Goal: Task Accomplishment & Management: Complete application form

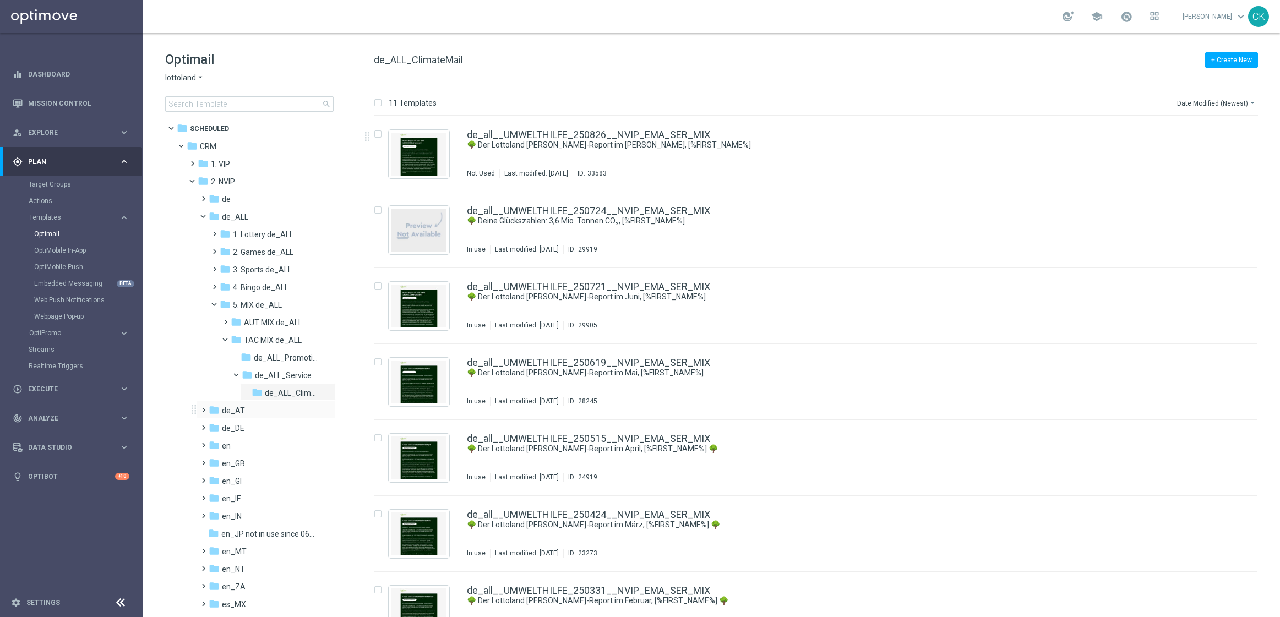
click at [202, 407] on span at bounding box center [201, 405] width 5 height 4
click at [215, 425] on span at bounding box center [212, 423] width 5 height 4
click at [223, 460] on span at bounding box center [223, 458] width 5 height 4
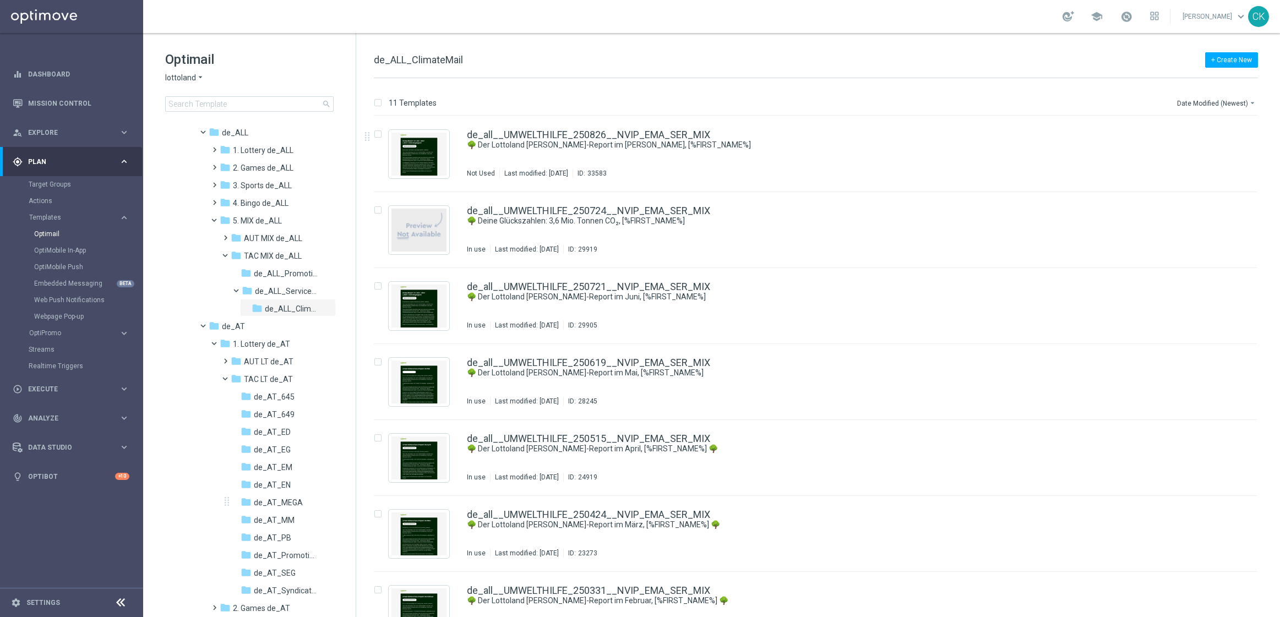
scroll to position [86, 0]
click at [263, 398] on span "de_AT_645" at bounding box center [274, 395] width 41 height 10
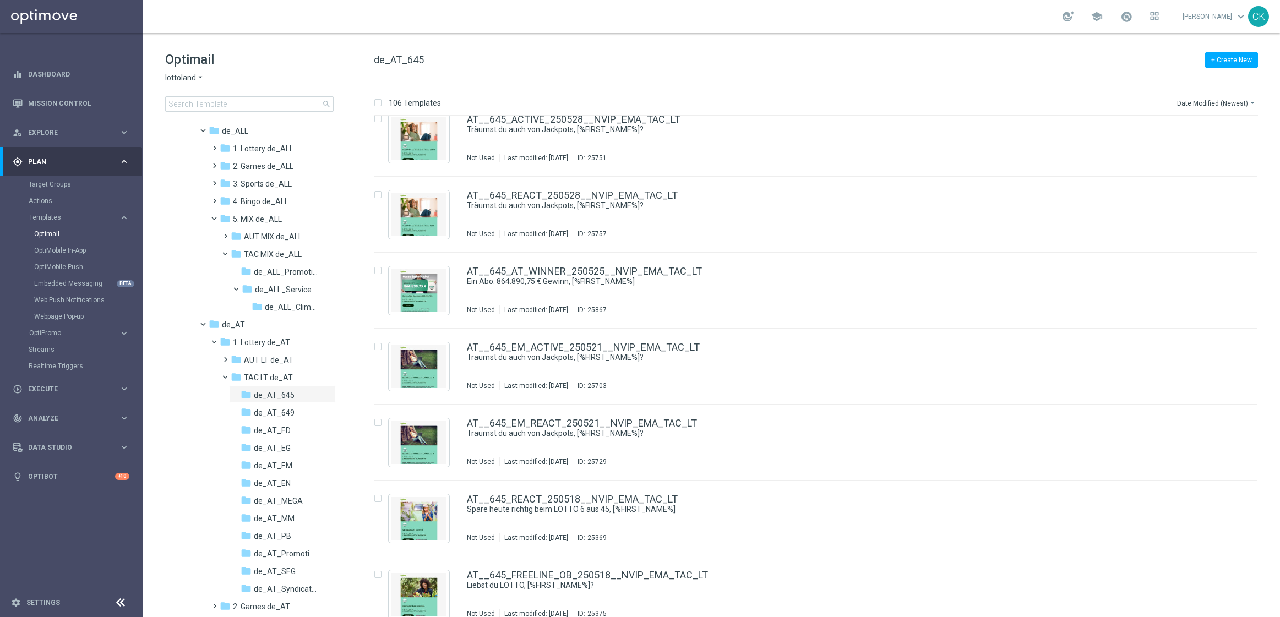
scroll to position [3347, 0]
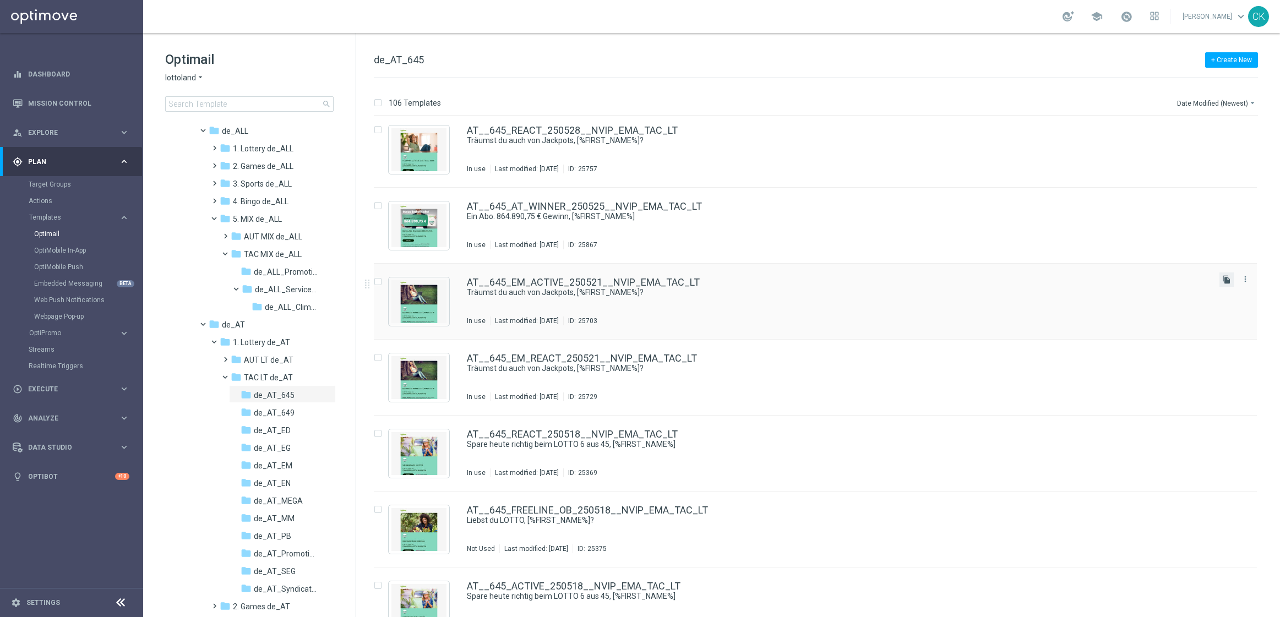
click at [1226, 279] on icon "file_copy" at bounding box center [1226, 279] width 9 height 9
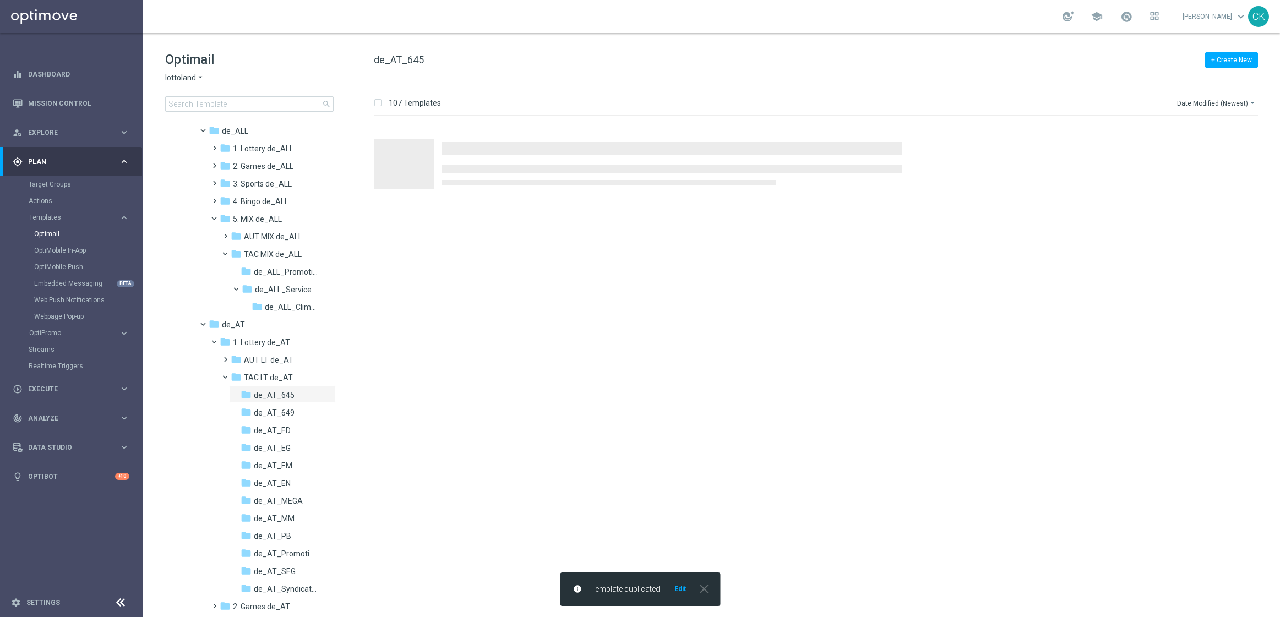
scroll to position [0, 0]
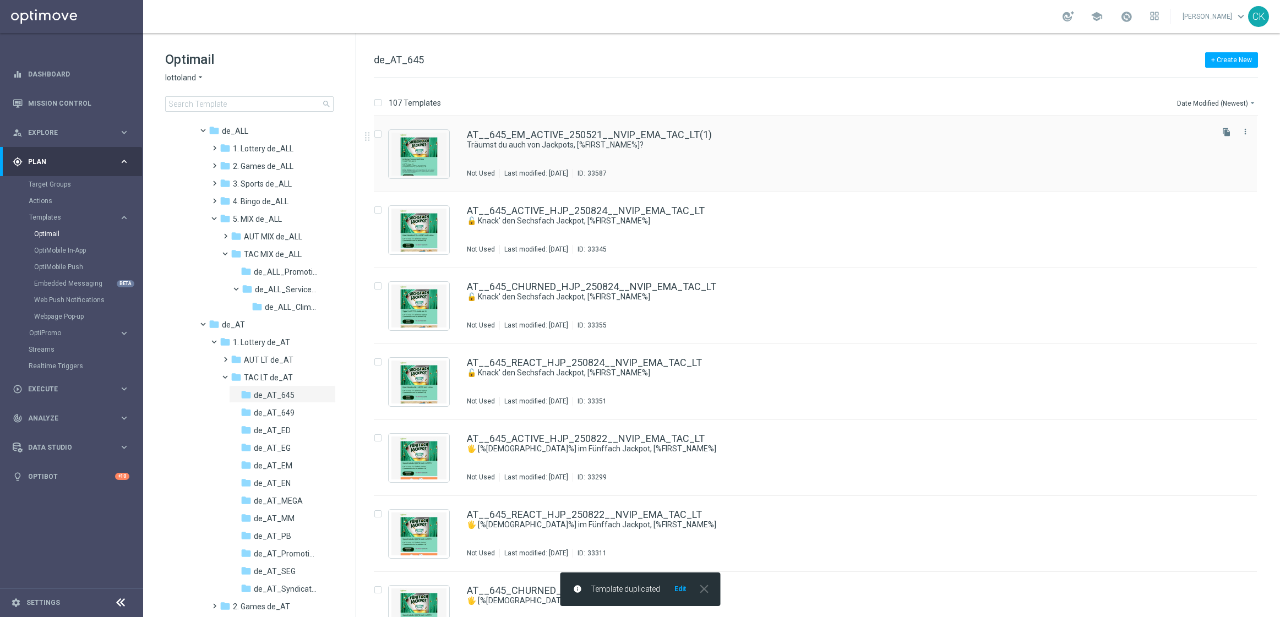
click at [558, 128] on div "AT__645_EM_ACTIVE_250521__NVIP_EMA_TAC_LT(1) Träumst du auch von Jackpots, [%FI…" at bounding box center [815, 154] width 883 height 76
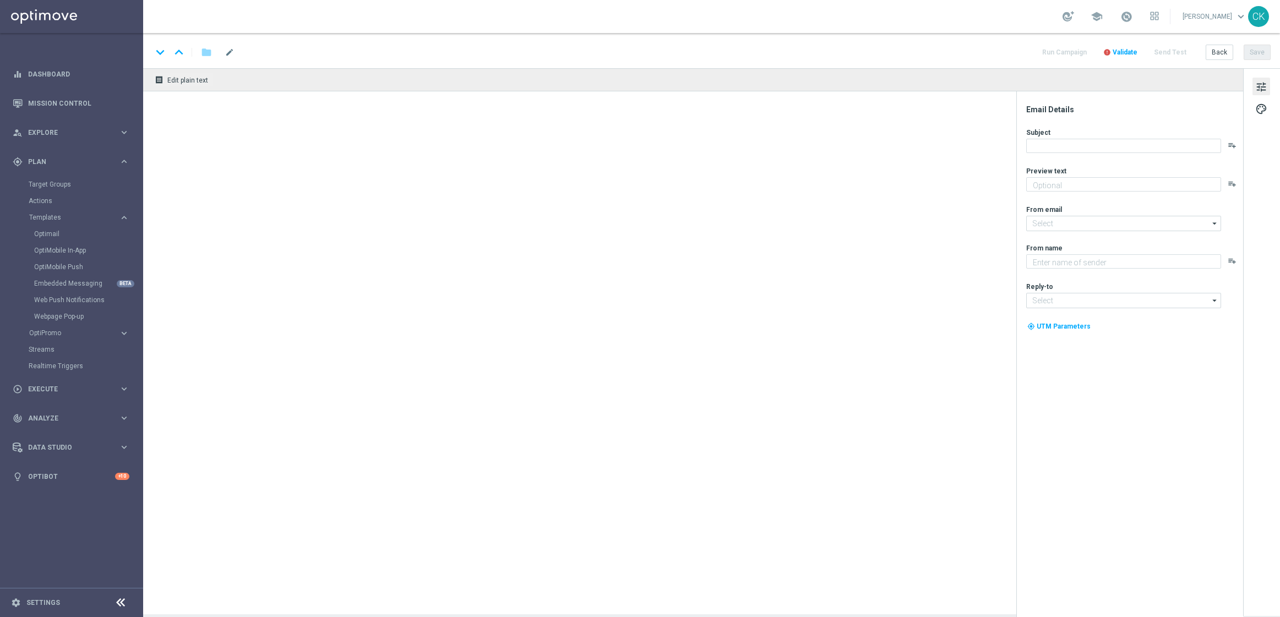
type textarea "GRATIS EuroMillionen zum Lotto 6 aus 45."
type textarea "Lottoland"
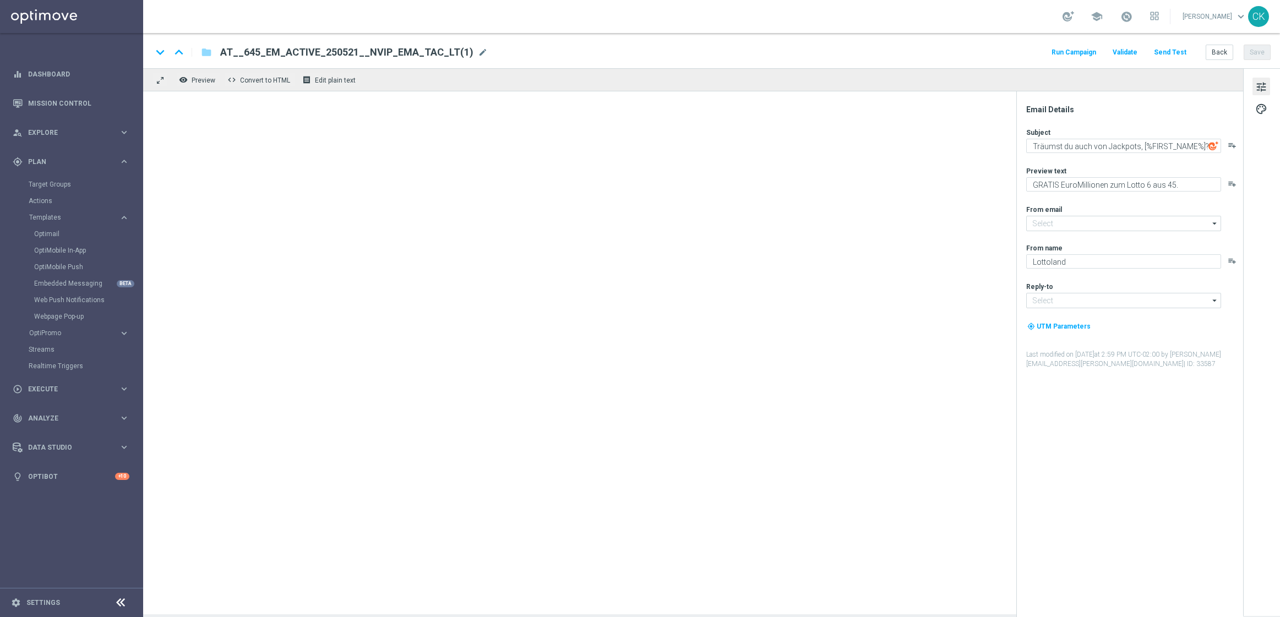
type input "[EMAIL_ADDRESS][DOMAIN_NAME]"
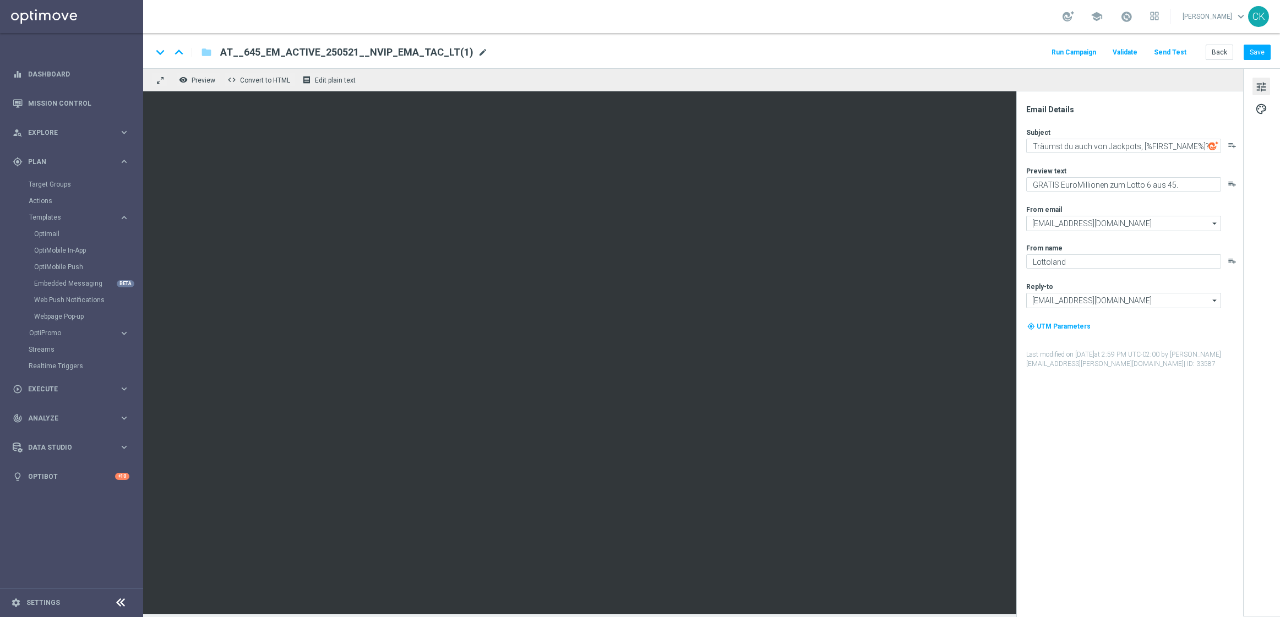
click at [478, 52] on span "mode_edit" at bounding box center [483, 52] width 10 height 10
click at [432, 58] on input "AT__645_EM_ACTIVE_250521__NVIP_EMA_TAC_LT(1)" at bounding box center [356, 52] width 273 height 14
paste input "ACTIVE_250827__NVIP_EMA_TAC_LT"
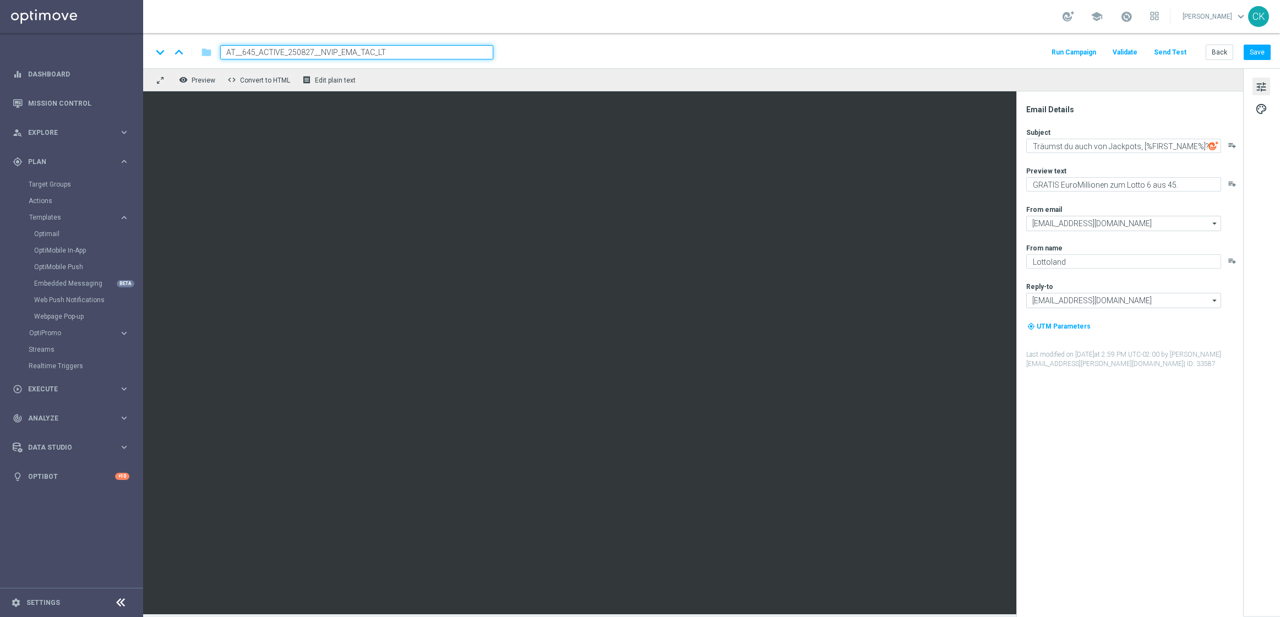
type input "AT__645_ACTIVE_250827__NVIP_EMA_TAC_LT"
click at [689, 43] on div "keyboard_arrow_down keyboard_arrow_up folder AT__645_ACTIVE_250827__NVIP_EMA_TA…" at bounding box center [711, 50] width 1137 height 35
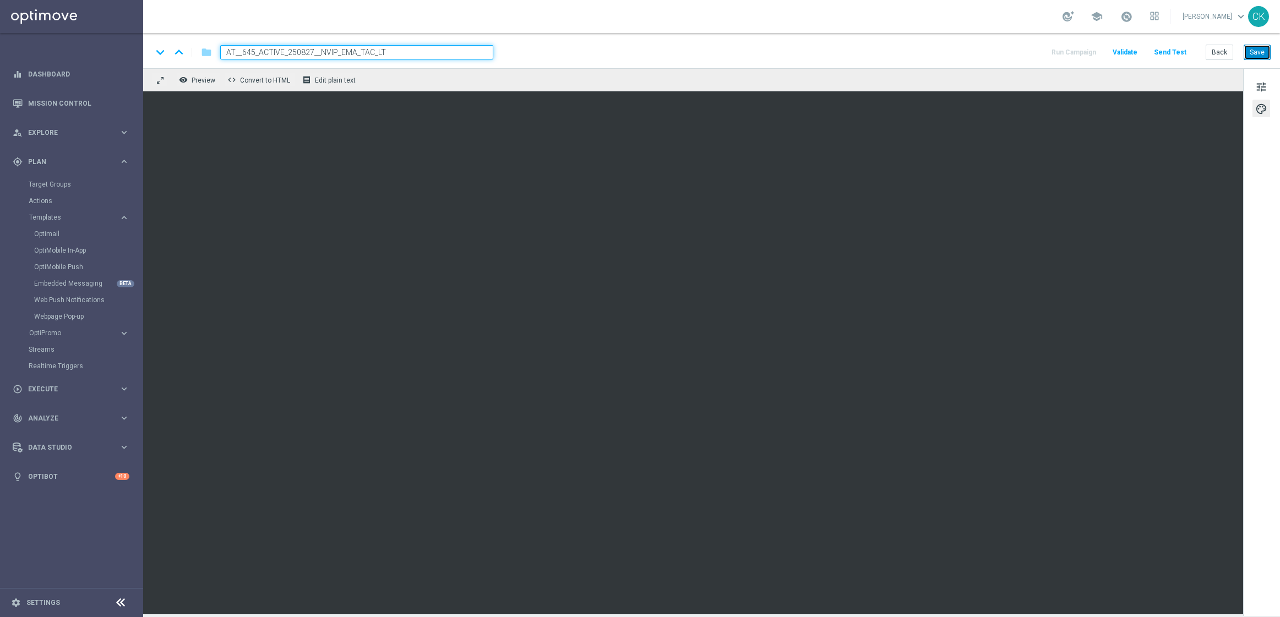
click at [1258, 52] on button "Save" at bounding box center [1256, 52] width 27 height 15
click at [1251, 53] on button "Save" at bounding box center [1256, 52] width 27 height 15
click at [1268, 86] on button "tune" at bounding box center [1261, 87] width 18 height 18
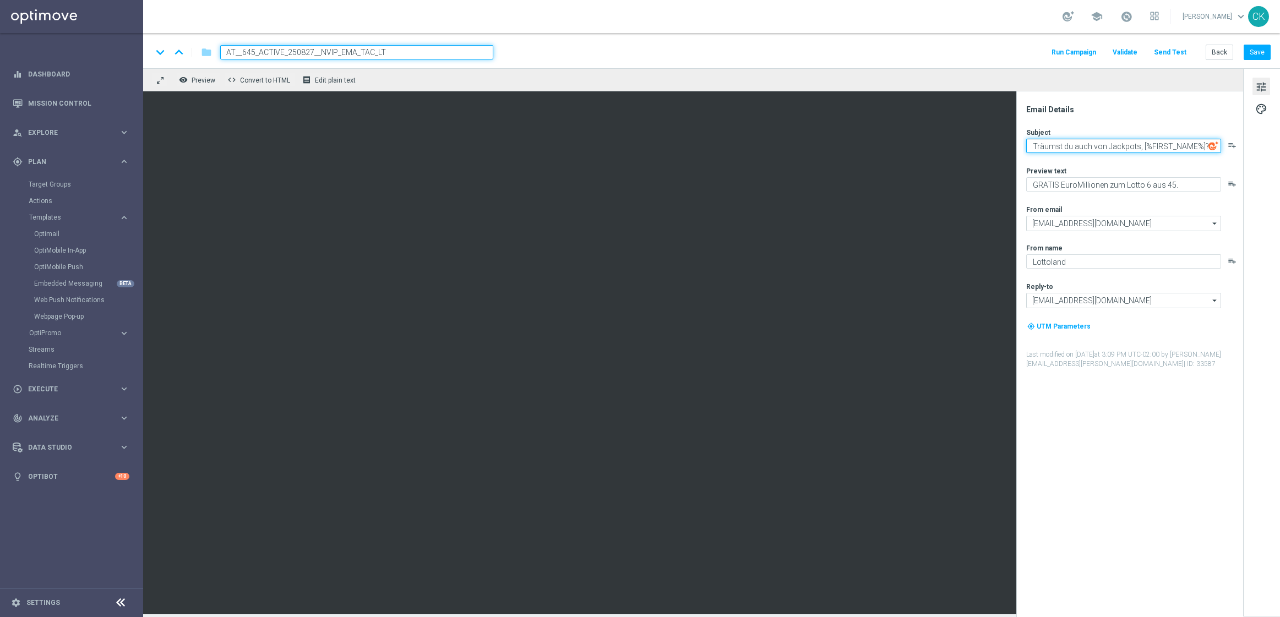
drag, startPoint x: 1109, startPoint y: 145, endPoint x: 1027, endPoint y: 140, distance: 81.6
click at [1027, 140] on textarea "Träumst du auch von Jackpots, [%FIRST_NAME%]?" at bounding box center [1123, 146] width 195 height 14
drag, startPoint x: 1116, startPoint y: 146, endPoint x: 1118, endPoint y: 171, distance: 24.3
click at [1117, 150] on textarea "Der Siebenfach-Jackpots, [%FIRST_NAME%]?" at bounding box center [1123, 146] width 195 height 14
click at [1204, 145] on textarea "Der Siebenfach-Jackpot wartet, [%FIRST_NAME%]?" at bounding box center [1123, 146] width 195 height 14
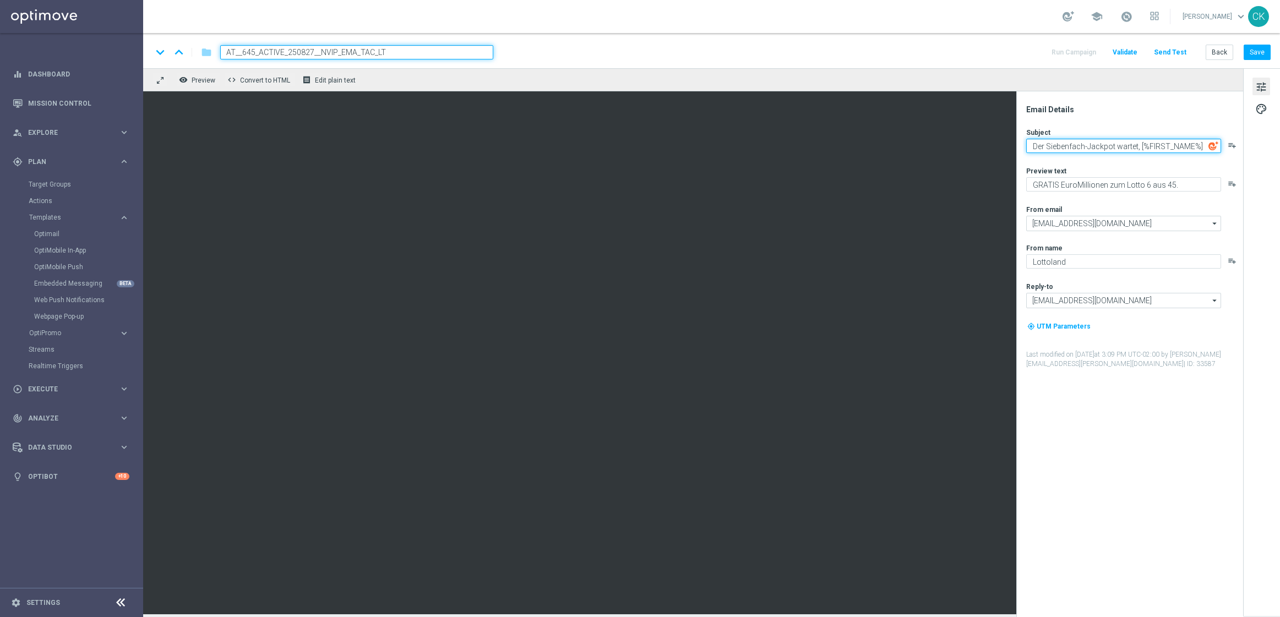
type textarea "Der Siebenfach-Jackpot wartet, [%FIRST_NAME%]"
click at [1262, 51] on button "Save" at bounding box center [1256, 52] width 27 height 15
click at [1168, 54] on button "Send Test" at bounding box center [1170, 52] width 36 height 15
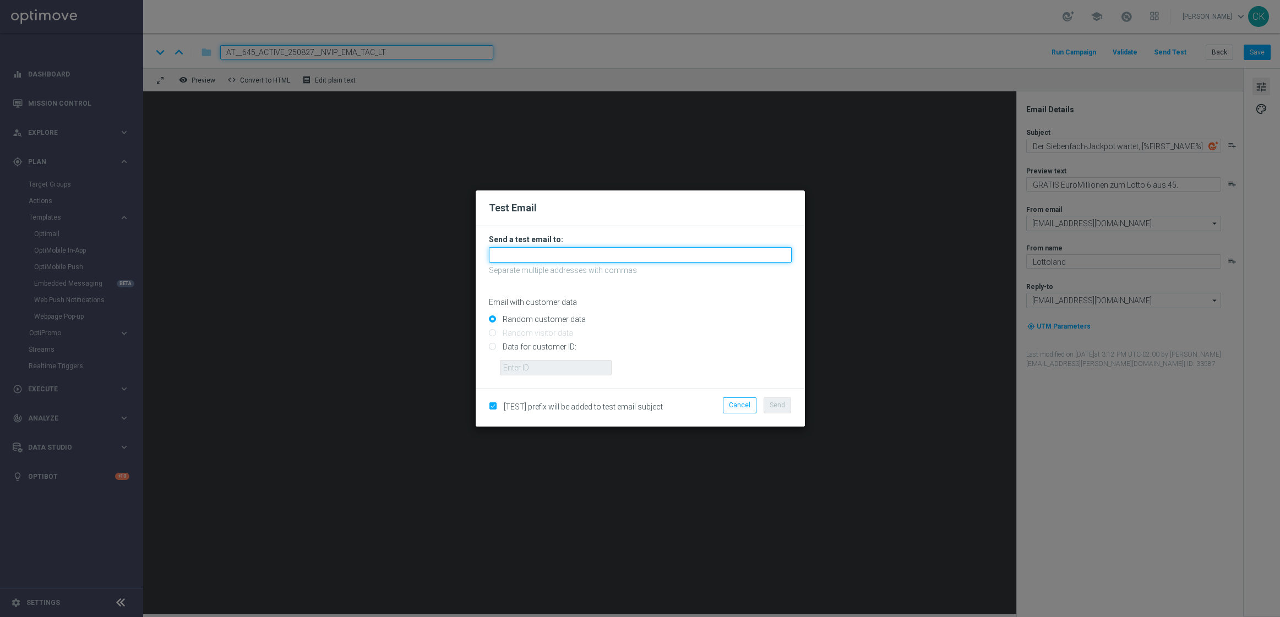
click at [644, 252] on input "text" at bounding box center [640, 254] width 303 height 15
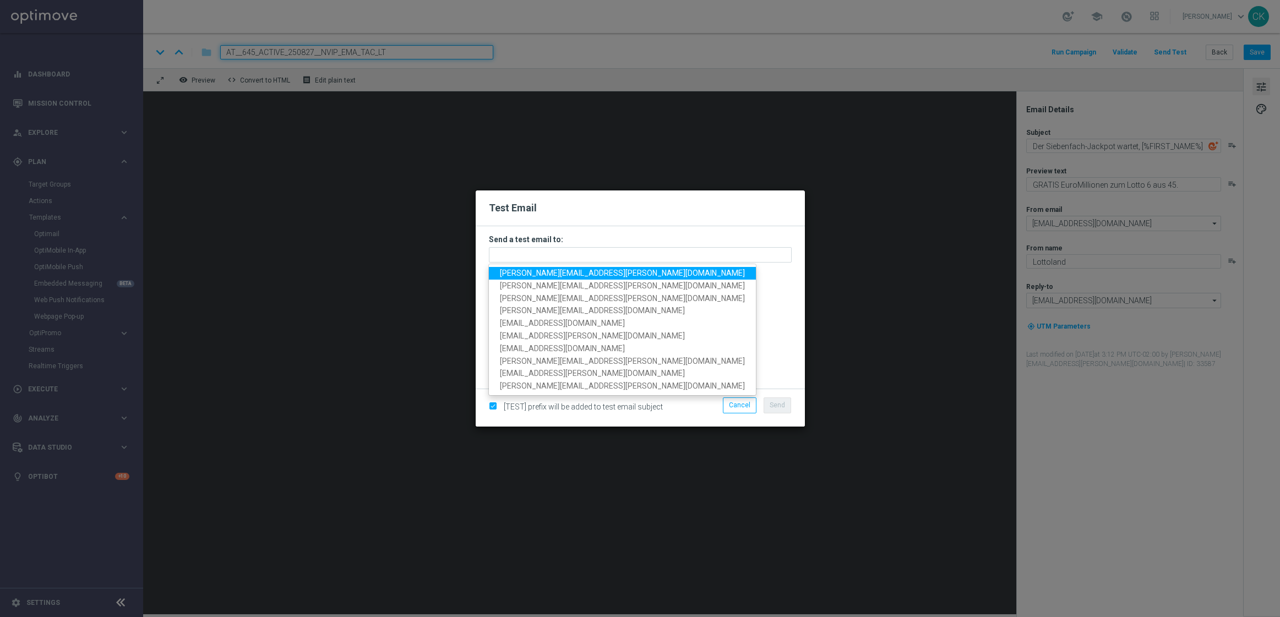
click at [568, 273] on span "[PERSON_NAME][EMAIL_ADDRESS][PERSON_NAME][DOMAIN_NAME]" at bounding box center [622, 273] width 245 height 9
type input "[PERSON_NAME][EMAIL_ADDRESS][PERSON_NAME][DOMAIN_NAME]"
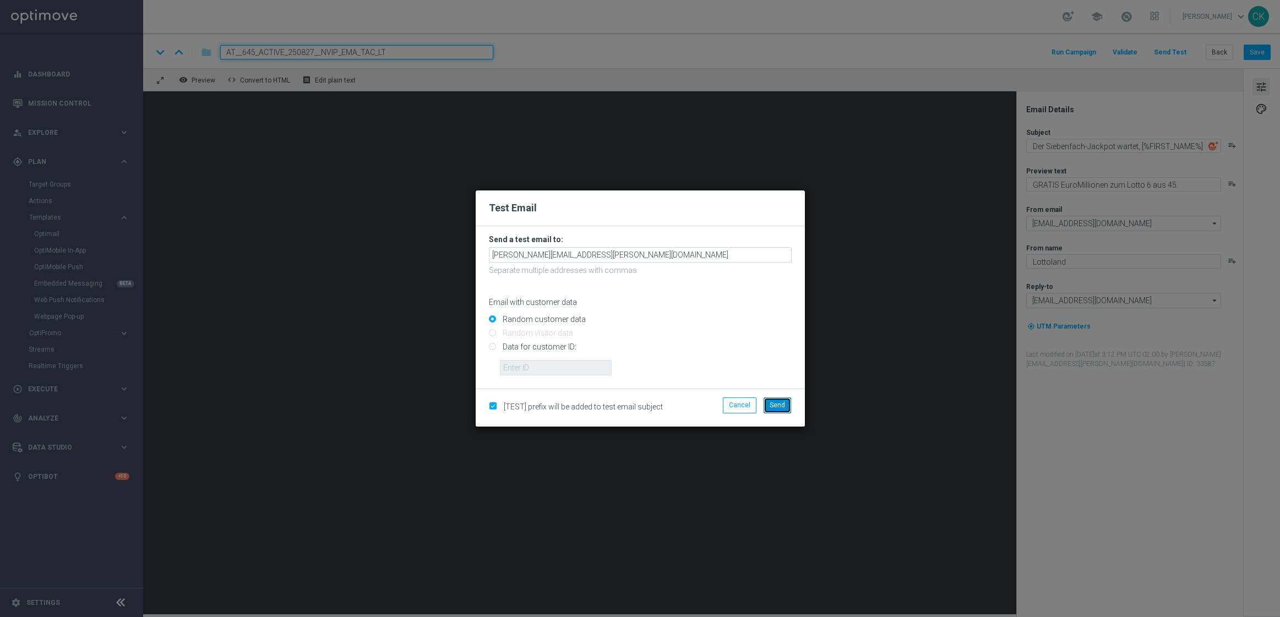
click at [774, 407] on span "Send" at bounding box center [777, 405] width 15 height 8
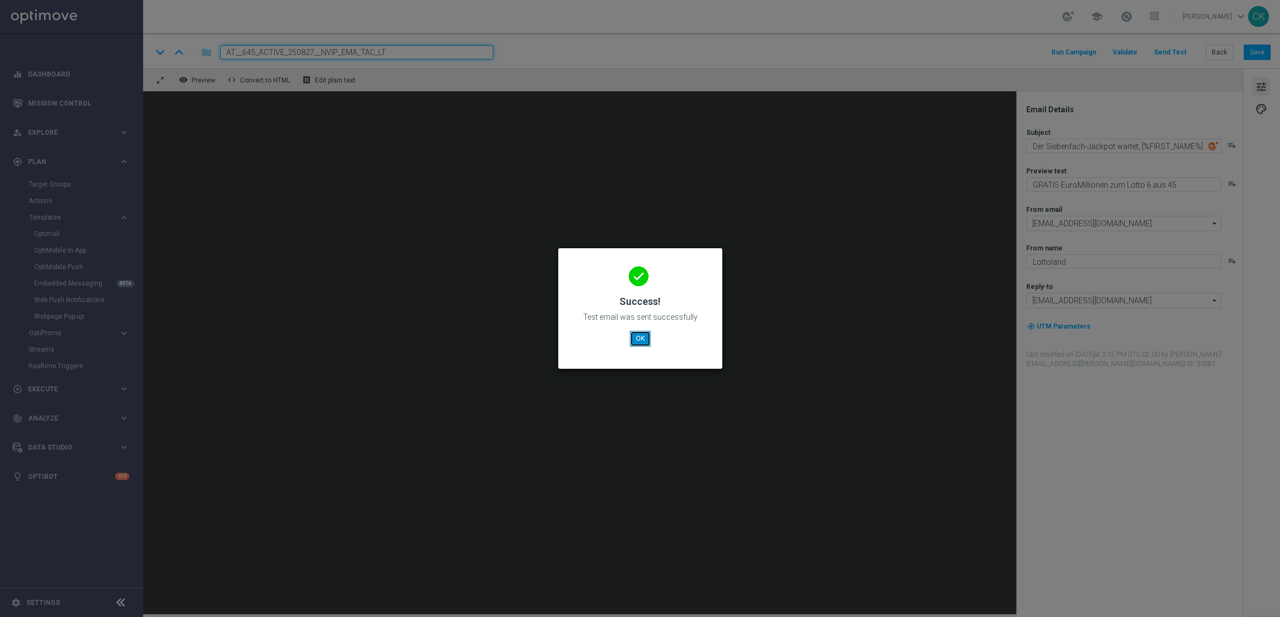
click at [639, 339] on button "OK" at bounding box center [640, 338] width 21 height 15
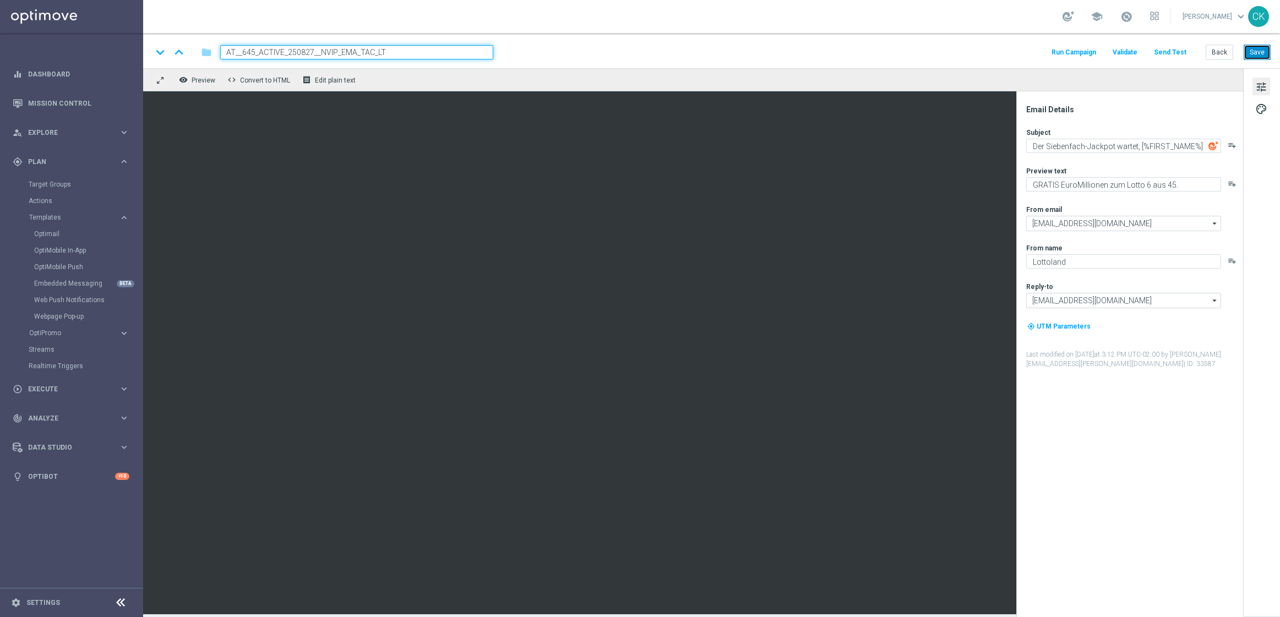
click at [1262, 54] on button "Save" at bounding box center [1256, 52] width 27 height 15
click at [1033, 146] on textarea "Der Siebenfach-Jackpot wartet, [%FIRST_NAME%]" at bounding box center [1123, 146] width 195 height 14
click at [1031, 146] on textarea "Der Siebenfach-Jackpot wartet, [%FIRST_NAME%]" at bounding box center [1123, 146] width 195 height 14
paste textarea "LOTTO 6 aus 45 Exklusiv"
paste textarea "🐞"
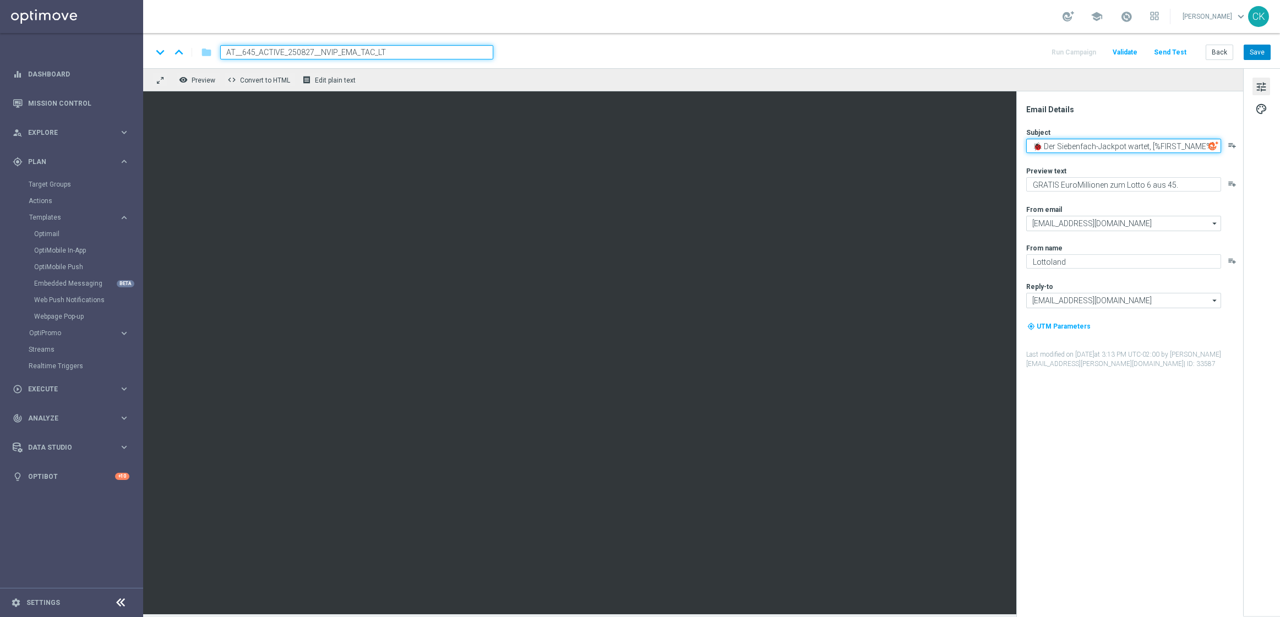
type textarea "🐞 Der Siebenfach-Jackpot wartet, [%FIRST_NAME%]"
click at [1263, 51] on button "Save" at bounding box center [1256, 52] width 27 height 15
click at [1175, 52] on button "Send Test" at bounding box center [1170, 52] width 36 height 15
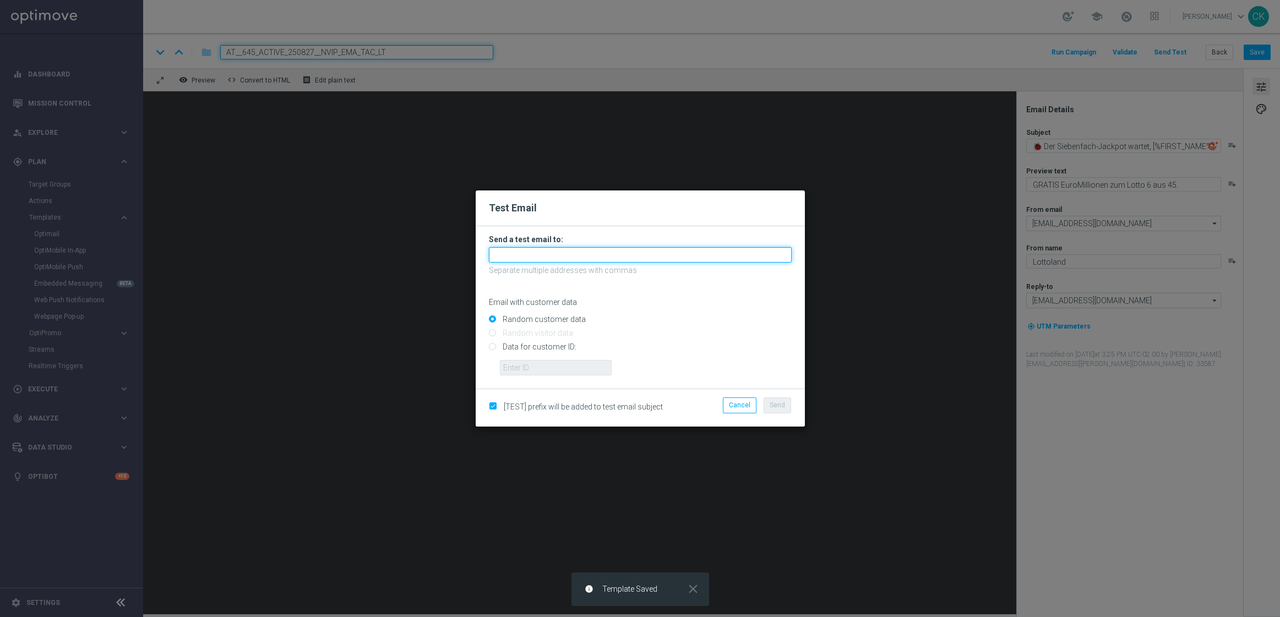
click at [568, 254] on input "text" at bounding box center [640, 254] width 303 height 15
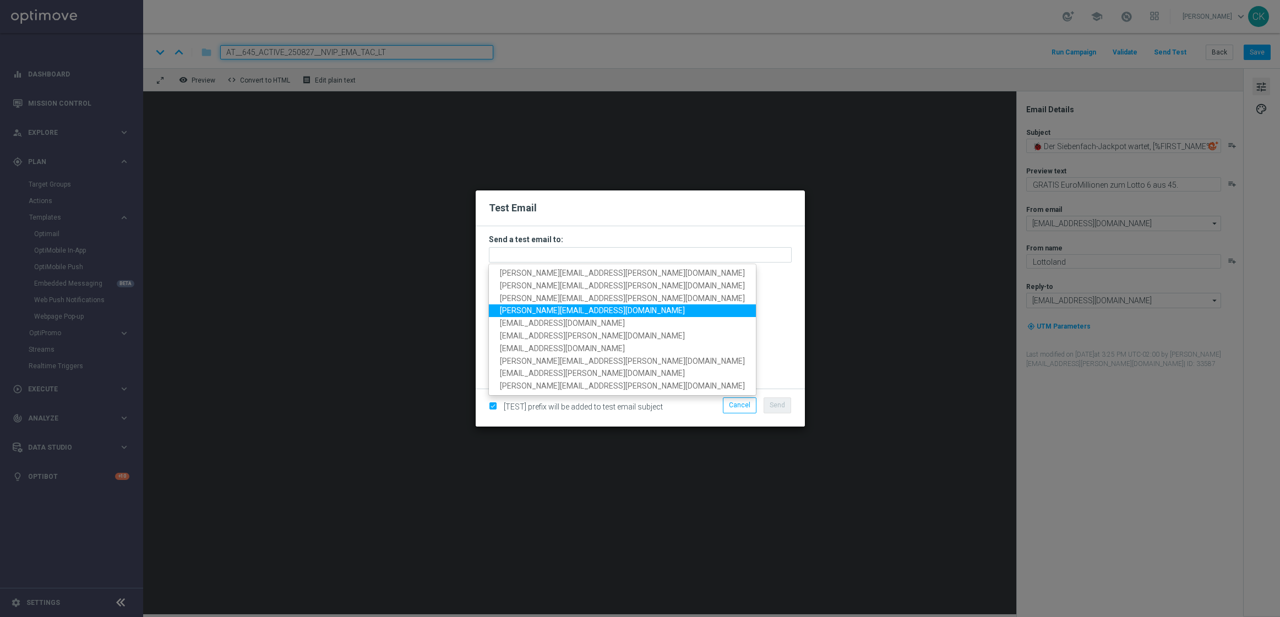
click at [547, 310] on span "[PERSON_NAME][EMAIL_ADDRESS][DOMAIN_NAME]" at bounding box center [592, 311] width 185 height 9
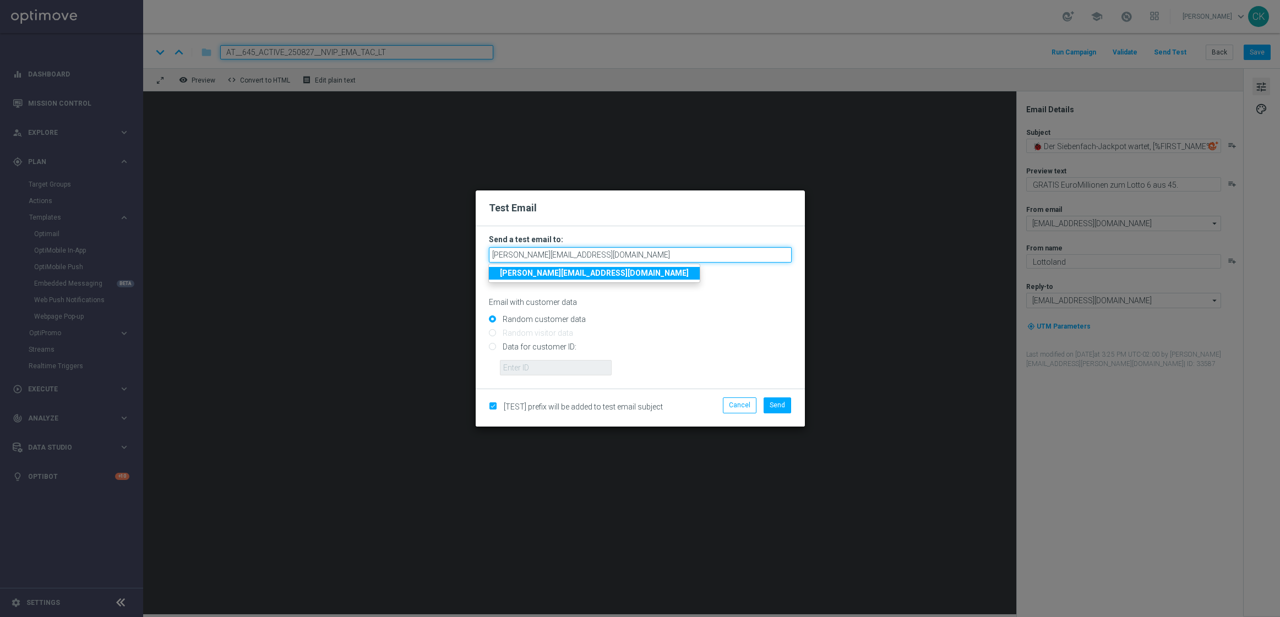
click at [668, 260] on input "[PERSON_NAME][EMAIL_ADDRESS][DOMAIN_NAME]" at bounding box center [640, 254] width 303 height 15
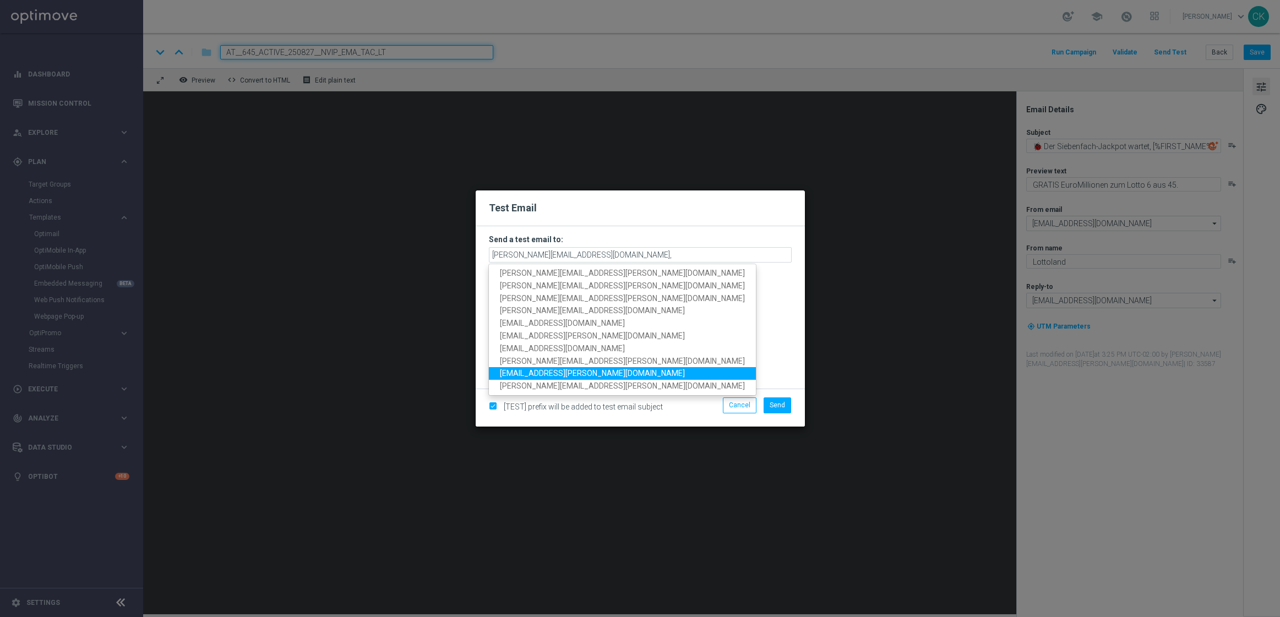
click at [505, 373] on span "[EMAIL_ADDRESS][PERSON_NAME][DOMAIN_NAME]" at bounding box center [592, 373] width 185 height 9
type input "[PERSON_NAME][EMAIL_ADDRESS][DOMAIN_NAME],[DOMAIN_NAME][EMAIL_ADDRESS][PERSON_N…"
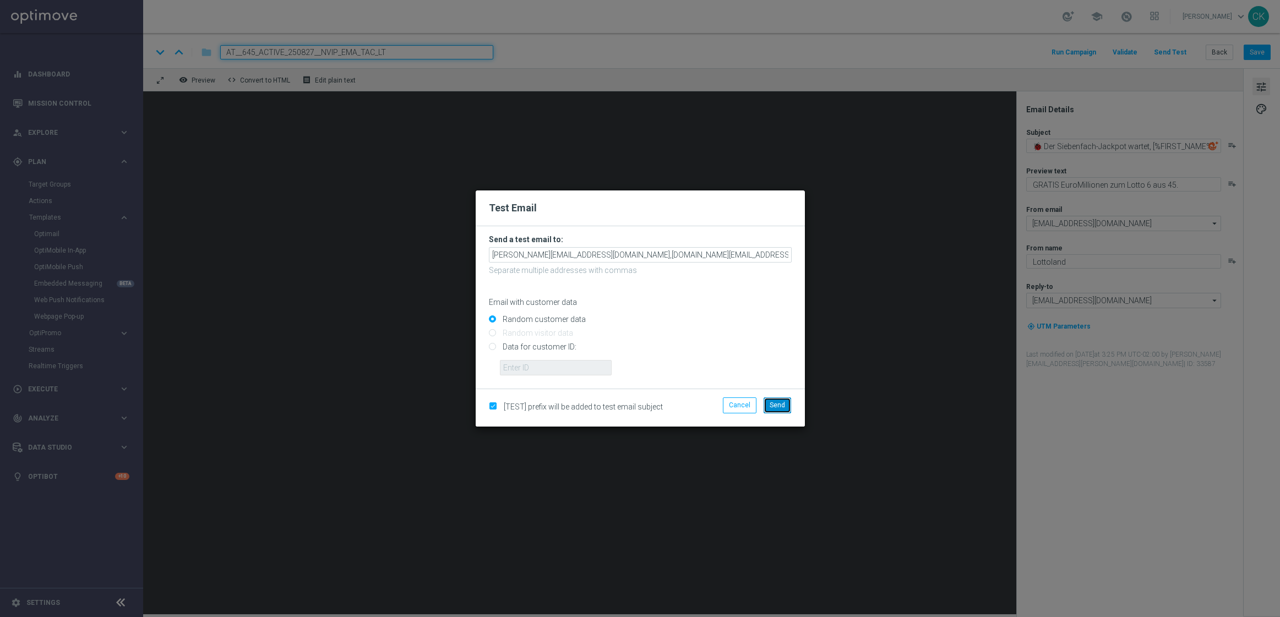
click at [778, 405] on span "Send" at bounding box center [777, 405] width 15 height 8
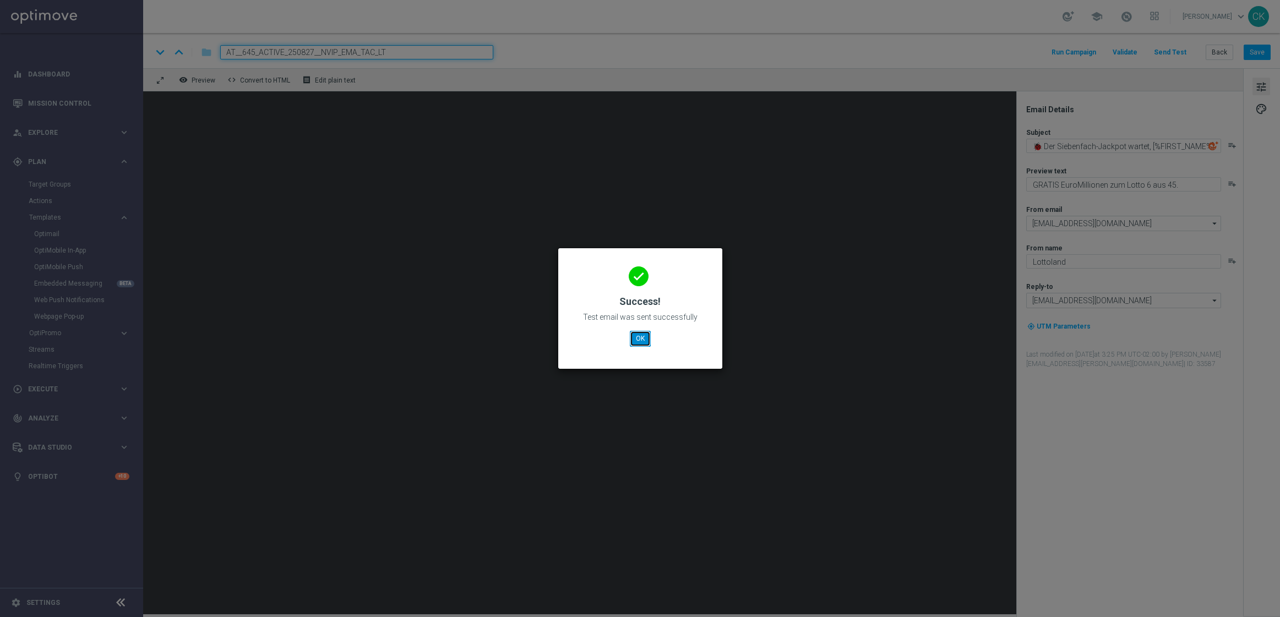
click at [636, 333] on button "OK" at bounding box center [640, 338] width 21 height 15
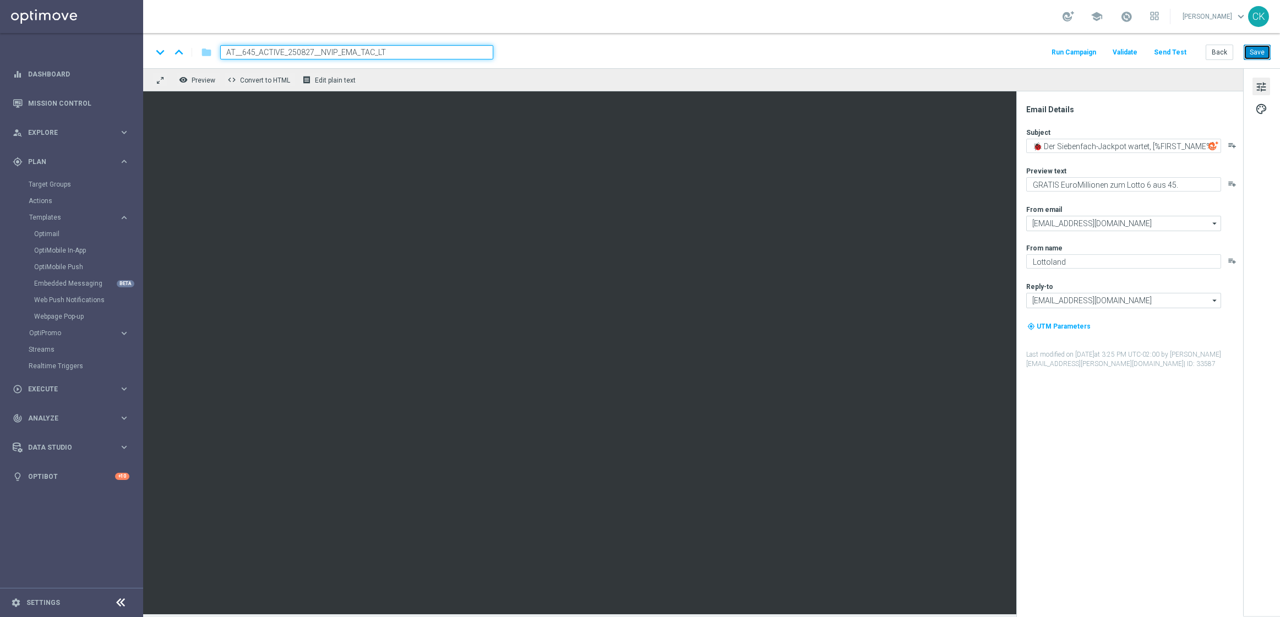
click at [1256, 51] on button "Save" at bounding box center [1256, 52] width 27 height 15
click at [1106, 186] on textarea "GRATIS EuroMillionen zum Lotto 6 aus 45." at bounding box center [1123, 184] width 195 height 14
drag, startPoint x: 1123, startPoint y: 186, endPoint x: 1028, endPoint y: 184, distance: 94.7
click at [1028, 184] on textarea "GRATIS EuroMillionen zum Lotto 6 aus 45." at bounding box center [1123, 184] width 195 height 14
drag, startPoint x: 1205, startPoint y: 185, endPoint x: 1126, endPoint y: 187, distance: 79.3
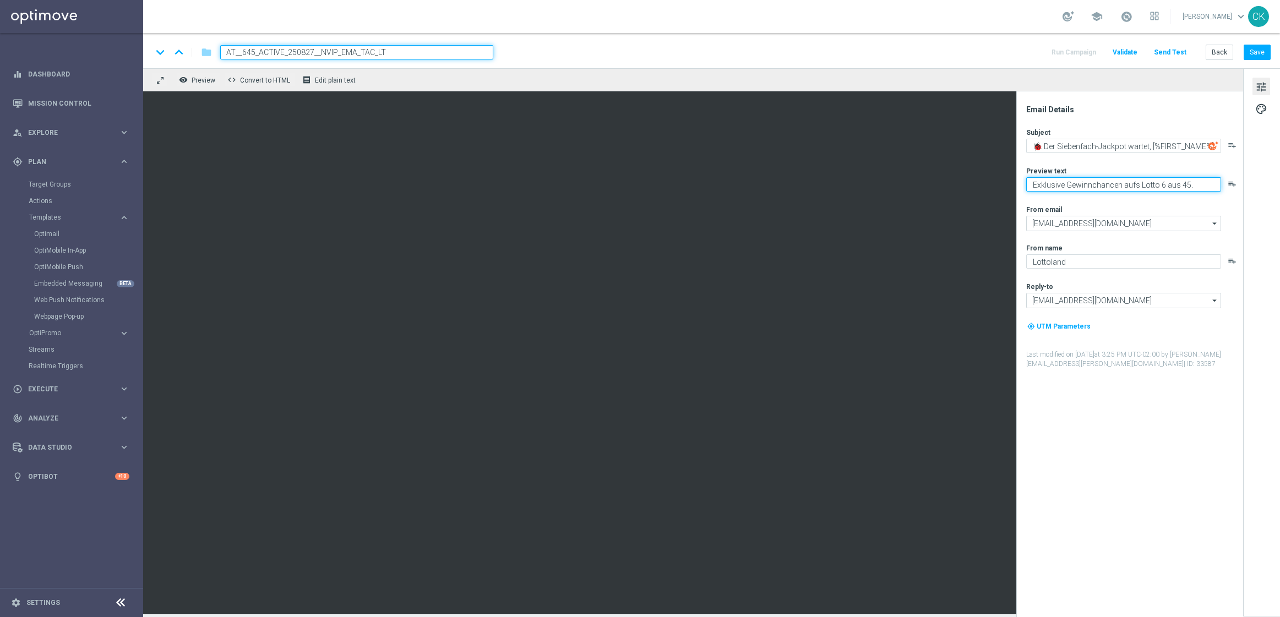
click at [1126, 187] on textarea "Exklusive Gewinnchancen aufs Lotto 6 aus 45." at bounding box center [1123, 184] width 195 height 14
type textarea "Exklusive Gewinnchancen GRATIS."
click at [1170, 205] on div "From email" at bounding box center [1134, 209] width 216 height 9
click at [1034, 146] on textarea "🐞 Der Siebenfach-Jackpot wartet, [%FIRST_NAME%]" at bounding box center [1123, 146] width 195 height 14
click at [1259, 52] on button "Save" at bounding box center [1256, 52] width 27 height 15
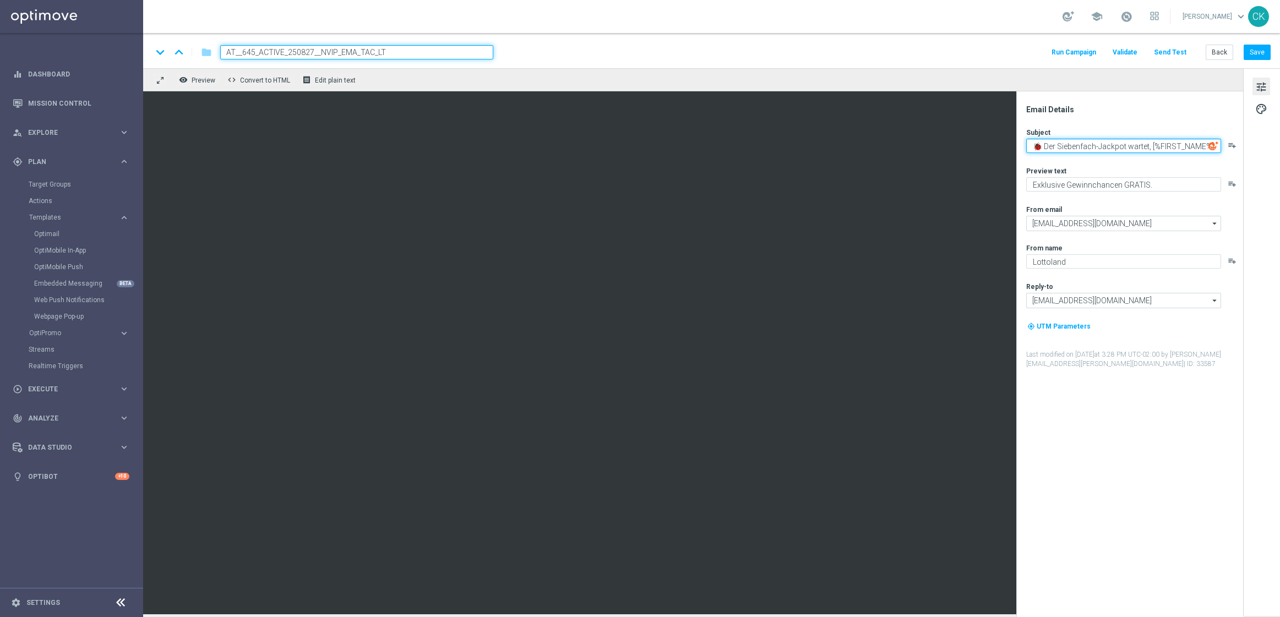
click at [1096, 146] on textarea "🐞 Der Siebenfach-Jackpot wartet, [%FIRST_NAME%]" at bounding box center [1123, 146] width 195 height 14
click at [1041, 148] on textarea "🐞 Der -Jackpot wartet, [%FIRST_NAME%]" at bounding box center [1123, 146] width 195 height 14
click at [1052, 145] on textarea "Der -Jackpot wartet, [%FIRST_NAME%]" at bounding box center [1123, 146] width 195 height 14
paste textarea "7️"
type textarea "Der Siebenfach Jackpot wartet, [%FIRST_NAME%]"
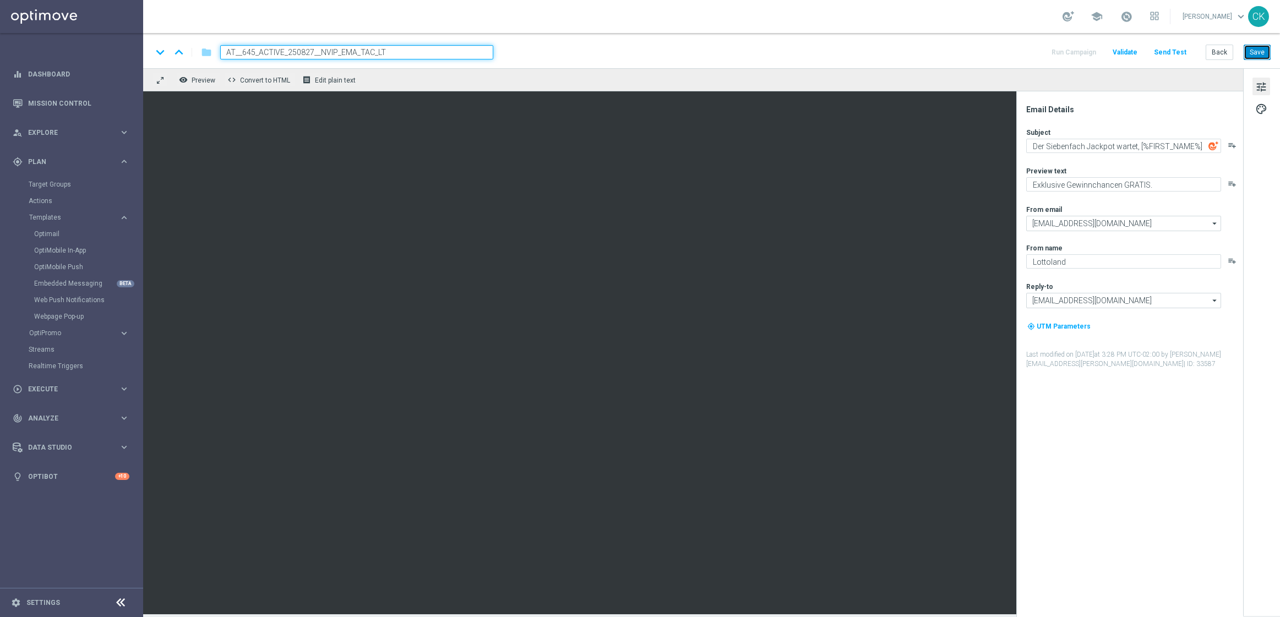
click at [1253, 47] on button "Save" at bounding box center [1256, 52] width 27 height 15
click at [1260, 48] on button "Save" at bounding box center [1256, 52] width 27 height 15
click at [1171, 53] on button "Send Test" at bounding box center [1170, 52] width 36 height 15
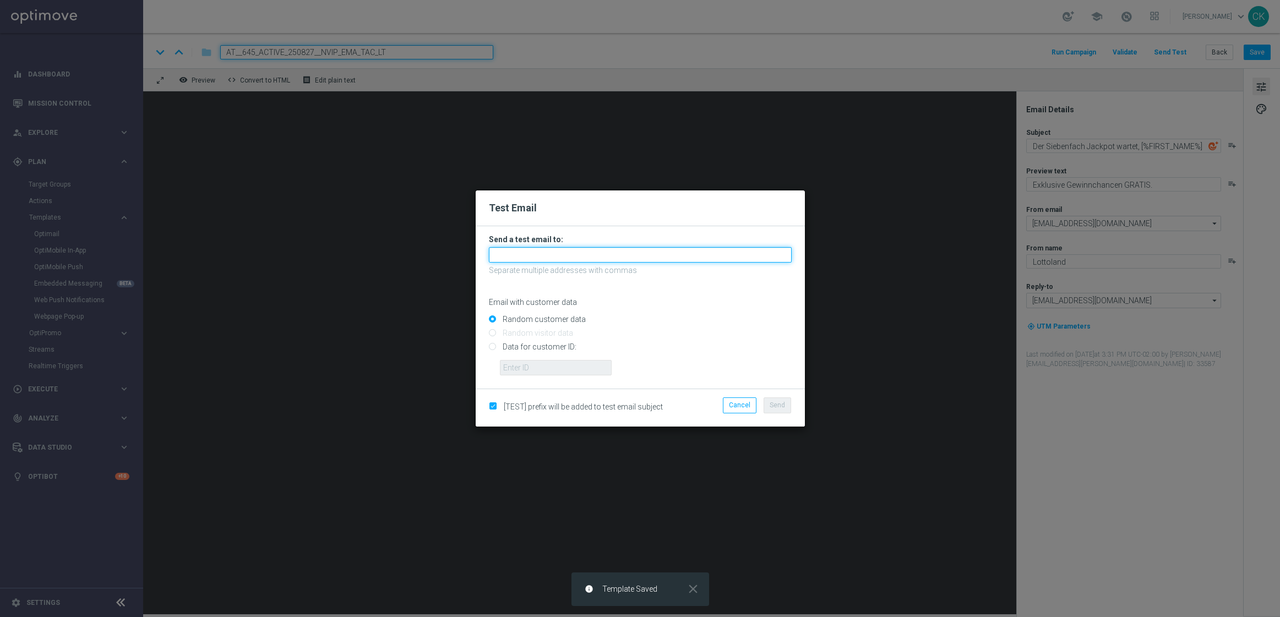
click at [634, 253] on input "text" at bounding box center [640, 254] width 303 height 15
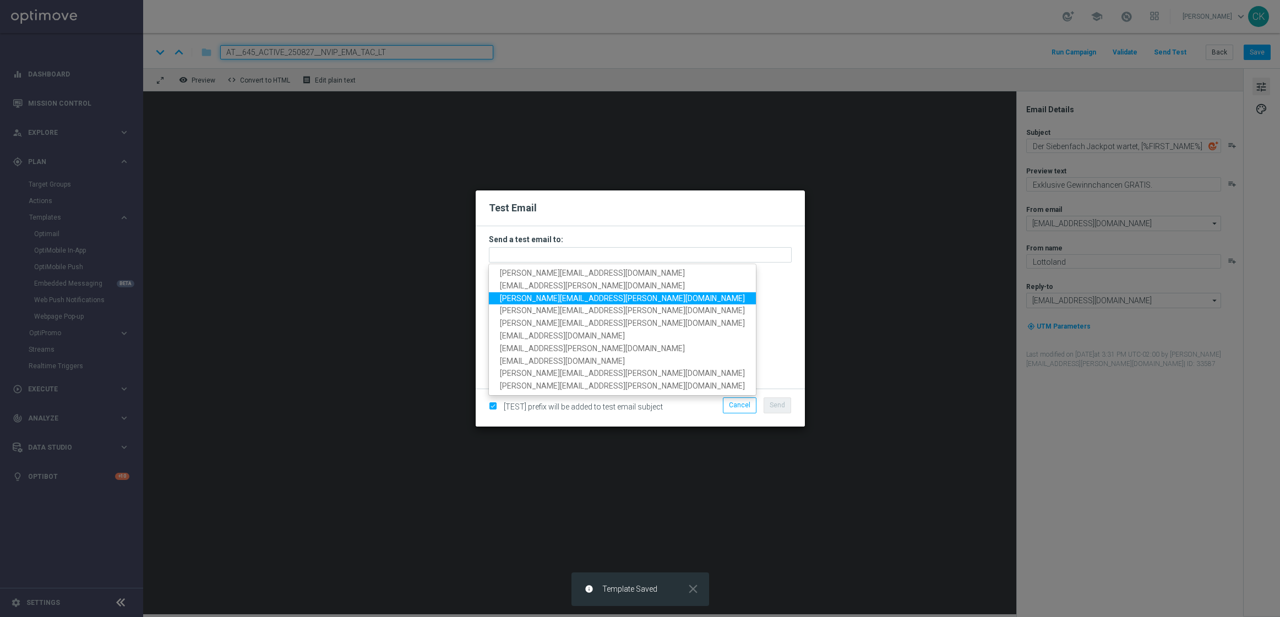
click at [543, 294] on span "[PERSON_NAME][EMAIL_ADDRESS][PERSON_NAME][DOMAIN_NAME]" at bounding box center [622, 298] width 245 height 9
type input "[PERSON_NAME][EMAIL_ADDRESS][PERSON_NAME][DOMAIN_NAME]"
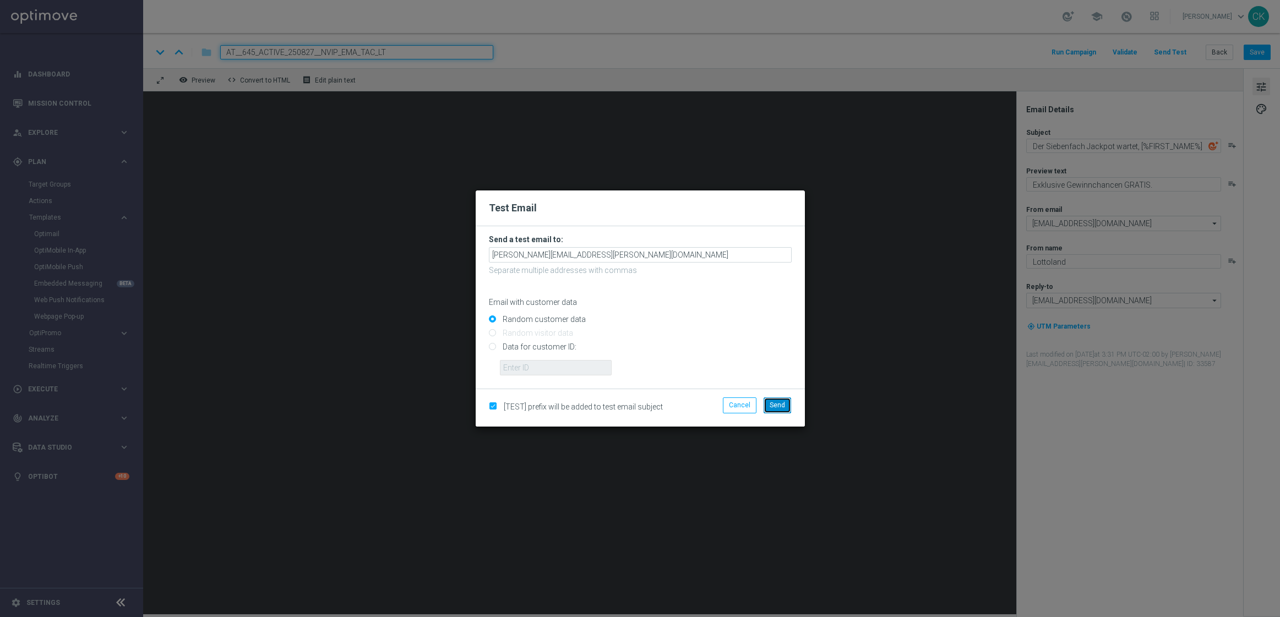
click at [777, 405] on span "Send" at bounding box center [777, 405] width 15 height 8
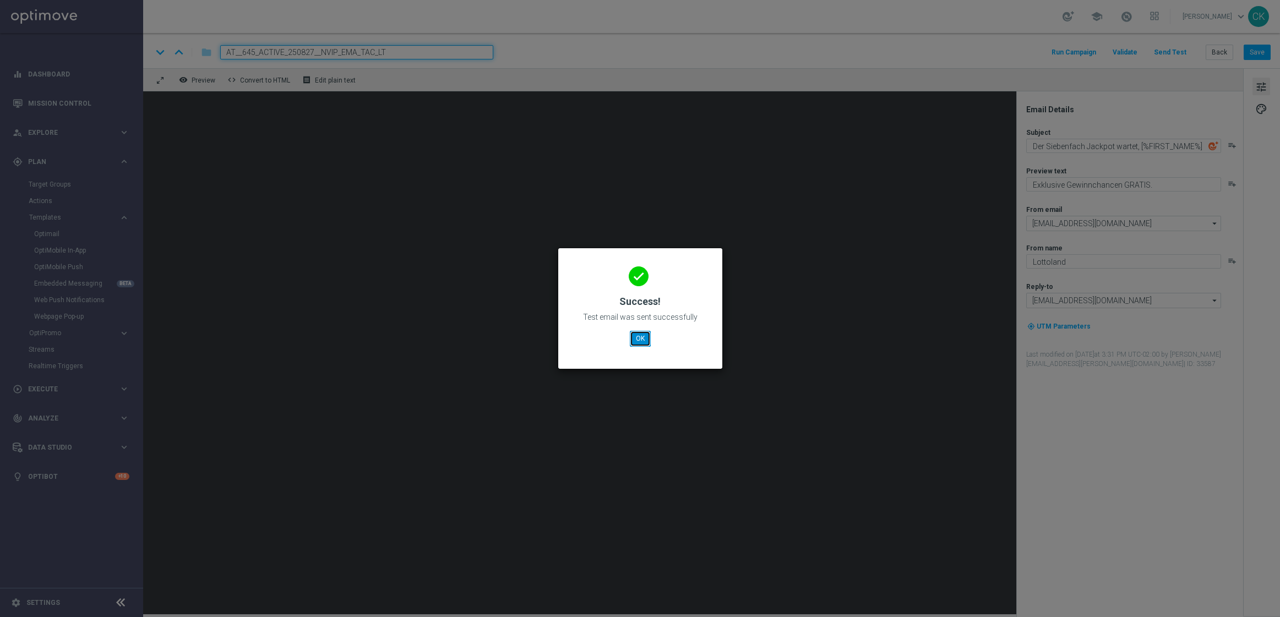
click at [641, 340] on button "OK" at bounding box center [640, 338] width 21 height 15
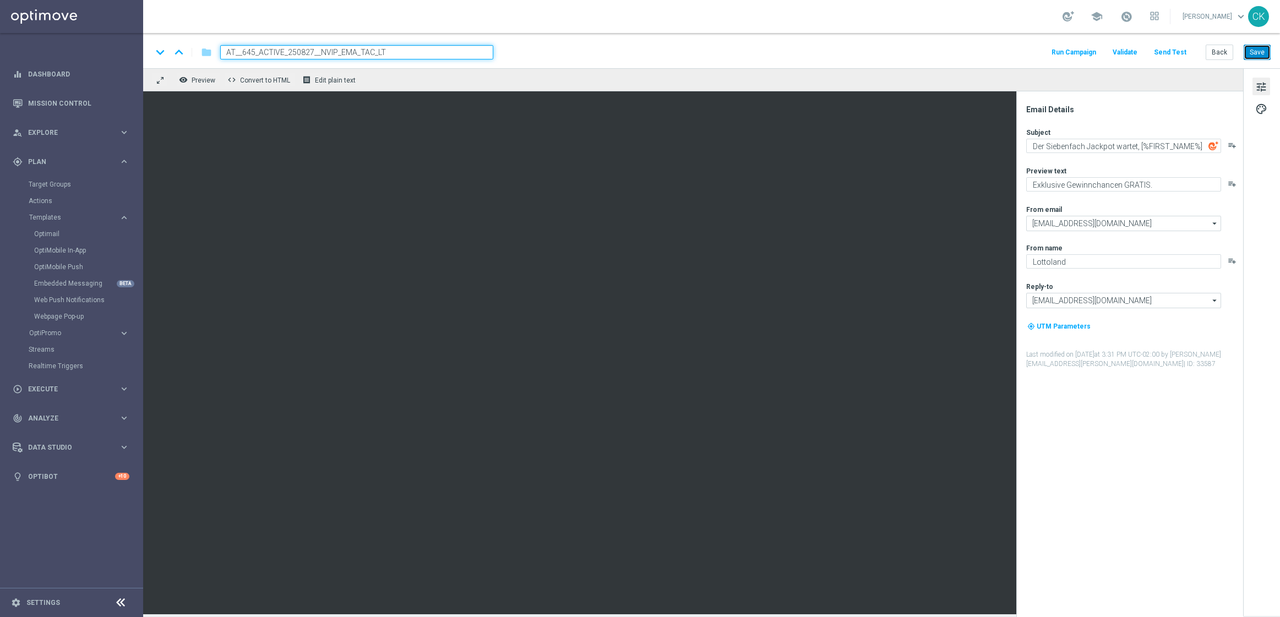
click at [1258, 55] on button "Save" at bounding box center [1256, 52] width 27 height 15
click at [1030, 146] on textarea "Der Siebenfach Jackpot wartet, [%FIRST_NAME%]" at bounding box center [1123, 146] width 195 height 14
paste textarea "7️⃣"
paste textarea "🍀"
type textarea "7️⃣🍀 Der Siebenfach Jackpot wartet, [%FIRST_NAME%]"
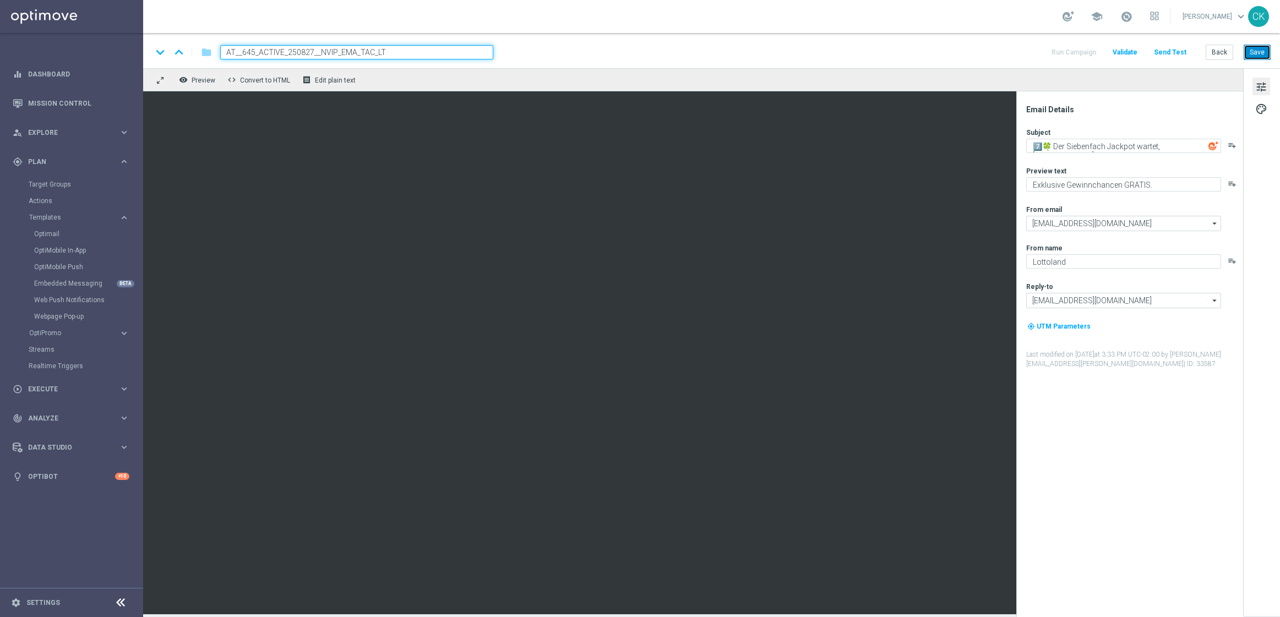
click at [1259, 53] on button "Save" at bounding box center [1256, 52] width 27 height 15
click at [1174, 53] on button "Send Test" at bounding box center [1170, 52] width 36 height 15
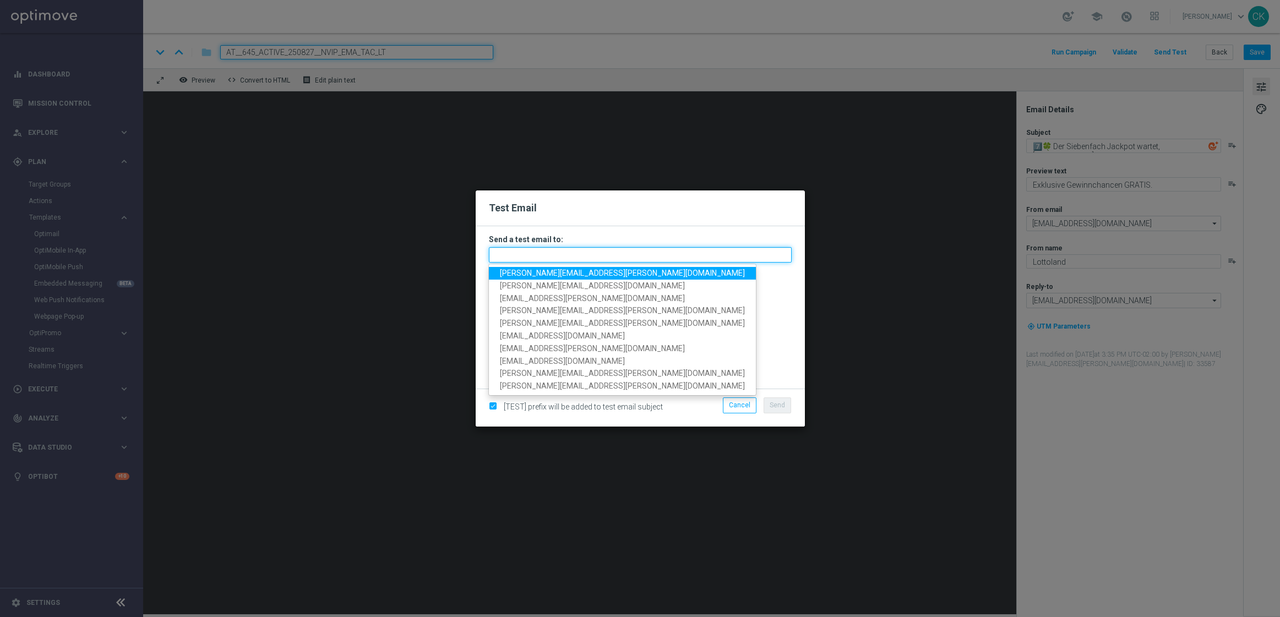
click at [557, 252] on input "text" at bounding box center [640, 254] width 303 height 15
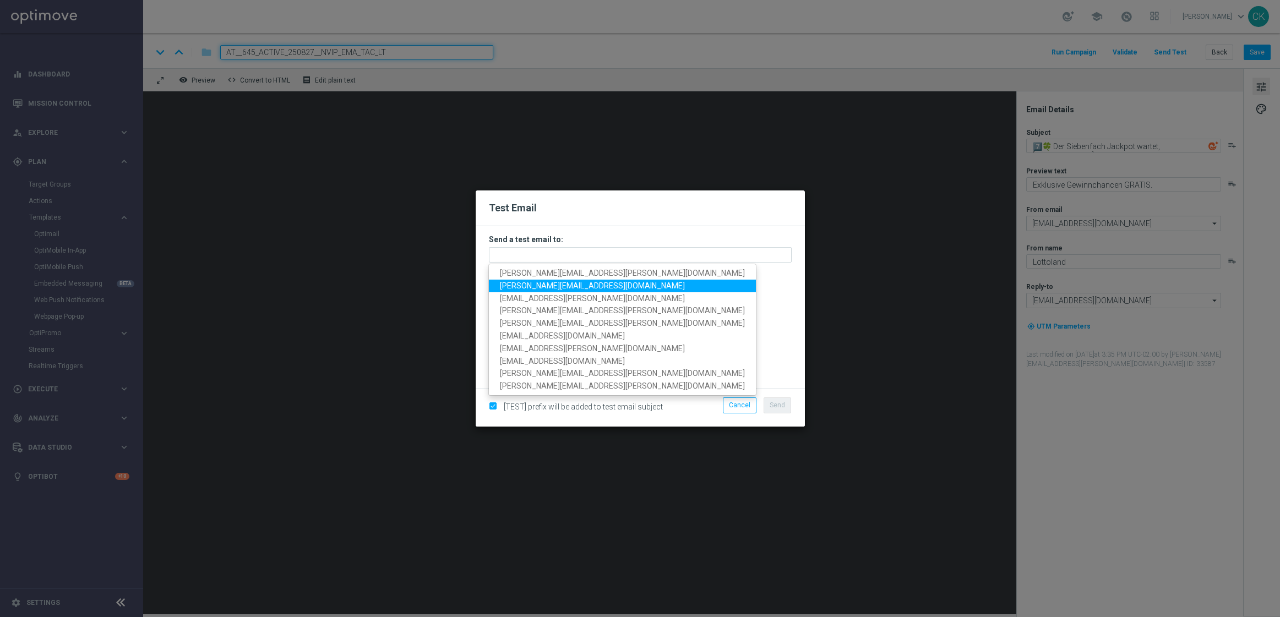
click at [554, 283] on span "[PERSON_NAME][EMAIL_ADDRESS][DOMAIN_NAME]" at bounding box center [592, 285] width 185 height 9
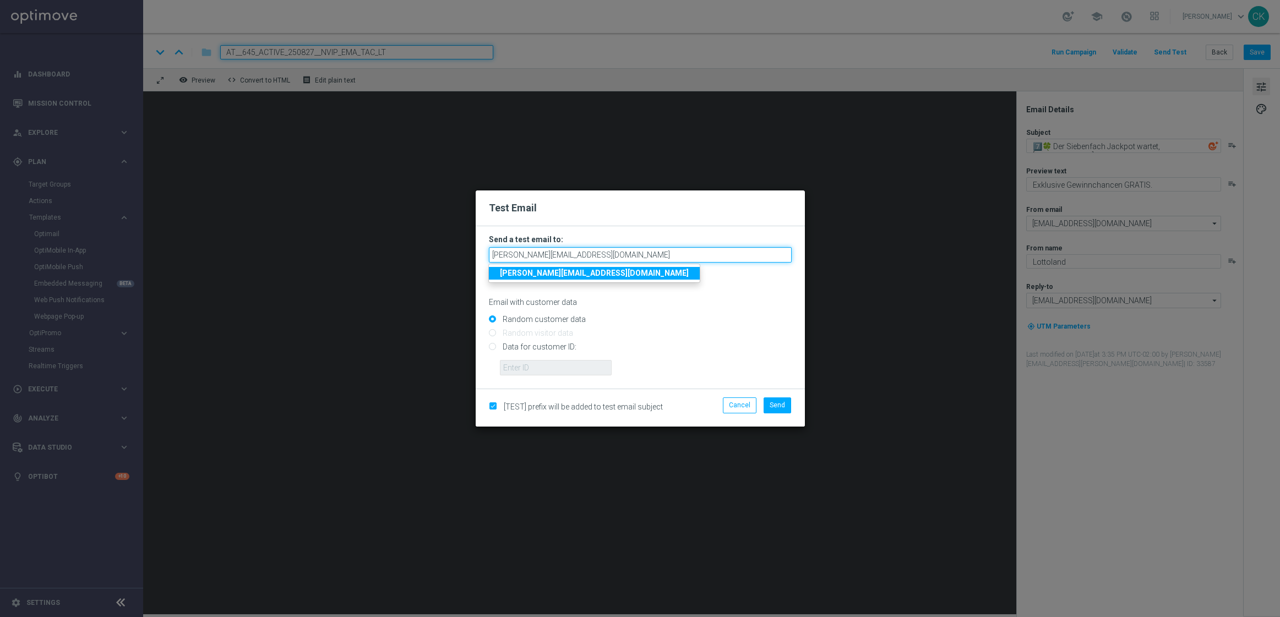
click at [696, 257] on input "[PERSON_NAME][EMAIL_ADDRESS][DOMAIN_NAME]" at bounding box center [640, 254] width 303 height 15
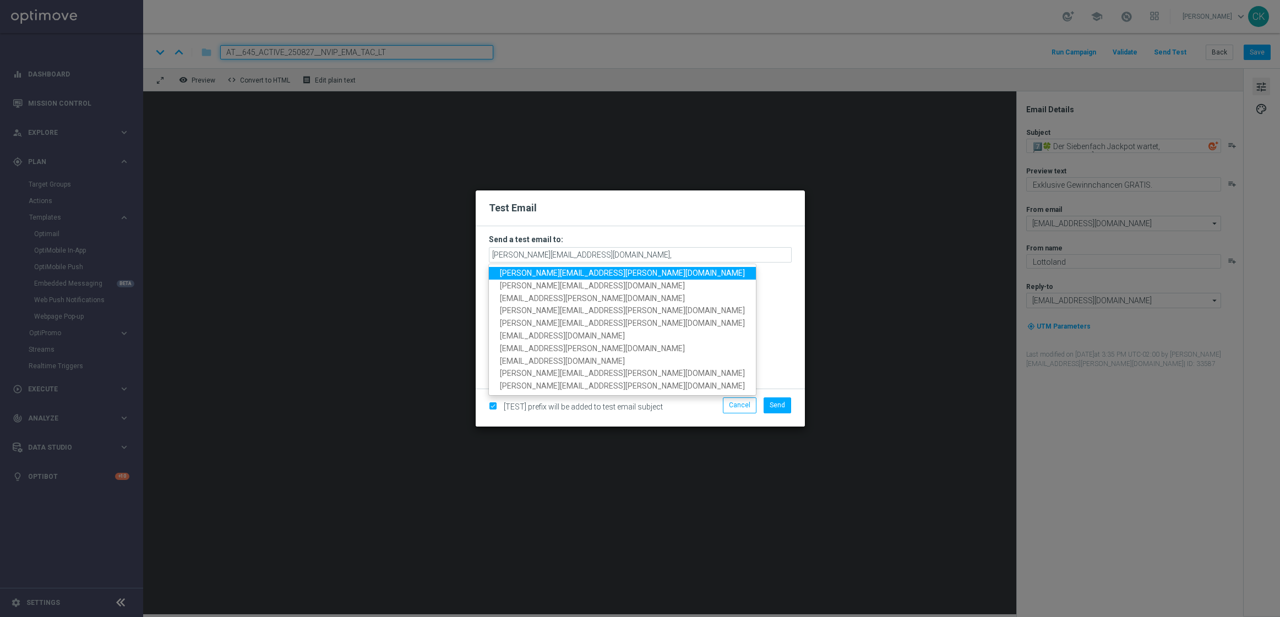
click at [583, 274] on span "[PERSON_NAME][EMAIL_ADDRESS][PERSON_NAME][DOMAIN_NAME]" at bounding box center [622, 273] width 245 height 9
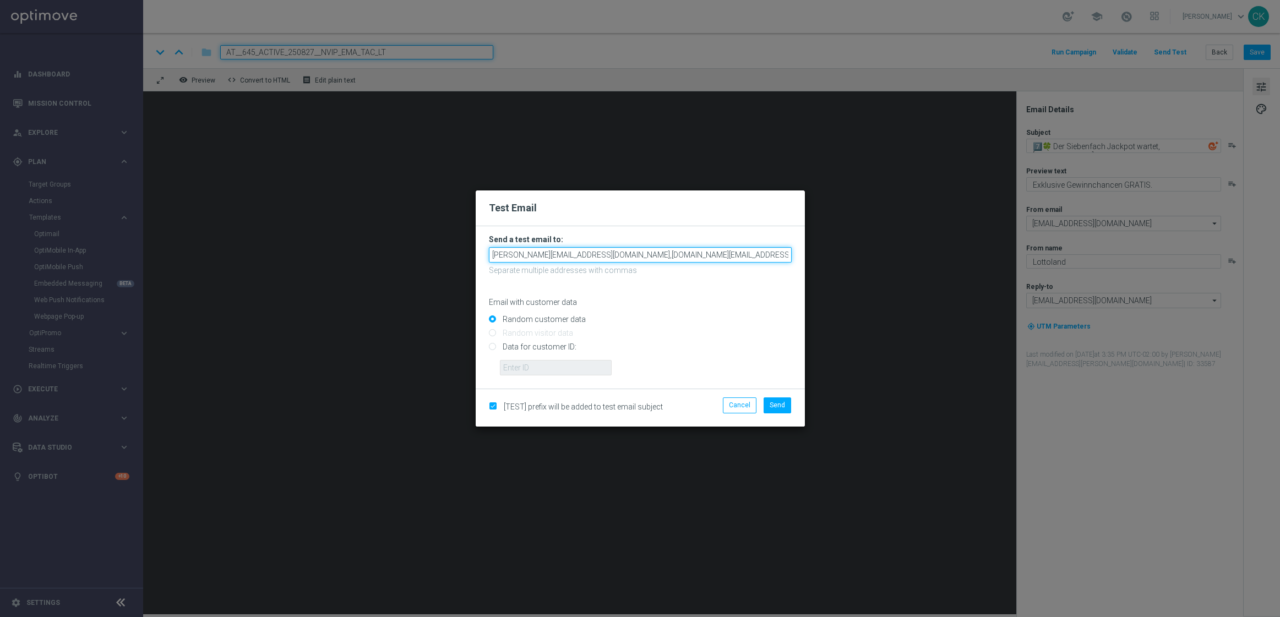
click at [765, 254] on input "[PERSON_NAME][EMAIL_ADDRESS][DOMAIN_NAME],[DOMAIN_NAME][EMAIL_ADDRESS][PERSON_N…" at bounding box center [640, 254] width 303 height 15
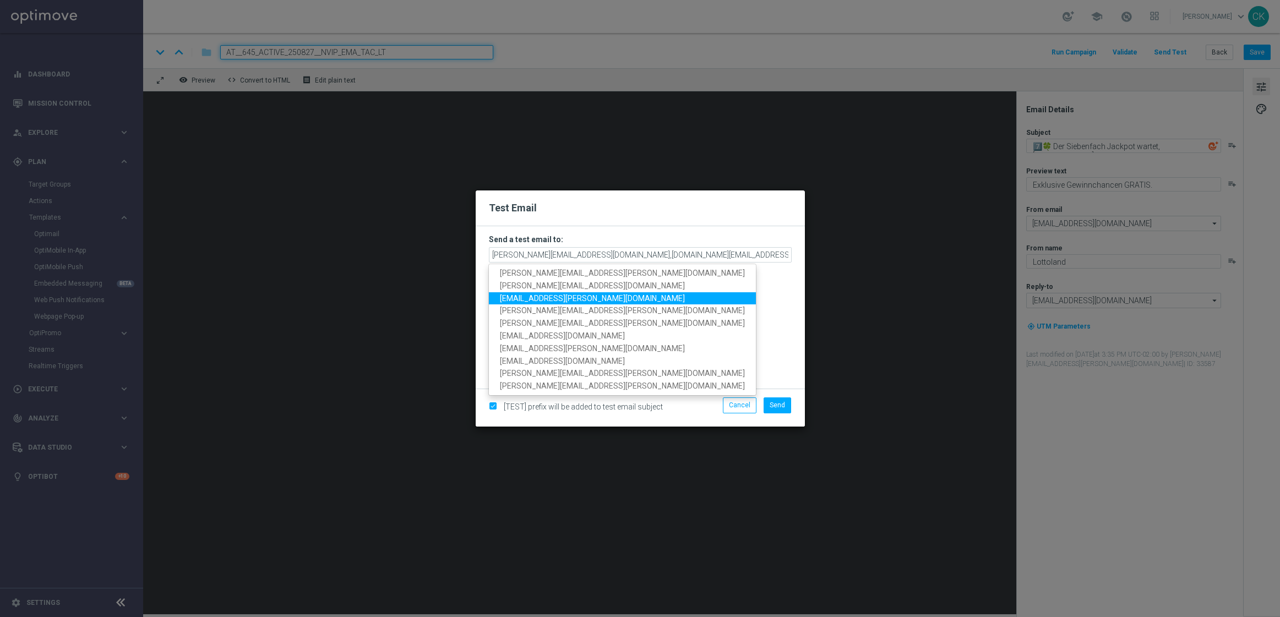
click at [518, 294] on span "[EMAIL_ADDRESS][PERSON_NAME][DOMAIN_NAME]" at bounding box center [592, 298] width 185 height 9
type input "[PERSON_NAME][EMAIL_ADDRESS][DOMAIN_NAME],[DOMAIN_NAME][EMAIL_ADDRESS][PERSON_N…"
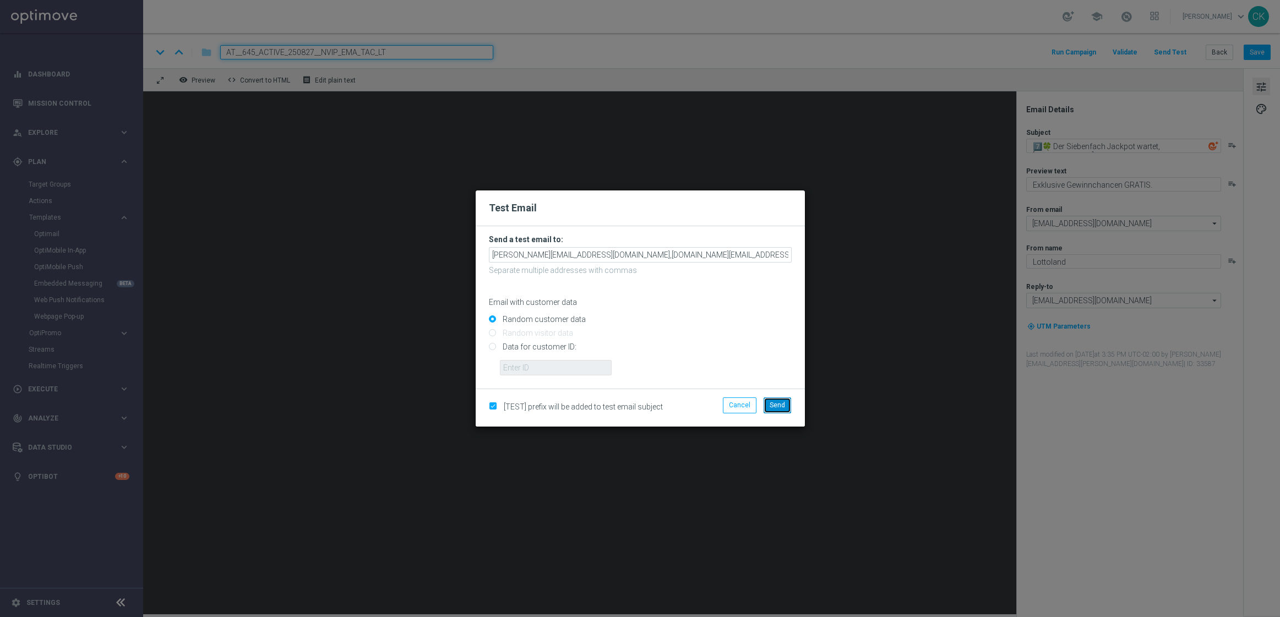
click at [781, 399] on button "Send" at bounding box center [777, 404] width 28 height 15
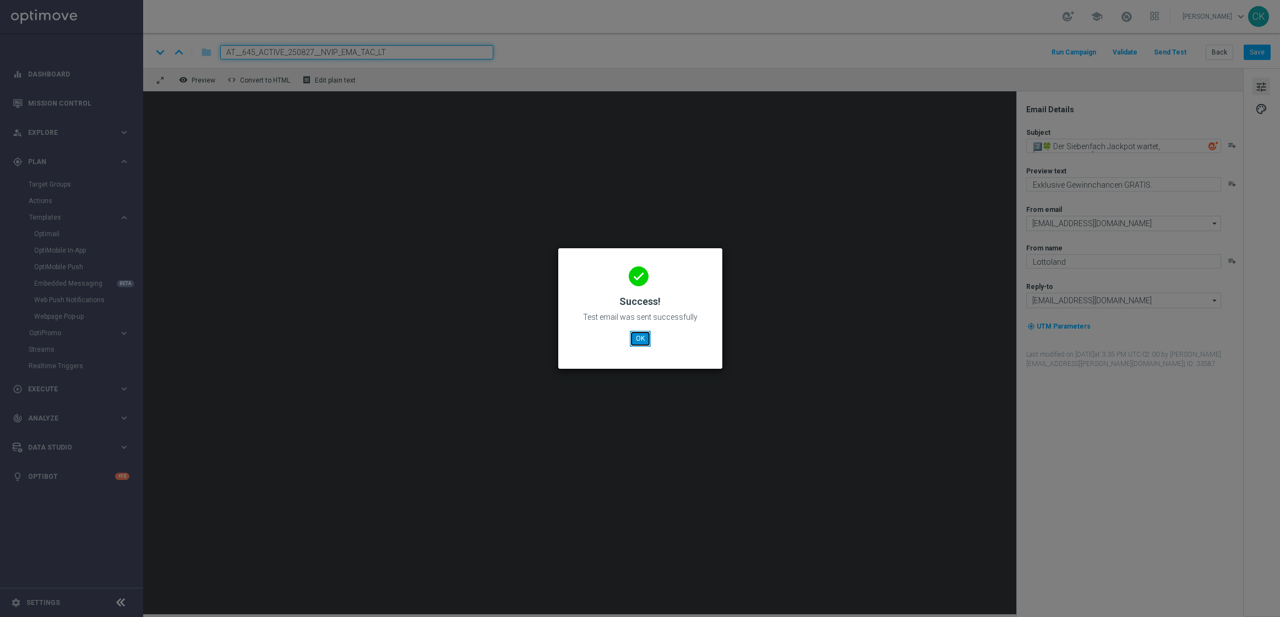
click at [636, 341] on button "OK" at bounding box center [640, 338] width 21 height 15
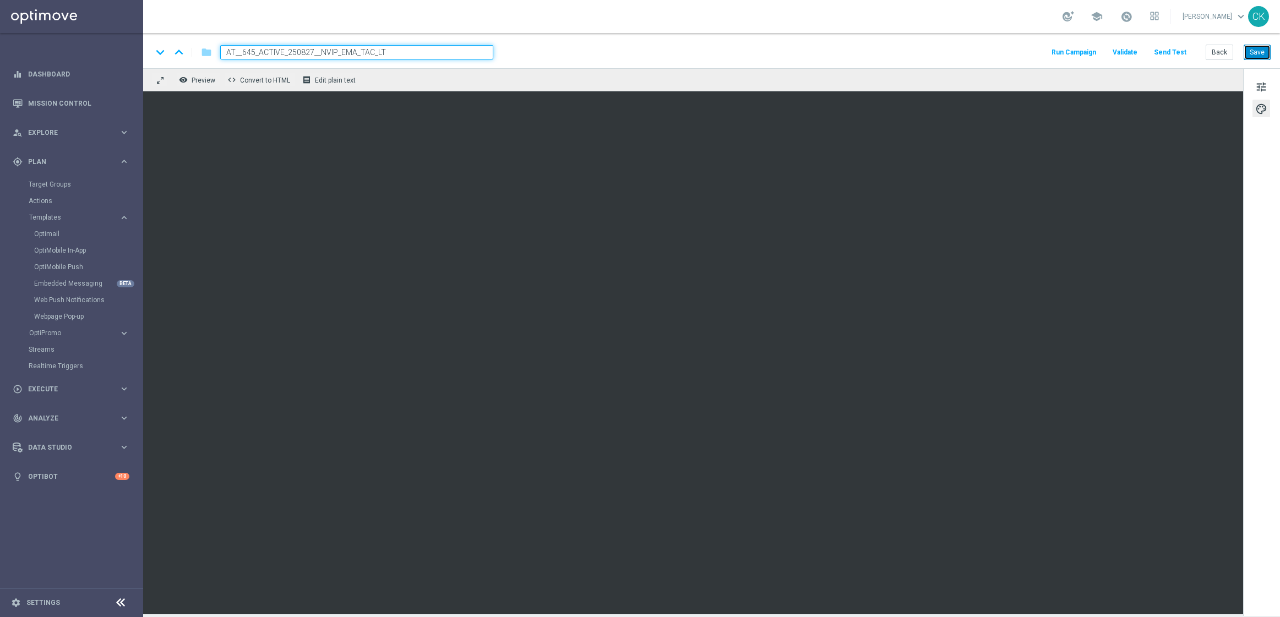
click at [1261, 53] on button "Save" at bounding box center [1256, 52] width 27 height 15
click at [1214, 52] on button "Back" at bounding box center [1219, 52] width 28 height 15
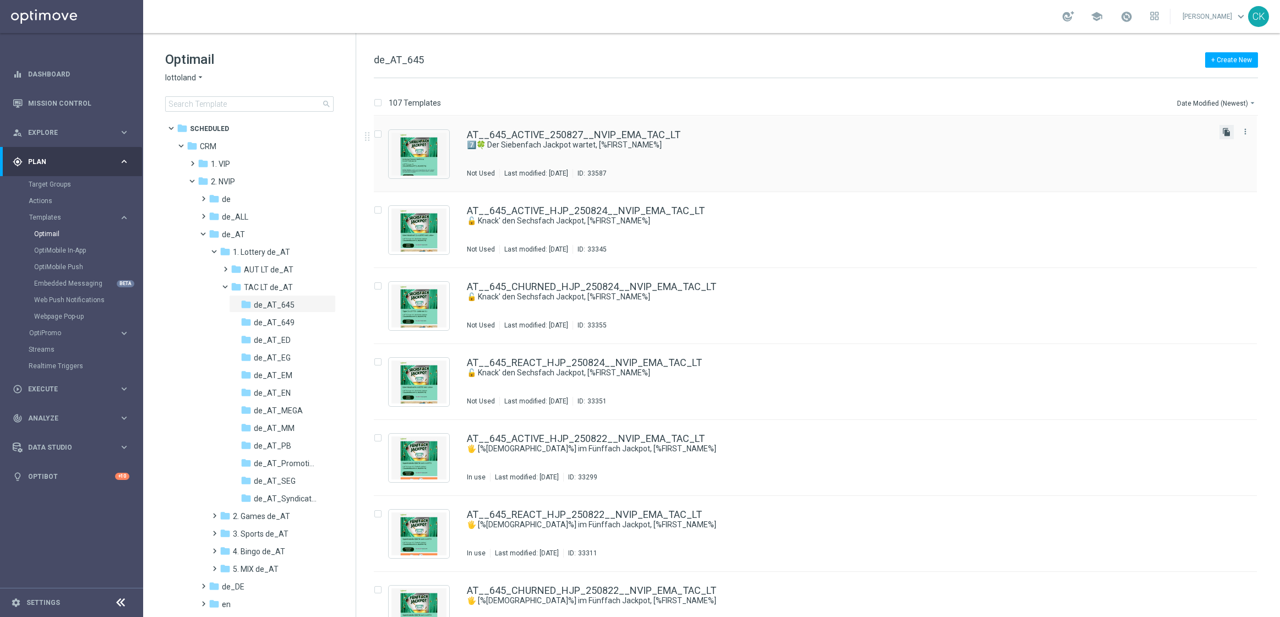
click at [1223, 133] on icon "file_copy" at bounding box center [1226, 132] width 9 height 9
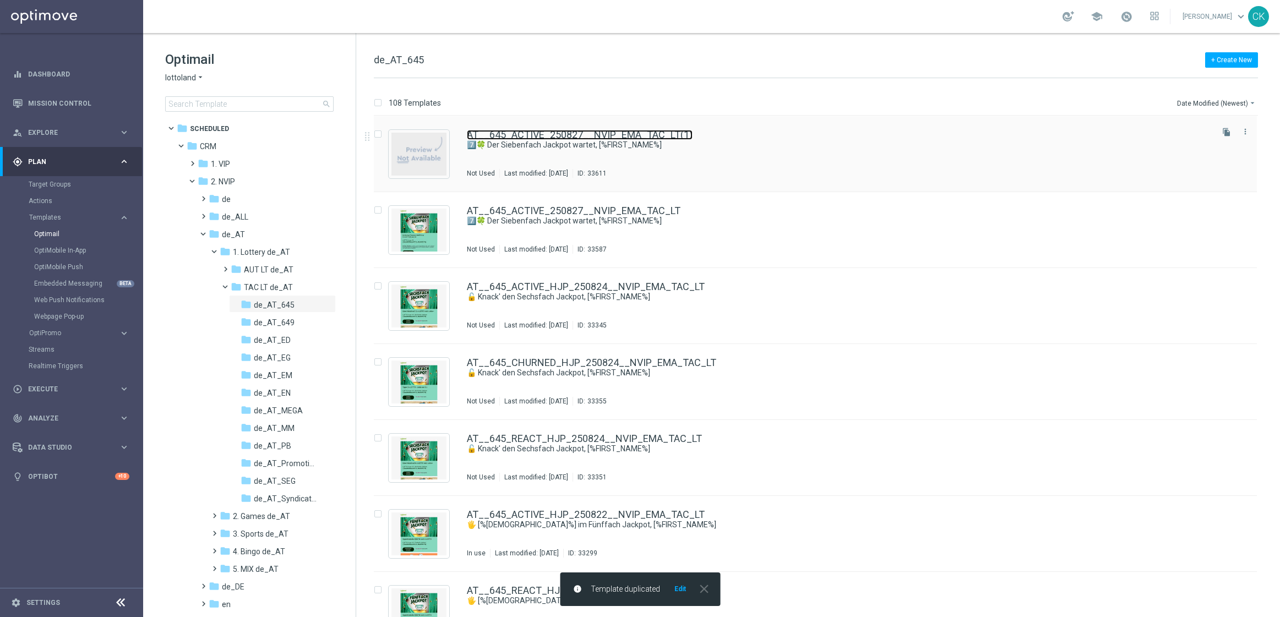
click at [519, 134] on link "AT__645_ACTIVE_250827__NVIP_EMA_TAC_LT(1)" at bounding box center [580, 135] width 226 height 10
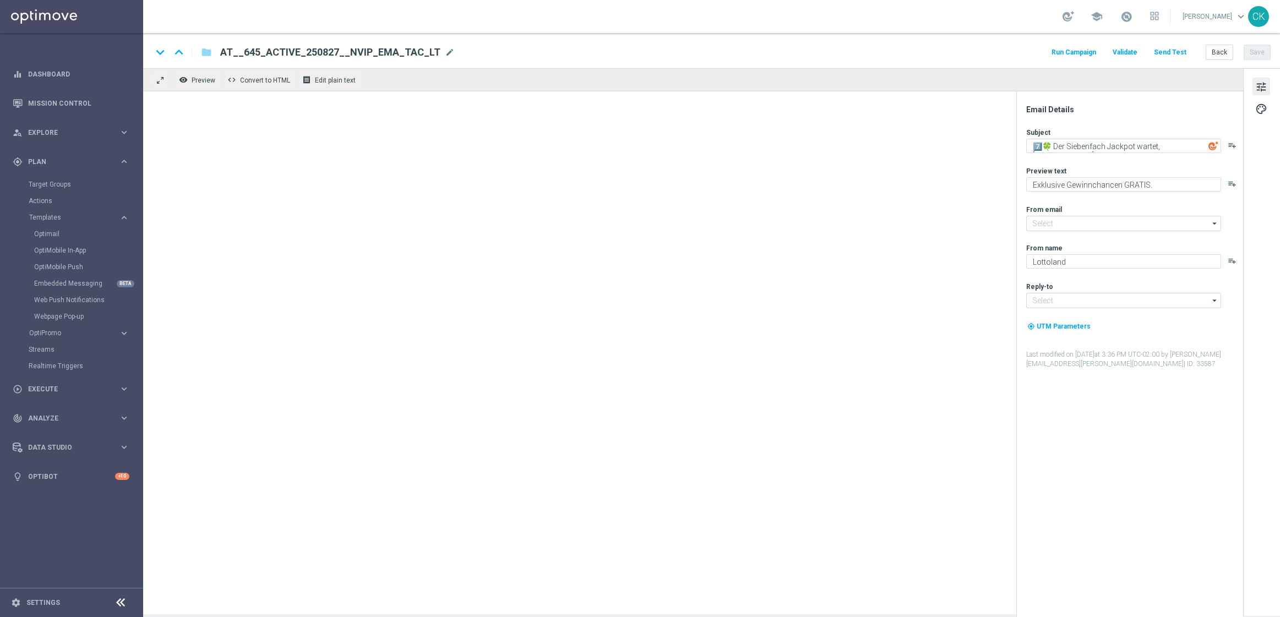
type input "[EMAIL_ADDRESS][DOMAIN_NAME]"
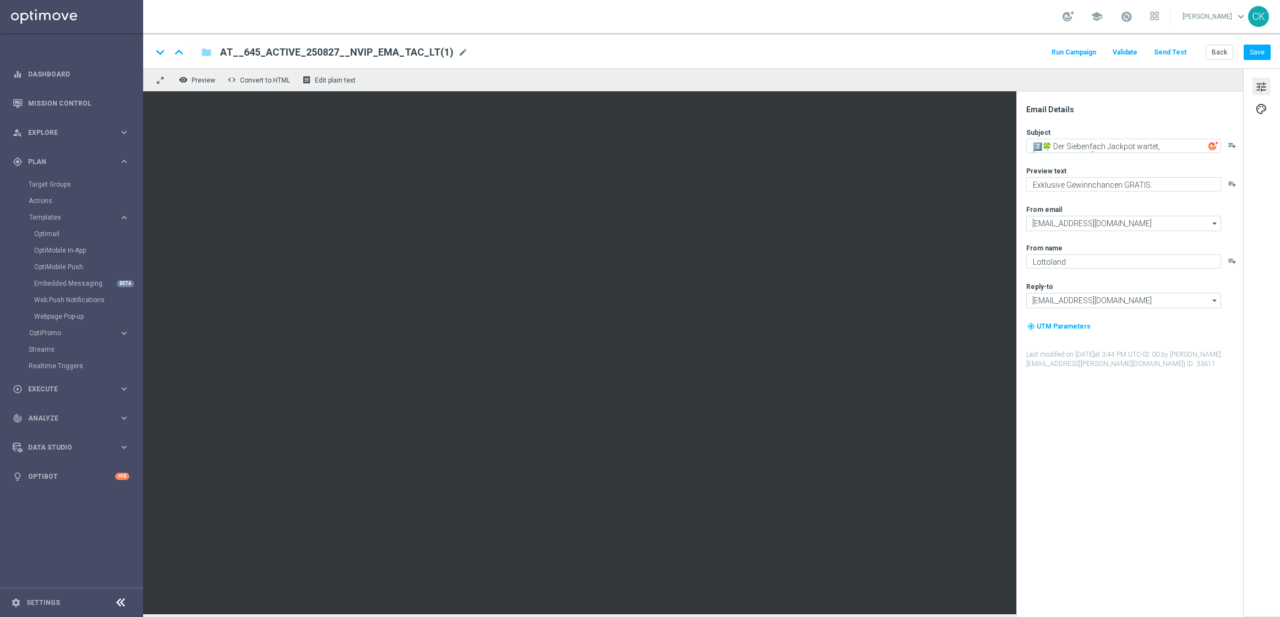
click at [446, 51] on div "AT__645_ACTIVE_250827__NVIP_EMA_TAC_LT(1) mode_edit" at bounding box center [344, 52] width 248 height 14
click at [421, 53] on input "AT__645_ACTIVE_250827__NVIP_EMA_TAC_LT(1)" at bounding box center [356, 52] width 273 height 14
paste input "REACT_250827__NVIP_EMA_TAC_LT"
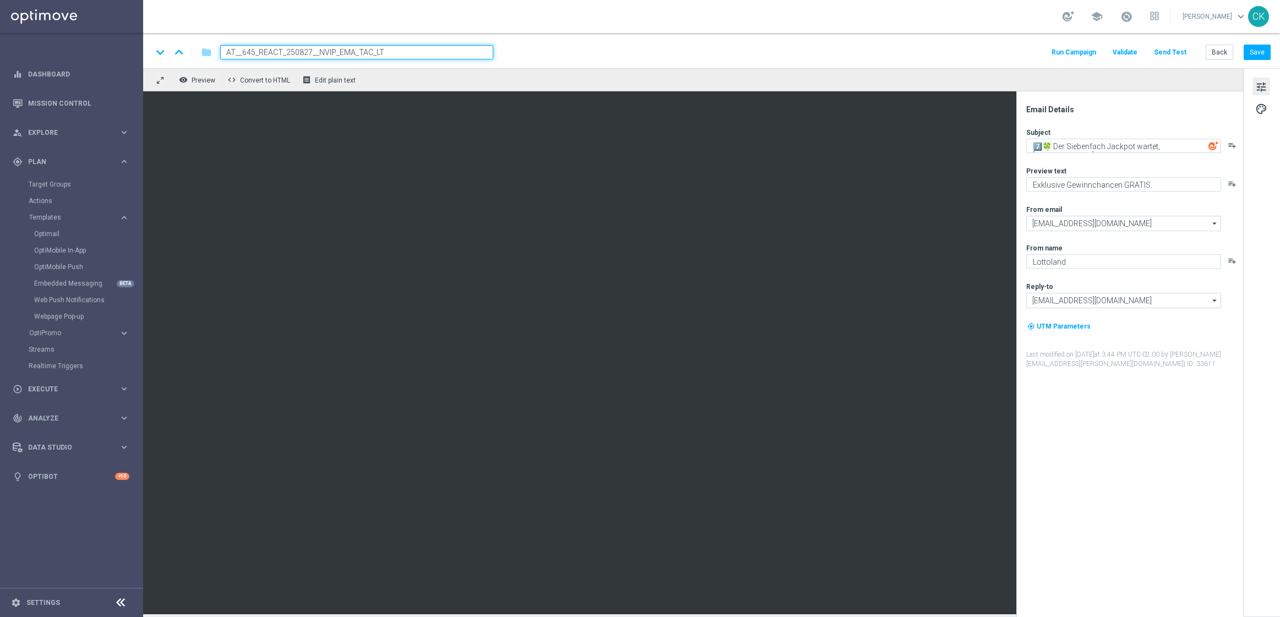
type input "AT__645_REACT_250827__NVIP_EMA_TAC_LT"
click at [1172, 146] on textarea "7️⃣🍀 Der Siebenfach Jackpot wartet, [%FIRST_NAME%]" at bounding box center [1123, 146] width 195 height 14
click at [1164, 181] on textarea "Exklusive Gewinnchancen GRATIS." at bounding box center [1123, 184] width 195 height 14
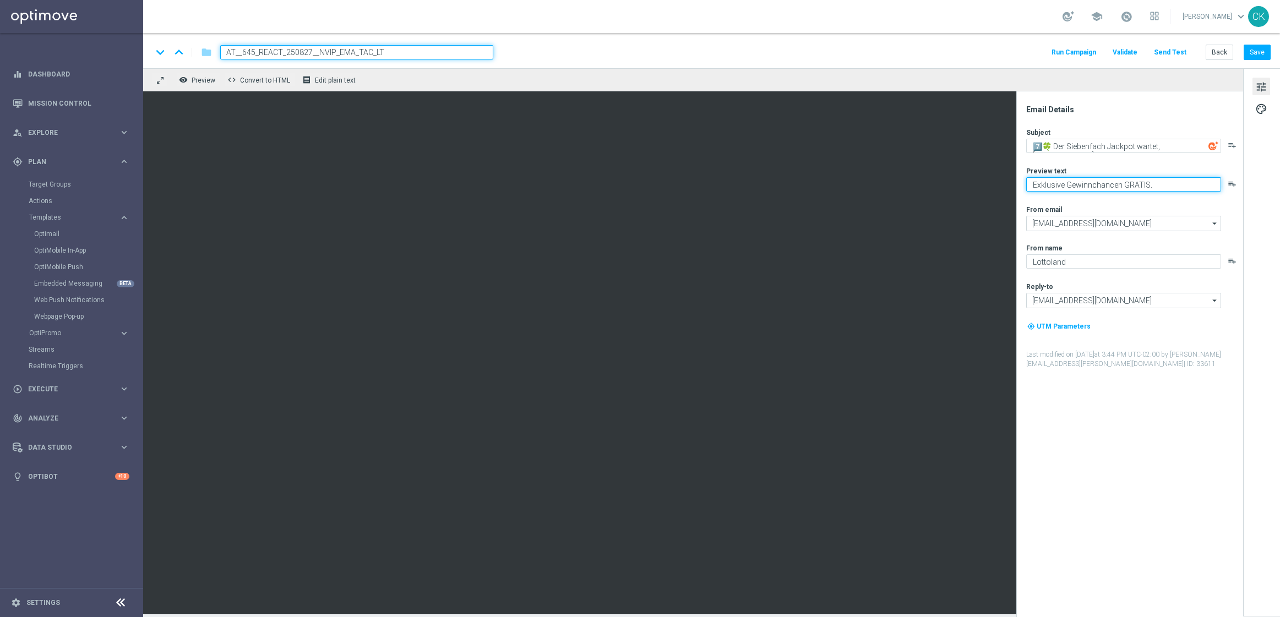
click at [1164, 181] on textarea "Exklusive Gewinnchancen GRATIS." at bounding box center [1123, 184] width 195 height 14
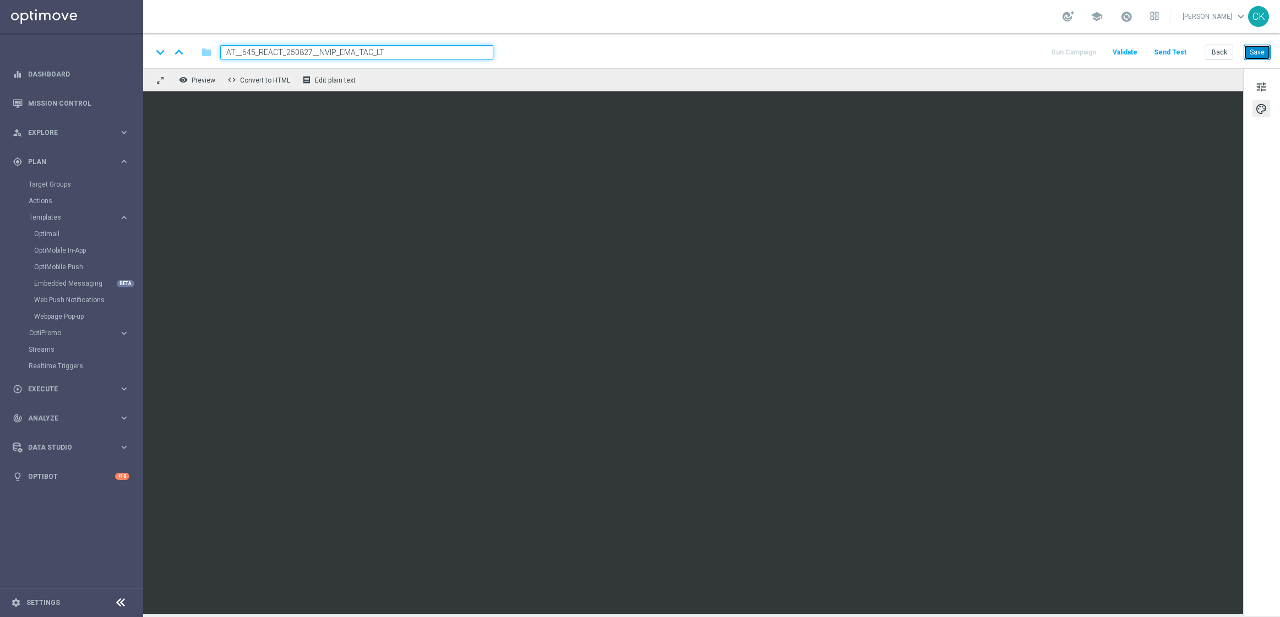
click at [1261, 56] on button "Save" at bounding box center [1256, 52] width 27 height 15
click at [1181, 48] on button "Send Test" at bounding box center [1170, 52] width 36 height 15
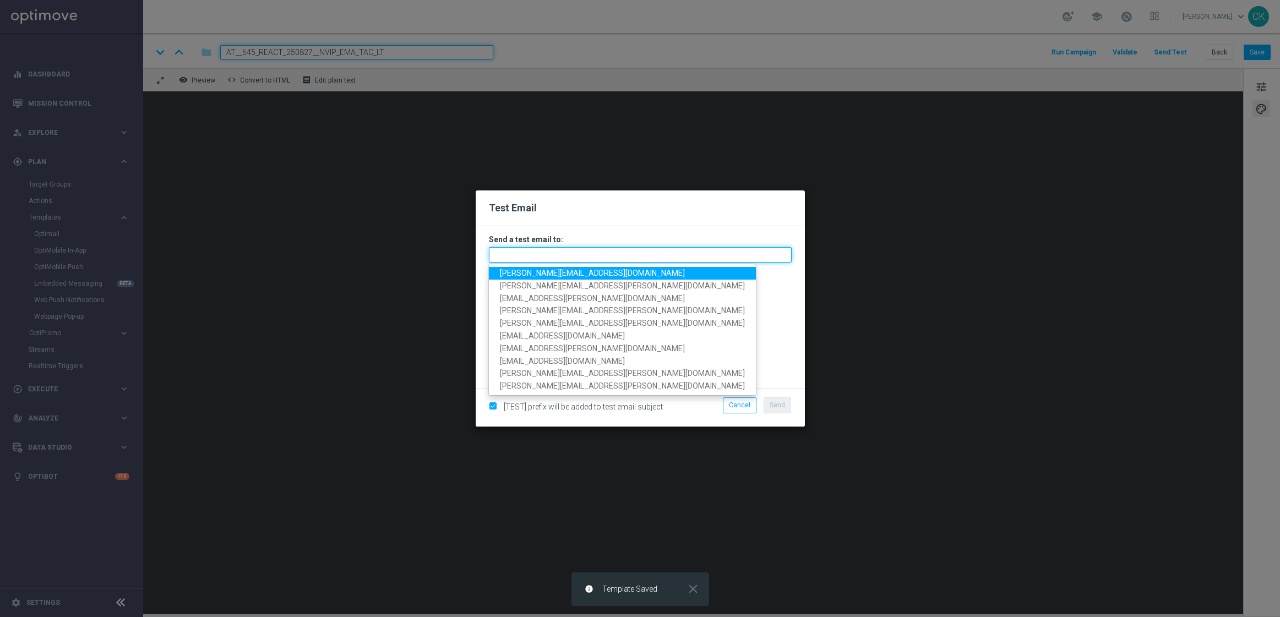
click at [574, 248] on input "text" at bounding box center [640, 254] width 303 height 15
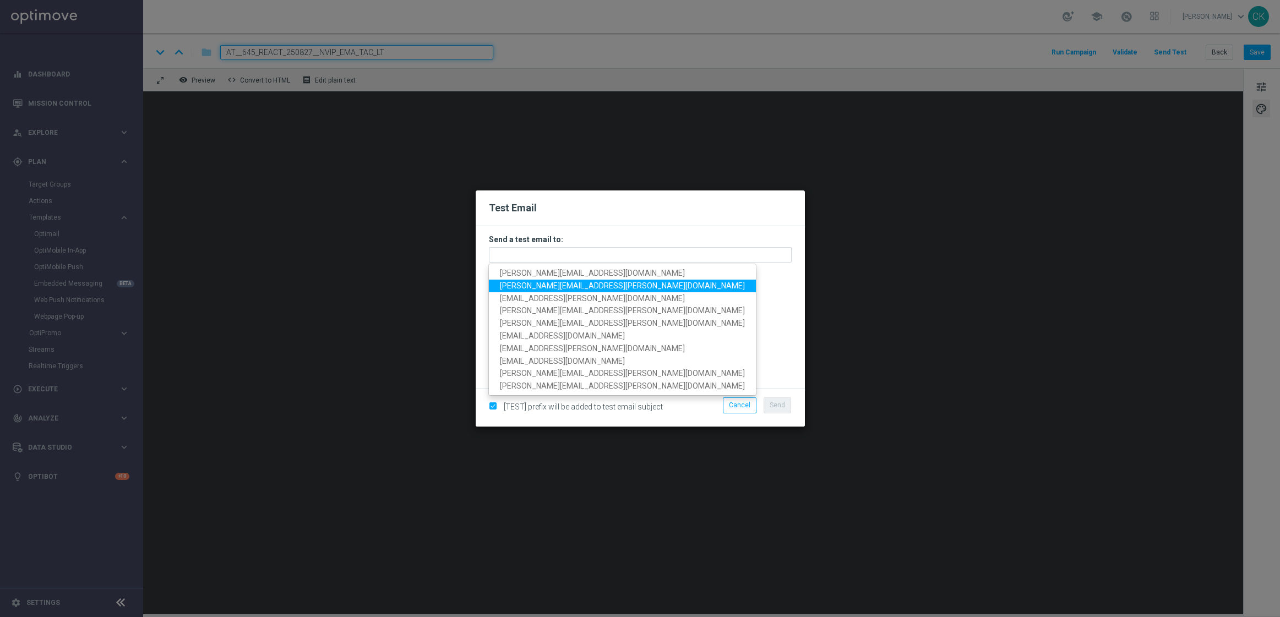
click at [588, 288] on span "[PERSON_NAME][EMAIL_ADDRESS][PERSON_NAME][DOMAIN_NAME]" at bounding box center [622, 285] width 245 height 9
type input "[PERSON_NAME][EMAIL_ADDRESS][PERSON_NAME][DOMAIN_NAME]"
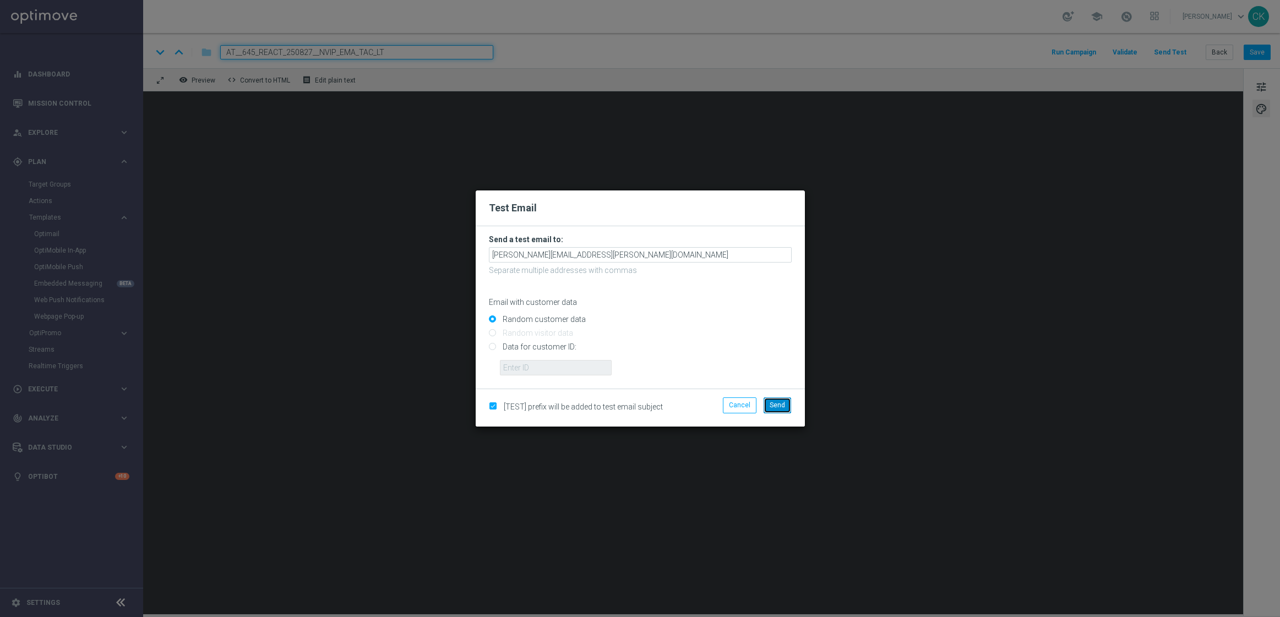
click at [777, 407] on span "Send" at bounding box center [777, 405] width 15 height 8
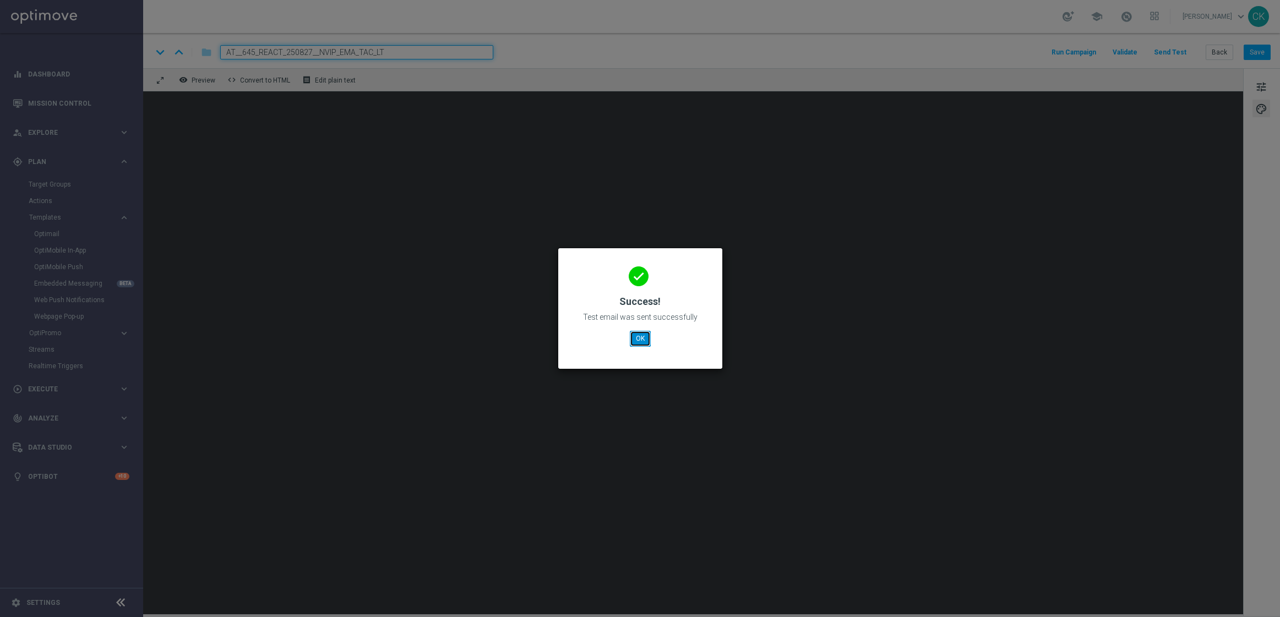
click at [638, 340] on button "OK" at bounding box center [640, 338] width 21 height 15
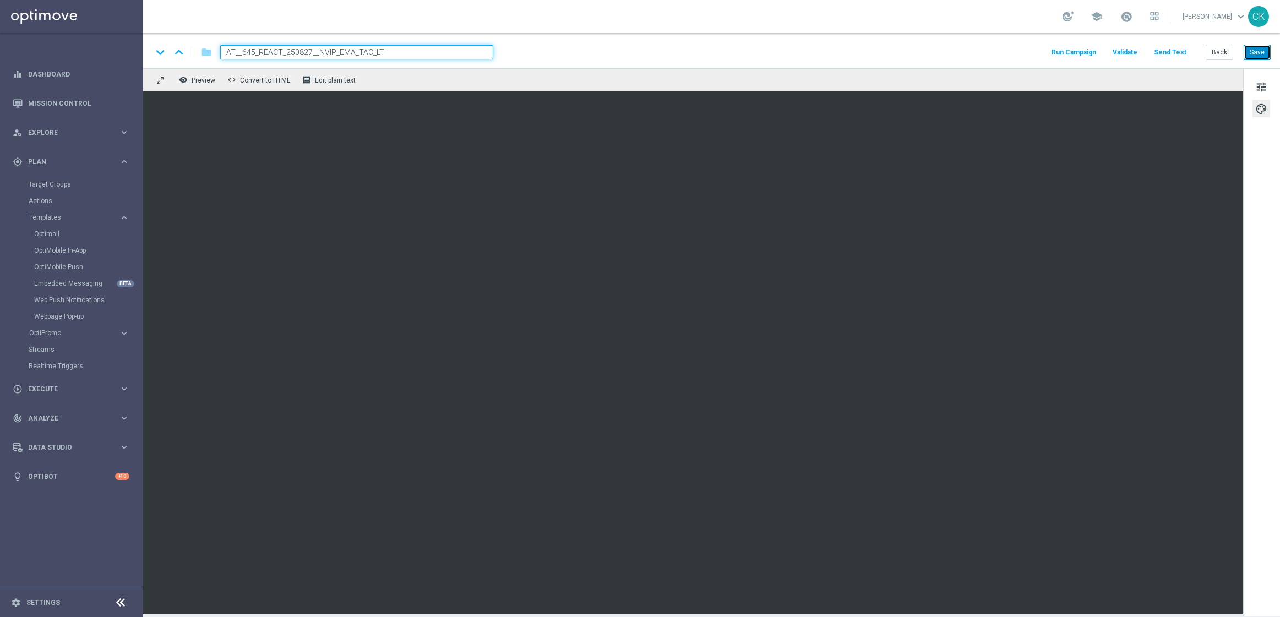
click at [1259, 55] on button "Save" at bounding box center [1256, 52] width 27 height 15
click at [1258, 42] on div "keyboard_arrow_down keyboard_arrow_up folder AT__645_REACT_250827__NVIP_EMA_TAC…" at bounding box center [711, 50] width 1137 height 35
click at [1258, 47] on button "Save" at bounding box center [1256, 52] width 27 height 15
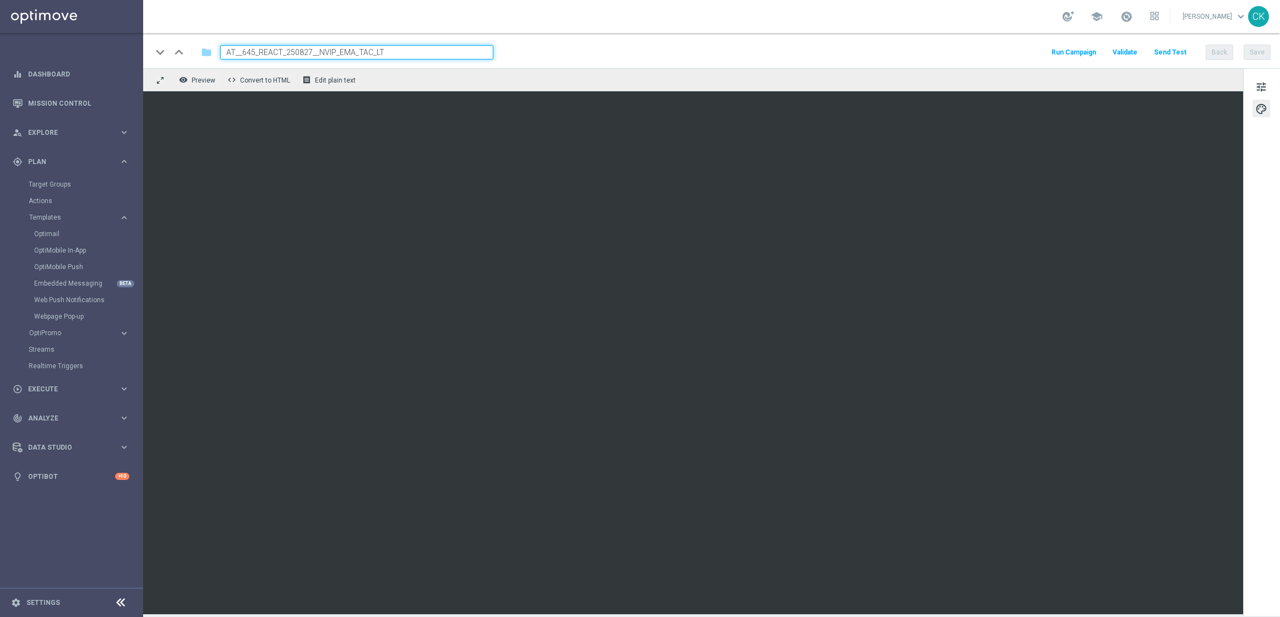
click at [1258, 47] on button "Save" at bounding box center [1256, 52] width 27 height 15
click at [1258, 56] on button "Save" at bounding box center [1256, 52] width 27 height 15
click at [1186, 48] on button "Send Test" at bounding box center [1170, 52] width 36 height 15
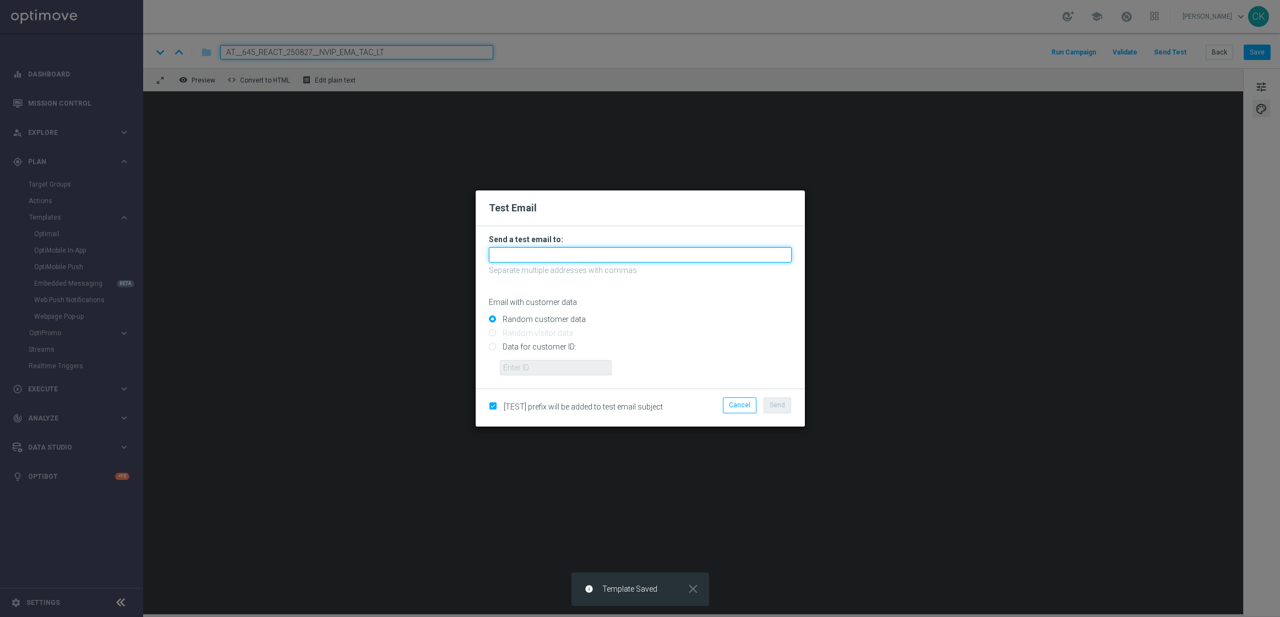
click at [566, 261] on input "text" at bounding box center [640, 254] width 303 height 15
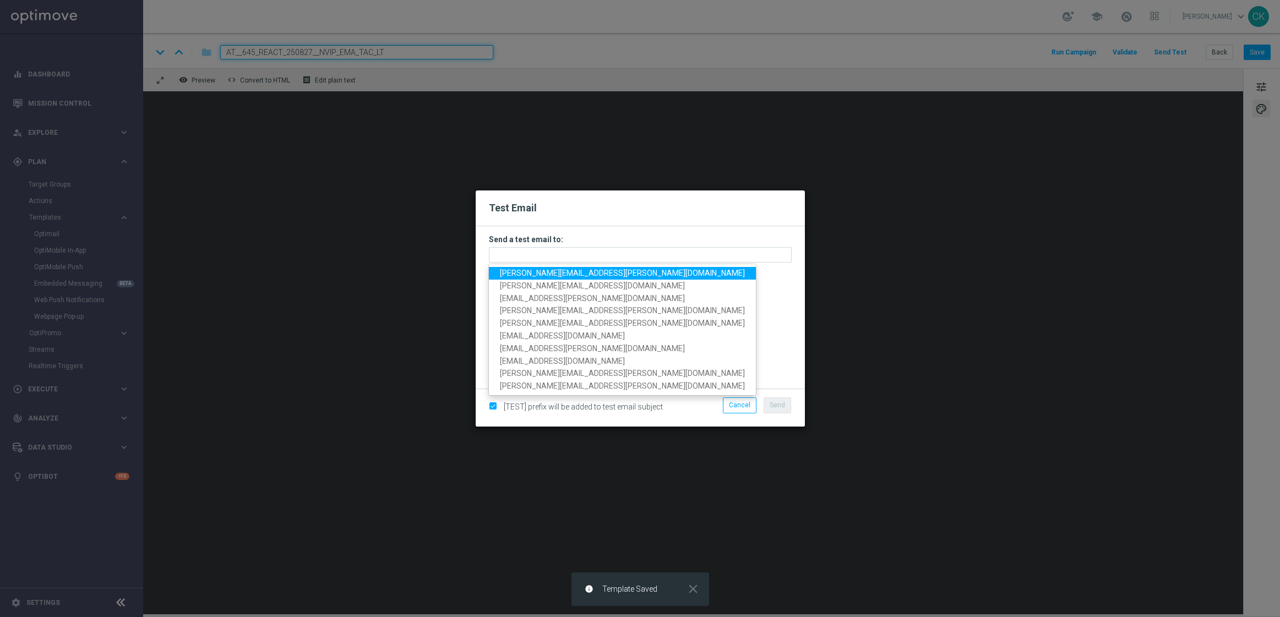
click at [576, 274] on span "[PERSON_NAME][EMAIL_ADDRESS][PERSON_NAME][DOMAIN_NAME]" at bounding box center [622, 273] width 245 height 9
type input "[PERSON_NAME][EMAIL_ADDRESS][PERSON_NAME][DOMAIN_NAME]"
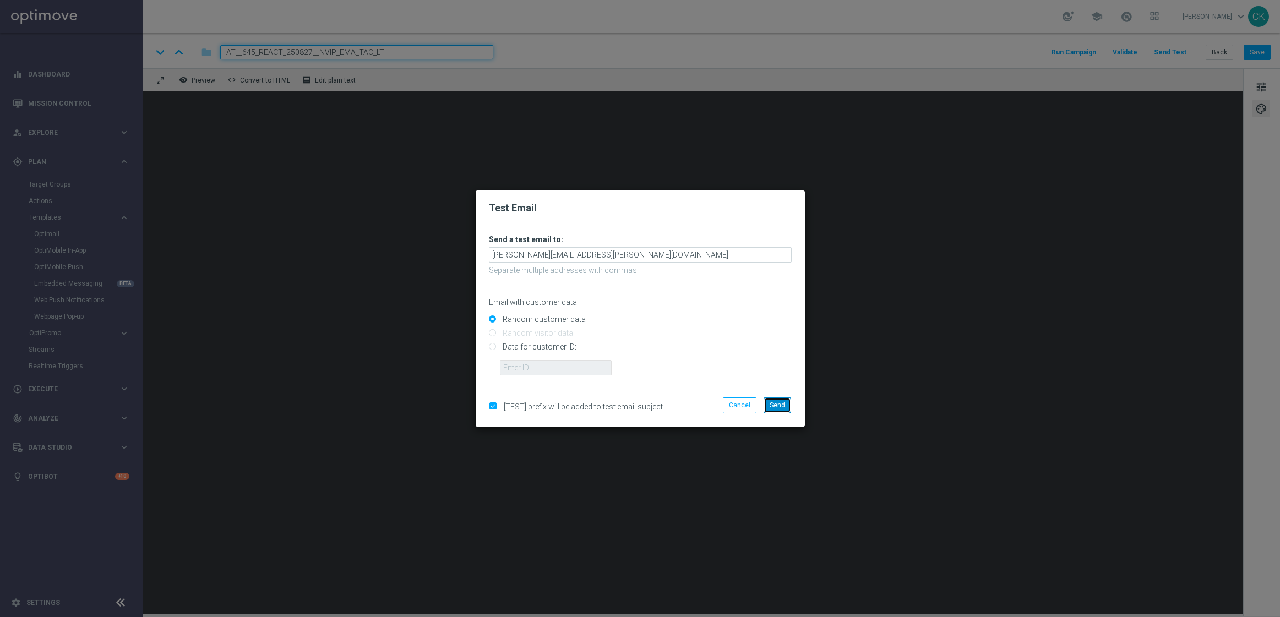
click at [781, 402] on span "Send" at bounding box center [777, 405] width 15 height 8
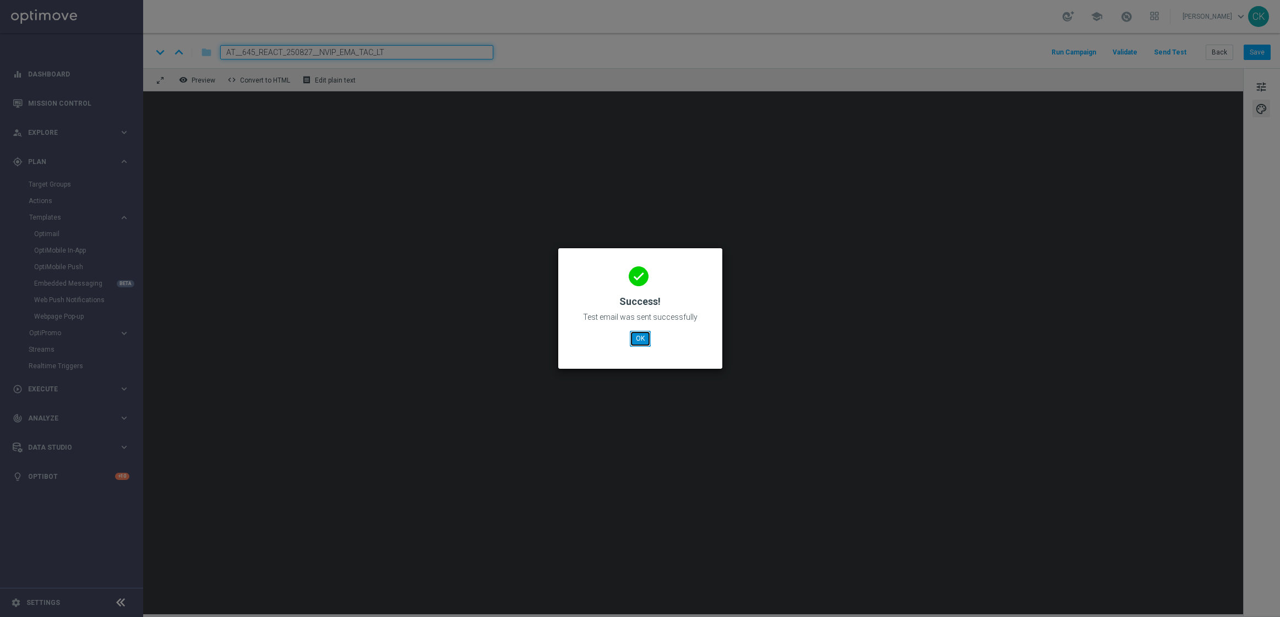
click at [641, 337] on button "OK" at bounding box center [640, 338] width 21 height 15
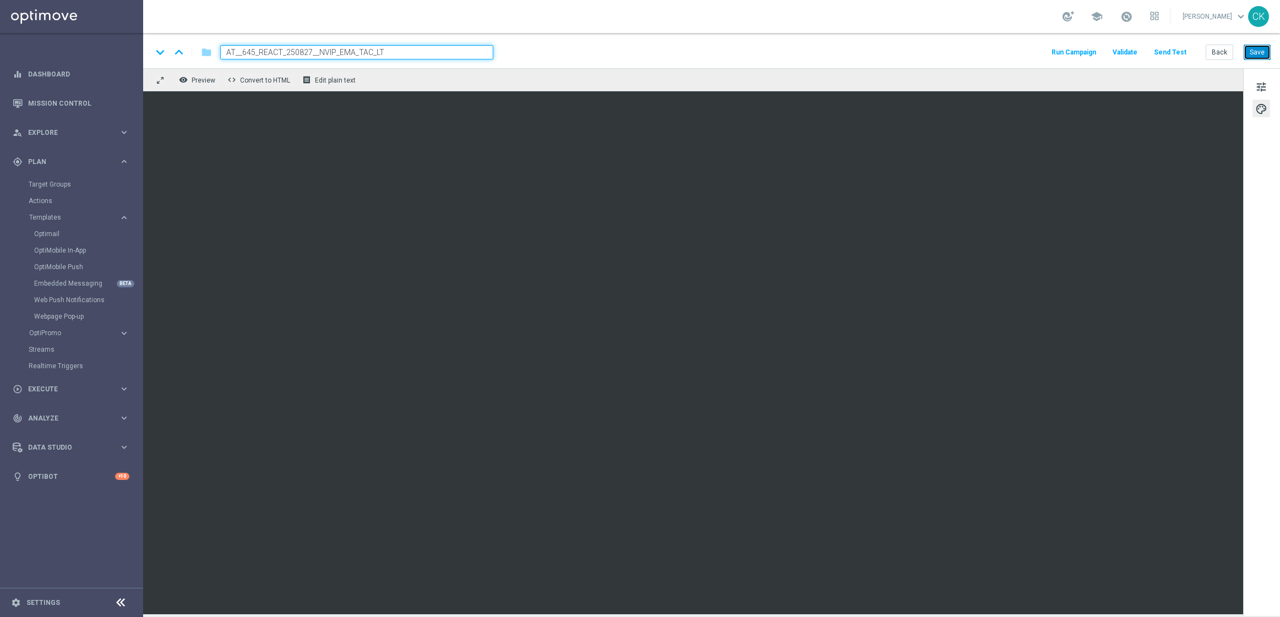
click at [1256, 53] on button "Save" at bounding box center [1256, 52] width 27 height 15
click at [1217, 49] on button "Back" at bounding box center [1219, 52] width 28 height 15
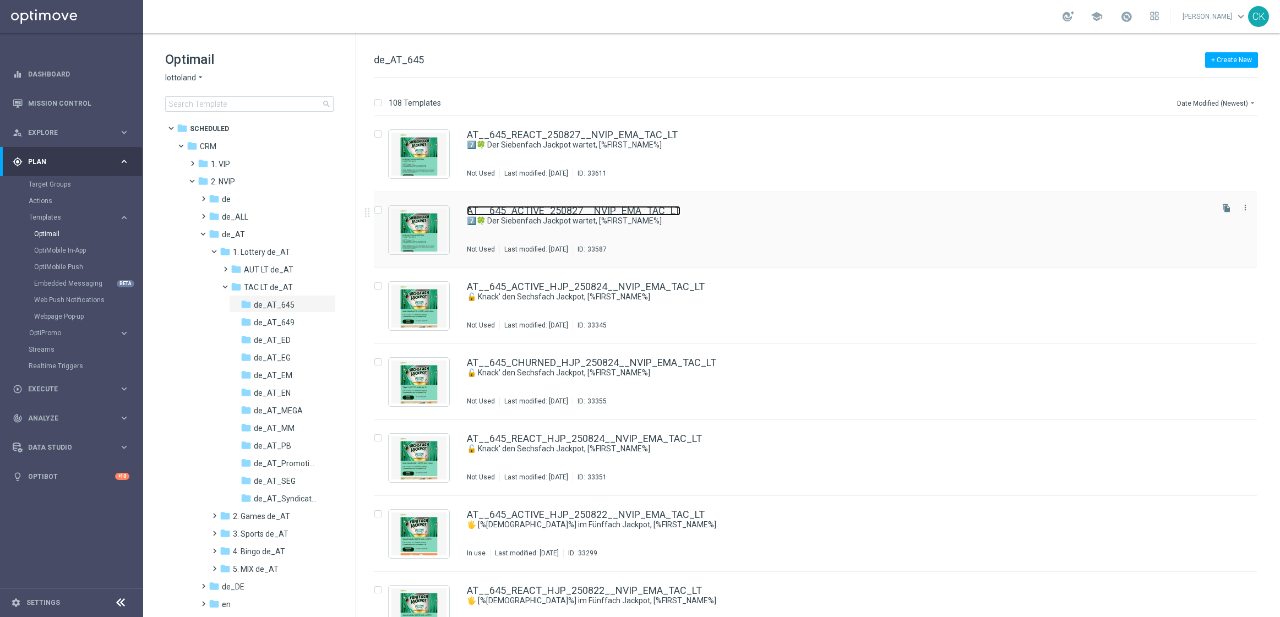
click at [517, 208] on link "AT__645_ACTIVE_250827__NVIP_EMA_TAC_LT" at bounding box center [574, 211] width 214 height 10
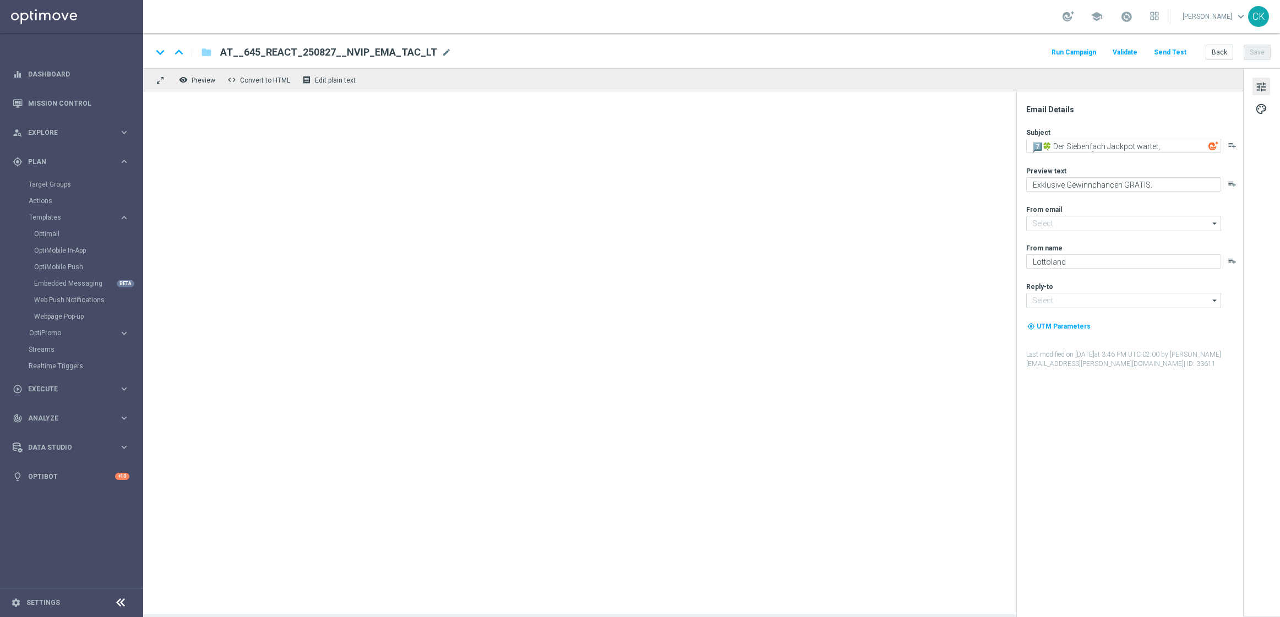
type input "[EMAIL_ADDRESS][DOMAIN_NAME]"
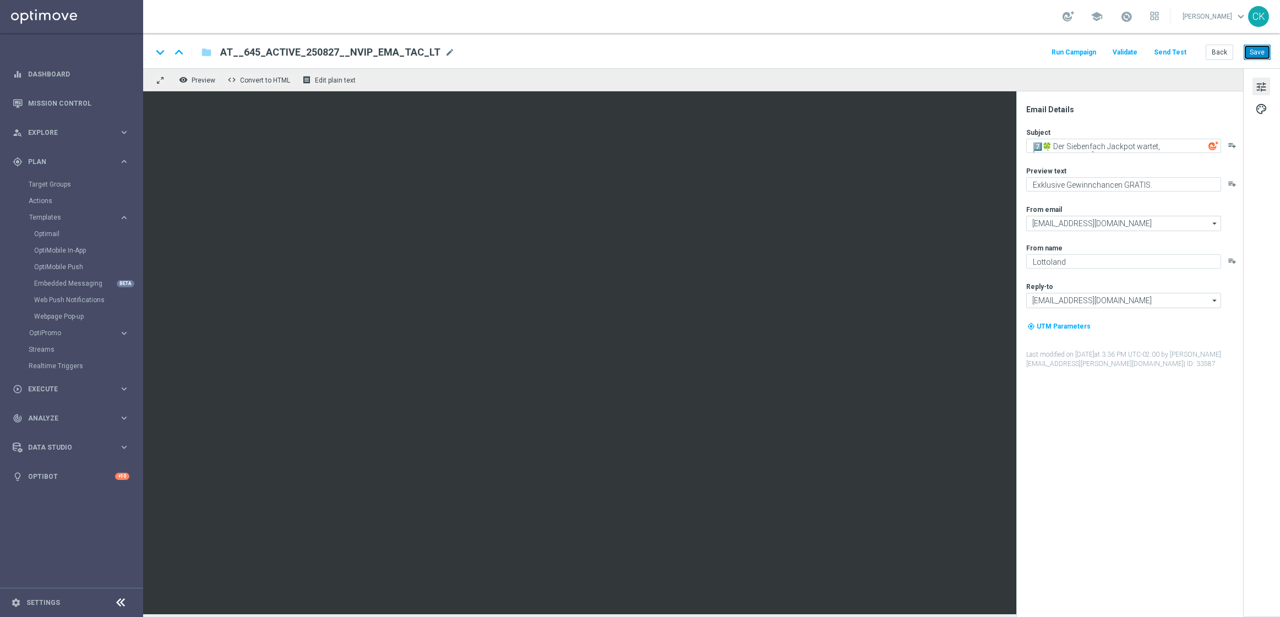
click at [1255, 51] on button "Save" at bounding box center [1256, 52] width 27 height 15
click at [1219, 53] on button "Back" at bounding box center [1219, 52] width 28 height 15
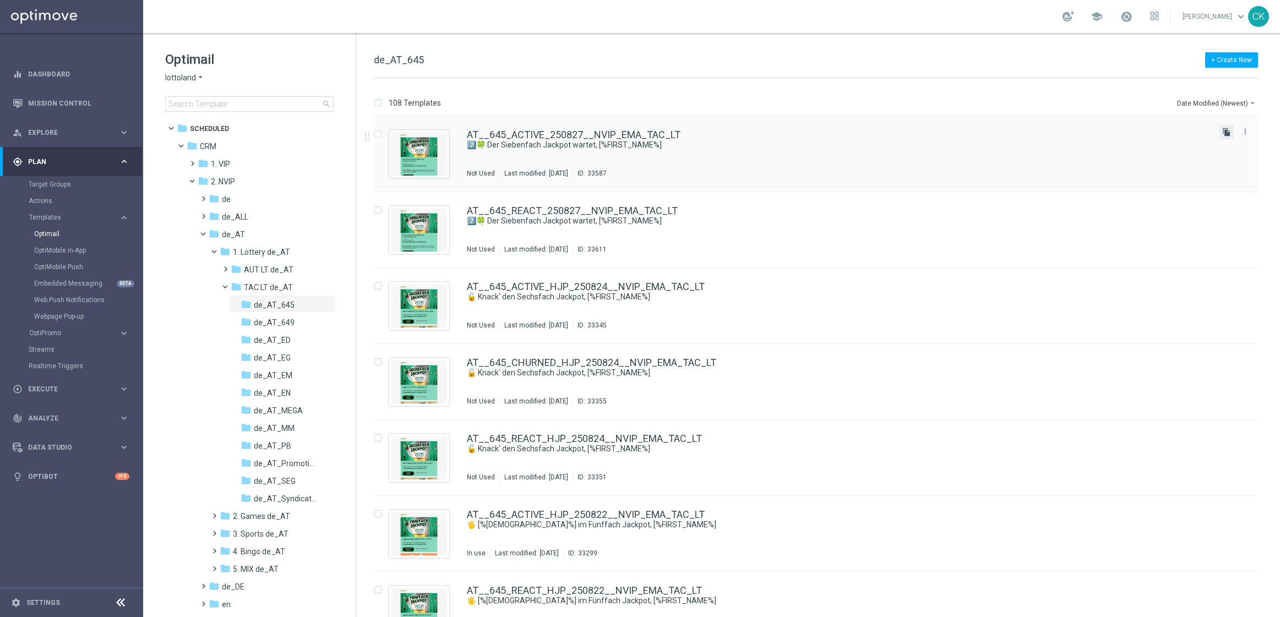
click at [1227, 132] on icon "file_copy" at bounding box center [1226, 132] width 9 height 9
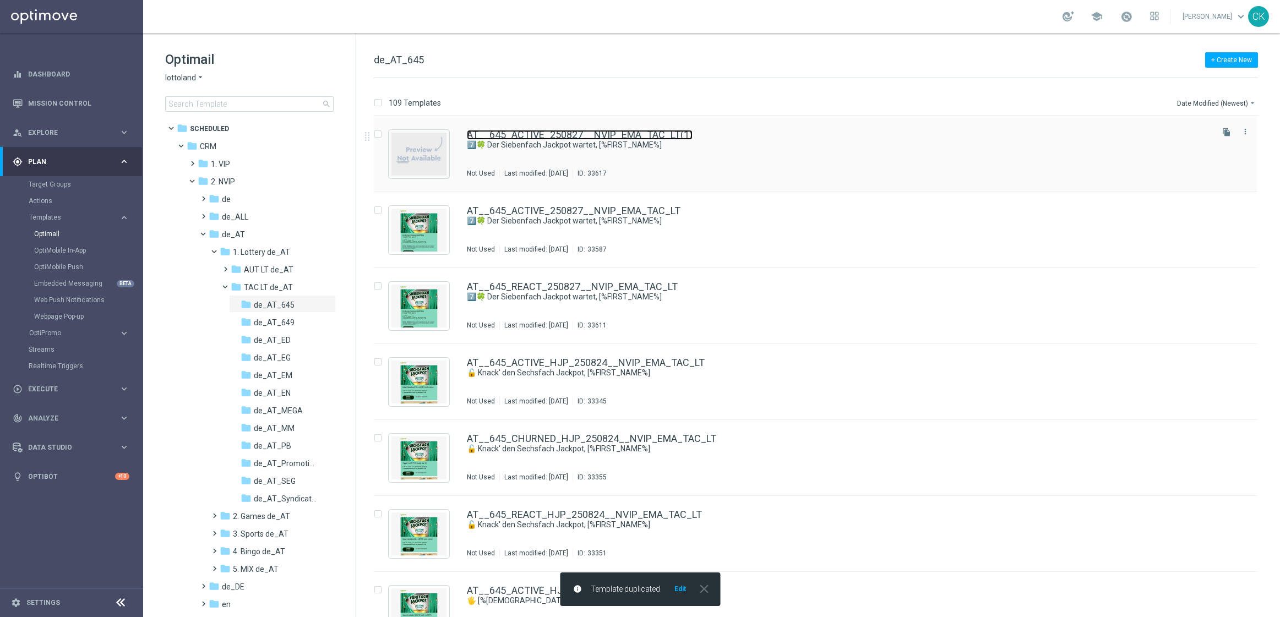
click at [545, 138] on link "AT__645_ACTIVE_250827__NVIP_EMA_TAC_LT(1)" at bounding box center [580, 135] width 226 height 10
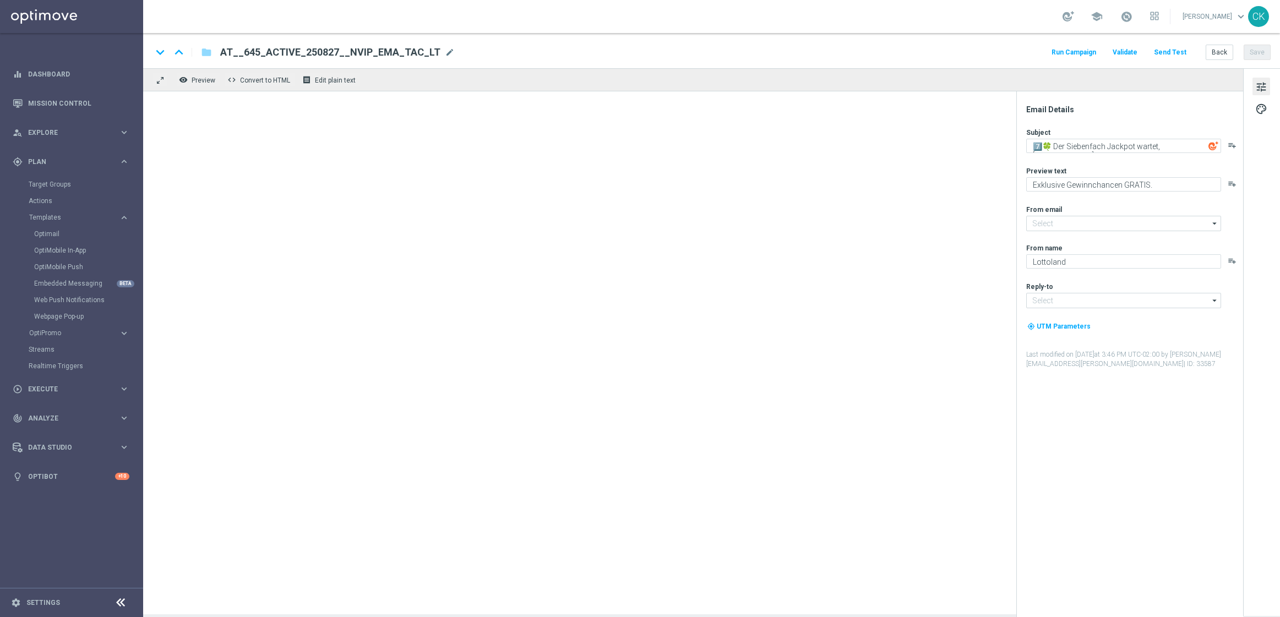
type input "[EMAIL_ADDRESS][DOMAIN_NAME]"
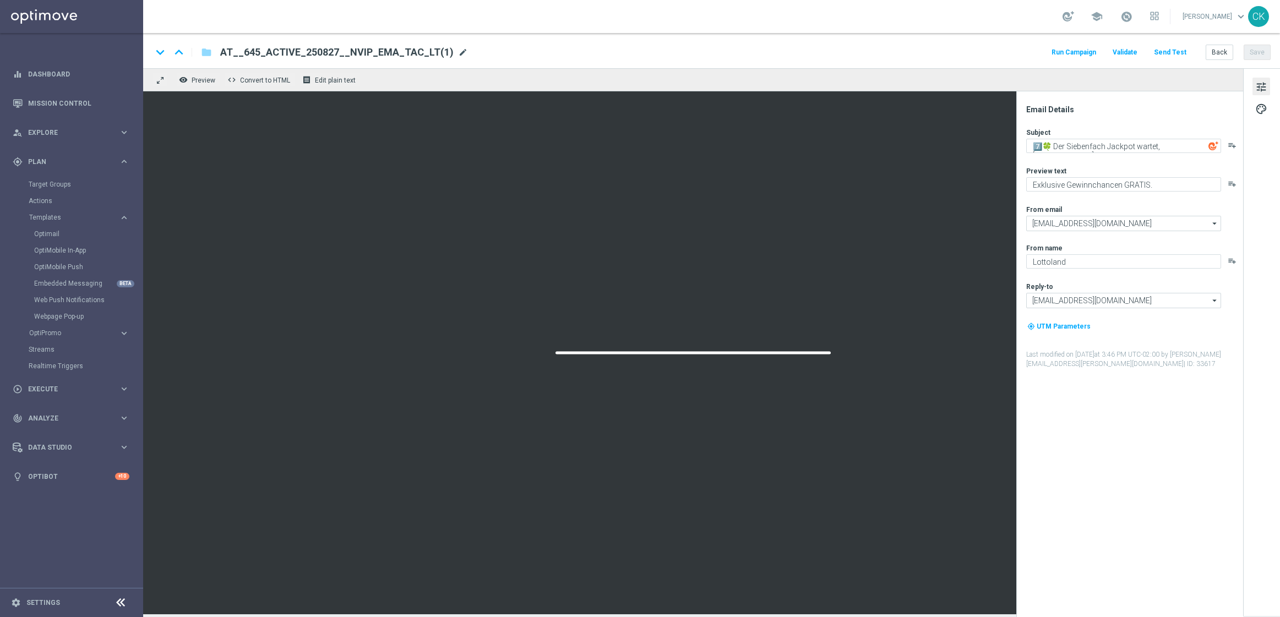
click at [458, 51] on span "mode_edit" at bounding box center [463, 52] width 10 height 10
click at [434, 50] on input "AT__645_ACTIVE_250827__NVIP_EMA_TAC_LT(1)" at bounding box center [356, 52] width 273 height 14
paste input "CHURNED_250827__NVIP_EMA_TAC_LT"
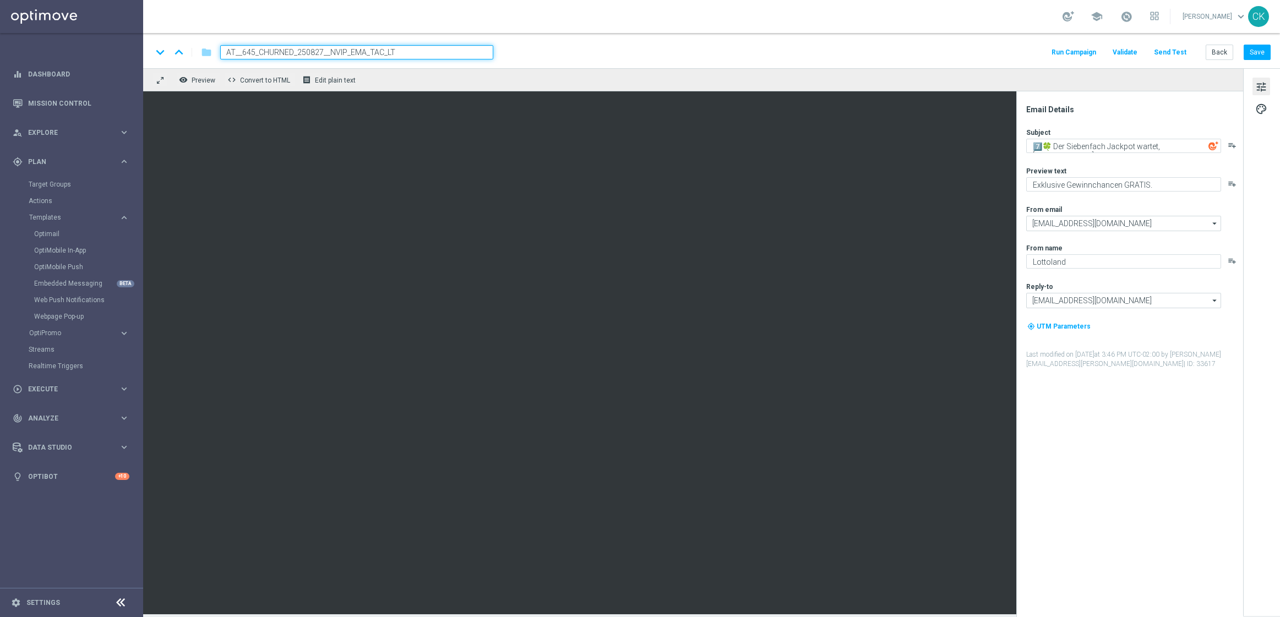
type input "AT__645_CHURNED_250827__NVIP_EMA_TAC_LT"
click at [705, 63] on div "keyboard_arrow_down keyboard_arrow_up folder AT__645_CHURNED_250827__NVIP_EMA_T…" at bounding box center [711, 50] width 1137 height 35
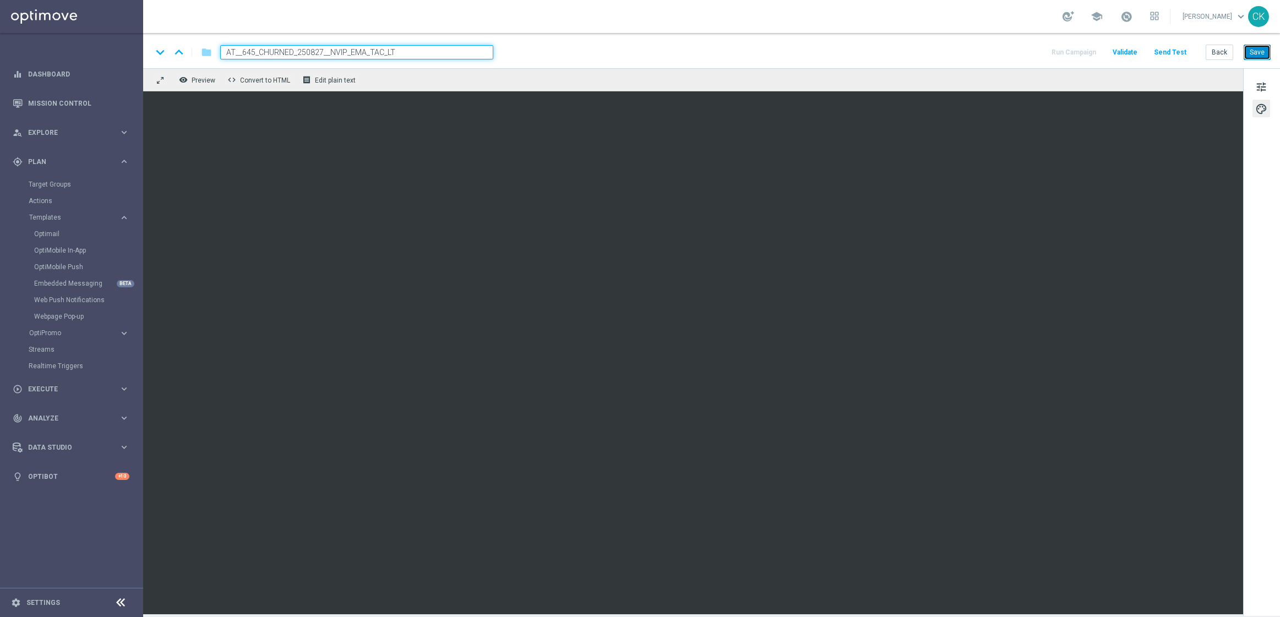
click at [1258, 56] on button "Save" at bounding box center [1256, 52] width 27 height 15
click at [1171, 50] on button "Send Test" at bounding box center [1170, 52] width 36 height 15
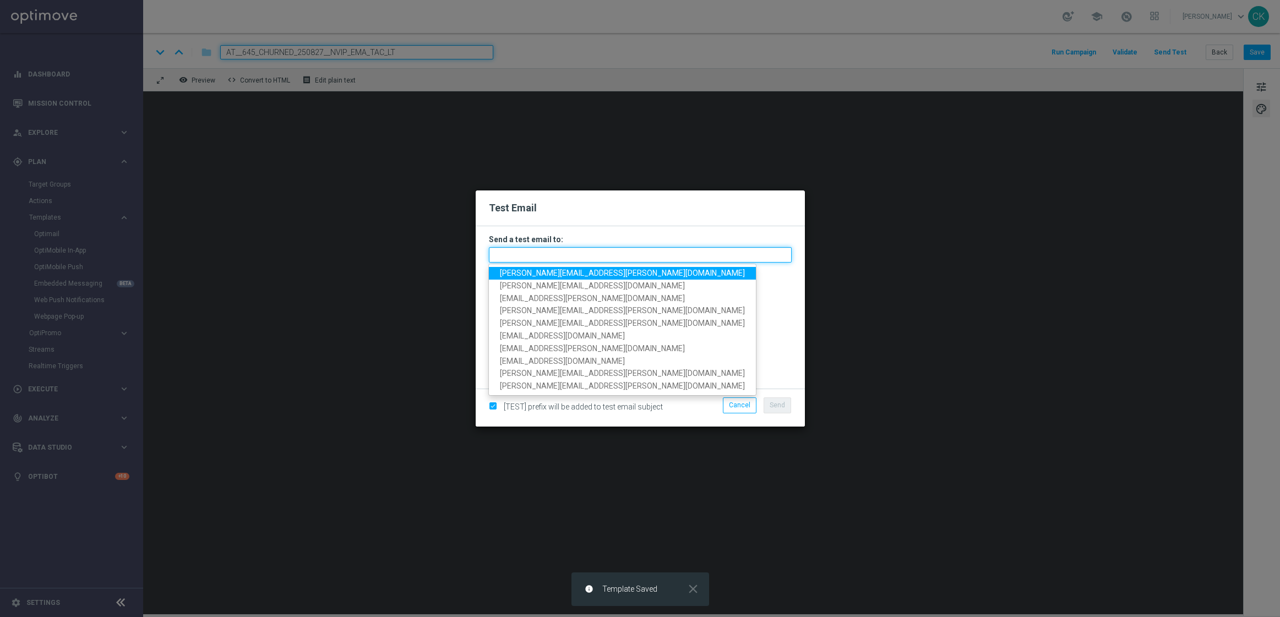
click at [592, 258] on input "text" at bounding box center [640, 254] width 303 height 15
click at [579, 277] on span "[PERSON_NAME][EMAIL_ADDRESS][PERSON_NAME][DOMAIN_NAME]" at bounding box center [622, 273] width 245 height 9
type input "[PERSON_NAME][EMAIL_ADDRESS][PERSON_NAME][DOMAIN_NAME]"
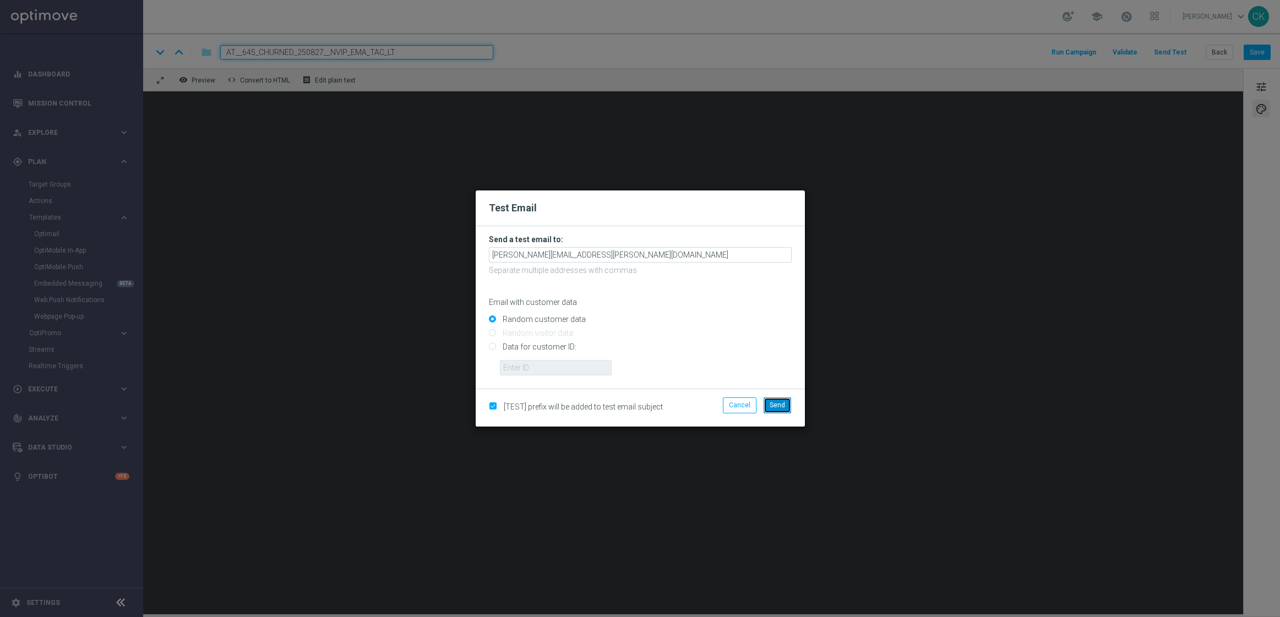
click at [777, 412] on button "Send" at bounding box center [777, 404] width 28 height 15
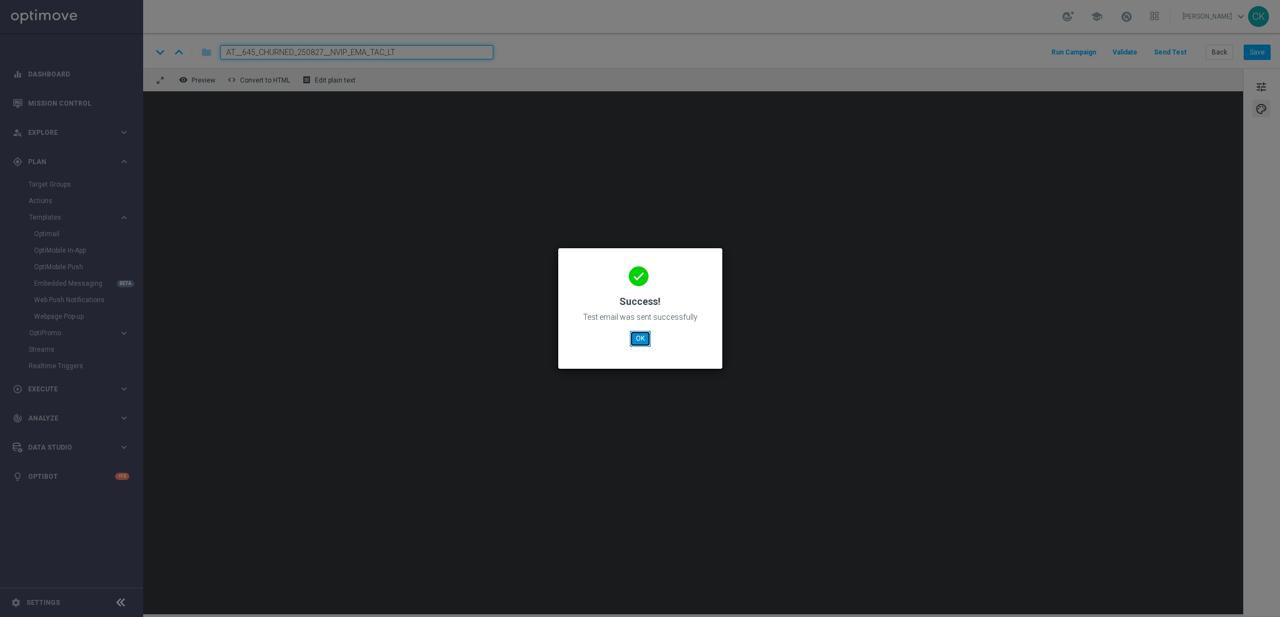
click at [640, 343] on button "OK" at bounding box center [640, 338] width 21 height 15
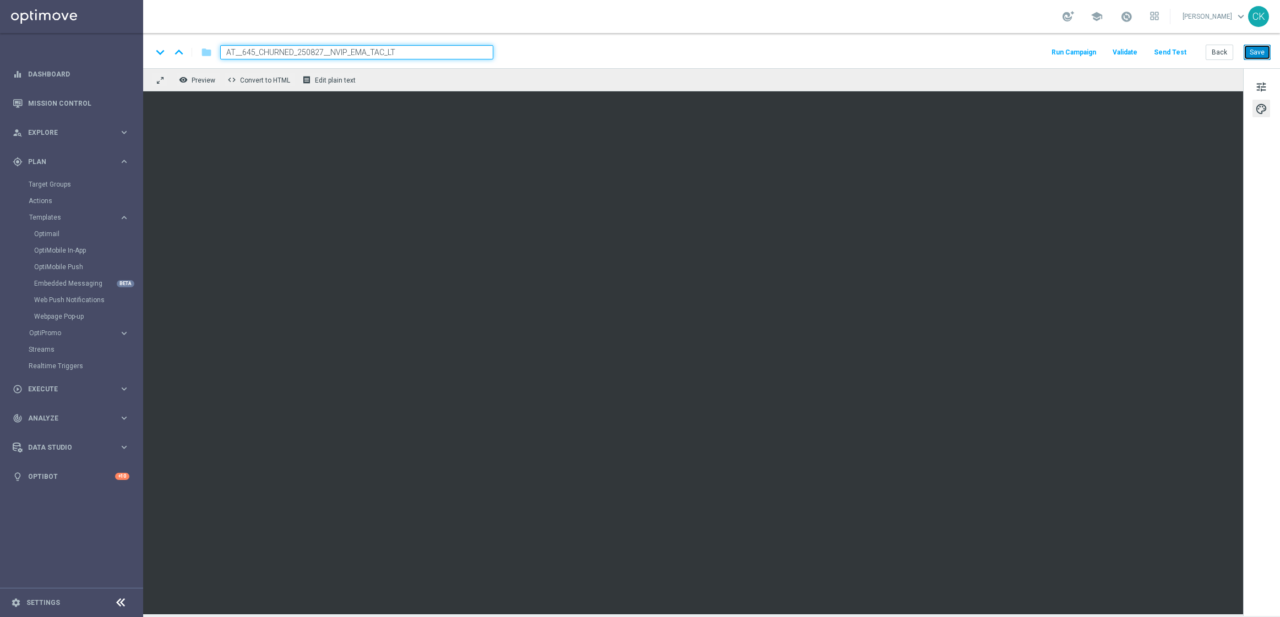
click at [1248, 45] on button "Save" at bounding box center [1256, 52] width 27 height 15
click at [1258, 51] on button "Save" at bounding box center [1256, 52] width 27 height 15
click at [1219, 51] on button "Back" at bounding box center [1219, 52] width 28 height 15
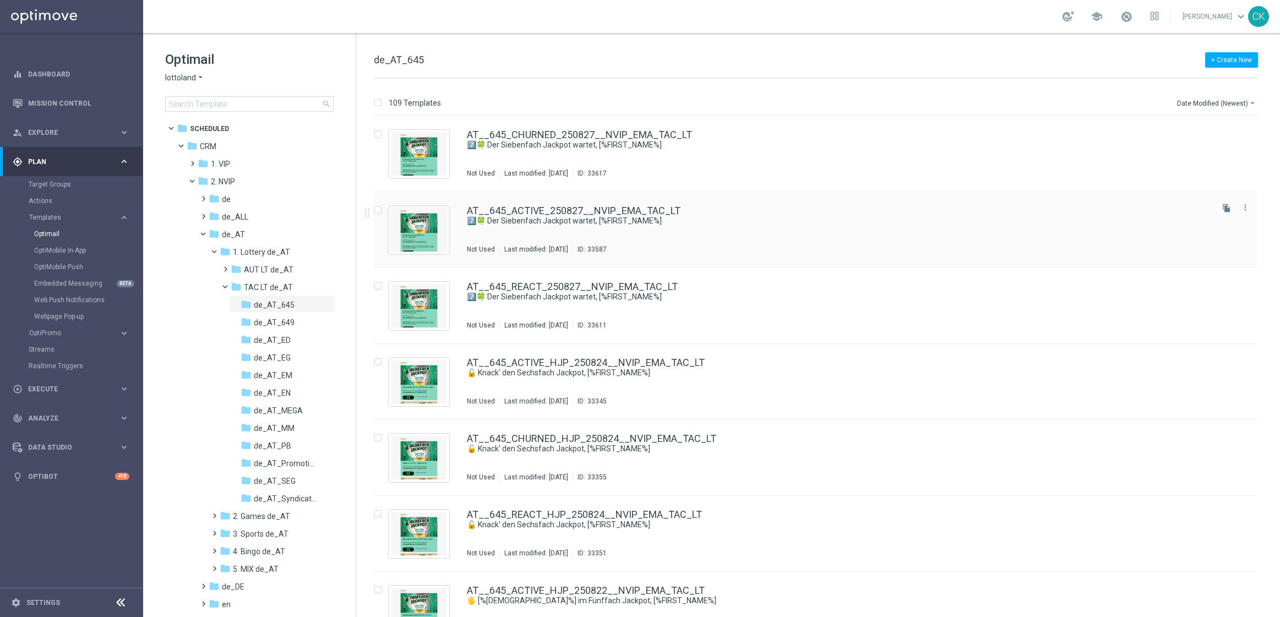
click at [533, 204] on div "AT__645_ACTIVE_250827__NVIP_EMA_TAC_LT 7️⃣🍀 Der Siebenfach Jackpot wartet, [%FI…" at bounding box center [815, 230] width 883 height 76
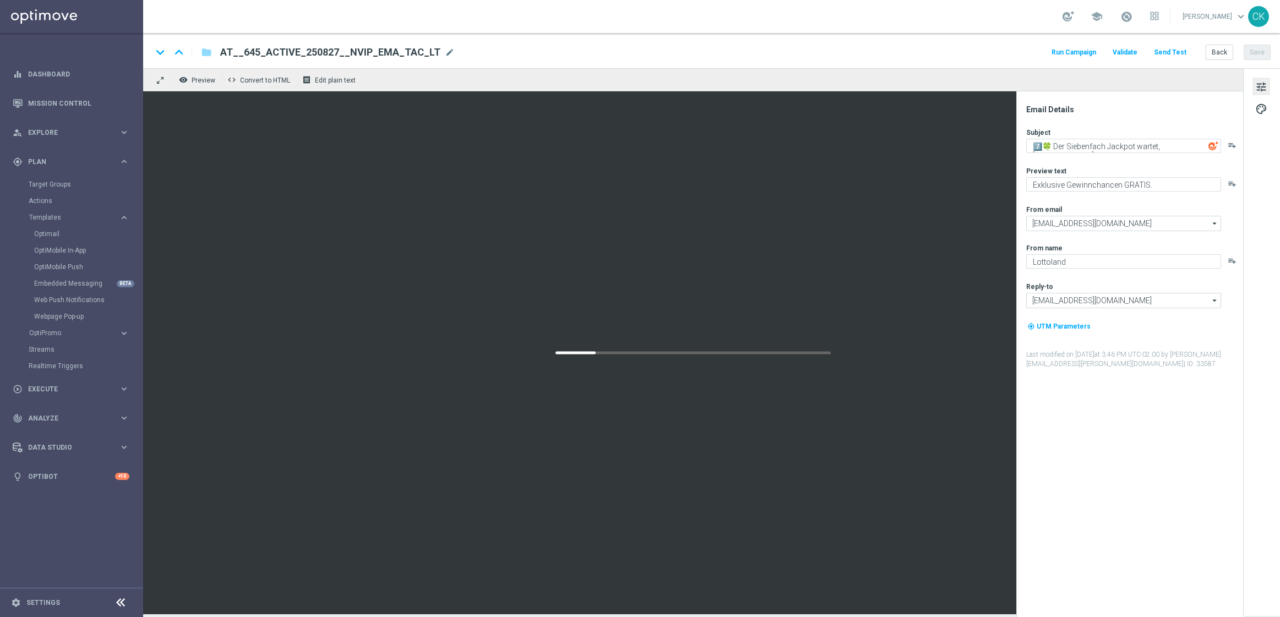
click at [1172, 52] on button "Send Test" at bounding box center [1170, 52] width 36 height 15
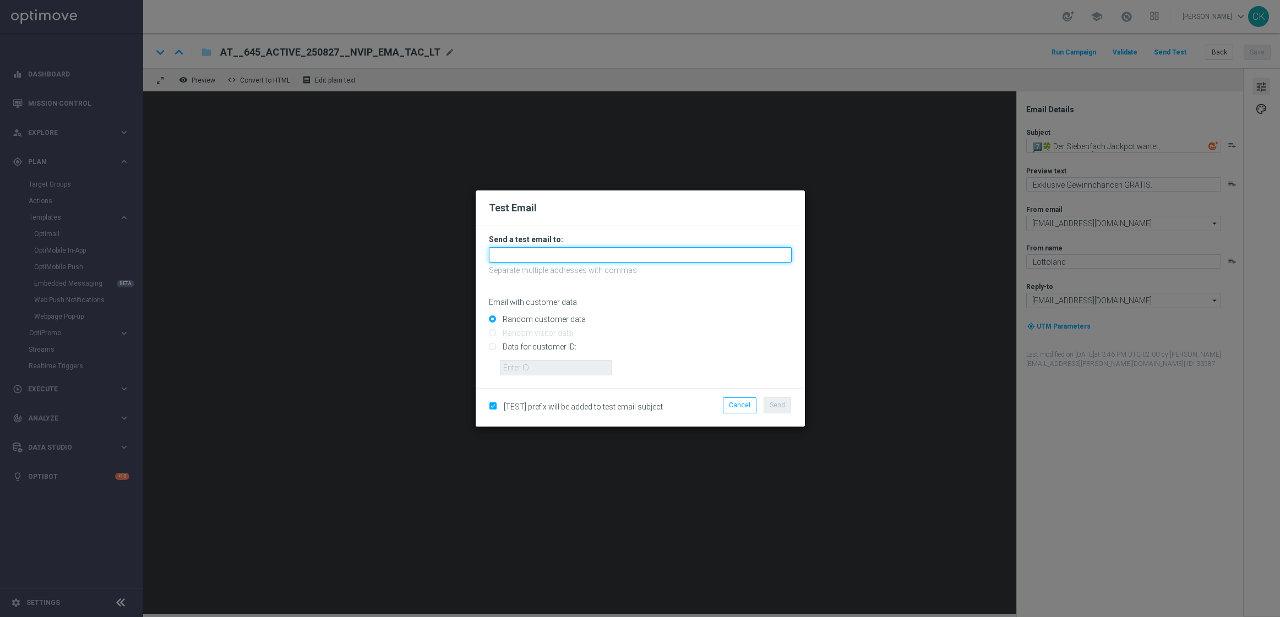
click at [582, 257] on input "text" at bounding box center [640, 254] width 303 height 15
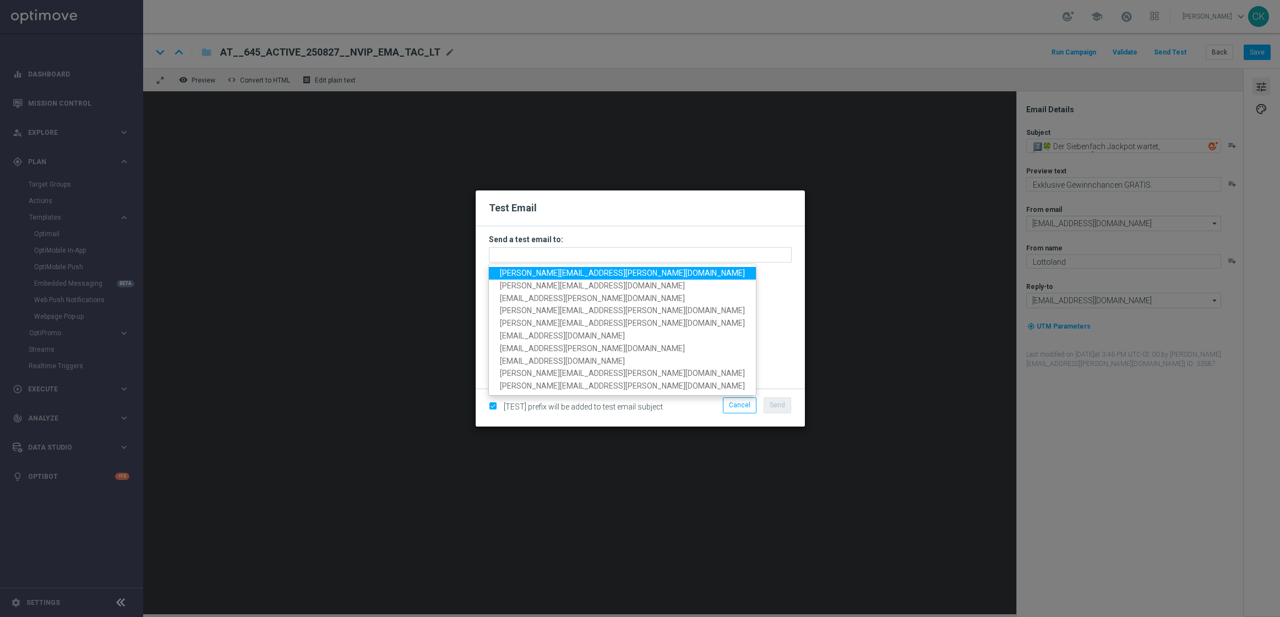
click at [581, 272] on span "[PERSON_NAME][EMAIL_ADDRESS][PERSON_NAME][DOMAIN_NAME]" at bounding box center [622, 273] width 245 height 9
type input "[PERSON_NAME][EMAIL_ADDRESS][PERSON_NAME][DOMAIN_NAME]"
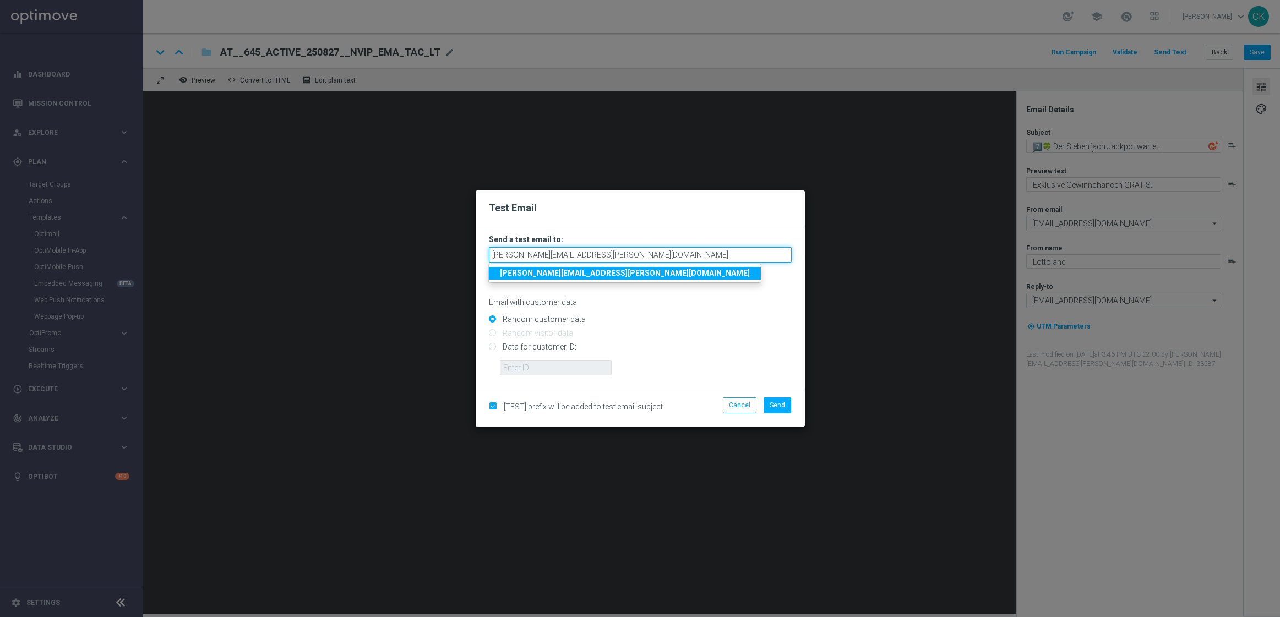
click at [645, 256] on input "[PERSON_NAME][EMAIL_ADDRESS][PERSON_NAME][DOMAIN_NAME]" at bounding box center [640, 254] width 303 height 15
click at [593, 273] on strong "[PERSON_NAME][EMAIL_ADDRESS][PERSON_NAME][DOMAIN_NAME]" at bounding box center [625, 273] width 250 height 9
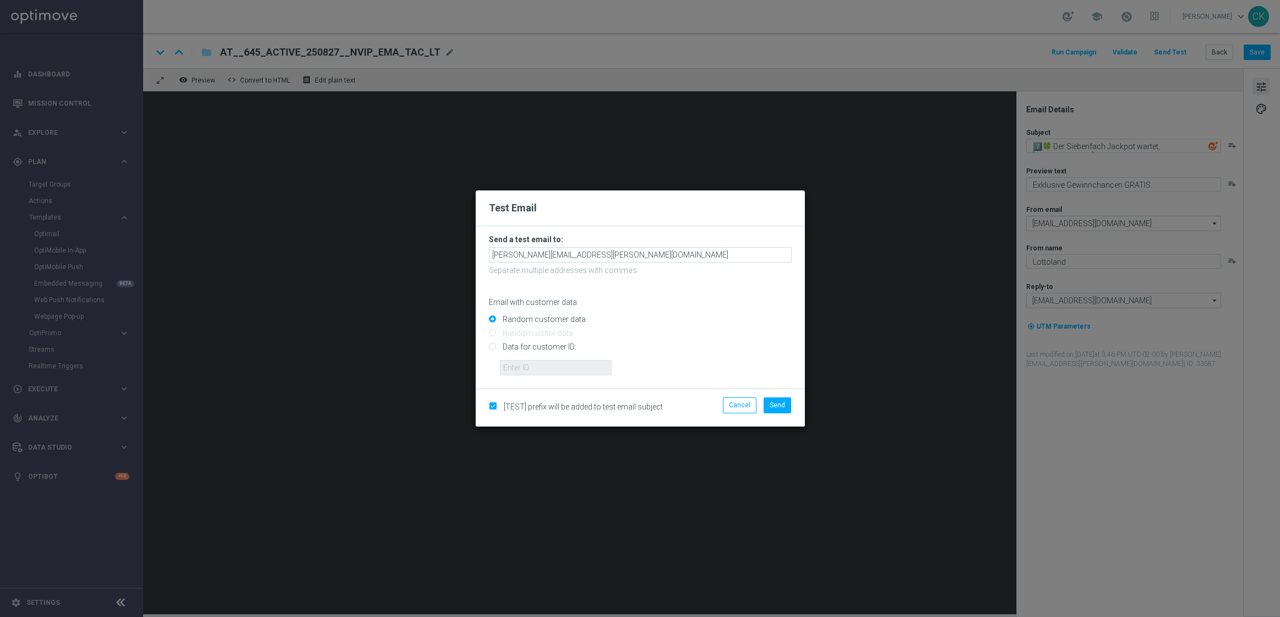
click at [526, 346] on input "Data for customer ID:" at bounding box center [640, 351] width 303 height 15
radio input "true"
click at [526, 362] on input "text" at bounding box center [556, 367] width 112 height 15
type input "14586067"
click at [641, 254] on input "[PERSON_NAME][EMAIL_ADDRESS][PERSON_NAME][DOMAIN_NAME]" at bounding box center [640, 254] width 303 height 15
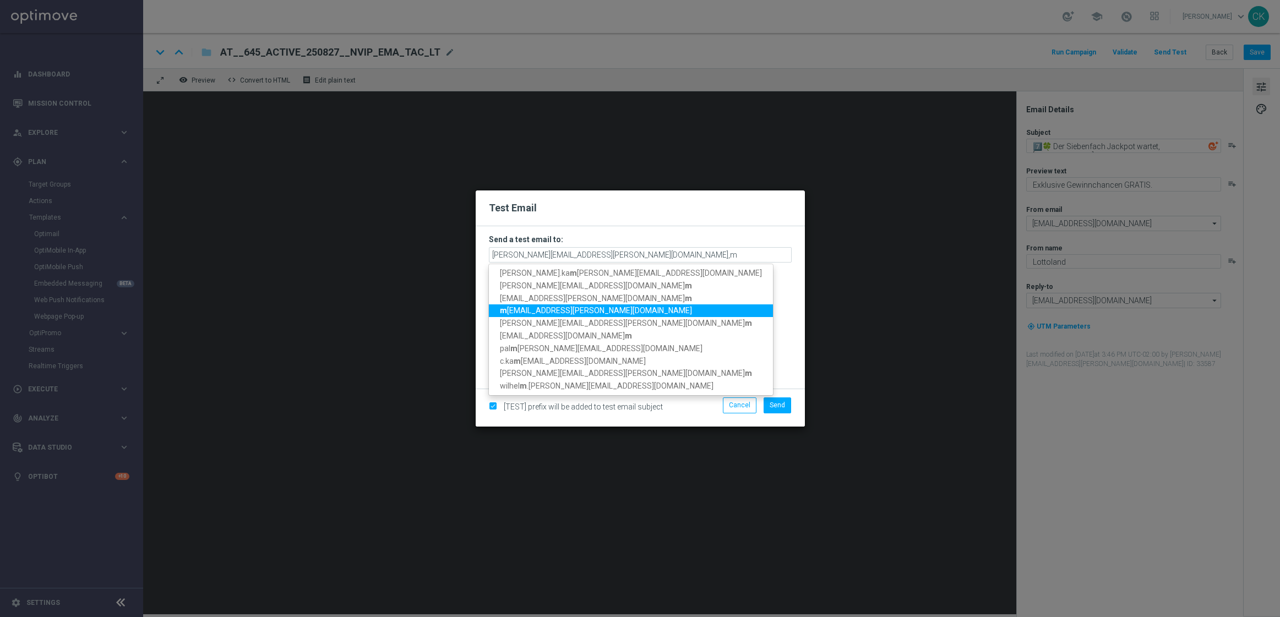
click at [555, 309] on span "m [EMAIL_ADDRESS][PERSON_NAME][DOMAIN_NAME]" at bounding box center [596, 311] width 192 height 9
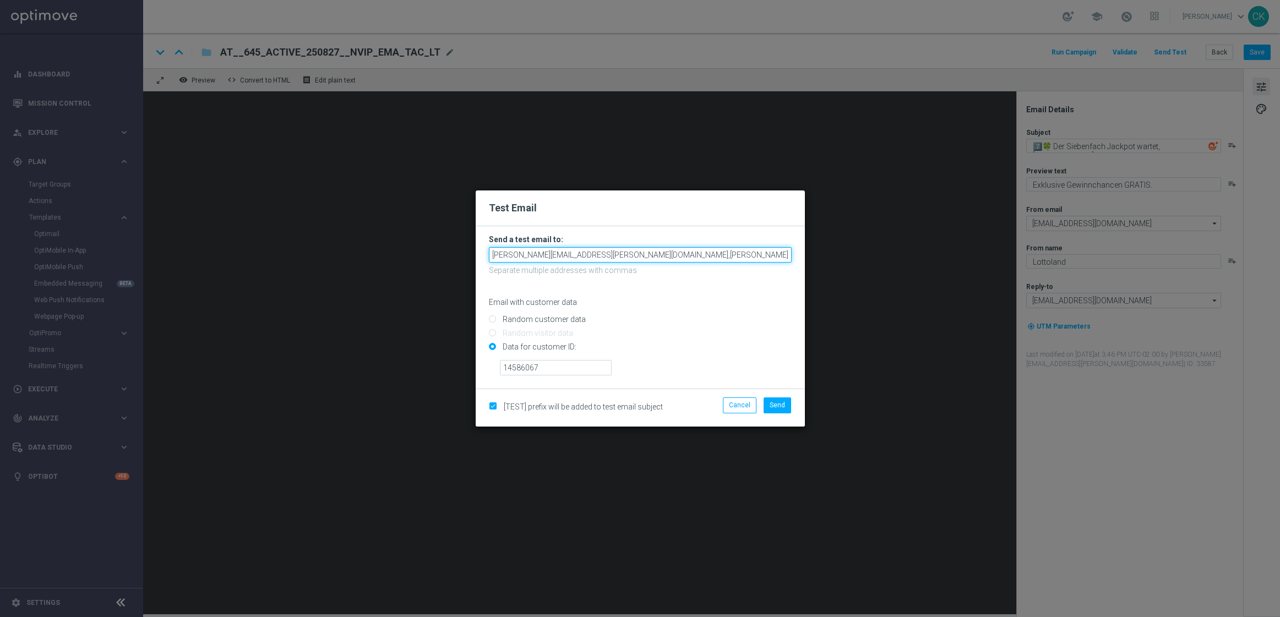
click at [759, 256] on input "[PERSON_NAME][EMAIL_ADDRESS][PERSON_NAME][DOMAIN_NAME],[PERSON_NAME][DOMAIN_NAM…" at bounding box center [640, 254] width 303 height 15
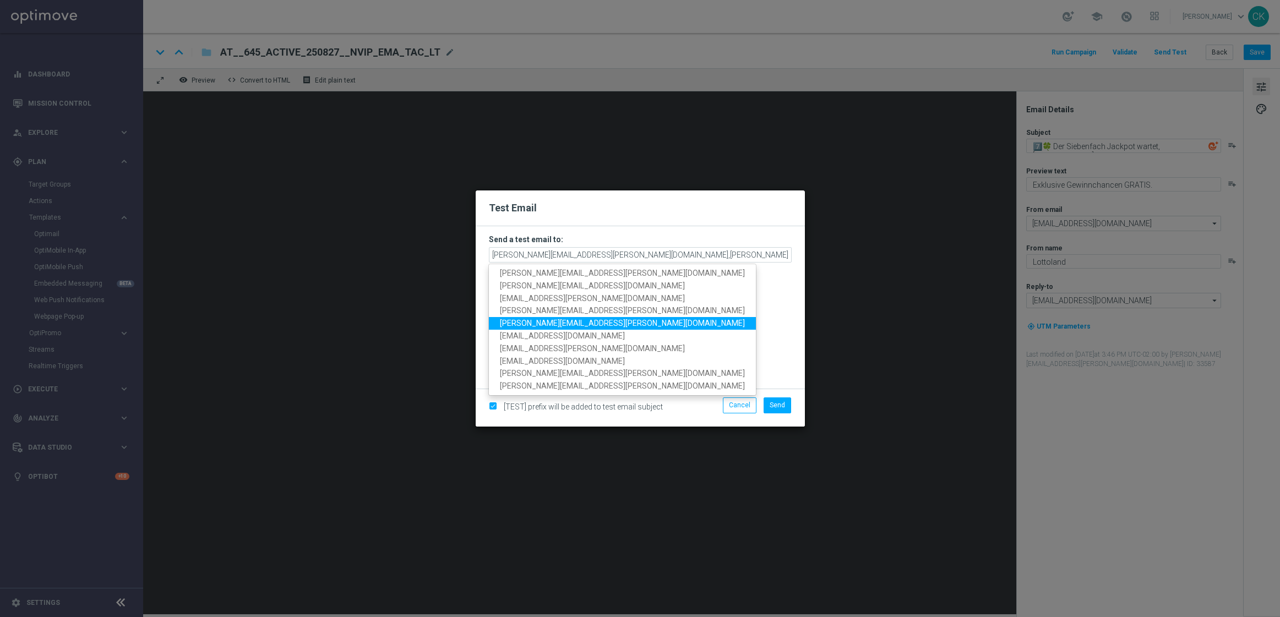
click at [579, 327] on span "[PERSON_NAME][EMAIL_ADDRESS][PERSON_NAME][DOMAIN_NAME]" at bounding box center [622, 323] width 245 height 9
type input "[EMAIL_ADDRESS][PERSON_NAME][DOMAIN_NAME],[DOMAIN_NAME][EMAIL_ADDRESS][PERSON_N…"
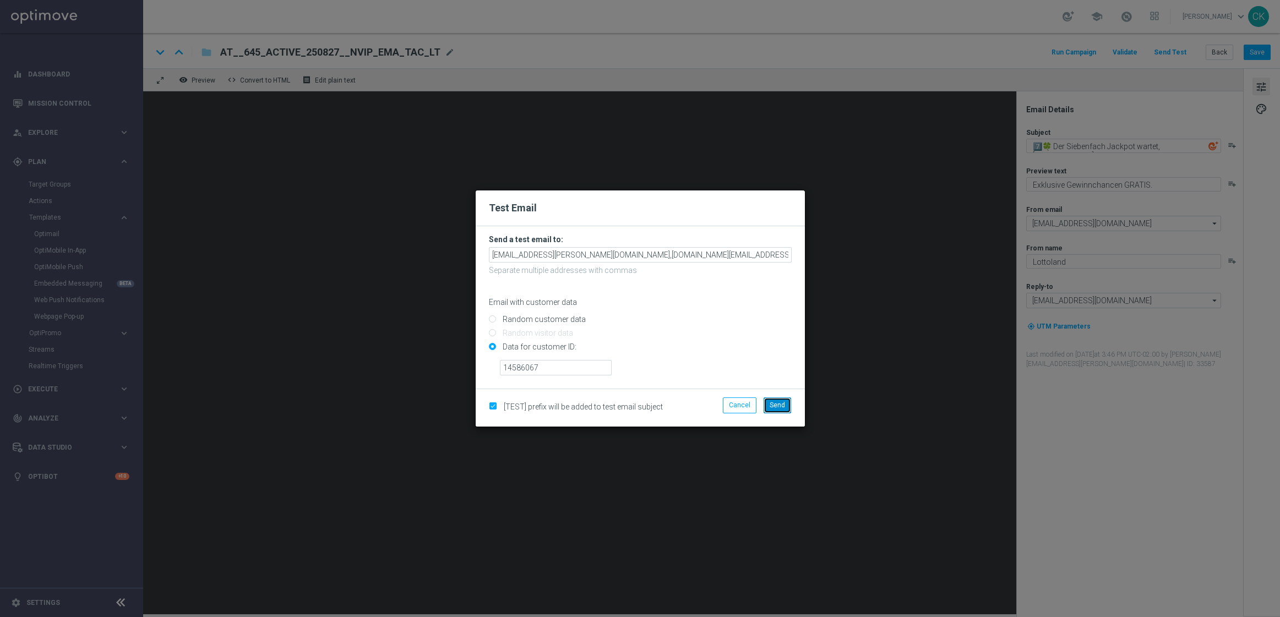
click at [779, 408] on span "Send" at bounding box center [777, 405] width 15 height 8
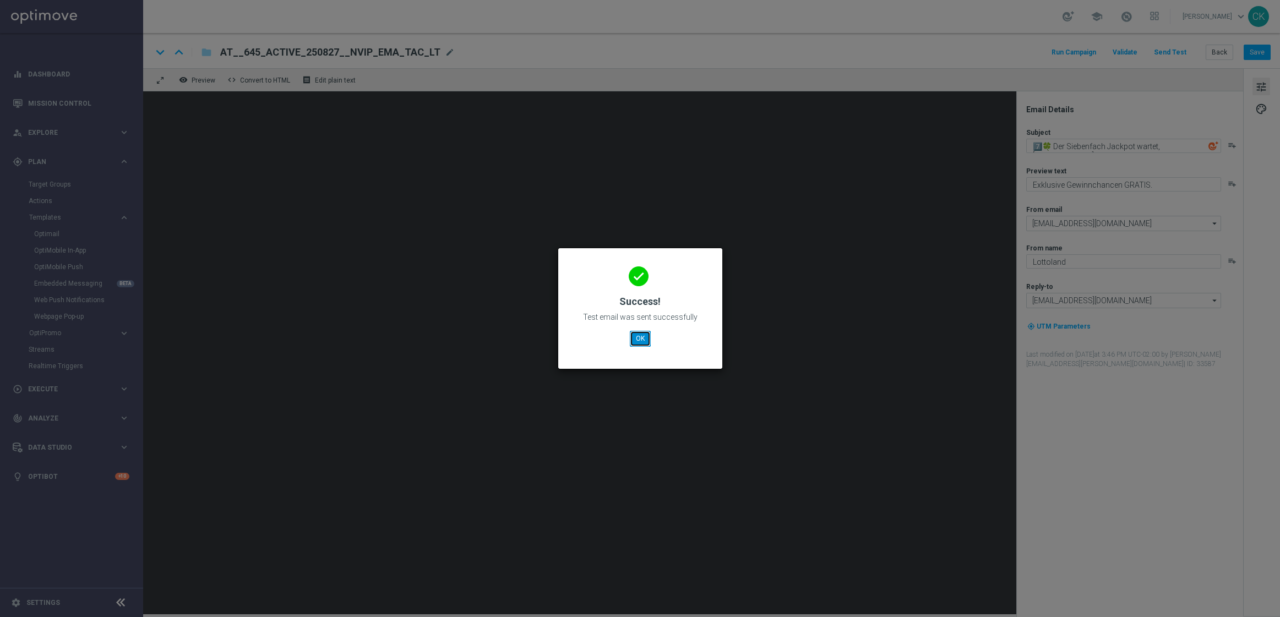
click at [643, 337] on button "OK" at bounding box center [640, 338] width 21 height 15
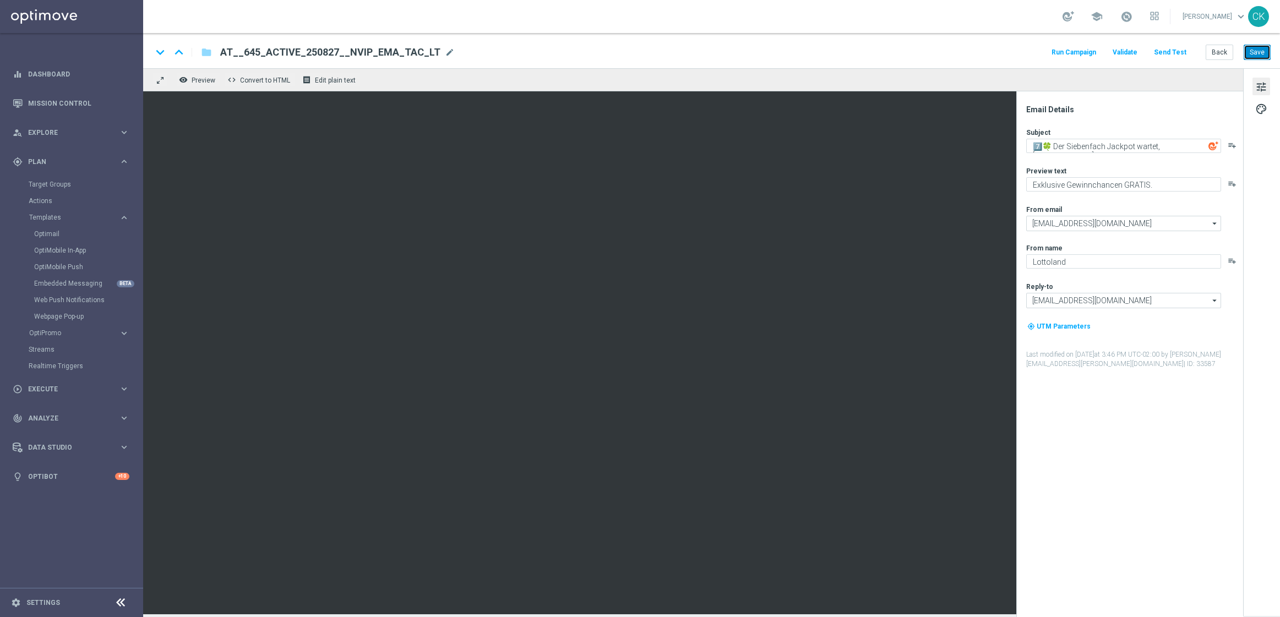
click at [1259, 57] on button "Save" at bounding box center [1256, 52] width 27 height 15
click at [1218, 54] on button "Back" at bounding box center [1219, 52] width 28 height 15
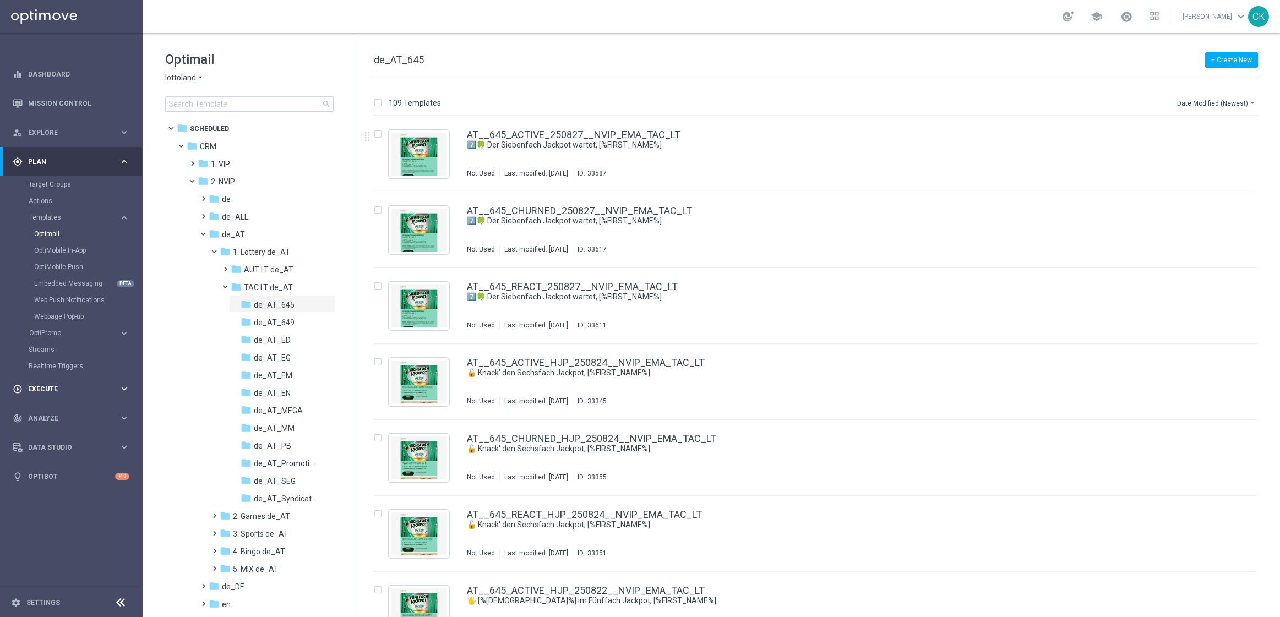
click at [46, 388] on span "Execute" at bounding box center [73, 389] width 91 height 7
click at [57, 214] on link "Campaign Builder" at bounding box center [72, 213] width 86 height 9
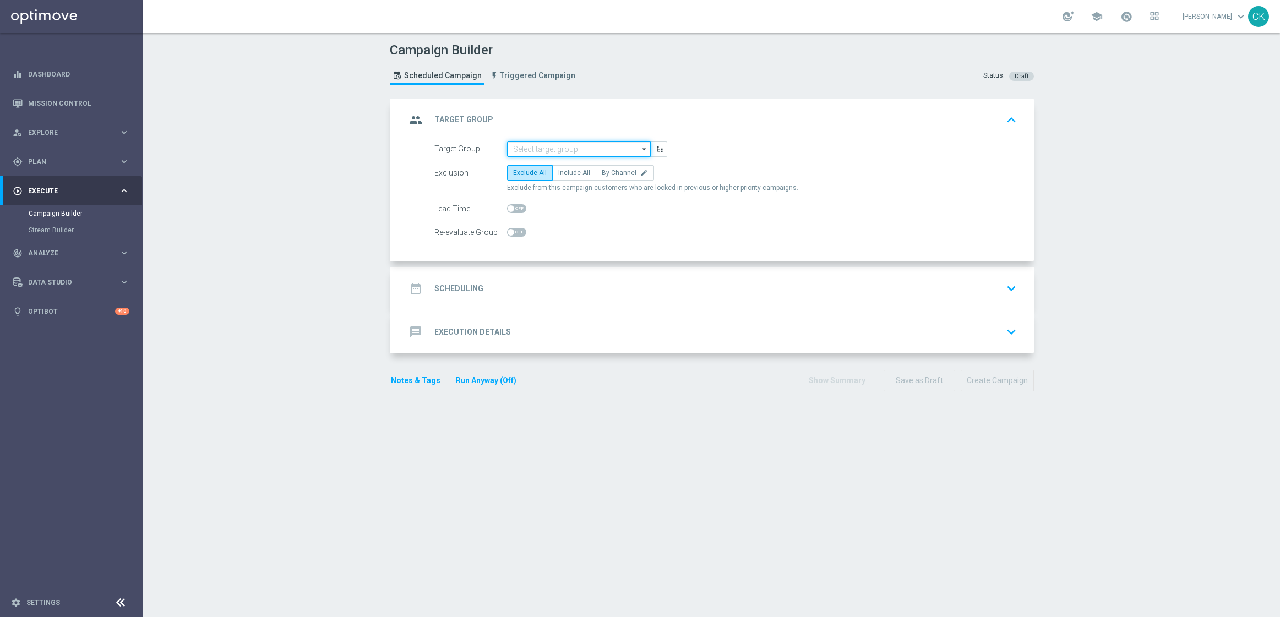
click at [581, 149] on input at bounding box center [579, 148] width 144 height 15
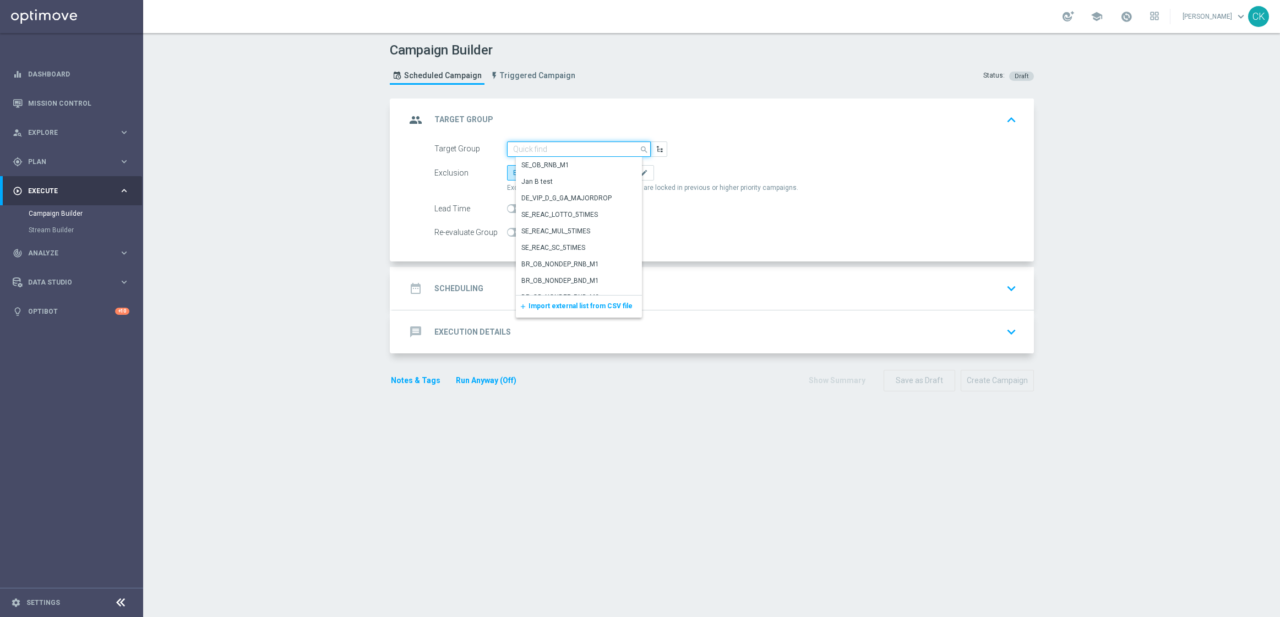
paste input "de_all_TGT_NVIP_EM_TAC_LT__ACTIVE_649"
click at [563, 165] on div "de_all_TGT_NVIP_EM_TAC_LT__ACTIVE_649" at bounding box center [582, 170] width 123 height 20
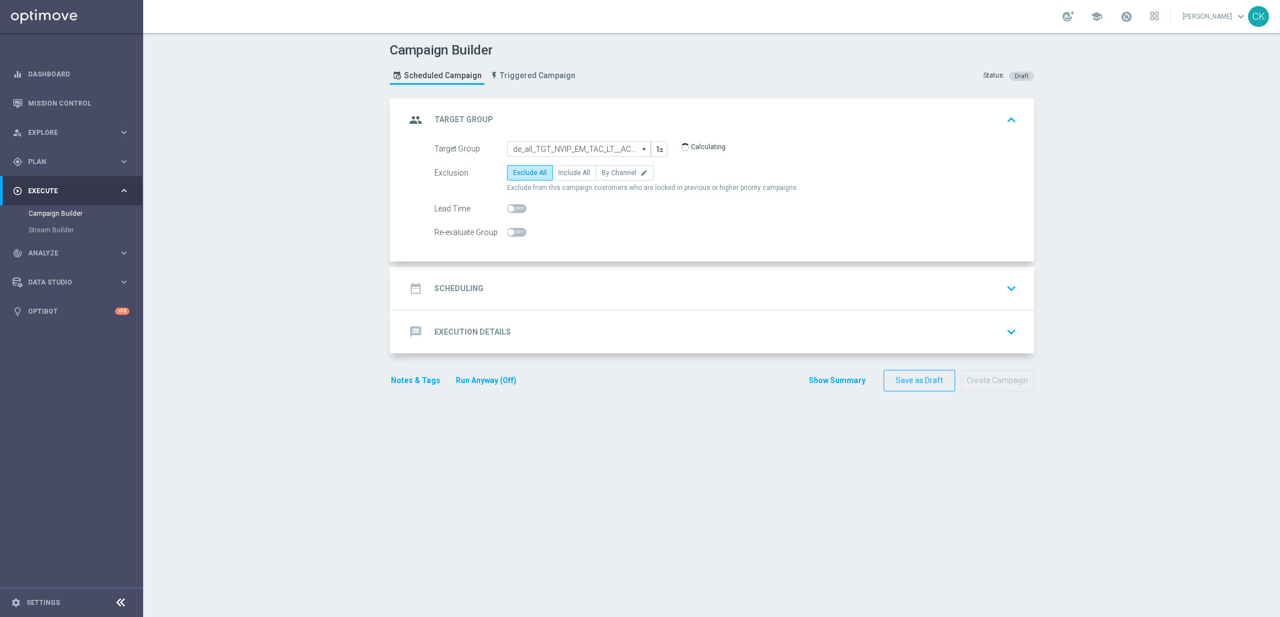
type input "de_all_TGT_NVIP_EM_TAC_LT__ACTIVE_649"
click at [566, 173] on span "Include All" at bounding box center [574, 173] width 32 height 8
click at [565, 173] on input "Include All" at bounding box center [561, 174] width 7 height 7
radio input "true"
click at [508, 209] on span at bounding box center [511, 208] width 7 height 7
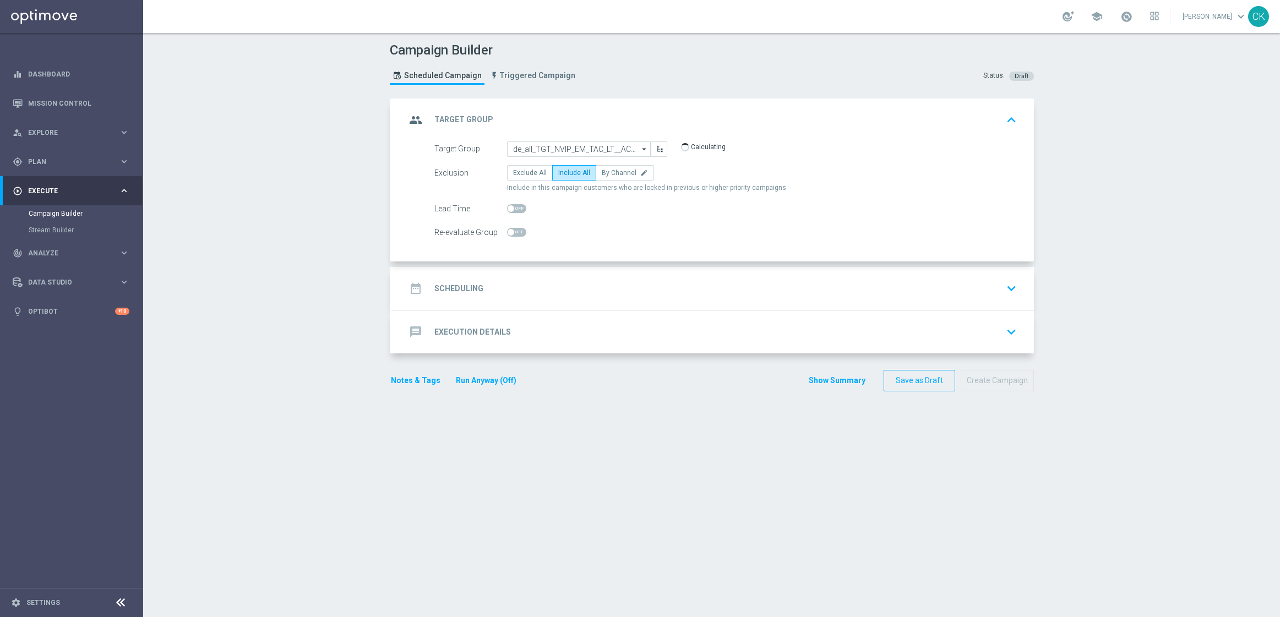
click at [508, 209] on input "checkbox" at bounding box center [516, 208] width 19 height 9
checkbox input "true"
click at [438, 283] on h2 "Scheduling" at bounding box center [458, 288] width 49 height 10
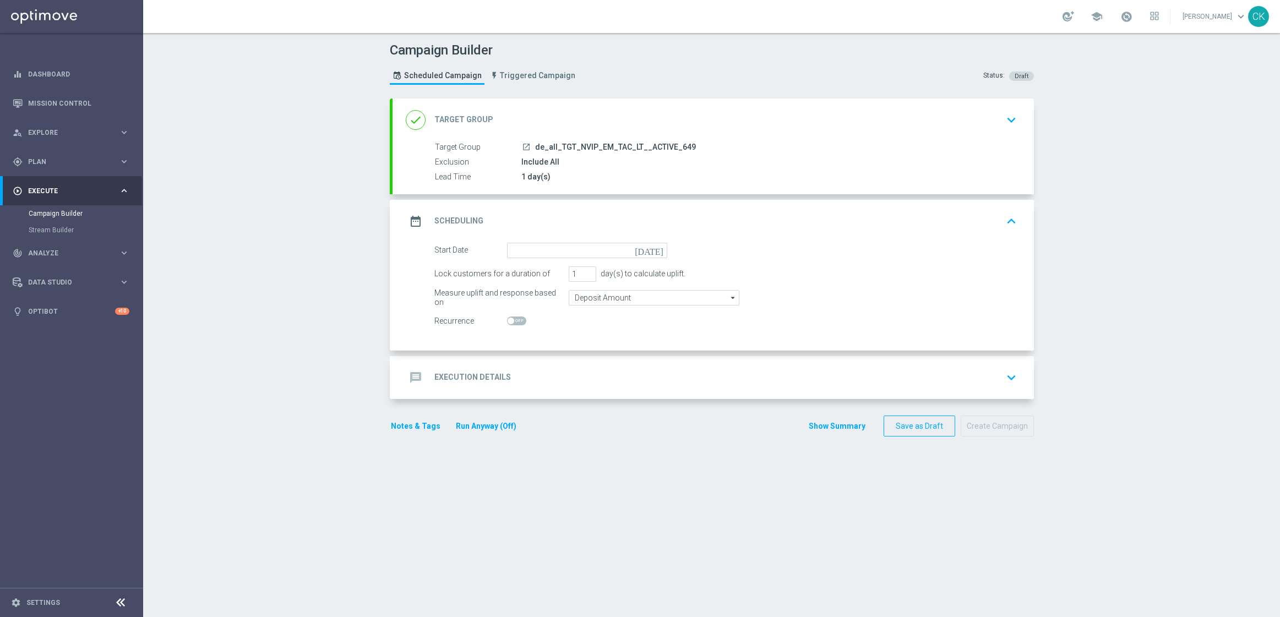
click at [544, 241] on div "date_range Scheduling keyboard_arrow_up" at bounding box center [712, 221] width 641 height 43
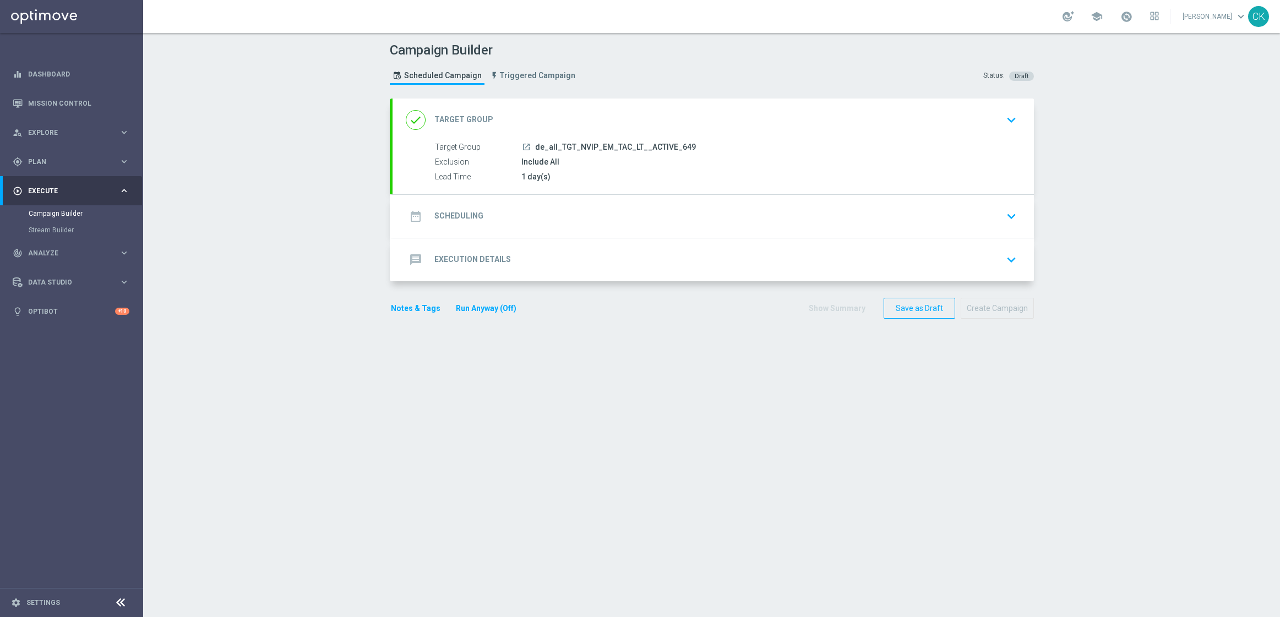
click at [544, 204] on div "date_range Scheduling keyboard_arrow_down" at bounding box center [712, 216] width 641 height 43
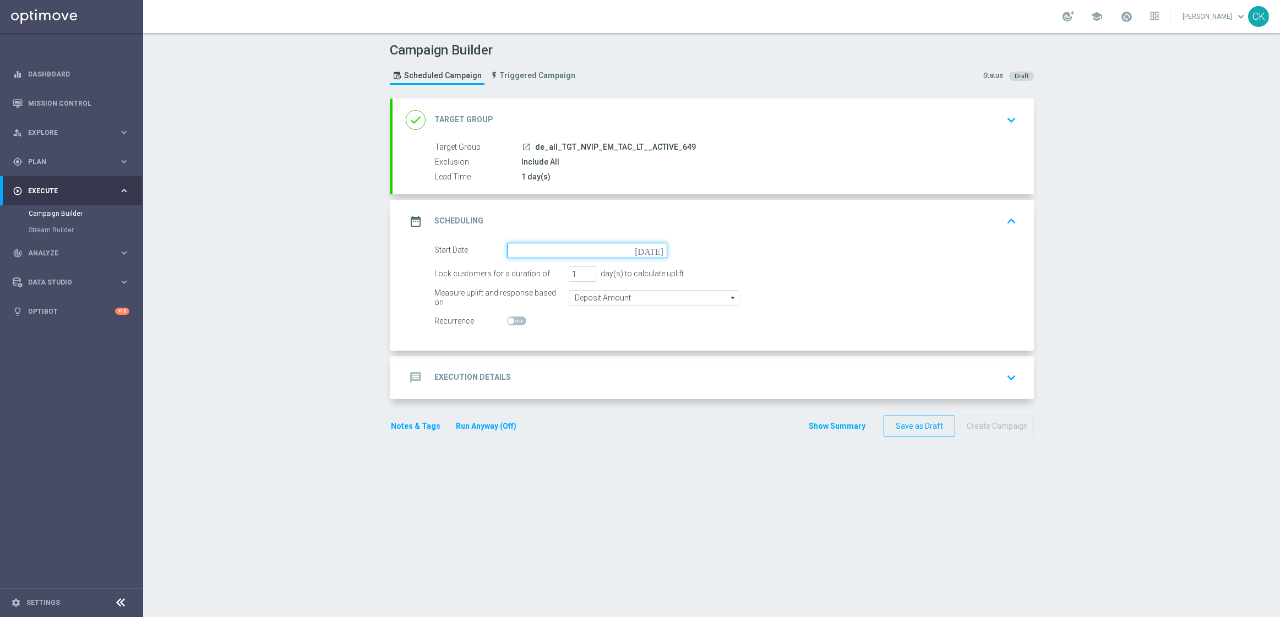
click at [544, 249] on input at bounding box center [587, 250] width 160 height 15
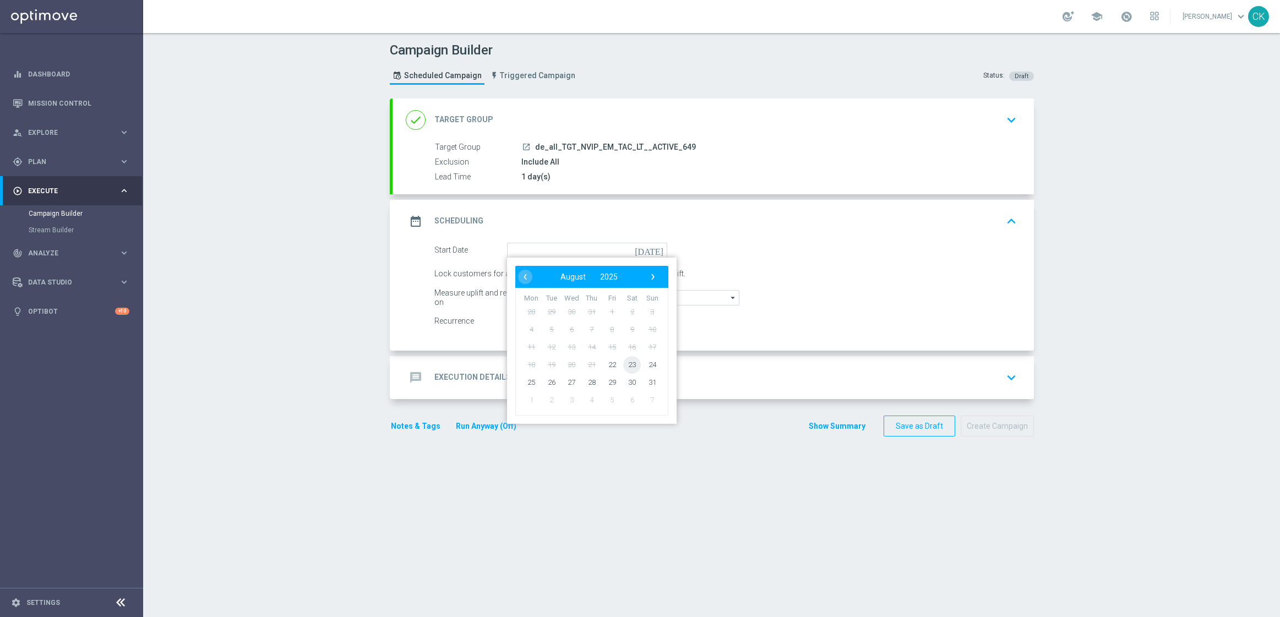
click at [629, 359] on span "23" at bounding box center [632, 365] width 18 height 18
type input "[DATE]"
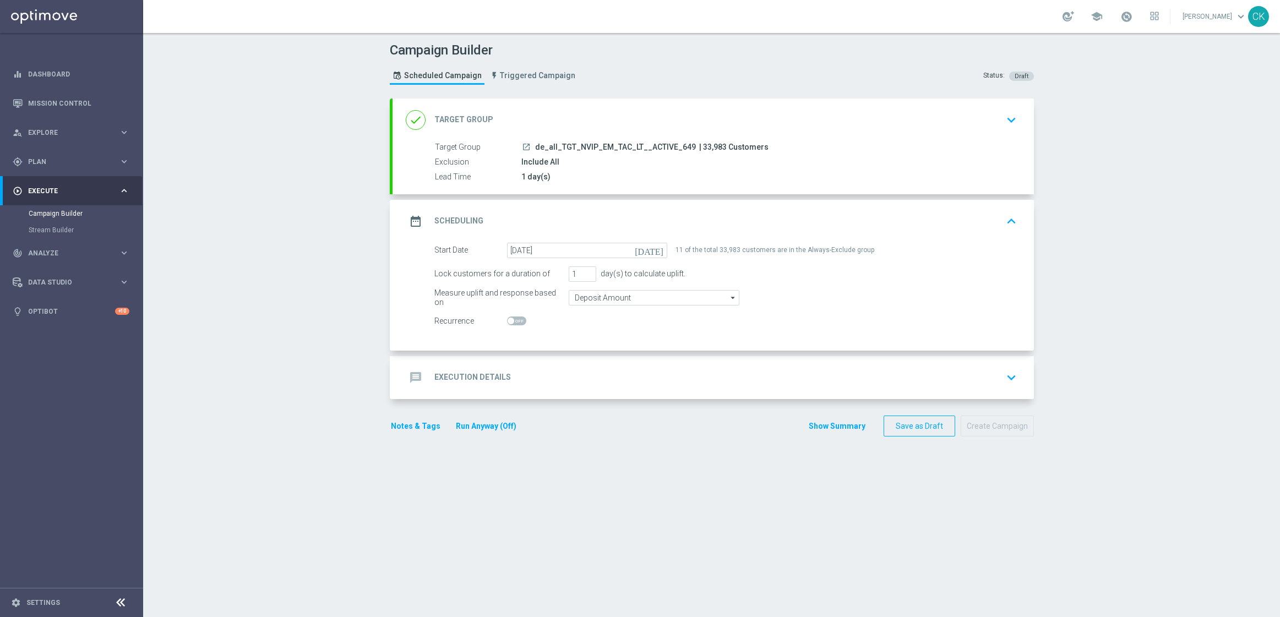
click at [450, 374] on h2 "Execution Details" at bounding box center [472, 377] width 77 height 10
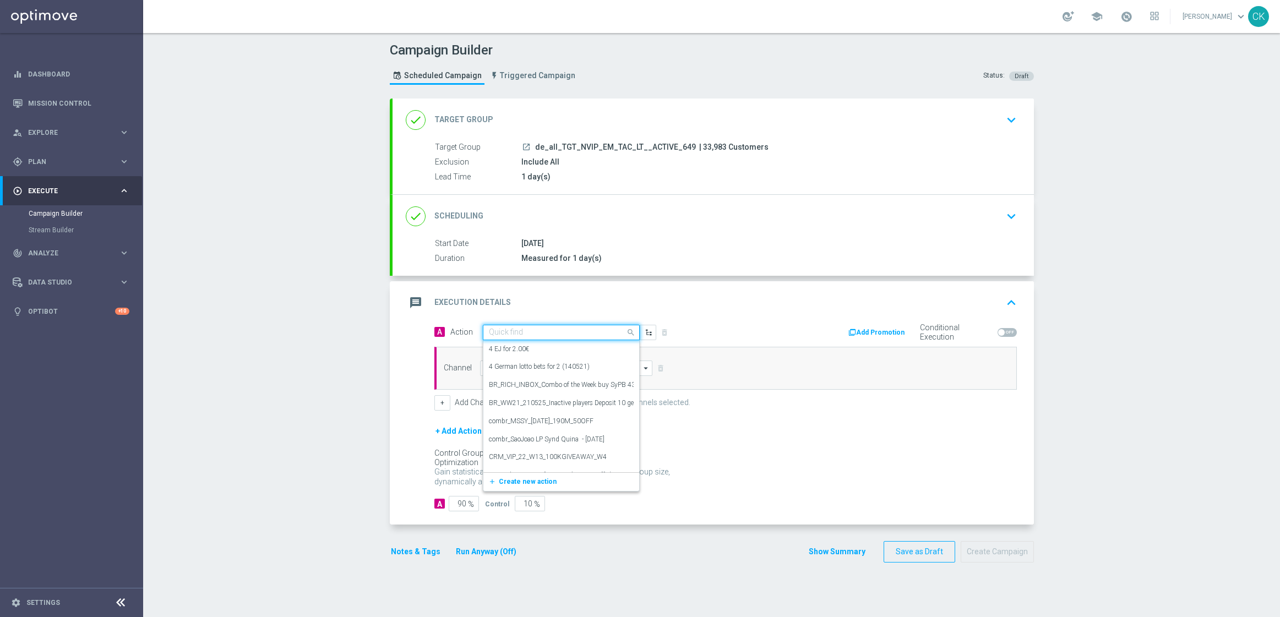
click at [525, 331] on input "text" at bounding box center [550, 332] width 123 height 9
paste input "SummerSales - 649 themed"
type input "SummerSales - 649 themed"
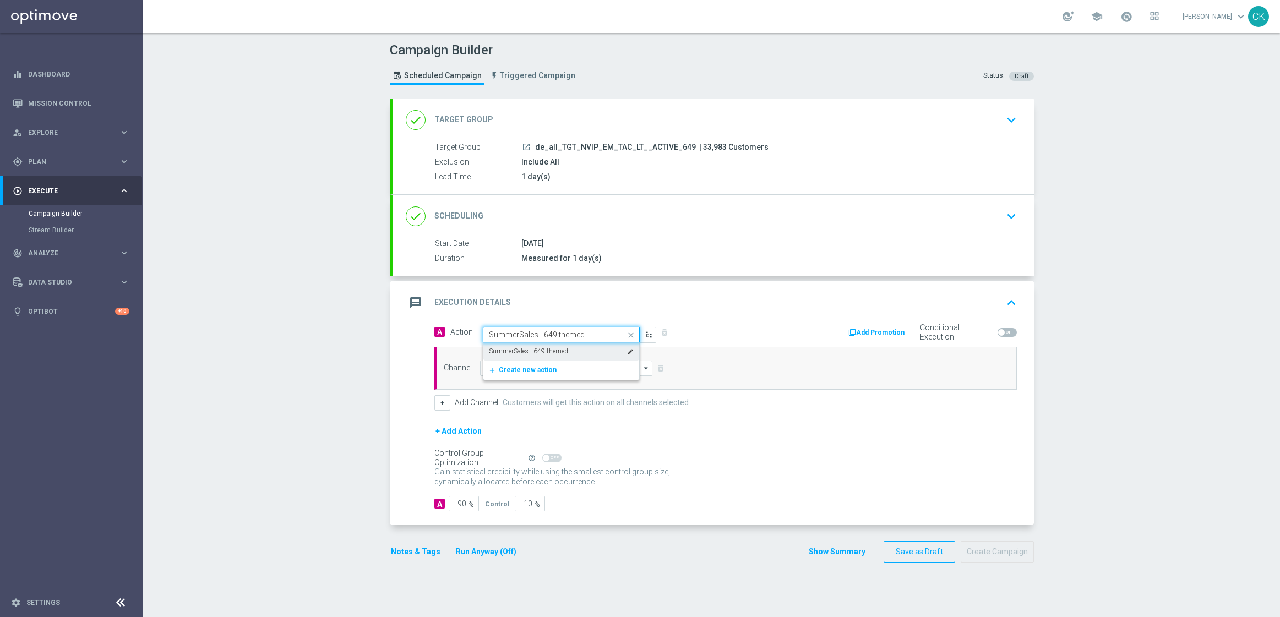
click at [525, 346] on div "SummerSales - 649 themed edit" at bounding box center [561, 351] width 145 height 18
click at [522, 372] on input at bounding box center [566, 368] width 173 height 15
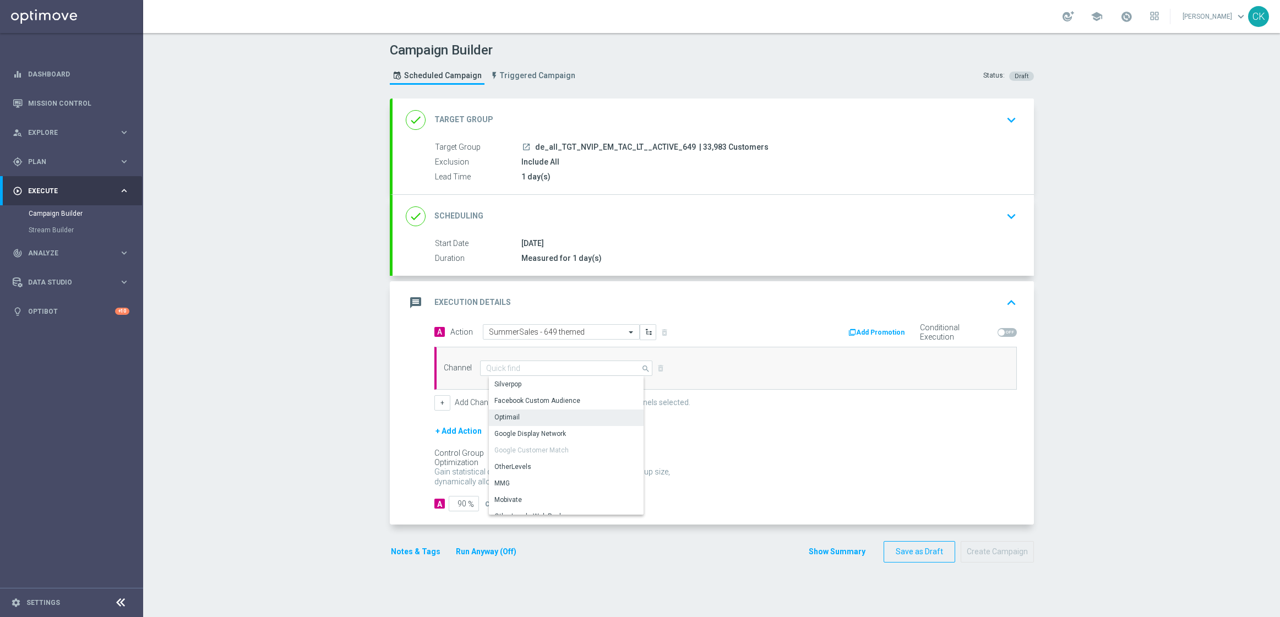
click at [517, 414] on div "Optimail" at bounding box center [570, 417] width 163 height 15
type input "Optimail"
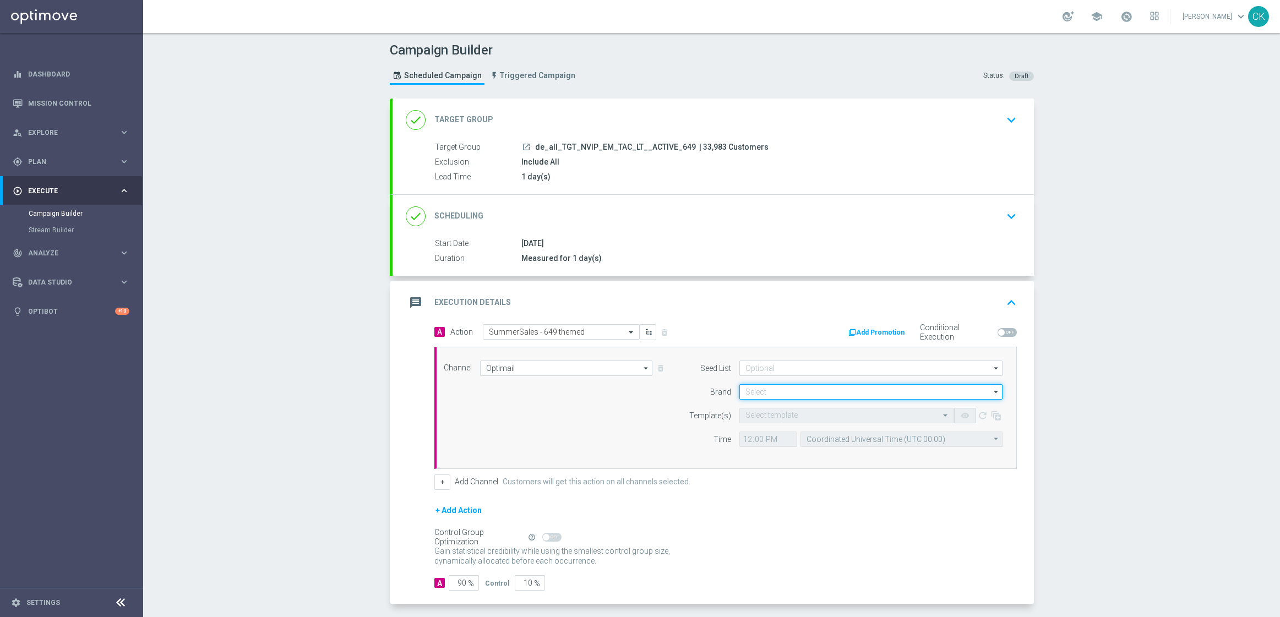
click at [772, 391] on input at bounding box center [870, 391] width 263 height 15
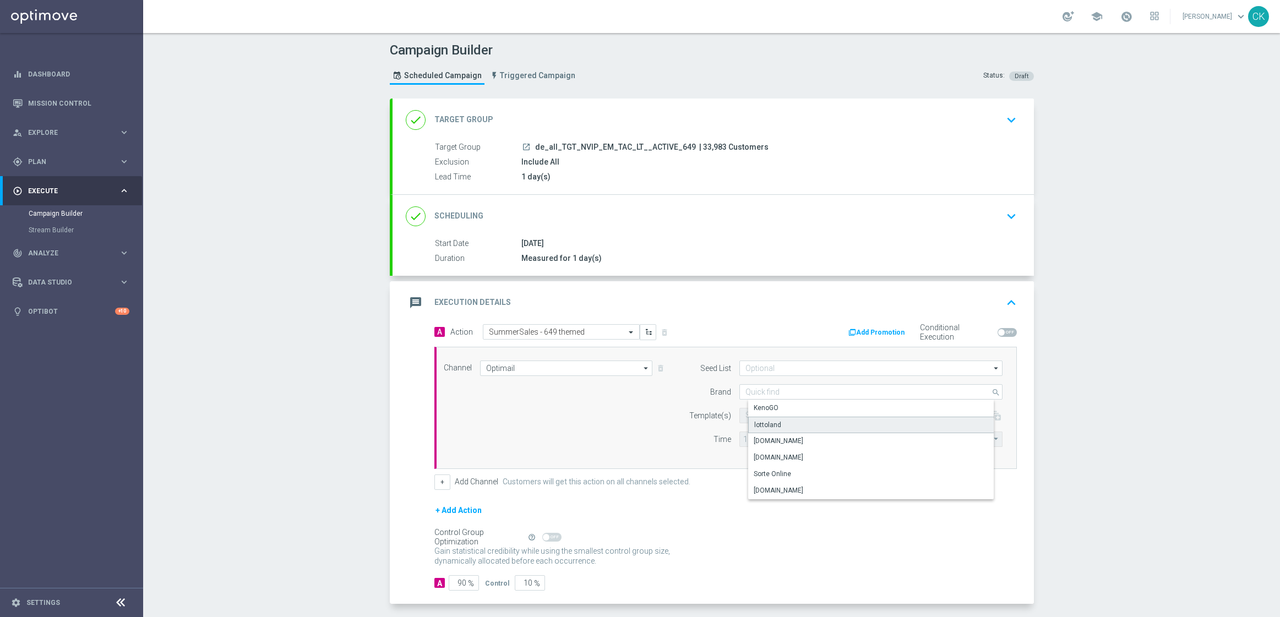
click at [770, 422] on div "lottoland" at bounding box center [767, 425] width 27 height 10
type input "lottoland"
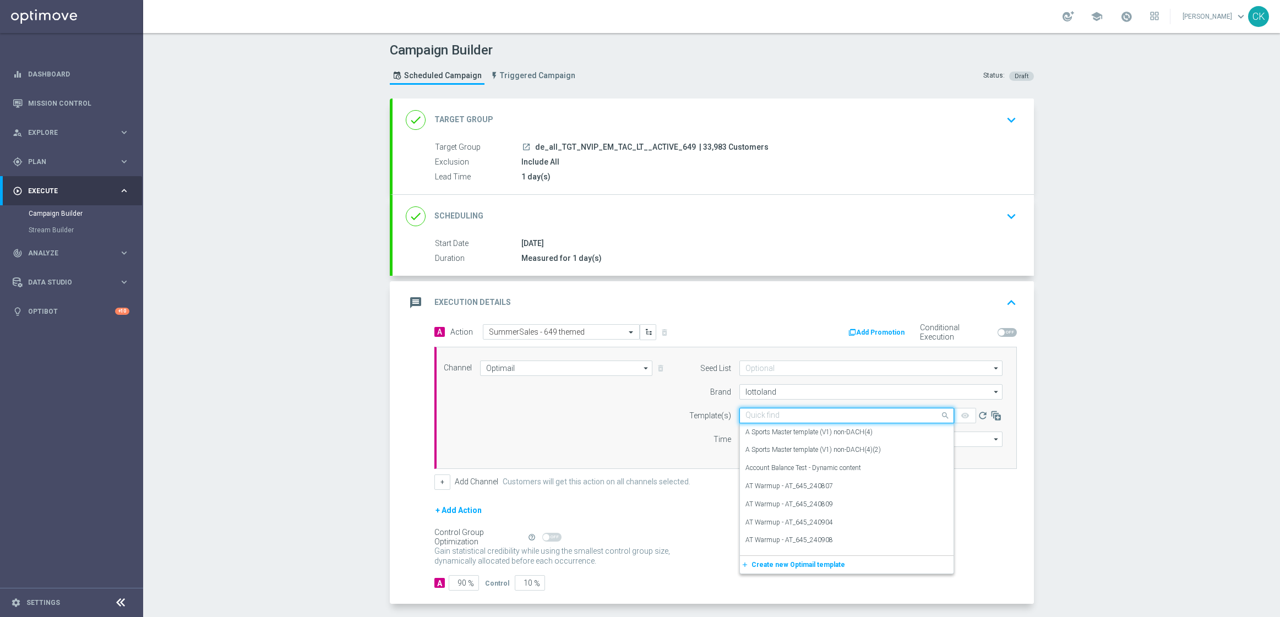
click at [765, 416] on input "text" at bounding box center [835, 415] width 181 height 9
paste input "DE_ALL__SUMMERSALE_649_250823__NVIP_EMA_TAC_MIX"
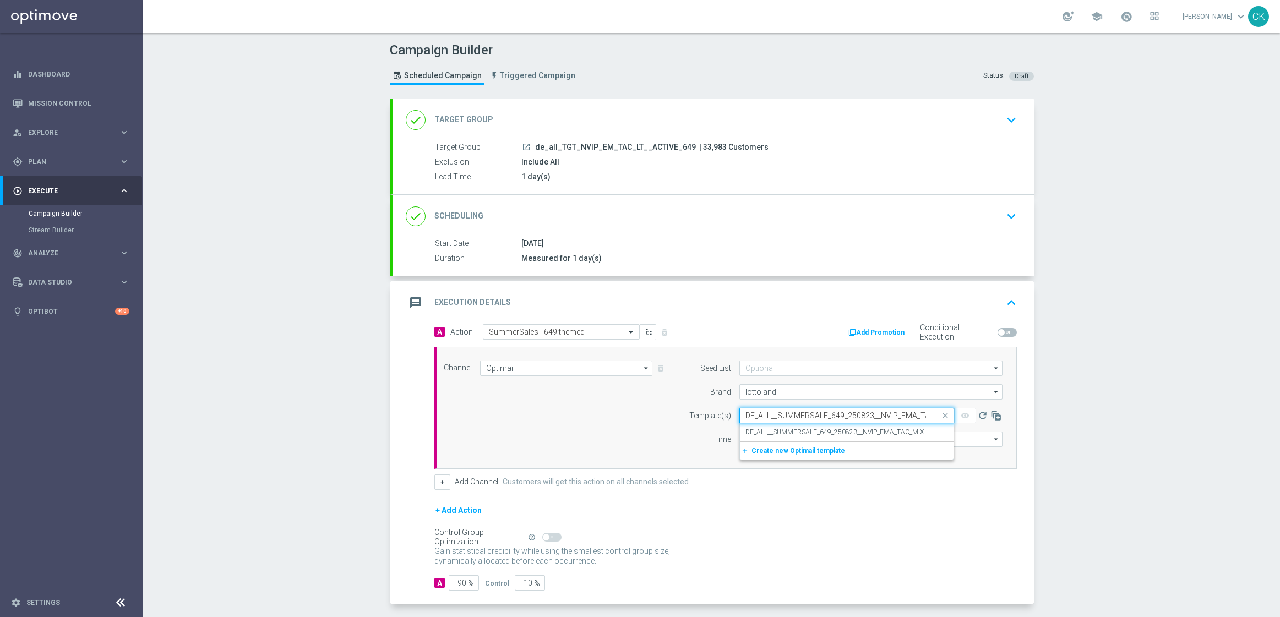
scroll to position [0, 25]
click at [757, 437] on div "DE_ALL__SUMMERSALE_649_250823__NVIP_EMA_TAC_MIX" at bounding box center [846, 432] width 203 height 18
type input "DE_ALL__SUMMERSALE_649_250823__NVIP_EMA_TAC_MIX"
click at [740, 439] on input "12:00" at bounding box center [768, 439] width 58 height 15
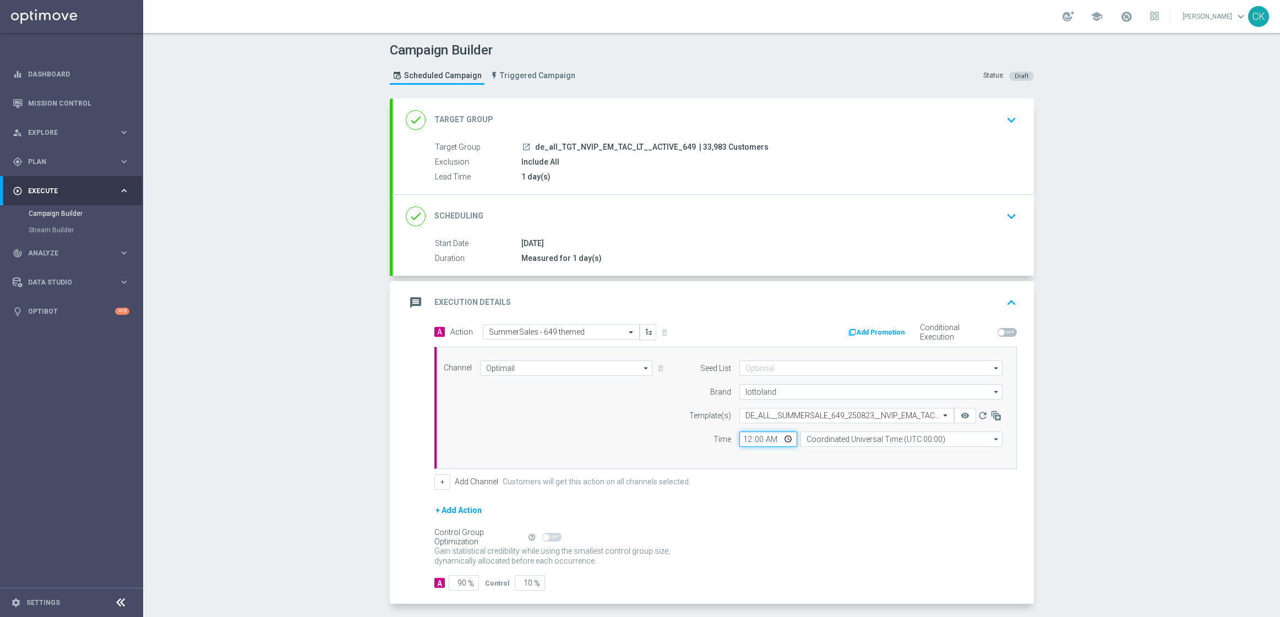
type input "08:00"
click at [808, 439] on input "Coordinated Universal Time (UTC 00:00)" at bounding box center [901, 439] width 202 height 15
click at [820, 448] on div "Central European Time ([GEOGRAPHIC_DATA]) (UTC +02:00)" at bounding box center [910, 455] width 202 height 15
type input "Central European Time ([GEOGRAPHIC_DATA]) (UTC +02:00)"
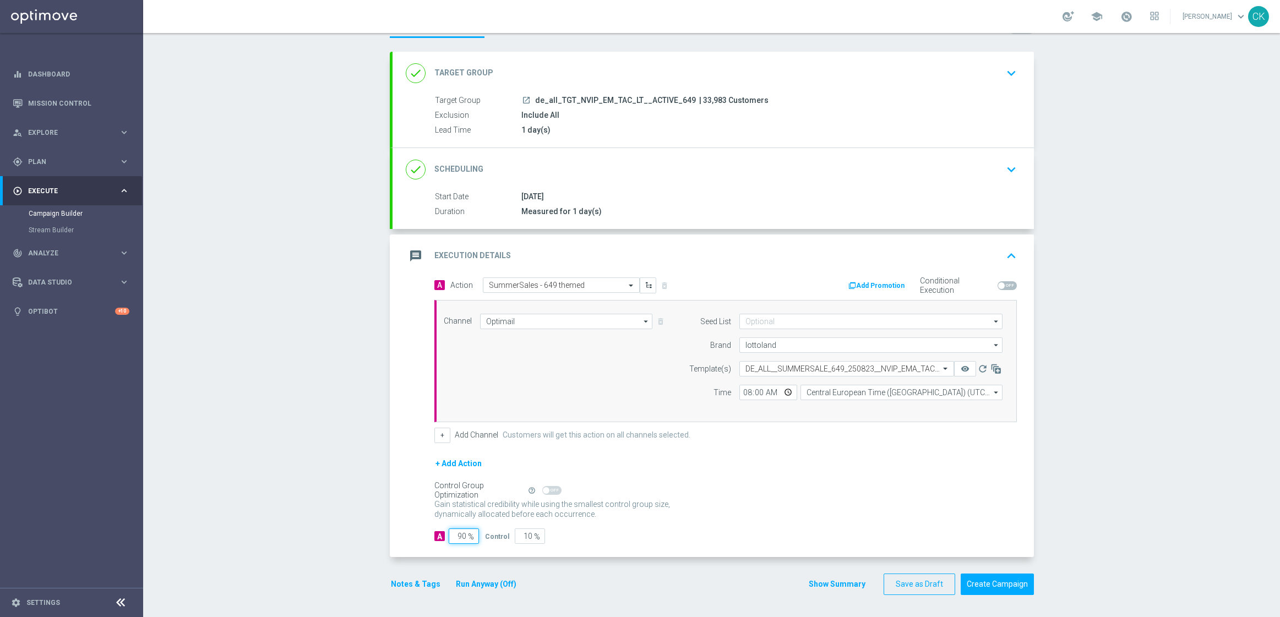
click at [461, 535] on input "90" at bounding box center [464, 535] width 30 height 15
type input "9"
type input "91"
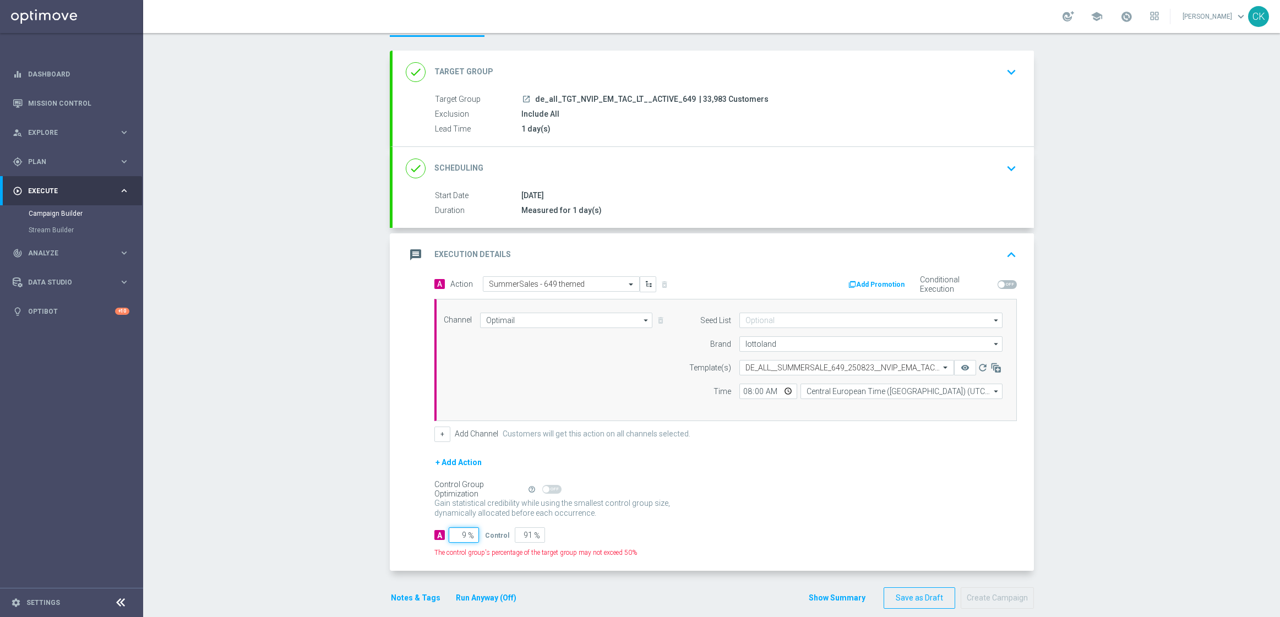
type input "98"
type input "2"
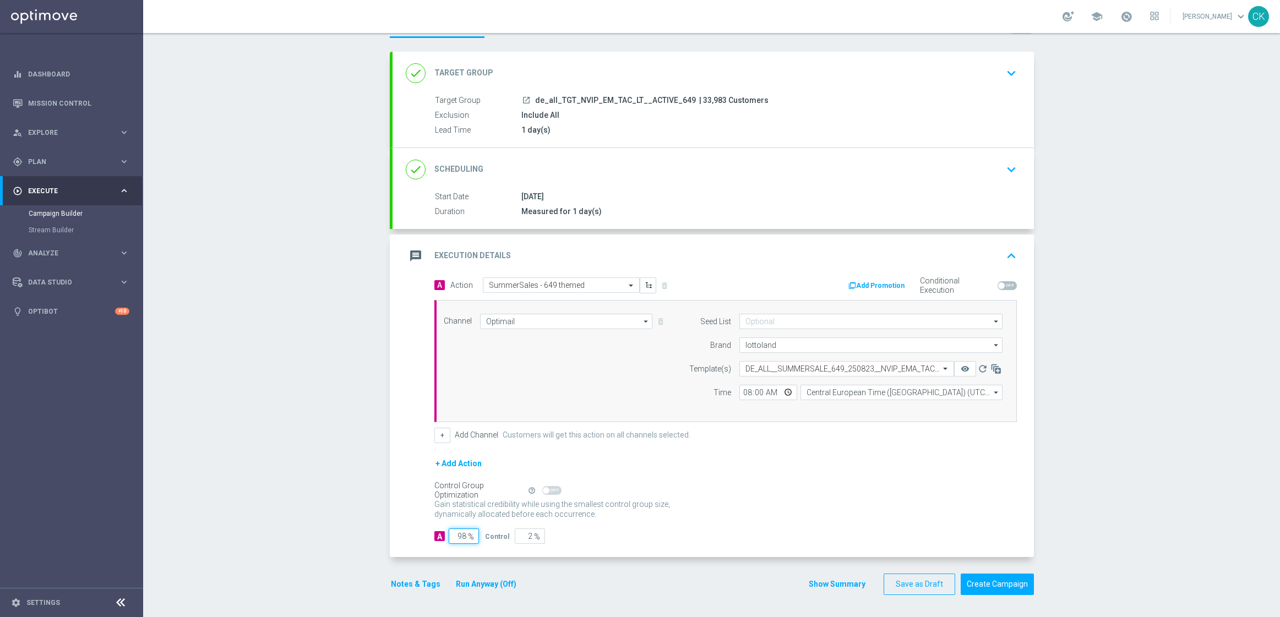
type input "98"
click at [398, 529] on div "A Action Select action SummerSales - 649 themed delete_forever Add Promotion Co…" at bounding box center [712, 417] width 641 height 280
click at [401, 585] on button "Notes & Tags" at bounding box center [416, 584] width 52 height 14
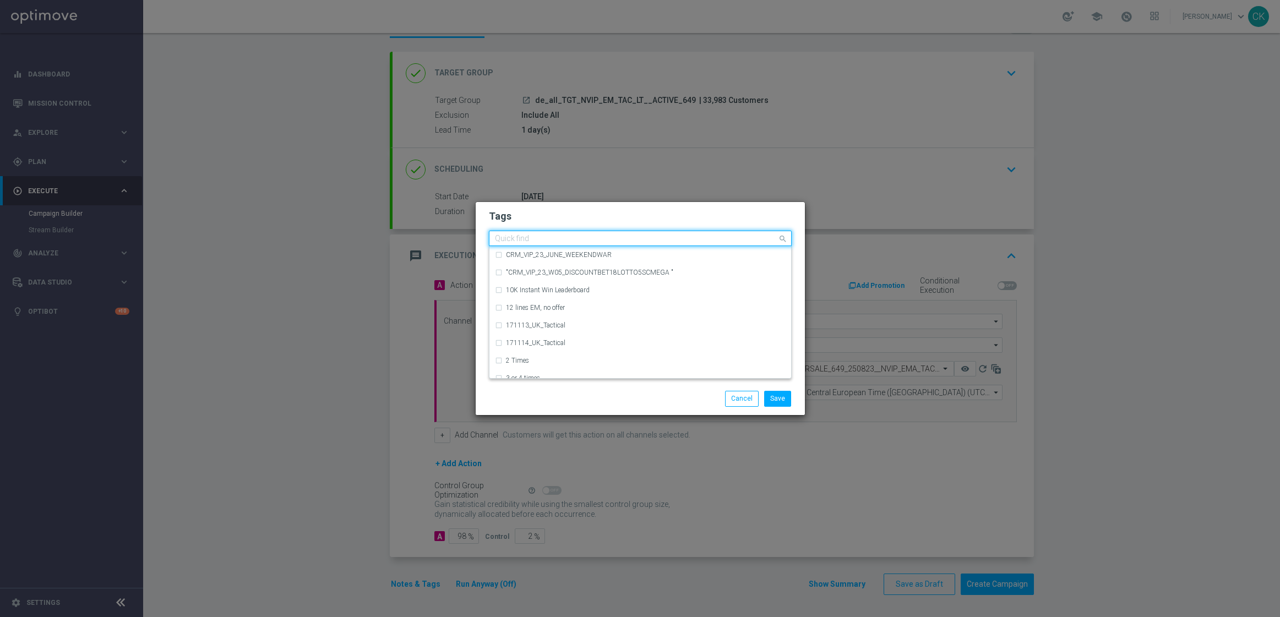
click at [558, 231] on div "Quick find" at bounding box center [640, 238] width 303 height 15
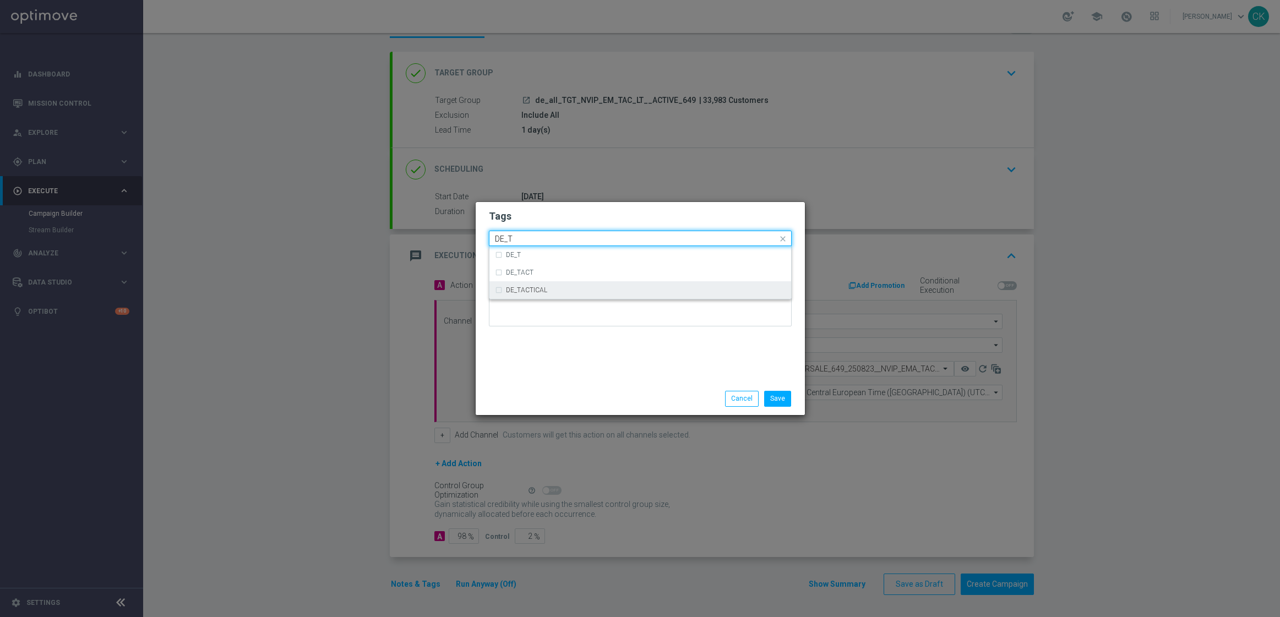
click at [548, 290] on div "DE_TACTICAL" at bounding box center [646, 290] width 280 height 7
type input "DE_T"
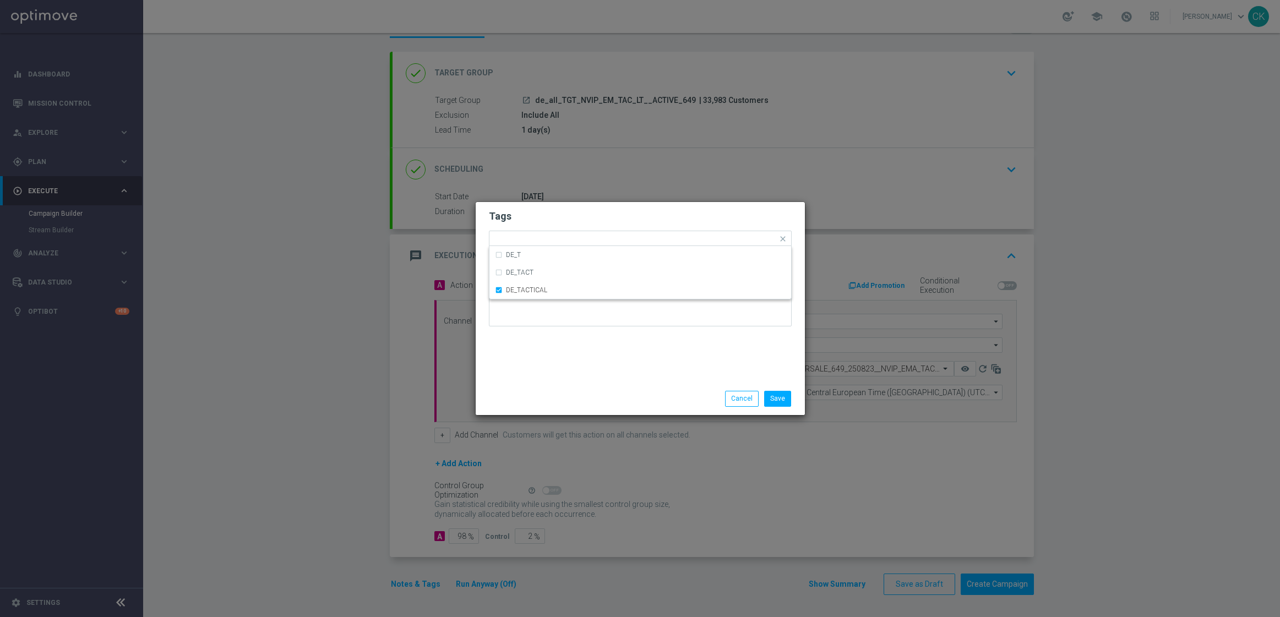
click at [552, 380] on div "Tags Quick find × DE_TACTICAL DE_T DE_TACT DE_TACTICAL Notes" at bounding box center [640, 292] width 329 height 181
click at [784, 396] on button "Save" at bounding box center [777, 398] width 27 height 15
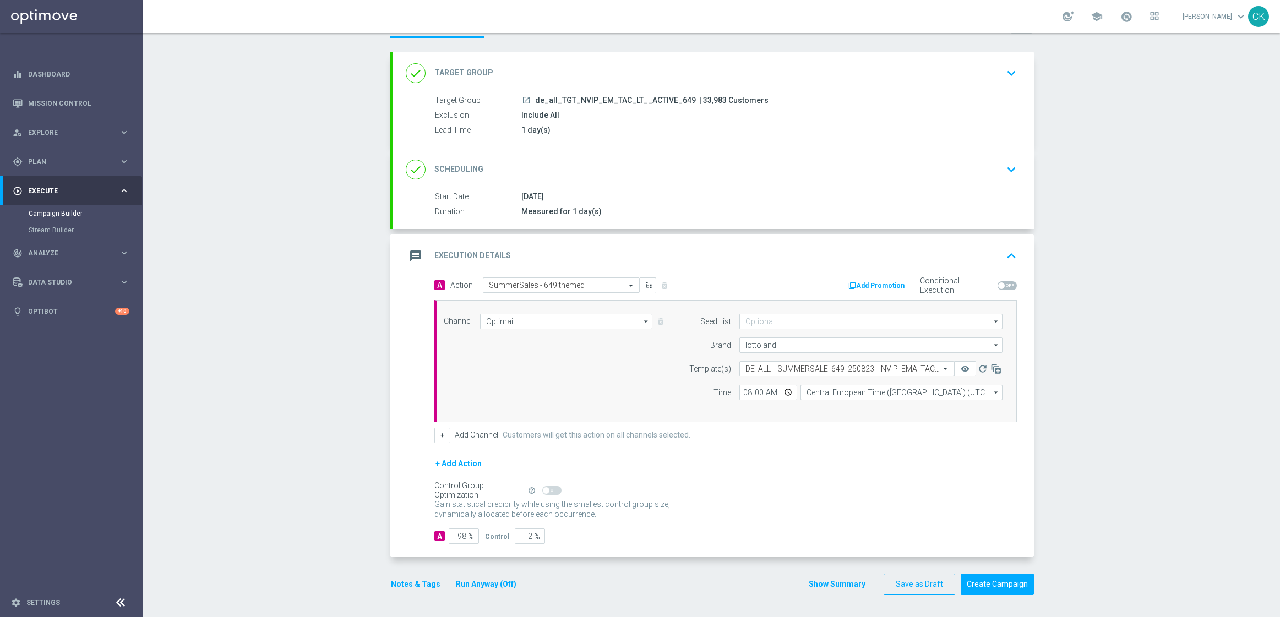
click at [402, 581] on button "Notes & Tags" at bounding box center [416, 584] width 52 height 14
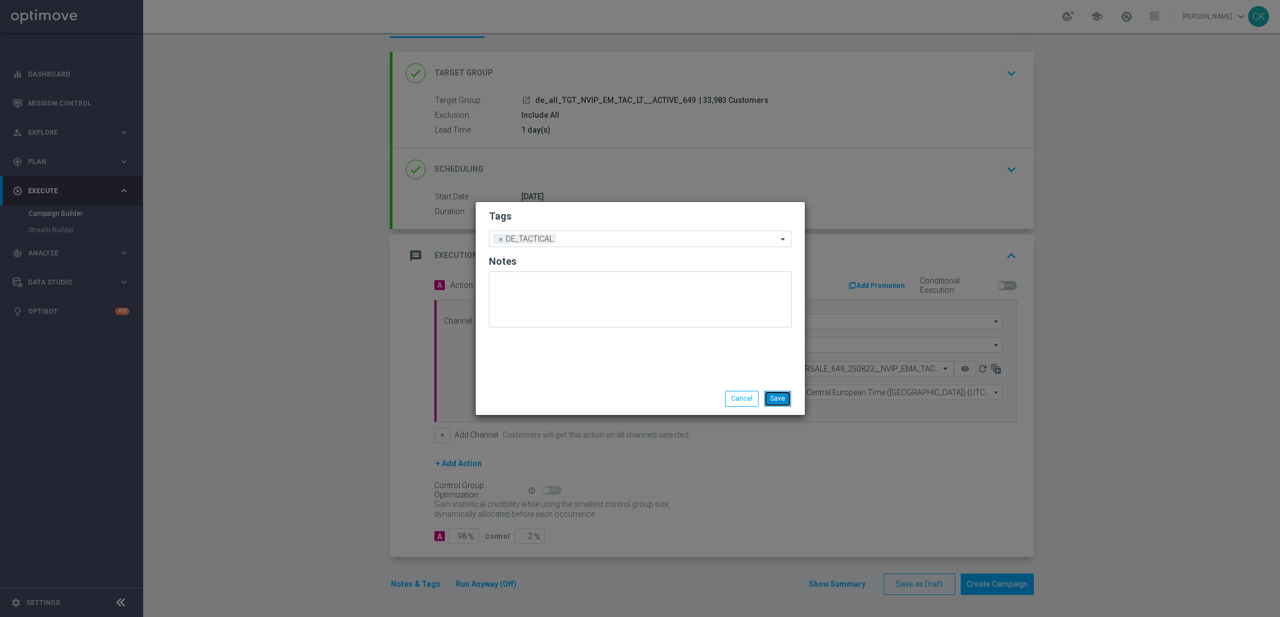
click at [783, 401] on button "Save" at bounding box center [777, 398] width 27 height 15
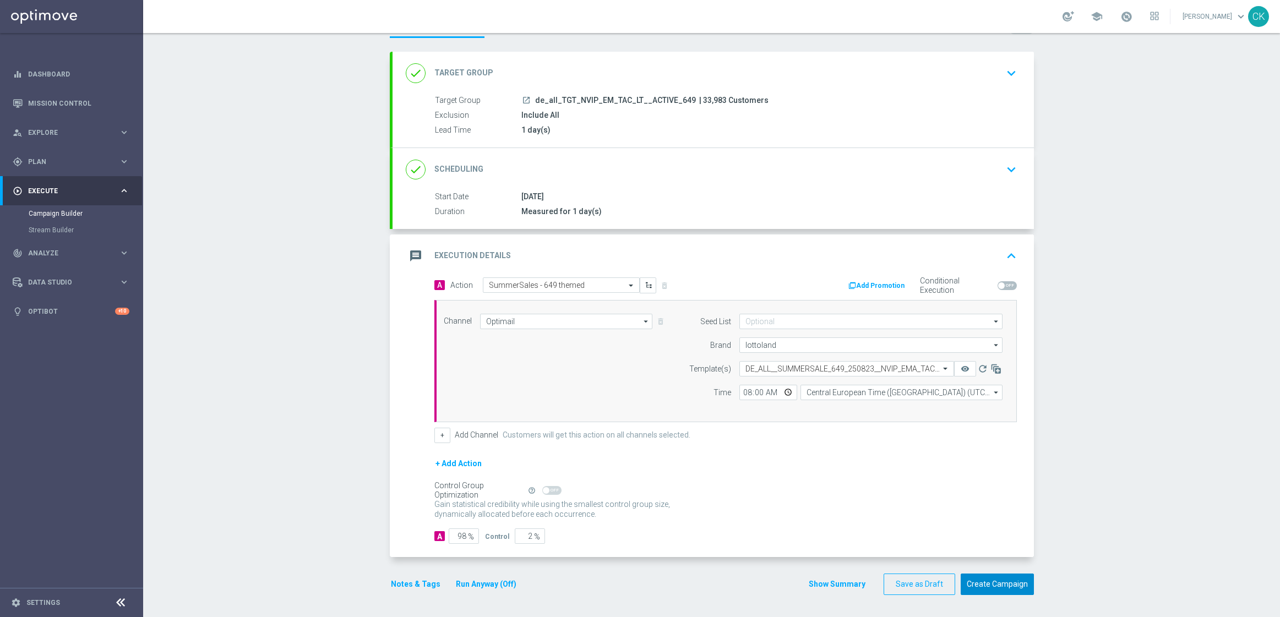
click at [986, 583] on button "Create Campaign" at bounding box center [997, 584] width 73 height 21
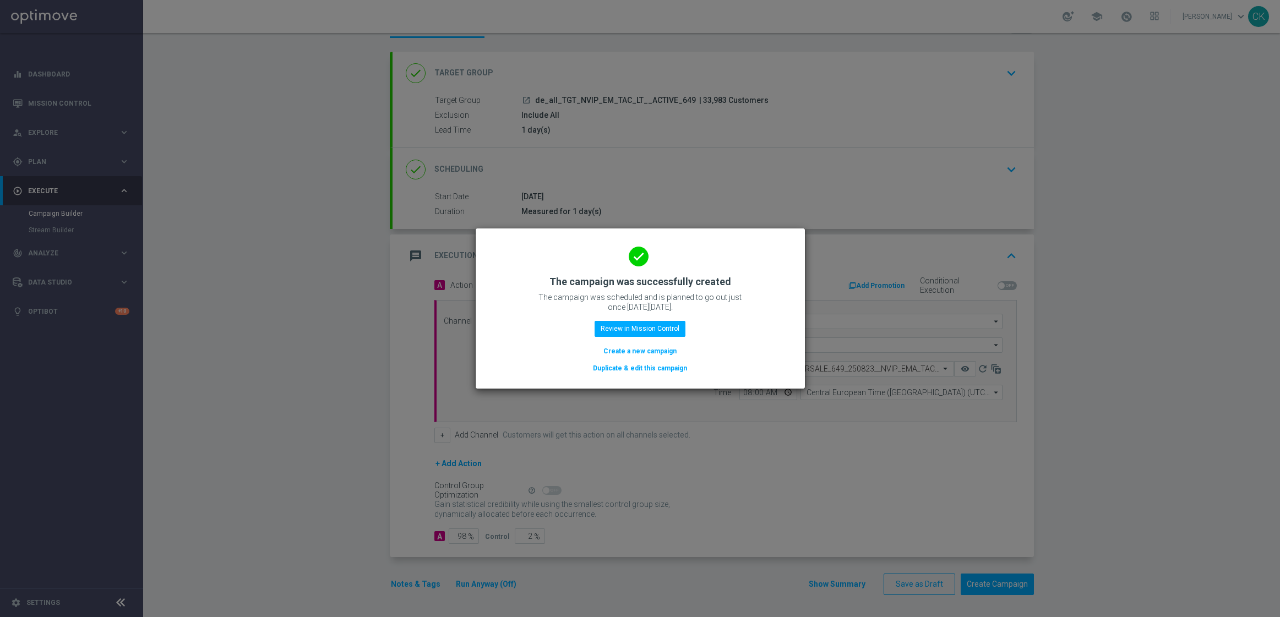
click at [622, 347] on button "Create a new campaign" at bounding box center [639, 351] width 75 height 12
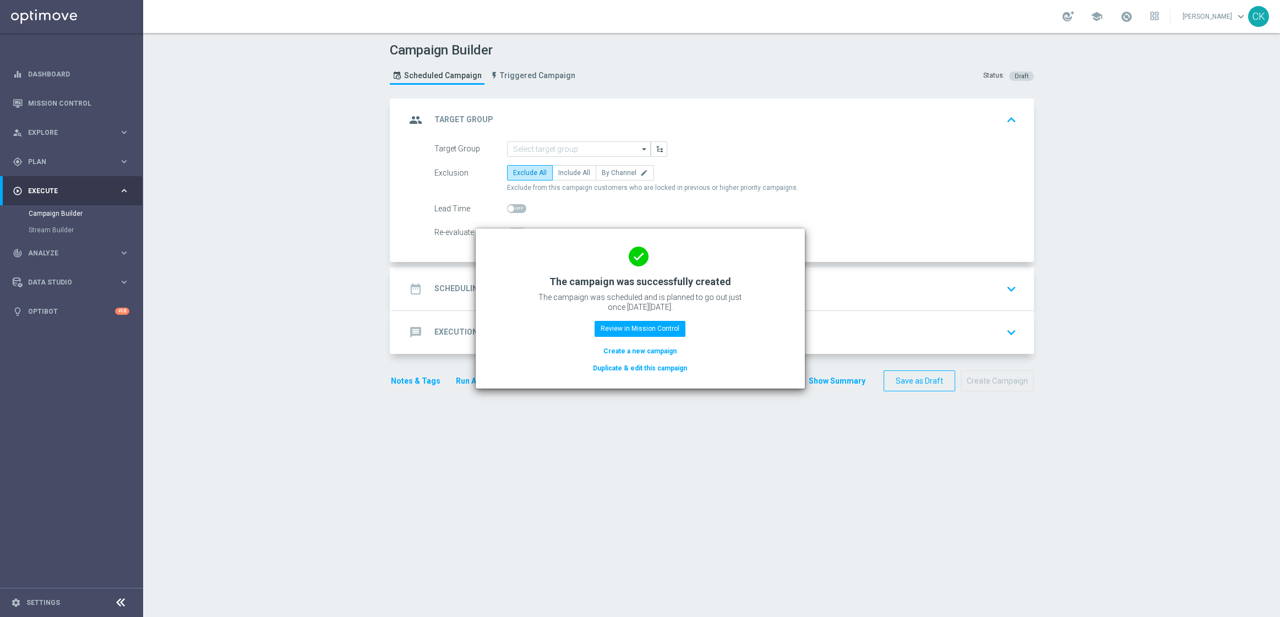
scroll to position [0, 0]
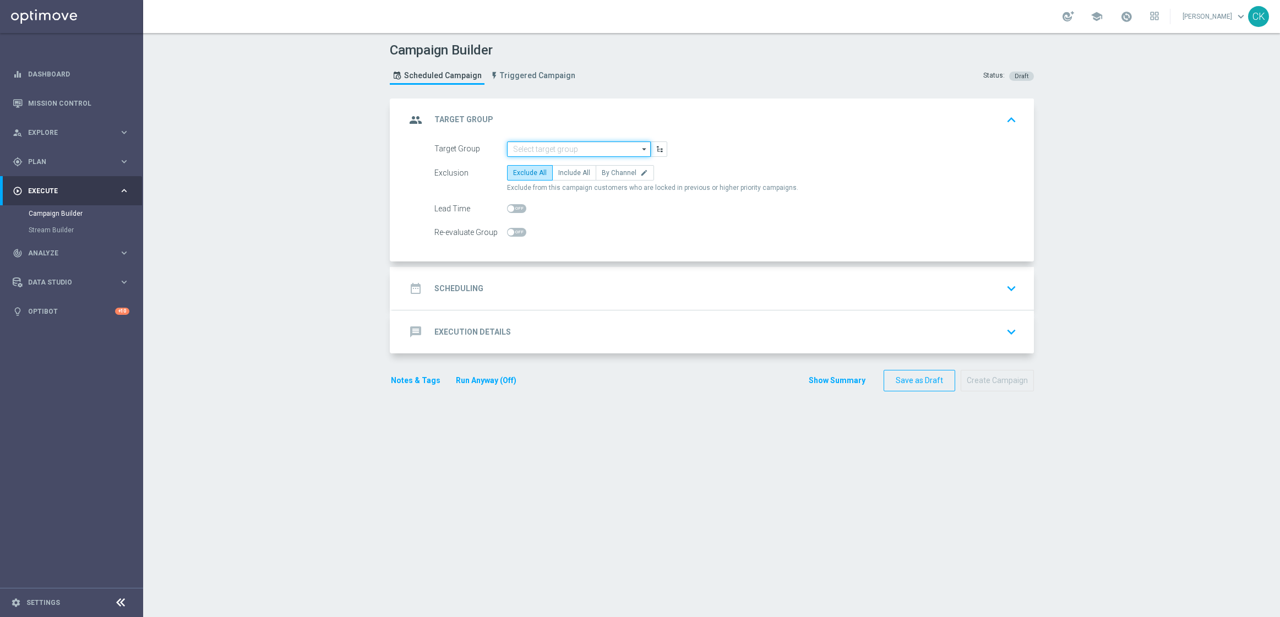
click at [554, 150] on input at bounding box center [579, 148] width 144 height 15
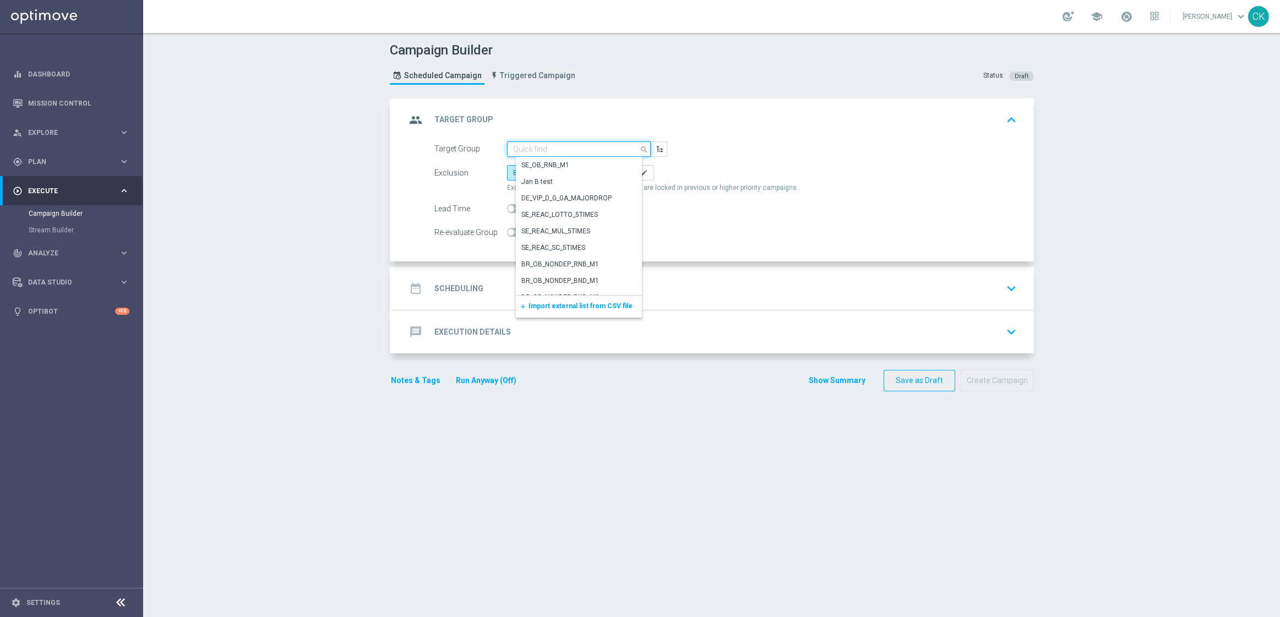
paste input "de_all_TGT_NVIP_EM_TAC_LT__REACTIVATED_649"
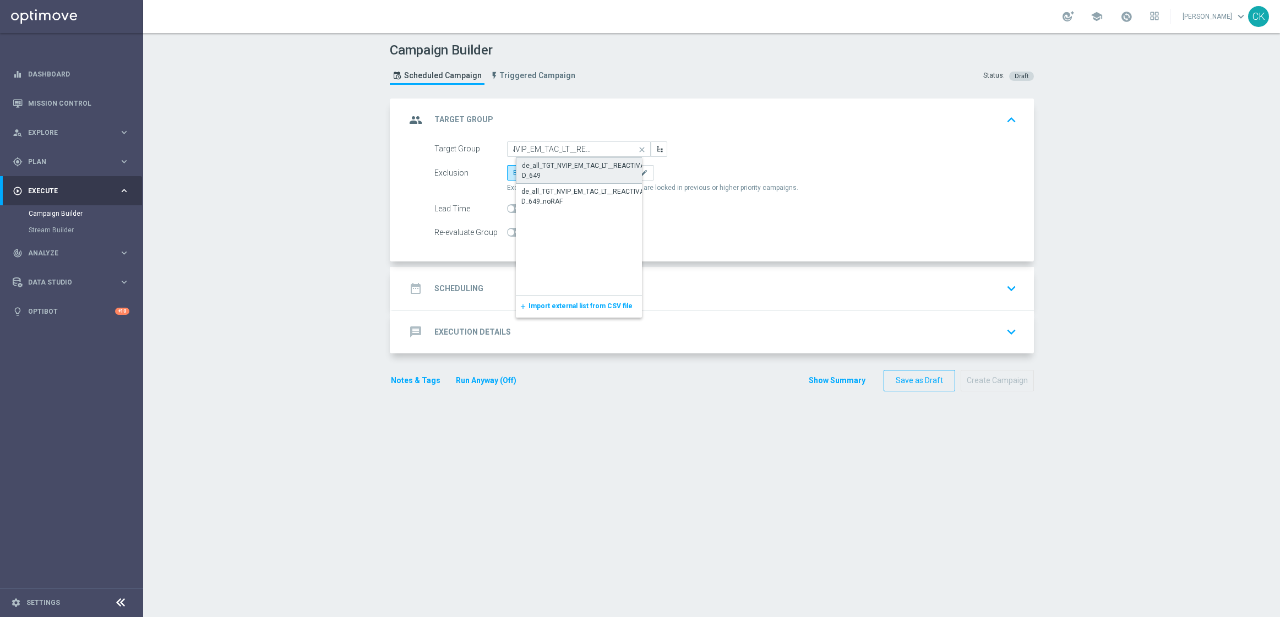
click at [555, 170] on div "de_all_TGT_NVIP_EM_TAC_LT__REACTIVATED_649" at bounding box center [588, 171] width 132 height 20
type input "de_all_TGT_NVIP_EM_TAC_LT__REACTIVATED_649"
click at [564, 177] on label "Include All" at bounding box center [574, 172] width 44 height 15
click at [564, 177] on input "Include All" at bounding box center [561, 174] width 7 height 7
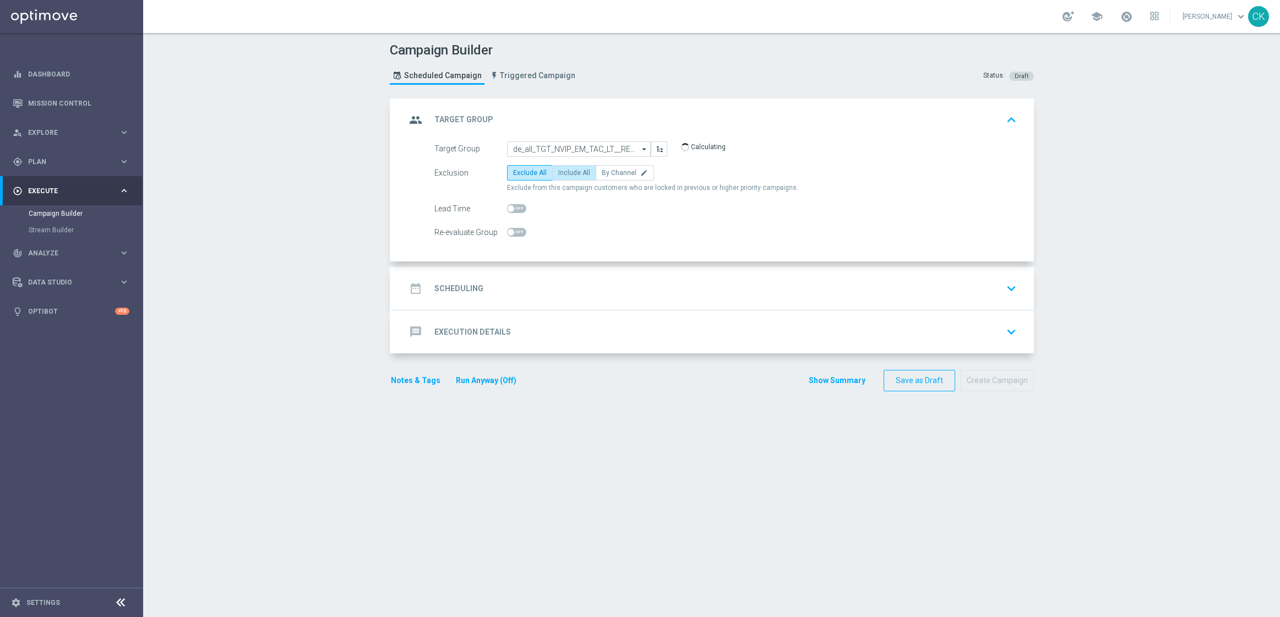
radio input "true"
click at [508, 208] on span at bounding box center [511, 208] width 7 height 7
click at [507, 208] on input "checkbox" at bounding box center [516, 208] width 19 height 9
checkbox input "true"
click at [449, 292] on h2 "Scheduling" at bounding box center [458, 288] width 49 height 10
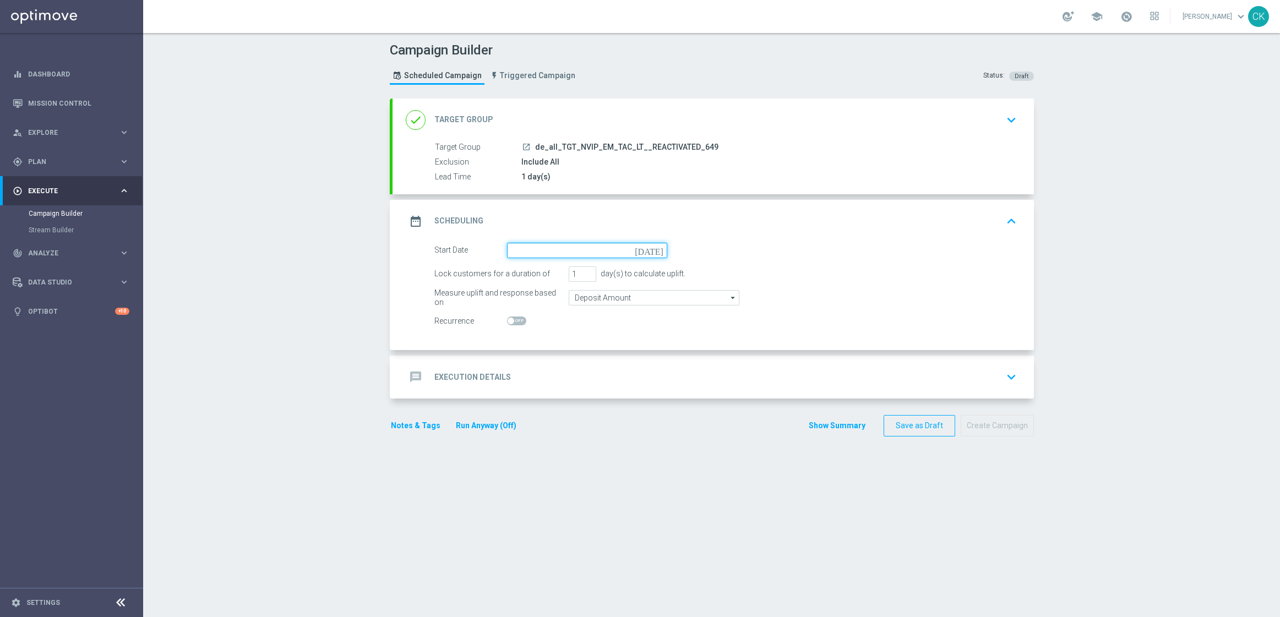
click at [542, 247] on input at bounding box center [587, 250] width 160 height 15
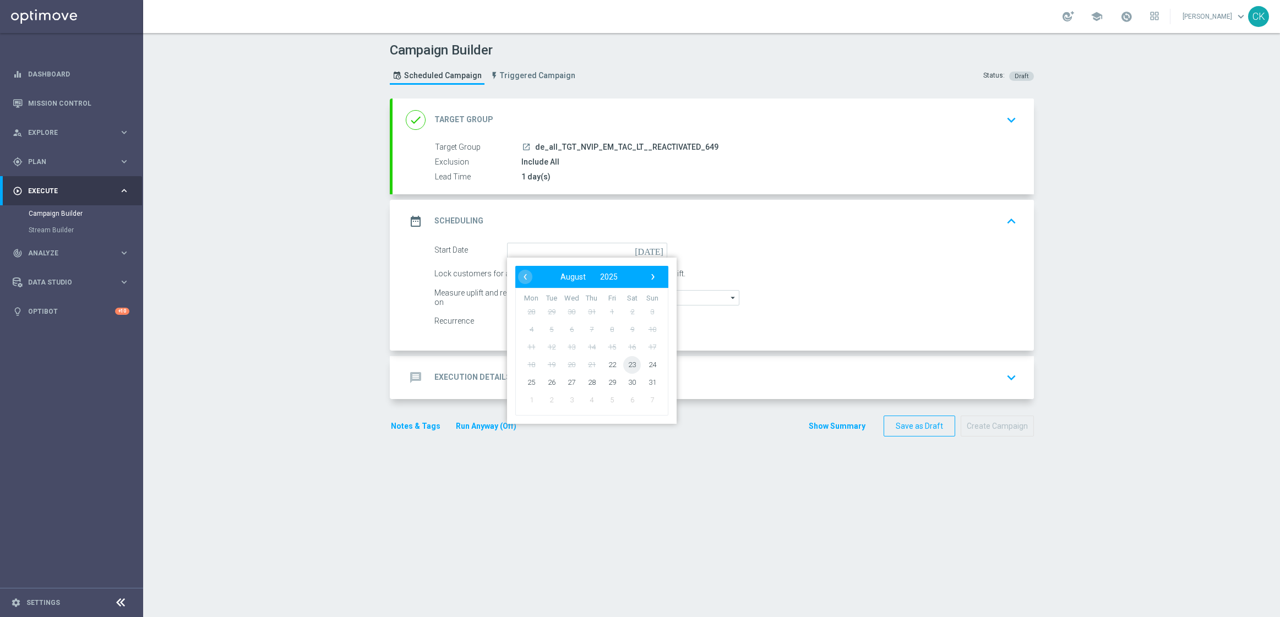
click at [626, 359] on span "23" at bounding box center [632, 365] width 18 height 18
type input "[DATE]"
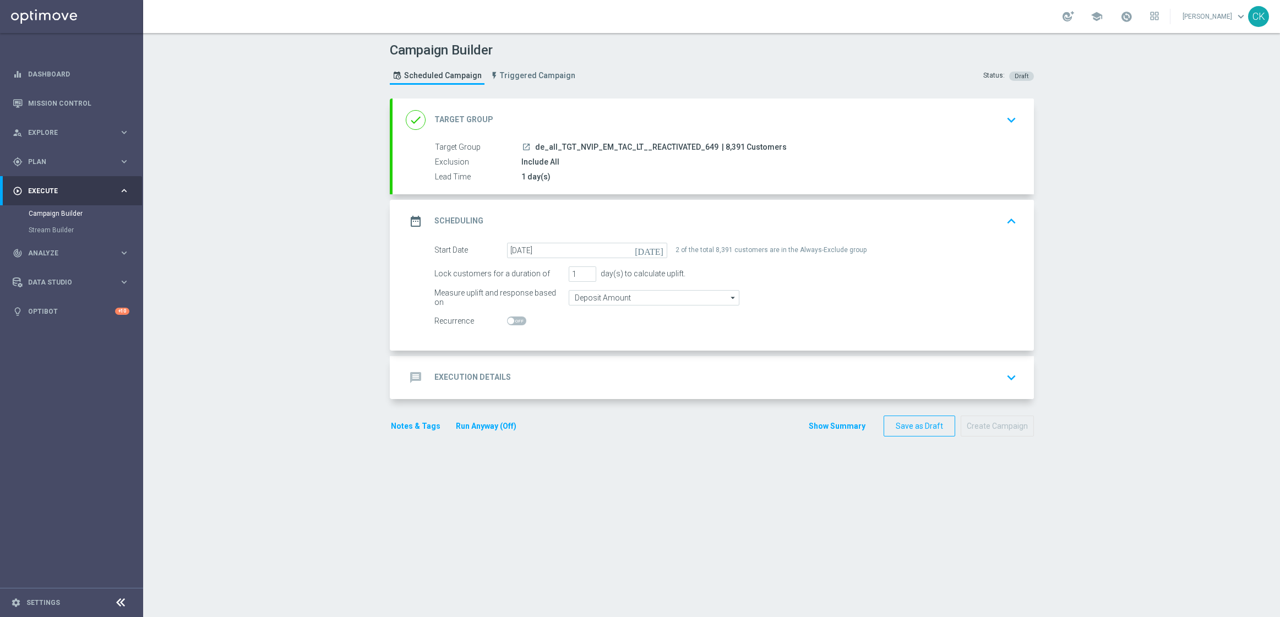
click at [442, 375] on h2 "Execution Details" at bounding box center [472, 377] width 77 height 10
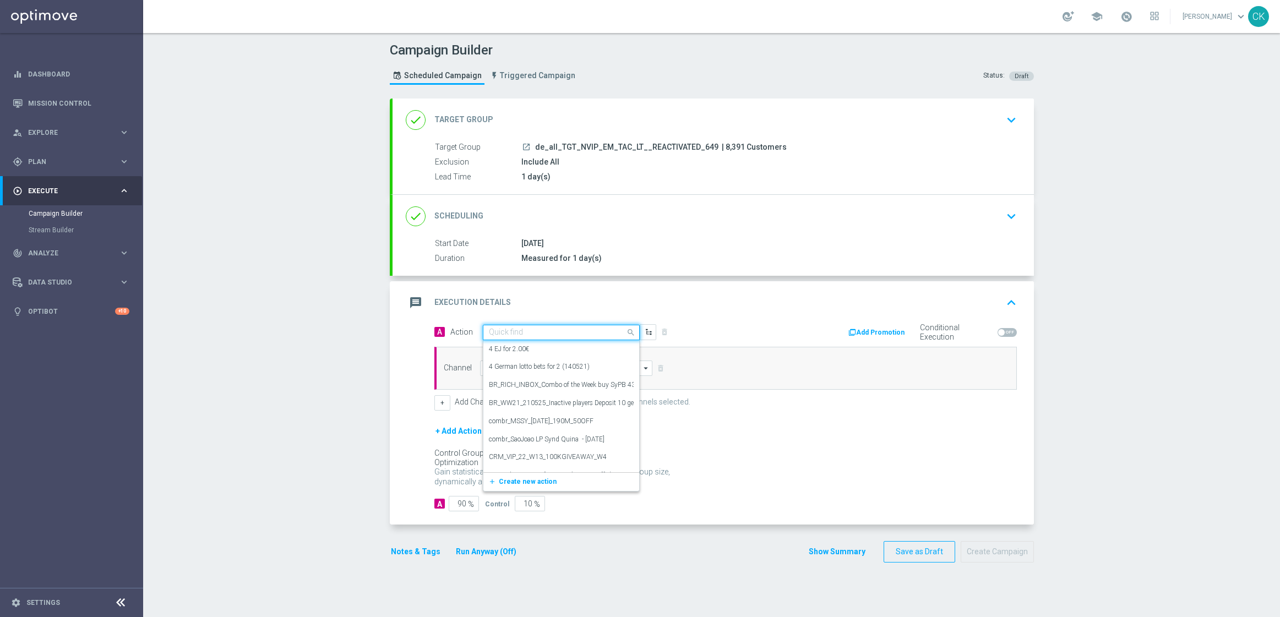
click at [510, 331] on input "text" at bounding box center [550, 332] width 123 height 9
paste input "SummerSales - 649 themed"
type input "SummerSales - 649 themed"
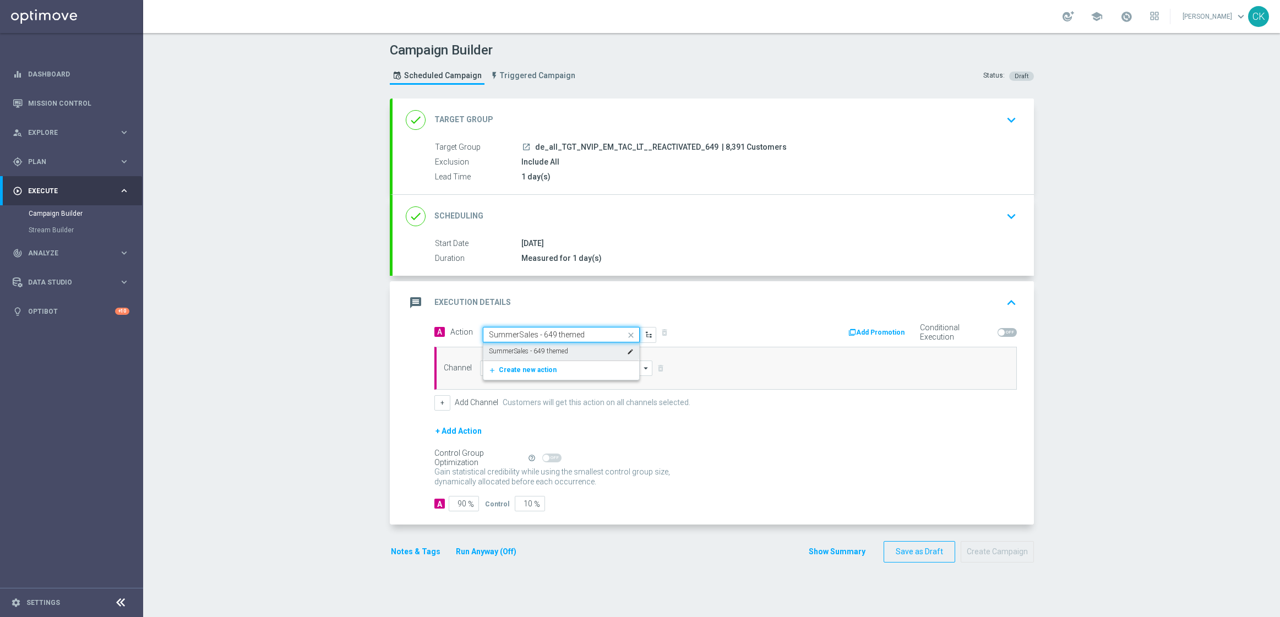
click at [512, 349] on label "SummerSales - 649 themed" at bounding box center [528, 351] width 79 height 9
click at [515, 364] on input at bounding box center [566, 368] width 173 height 15
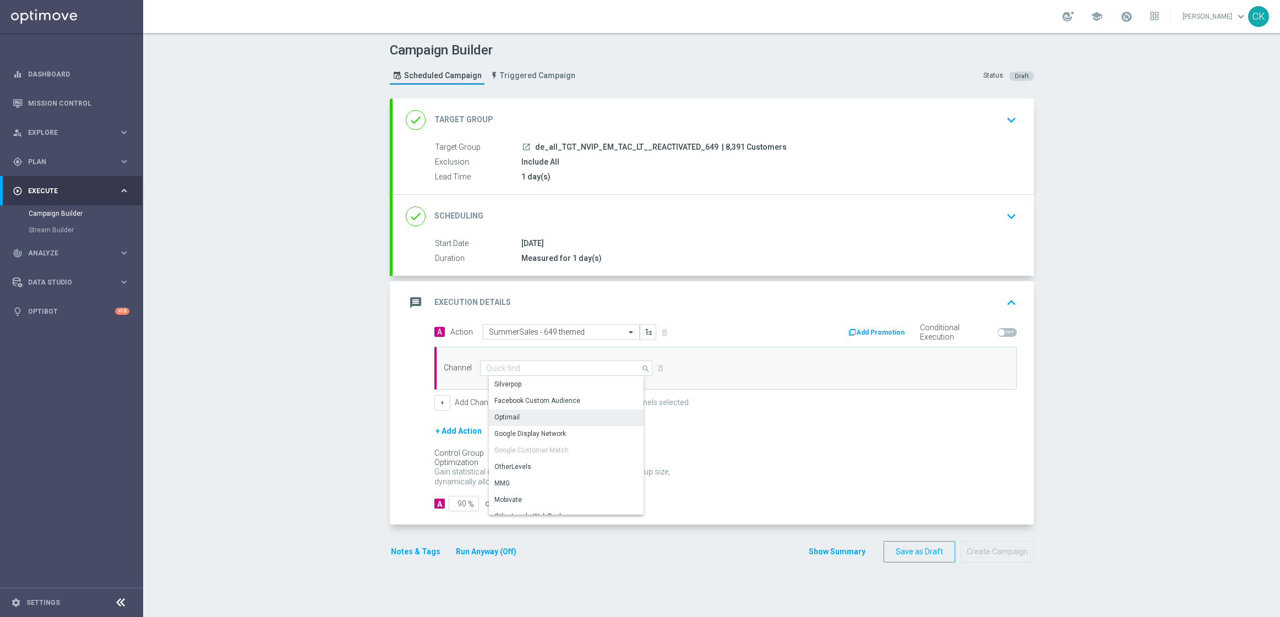
click at [517, 416] on div "Optimail" at bounding box center [570, 417] width 163 height 15
type input "Optimail"
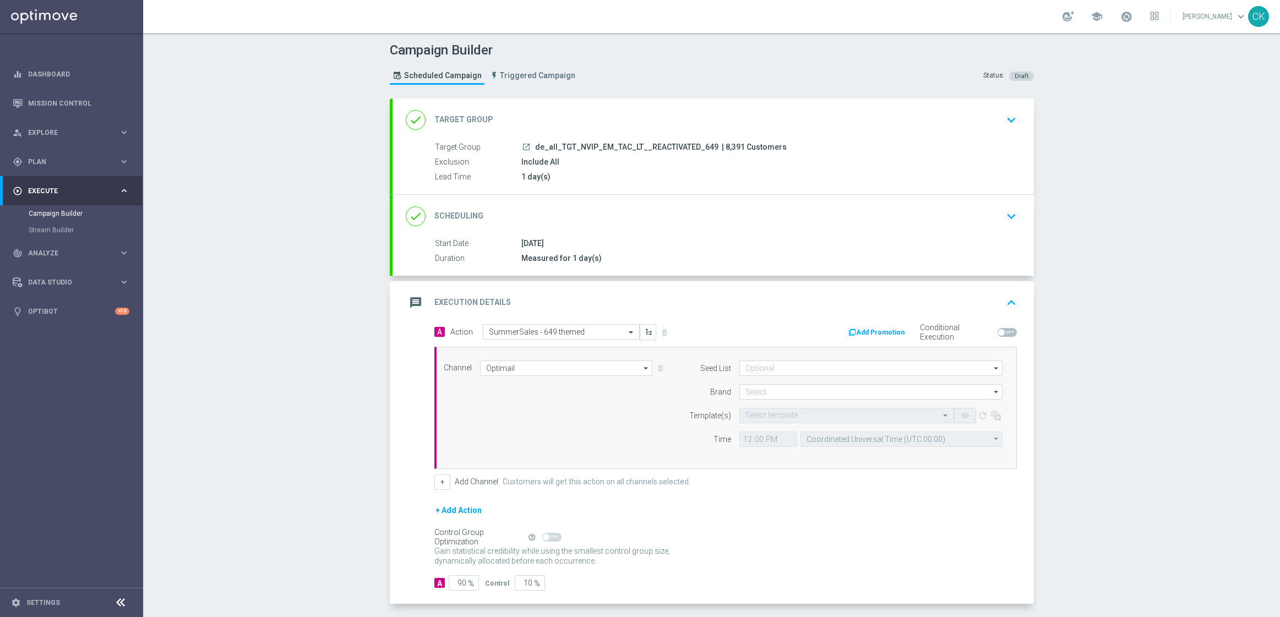
scroll to position [48, 0]
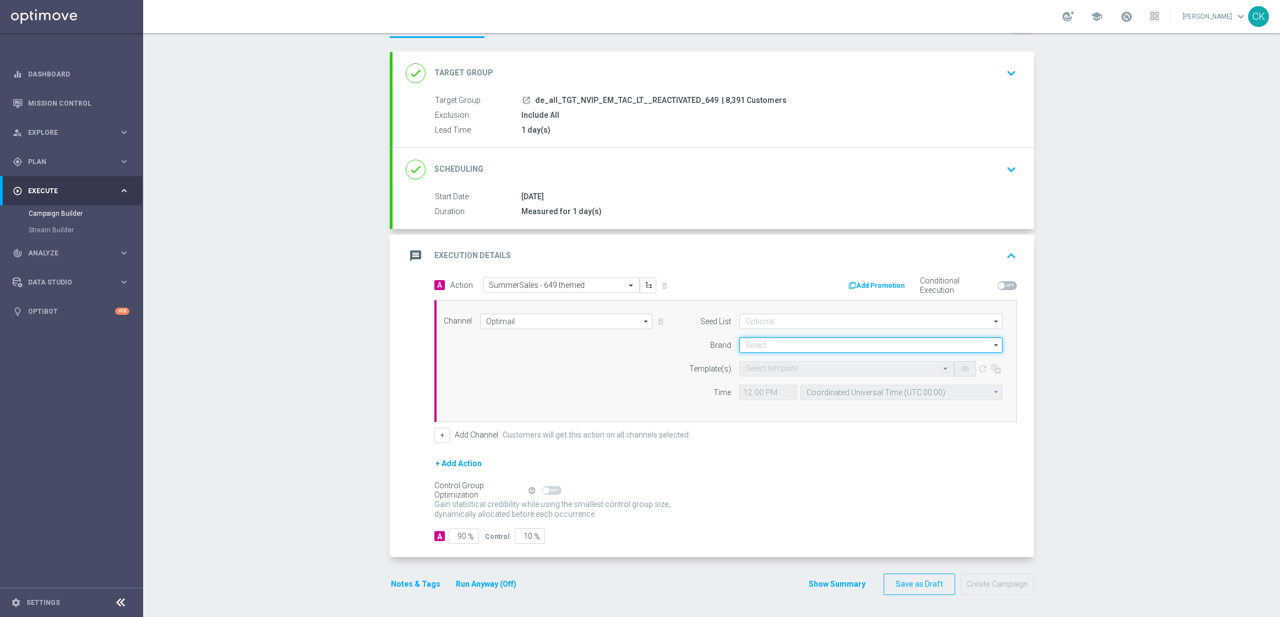
click at [803, 339] on input at bounding box center [870, 344] width 263 height 15
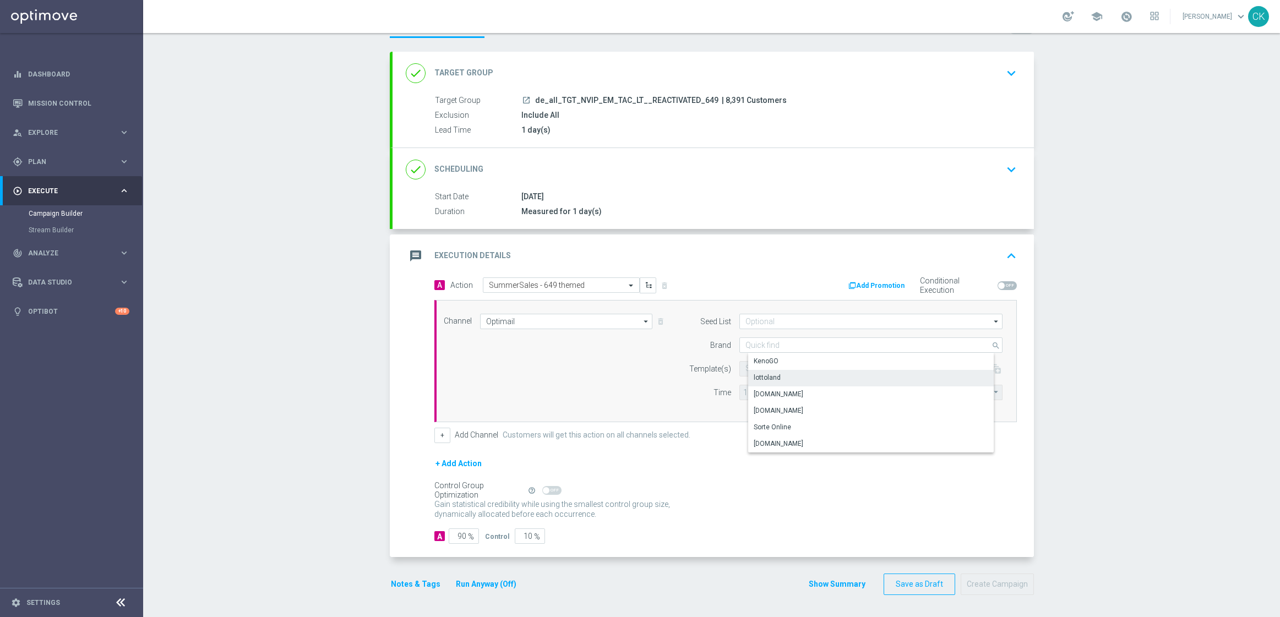
click at [771, 378] on div "lottoland" at bounding box center [767, 378] width 27 height 10
type input "lottoland"
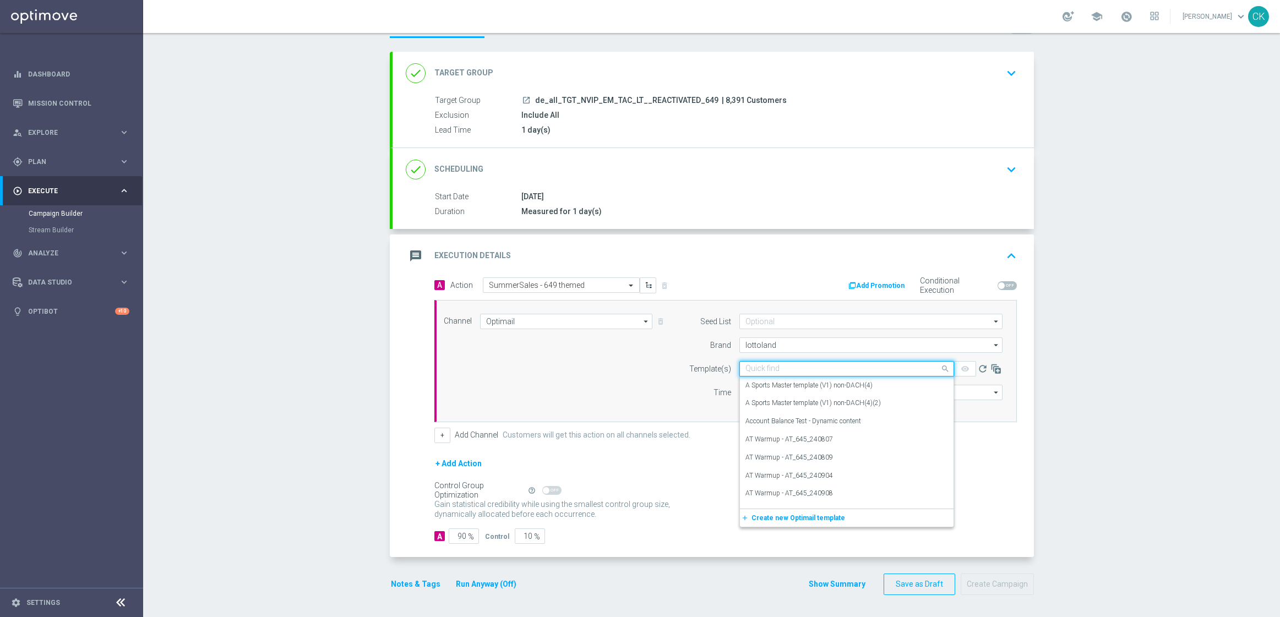
click at [756, 365] on input "text" at bounding box center [835, 368] width 181 height 9
paste input "DE_ALL__SUMMERSALE_649_250823__NVIP_EMA_TAC_MIX"
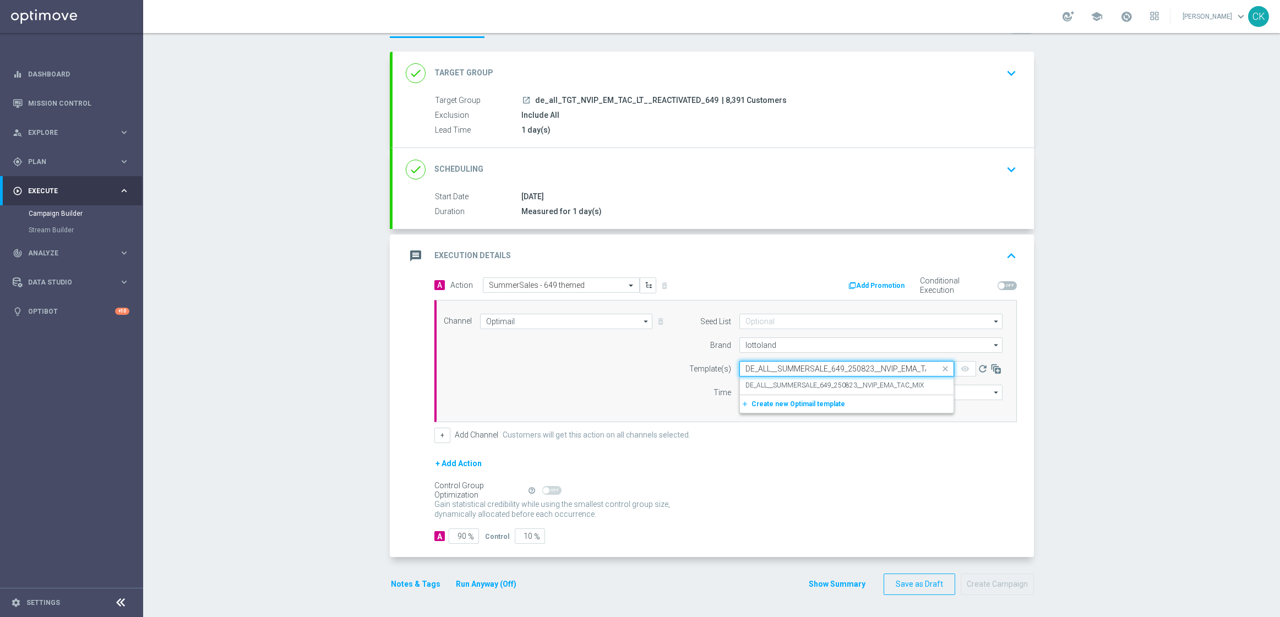
scroll to position [0, 25]
click at [745, 385] on label "DE_ALL__SUMMERSALE_649_250823__NVIP_EMA_TAC_MIX" at bounding box center [834, 385] width 178 height 9
type input "DE_ALL__SUMMERSALE_649_250823__NVIP_EMA_TAC_MIX"
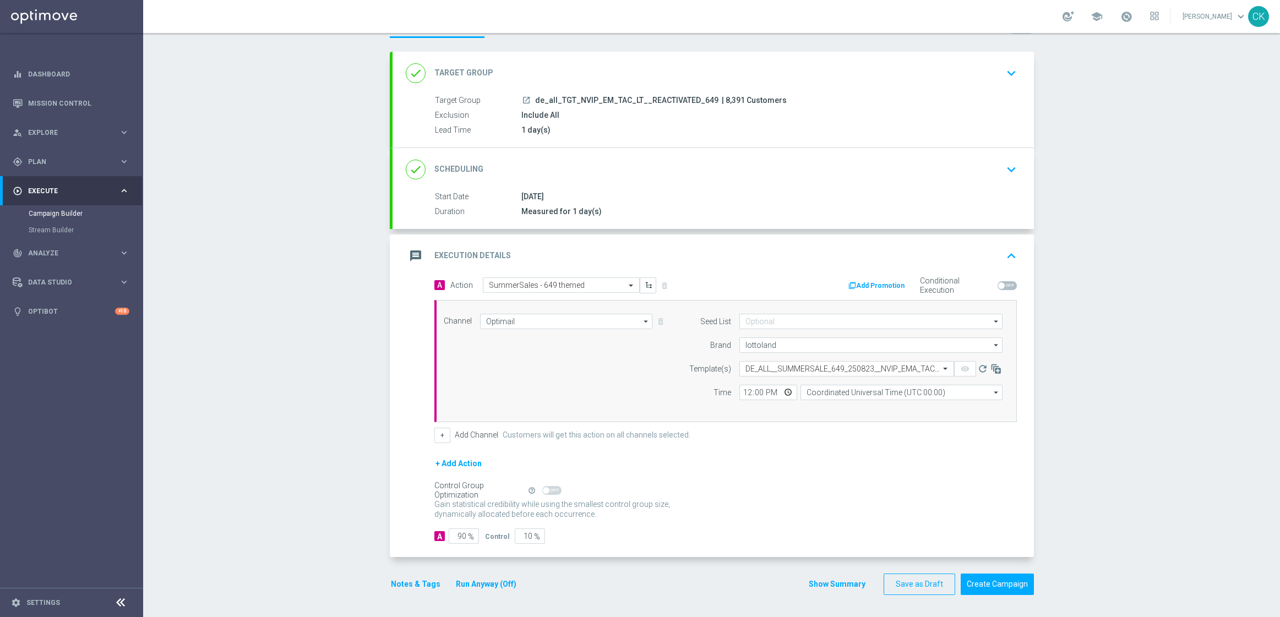
scroll to position [0, 0]
click at [739, 389] on input "12:00" at bounding box center [768, 392] width 58 height 15
type input "08:00"
click at [856, 390] on input "Coordinated Universal Time (UTC 00:00)" at bounding box center [901, 392] width 202 height 15
click at [859, 403] on div "Central European Time ([GEOGRAPHIC_DATA]) (UTC +02:00)" at bounding box center [905, 408] width 180 height 10
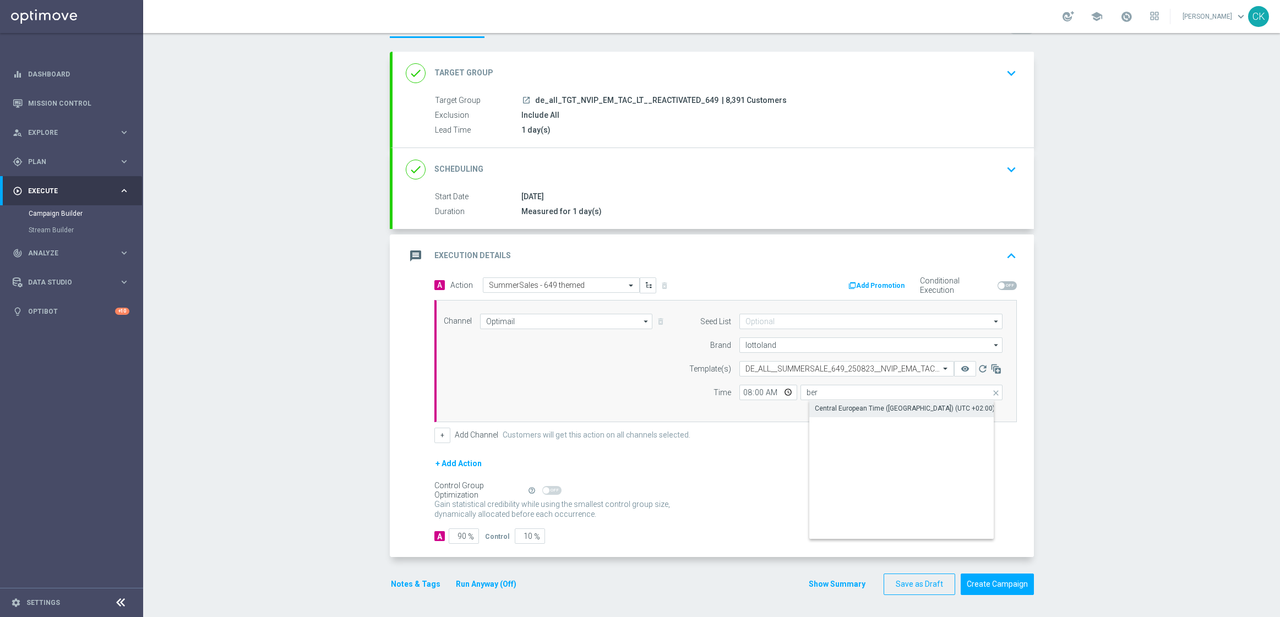
type input "Central European Time ([GEOGRAPHIC_DATA]) (UTC +02:00)"
click at [462, 534] on input "90" at bounding box center [464, 535] width 30 height 15
type input "9"
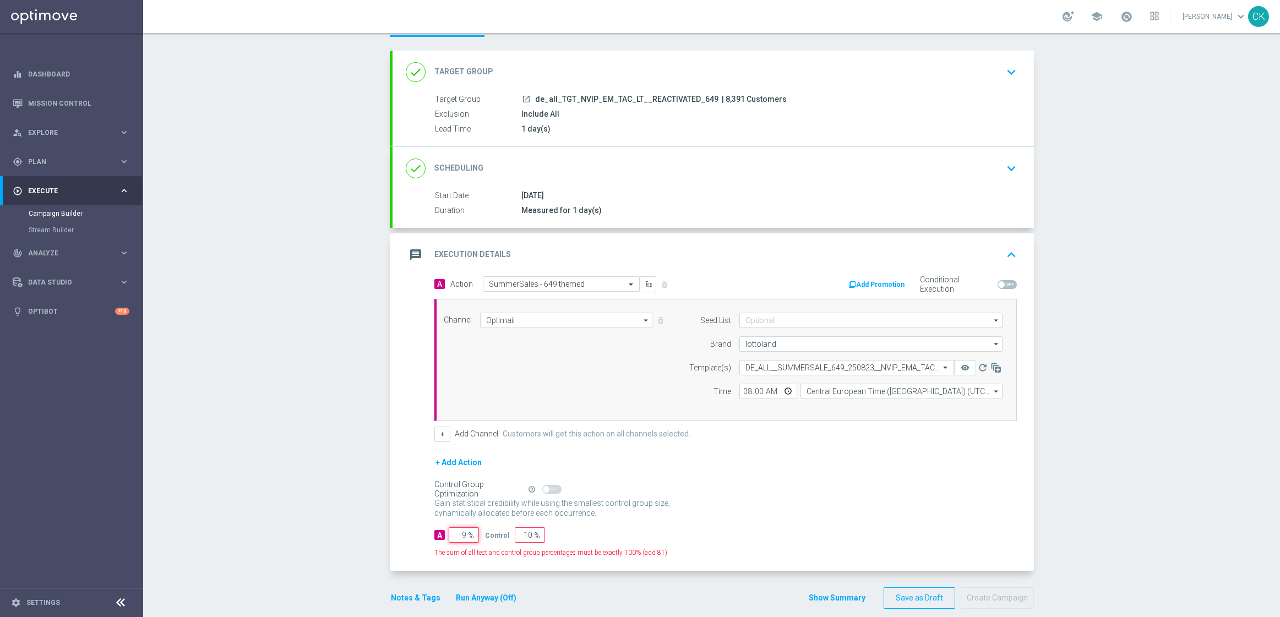
type input "91"
type input "98"
type input "2"
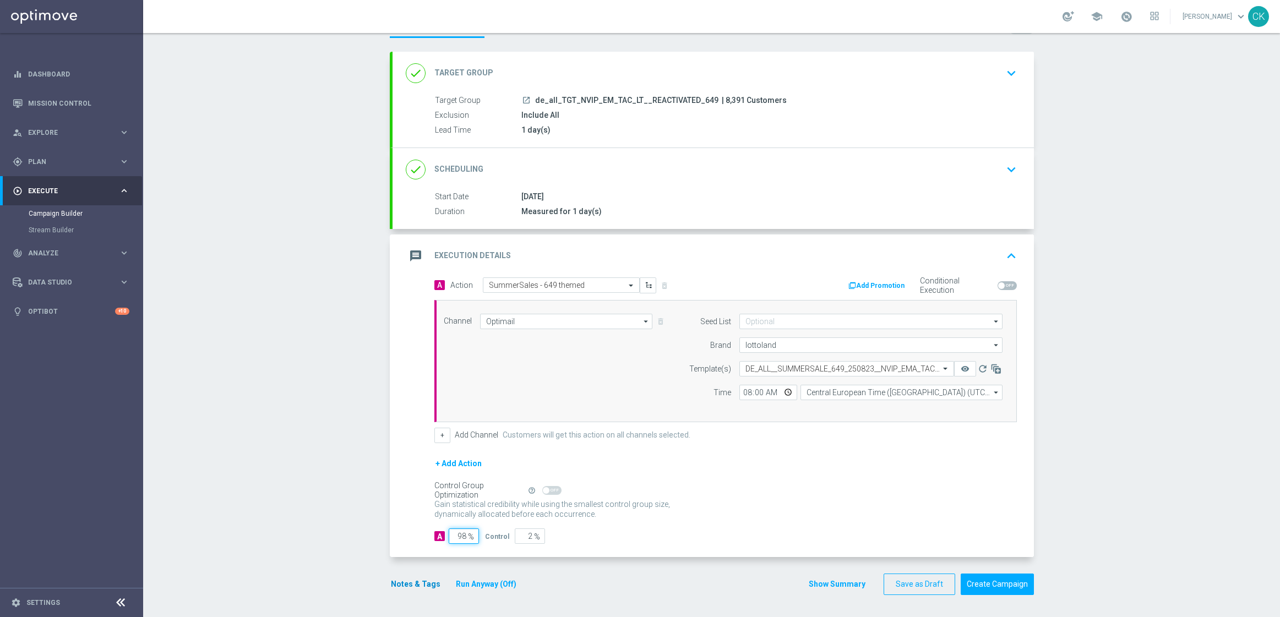
type input "98"
click at [400, 589] on button "Notes & Tags" at bounding box center [416, 584] width 52 height 14
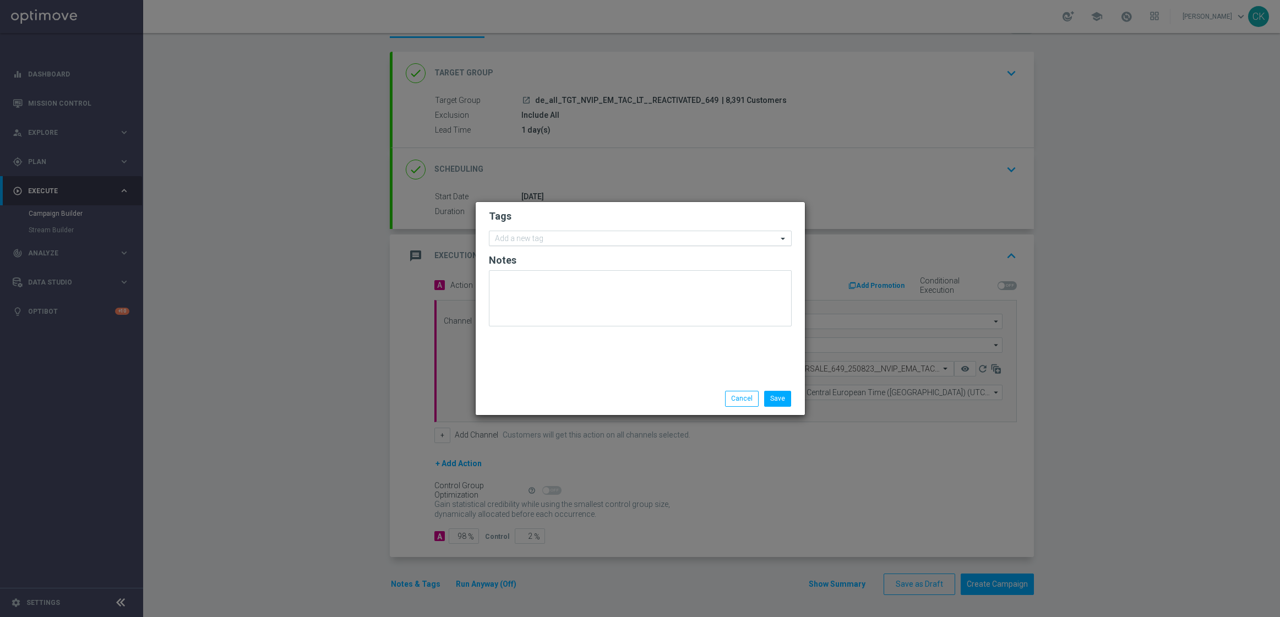
click at [559, 233] on div "Add a new tag" at bounding box center [633, 239] width 288 height 14
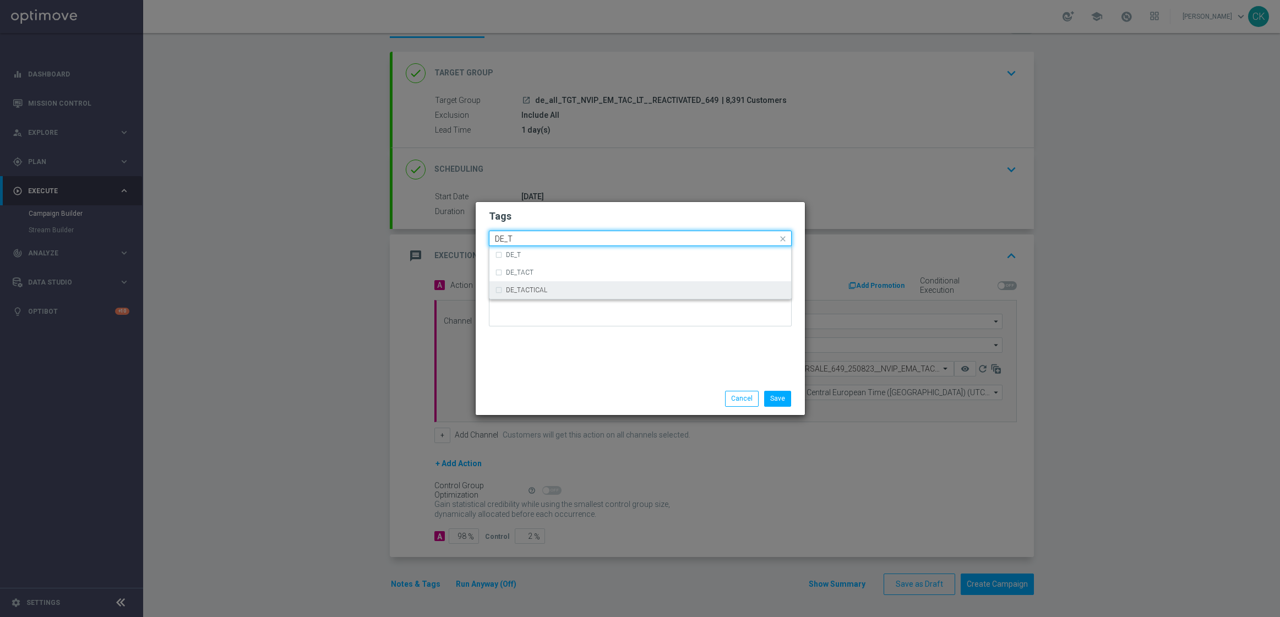
click at [566, 293] on div "DE_TACTICAL" at bounding box center [646, 290] width 280 height 7
type input "DE_T"
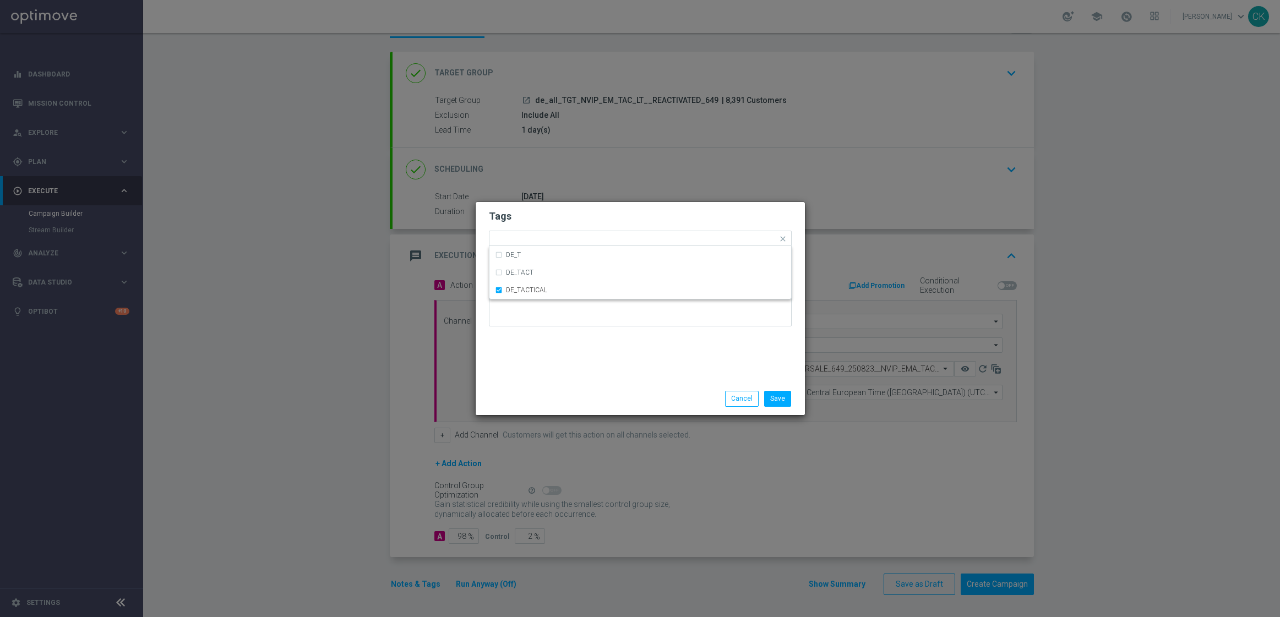
click at [565, 379] on div "Tags Quick find × DE_TACTICAL DE_T DE_TACT DE_TACTICAL Notes" at bounding box center [640, 292] width 329 height 181
click at [787, 402] on button "Save" at bounding box center [777, 398] width 27 height 15
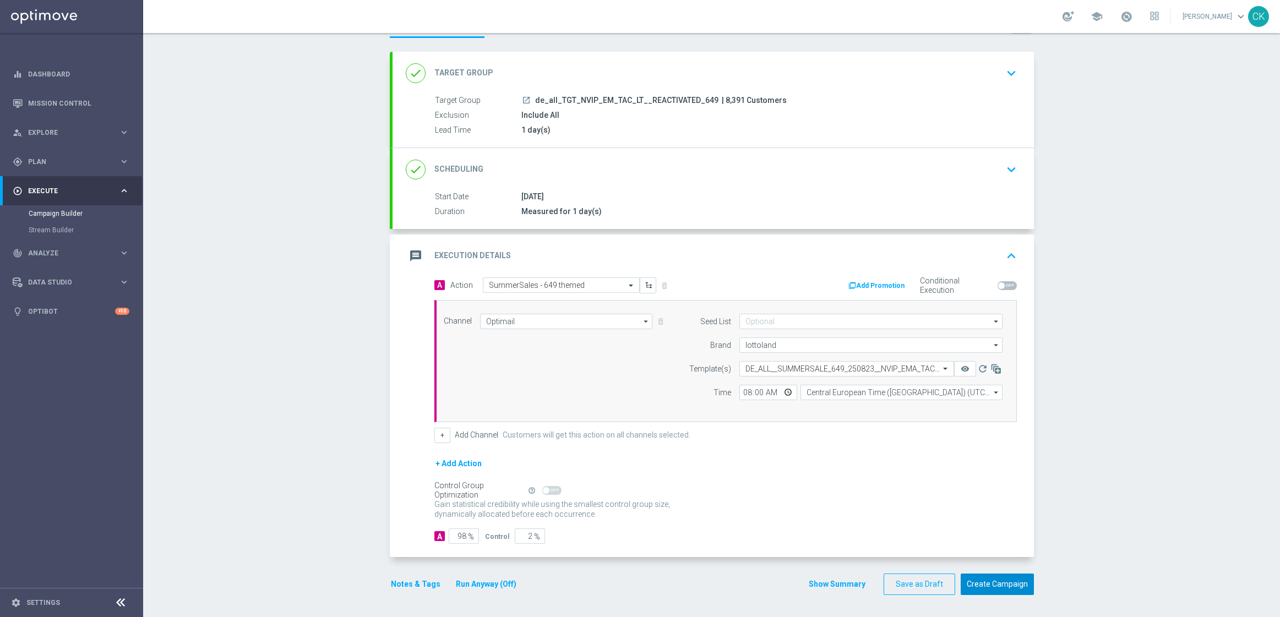
click at [994, 582] on button "Create Campaign" at bounding box center [997, 584] width 73 height 21
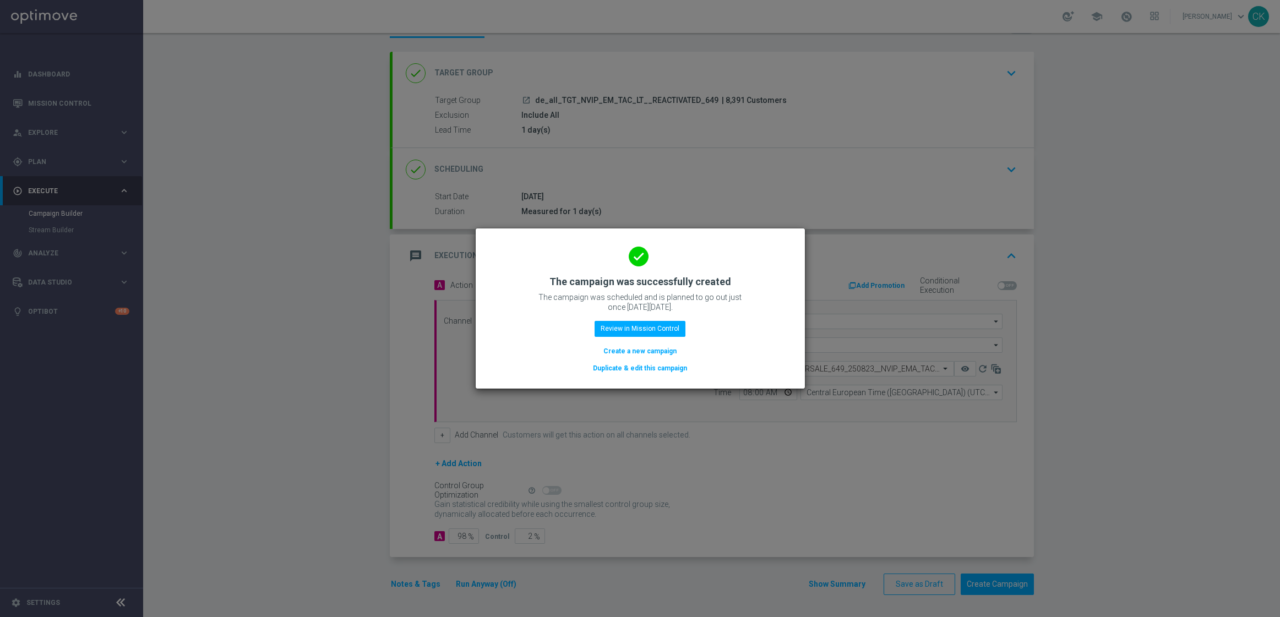
click at [609, 350] on button "Create a new campaign" at bounding box center [639, 351] width 75 height 12
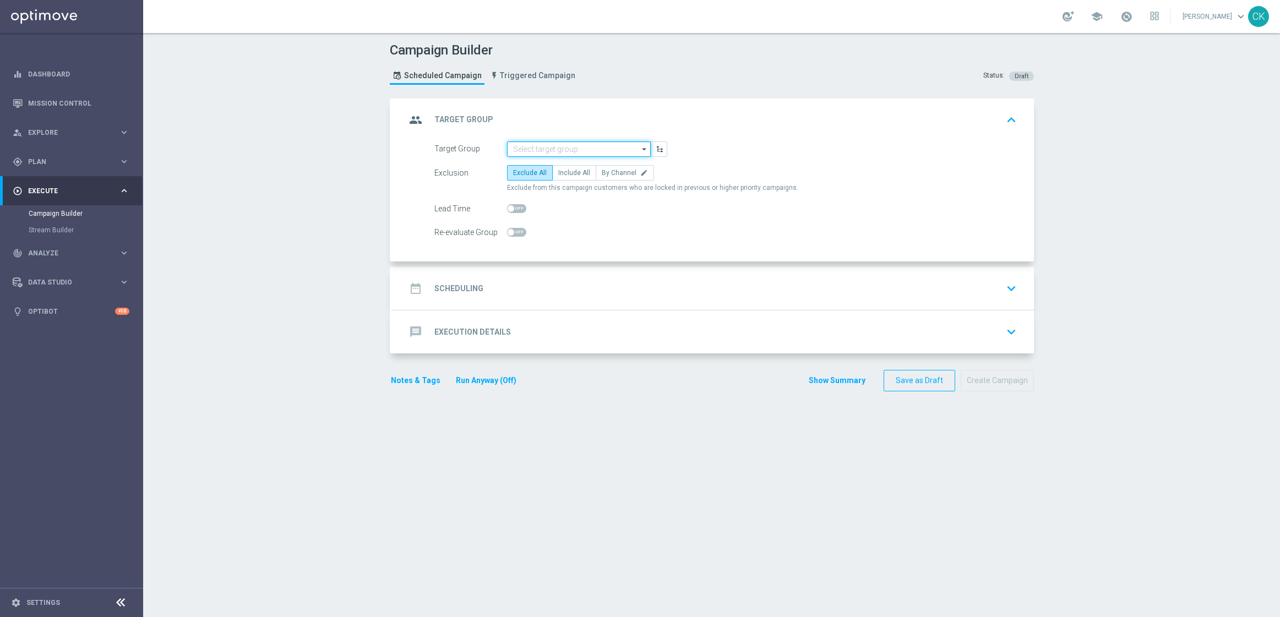
click at [578, 148] on input at bounding box center [579, 148] width 144 height 15
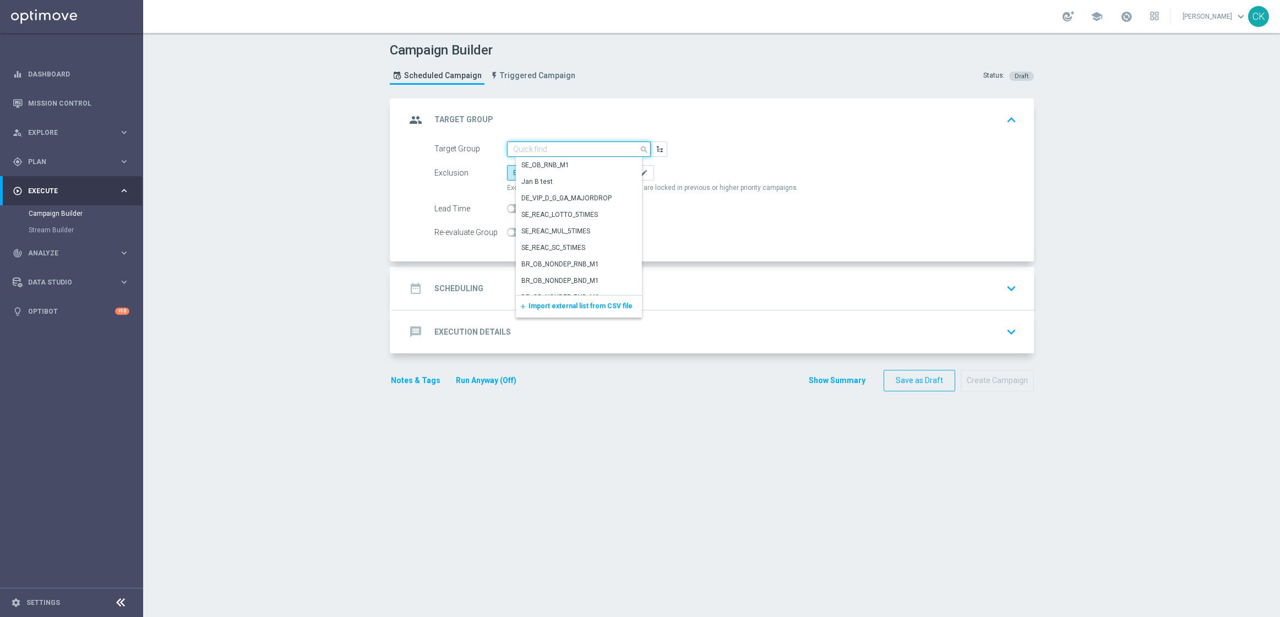
paste input "de_all_TGT_NVIP_EM_TAC_LT__CHURNED_649"
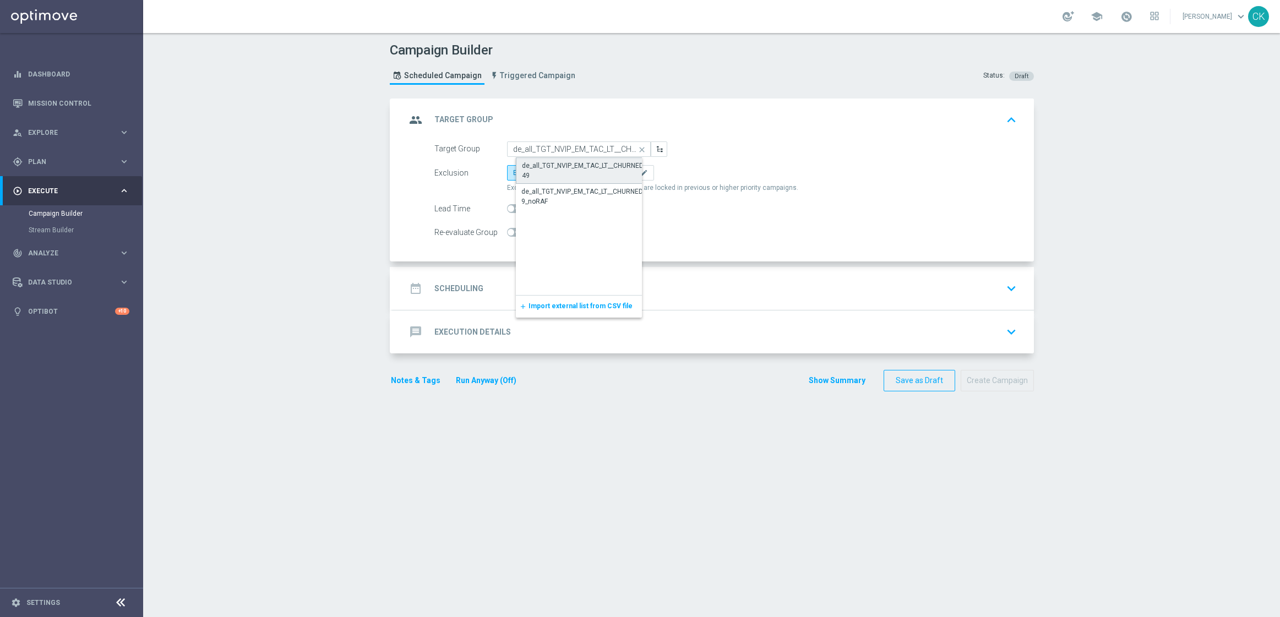
click at [565, 168] on div "de_all_TGT_NVIP_EM_TAC_LT__CHURNED_649" at bounding box center [588, 171] width 132 height 20
type input "de_all_TGT_NVIP_EM_TAC_LT__CHURNED_649"
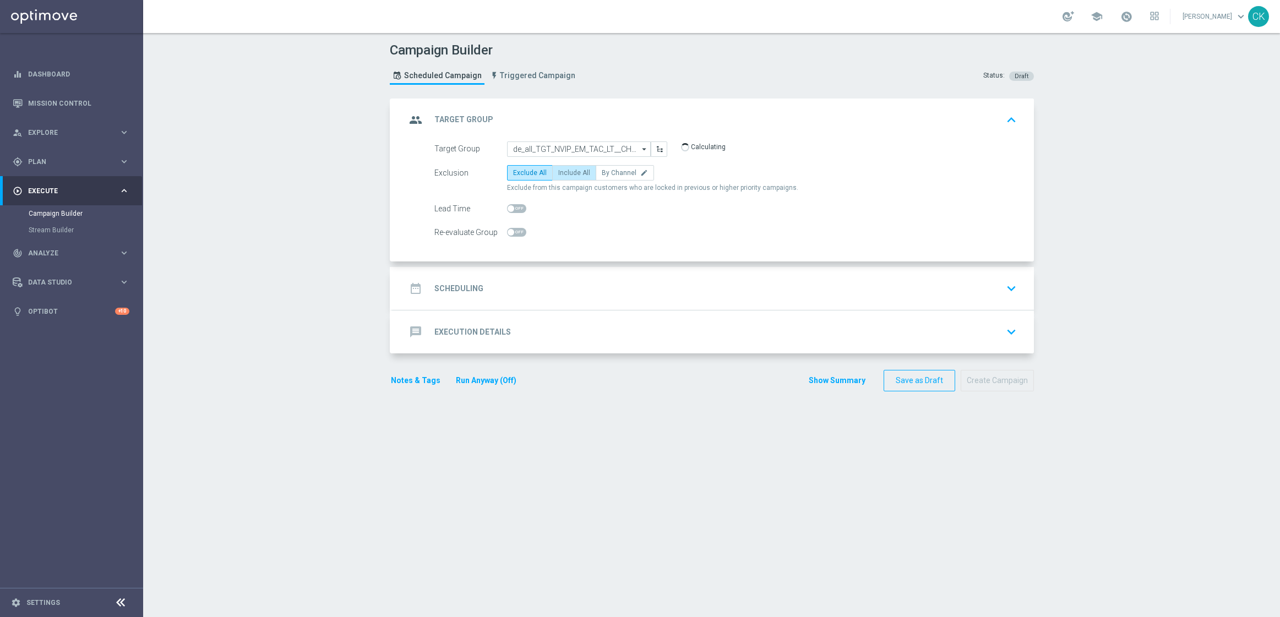
click at [565, 167] on label "Include All" at bounding box center [574, 172] width 44 height 15
click at [565, 171] on input "Include All" at bounding box center [561, 174] width 7 height 7
radio input "true"
click at [507, 209] on span at bounding box center [516, 208] width 19 height 9
click at [507, 209] on input "checkbox" at bounding box center [516, 208] width 19 height 9
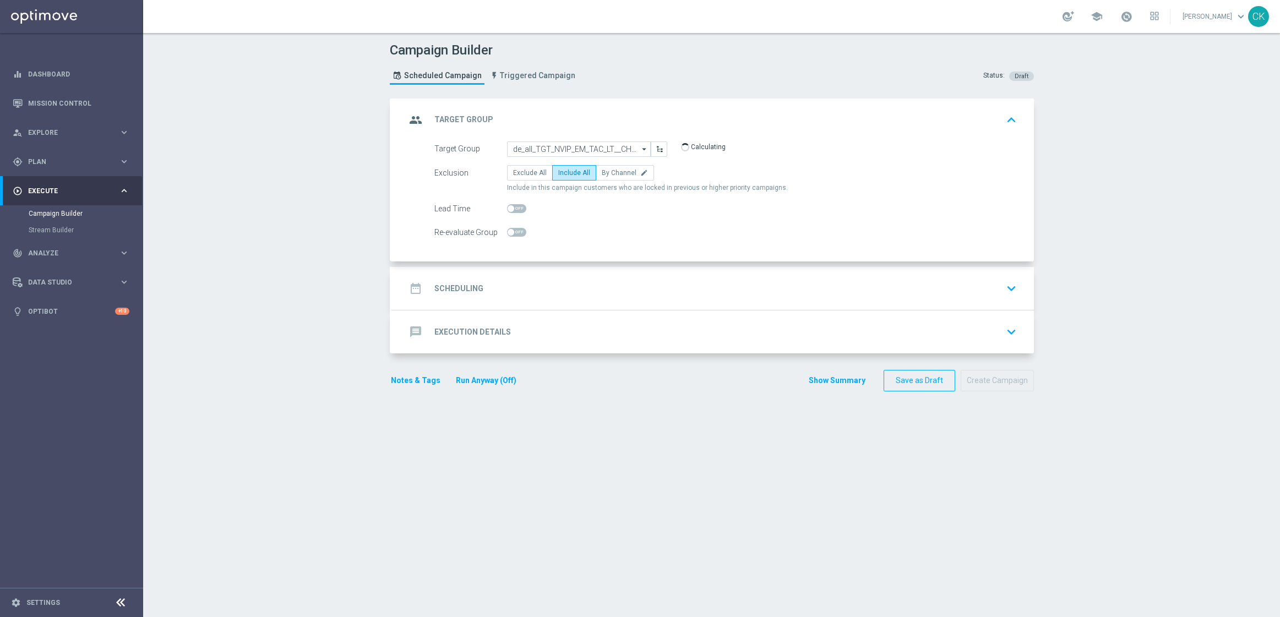
checkbox input "true"
click at [465, 285] on h2 "Scheduling" at bounding box center [458, 288] width 49 height 10
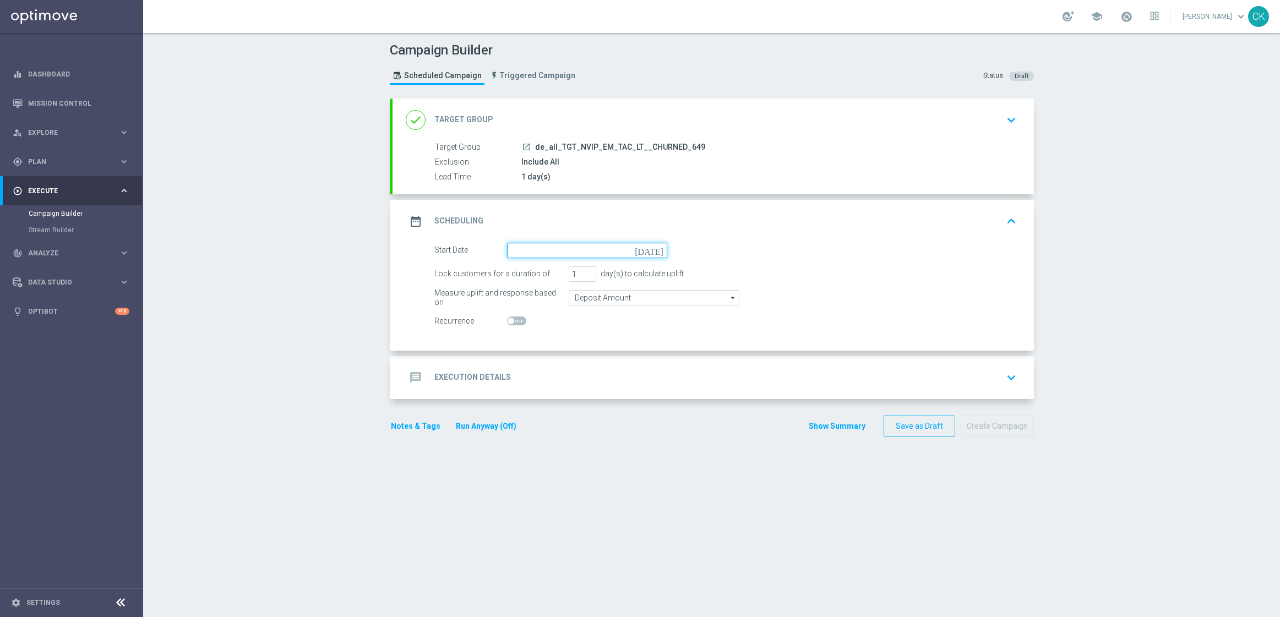
click at [563, 250] on input at bounding box center [587, 250] width 160 height 15
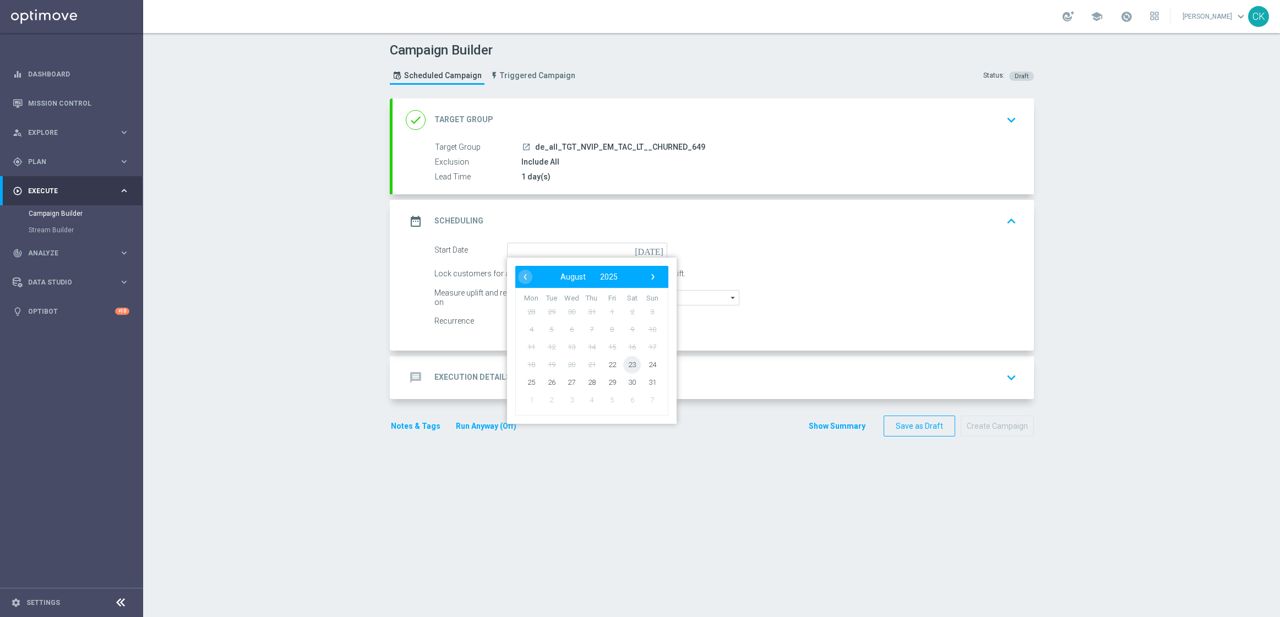
click at [627, 361] on span "23" at bounding box center [632, 365] width 18 height 18
type input "[DATE]"
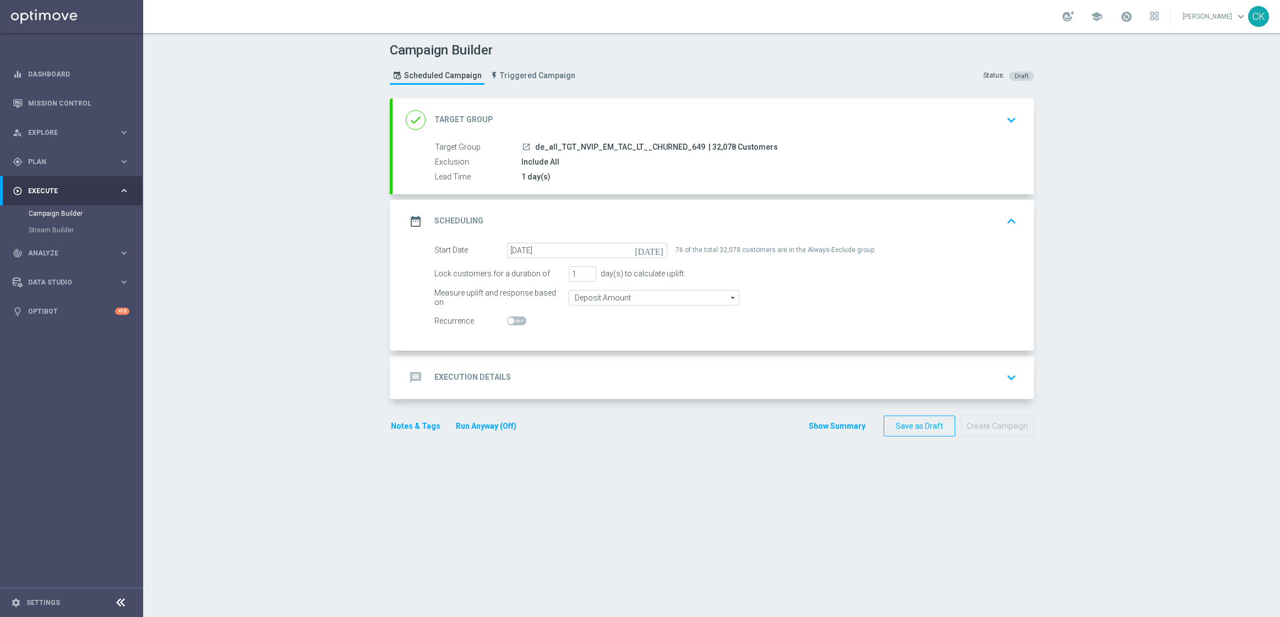
click at [456, 379] on h2 "Execution Details" at bounding box center [472, 377] width 77 height 10
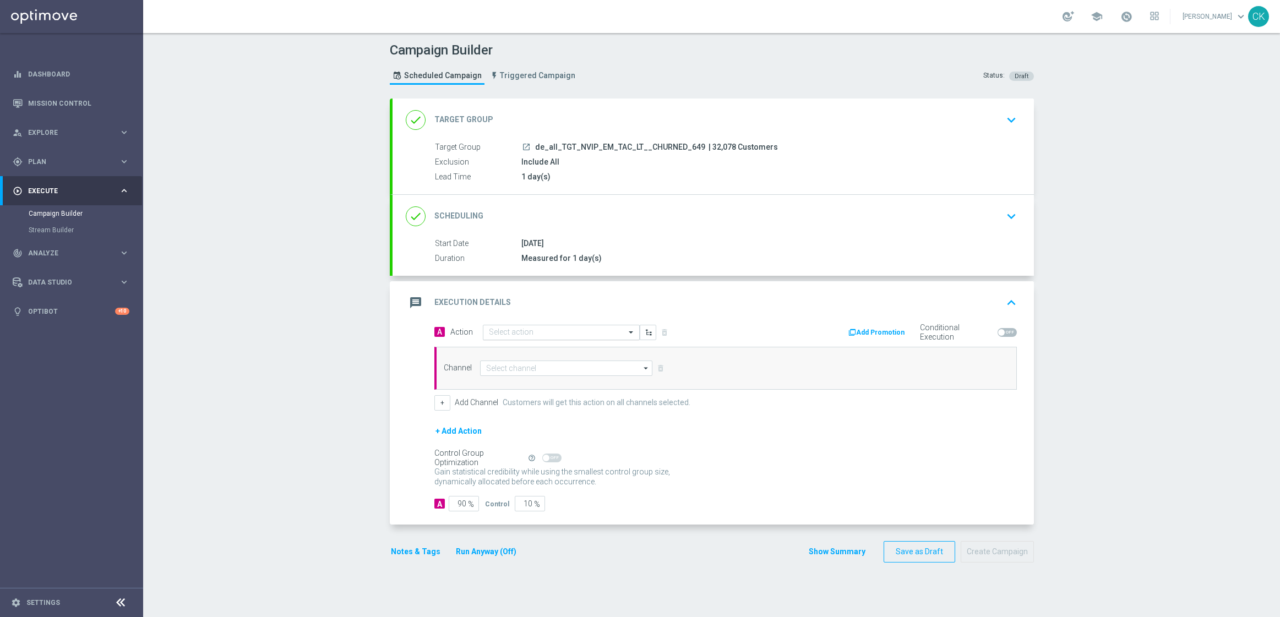
click at [545, 328] on input "text" at bounding box center [550, 332] width 123 height 9
paste input "SummerSales - 649 themed"
type input "SummerSales - 649 themed"
click at [547, 354] on label "SummerSales - 649 themed" at bounding box center [528, 351] width 79 height 9
click at [537, 369] on input at bounding box center [566, 368] width 173 height 15
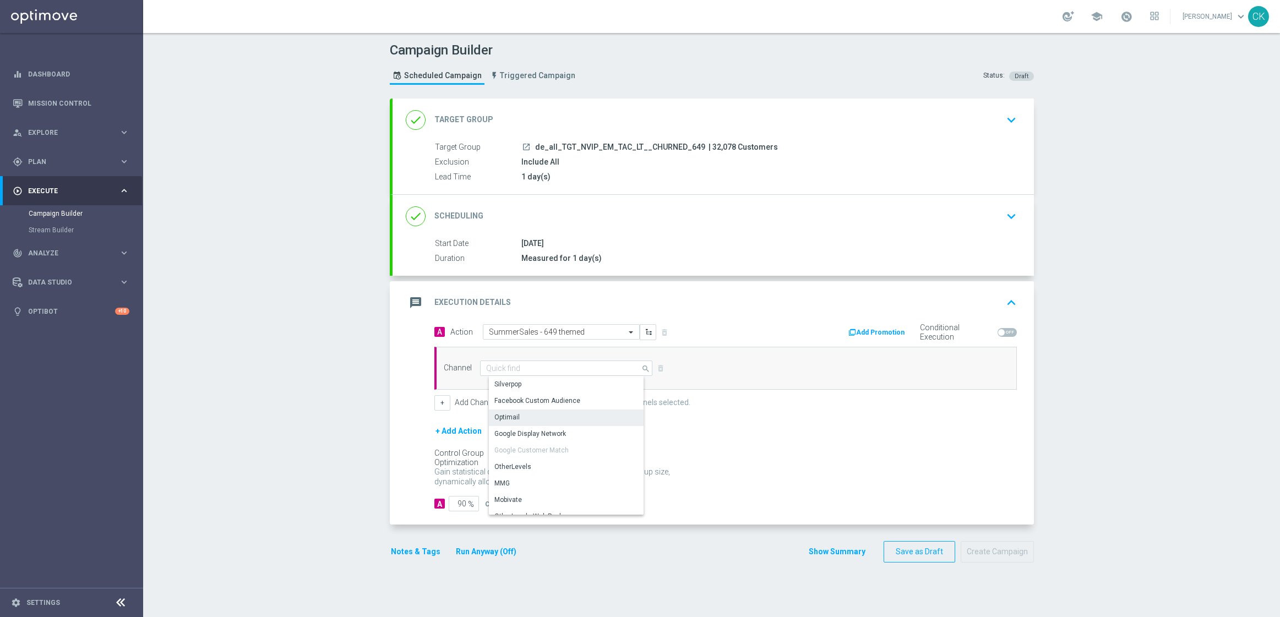
click at [533, 412] on div "Optimail" at bounding box center [570, 417] width 163 height 15
type input "Optimail"
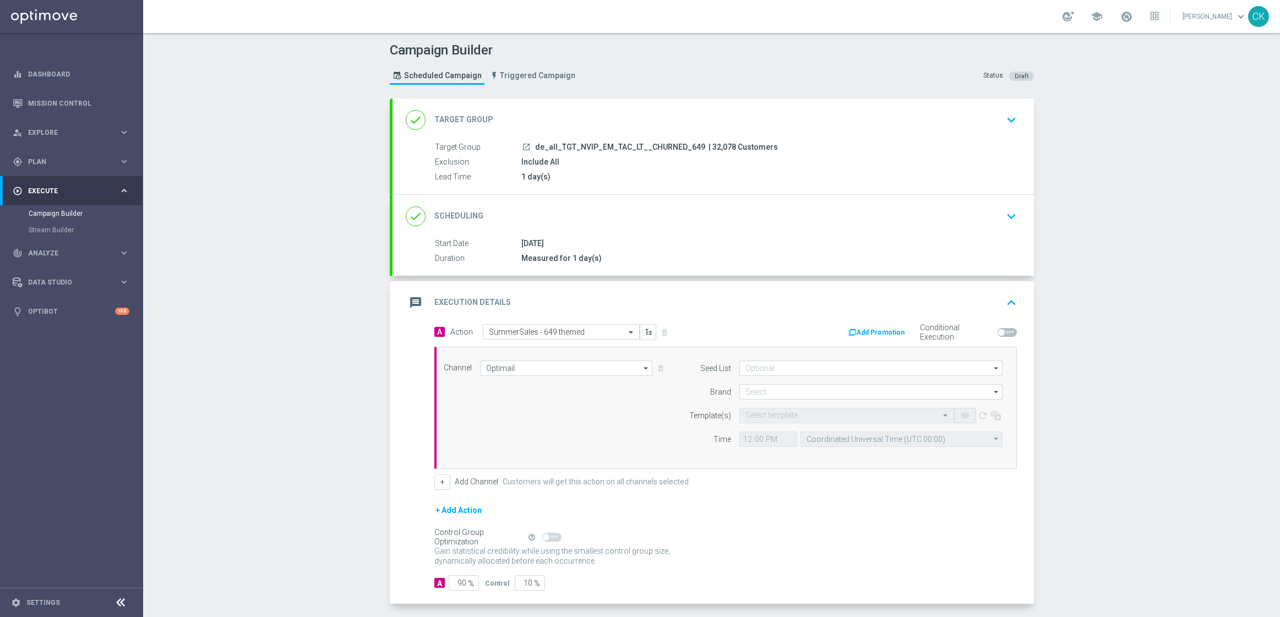
scroll to position [48, 0]
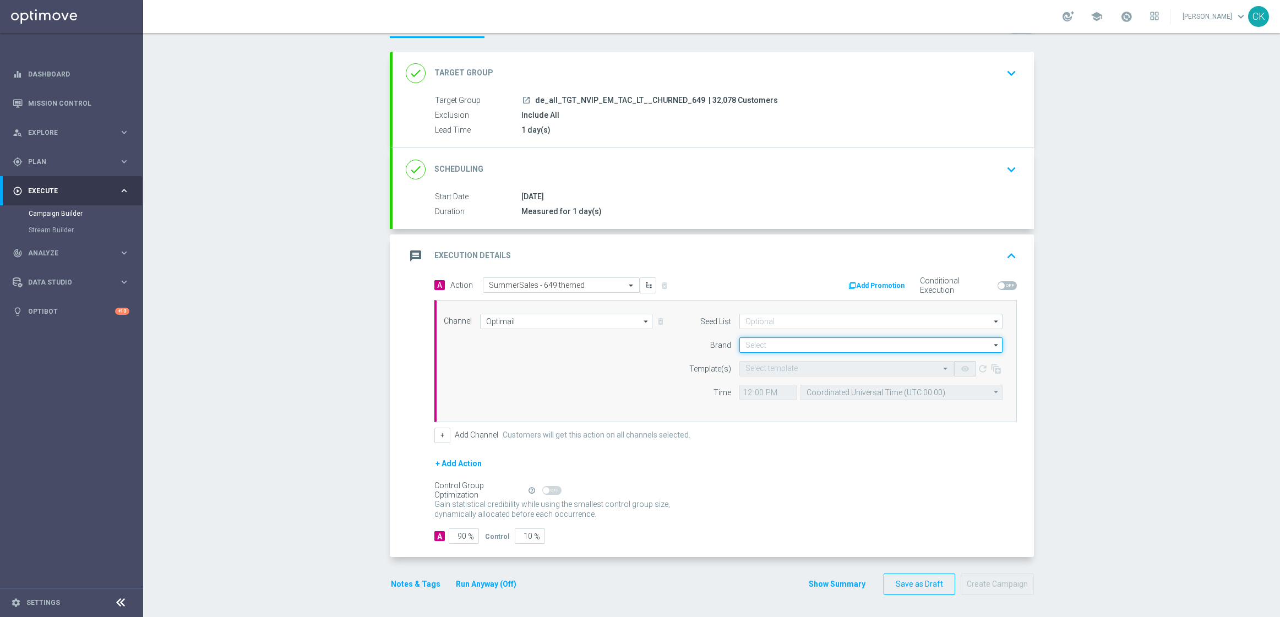
click at [767, 345] on input at bounding box center [870, 344] width 263 height 15
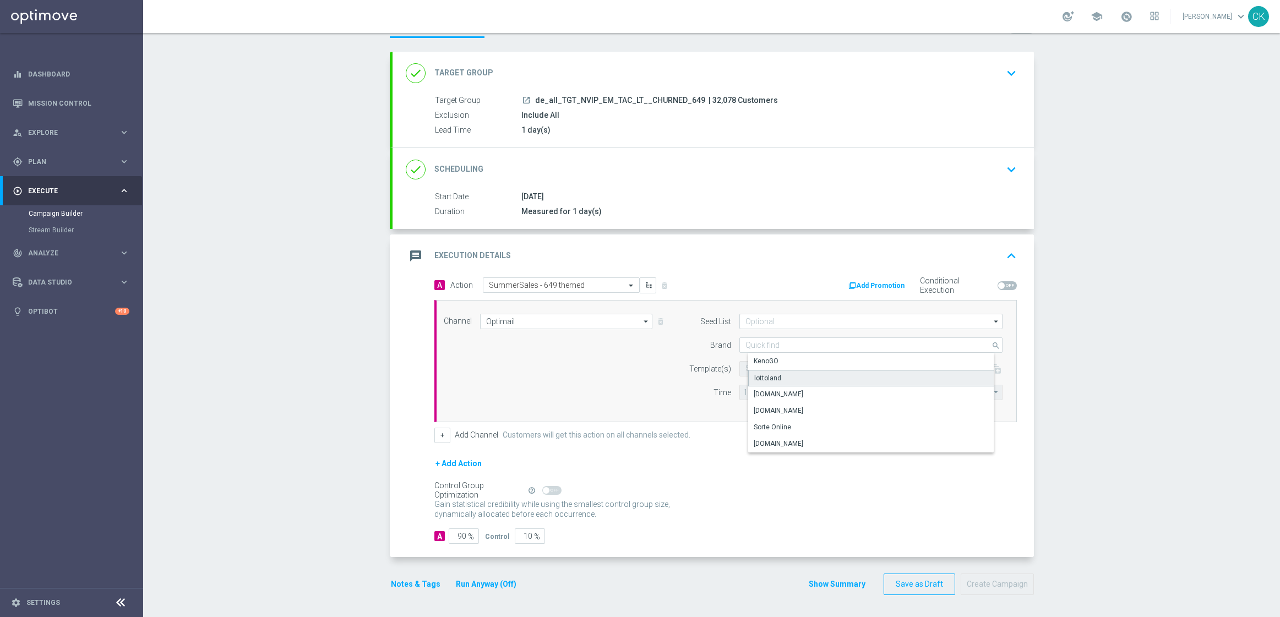
click at [767, 375] on div "lottoland" at bounding box center [767, 378] width 27 height 10
type input "lottoland"
click at [757, 373] on div "Select template" at bounding box center [846, 368] width 215 height 15
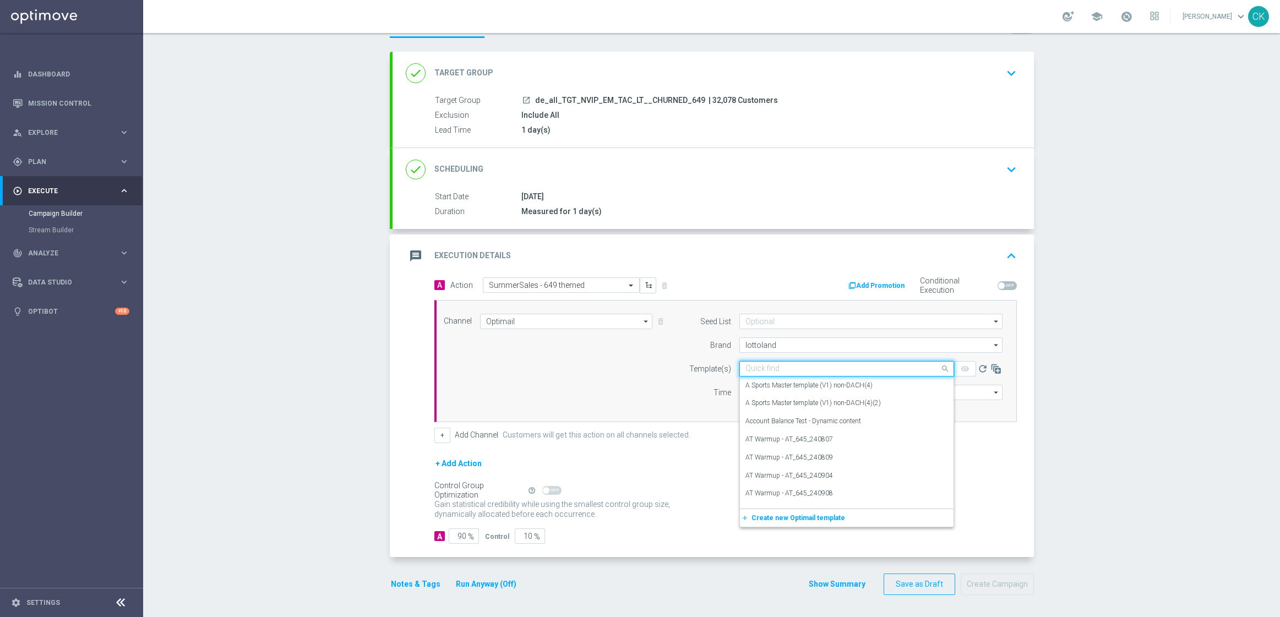
paste input "DE_ALL__SUMMERSALE_649_250823__NVIP_EMA_TAC_MIX"
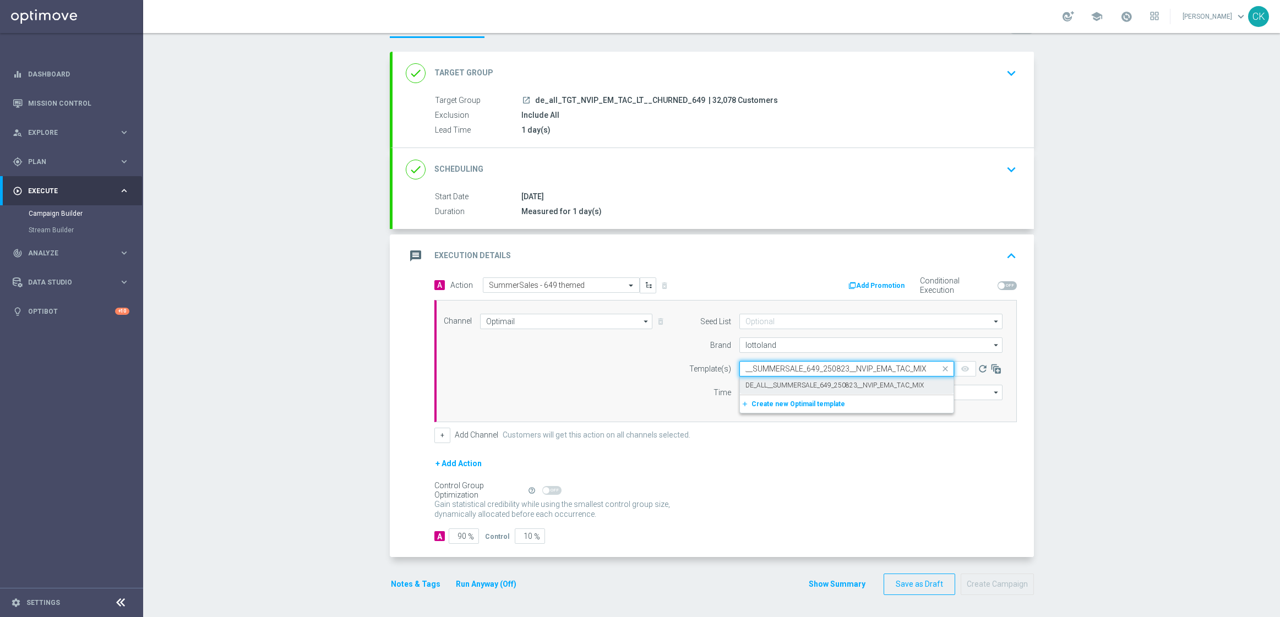
click at [759, 385] on label "DE_ALL__SUMMERSALE_649_250823__NVIP_EMA_TAC_MIX" at bounding box center [834, 385] width 178 height 9
type input "DE_ALL__SUMMERSALE_649_250823__NVIP_EMA_TAC_MIX"
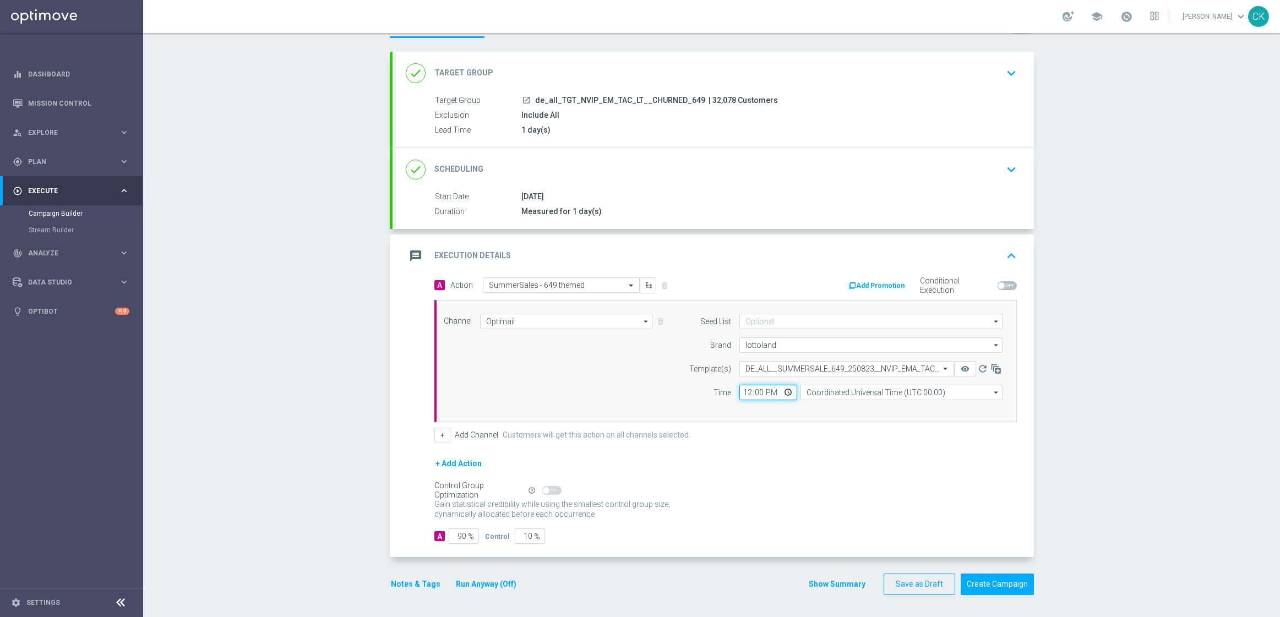
click at [740, 394] on input "12:00" at bounding box center [768, 392] width 58 height 15
type input "08:00"
click at [864, 393] on input "Coordinated Universal Time (UTC 00:00)" at bounding box center [901, 392] width 202 height 15
click at [878, 412] on div "Central European Time ([GEOGRAPHIC_DATA]) (UTC +02:00)" at bounding box center [910, 408] width 202 height 15
type input "Central European Time ([GEOGRAPHIC_DATA]) (UTC +02:00)"
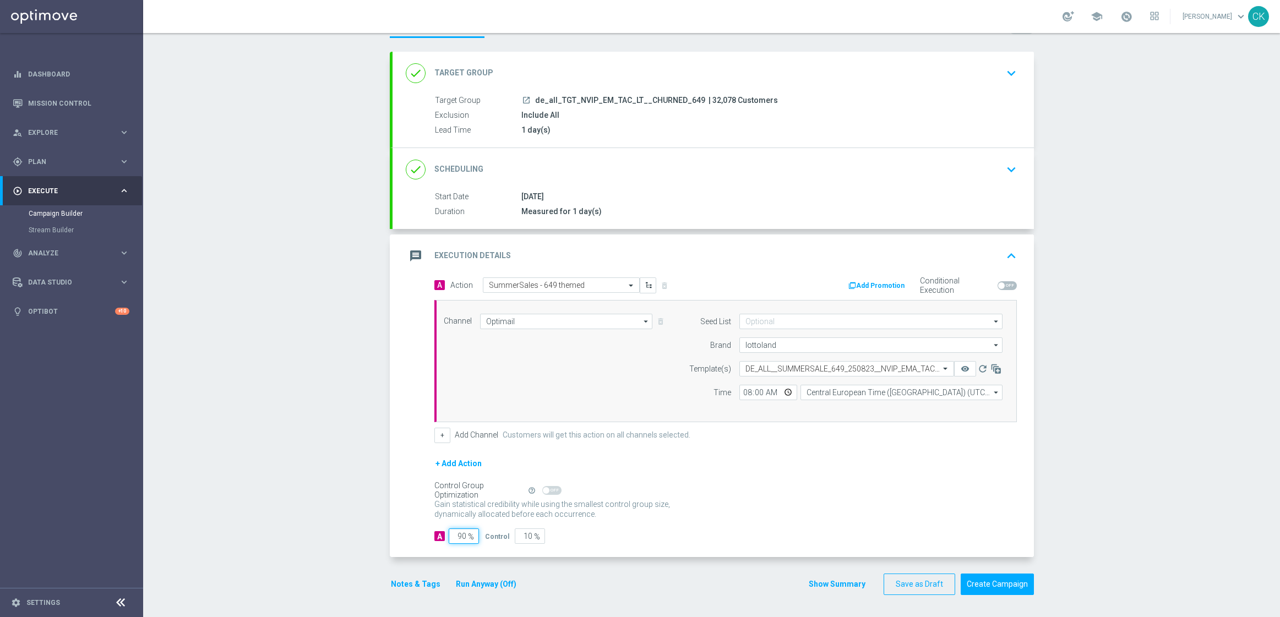
click at [461, 537] on input "90" at bounding box center [464, 535] width 30 height 15
type input "9"
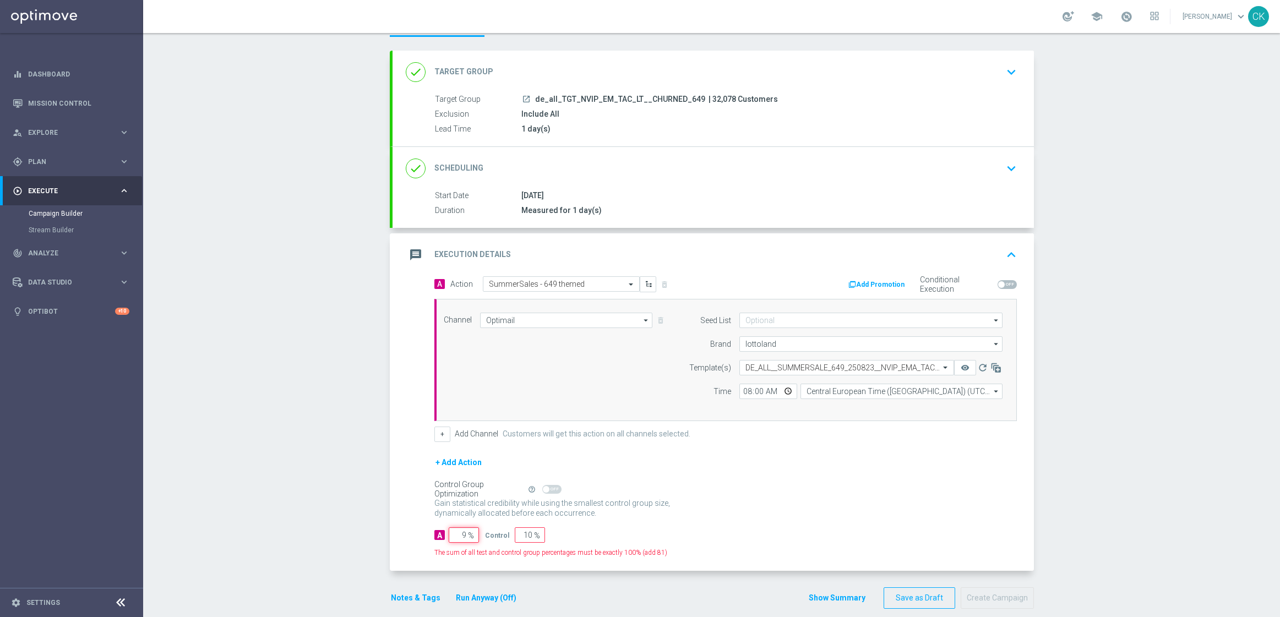
type input "91"
type input "98"
type input "2"
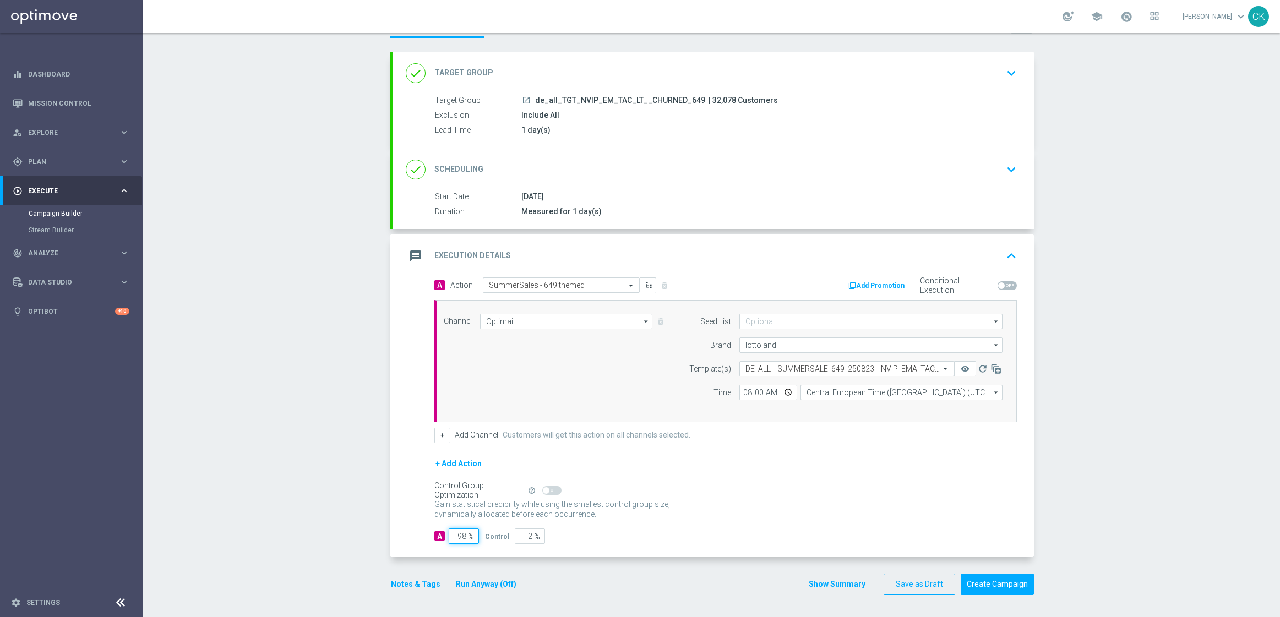
type input "98"
click at [407, 575] on div "Notes & Tags Run Anyway (Off)" at bounding box center [460, 584] width 141 height 21
click at [403, 583] on button "Notes & Tags" at bounding box center [416, 584] width 52 height 14
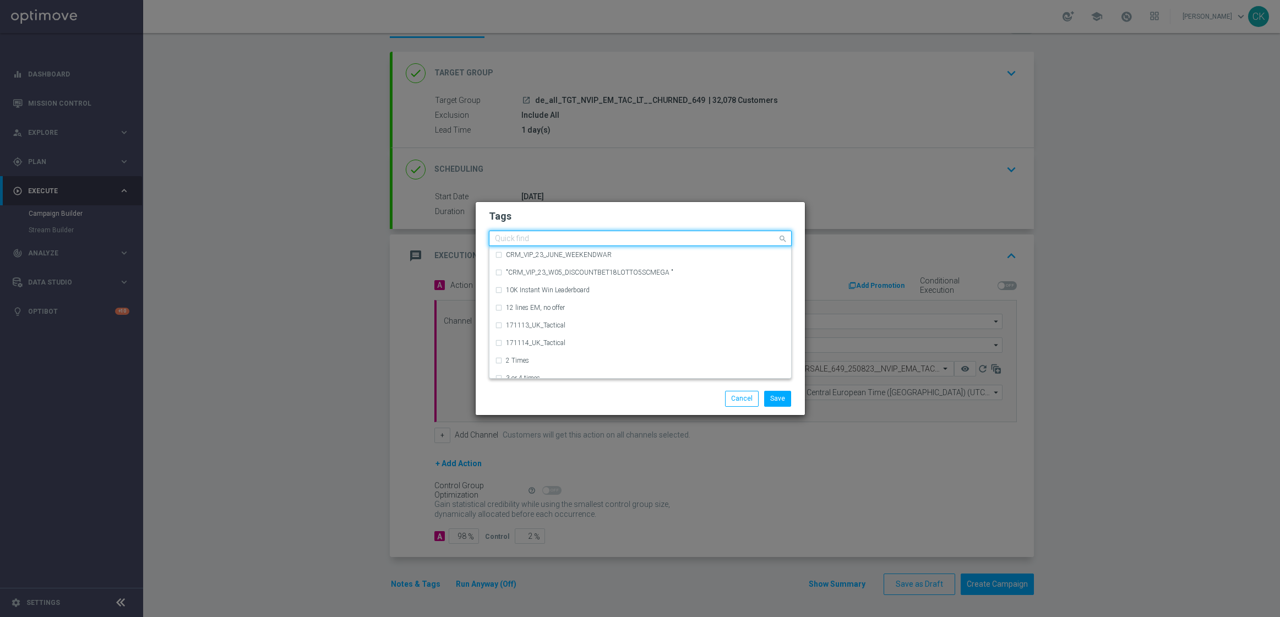
click at [522, 240] on input "text" at bounding box center [636, 238] width 282 height 9
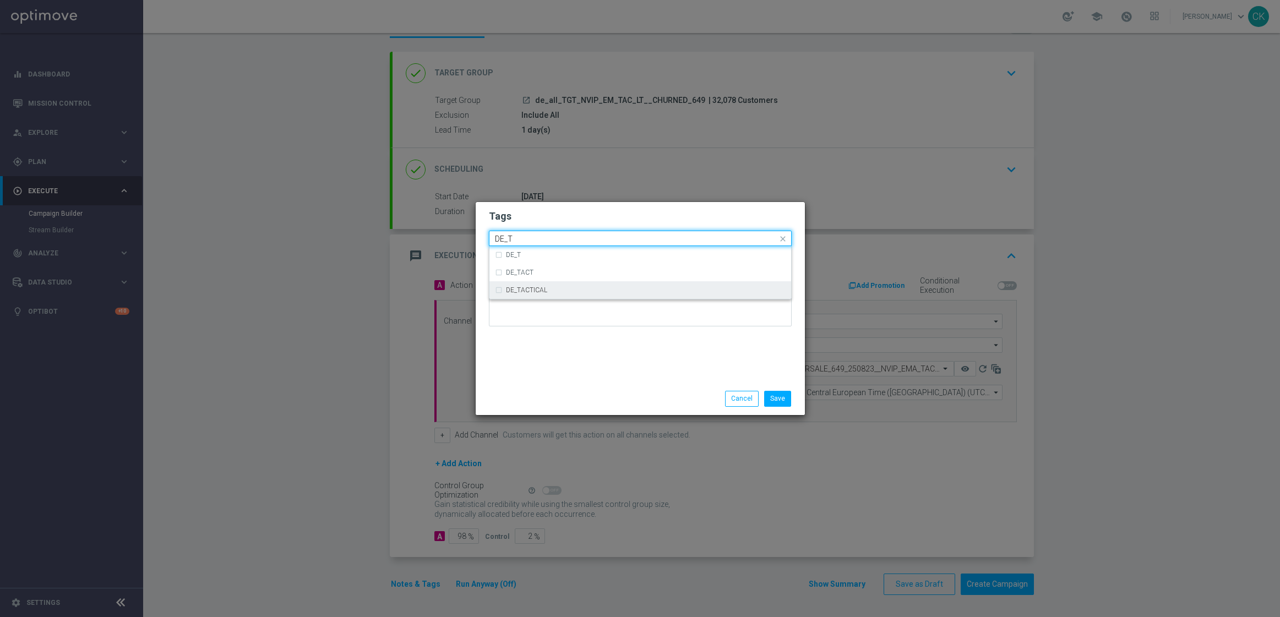
click at [547, 293] on div "DE_TACTICAL" at bounding box center [646, 290] width 280 height 7
type input "DE_T"
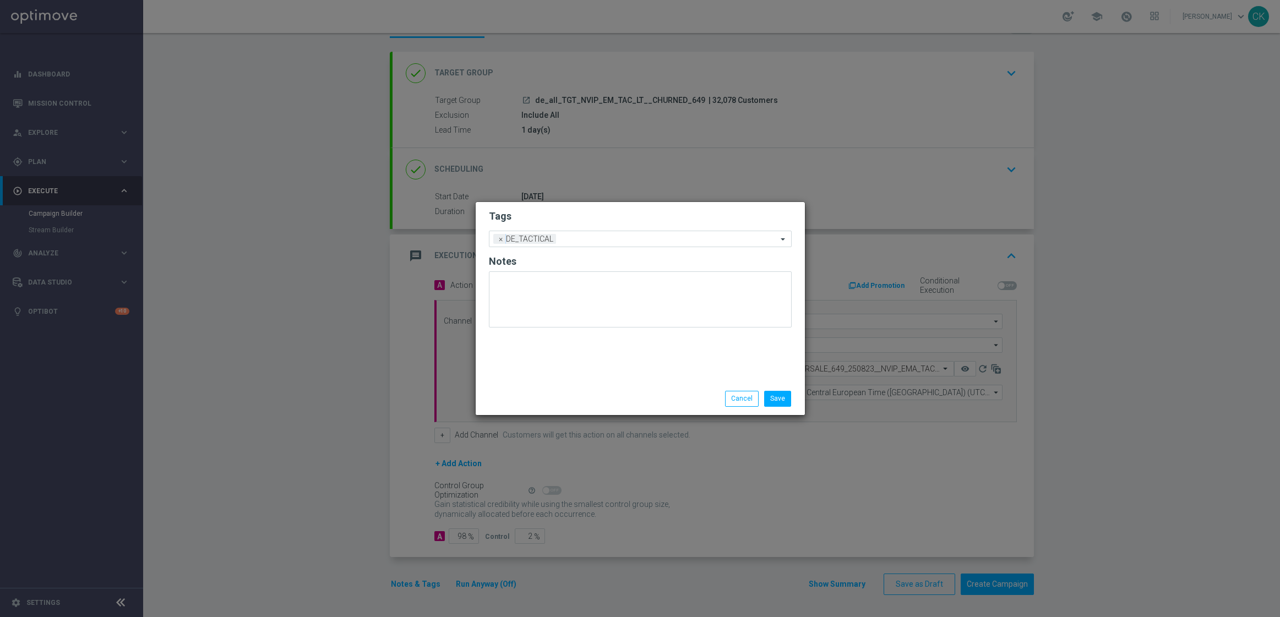
click at [576, 366] on div "Tags Add a new tag × DE_TACTICAL Notes" at bounding box center [640, 292] width 329 height 181
click at [784, 401] on button "Save" at bounding box center [777, 398] width 27 height 15
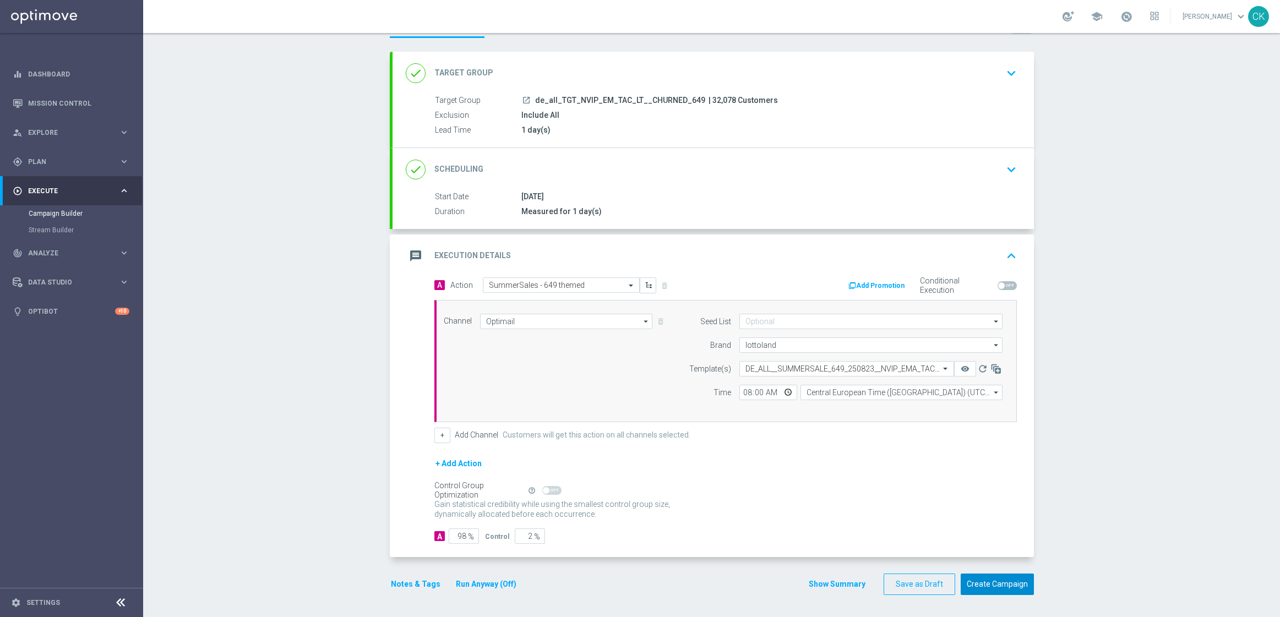
click at [991, 592] on button "Create Campaign" at bounding box center [997, 584] width 73 height 21
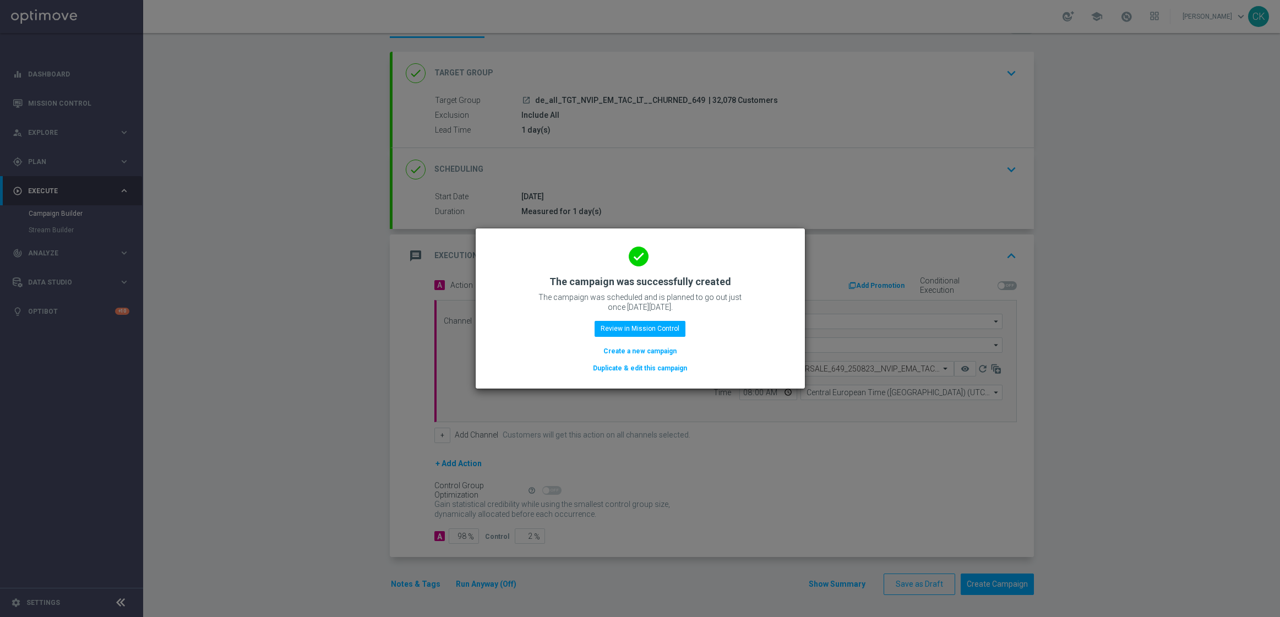
click at [629, 349] on button "Create a new campaign" at bounding box center [639, 351] width 75 height 12
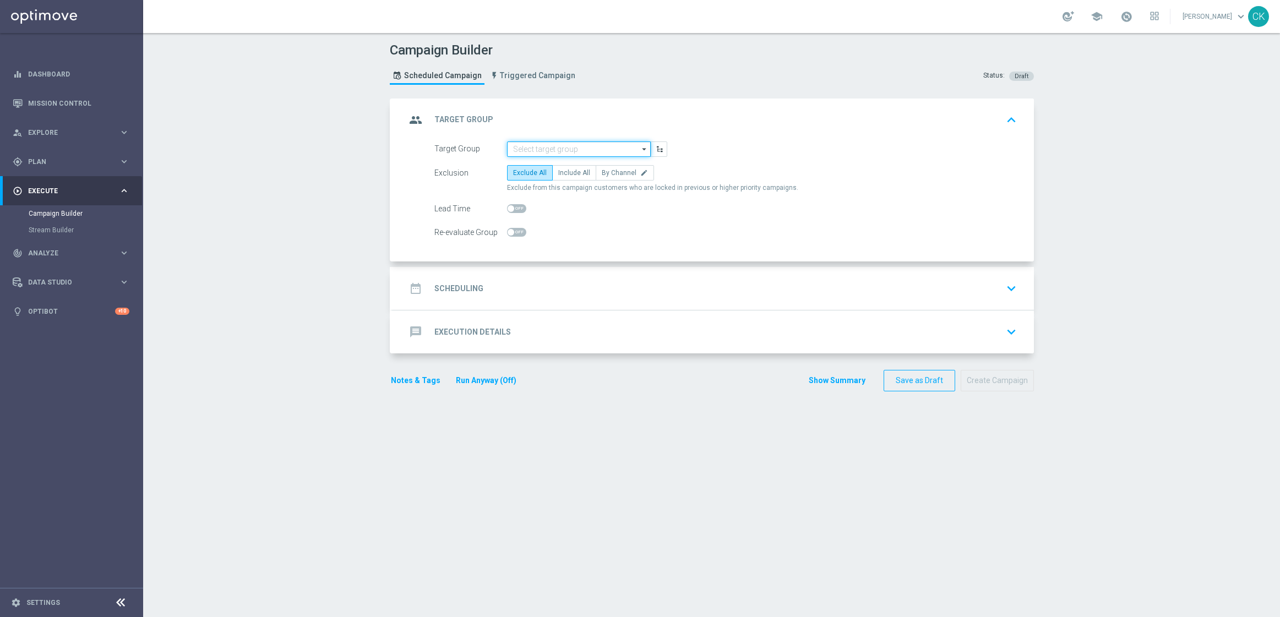
click at [550, 149] on input at bounding box center [579, 148] width 144 height 15
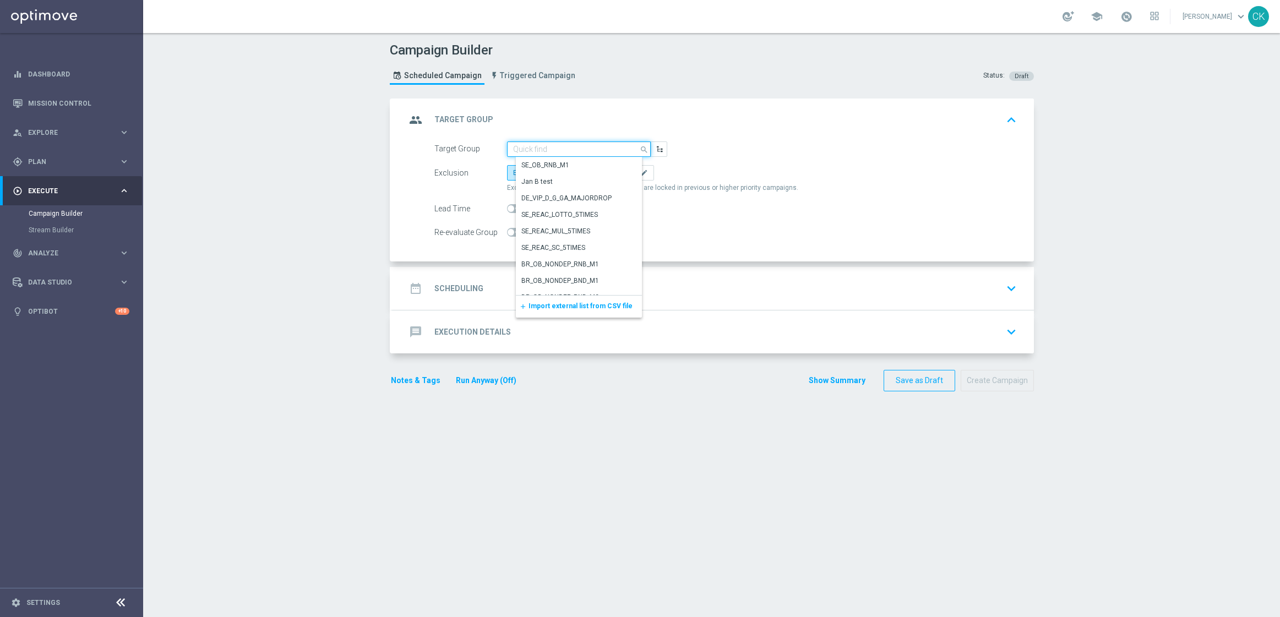
paste input "Retrieving data. Wait a few seconds and try to cut or copy again."
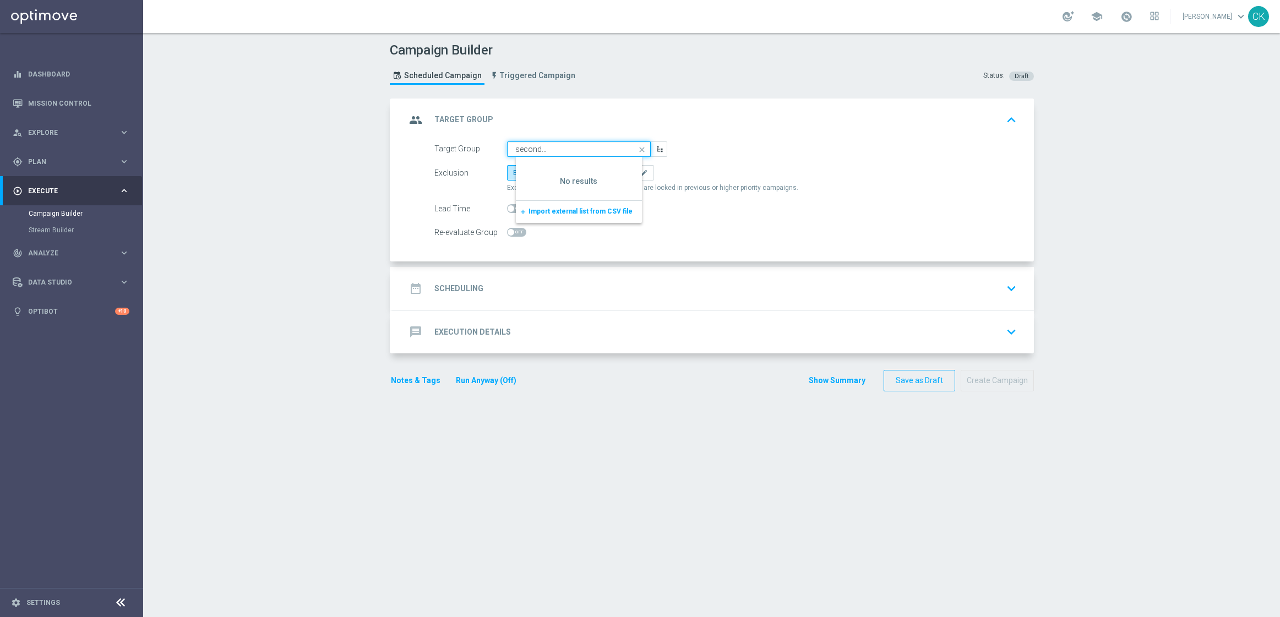
click at [550, 149] on input "Retrieving data. Wait a few seconds and try to cut or copy again." at bounding box center [579, 148] width 144 height 15
type input "Retrieving data. Wait a few seconds andtry to cut or copy again."
click at [639, 145] on icon "close" at bounding box center [642, 149] width 17 height 15
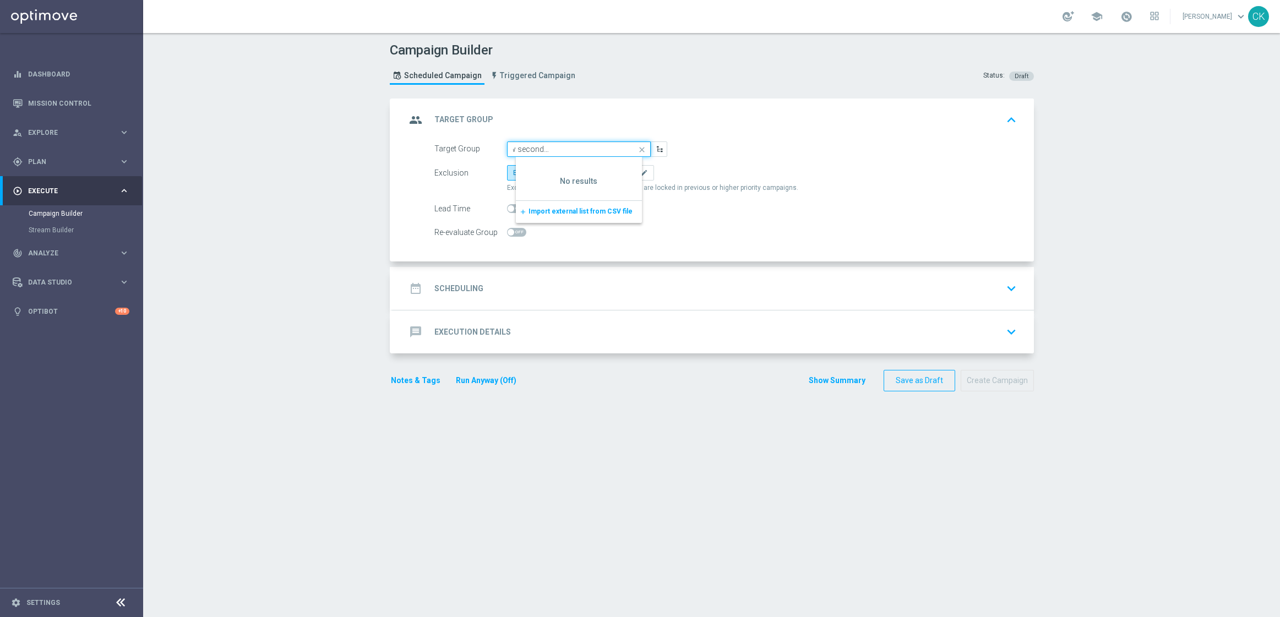
scroll to position [0, 0]
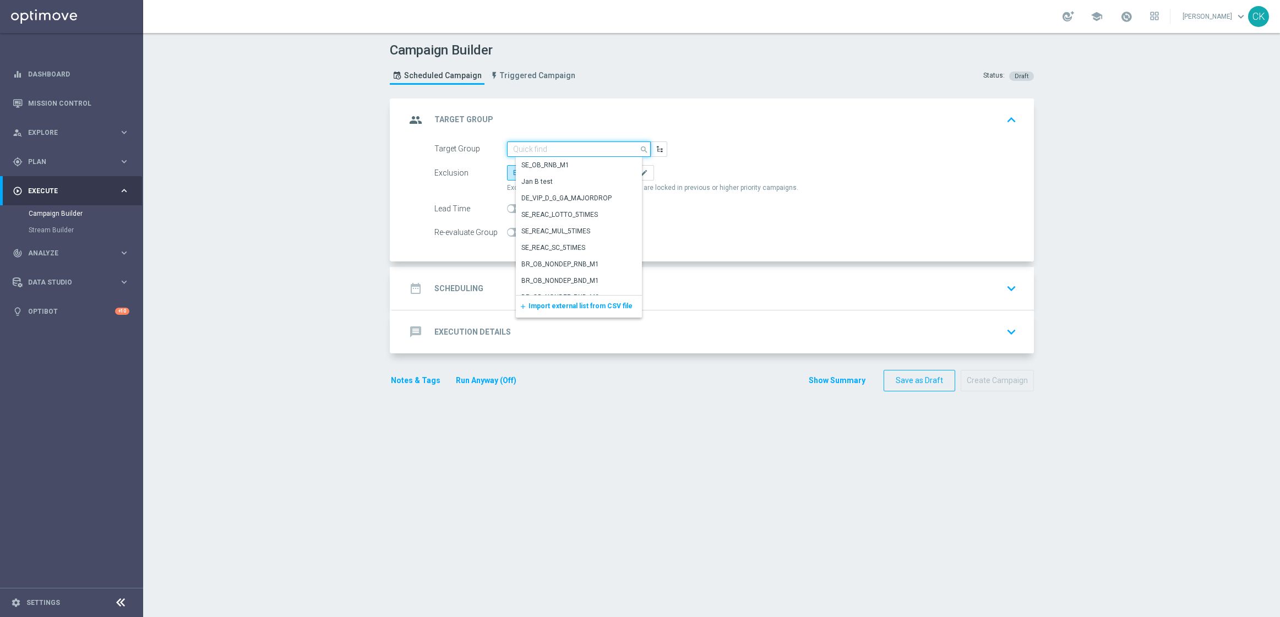
paste input "de_all_TGT_NVIP_EM_TAC_MIX__ACTIVE_ALL_HIGHJACKPOT"
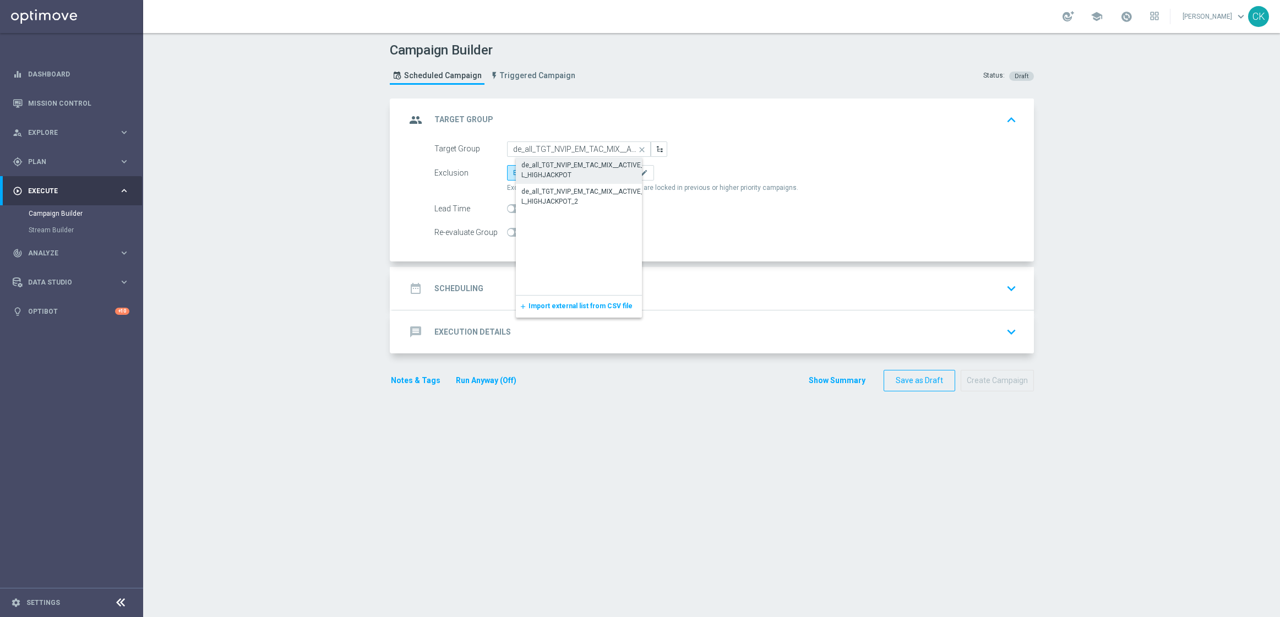
click at [559, 167] on div "de_all_TGT_NVIP_EM_TAC_MIX__ACTIVE_ALL_HIGHJACKPOT" at bounding box center [587, 170] width 133 height 20
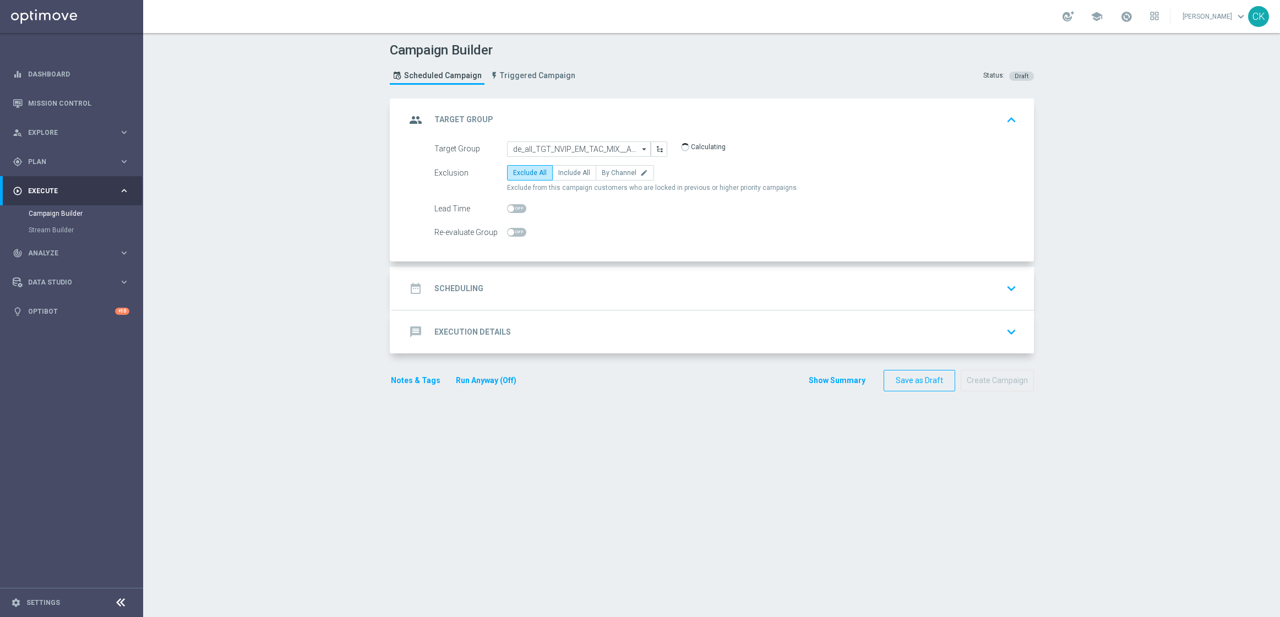
type input "de_all_TGT_NVIP_EM_TAC_MIX__ACTIVE_ALL_HIGHJACKPOT"
click at [564, 167] on label "Include All" at bounding box center [574, 172] width 44 height 15
click at [564, 171] on input "Include All" at bounding box center [561, 174] width 7 height 7
radio input "true"
click at [508, 207] on span at bounding box center [511, 208] width 7 height 7
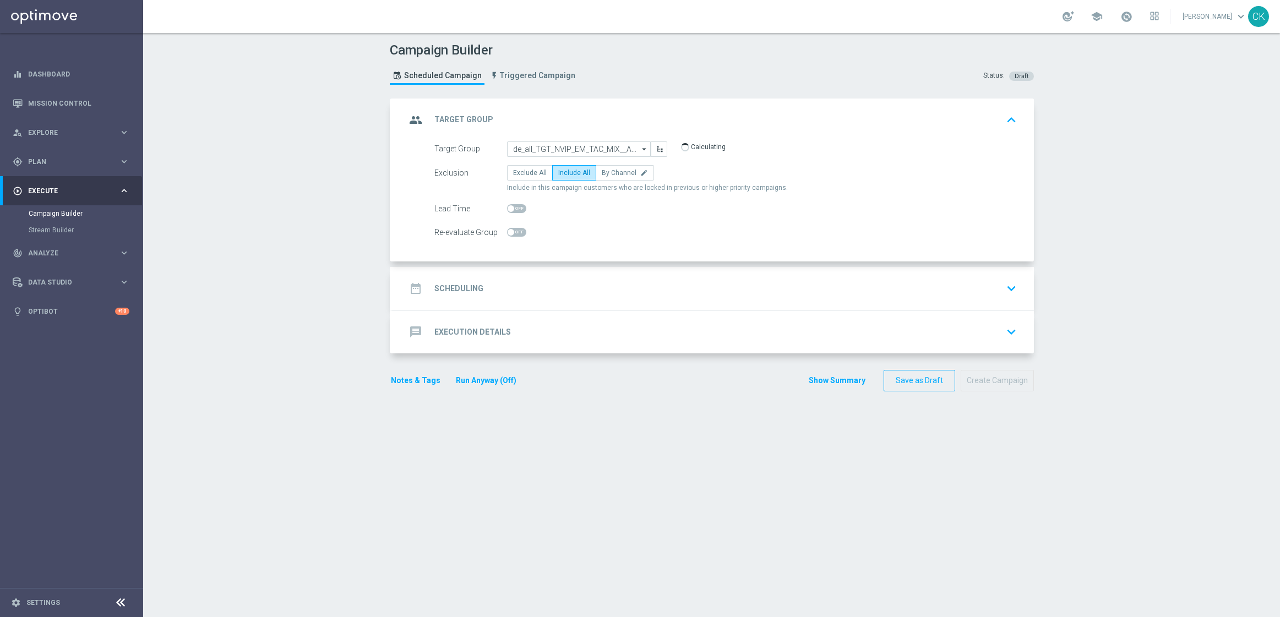
click at [507, 207] on input "checkbox" at bounding box center [516, 208] width 19 height 9
checkbox input "true"
click at [447, 291] on h2 "Scheduling" at bounding box center [458, 288] width 49 height 10
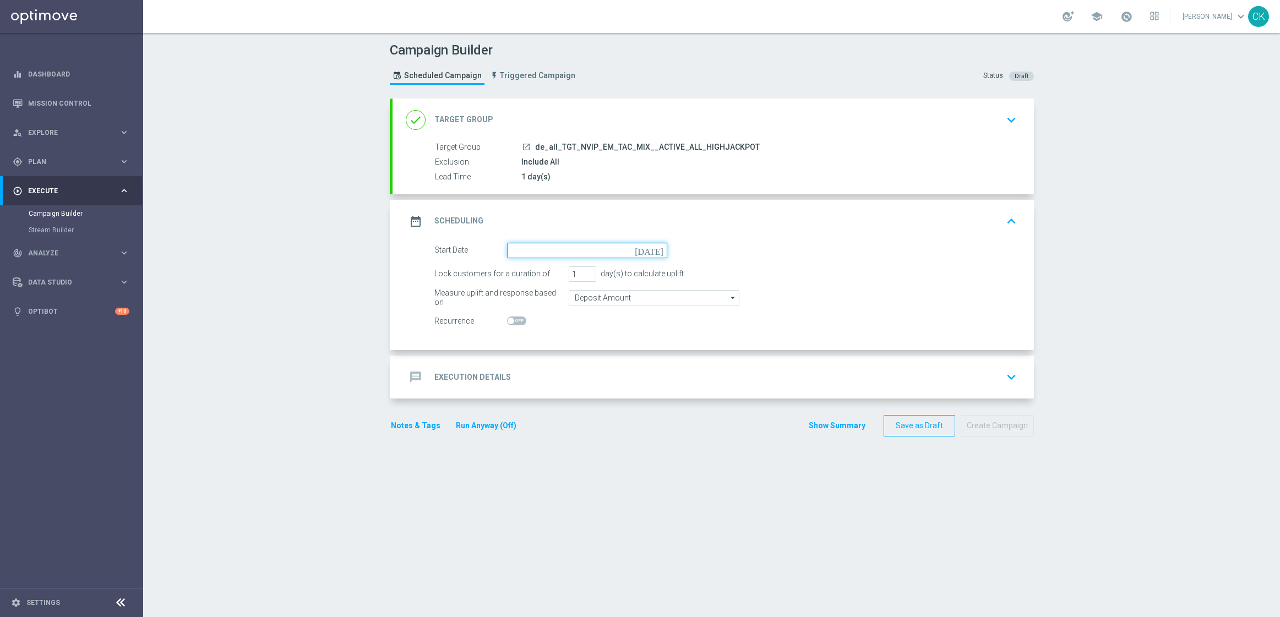
click at [555, 249] on input at bounding box center [587, 250] width 160 height 15
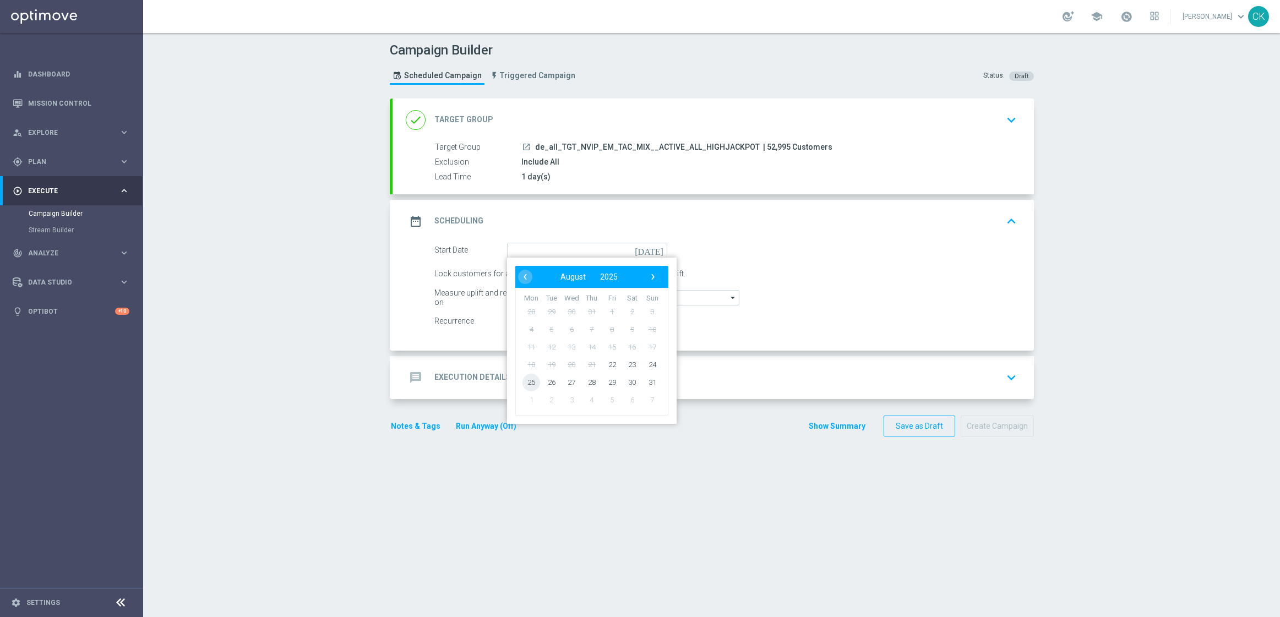
click at [522, 381] on span "25" at bounding box center [531, 382] width 18 height 18
type input "[DATE]"
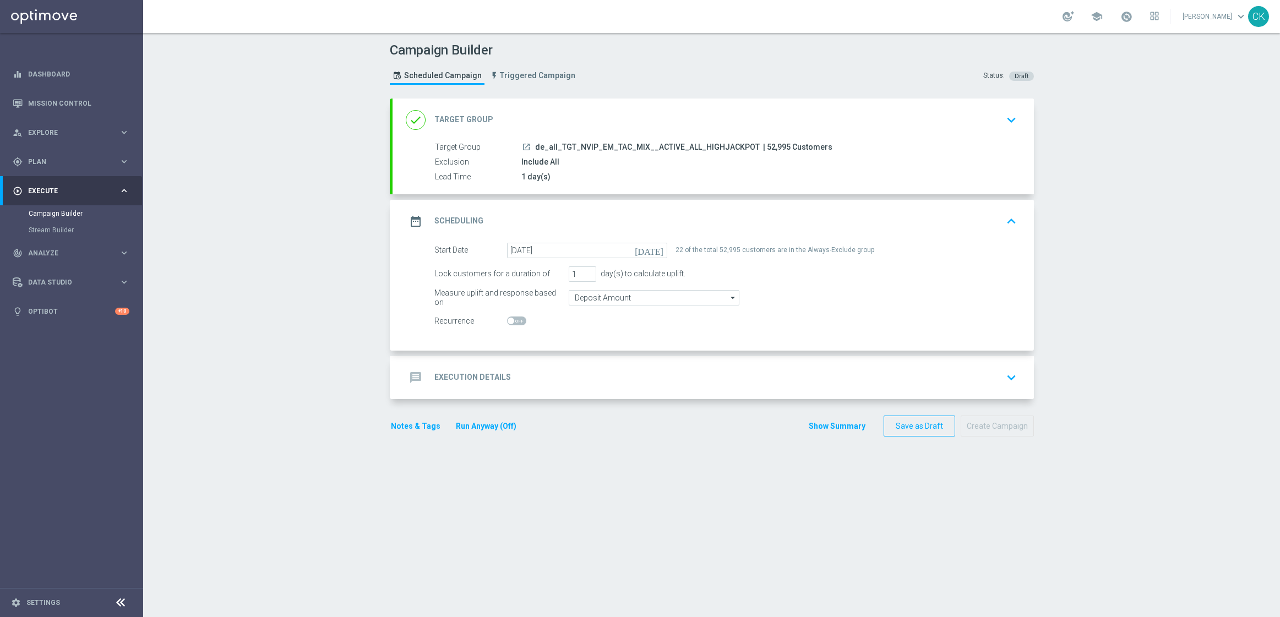
click at [456, 375] on h2 "Execution Details" at bounding box center [472, 377] width 77 height 10
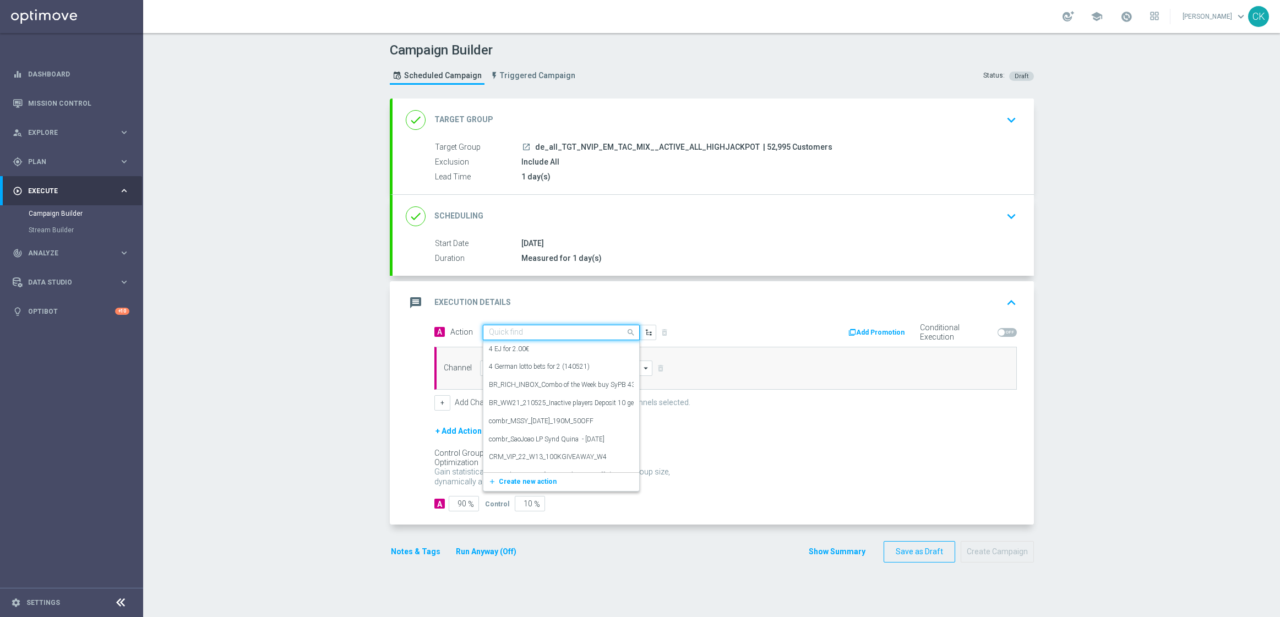
click at [557, 328] on input "text" at bounding box center [550, 332] width 123 height 9
paste input "SummerSales"
type input "SummerSales"
click at [558, 348] on div "SummerSales edit" at bounding box center [561, 351] width 145 height 18
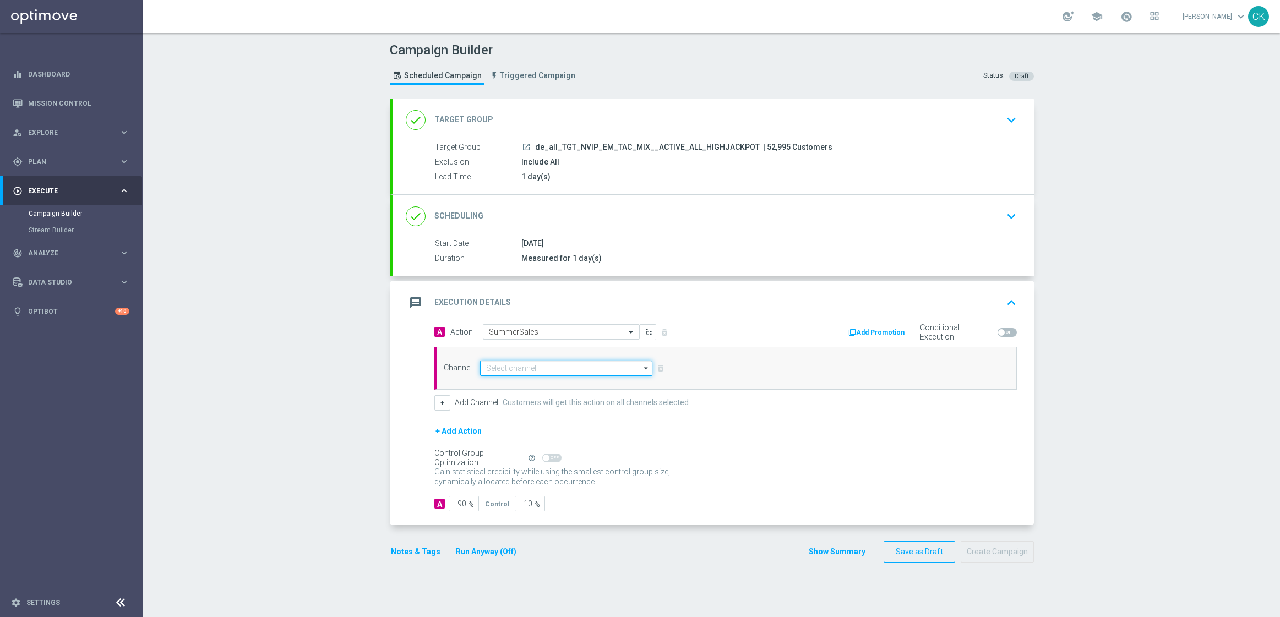
click at [526, 364] on input at bounding box center [566, 368] width 173 height 15
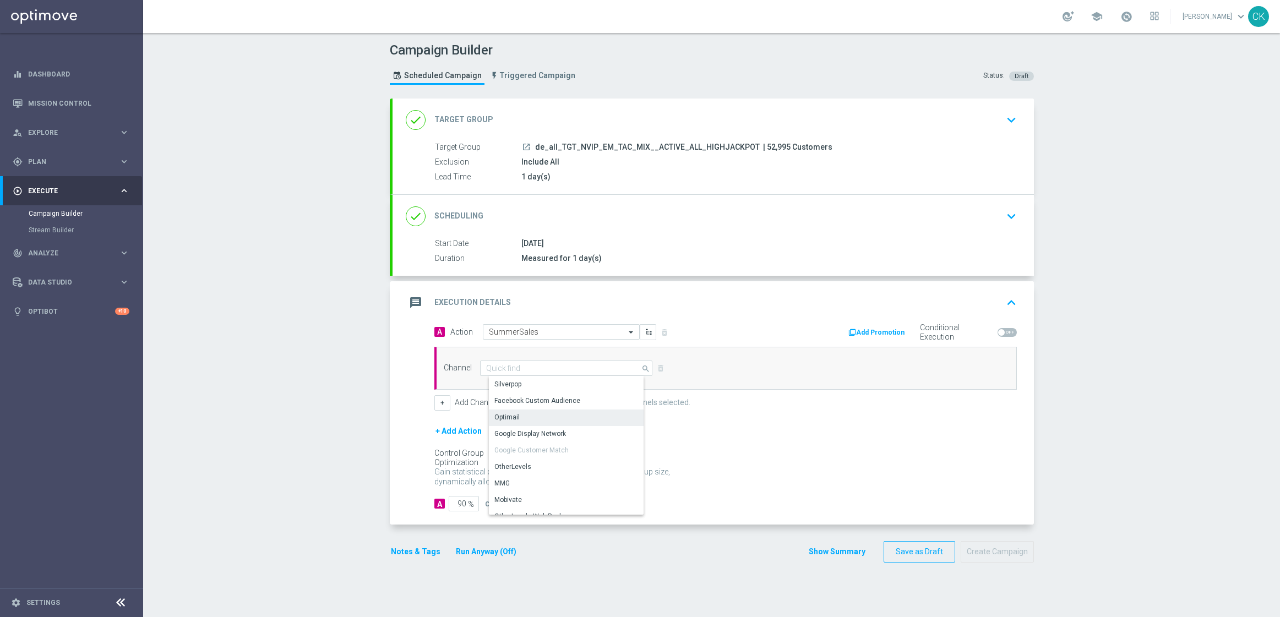
click at [517, 419] on div "Optimail" at bounding box center [570, 417] width 163 height 15
type input "Optimail"
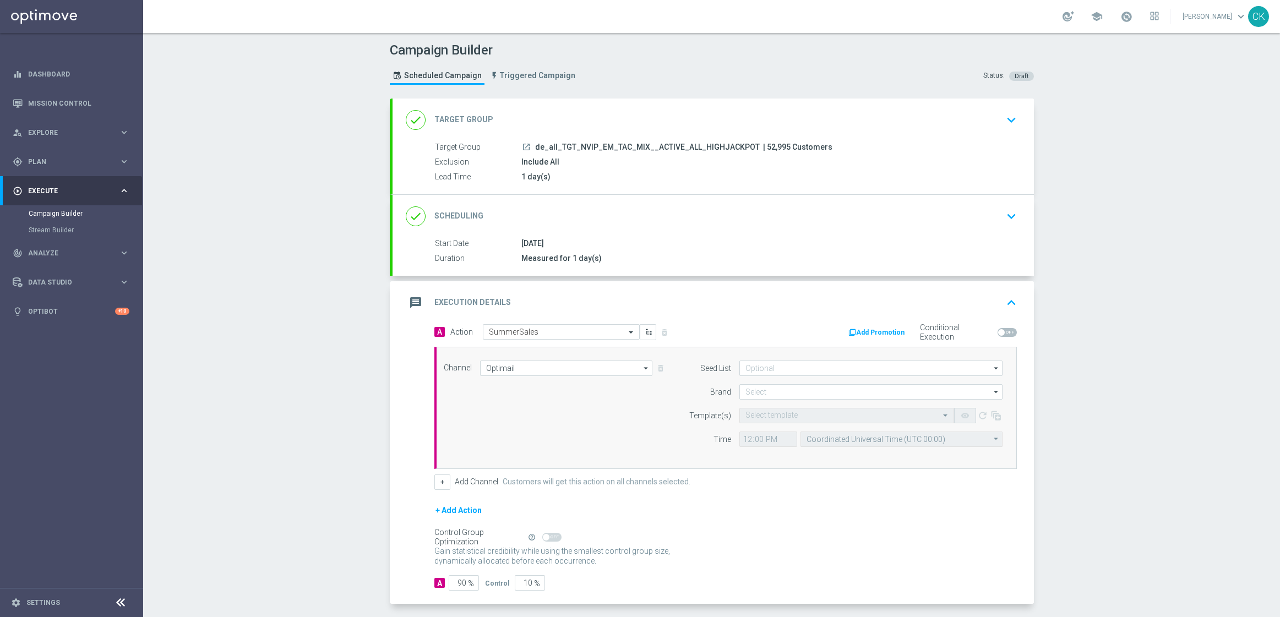
scroll to position [48, 0]
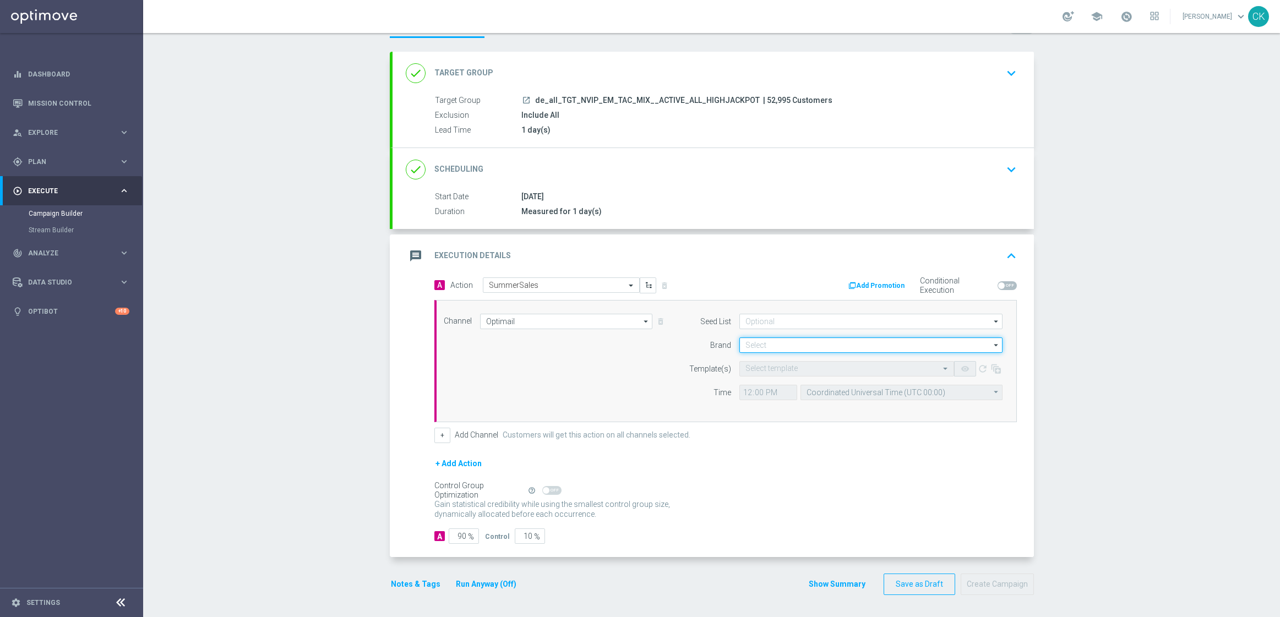
click at [756, 339] on input at bounding box center [870, 344] width 263 height 15
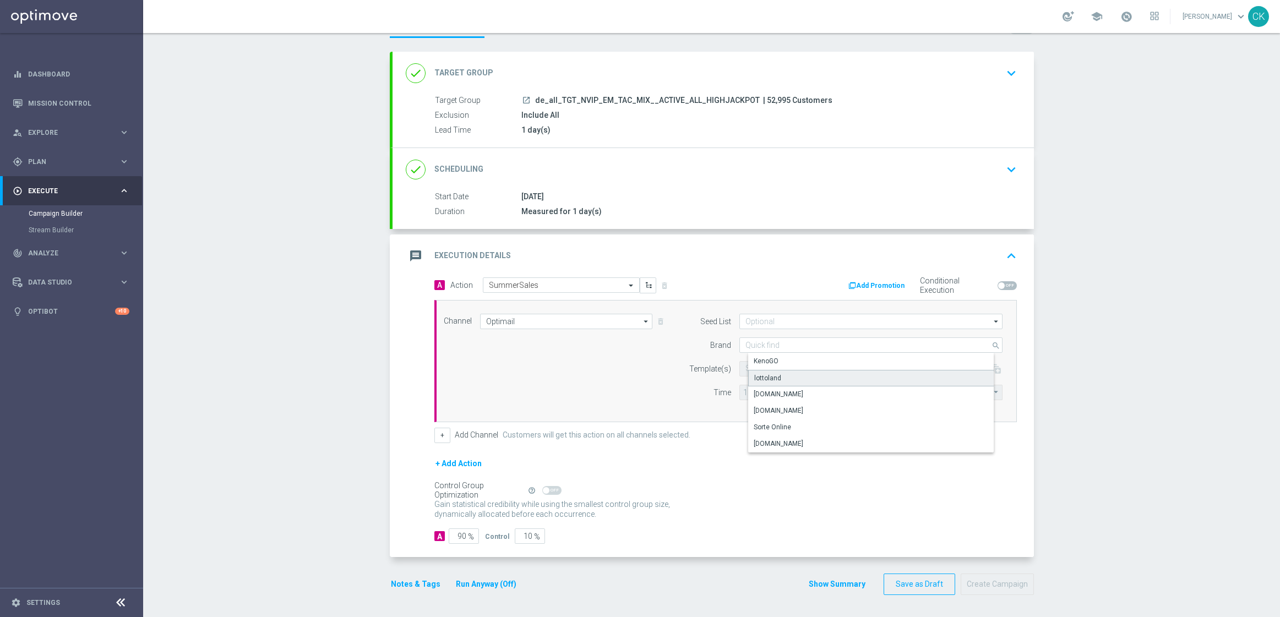
click at [756, 373] on div "lottoland" at bounding box center [767, 378] width 27 height 10
type input "lottoland"
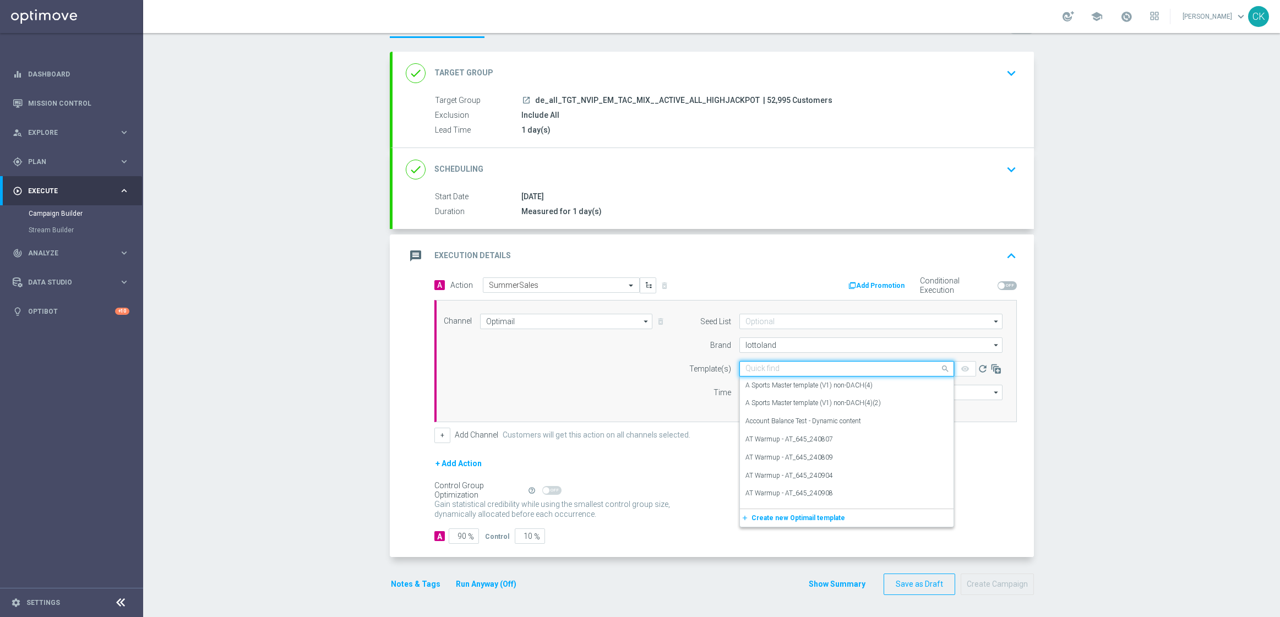
click at [752, 371] on input "text" at bounding box center [835, 368] width 181 height 9
paste input "DE_REG__SUMMERSALE_250825__NVIP_EMA_TAC_MIX"
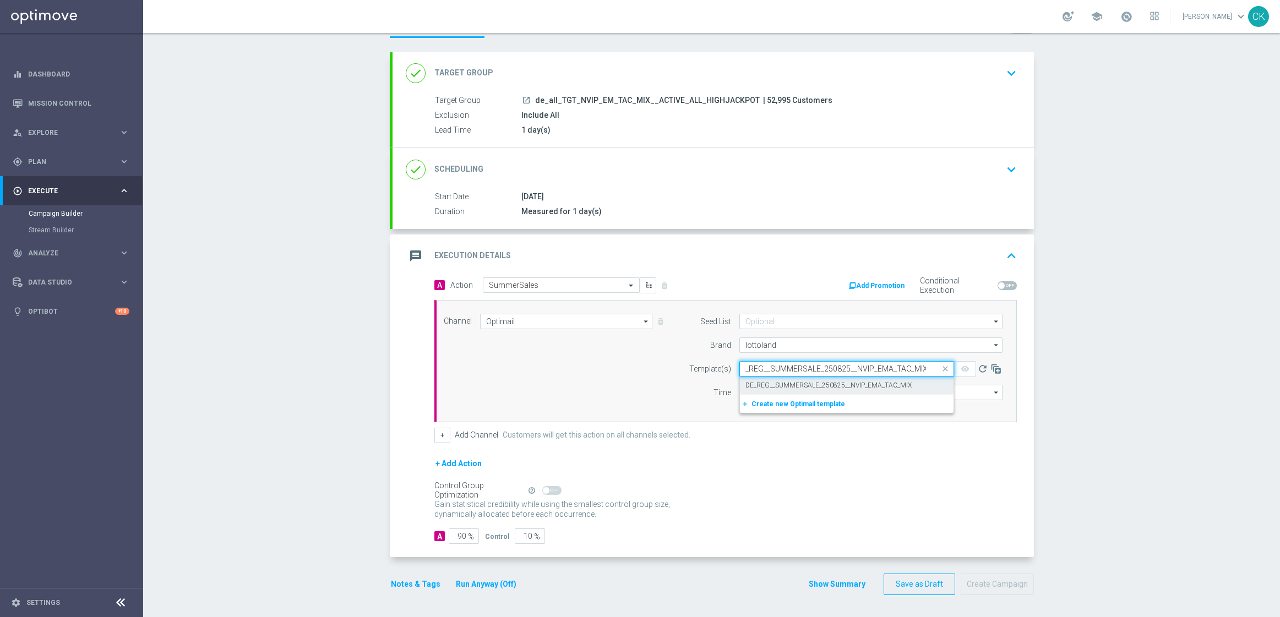
click at [755, 384] on label "DE_REG__SUMMERSALE_250825__NVIP_EMA_TAC_MIX" at bounding box center [828, 385] width 166 height 9
type input "DE_REG__SUMMERSALE_250825__NVIP_EMA_TAC_MIX"
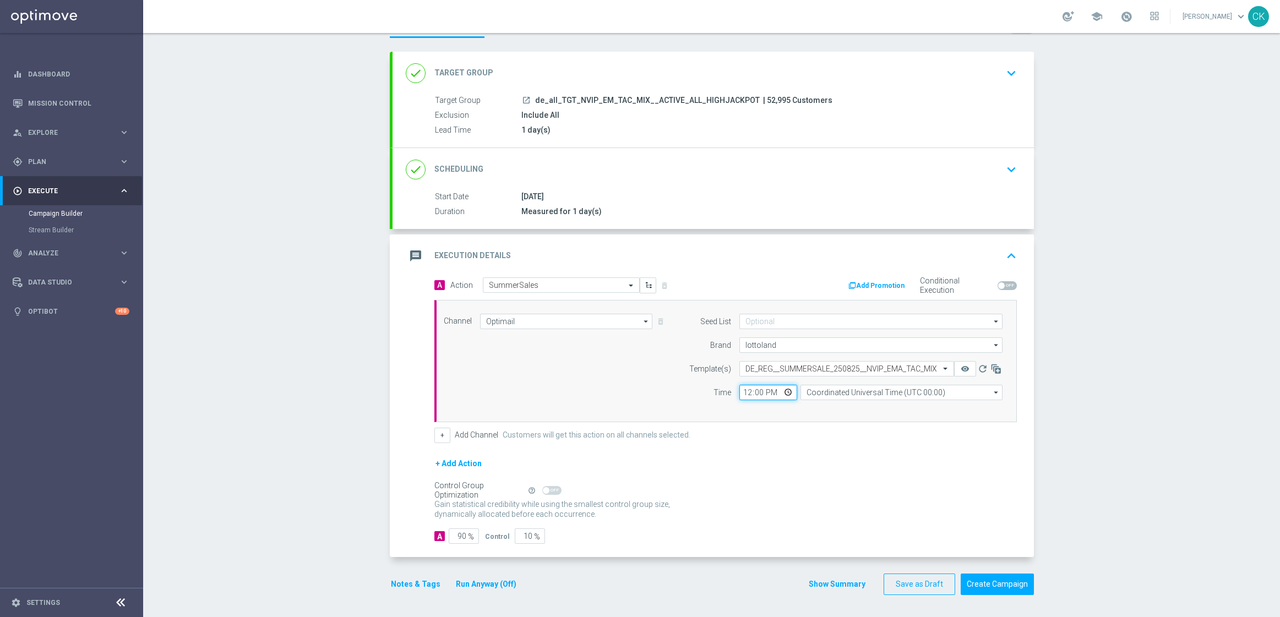
click at [747, 389] on input "12:00" at bounding box center [768, 392] width 58 height 15
type input "06:00"
click at [839, 391] on input "Coordinated Universal Time (UTC 00:00)" at bounding box center [901, 392] width 202 height 15
click at [836, 410] on div "Central European Time ([GEOGRAPHIC_DATA]) (UTC +02:00)" at bounding box center [905, 408] width 180 height 10
type input "Central European Time ([GEOGRAPHIC_DATA]) (UTC +02:00)"
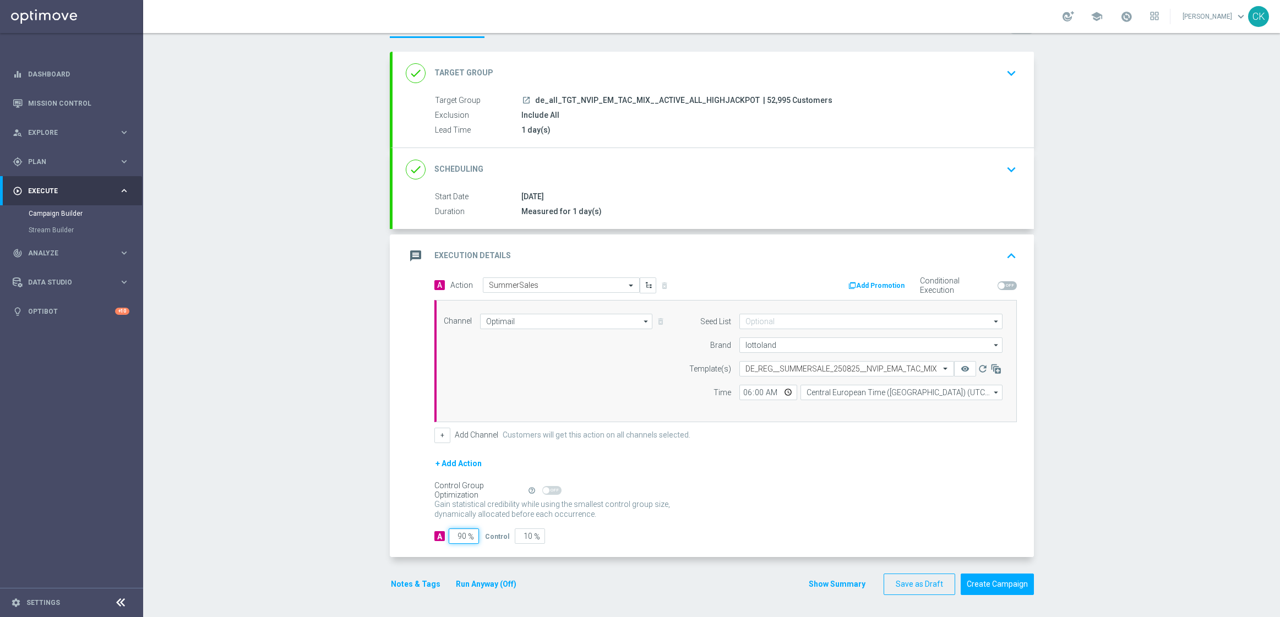
click at [460, 536] on input "90" at bounding box center [464, 535] width 30 height 15
type input "9"
type input "91"
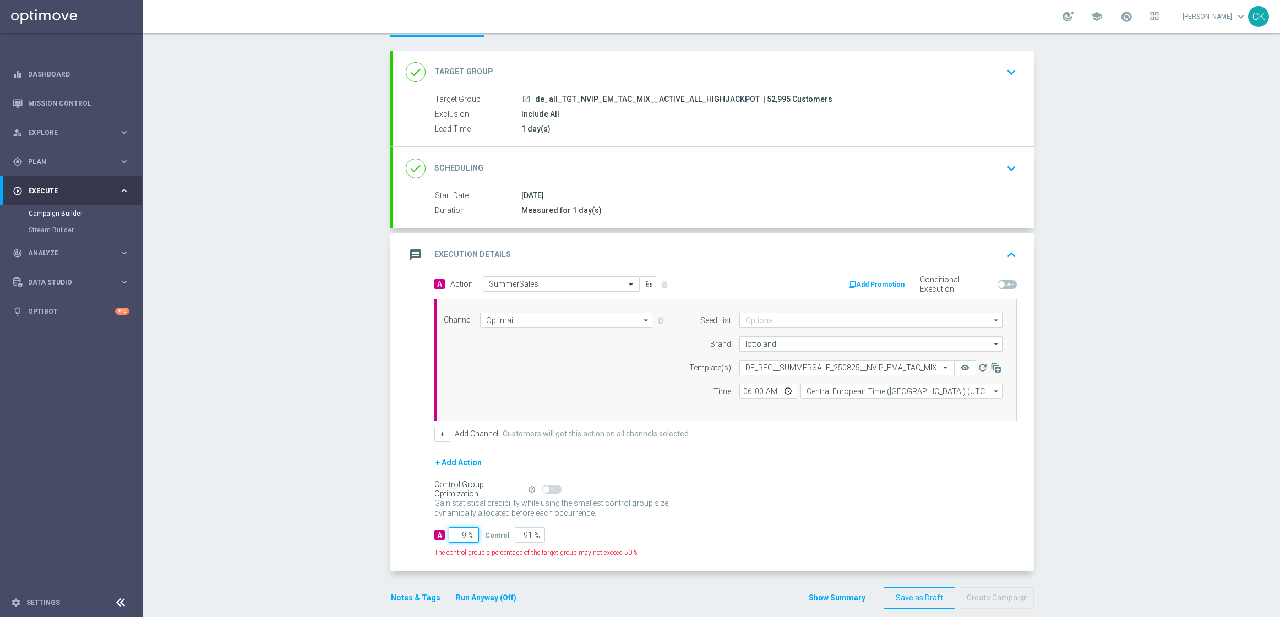
type input "98"
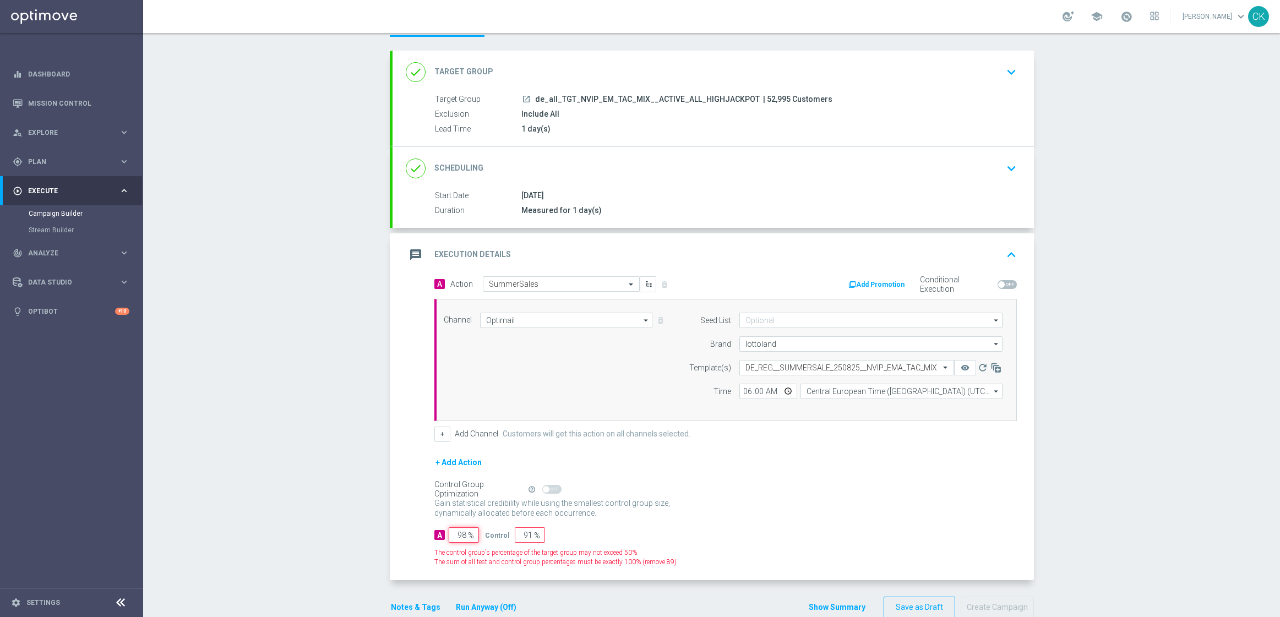
type input "2"
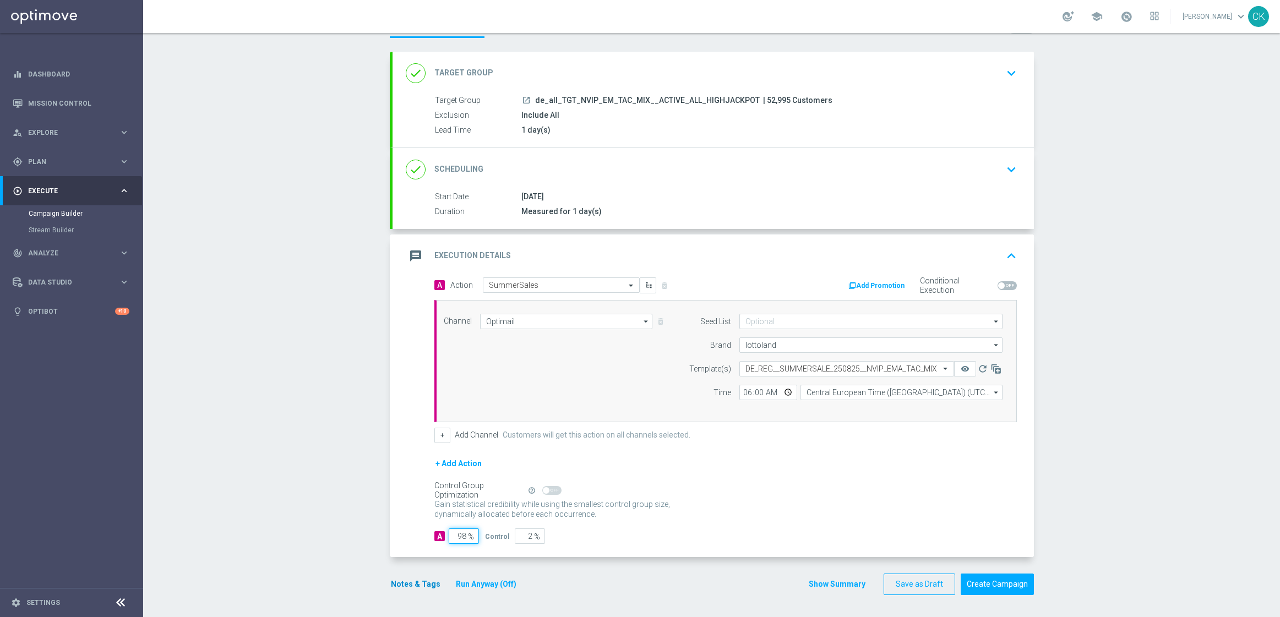
type input "98"
click at [406, 583] on button "Notes & Tags" at bounding box center [416, 584] width 52 height 14
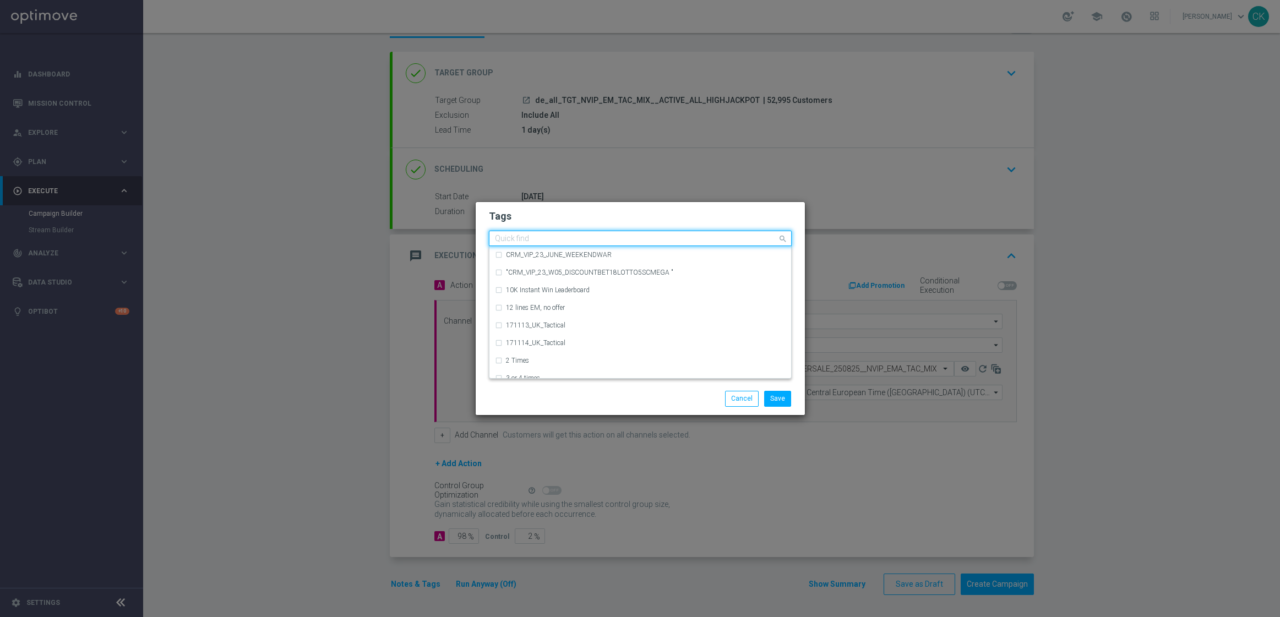
click at [527, 241] on input "text" at bounding box center [636, 238] width 282 height 9
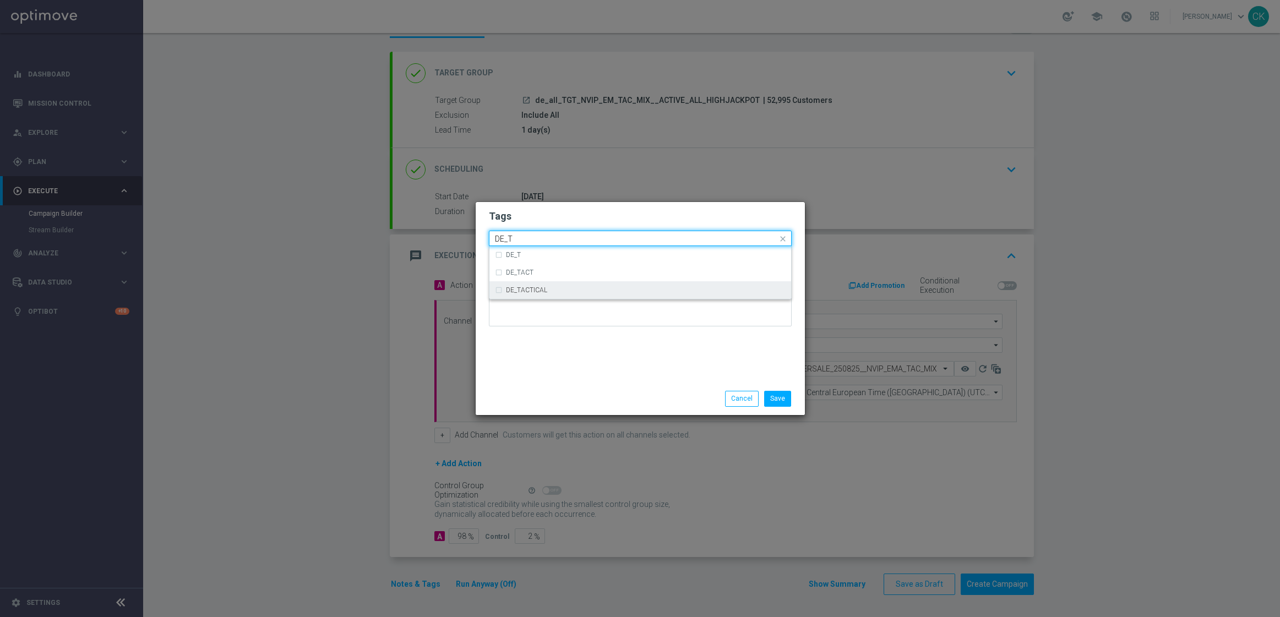
click at [547, 293] on div "DE_TACTICAL" at bounding box center [646, 290] width 280 height 7
type input "DE_T"
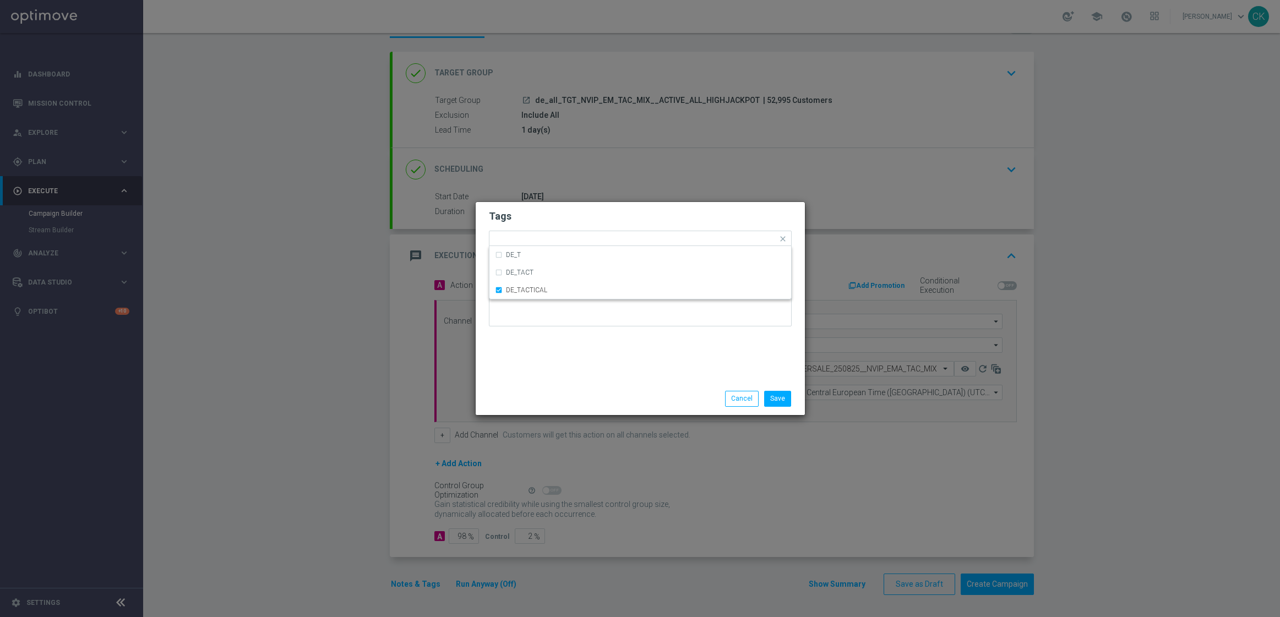
click at [551, 376] on div "Tags Quick find × DE_TACTICAL DE_T DE_TACT DE_TACTICAL Notes" at bounding box center [640, 292] width 329 height 181
click at [788, 404] on button "Save" at bounding box center [777, 398] width 27 height 15
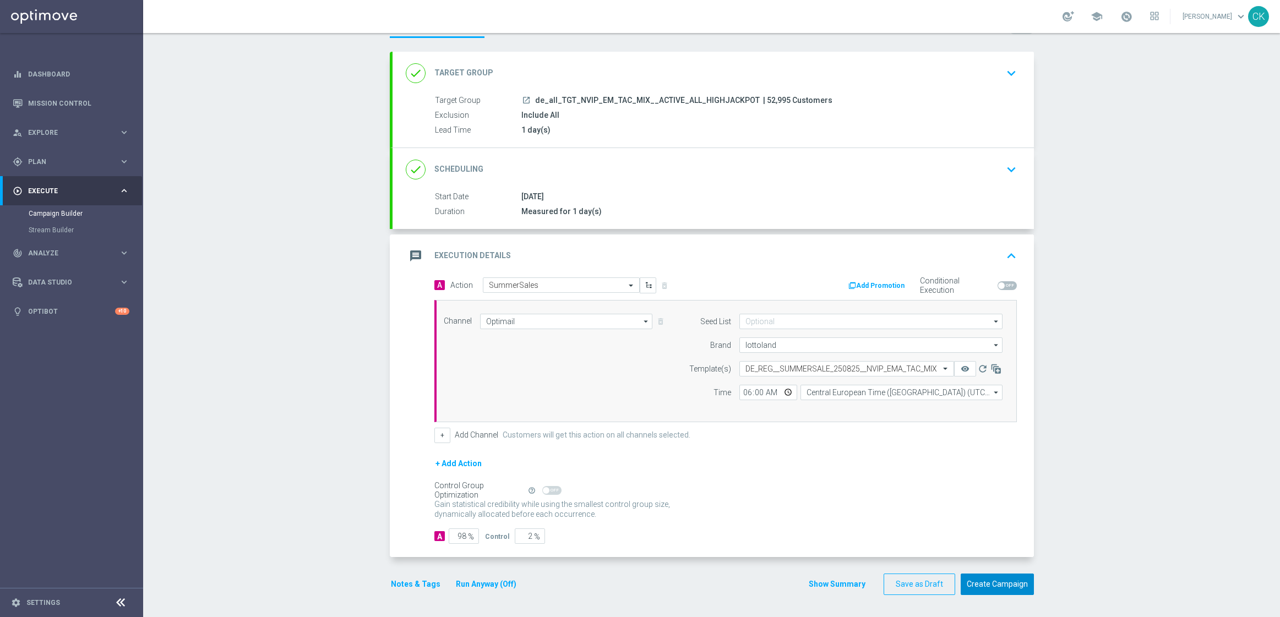
click at [998, 586] on button "Create Campaign" at bounding box center [997, 584] width 73 height 21
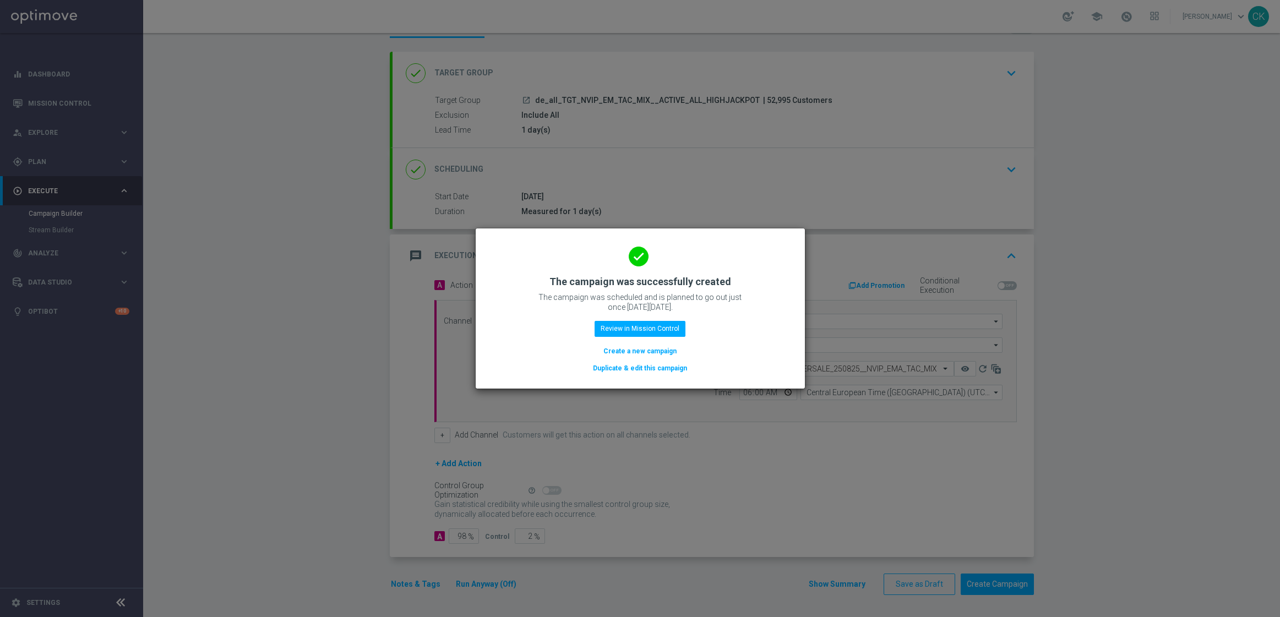
click at [639, 349] on button "Create a new campaign" at bounding box center [639, 351] width 75 height 12
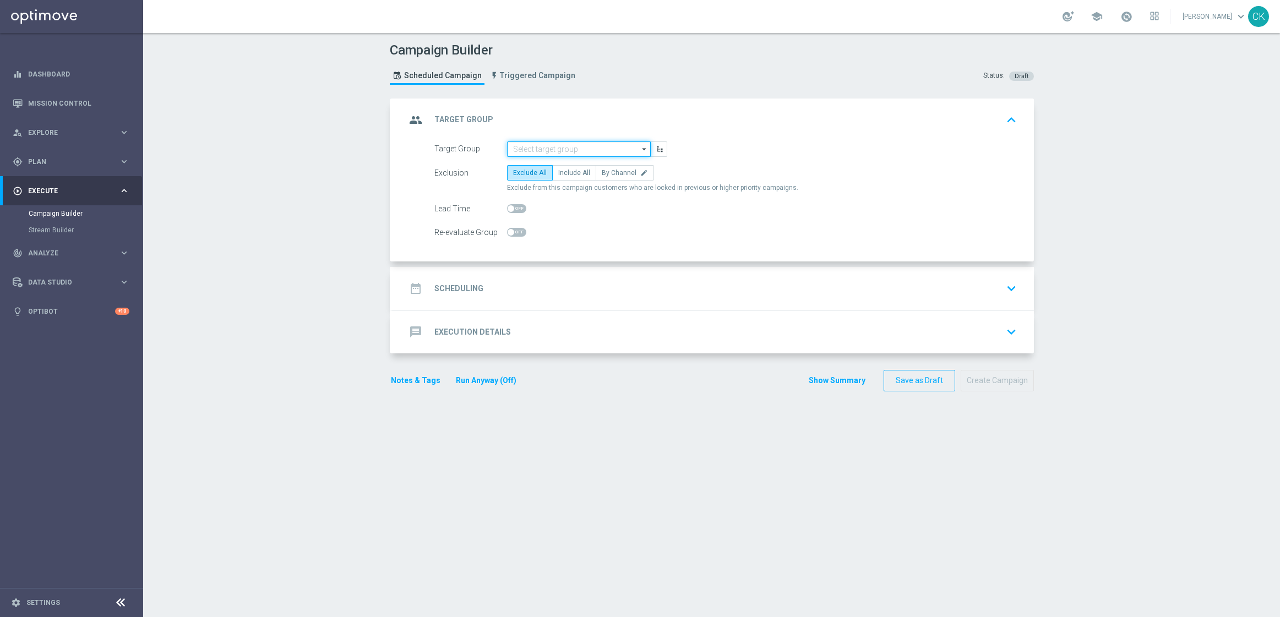
click at [544, 147] on input at bounding box center [579, 148] width 144 height 15
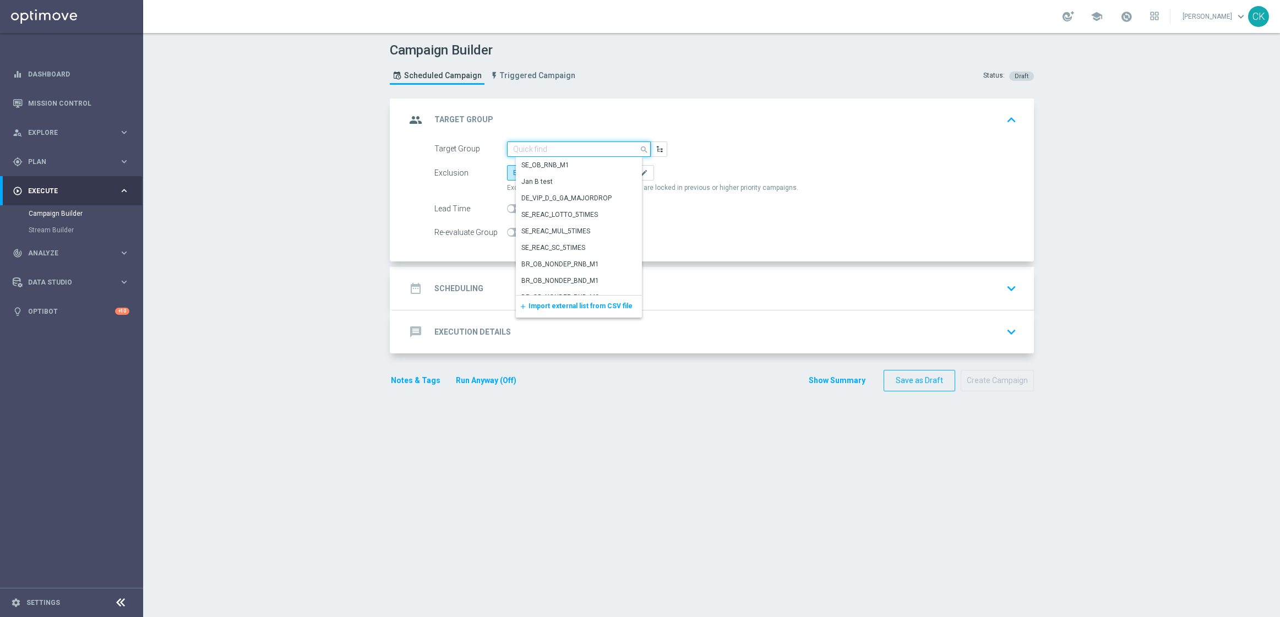
paste input "de_all_TGT_NVIP_EM_TAC_MIX__REACTIVATED_HIGHJACKPOT"
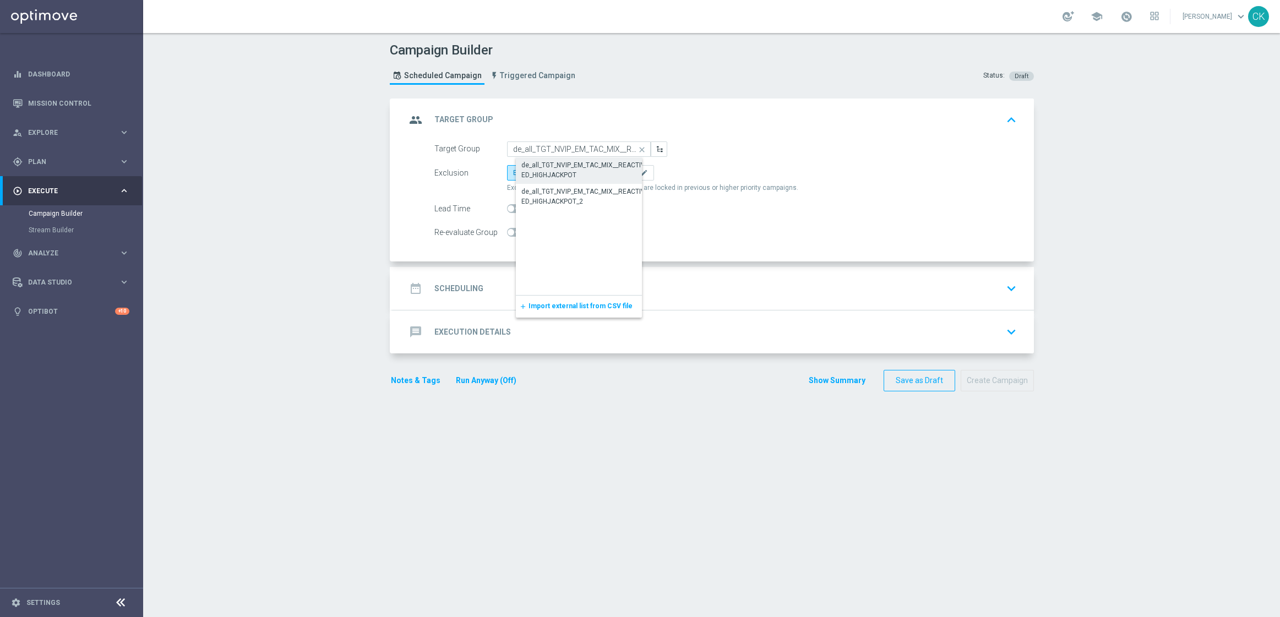
click at [566, 162] on div "de_all_TGT_NVIP_EM_TAC_MIX__REACTIVATED_HIGHJACKPOT" at bounding box center [587, 170] width 133 height 20
type input "de_all_TGT_NVIP_EM_TAC_MIX__REACTIVATED_HIGHJACKPOT"
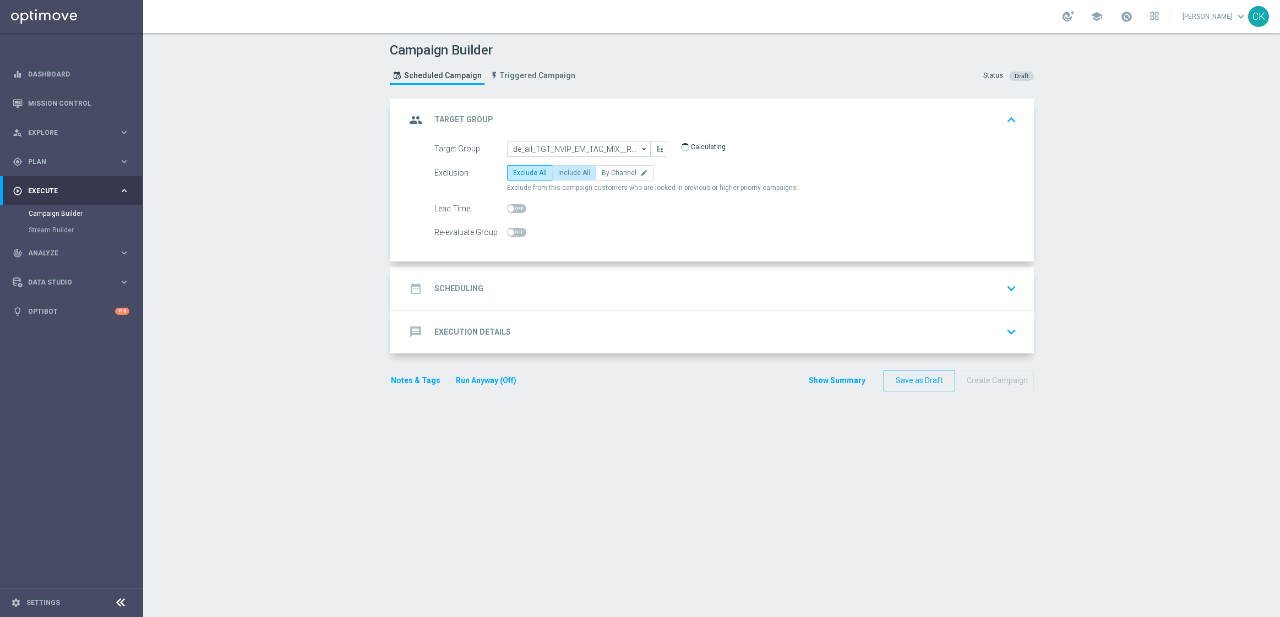
click at [571, 170] on span "Include All" at bounding box center [574, 173] width 32 height 8
click at [565, 171] on input "Include All" at bounding box center [561, 174] width 7 height 7
radio input "true"
click at [508, 207] on span at bounding box center [511, 208] width 7 height 7
click at [507, 207] on input "checkbox" at bounding box center [516, 208] width 19 height 9
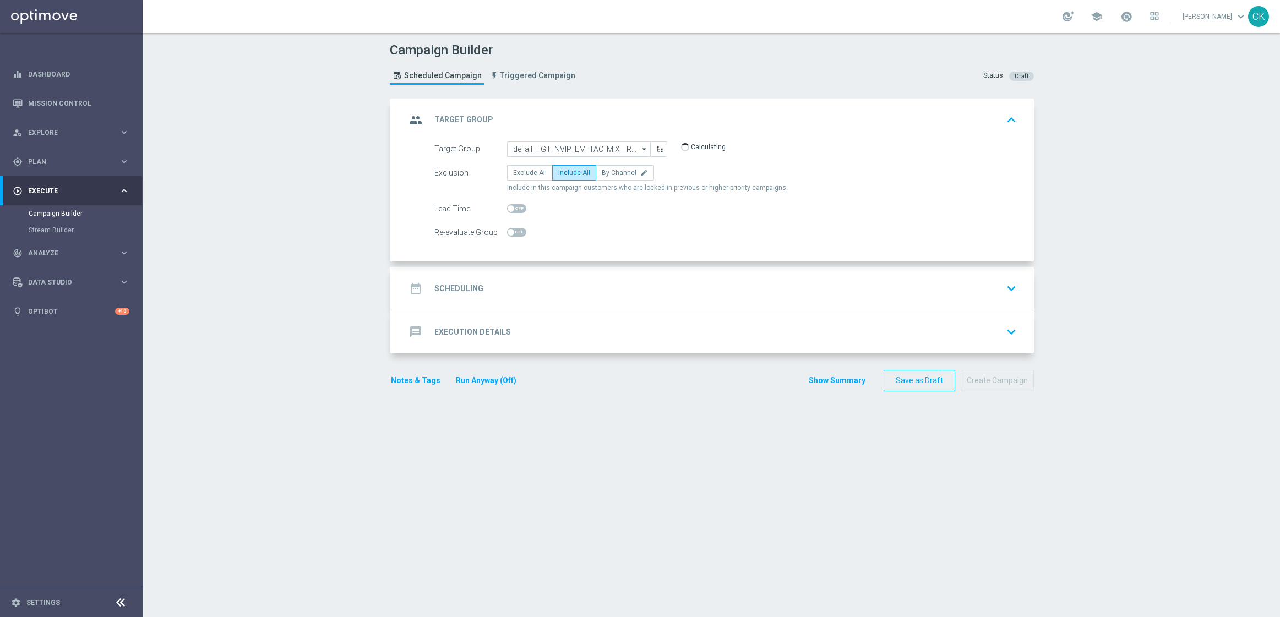
checkbox input "true"
click at [446, 280] on div "date_range Scheduling" at bounding box center [445, 289] width 78 height 20
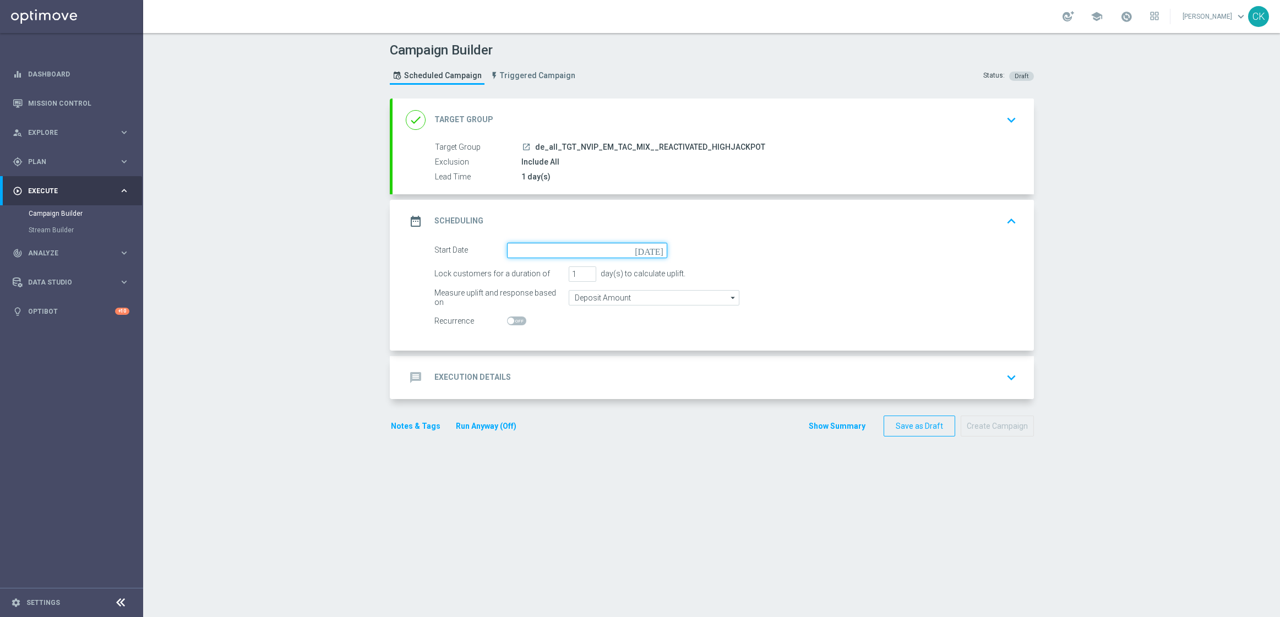
click at [542, 245] on input at bounding box center [587, 250] width 160 height 15
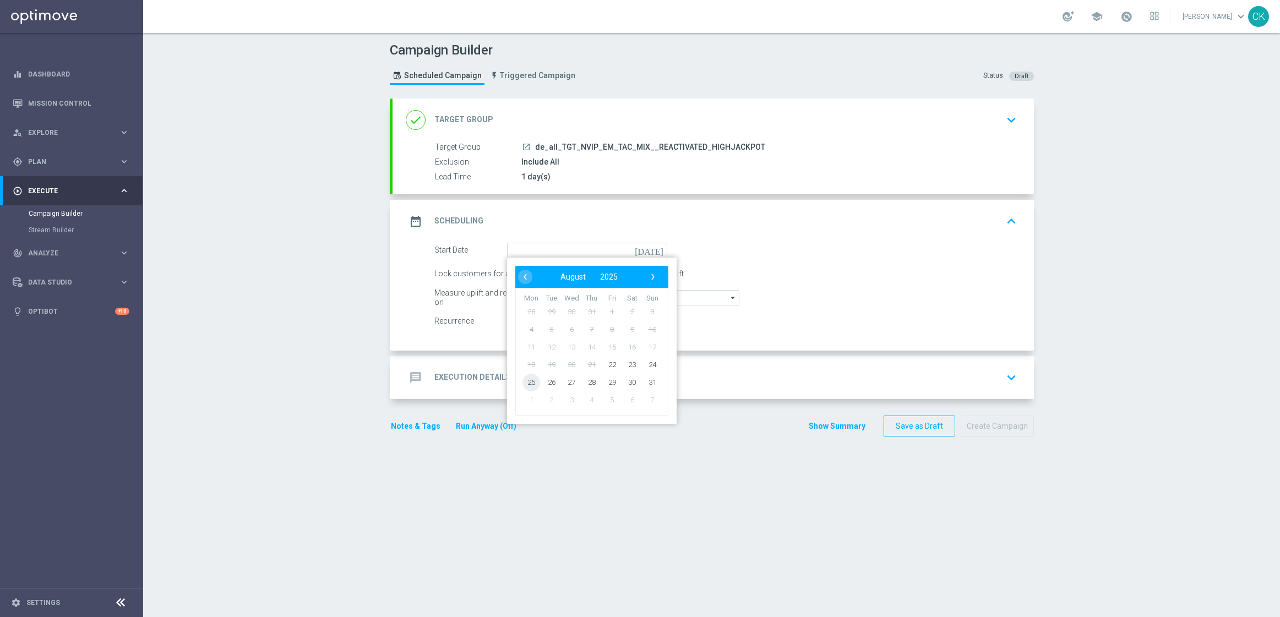
click at [526, 381] on span "25" at bounding box center [531, 382] width 18 height 18
type input "[DATE]"
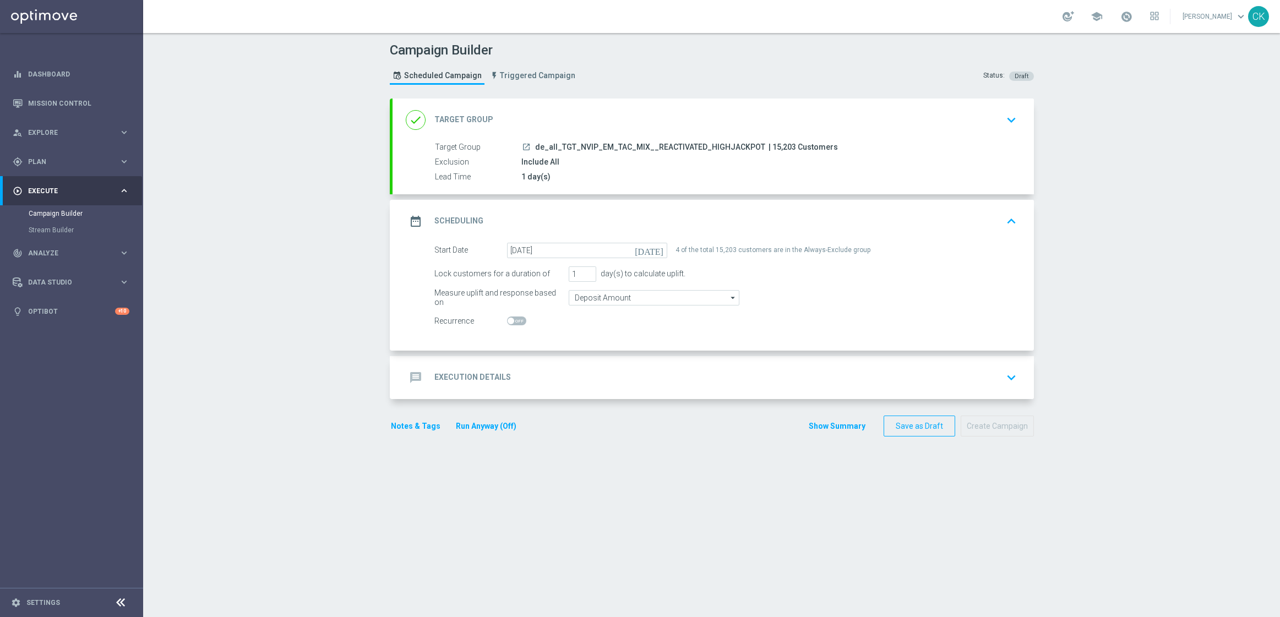
click at [461, 374] on h2 "Execution Details" at bounding box center [472, 377] width 77 height 10
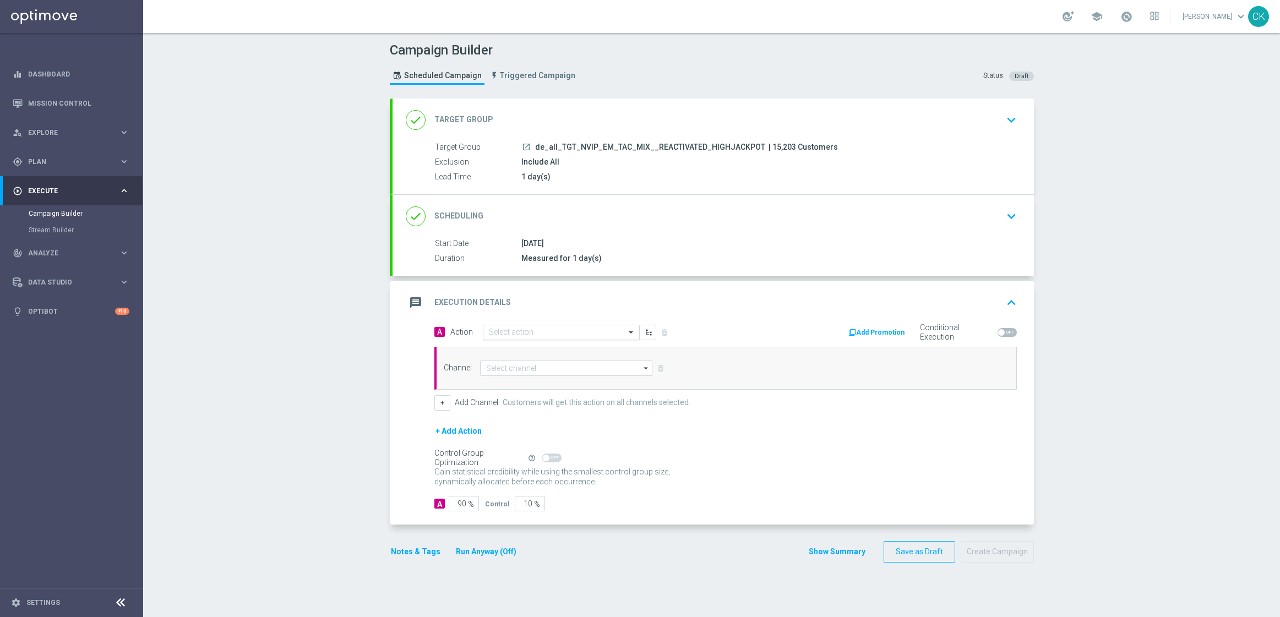
click at [536, 328] on input "text" at bounding box center [550, 332] width 123 height 9
paste input "SummerSales"
type input "SummerSales"
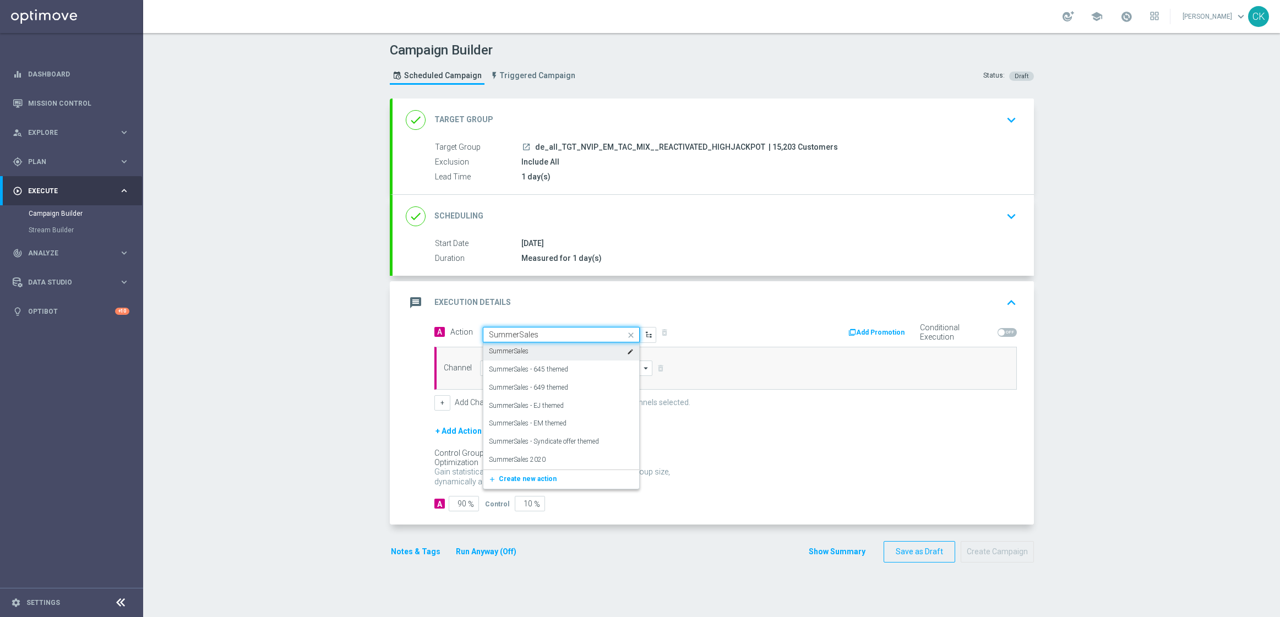
click at [535, 348] on div "SummerSales edit" at bounding box center [561, 351] width 145 height 18
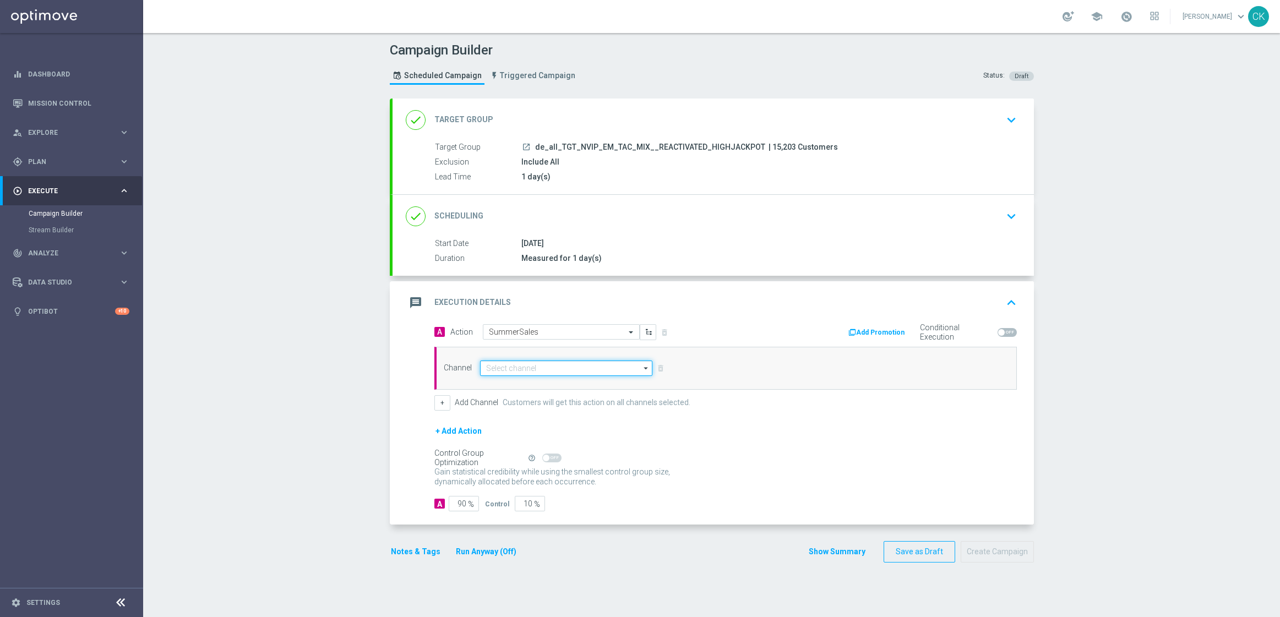
click at [530, 364] on input at bounding box center [566, 368] width 173 height 15
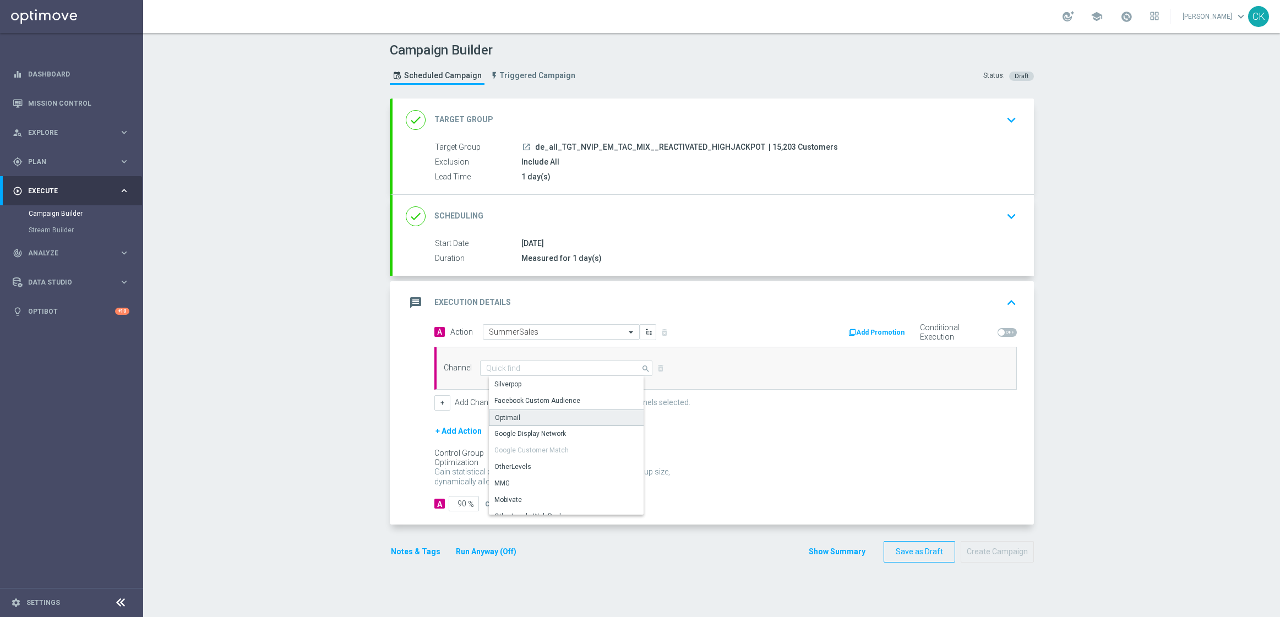
click at [525, 420] on div "Optimail" at bounding box center [570, 418] width 163 height 17
type input "Optimail"
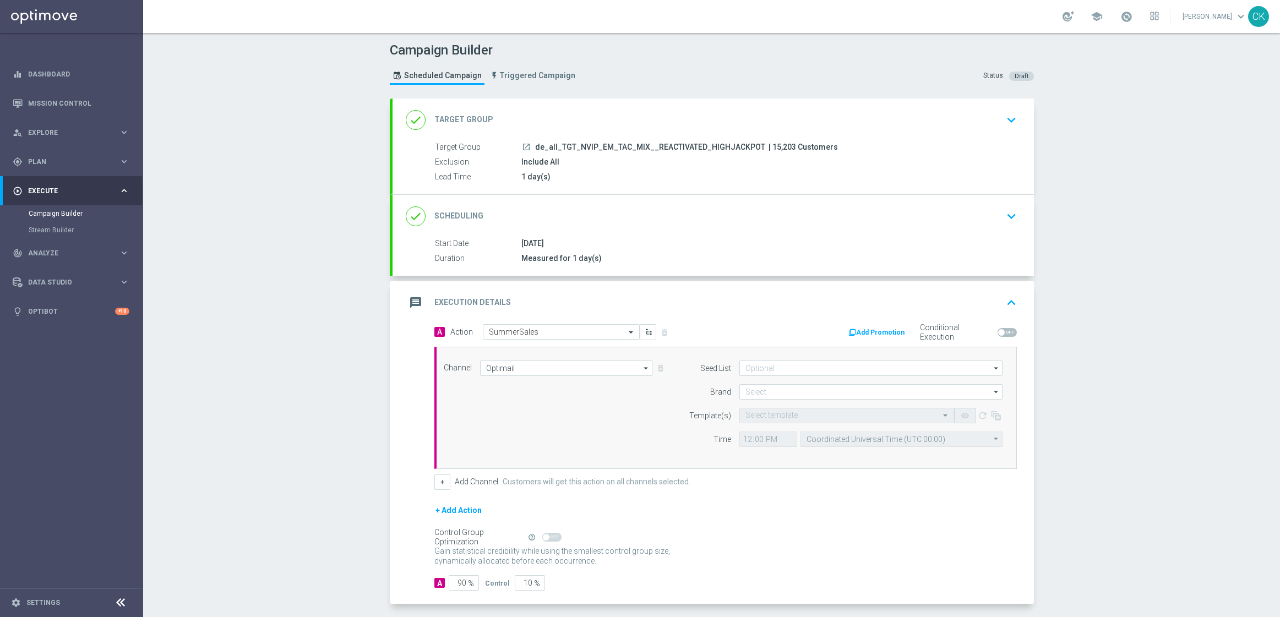
scroll to position [48, 0]
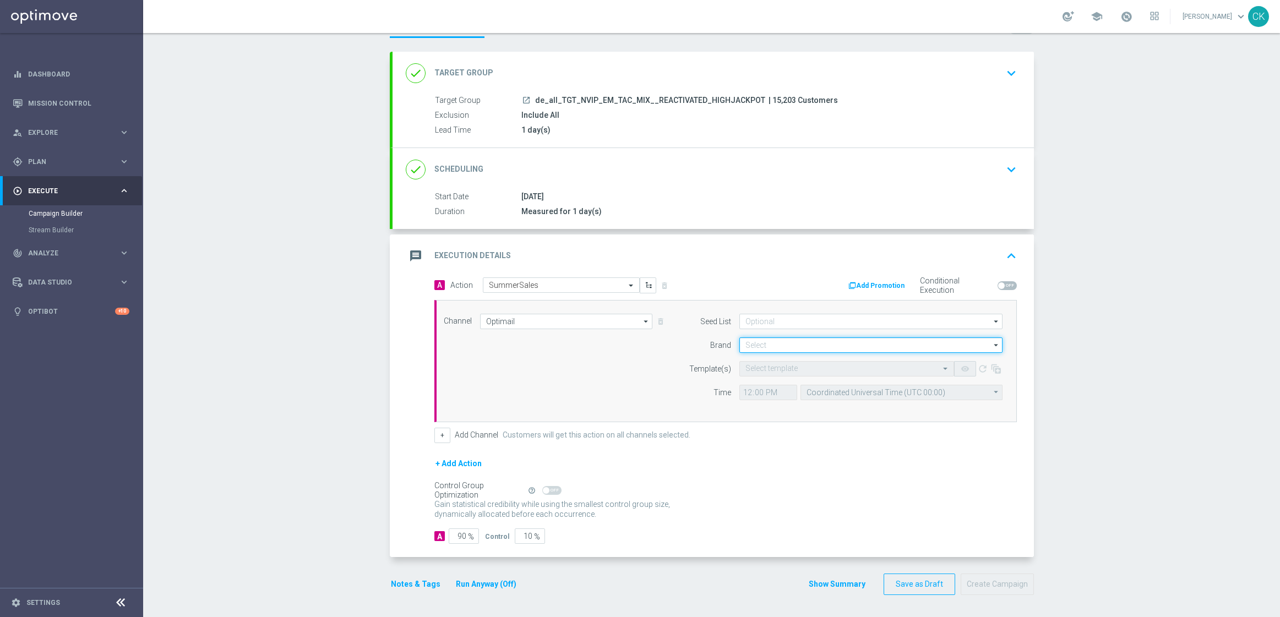
click at [785, 346] on input at bounding box center [870, 344] width 263 height 15
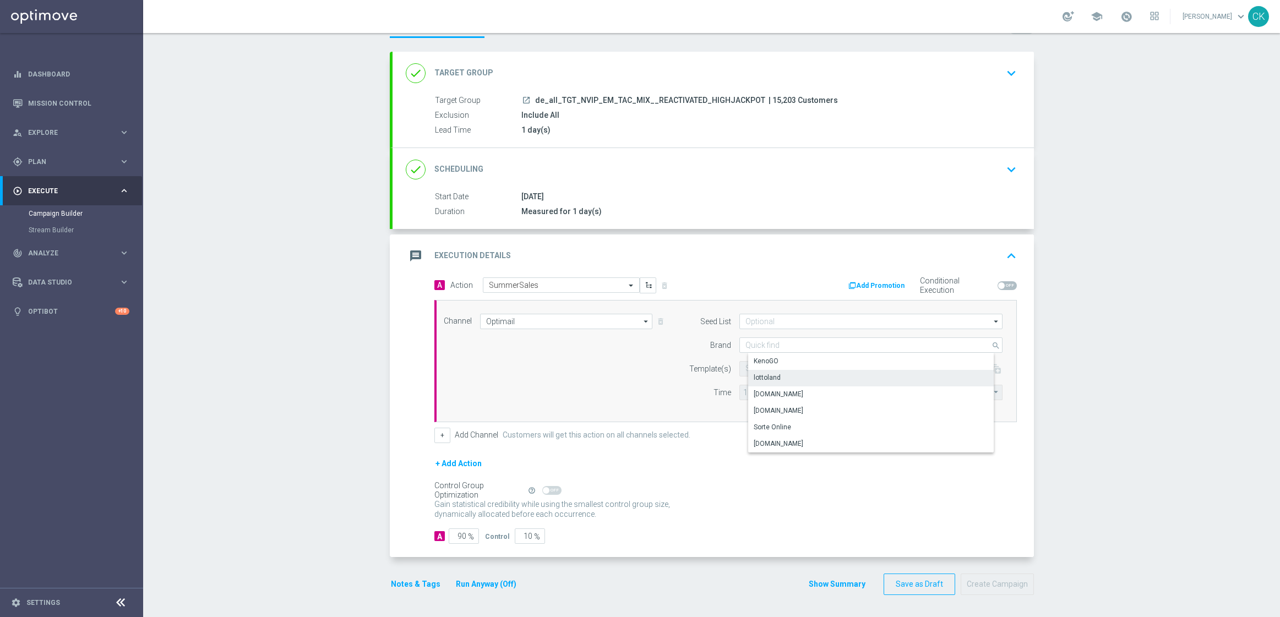
click at [774, 374] on div "lottoland" at bounding box center [879, 377] width 263 height 15
type input "lottoland"
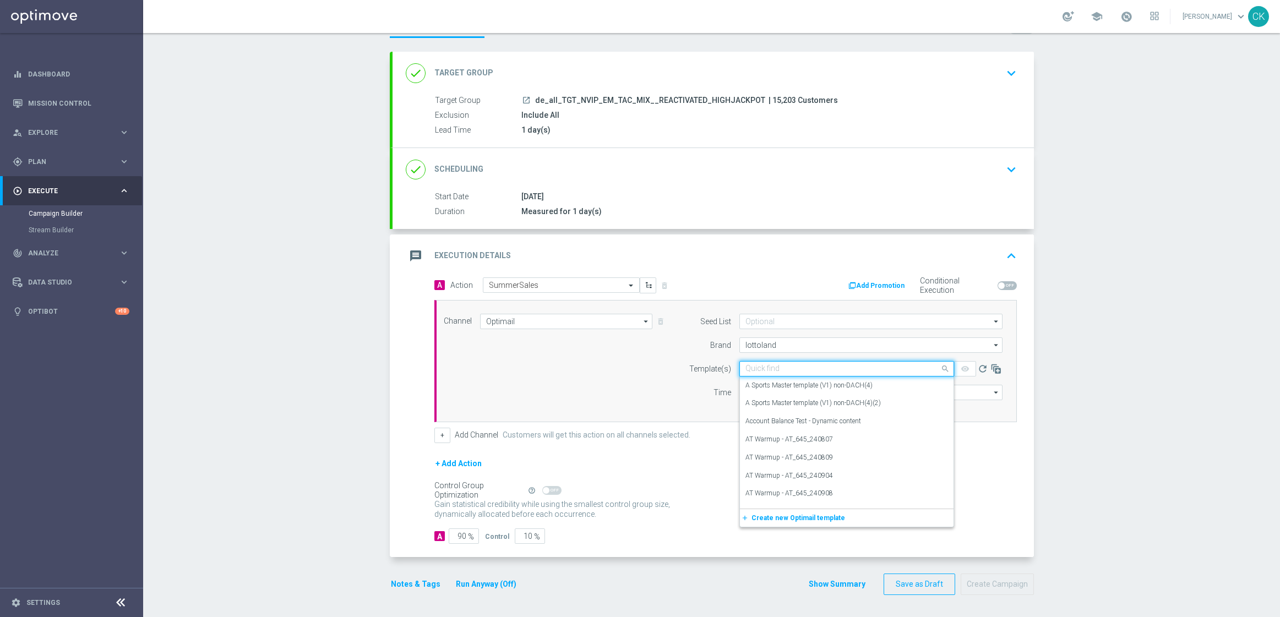
click at [769, 366] on input "text" at bounding box center [835, 368] width 181 height 9
paste input "DE_REG__SUMMERSALE_250825__NVIP_EMA_TAC_MIX"
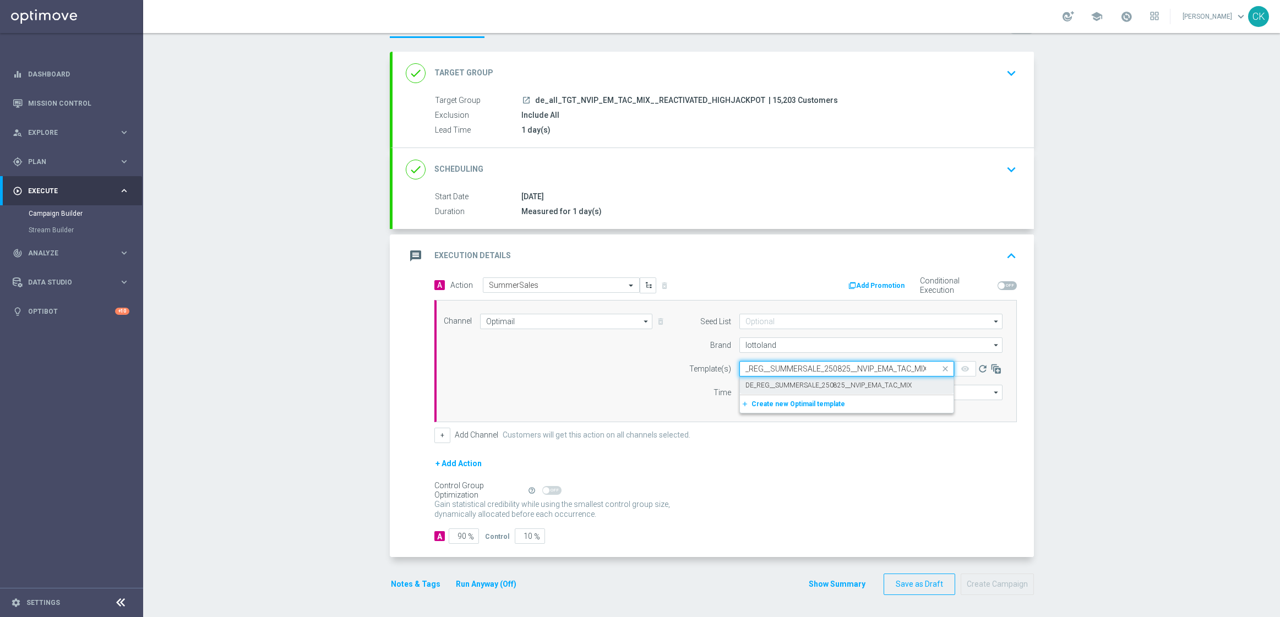
click at [764, 383] on label "DE_REG__SUMMERSALE_250825__NVIP_EMA_TAC_MIX" at bounding box center [828, 385] width 166 height 9
type input "DE_REG__SUMMERSALE_250825__NVIP_EMA_TAC_MIX"
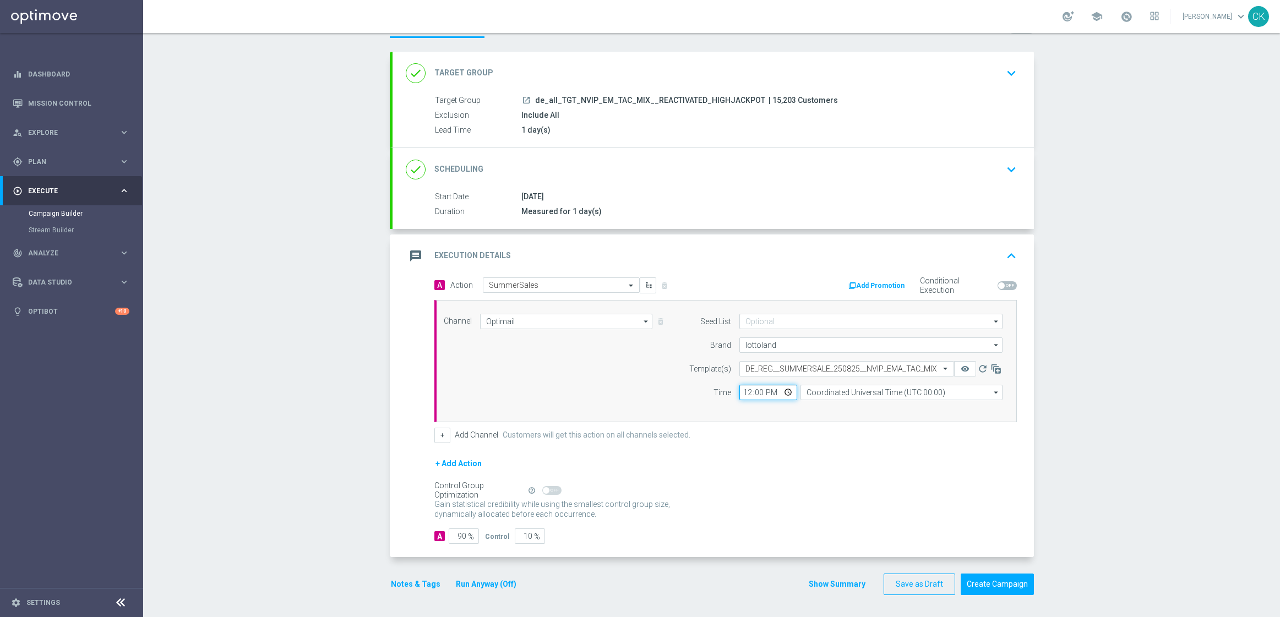
click at [741, 390] on input "12:00" at bounding box center [768, 392] width 58 height 15
type input "06:00"
click at [864, 390] on input "Coordinated Universal Time (UTC 00:00)" at bounding box center [901, 392] width 202 height 15
click at [870, 406] on div "Central European Time ([GEOGRAPHIC_DATA]) (UTC +02:00)" at bounding box center [905, 408] width 180 height 10
type input "Central European Time ([GEOGRAPHIC_DATA]) (UTC +02:00)"
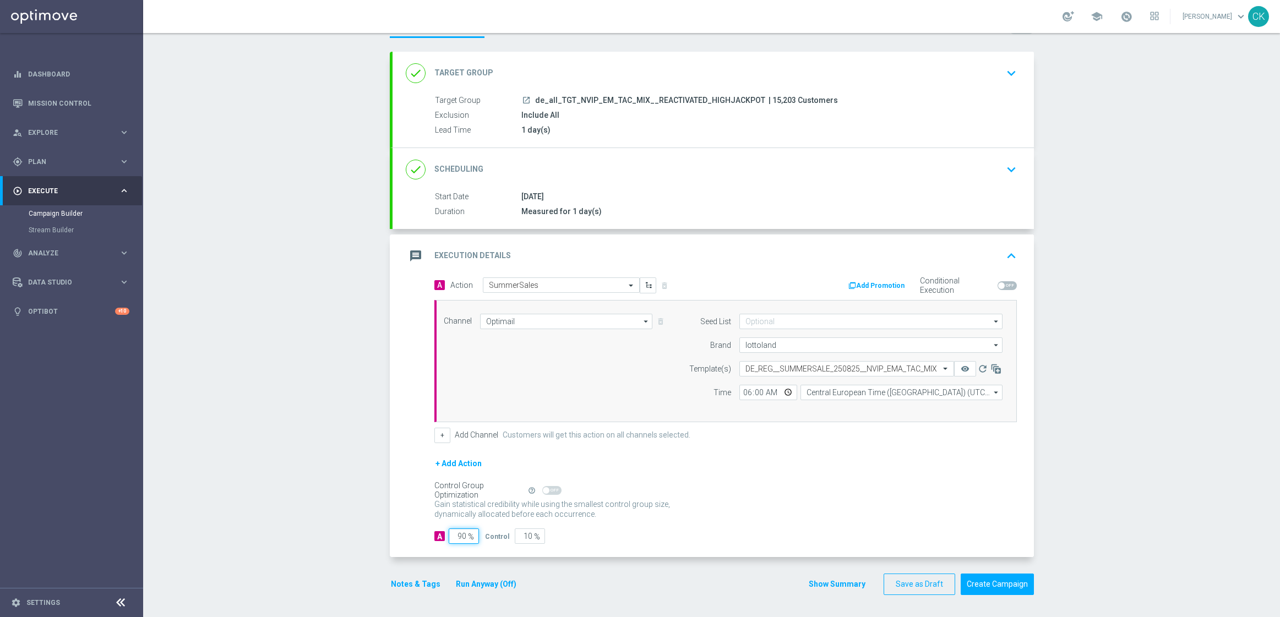
click at [461, 536] on input "90" at bounding box center [464, 535] width 30 height 15
type input "9"
type input "91"
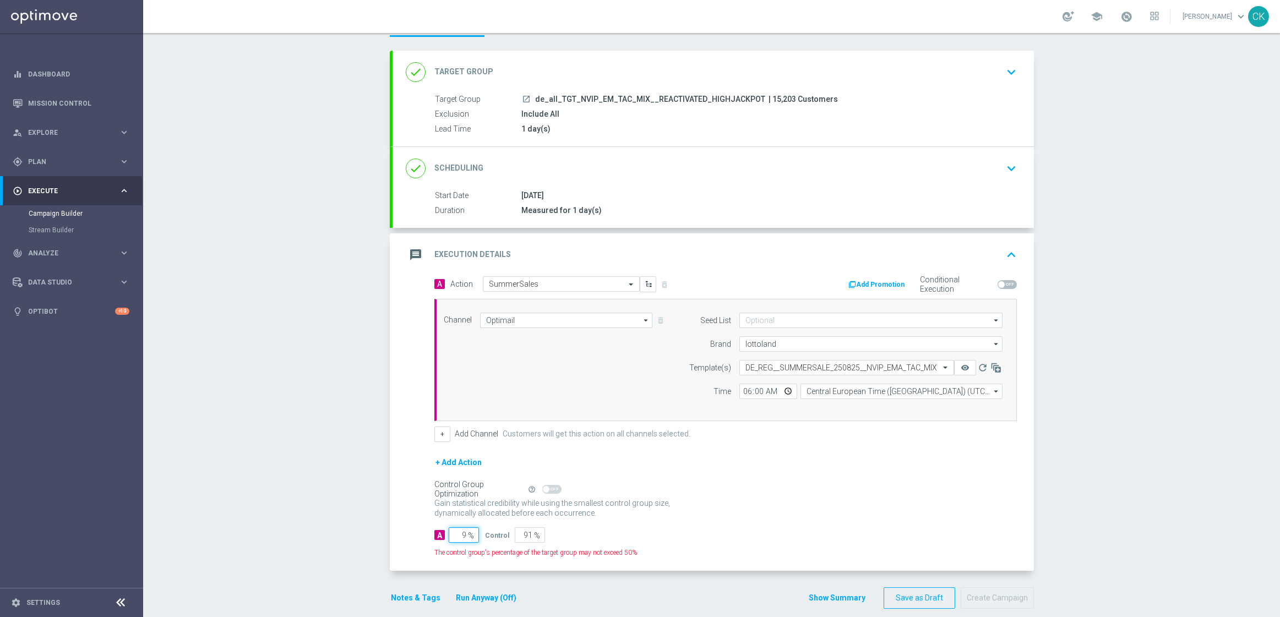
type input "98"
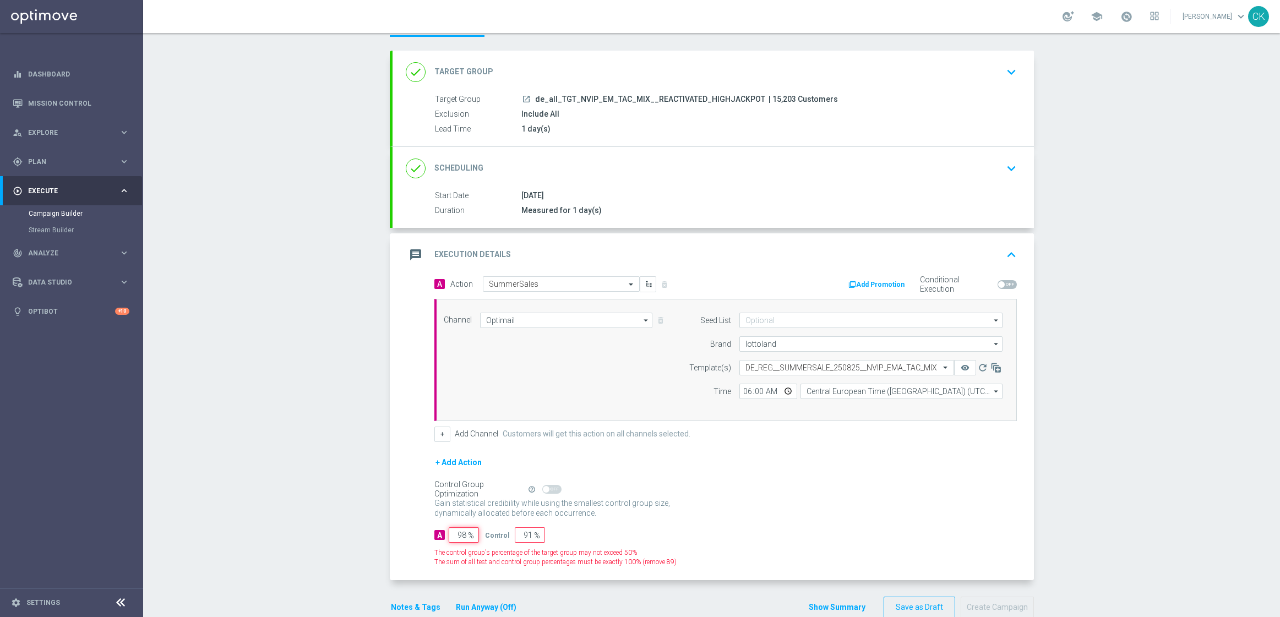
type input "2"
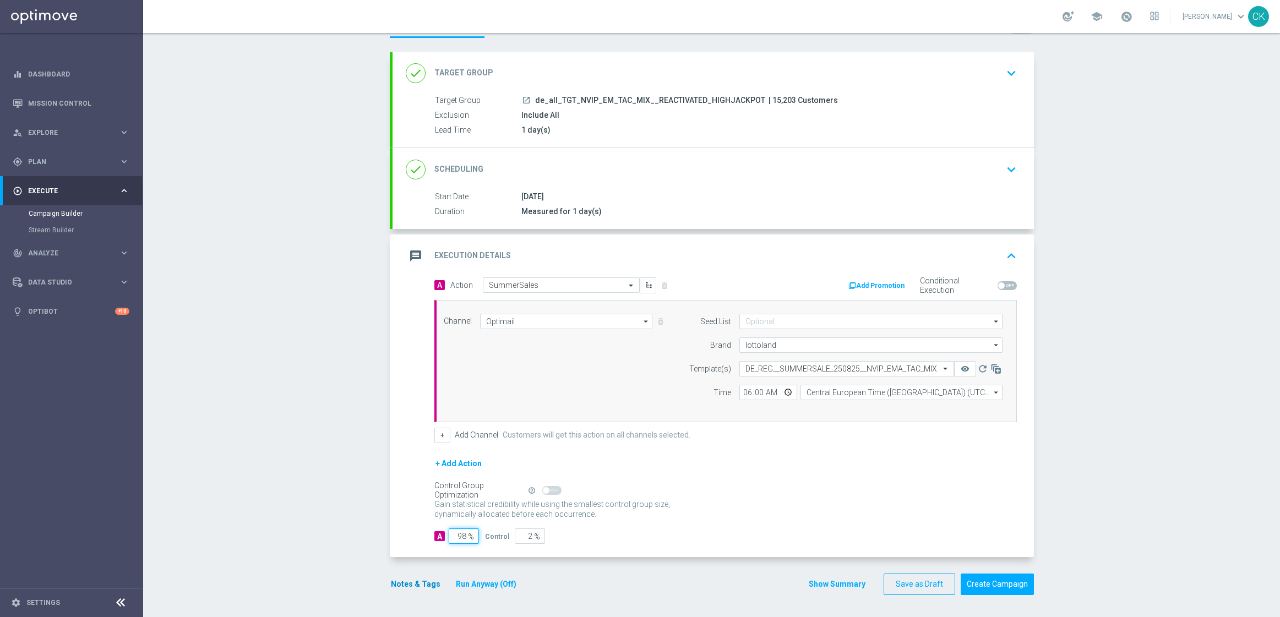
type input "98"
click at [404, 586] on button "Notes & Tags" at bounding box center [416, 584] width 52 height 14
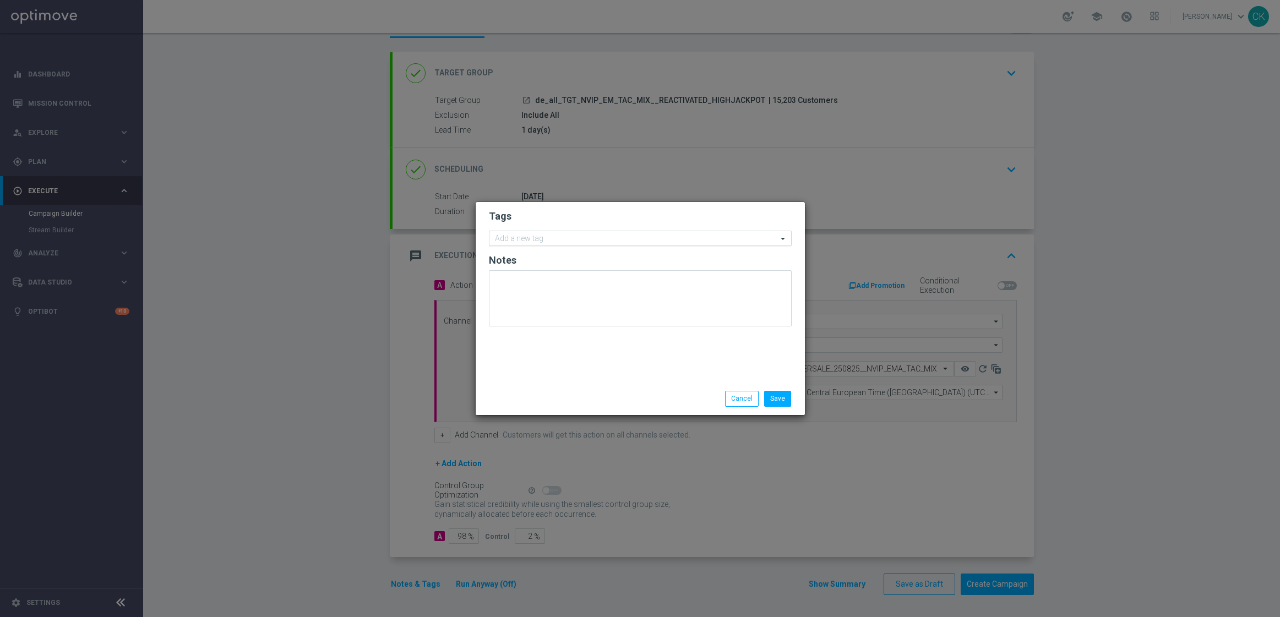
click at [578, 233] on div "Add a new tag" at bounding box center [633, 239] width 288 height 14
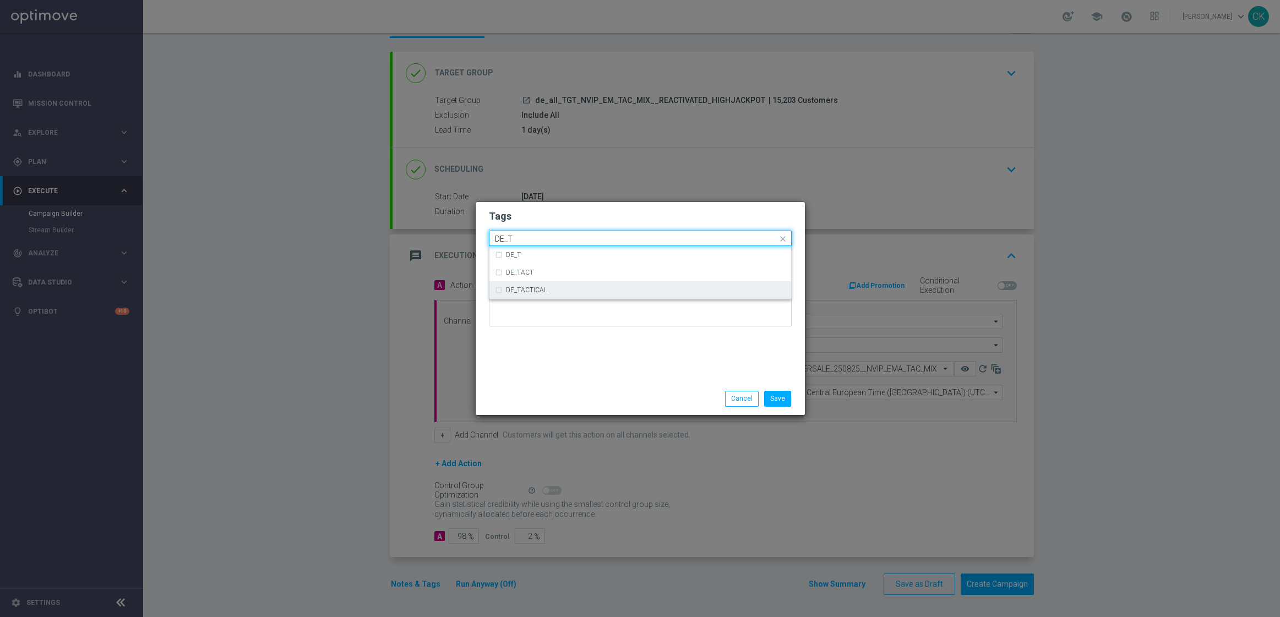
click at [594, 287] on div "DE_TACTICAL" at bounding box center [646, 290] width 280 height 7
type input "DE_T"
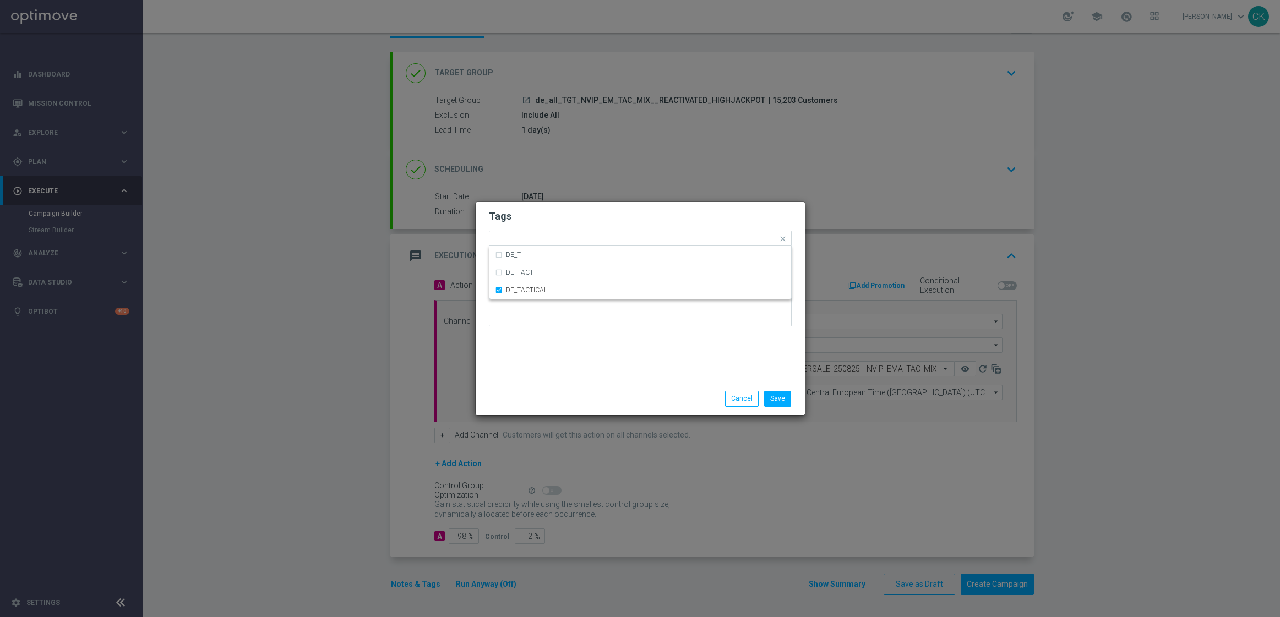
click at [594, 368] on div "Tags Quick find × DE_TACTICAL DE_T DE_TACT DE_TACTICAL Notes" at bounding box center [640, 292] width 329 height 181
click at [781, 400] on button "Save" at bounding box center [777, 398] width 27 height 15
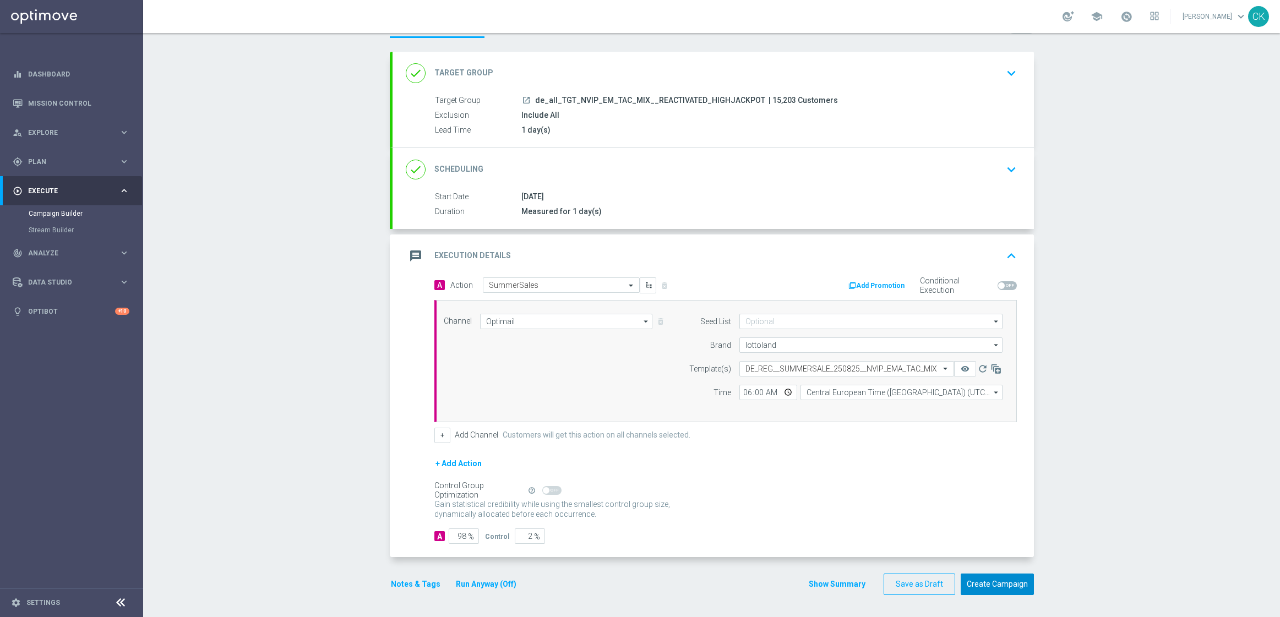
click at [996, 586] on button "Create Campaign" at bounding box center [997, 584] width 73 height 21
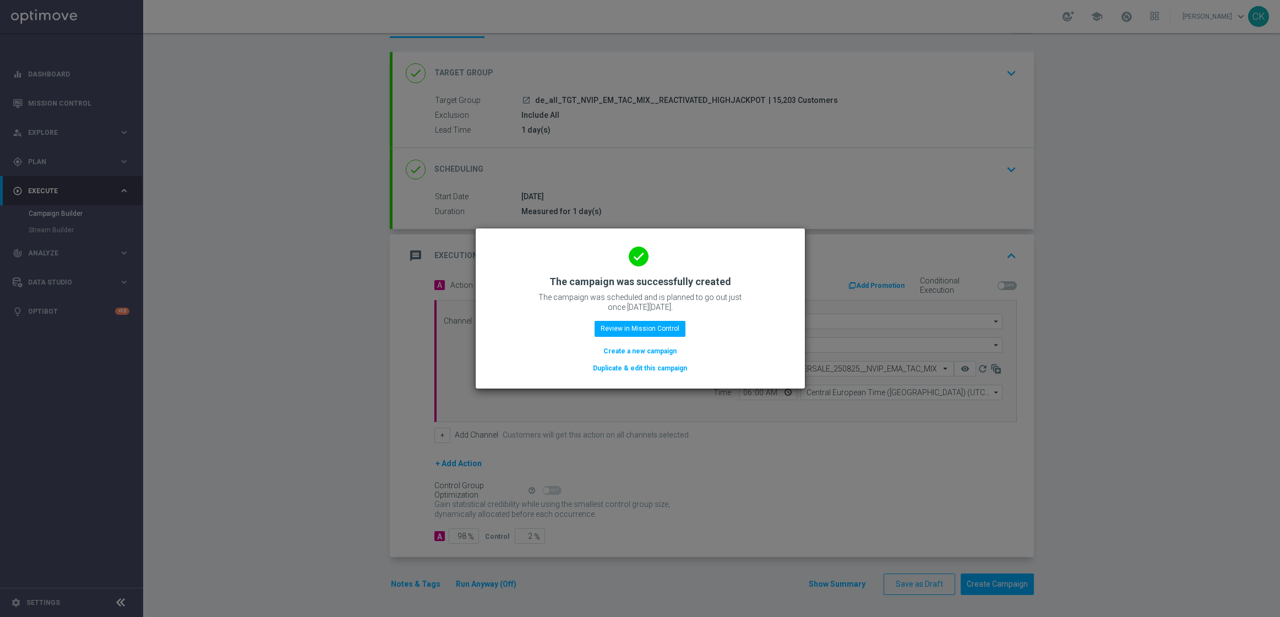
click at [639, 347] on button "Create a new campaign" at bounding box center [639, 351] width 75 height 12
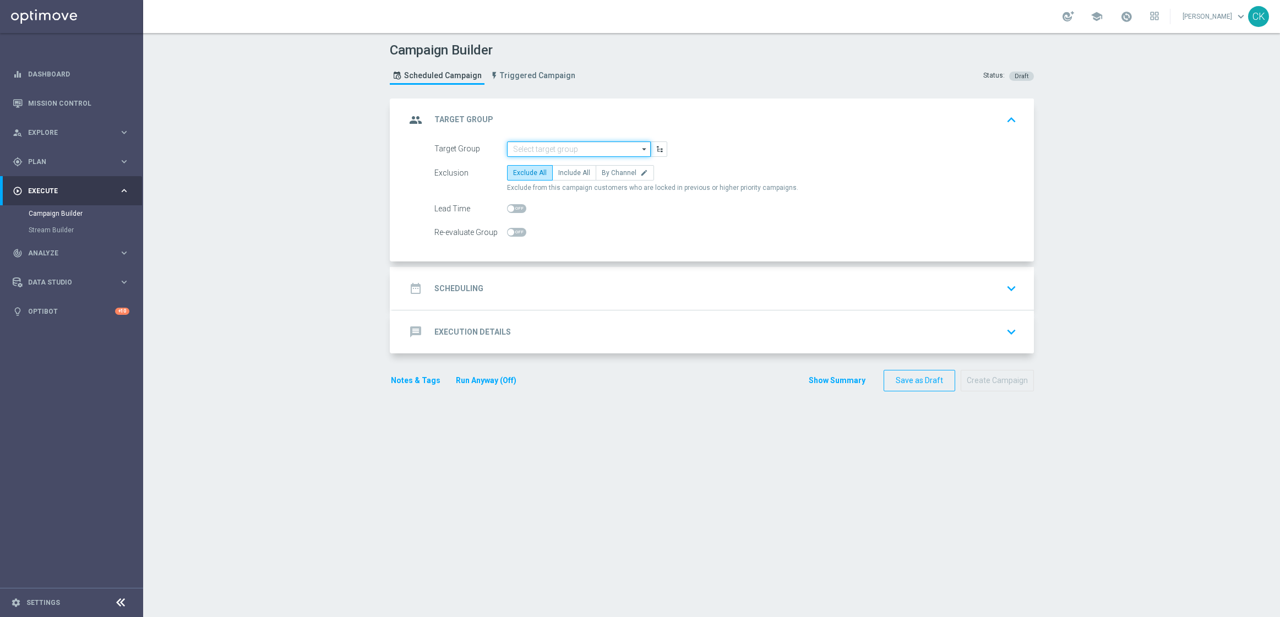
click at [544, 145] on input at bounding box center [579, 148] width 144 height 15
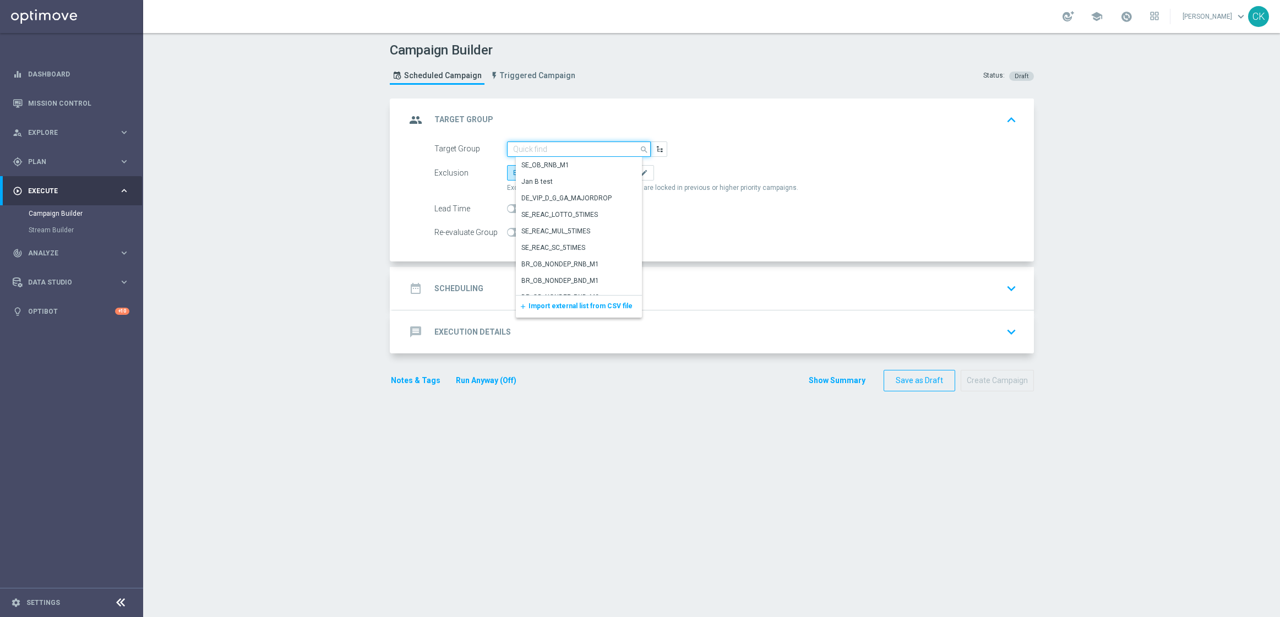
paste input "de_all_TGT_NVIP_EM_TAC_MIX__CHURNED_HIGHJACKPOT"
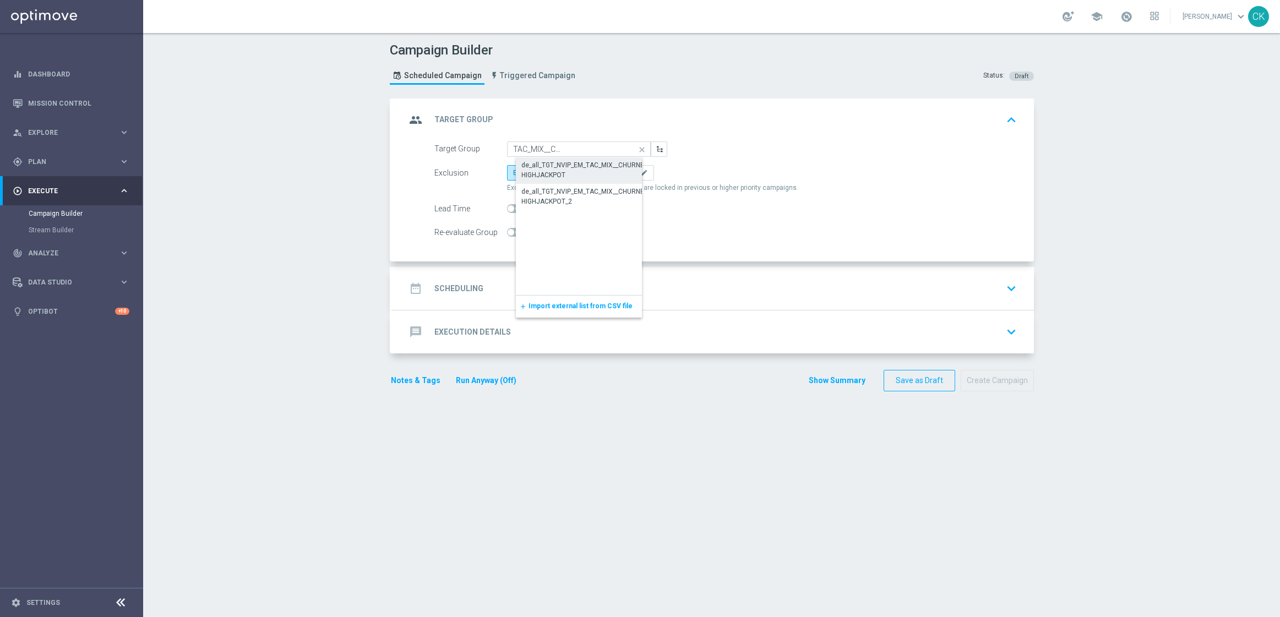
click at [555, 161] on div "de_all_TGT_NVIP_EM_TAC_MIX__CHURNED_HIGHJACKPOT" at bounding box center [587, 170] width 133 height 20
type input "de_all_TGT_NVIP_EM_TAC_MIX__CHURNED_HIGHJACKPOT"
click at [562, 170] on span "Include All" at bounding box center [574, 173] width 32 height 8
click at [562, 171] on input "Include All" at bounding box center [561, 174] width 7 height 7
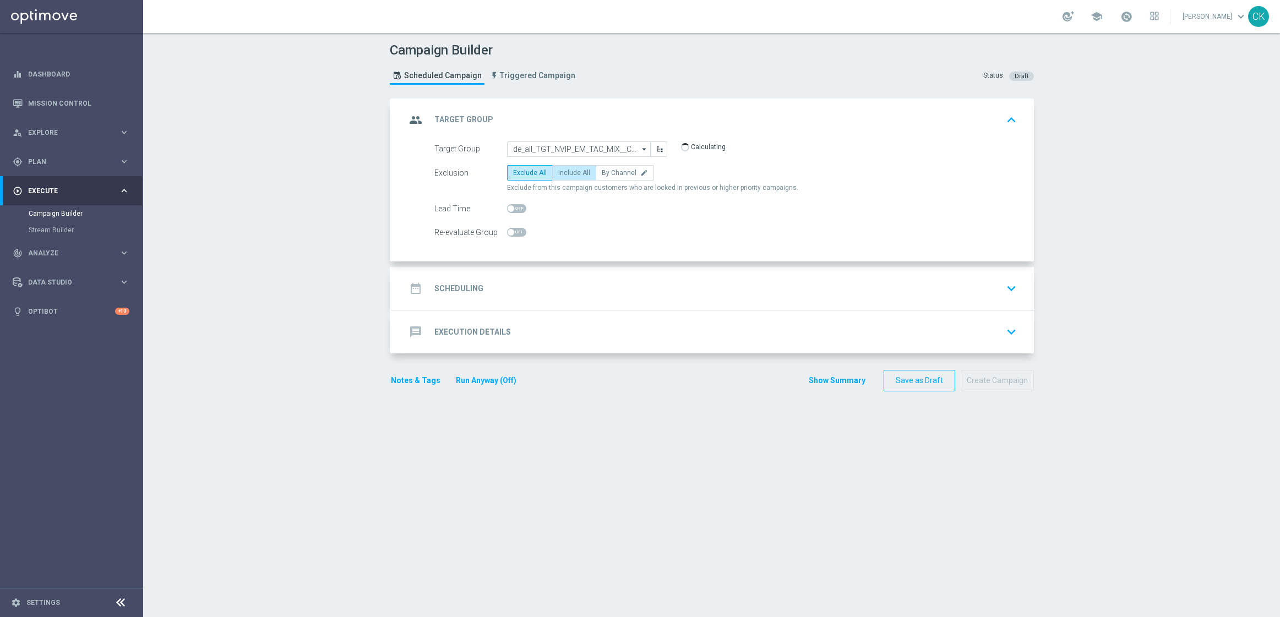
radio input "true"
click at [508, 206] on span at bounding box center [511, 208] width 7 height 7
click at [507, 206] on input "checkbox" at bounding box center [516, 208] width 19 height 9
checkbox input "true"
click at [447, 281] on div "date_range Scheduling" at bounding box center [445, 289] width 78 height 20
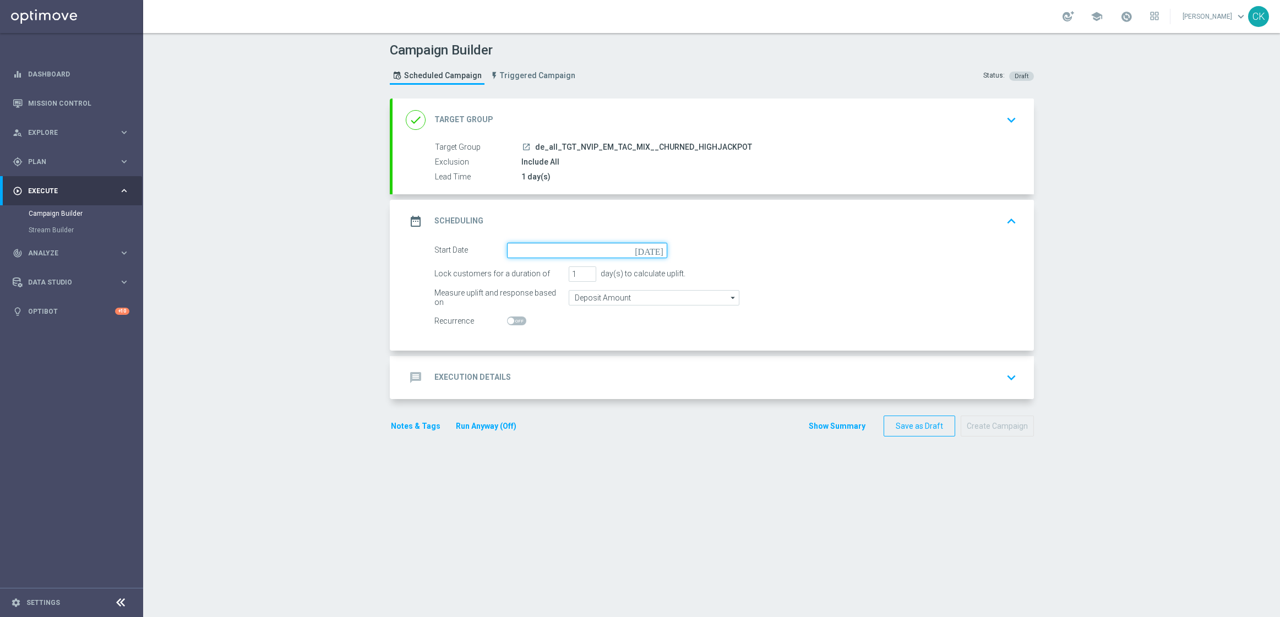
click at [581, 249] on input at bounding box center [587, 250] width 160 height 15
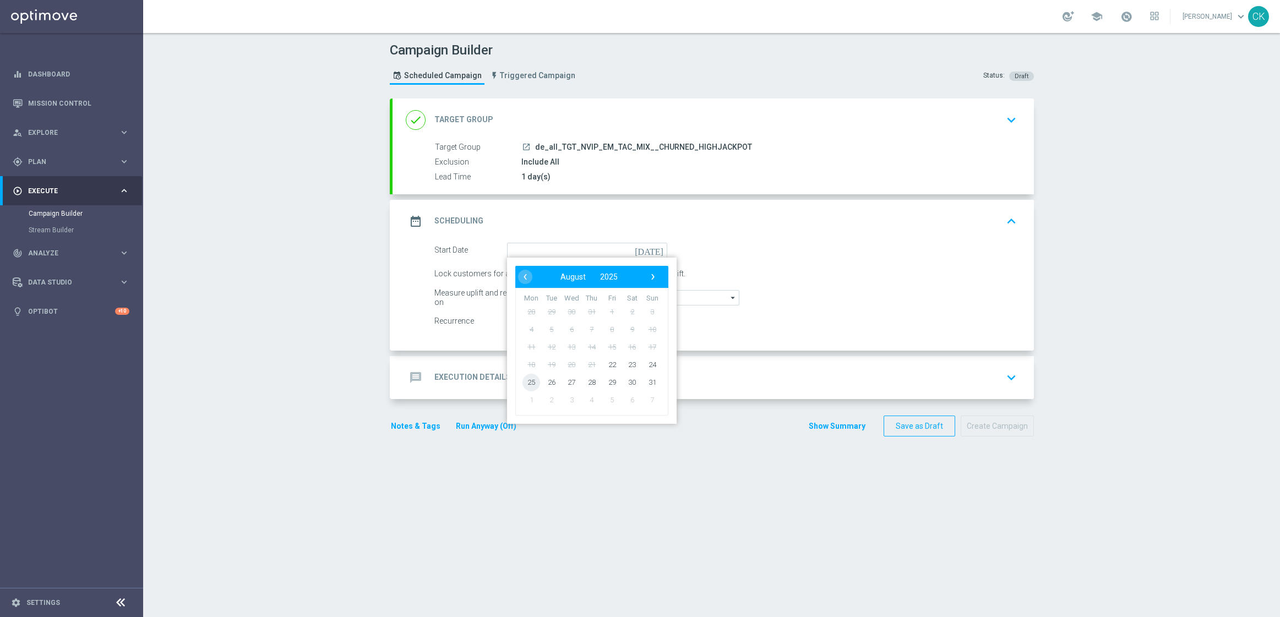
click at [527, 380] on span "25" at bounding box center [531, 382] width 18 height 18
type input "[DATE]"
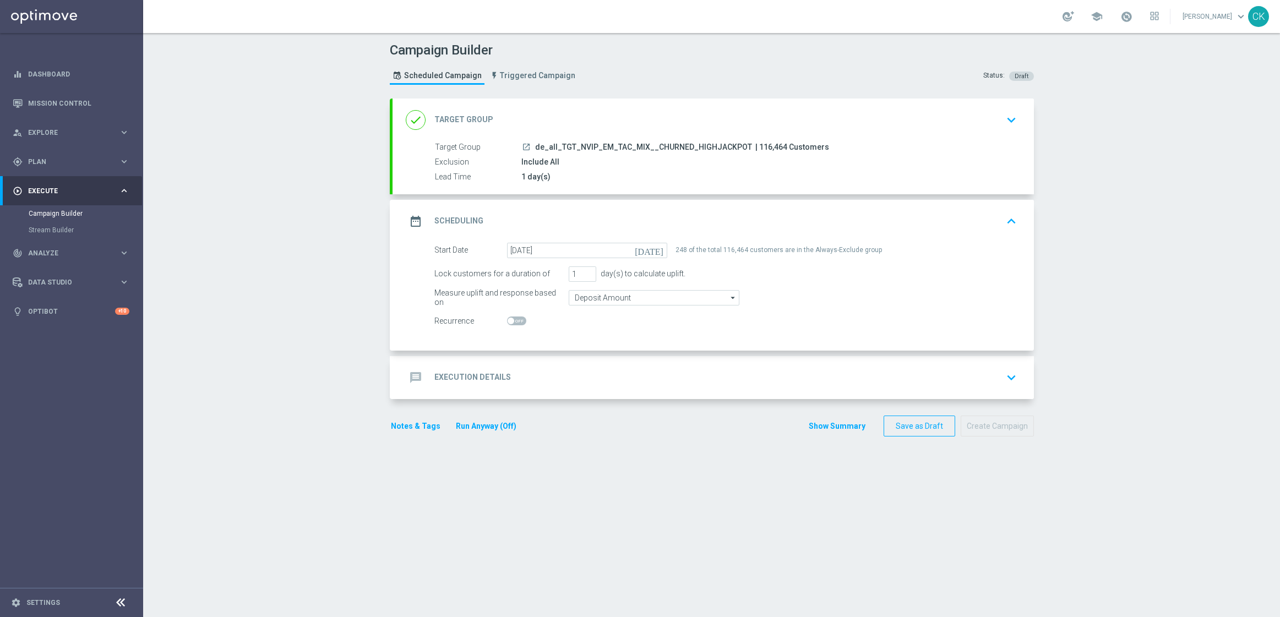
click at [446, 378] on h2 "Execution Details" at bounding box center [472, 377] width 77 height 10
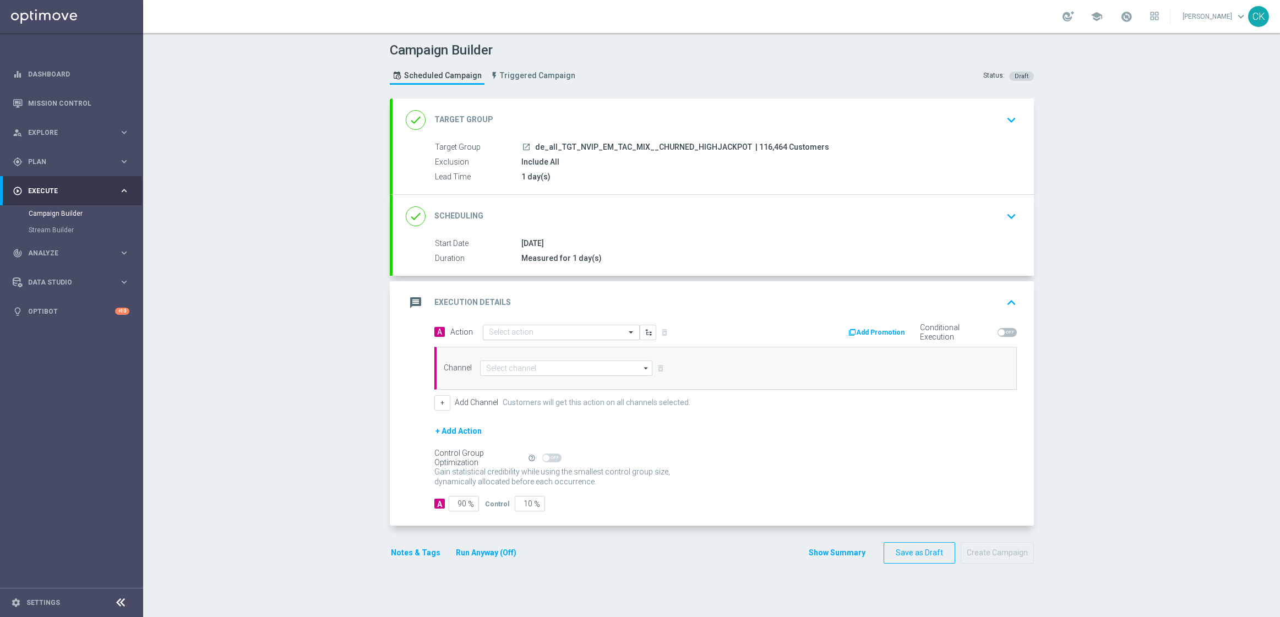
click at [534, 332] on input "text" at bounding box center [550, 332] width 123 height 9
paste input "SummerSales"
type input "SummerSales"
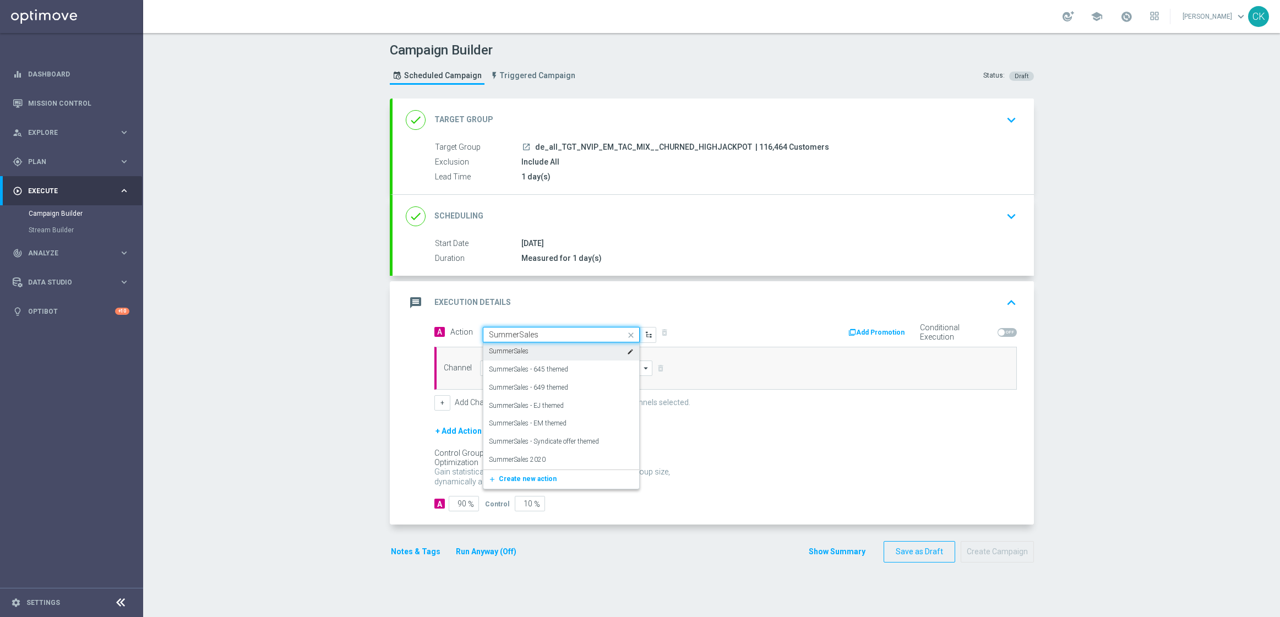
click at [533, 352] on div "SummerSales edit" at bounding box center [561, 351] width 145 height 18
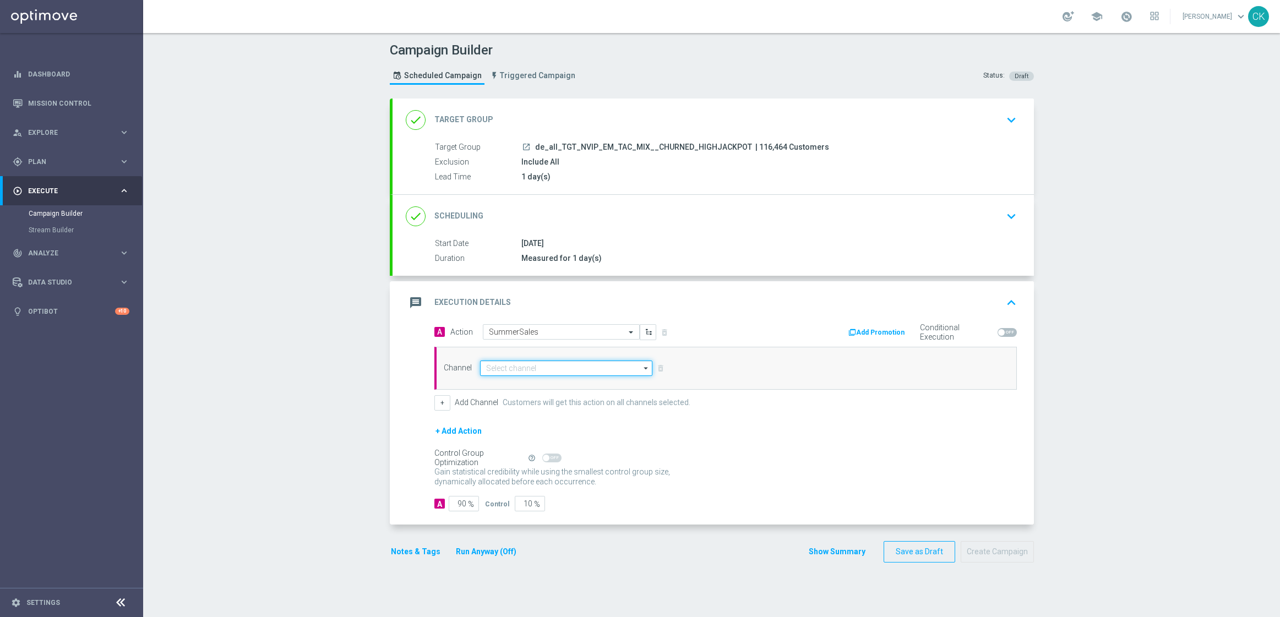
click at [521, 368] on input at bounding box center [566, 368] width 173 height 15
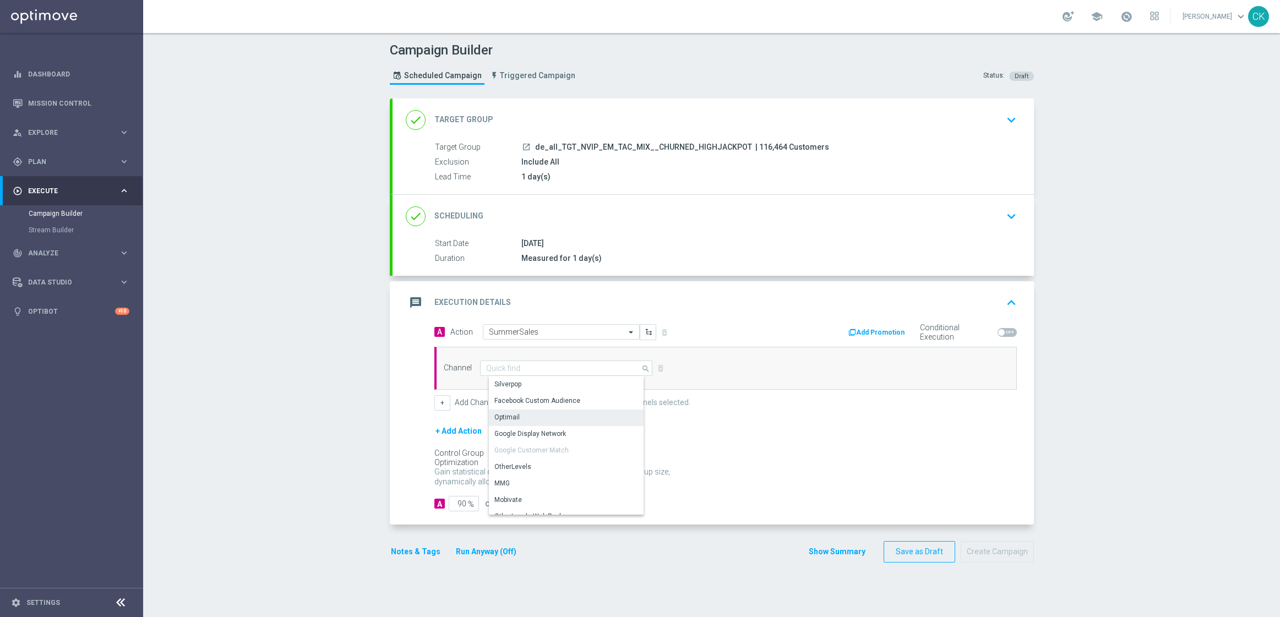
click at [512, 415] on div "Optimail" at bounding box center [506, 417] width 25 height 10
type input "Optimail"
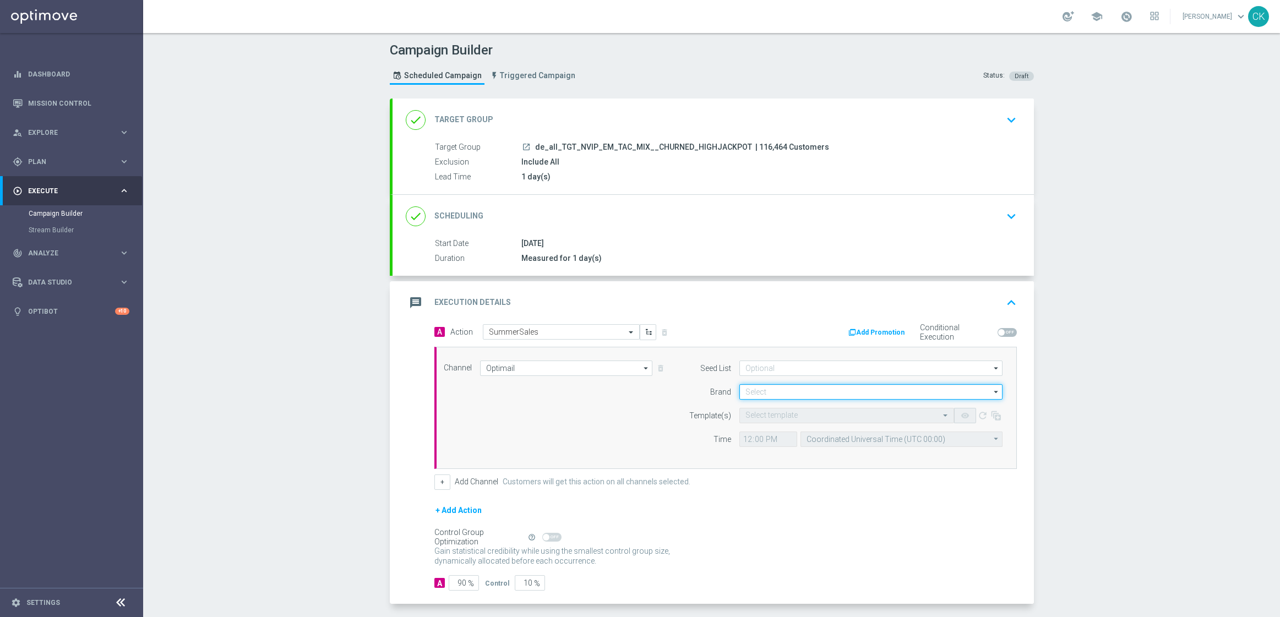
click at [809, 389] on input at bounding box center [870, 391] width 263 height 15
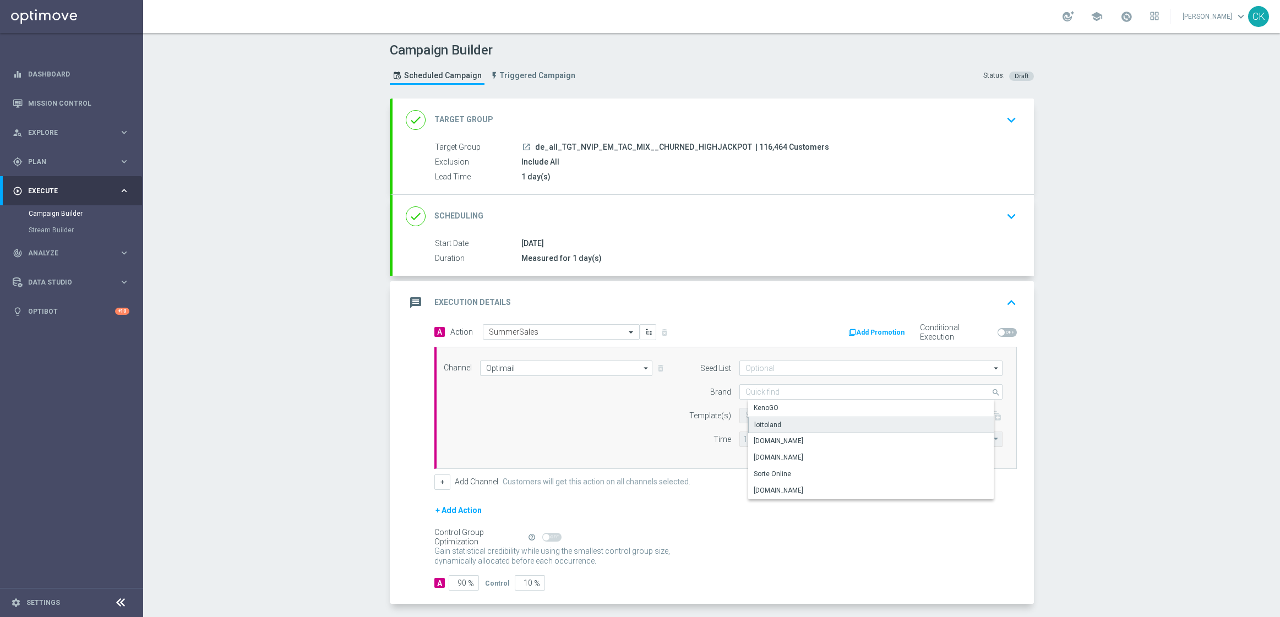
click at [780, 425] on div "lottoland" at bounding box center [879, 425] width 263 height 17
type input "lottoland"
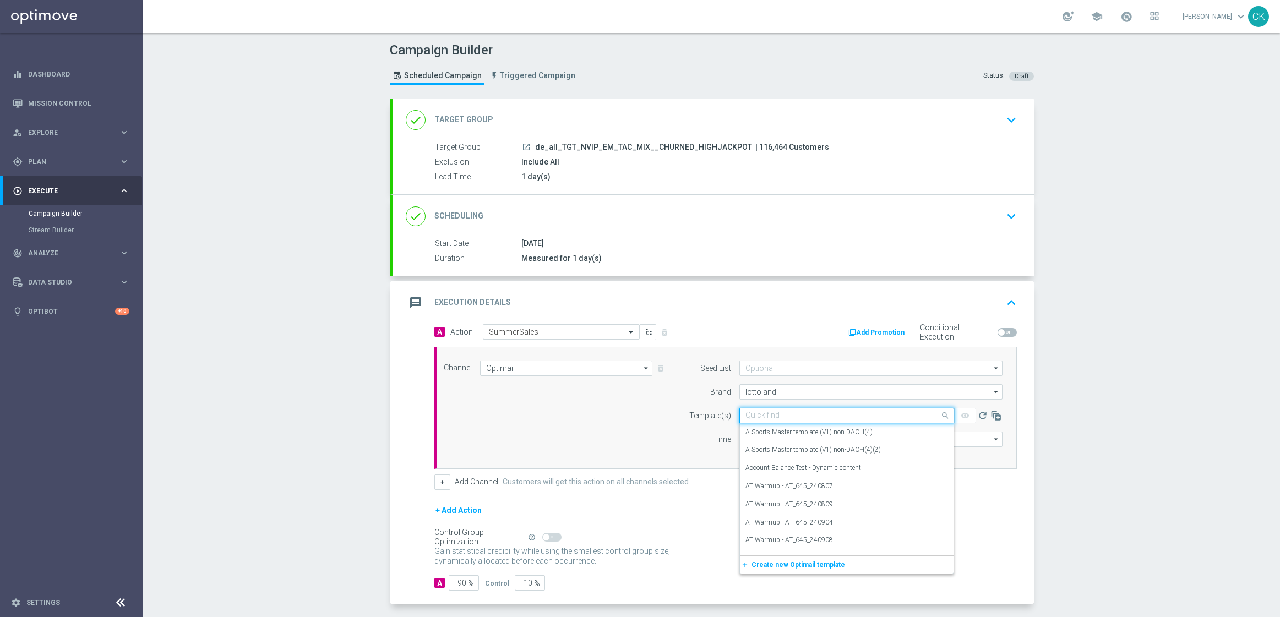
click at [770, 422] on div "Quick find" at bounding box center [846, 415] width 215 height 15
paste input "DE_REG__SUMMERSALE_250825__NVIP_EMA_TAC_MIX"
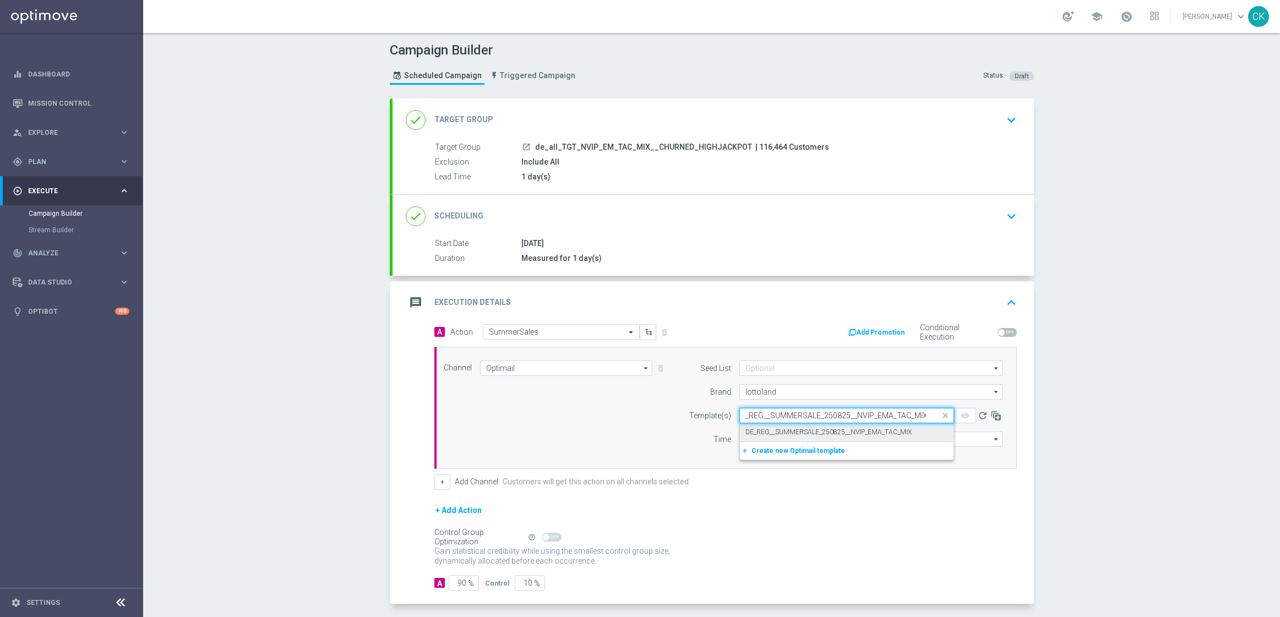
click at [758, 433] on label "DE_REG__SUMMERSALE_250825__NVIP_EMA_TAC_MIX" at bounding box center [828, 432] width 166 height 9
type input "DE_REG__SUMMERSALE_250825__NVIP_EMA_TAC_MIX"
click at [740, 438] on input "12:00" at bounding box center [768, 439] width 58 height 15
click at [740, 438] on input "08:00" at bounding box center [768, 439] width 58 height 15
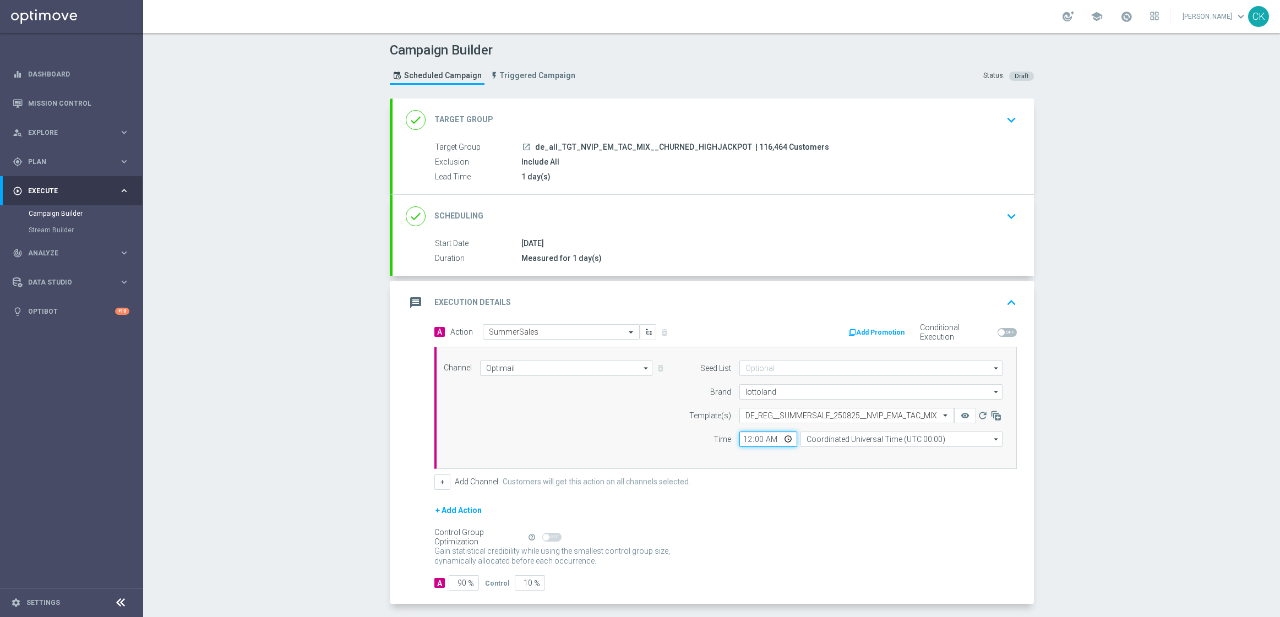
type input "06:00"
click at [896, 439] on input "Coordinated Universal Time (UTC 00:00)" at bounding box center [901, 439] width 202 height 15
click at [899, 454] on div "Central European Time ([GEOGRAPHIC_DATA]) (UTC +02:00)" at bounding box center [905, 456] width 180 height 10
type input "Central European Time ([GEOGRAPHIC_DATA]) (UTC +02:00)"
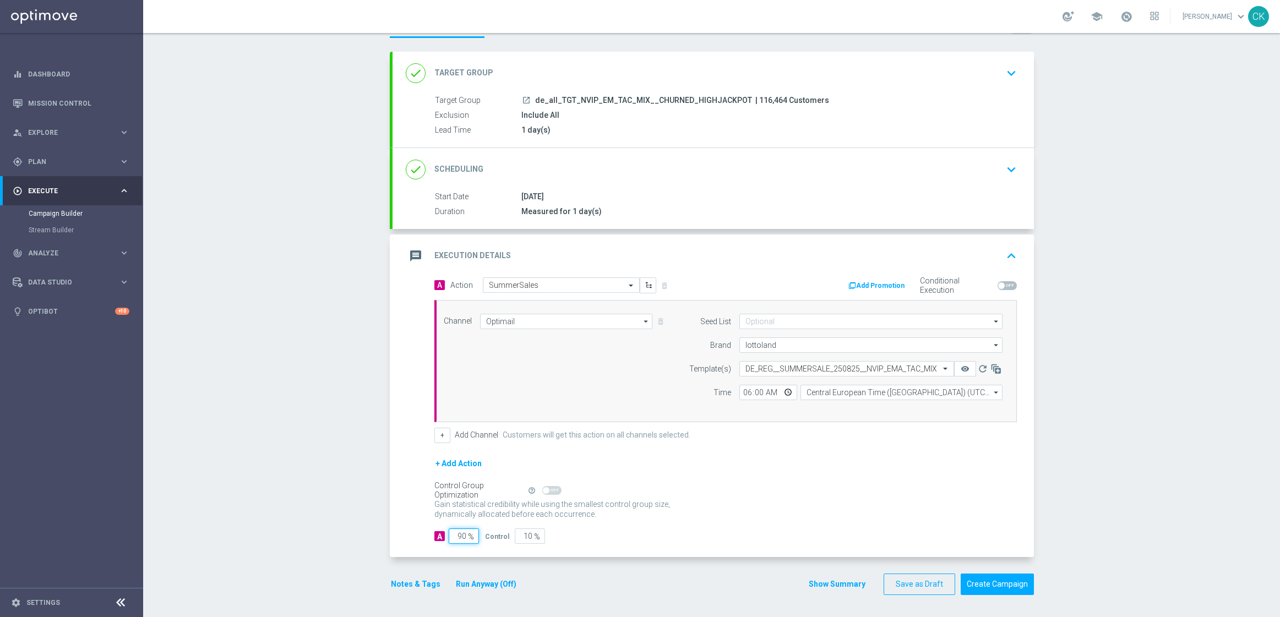
click at [462, 534] on input "90" at bounding box center [464, 535] width 30 height 15
type input "9"
type input "91"
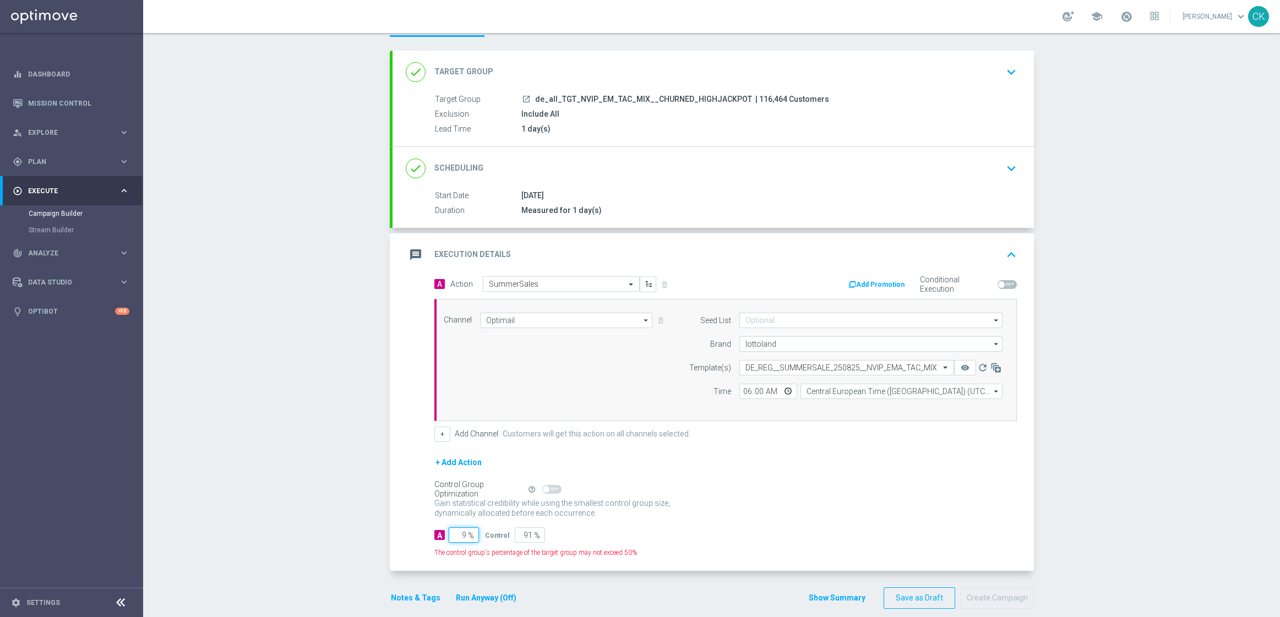
type input "98"
type input "2"
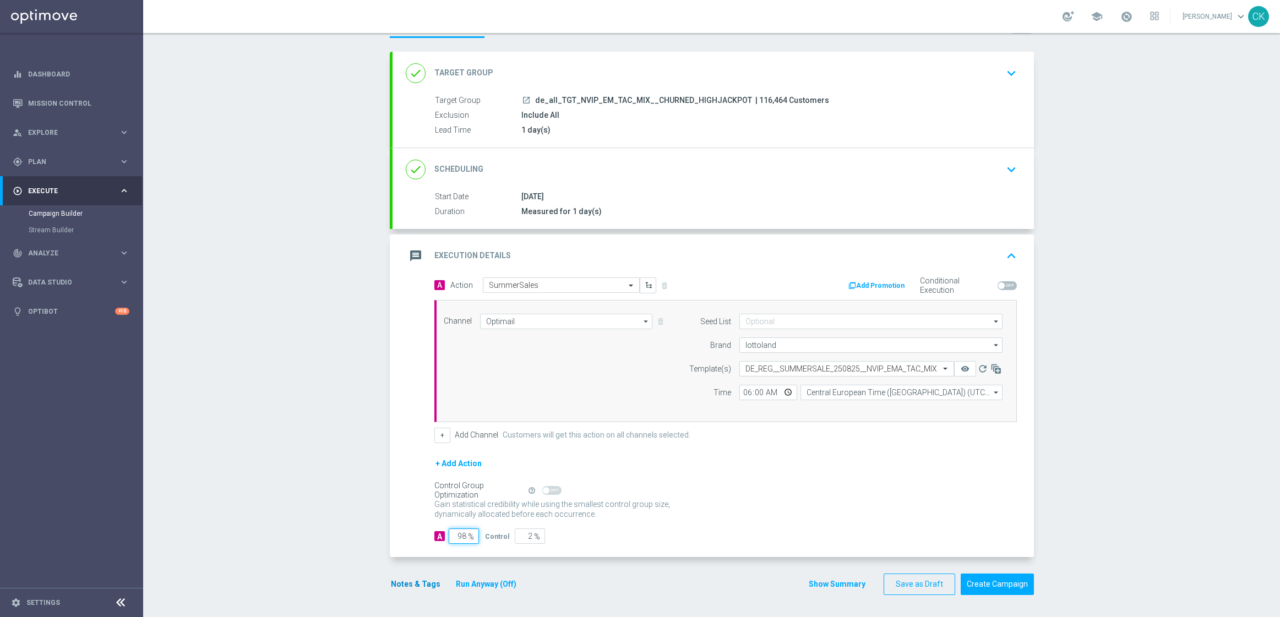
type input "98"
click at [404, 581] on button "Notes & Tags" at bounding box center [416, 584] width 52 height 14
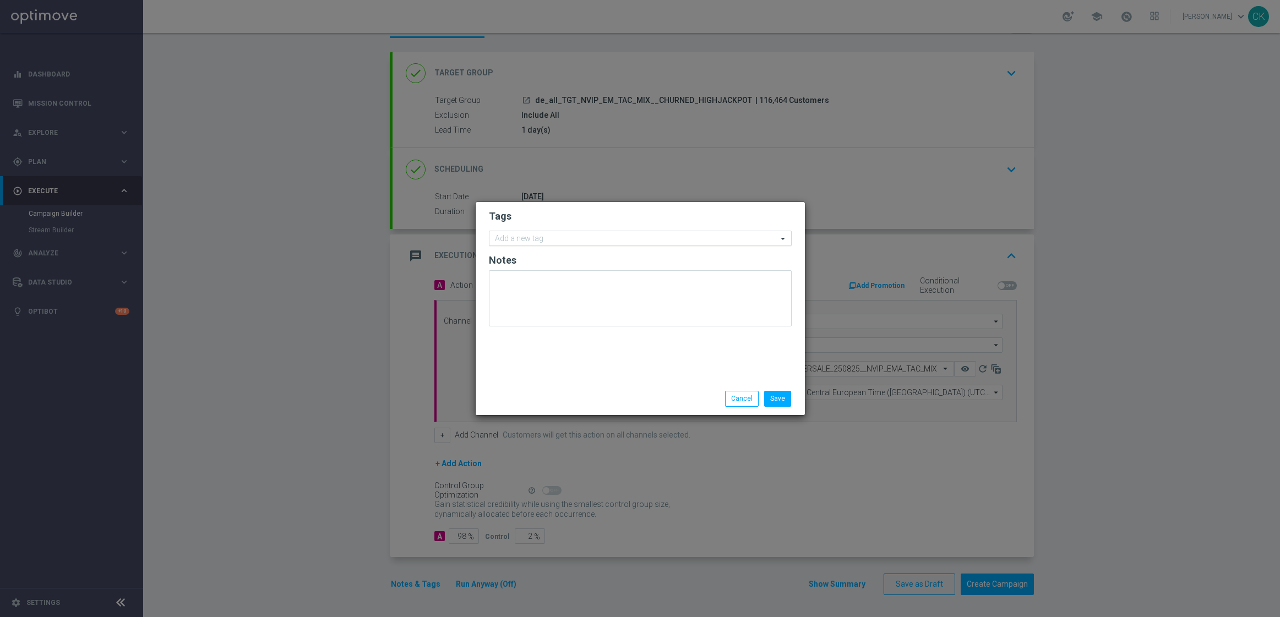
click at [555, 238] on input "text" at bounding box center [636, 238] width 282 height 9
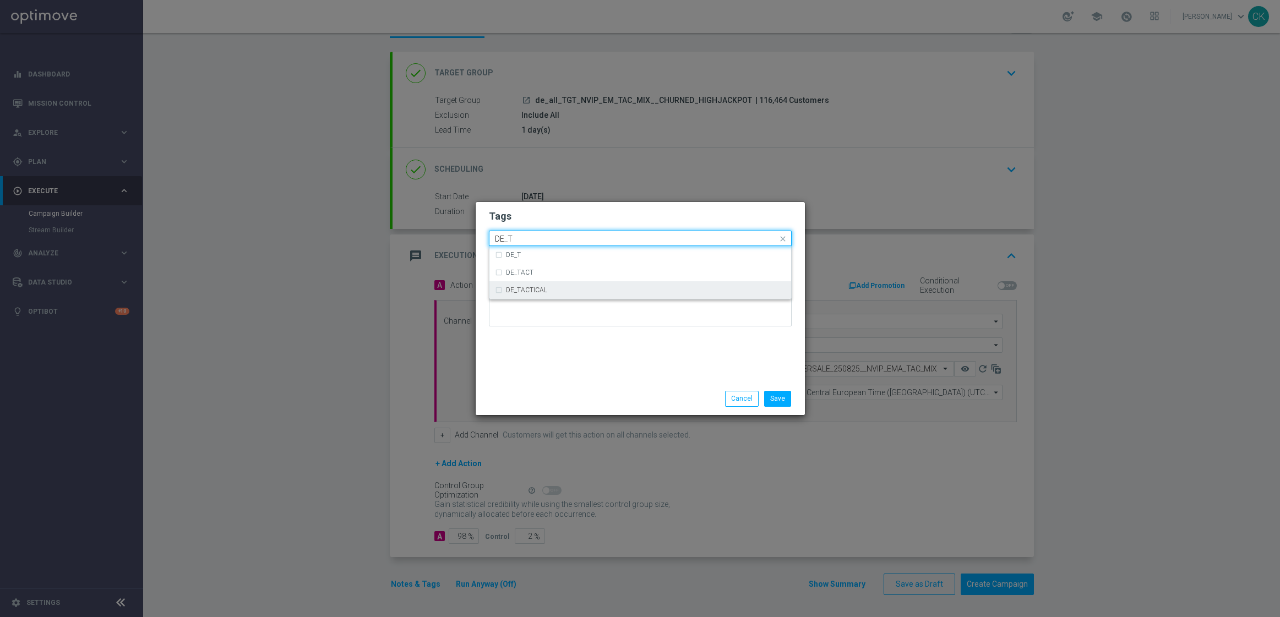
click at [593, 296] on div "DE_TACTICAL" at bounding box center [640, 290] width 291 height 18
type input "DE_T"
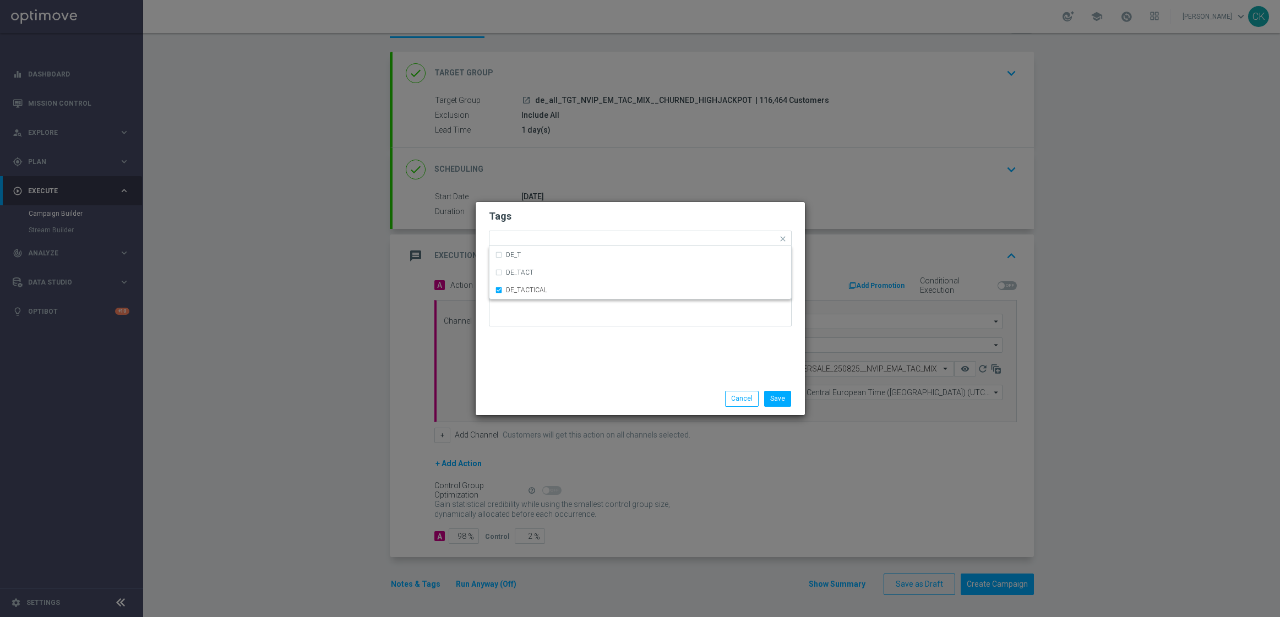
click at [582, 385] on div "Save Cancel" at bounding box center [640, 399] width 329 height 32
click at [787, 397] on button "Save" at bounding box center [777, 398] width 27 height 15
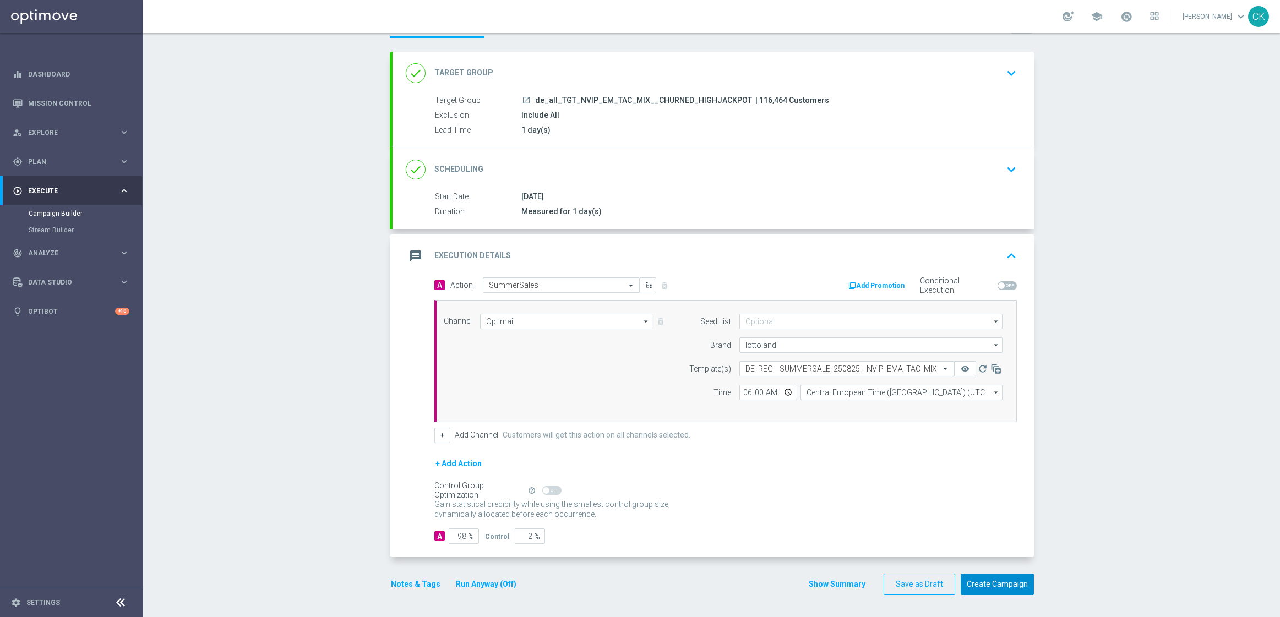
click at [998, 582] on button "Create Campaign" at bounding box center [997, 584] width 73 height 21
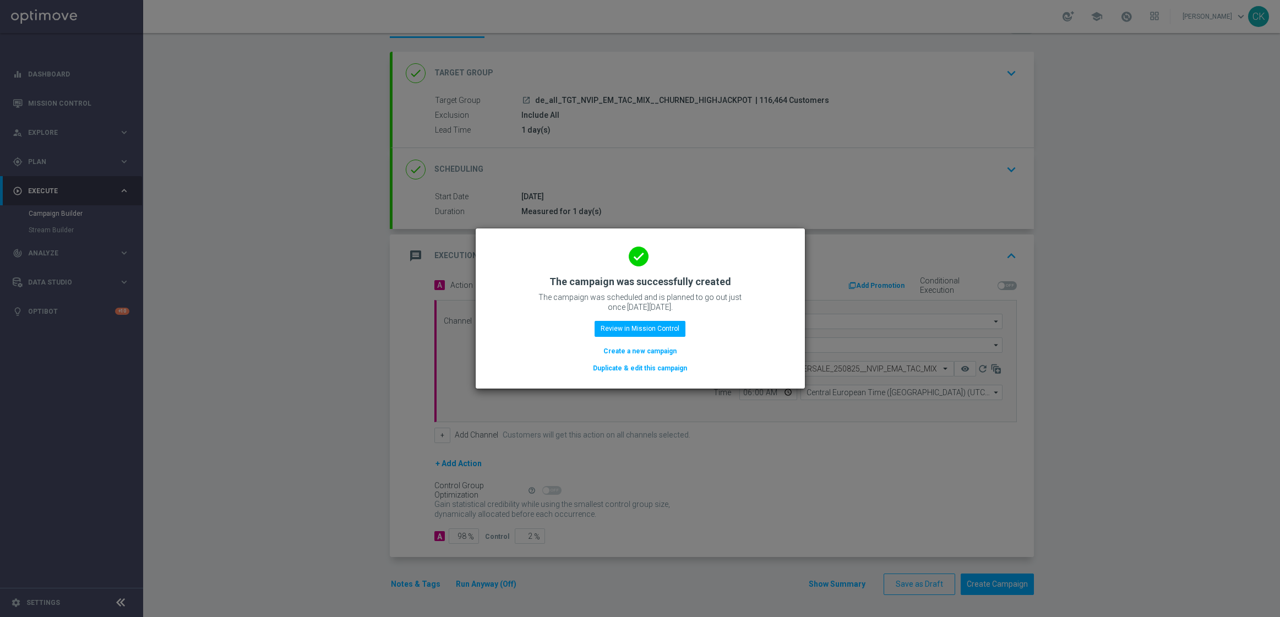
click at [651, 348] on button "Create a new campaign" at bounding box center [639, 351] width 75 height 12
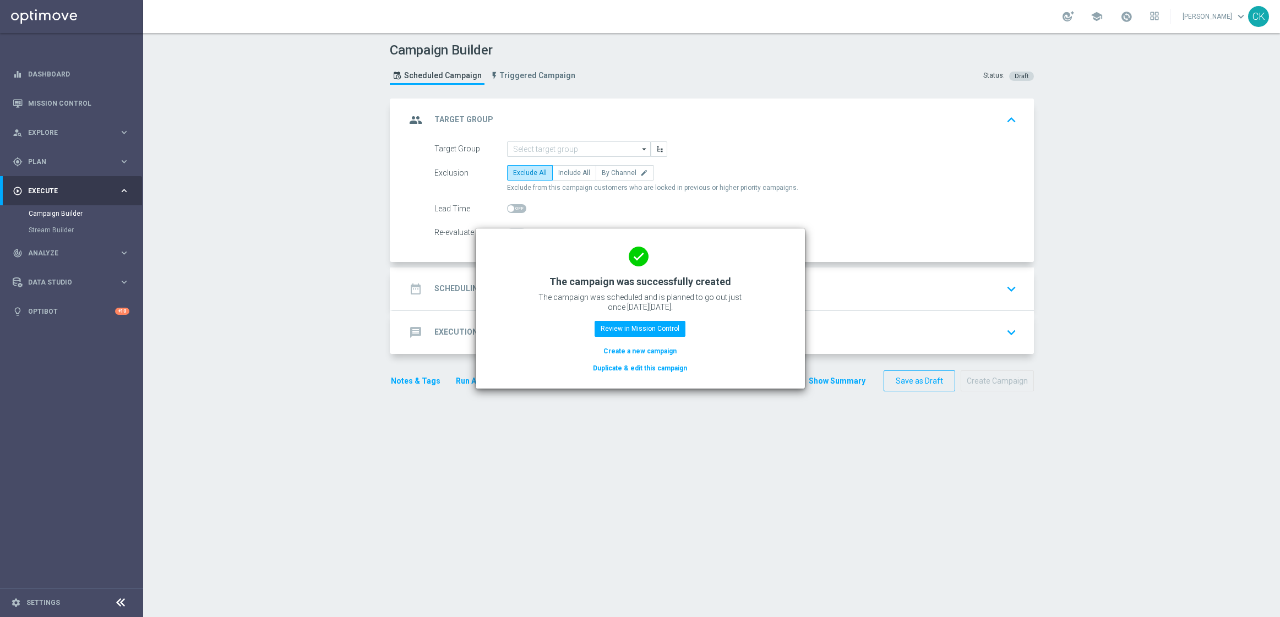
scroll to position [0, 0]
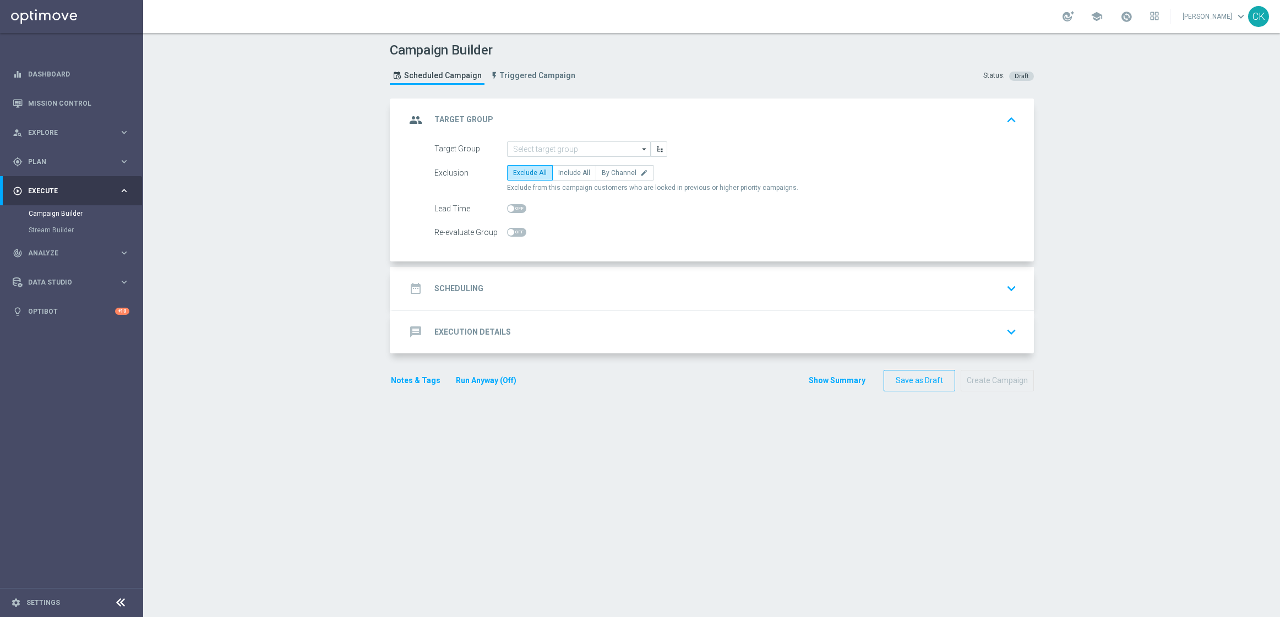
click at [572, 139] on div "group Target Group keyboard_arrow_up" at bounding box center [712, 120] width 641 height 43
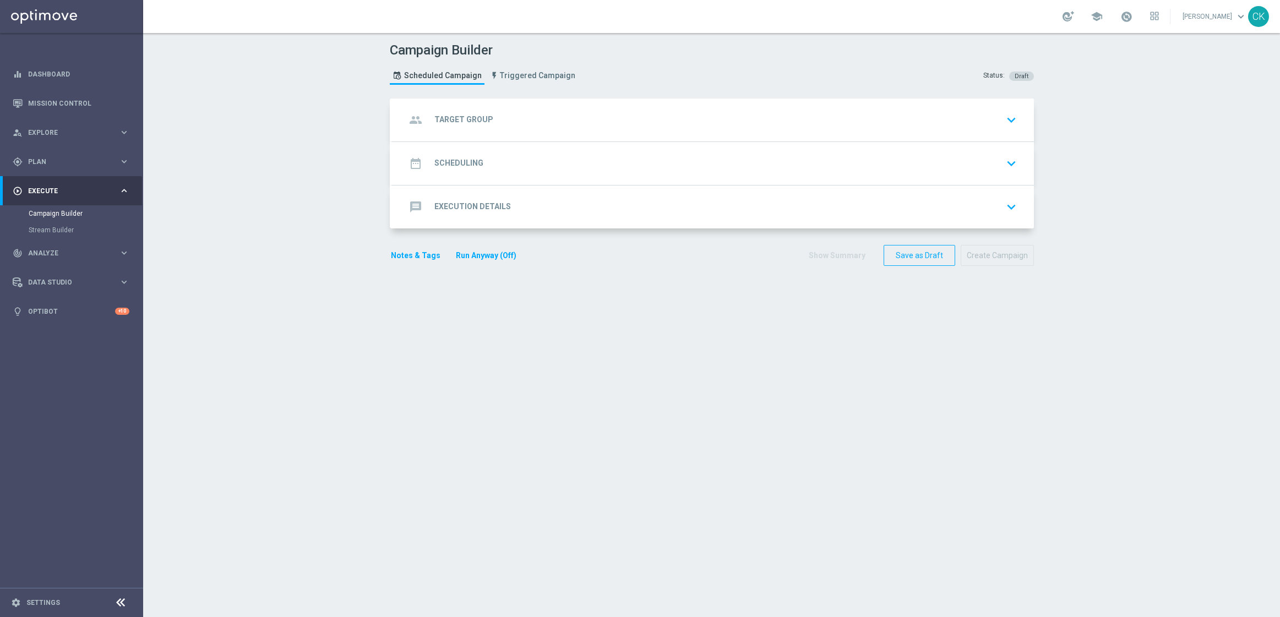
click at [552, 116] on div "group Target Group keyboard_arrow_down" at bounding box center [713, 120] width 615 height 21
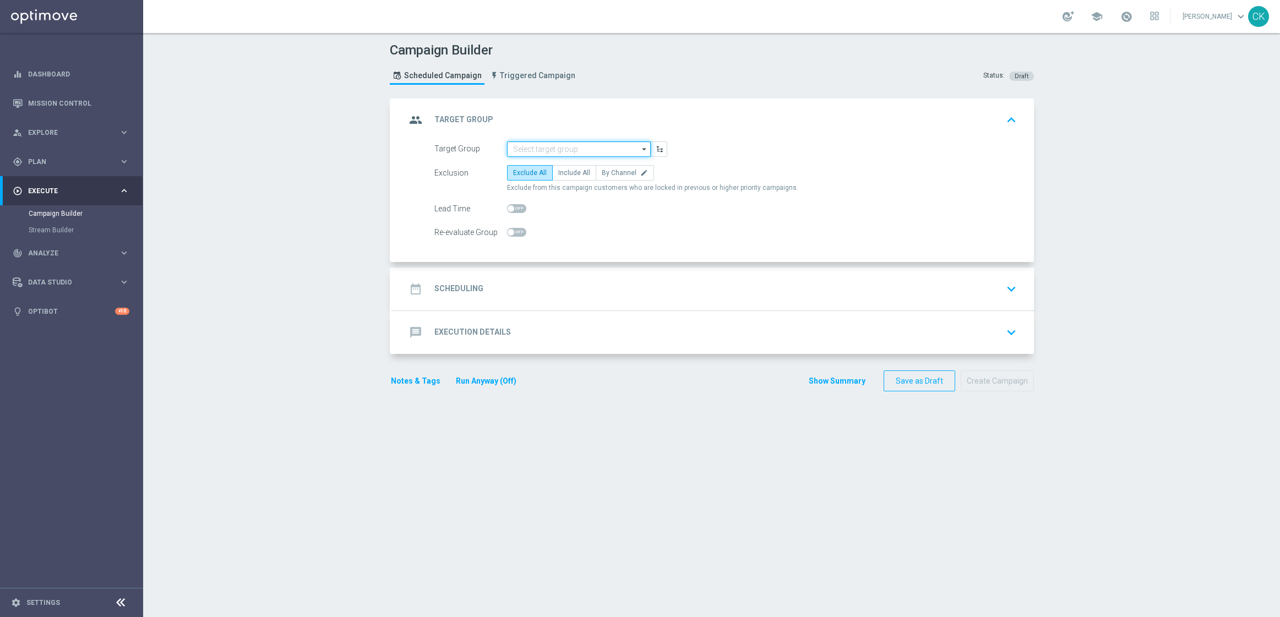
click at [562, 151] on input at bounding box center [579, 148] width 144 height 15
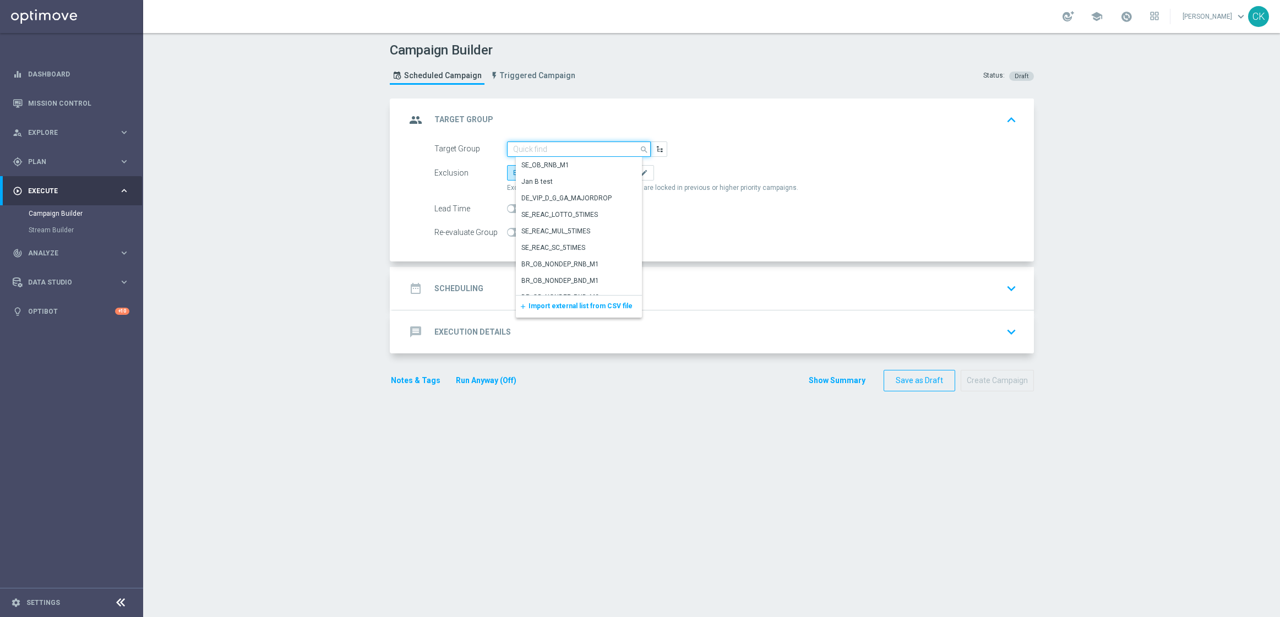
paste input "de_TGT_NVIP_EM_TAC_MIX__ACTIVE_ALL_HIGHJACKPOT"
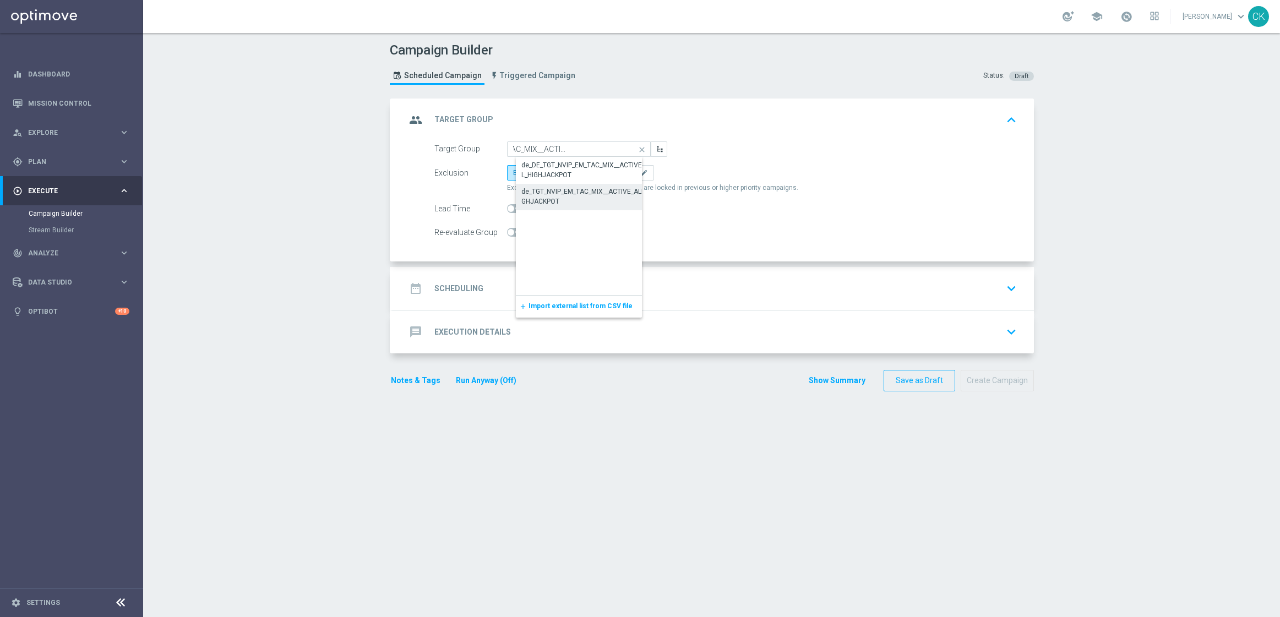
click at [546, 201] on div "de_TGT_NVIP_EM_TAC_MIX__ACTIVE_ALL_HIGHJACKPOT" at bounding box center [587, 197] width 133 height 20
type input "de_TGT_NVIP_EM_TAC_MIX__ACTIVE_ALL_HIGHJACKPOT"
click at [570, 172] on span "Include All" at bounding box center [574, 173] width 32 height 8
click at [565, 172] on input "Include All" at bounding box center [561, 174] width 7 height 7
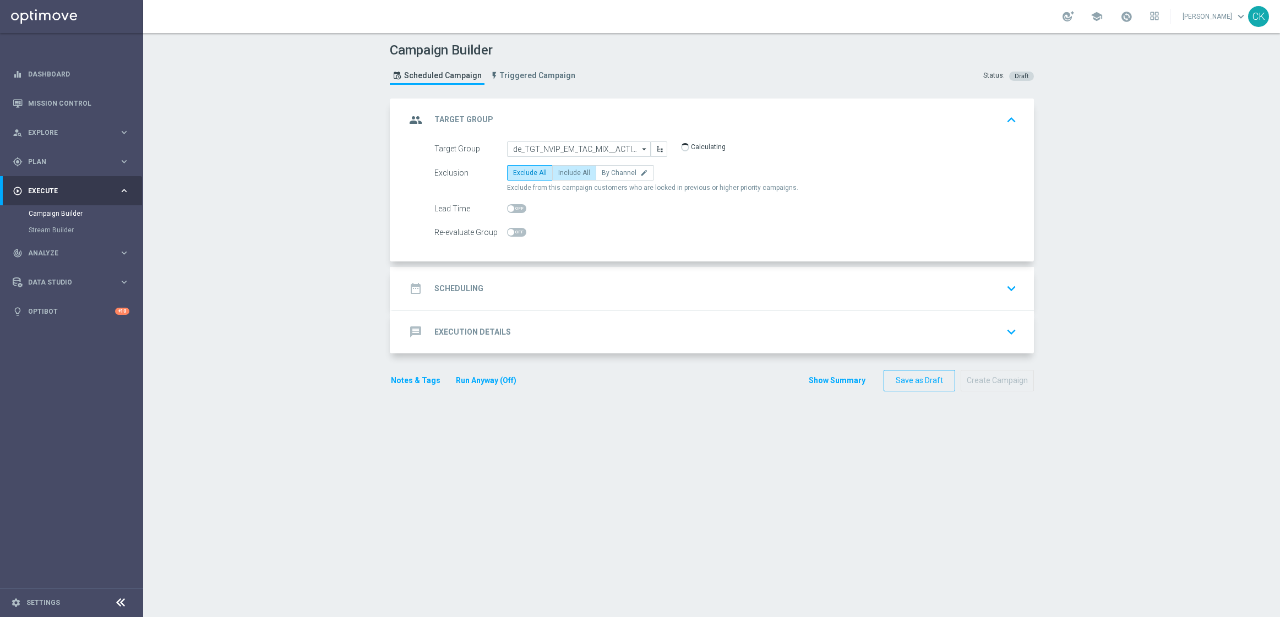
radio input "true"
click at [508, 209] on span at bounding box center [511, 208] width 7 height 7
click at [507, 209] on input "checkbox" at bounding box center [516, 208] width 19 height 9
checkbox input "true"
click at [456, 285] on h2 "Scheduling" at bounding box center [458, 288] width 49 height 10
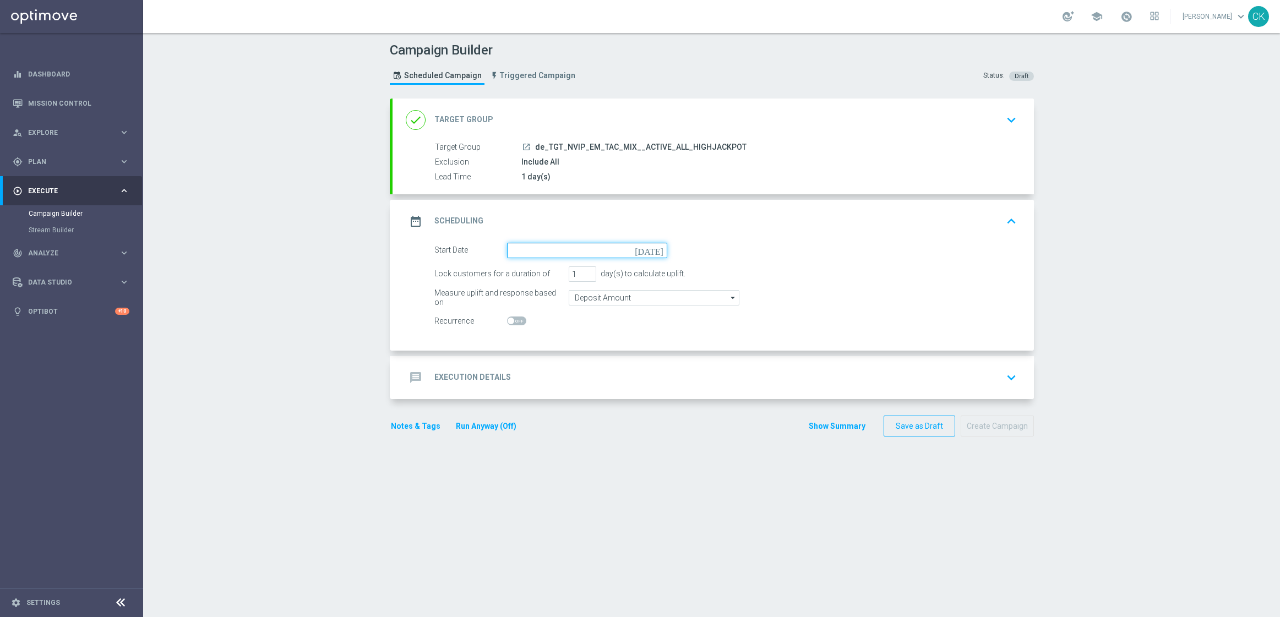
click at [556, 246] on input at bounding box center [587, 250] width 160 height 15
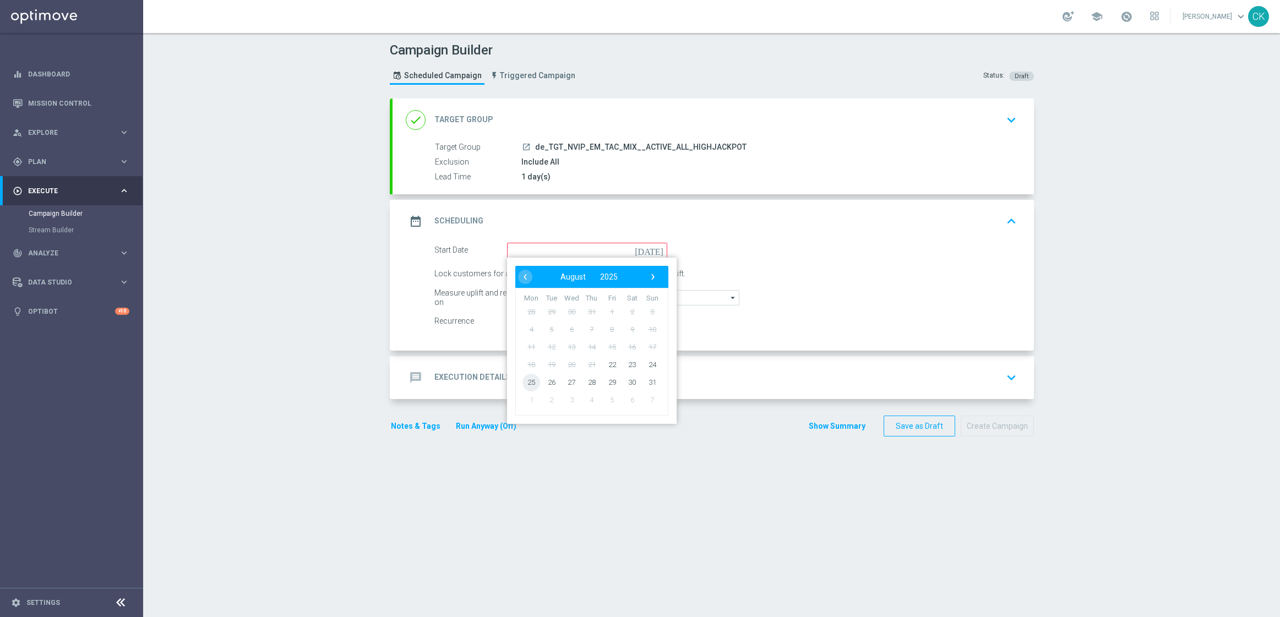
click at [524, 379] on span "25" at bounding box center [531, 382] width 18 height 18
type input "[DATE]"
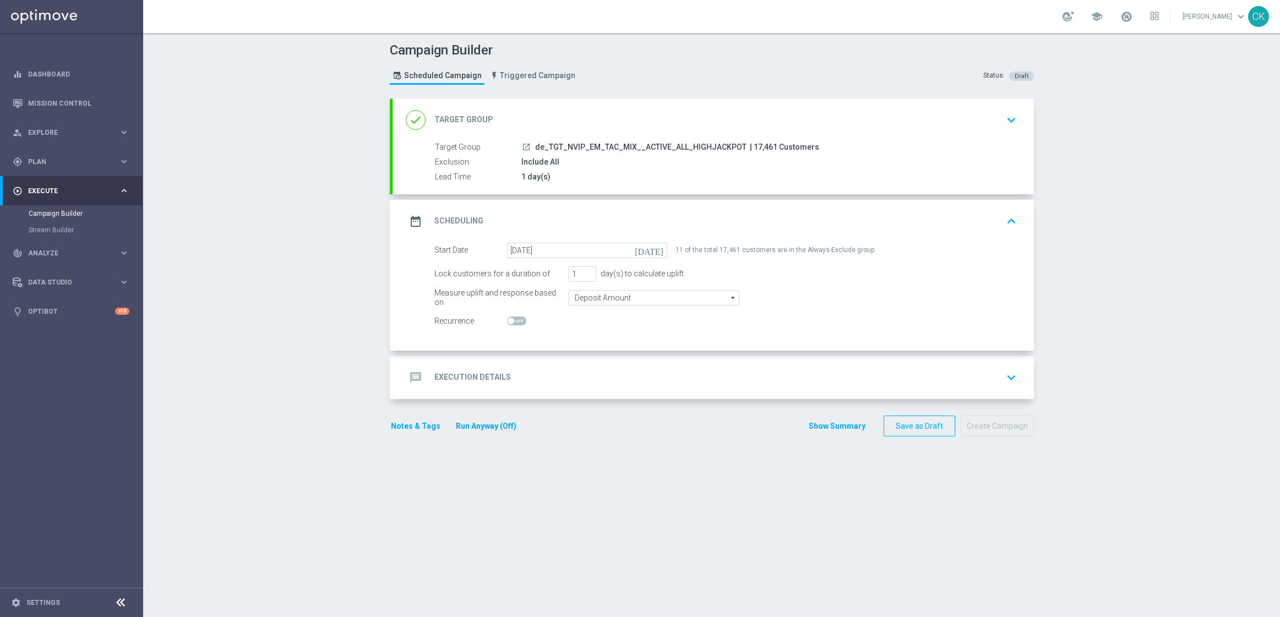
click at [442, 373] on h2 "Execution Details" at bounding box center [472, 377] width 77 height 10
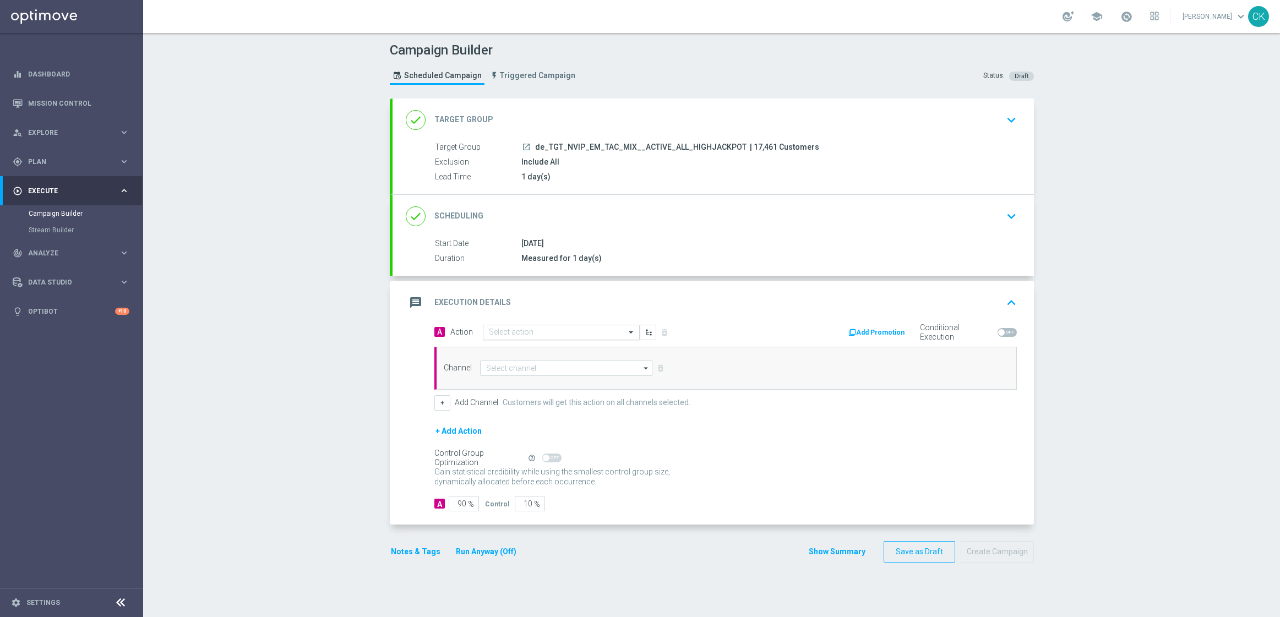
click at [537, 329] on input "text" at bounding box center [550, 332] width 123 height 9
paste input "SummerSales"
type input "SummerSales"
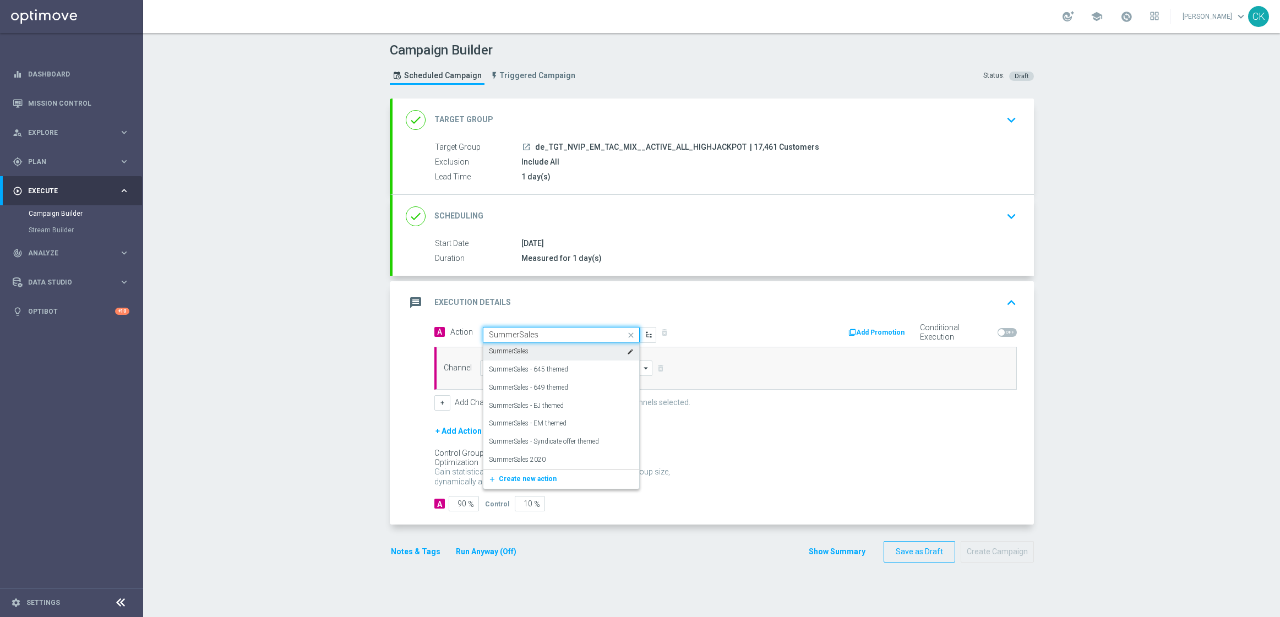
click at [533, 353] on div "SummerSales edit" at bounding box center [561, 351] width 145 height 18
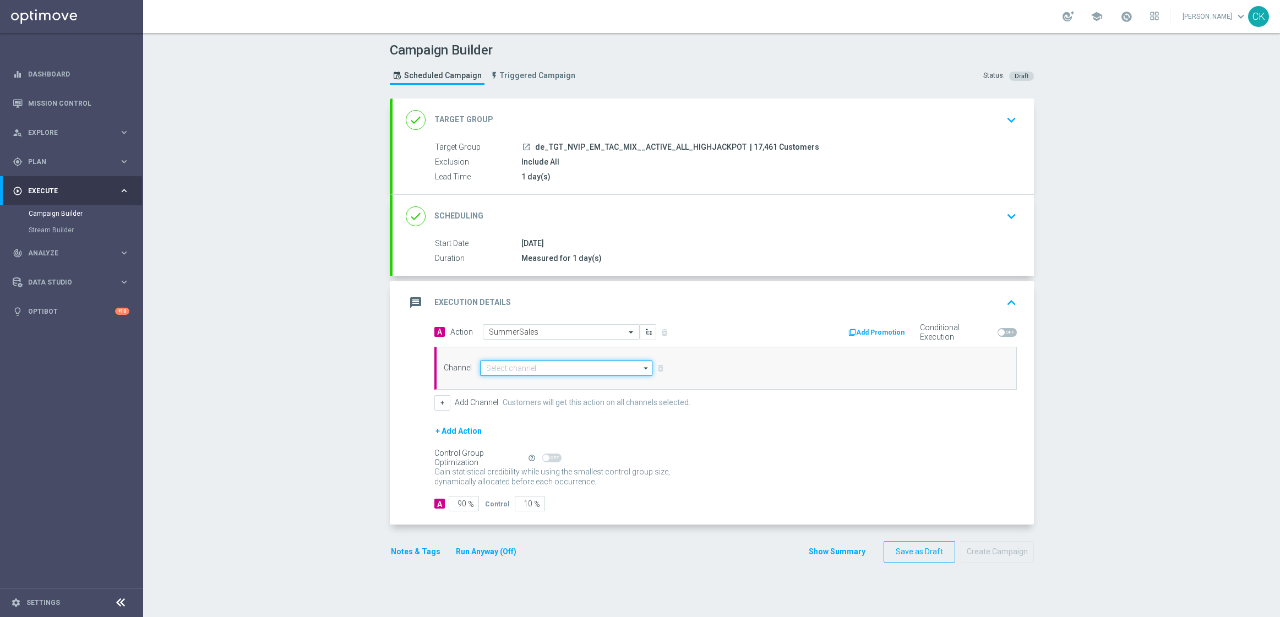
click at [534, 368] on input at bounding box center [566, 368] width 173 height 15
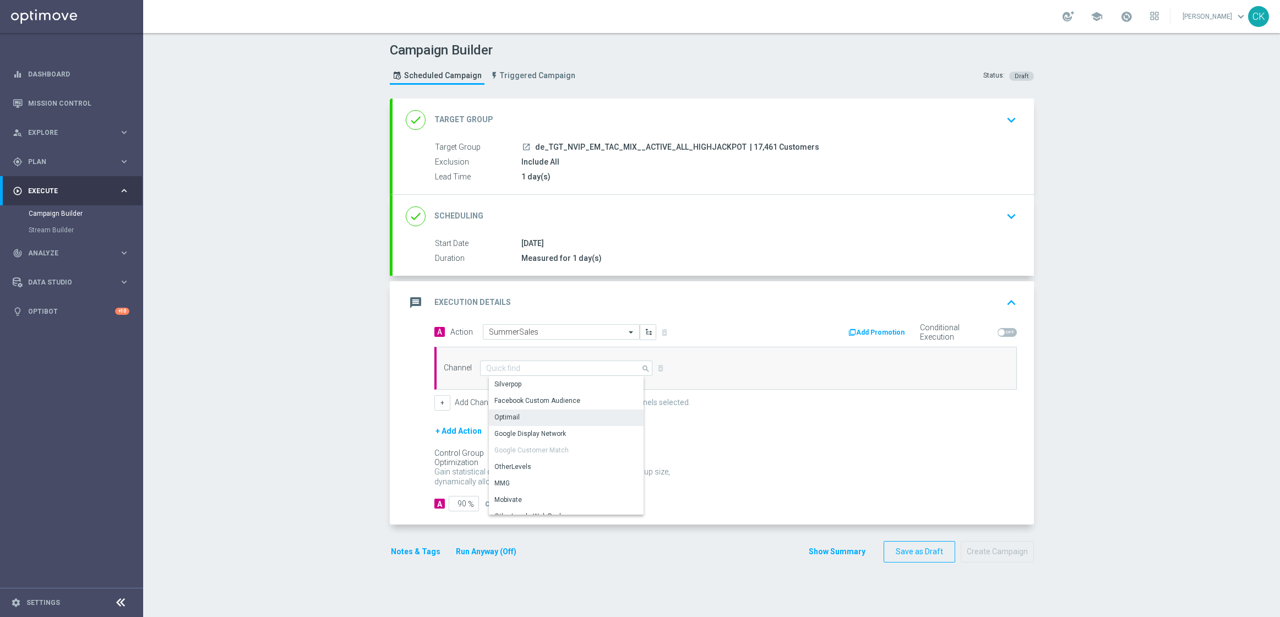
click at [532, 414] on div "Optimail" at bounding box center [570, 417] width 163 height 15
type input "Optimail"
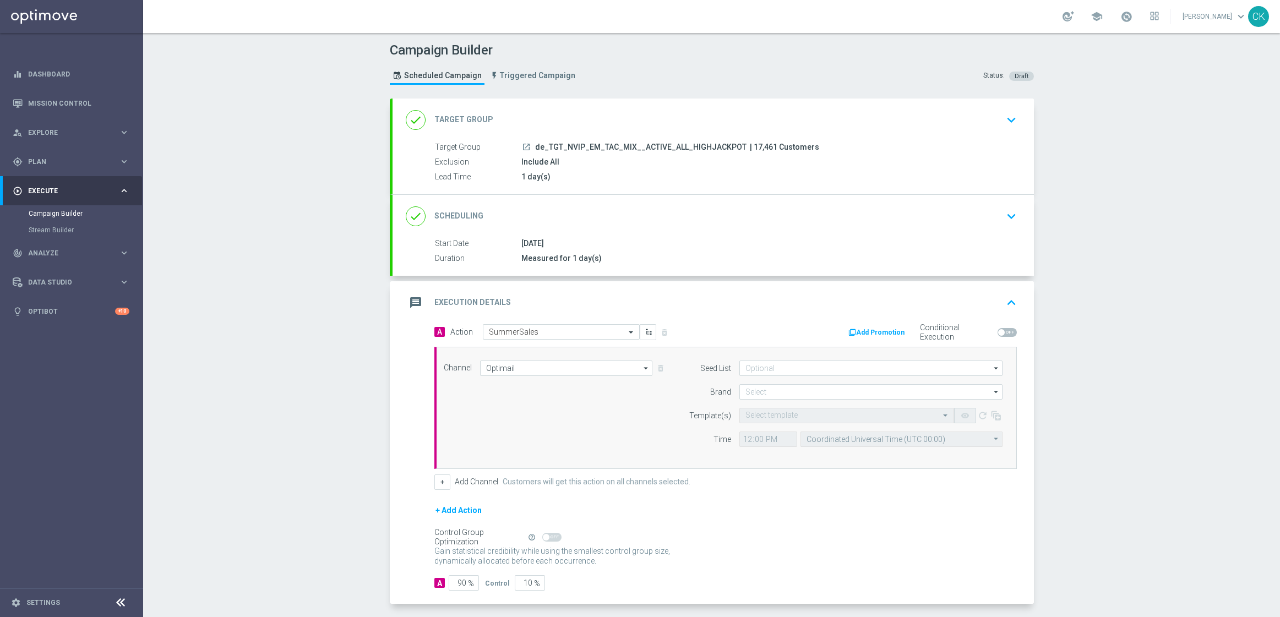
scroll to position [48, 0]
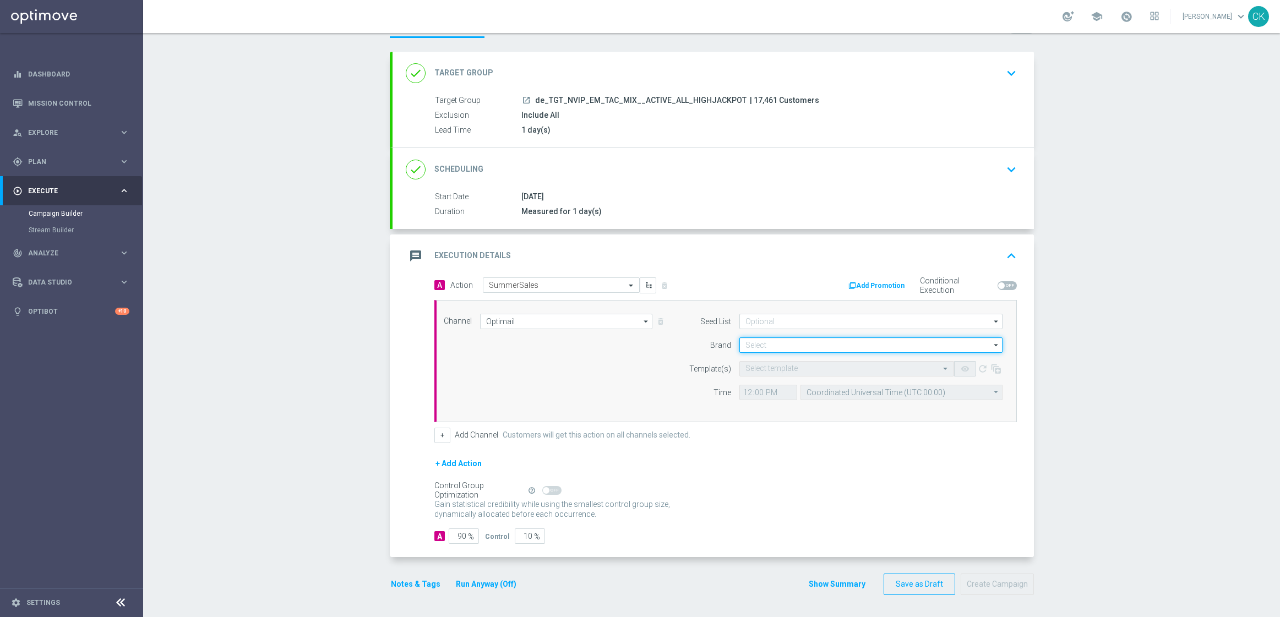
click at [774, 347] on input at bounding box center [870, 344] width 263 height 15
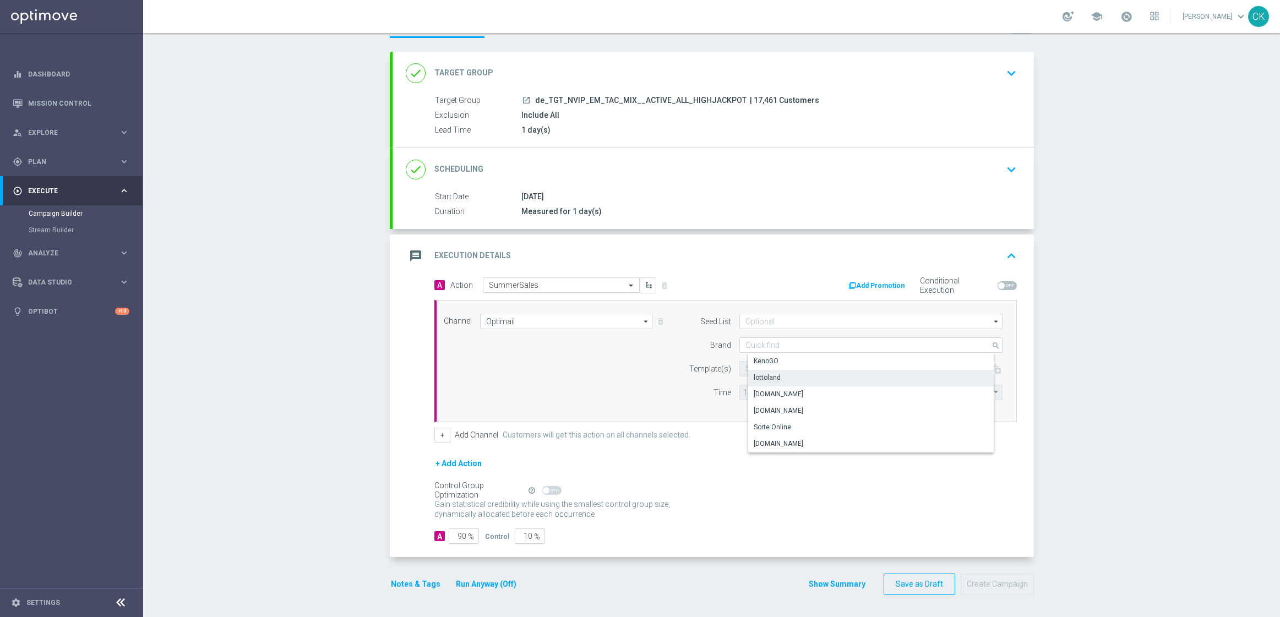
click at [780, 374] on div "lottoland" at bounding box center [879, 377] width 263 height 15
type input "lottoland"
click at [772, 364] on input "text" at bounding box center [835, 368] width 181 height 9
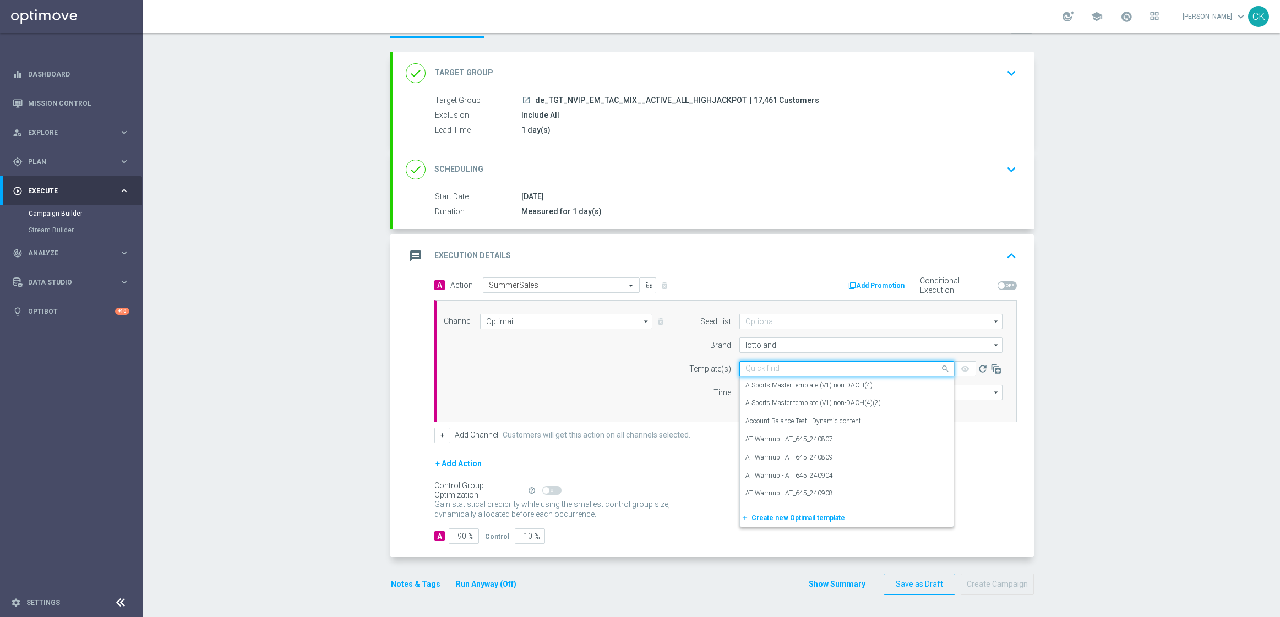
paste input "DE_INT__SUMMERSALE_250825__NVIP_EMA_TAC_MIX"
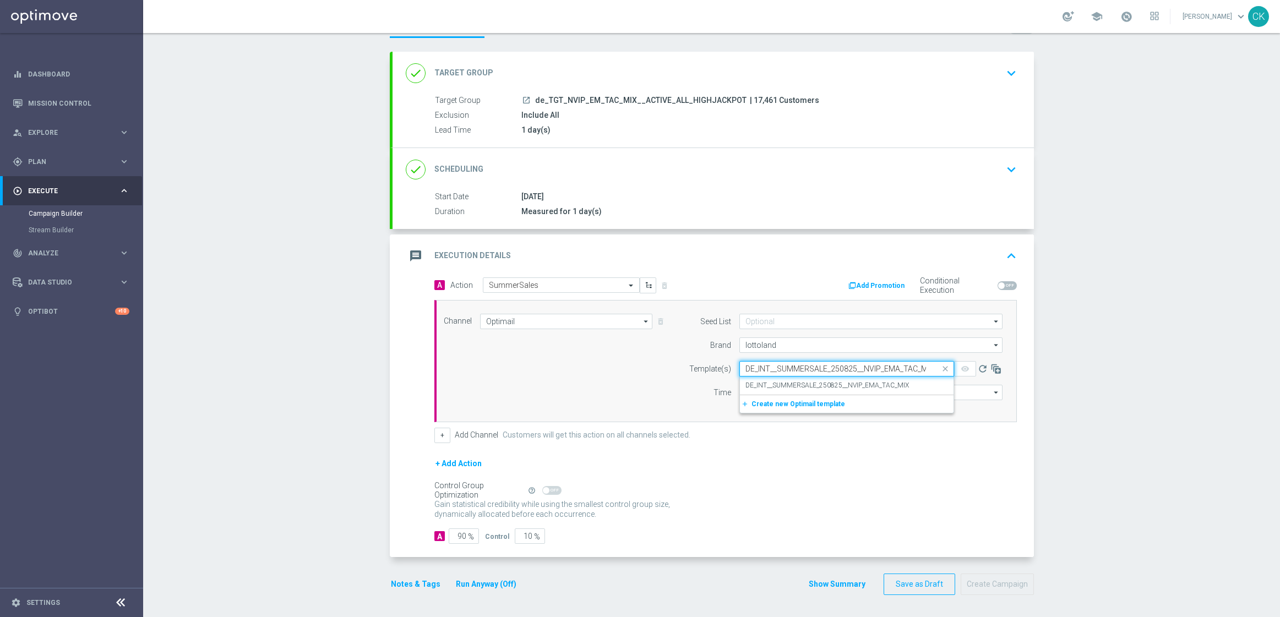
scroll to position [0, 7]
click at [776, 384] on label "DE_INT__SUMMERSALE_250825__NVIP_EMA_TAC_MIX" at bounding box center [826, 385] width 163 height 9
type input "DE_INT__SUMMERSALE_250825__NVIP_EMA_TAC_MIX"
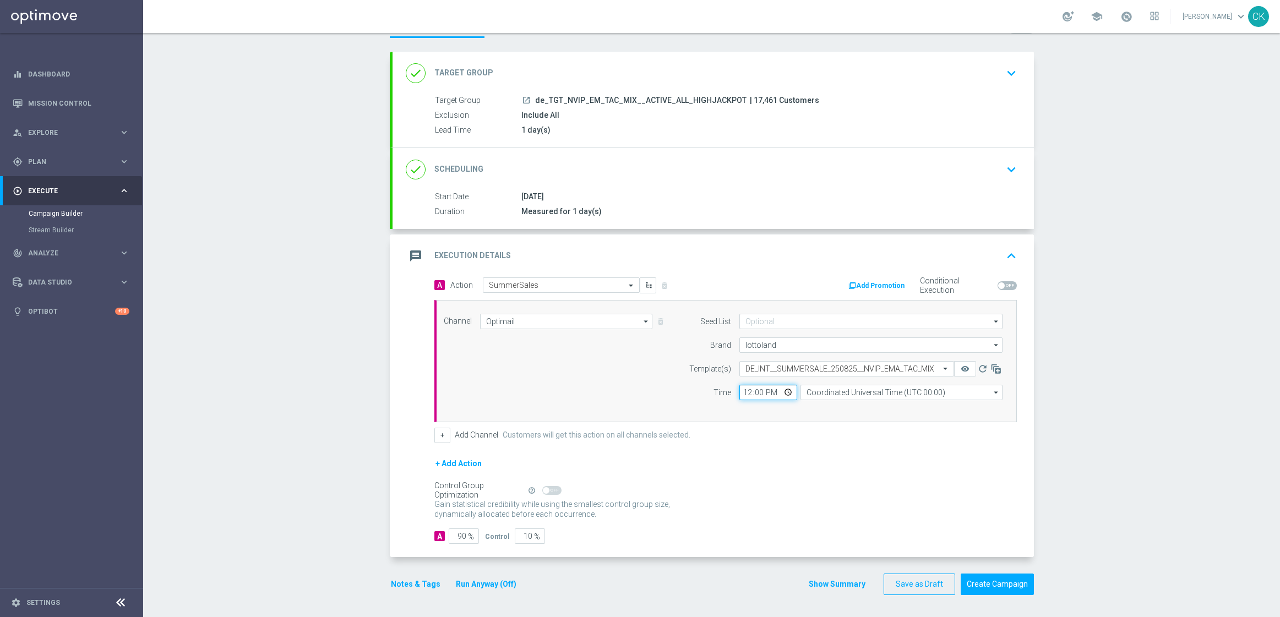
click at [742, 389] on input "12:00" at bounding box center [768, 392] width 58 height 15
type input "06:00"
click at [891, 389] on input "Coordinated Universal Time (UTC 00:00)" at bounding box center [901, 392] width 202 height 15
click at [935, 403] on div "Central European Time ([GEOGRAPHIC_DATA]) (UTC +02:00)" at bounding box center [905, 408] width 180 height 10
type input "Central European Time ([GEOGRAPHIC_DATA]) (UTC +02:00)"
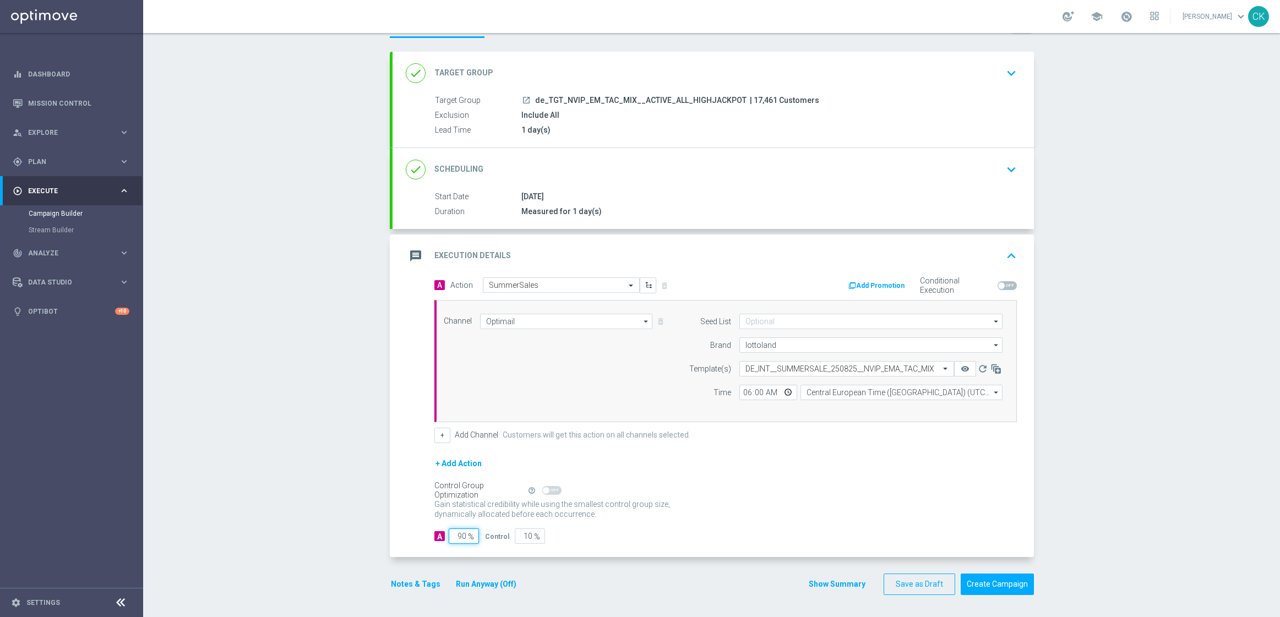
click at [461, 535] on input "90" at bounding box center [464, 535] width 30 height 15
type input "9"
type input "91"
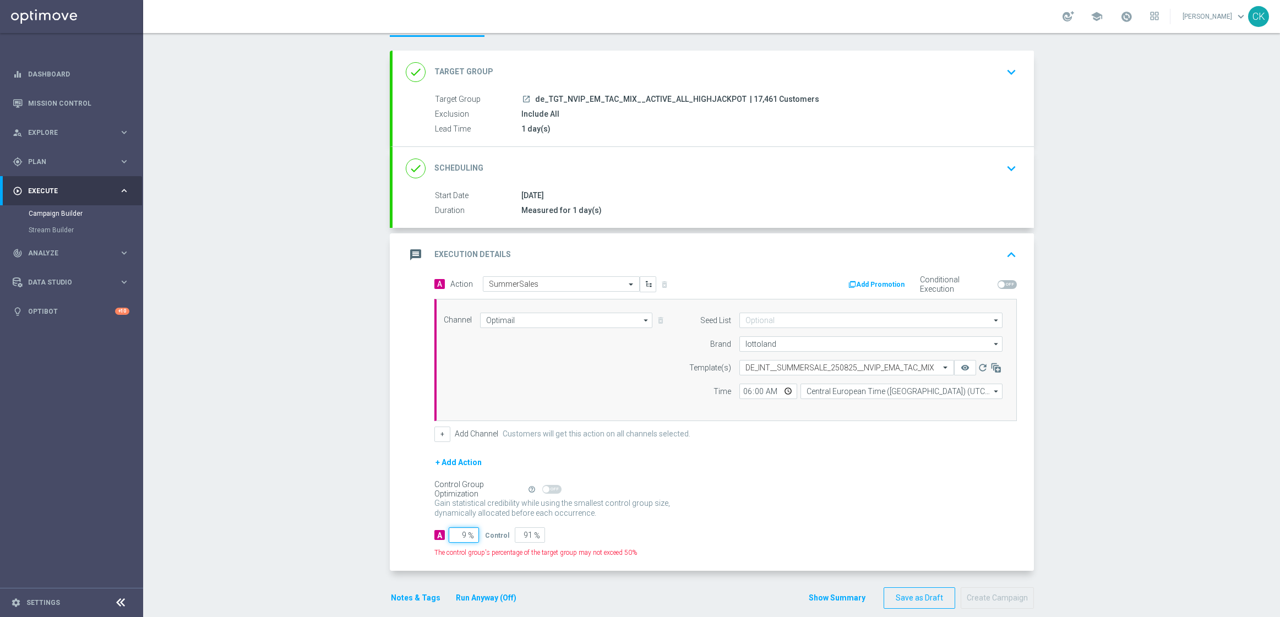
type input "98"
type input "2"
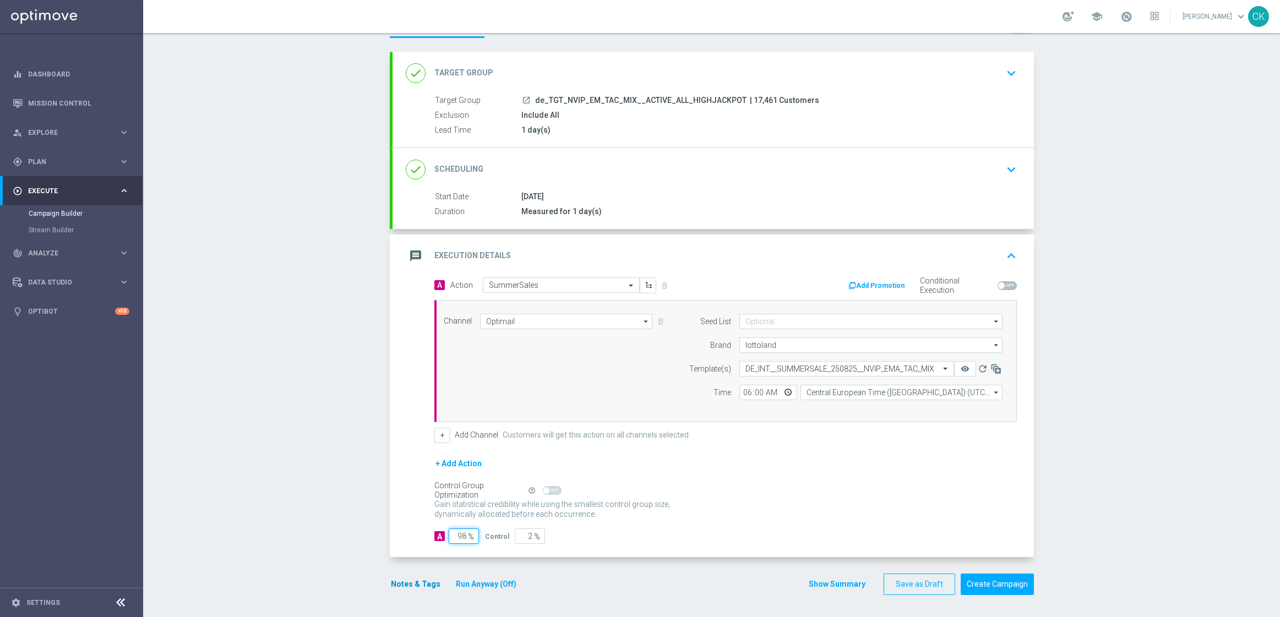
type input "98"
click at [401, 583] on button "Notes & Tags" at bounding box center [416, 584] width 52 height 14
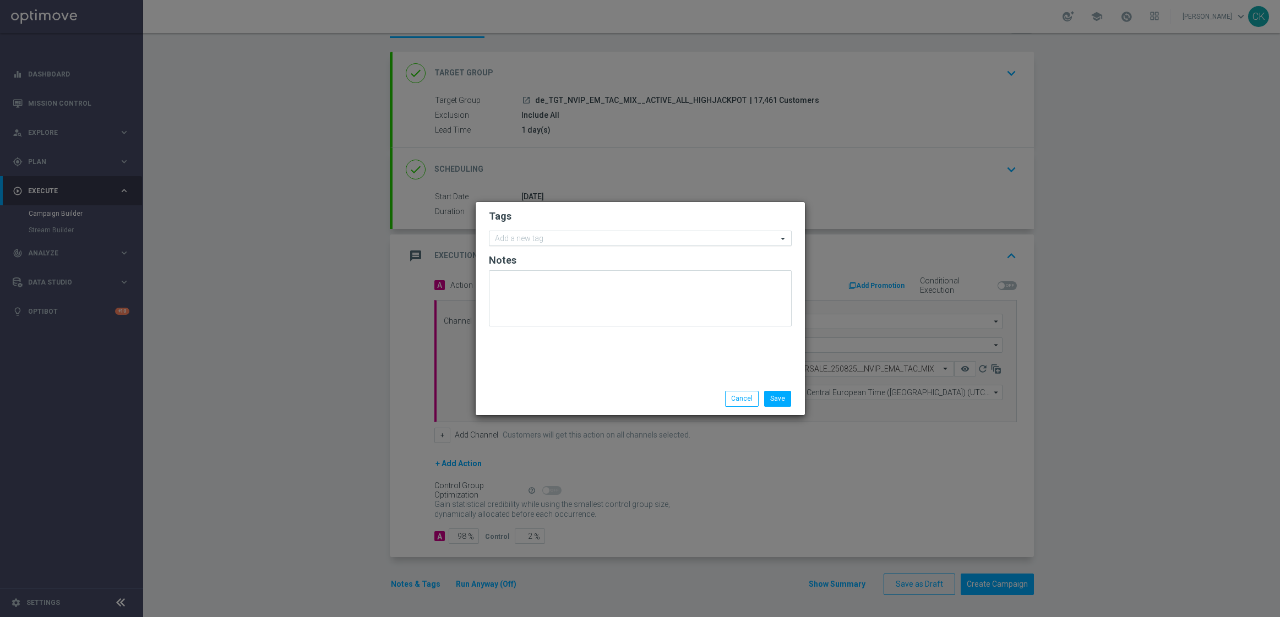
click at [531, 238] on input "text" at bounding box center [636, 238] width 282 height 9
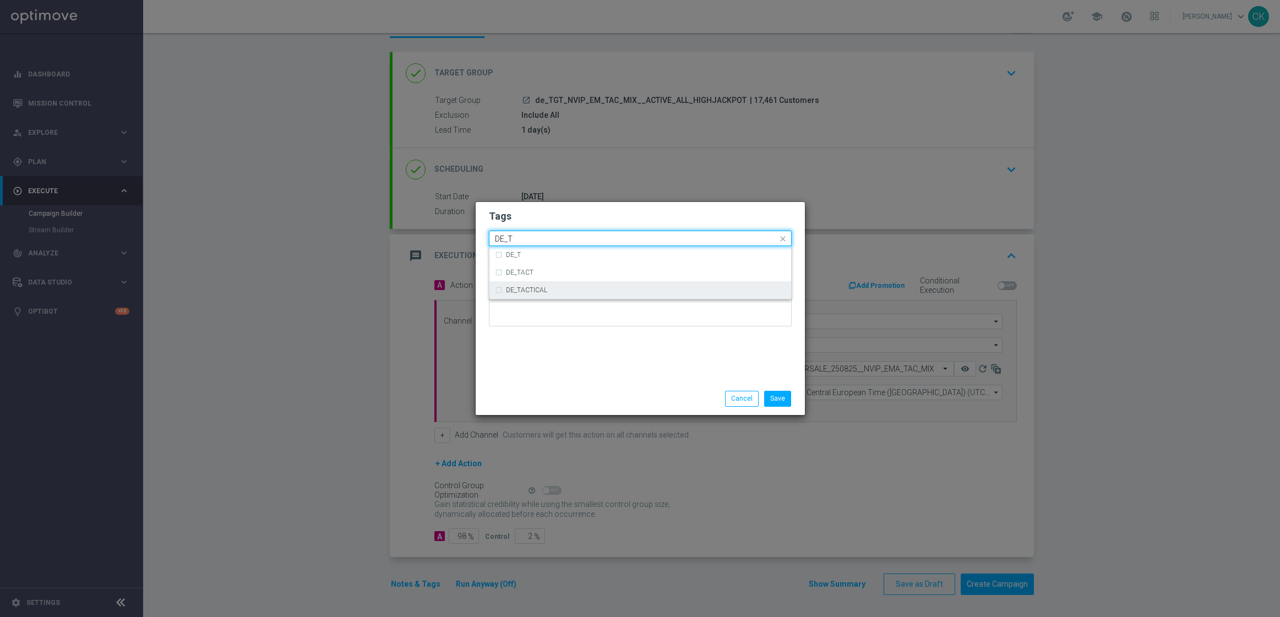
click at [537, 290] on label "DE_TACTICAL" at bounding box center [526, 290] width 41 height 7
type input "DE_T"
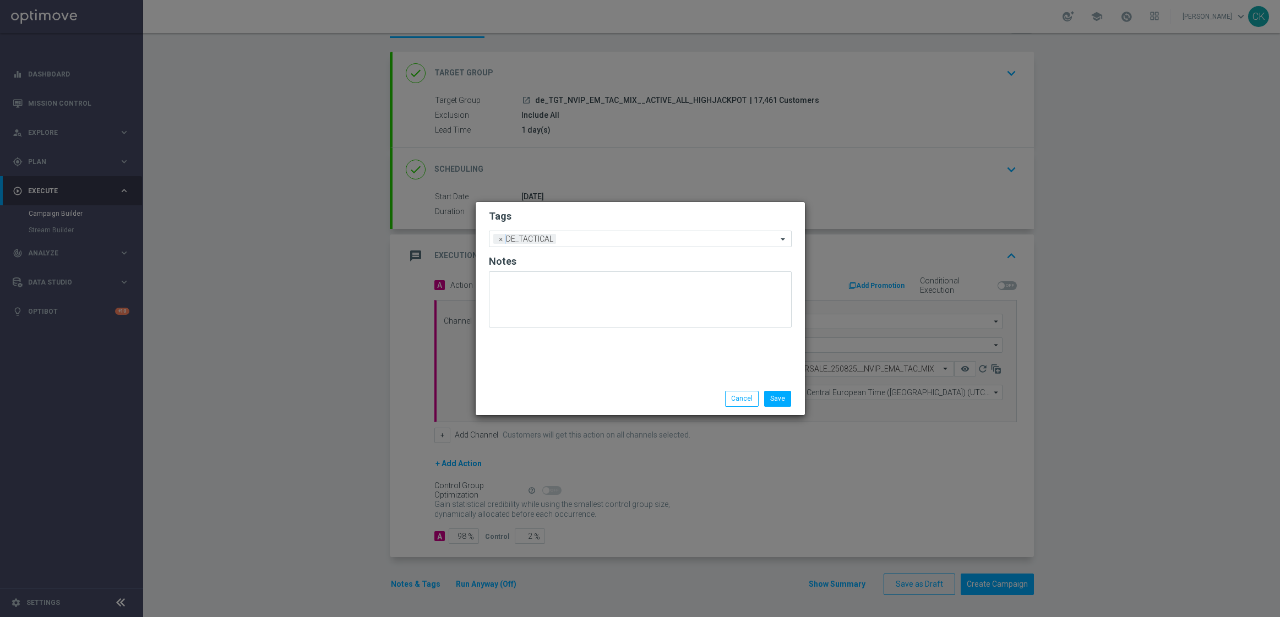
click at [534, 350] on div "Tags Add a new tag × DE_TACTICAL Notes" at bounding box center [640, 292] width 329 height 181
click at [779, 396] on button "Save" at bounding box center [777, 398] width 27 height 15
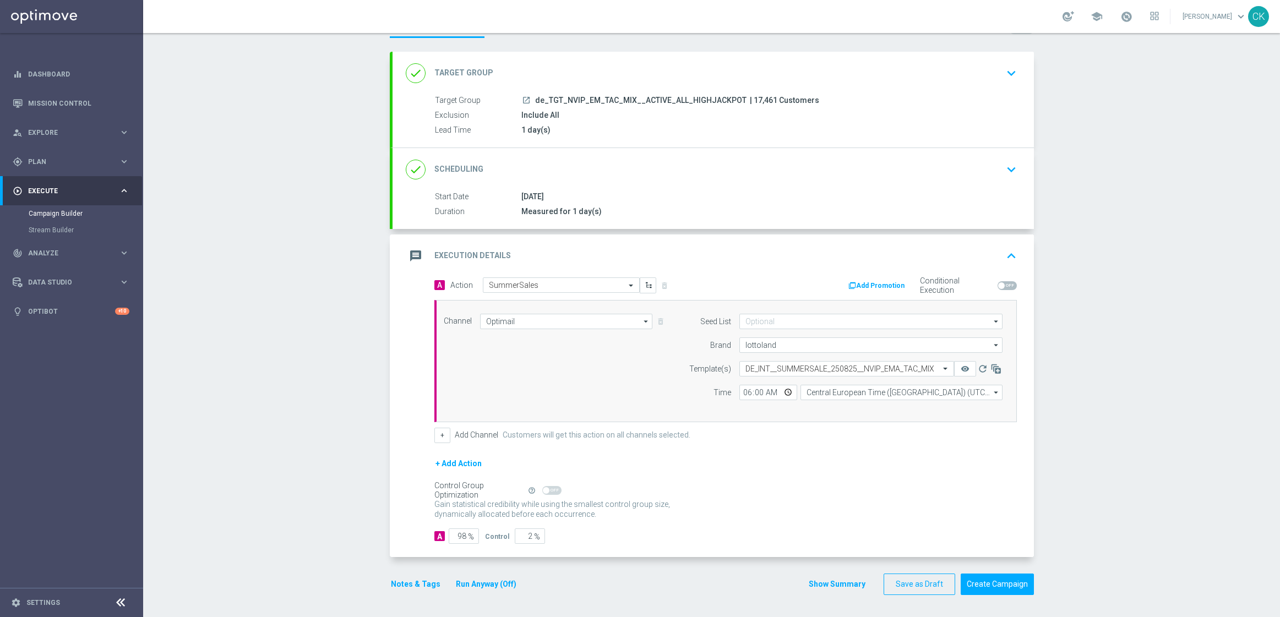
click at [391, 586] on button "Notes & Tags" at bounding box center [416, 584] width 52 height 14
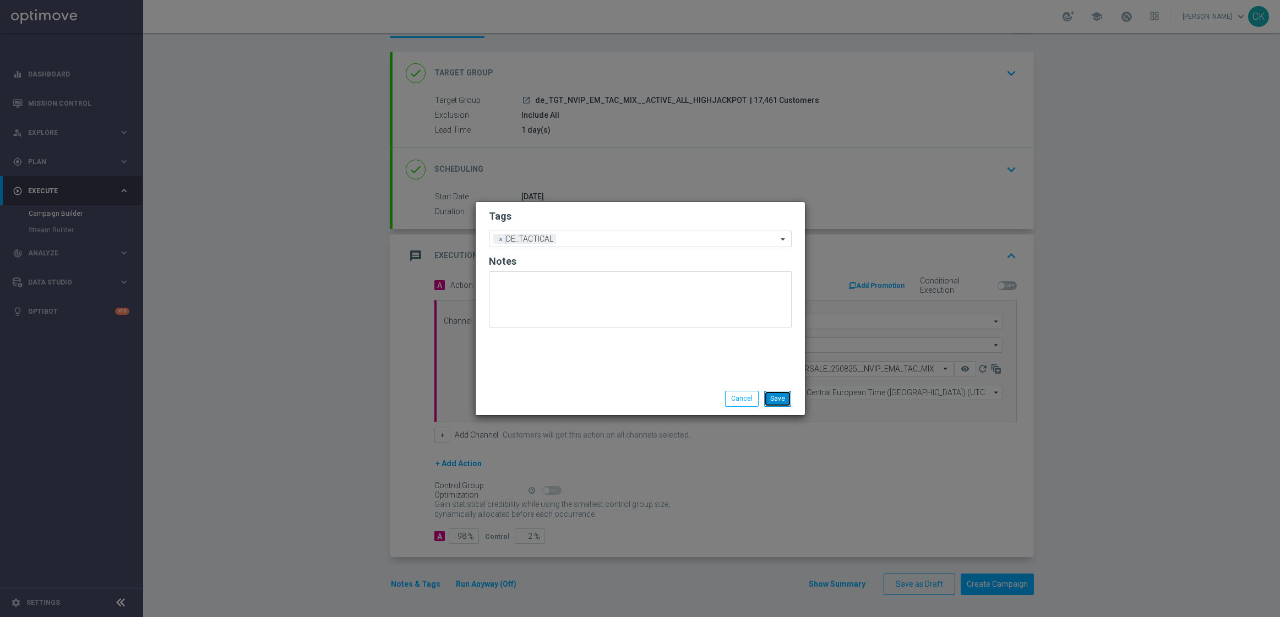
click at [773, 402] on button "Save" at bounding box center [777, 398] width 27 height 15
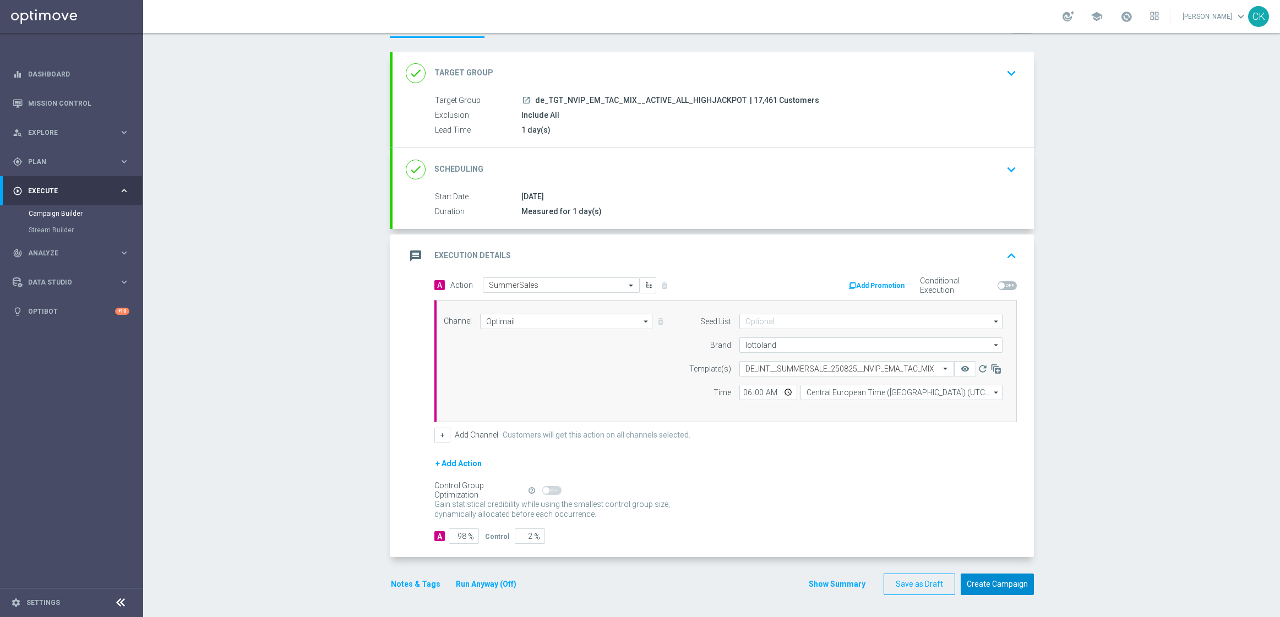
click at [985, 579] on button "Create Campaign" at bounding box center [997, 584] width 73 height 21
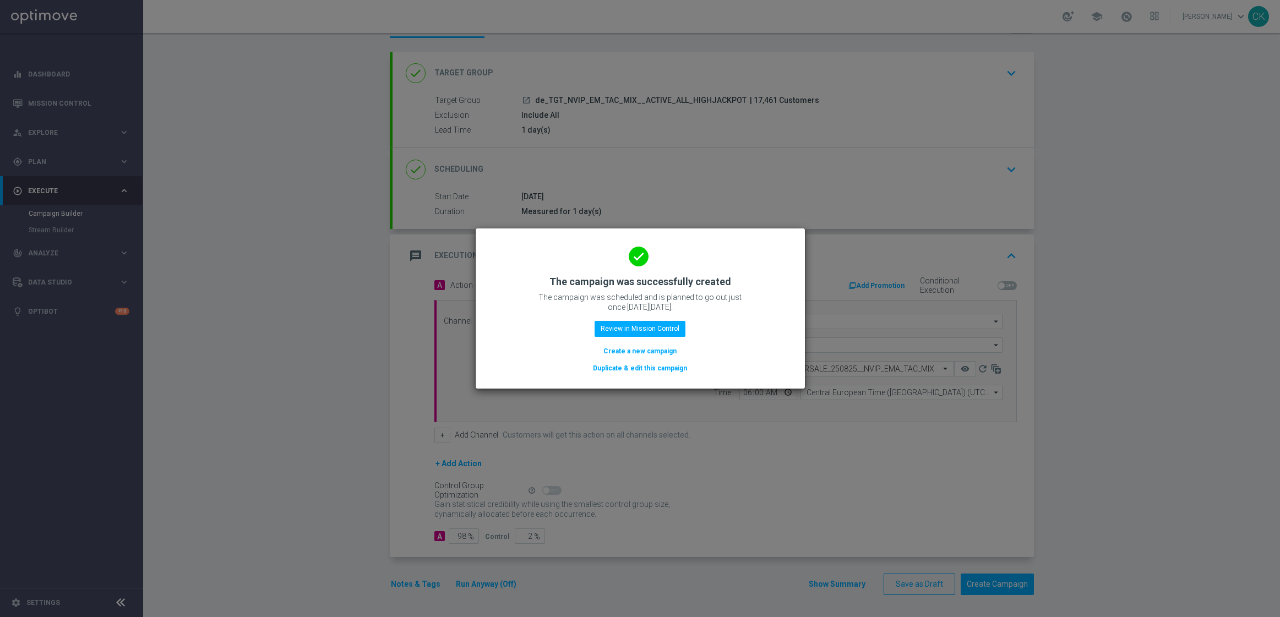
click at [615, 348] on button "Create a new campaign" at bounding box center [639, 351] width 75 height 12
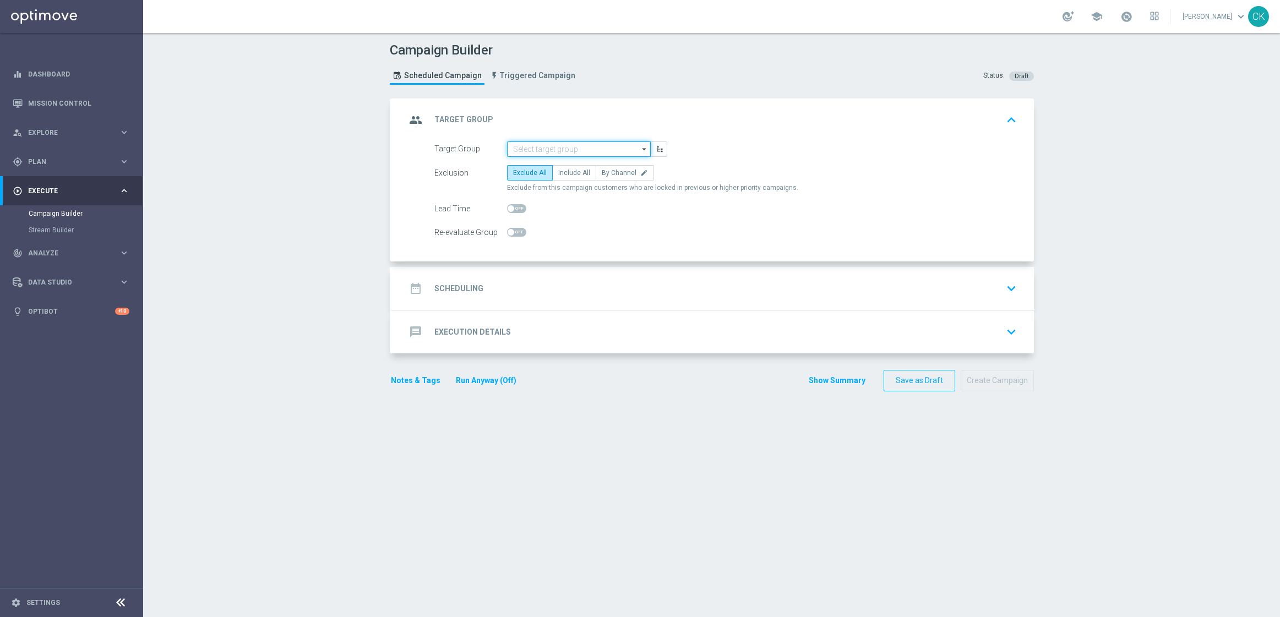
click at [570, 146] on input at bounding box center [579, 148] width 144 height 15
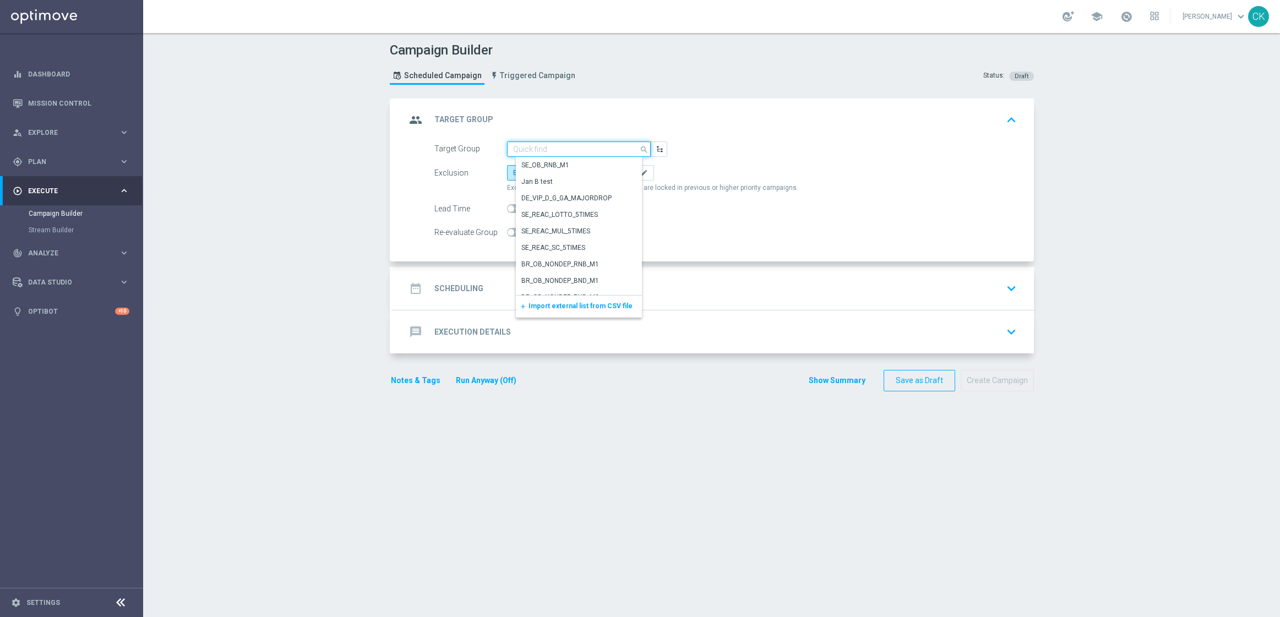
paste input "de_TGT_NVIP_EM_TAC_MIX__REACTIVATED_HIGHJACKPOT"
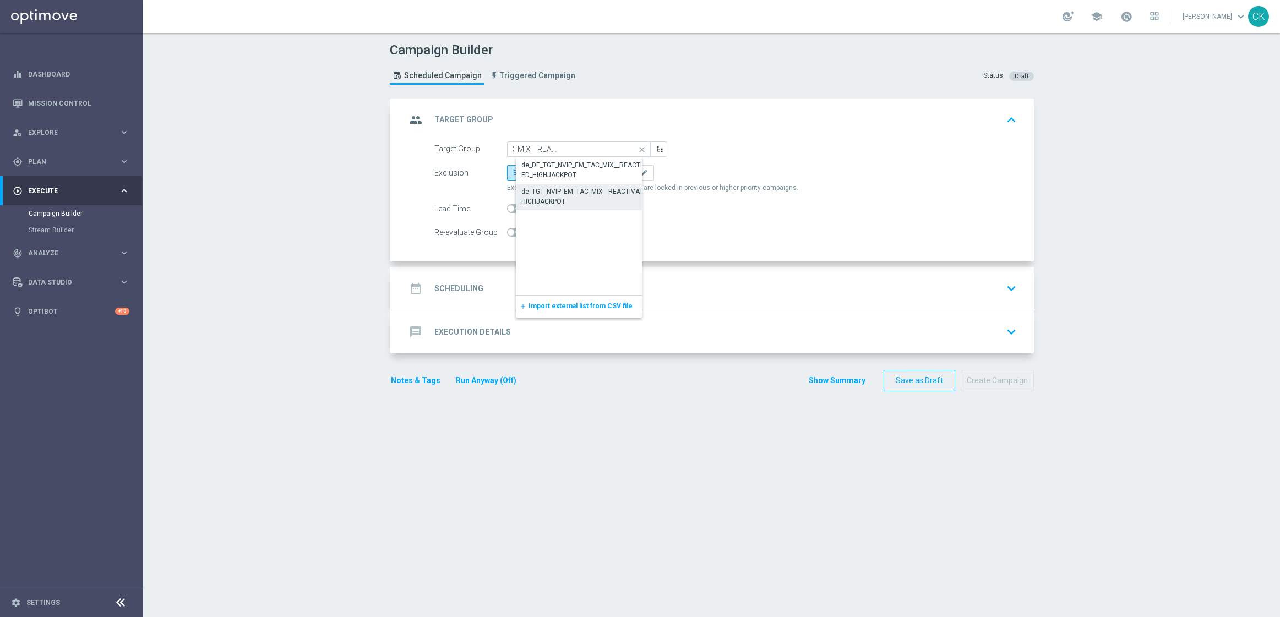
click at [533, 192] on div "de_TGT_NVIP_EM_TAC_MIX__REACTIVATED_HIGHJACKPOT" at bounding box center [587, 197] width 133 height 20
type input "de_TGT_NVIP_EM_TAC_MIX__REACTIVATED_HIGHJACKPOT"
click at [576, 172] on span "Include All" at bounding box center [574, 173] width 32 height 8
click at [565, 172] on input "Include All" at bounding box center [561, 174] width 7 height 7
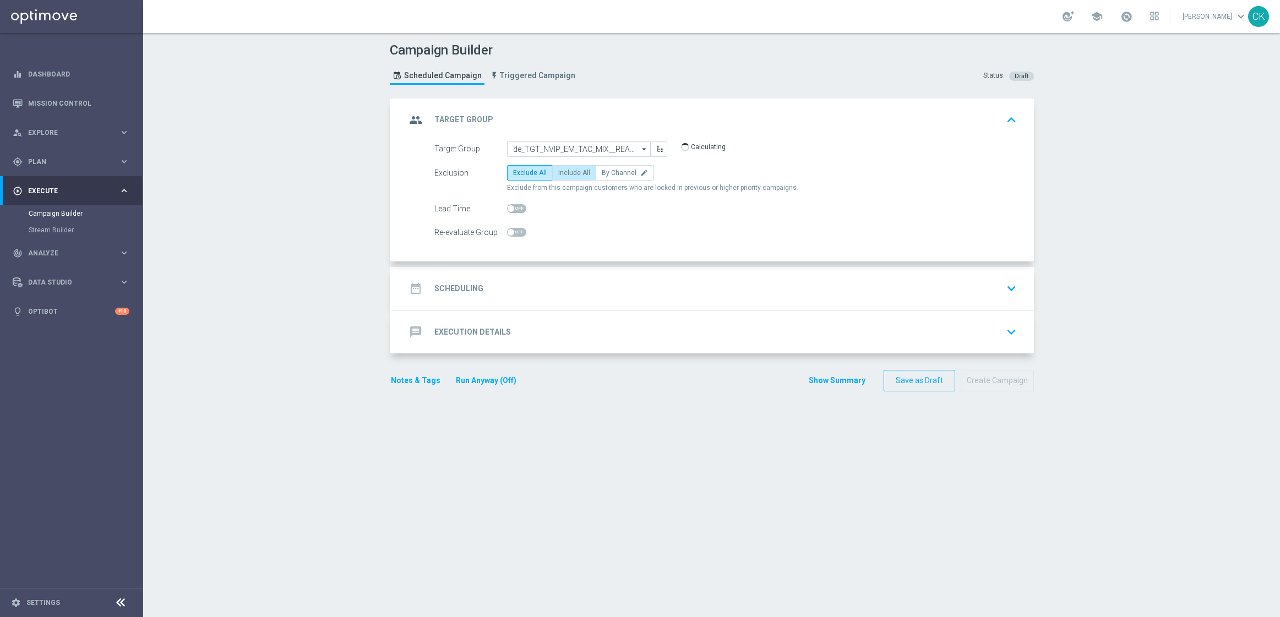
radio input "true"
click at [508, 206] on span at bounding box center [511, 208] width 7 height 7
click at [507, 206] on input "checkbox" at bounding box center [516, 208] width 19 height 9
checkbox input "true"
click at [443, 288] on h2 "Scheduling" at bounding box center [458, 288] width 49 height 10
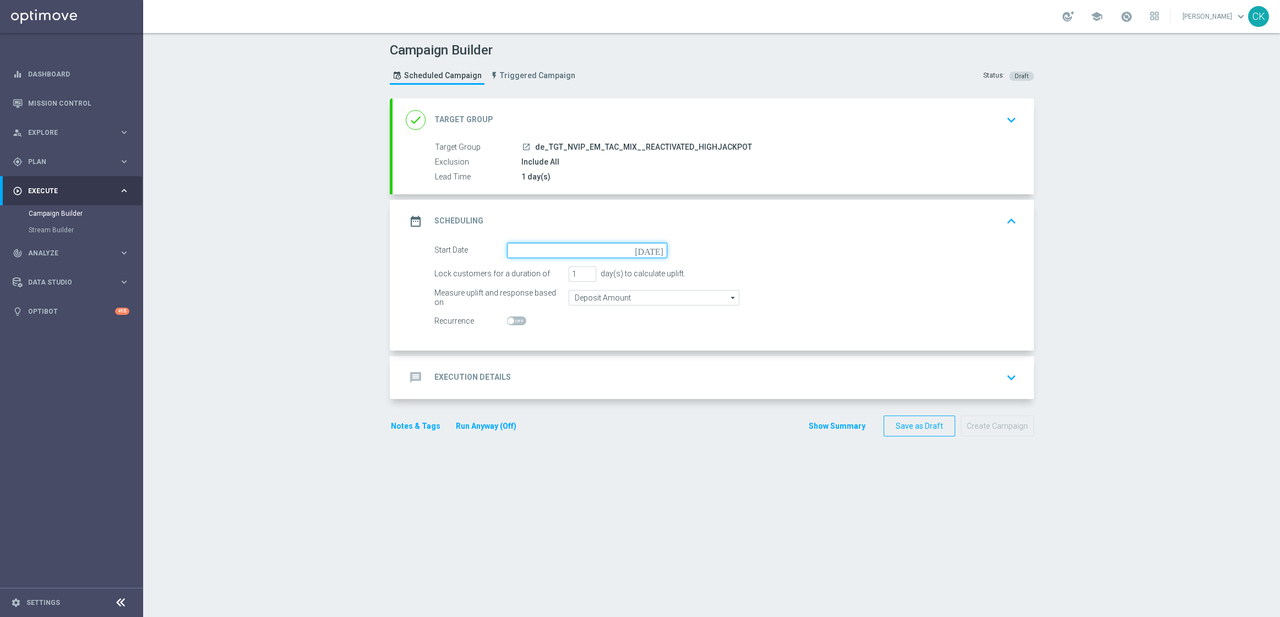
click at [536, 252] on input at bounding box center [587, 250] width 160 height 15
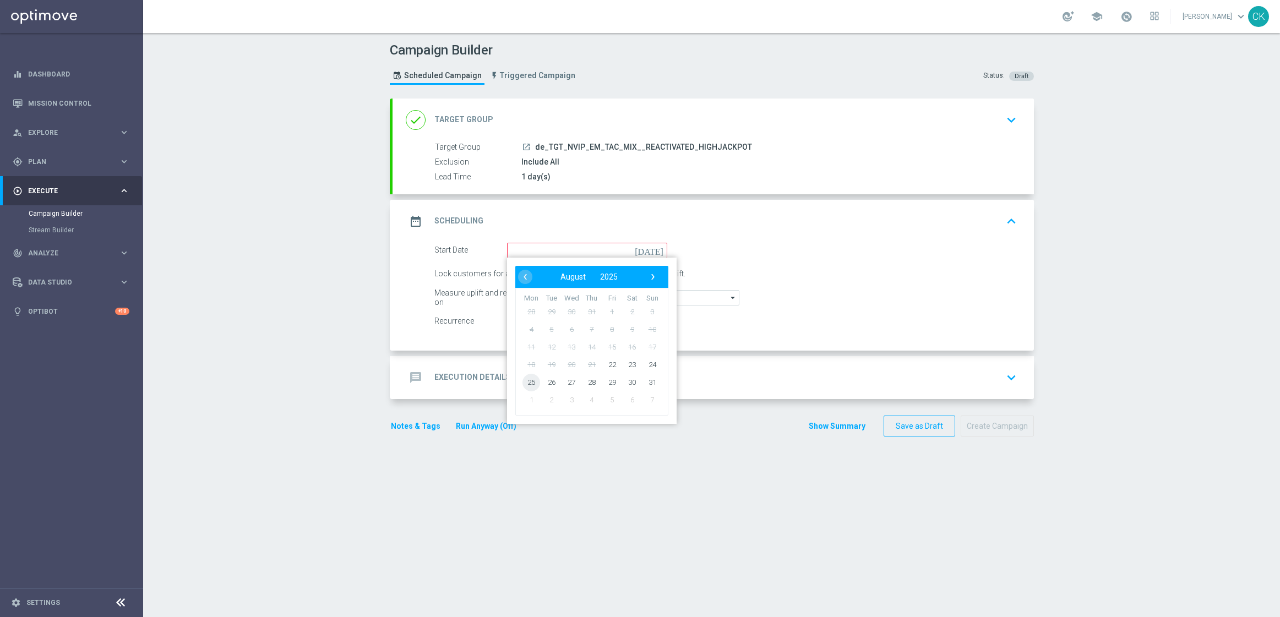
click at [523, 385] on span "25" at bounding box center [531, 382] width 18 height 18
type input "[DATE]"
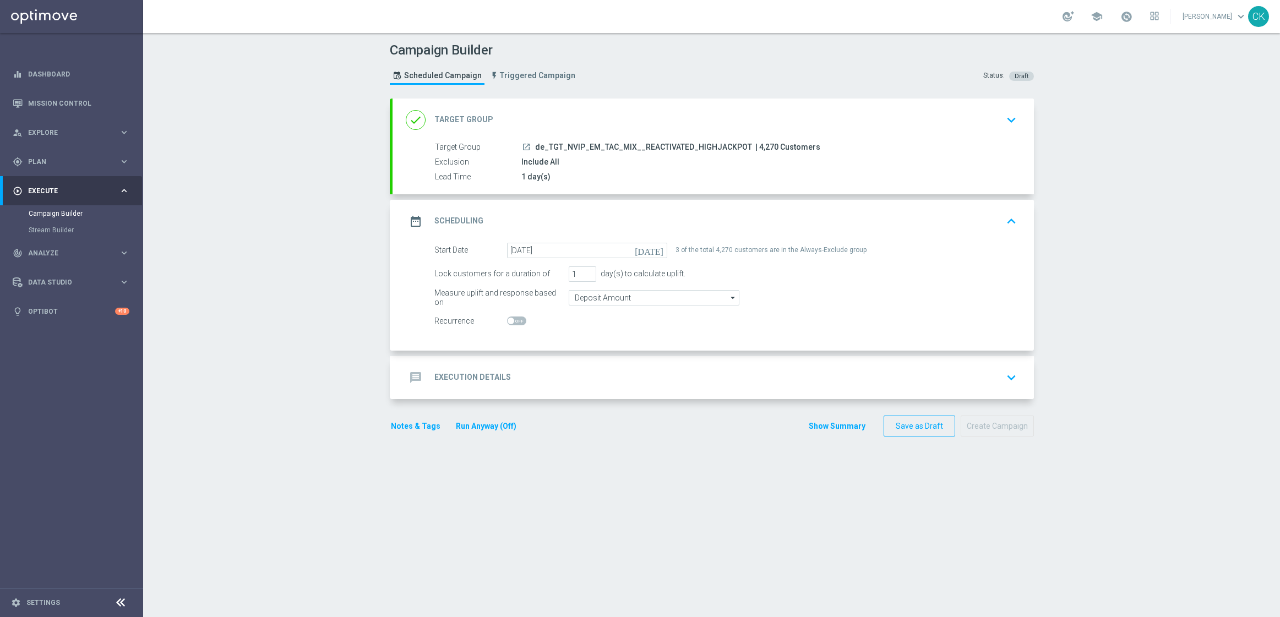
click at [449, 376] on h2 "Execution Details" at bounding box center [472, 377] width 77 height 10
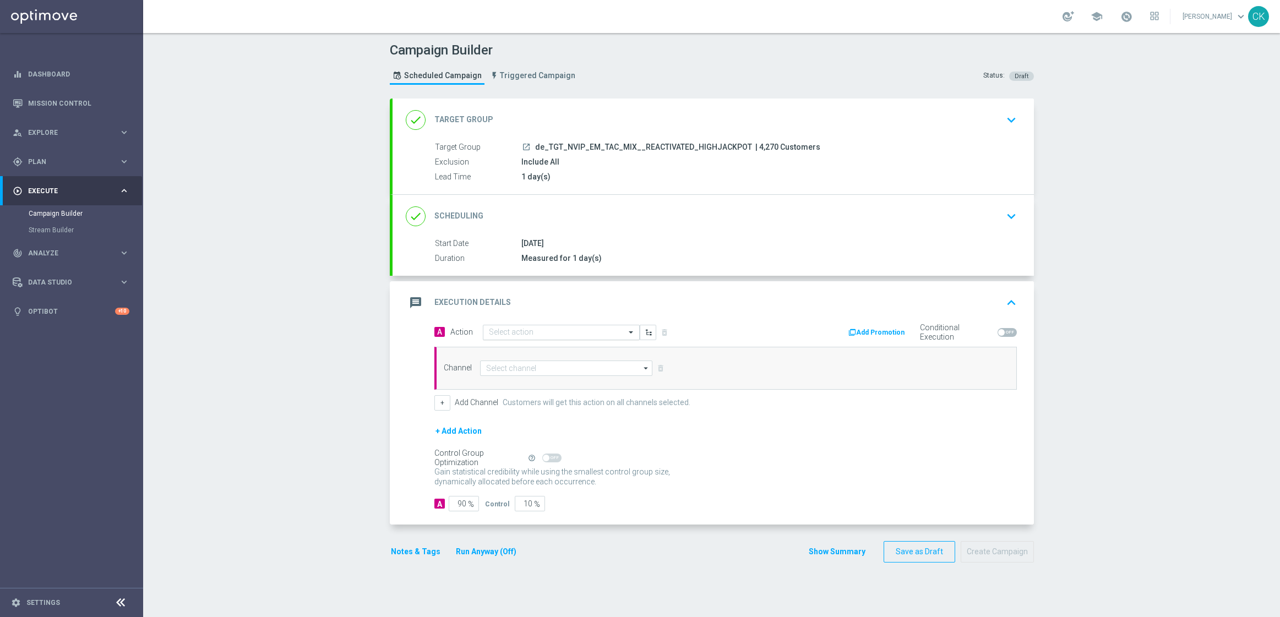
click at [536, 328] on div "Select action" at bounding box center [554, 332] width 142 height 9
paste input "SummerSales"
type input "SummerSales"
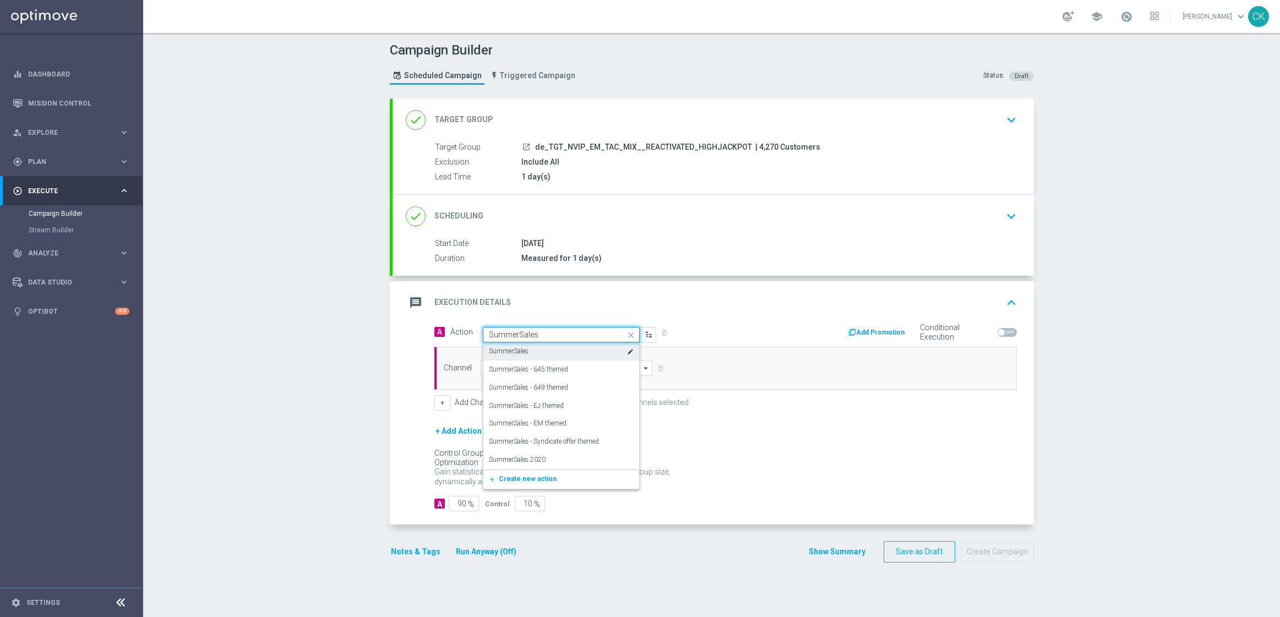
click at [529, 351] on div "SummerSales edit" at bounding box center [561, 351] width 145 height 18
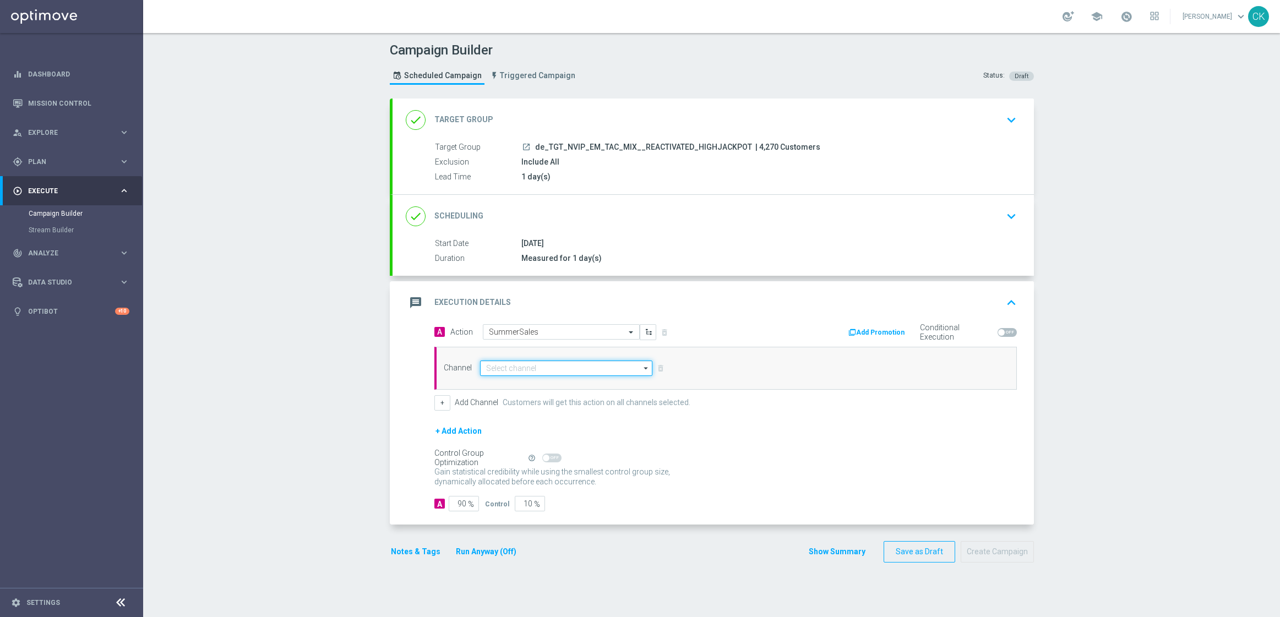
click at [520, 369] on input at bounding box center [566, 368] width 173 height 15
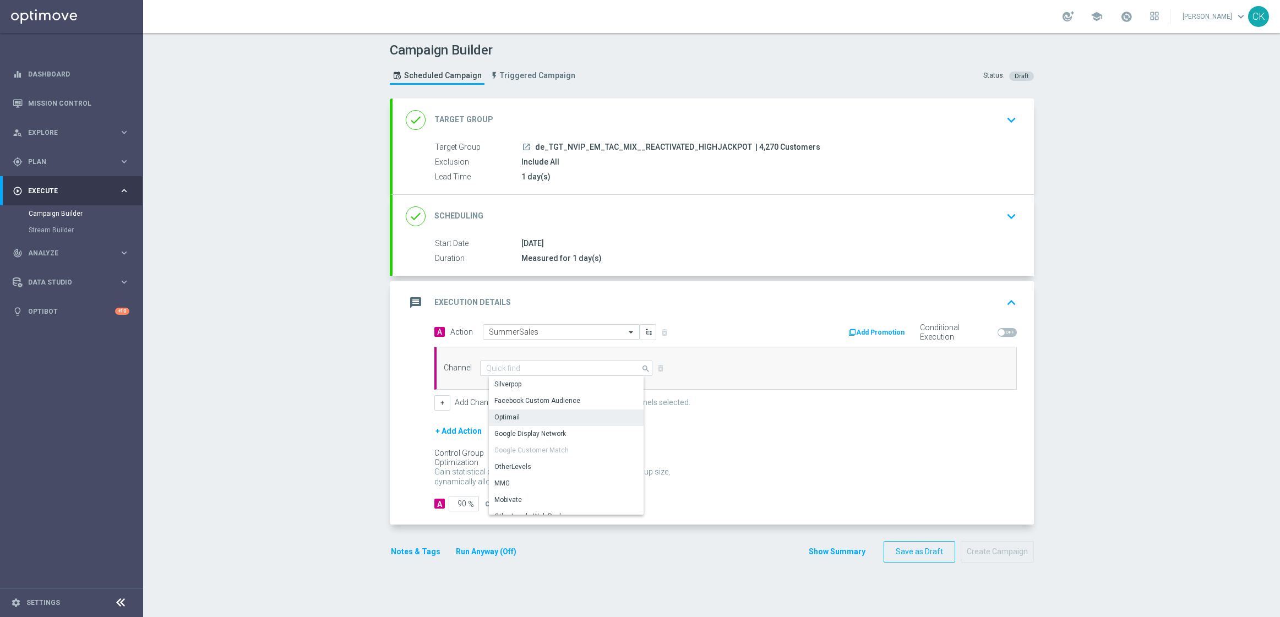
click at [520, 414] on div "Optimail" at bounding box center [570, 417] width 163 height 15
type input "Optimail"
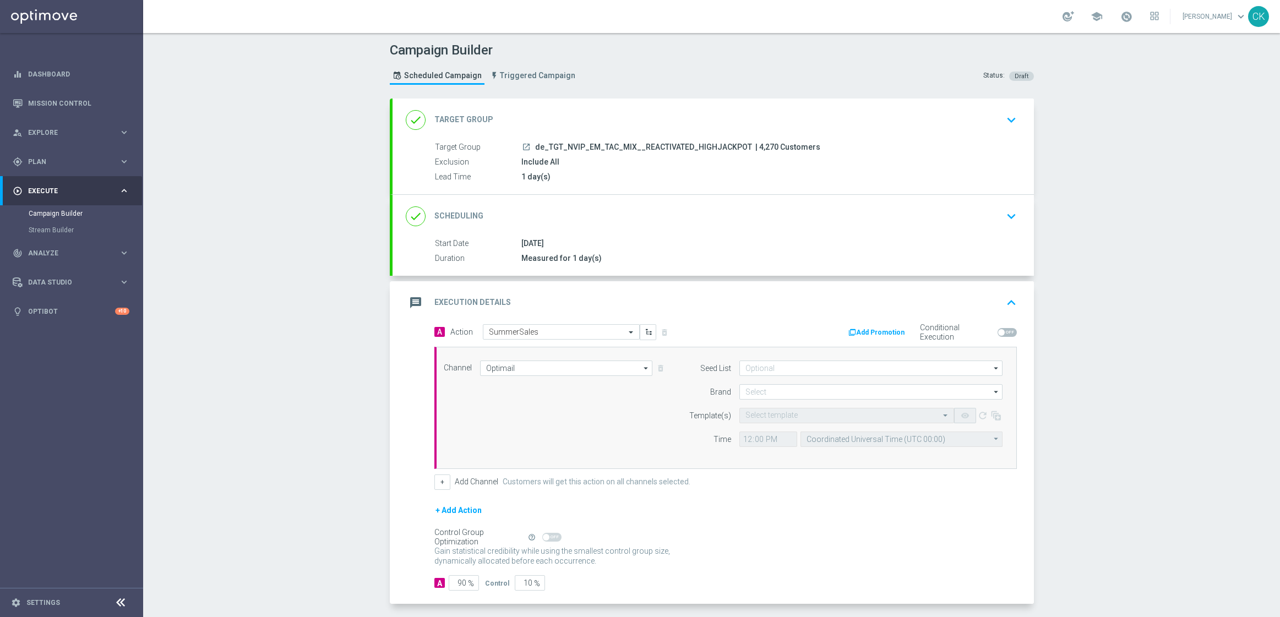
scroll to position [48, 0]
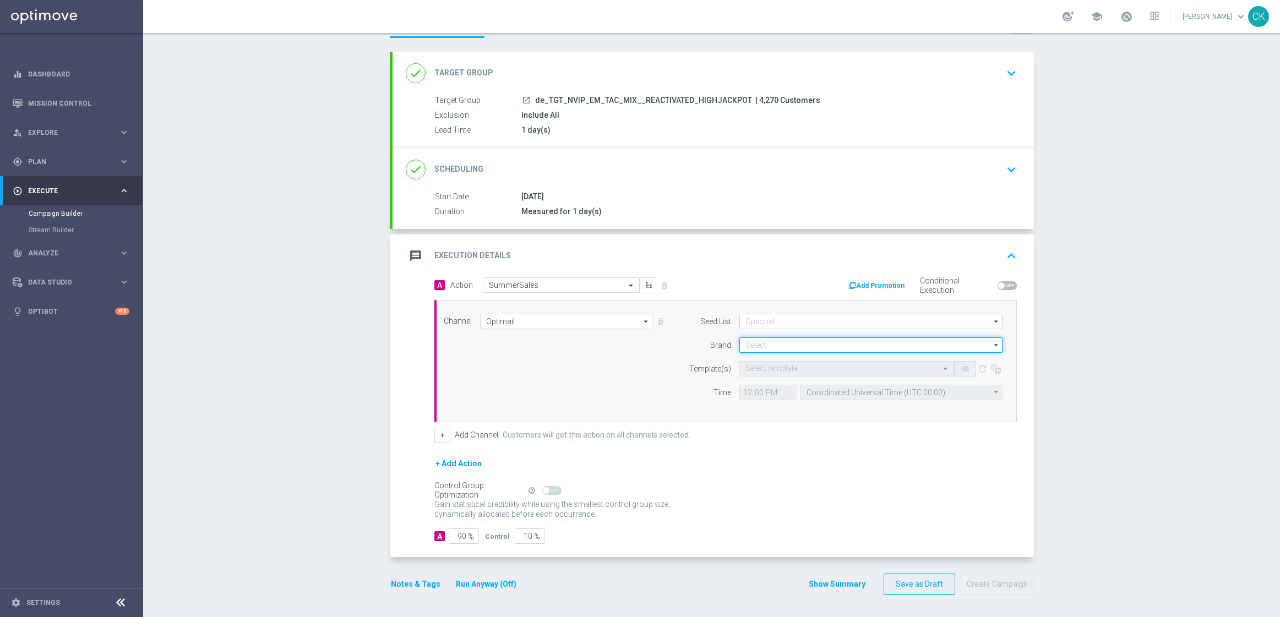
click at [785, 341] on input at bounding box center [870, 344] width 263 height 15
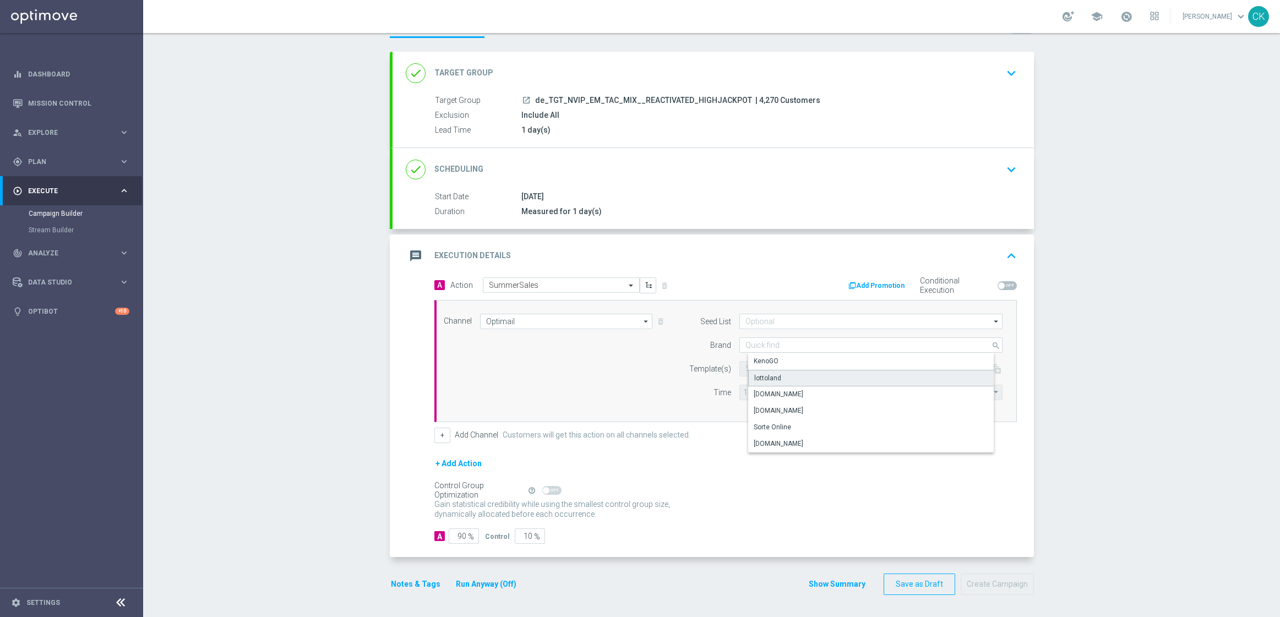
click at [785, 375] on div "lottoland" at bounding box center [879, 378] width 263 height 17
type input "lottoland"
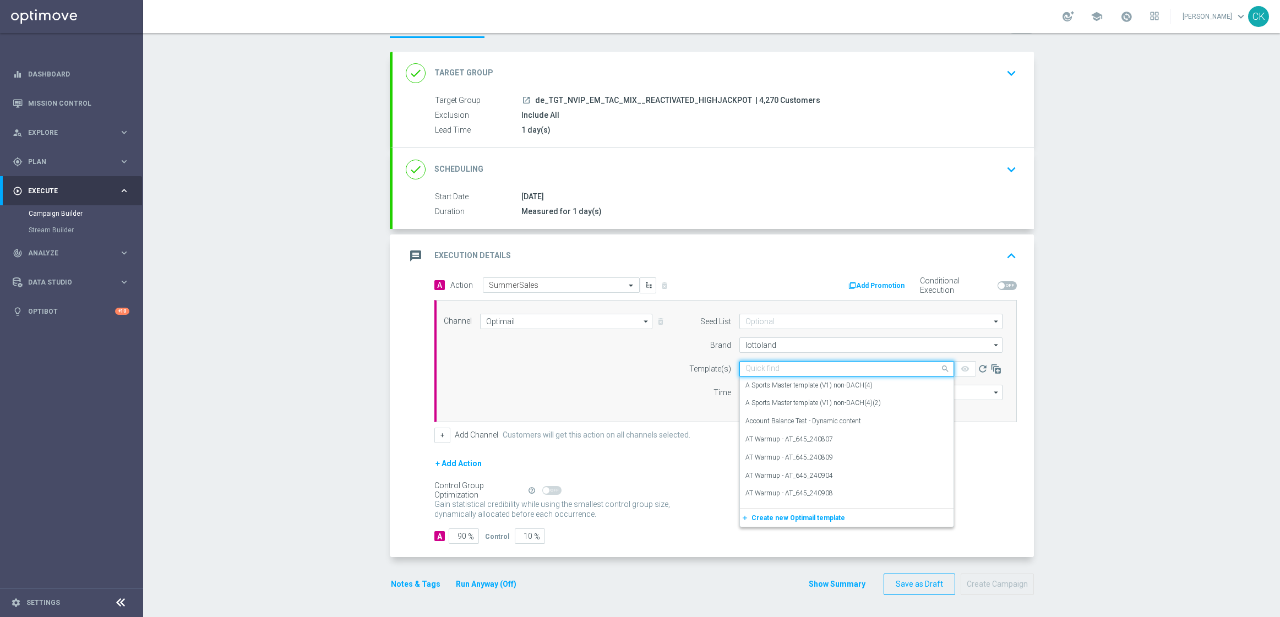
click at [778, 366] on input "text" at bounding box center [835, 368] width 181 height 9
paste input "DE_INT__SUMMERSALE_250825__NVIP_EMA_TAC_MIX"
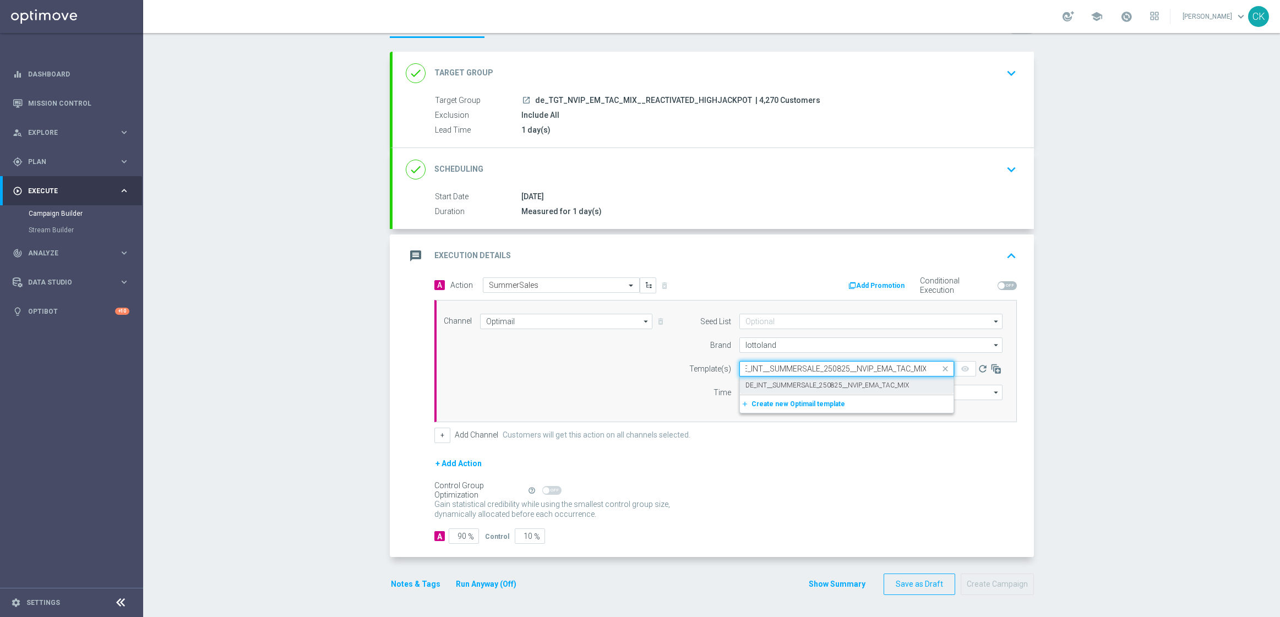
click at [776, 381] on label "DE_INT__SUMMERSALE_250825__NVIP_EMA_TAC_MIX" at bounding box center [826, 385] width 163 height 9
type input "DE_INT__SUMMERSALE_250825__NVIP_EMA_TAC_MIX"
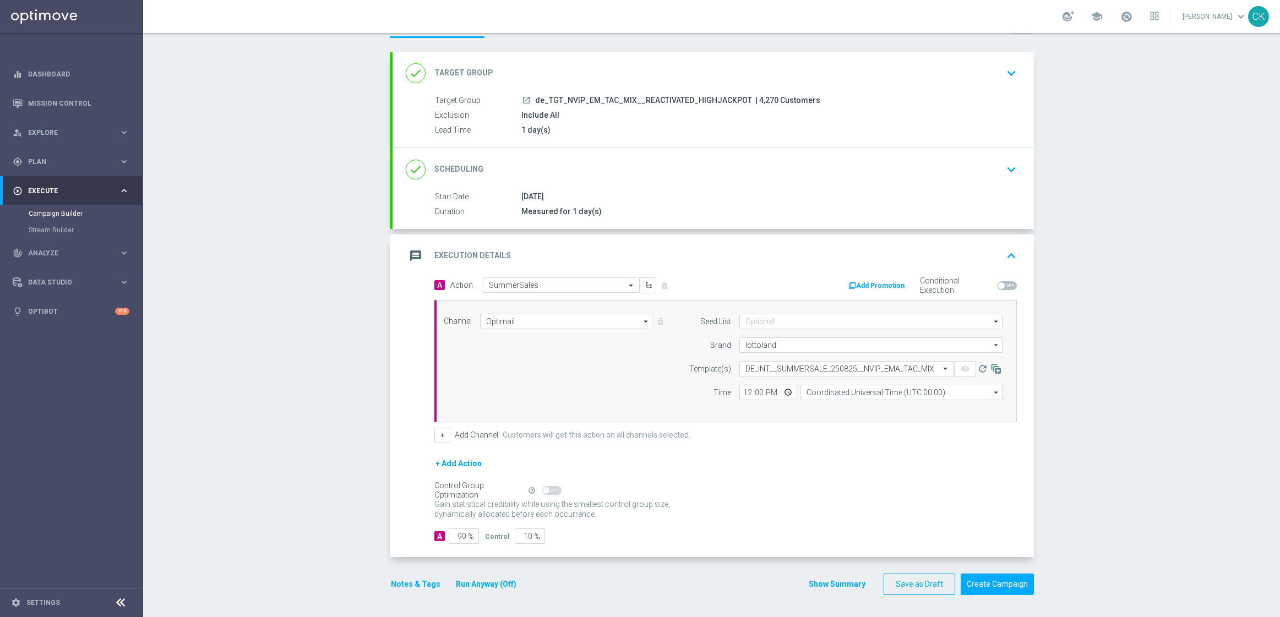
scroll to position [0, 0]
click at [739, 391] on input "12:00" at bounding box center [768, 392] width 58 height 15
type input "06:00"
click at [878, 391] on input "Coordinated Universal Time (UTC 00:00)" at bounding box center [901, 392] width 202 height 15
click at [873, 407] on div "Central European Time ([GEOGRAPHIC_DATA]) (UTC +02:00)" at bounding box center [905, 408] width 180 height 10
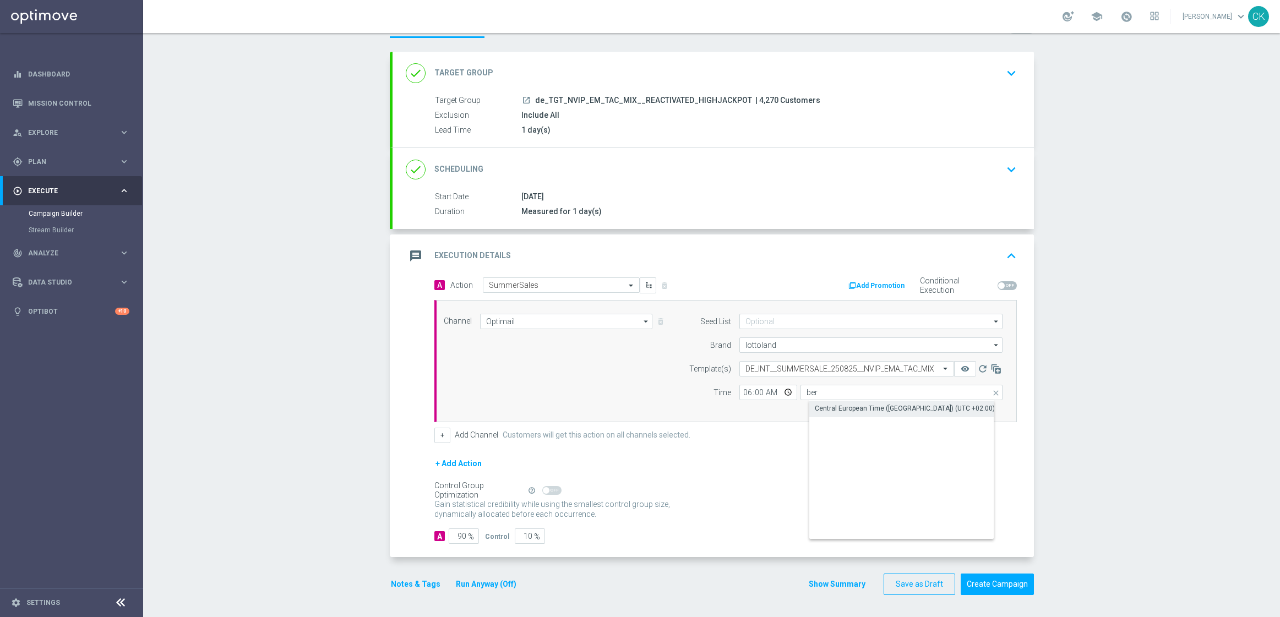
type input "Central European Time ([GEOGRAPHIC_DATA]) (UTC +02:00)"
click at [460, 534] on input "90" at bounding box center [464, 535] width 30 height 15
type input "9"
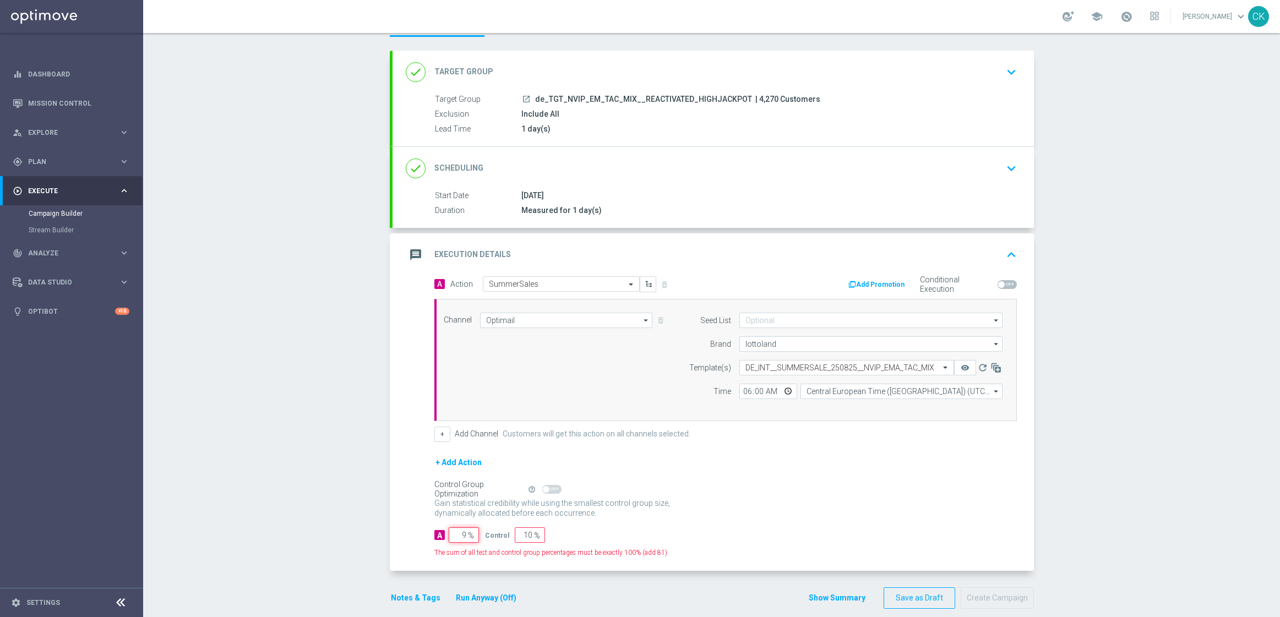
type input "91"
type input "96"
type input "4"
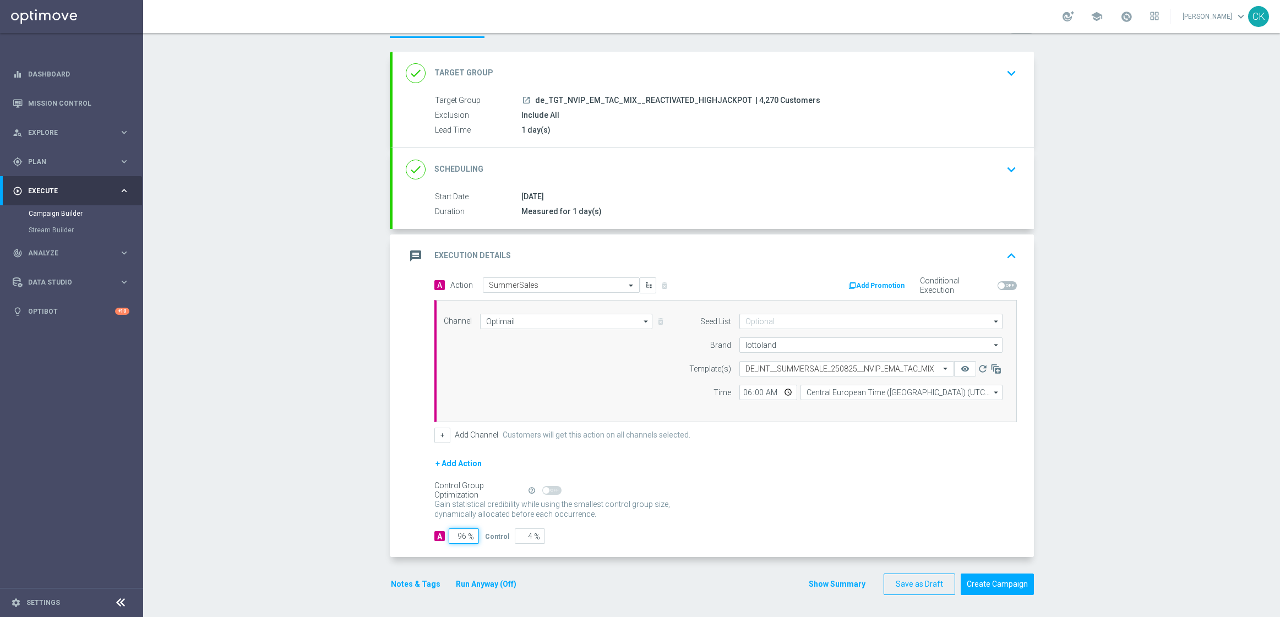
type input "9"
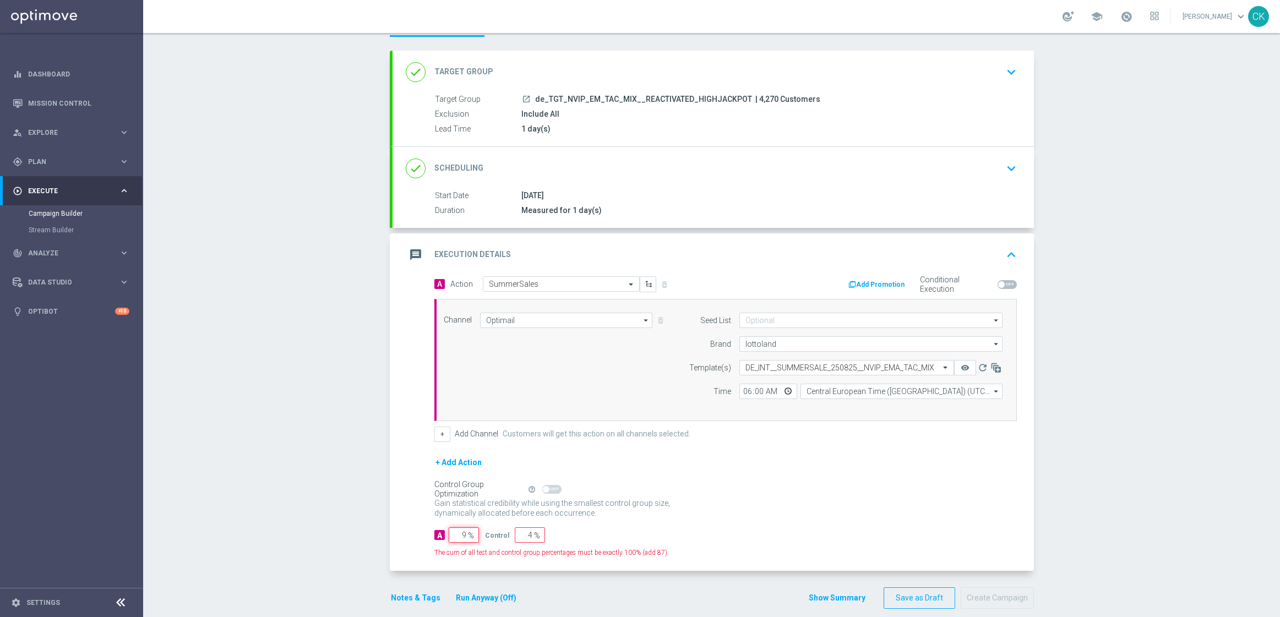
type input "91"
type input "98"
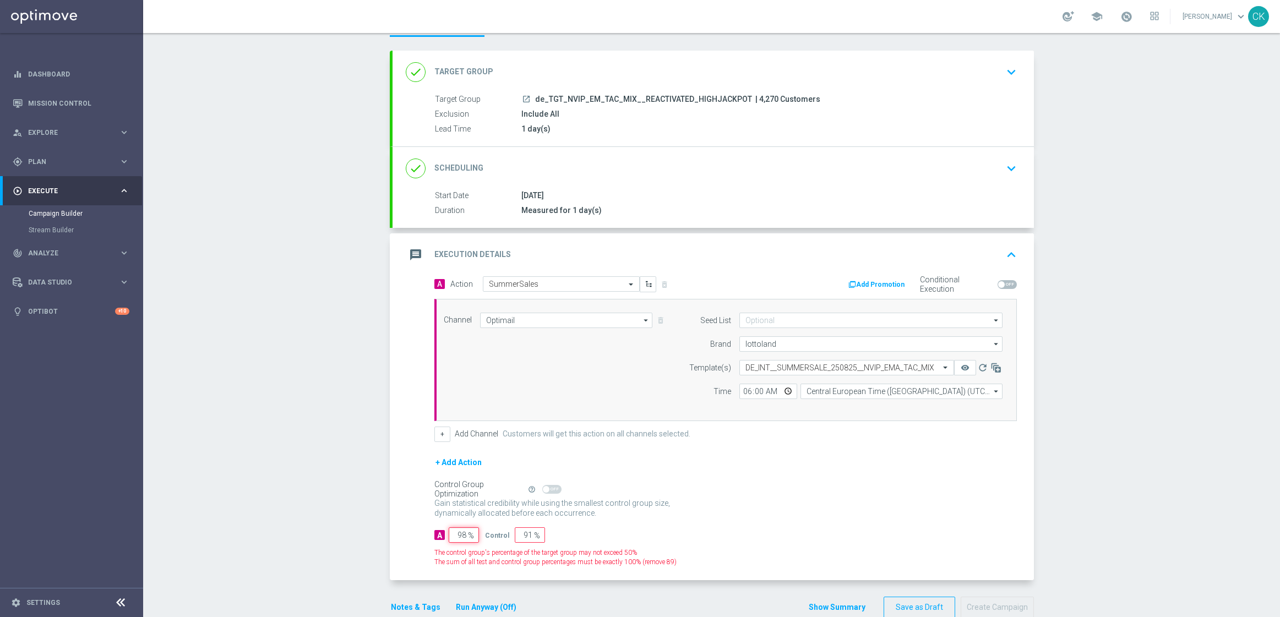
type input "2"
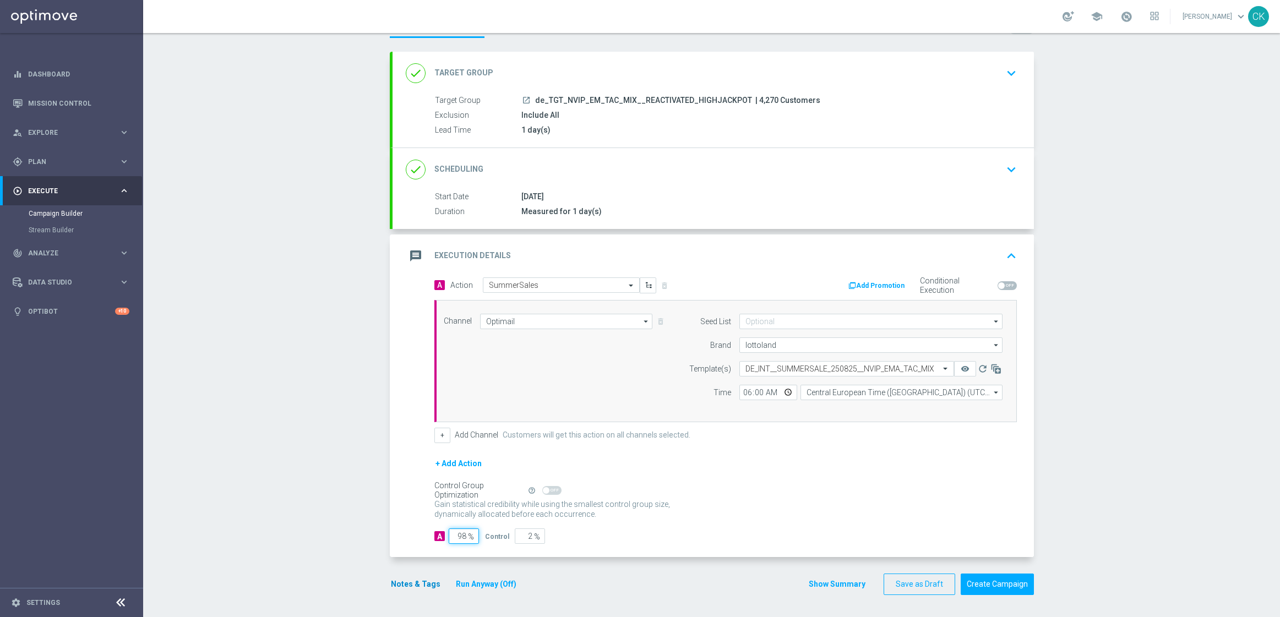
type input "98"
click at [405, 582] on button "Notes & Tags" at bounding box center [416, 584] width 52 height 14
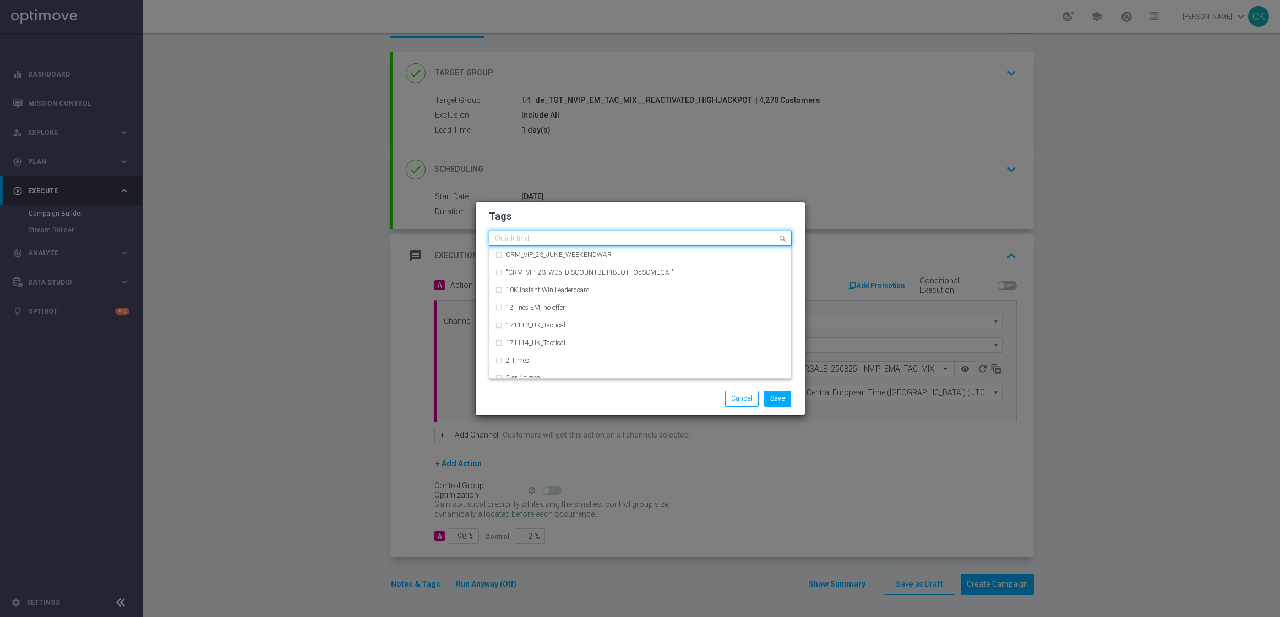
click at [561, 241] on input "text" at bounding box center [636, 238] width 282 height 9
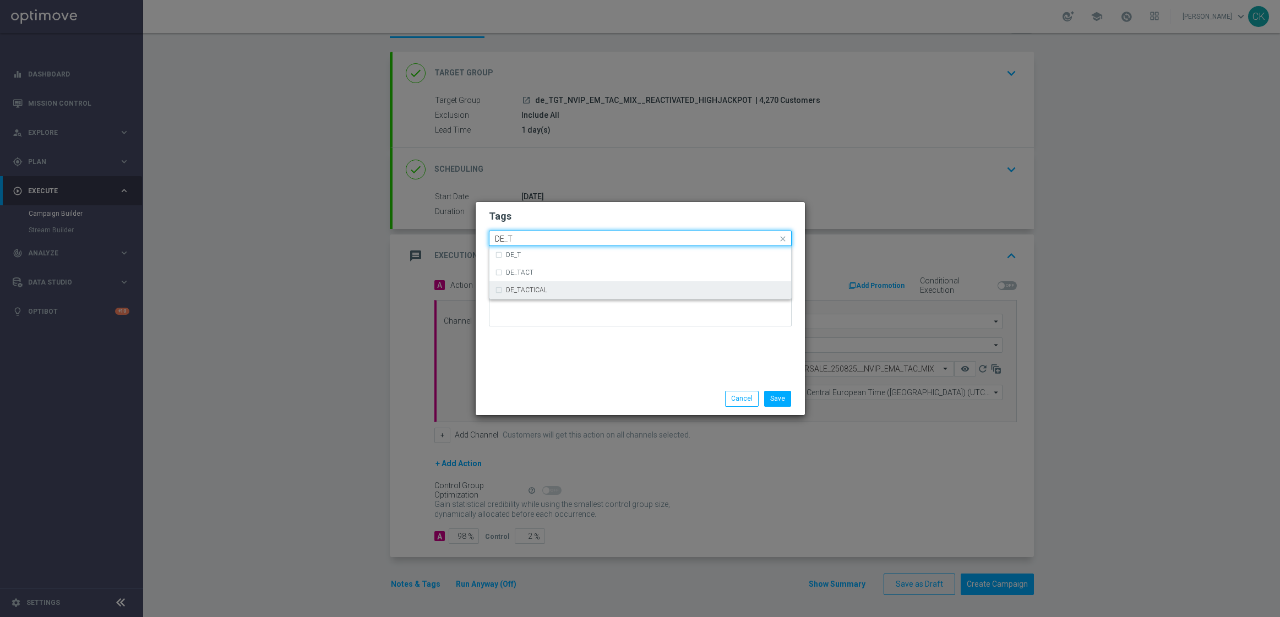
click at [584, 294] on div "DE_TACTICAL" at bounding box center [640, 290] width 291 height 18
type input "DE_T"
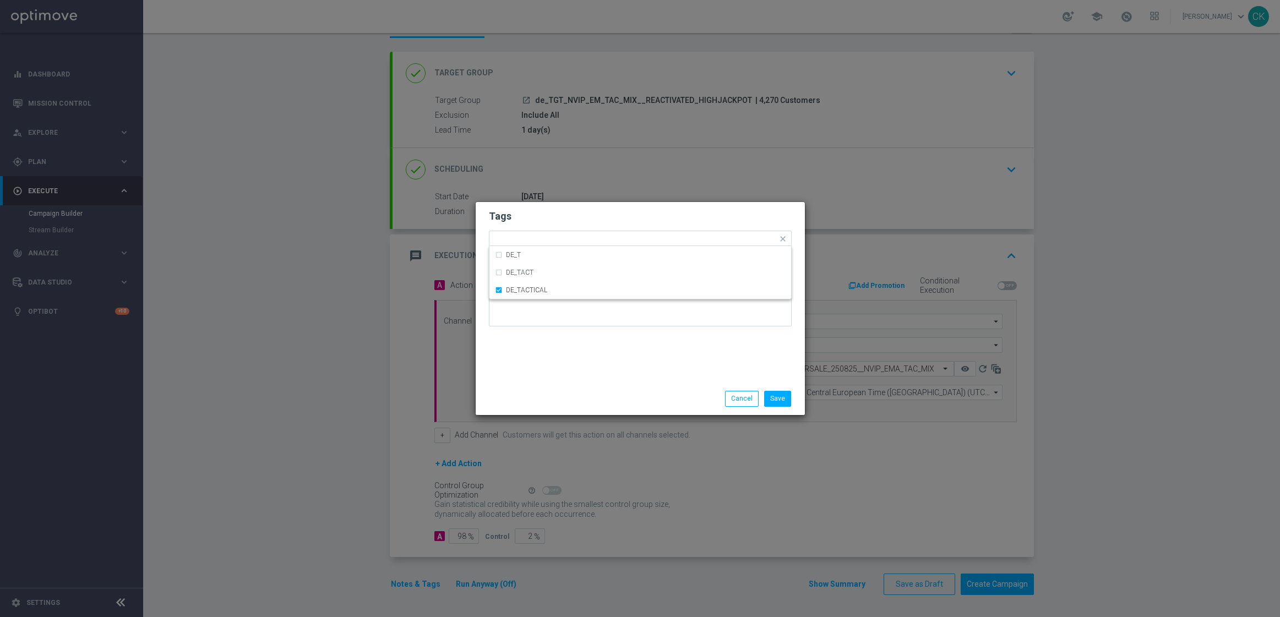
click at [584, 385] on div "Save Cancel" at bounding box center [640, 399] width 329 height 32
click at [787, 398] on button "Save" at bounding box center [777, 398] width 27 height 15
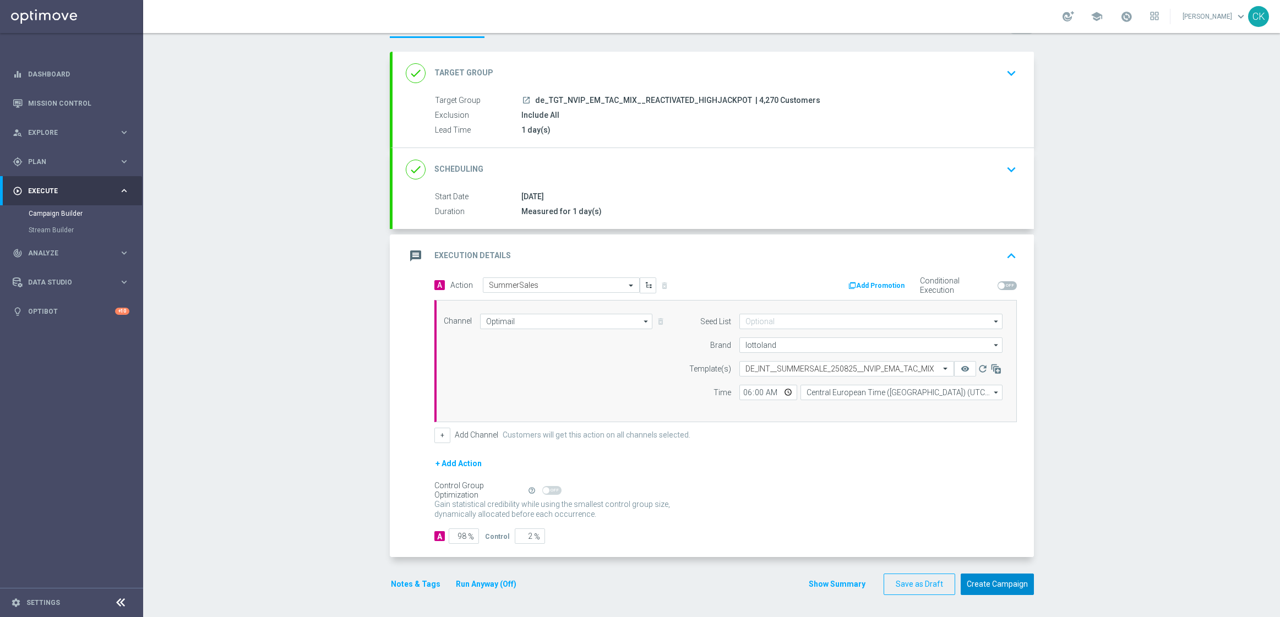
click at [994, 582] on button "Create Campaign" at bounding box center [997, 584] width 73 height 21
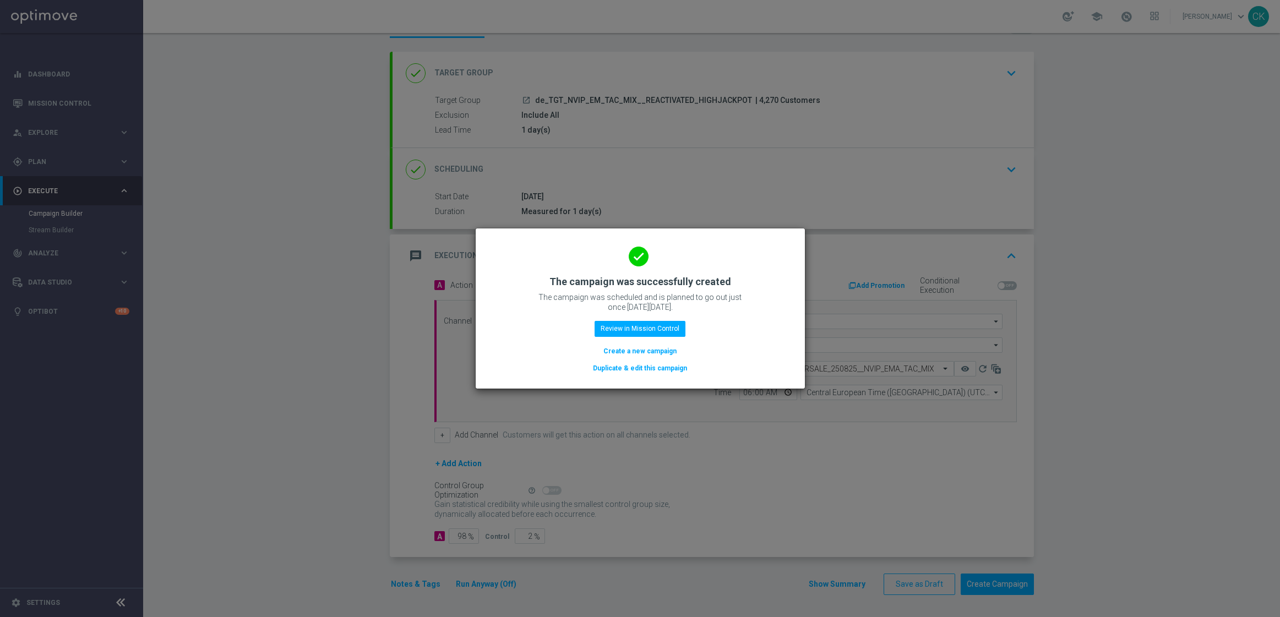
click at [636, 348] on button "Create a new campaign" at bounding box center [639, 351] width 75 height 12
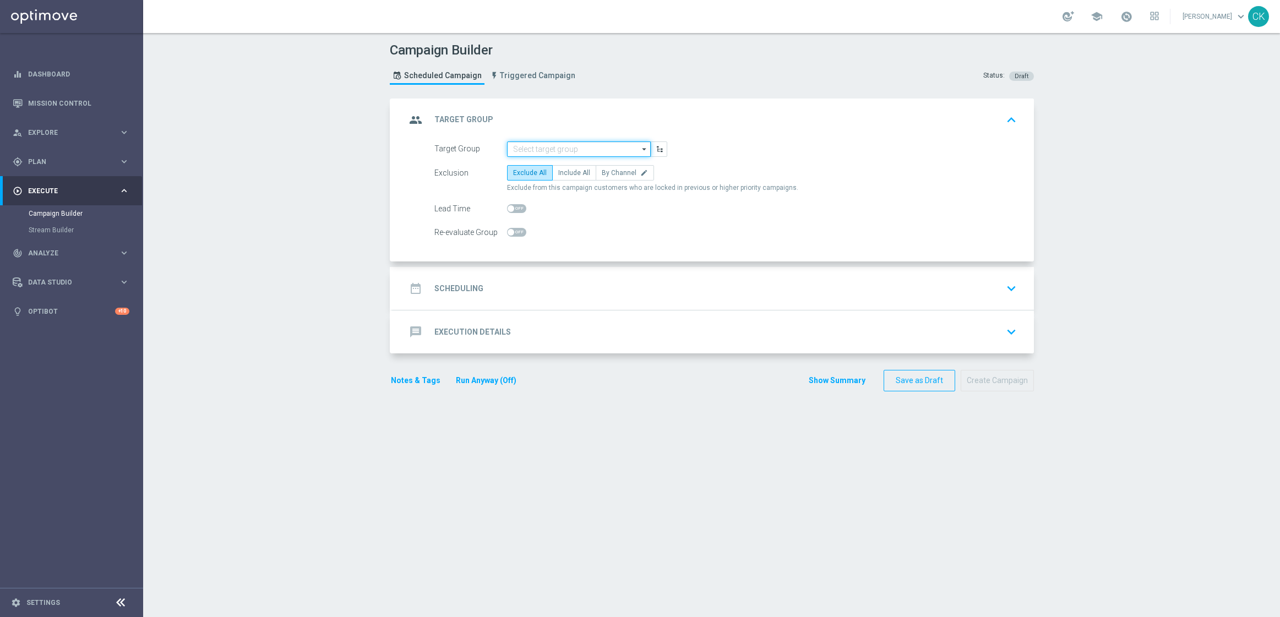
click at [569, 150] on input at bounding box center [579, 148] width 144 height 15
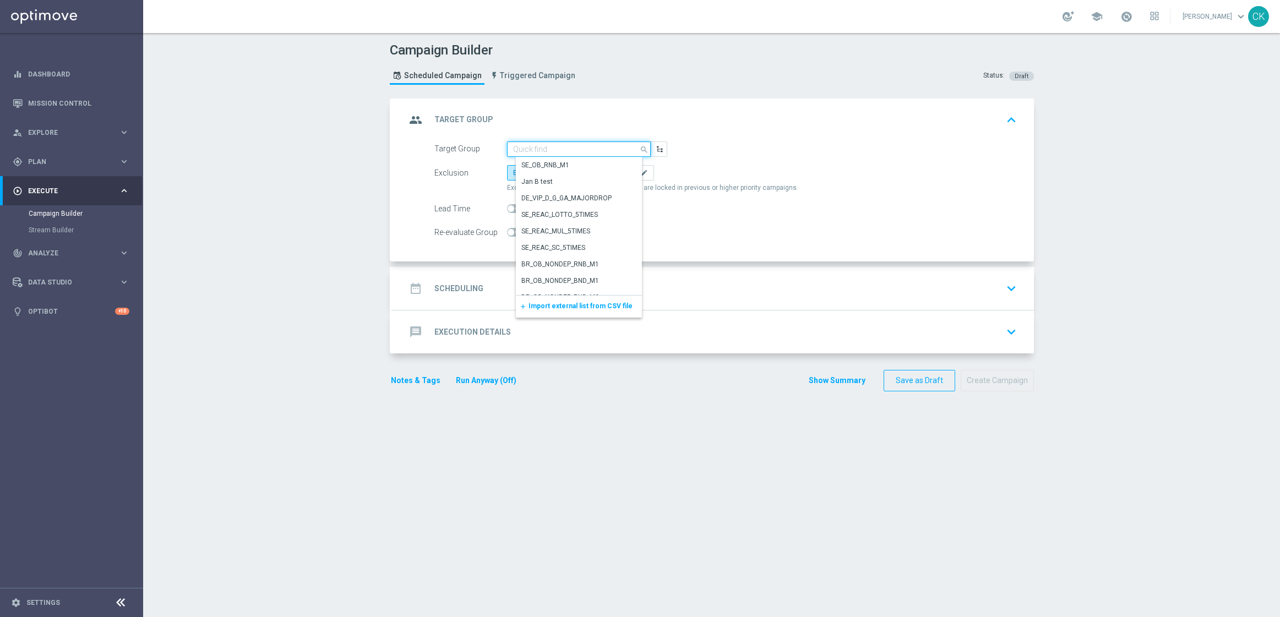
paste input "de_TGT_NVIP_EM_TAC_MIX__CHURNED_HIGHJACKPOT"
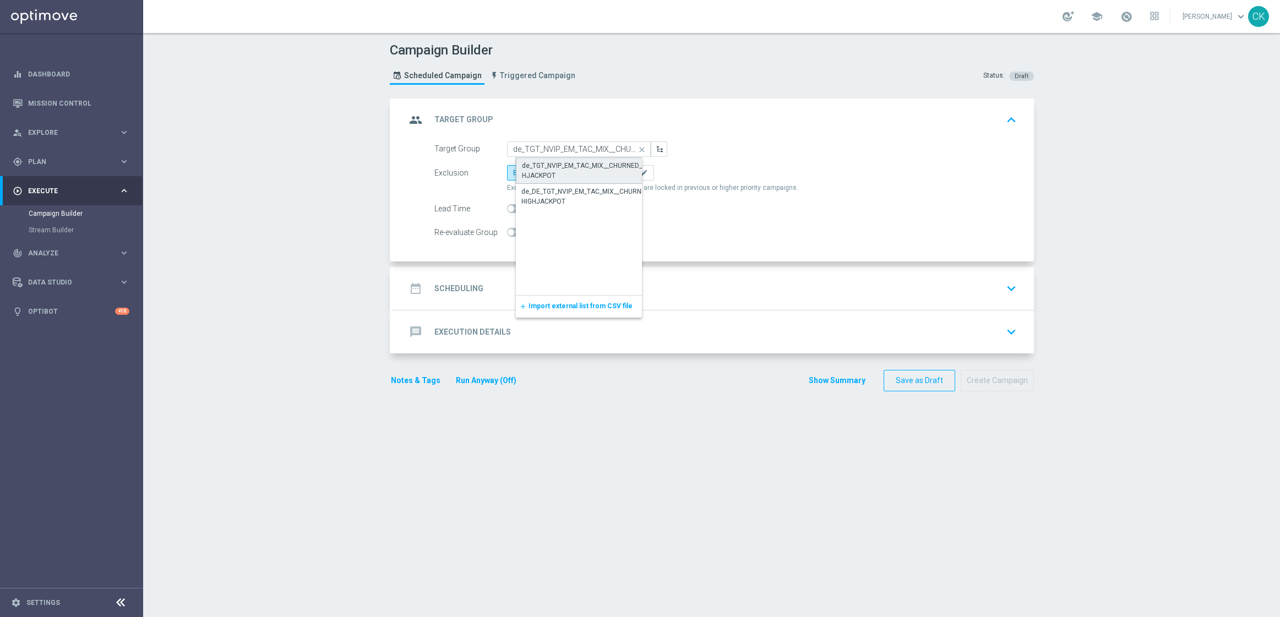
click at [555, 163] on div "de_TGT_NVIP_EM_TAC_MIX__CHURNED_HIGHJACKPOT" at bounding box center [588, 171] width 132 height 20
type input "de_TGT_NVIP_EM_TAC_MIX__CHURNED_HIGHJACKPOT"
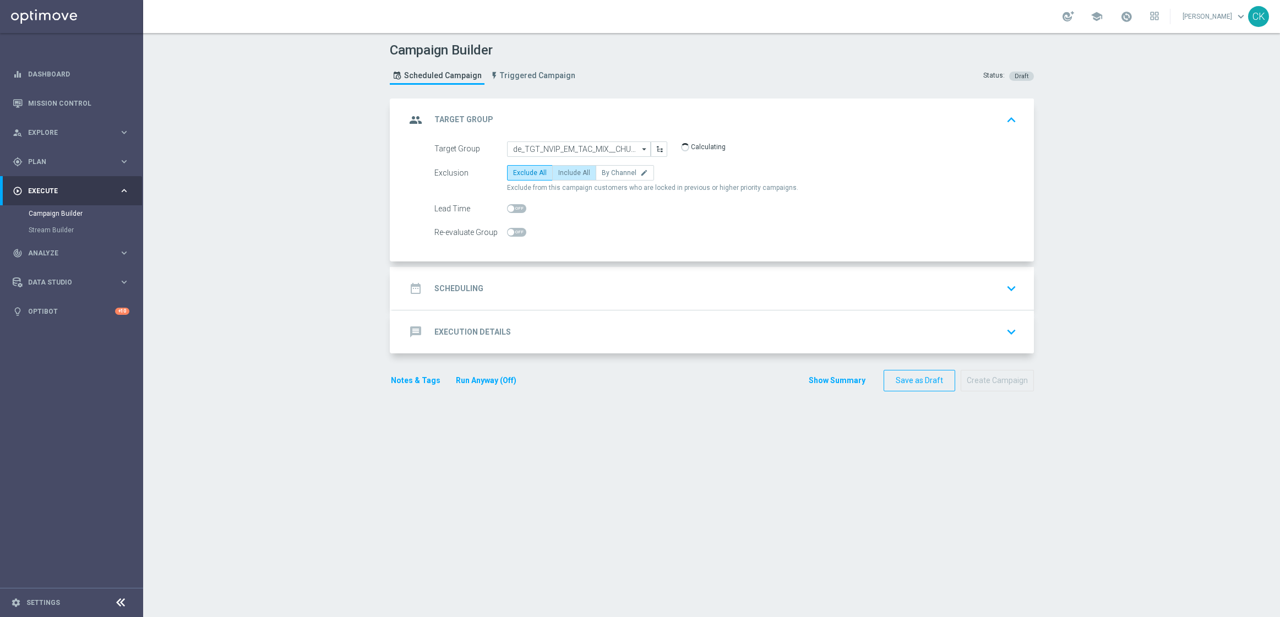
click at [559, 170] on span "Include All" at bounding box center [574, 173] width 32 height 8
click at [559, 171] on input "Include All" at bounding box center [561, 174] width 7 height 7
radio input "true"
click at [508, 207] on span at bounding box center [511, 208] width 7 height 7
click at [507, 207] on input "checkbox" at bounding box center [516, 208] width 19 height 9
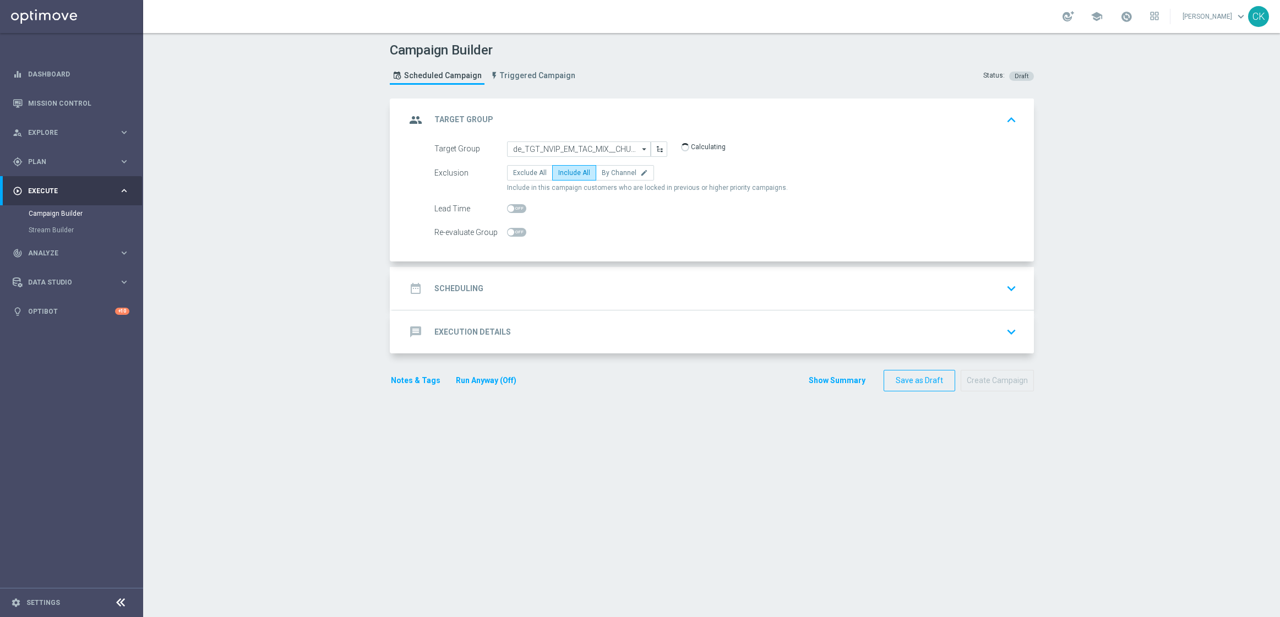
checkbox input "true"
click at [452, 286] on h2 "Scheduling" at bounding box center [458, 288] width 49 height 10
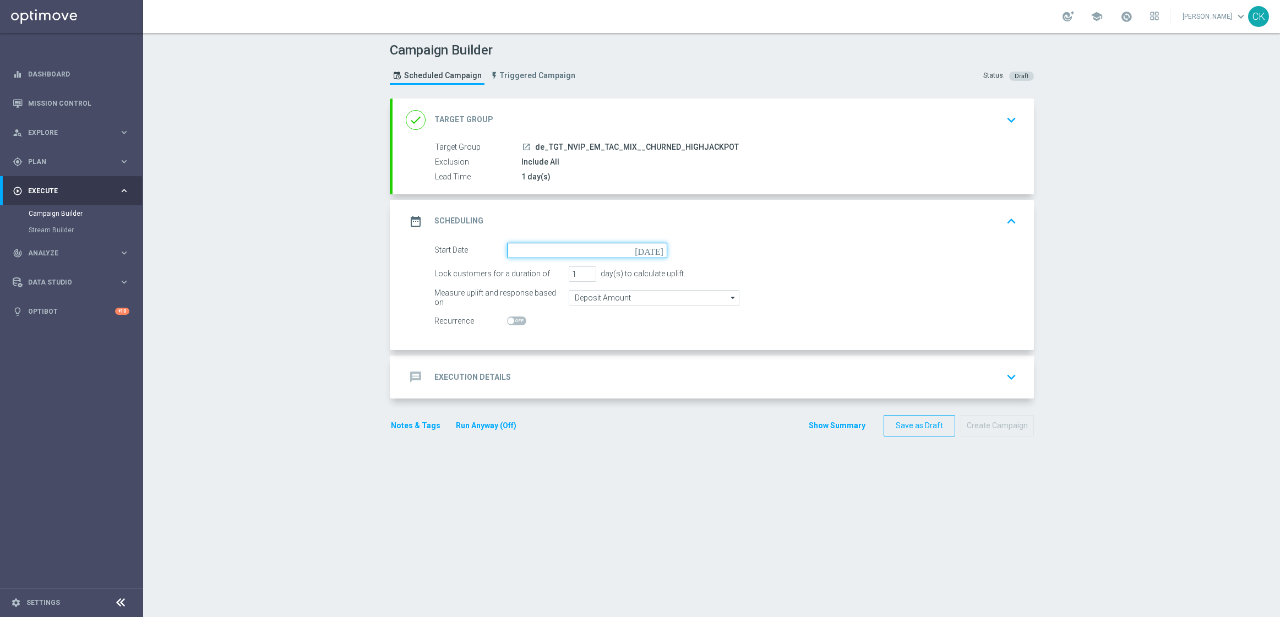
click at [540, 244] on input at bounding box center [587, 250] width 160 height 15
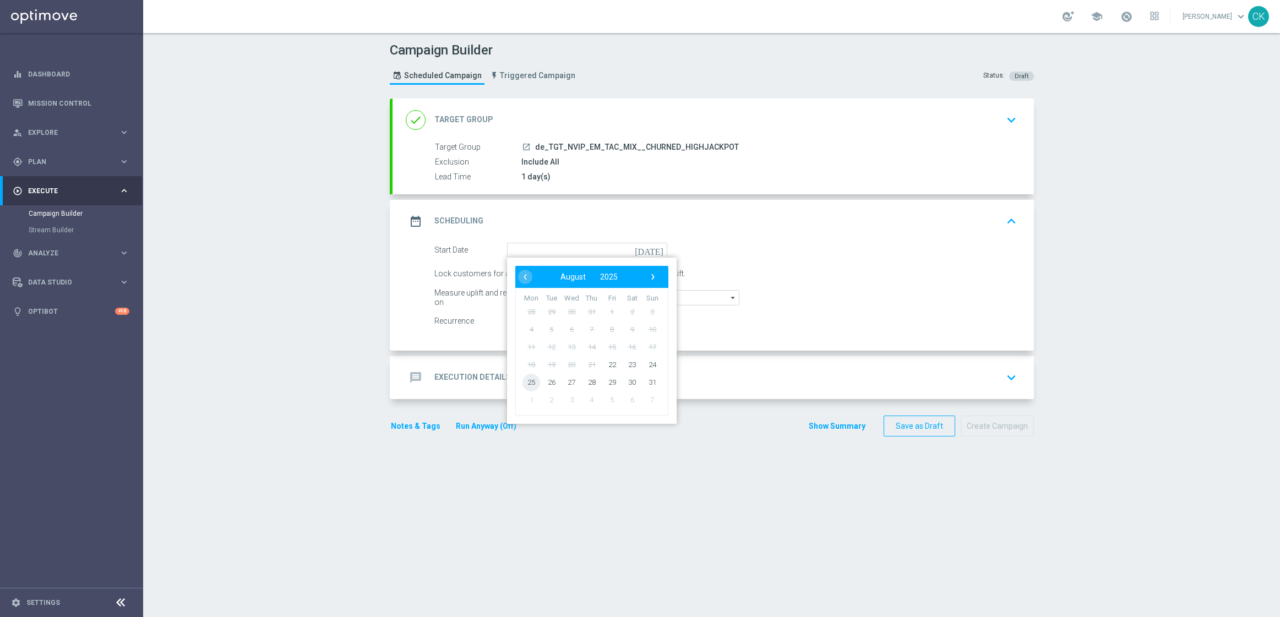
click at [526, 378] on span "25" at bounding box center [531, 382] width 18 height 18
type input "[DATE]"
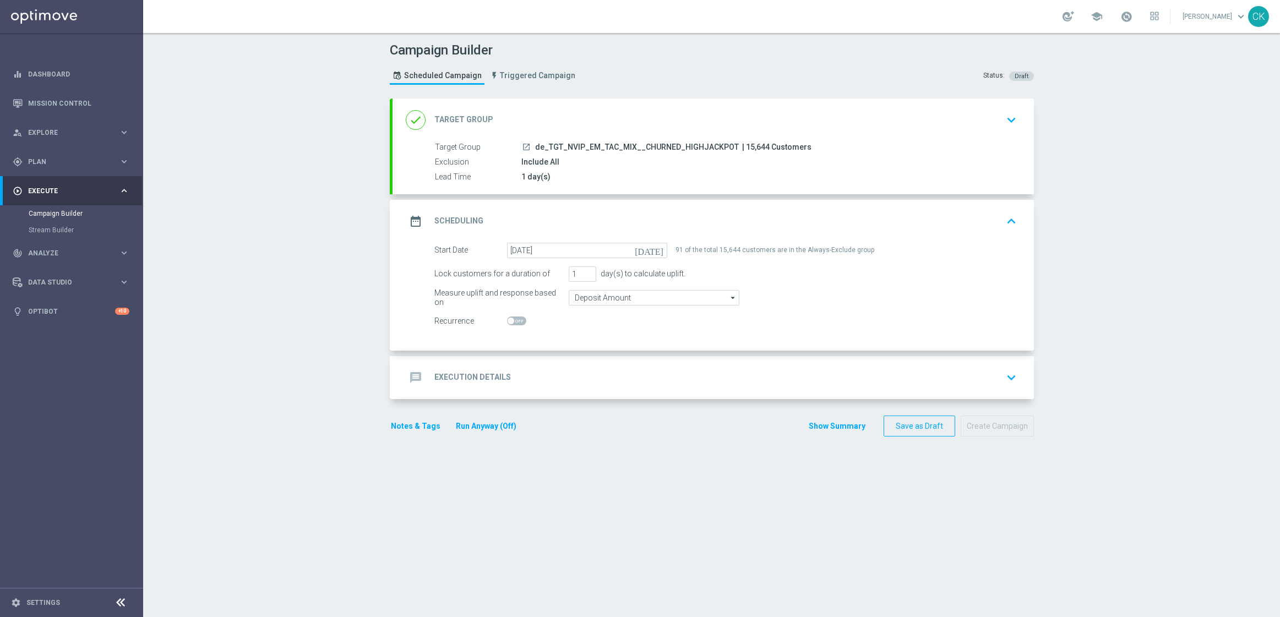
click at [450, 378] on h2 "Execution Details" at bounding box center [472, 377] width 77 height 10
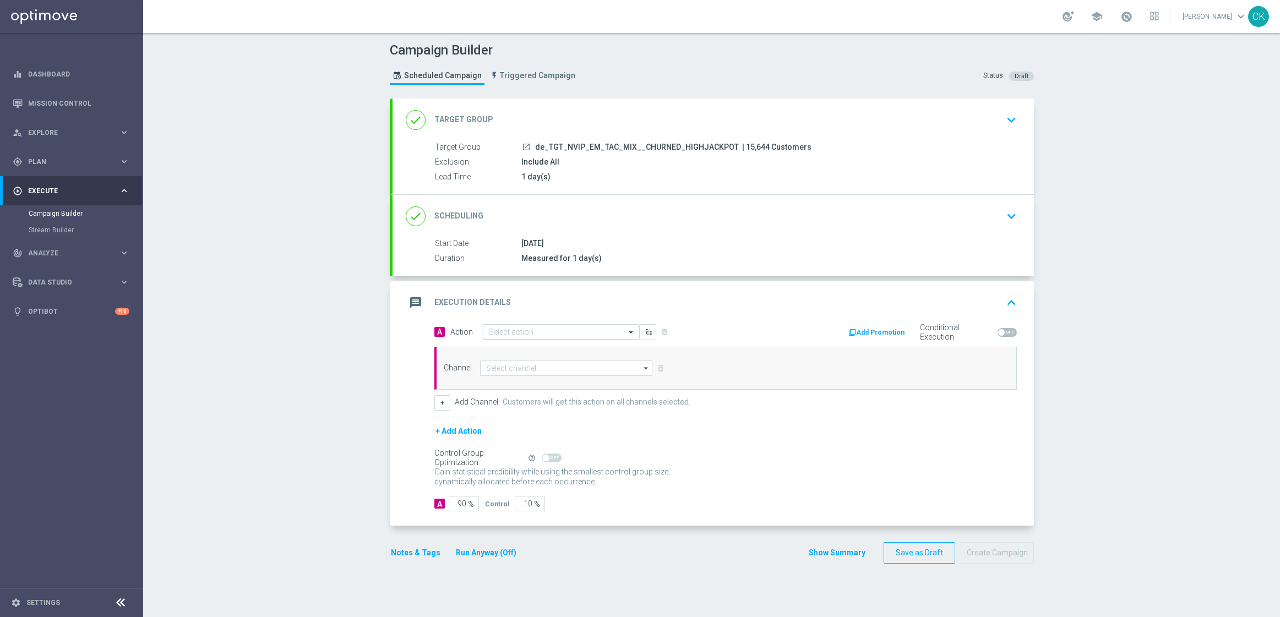
click at [526, 328] on div "Select action" at bounding box center [554, 332] width 142 height 9
paste input "SummerSales"
type input "SummerSales"
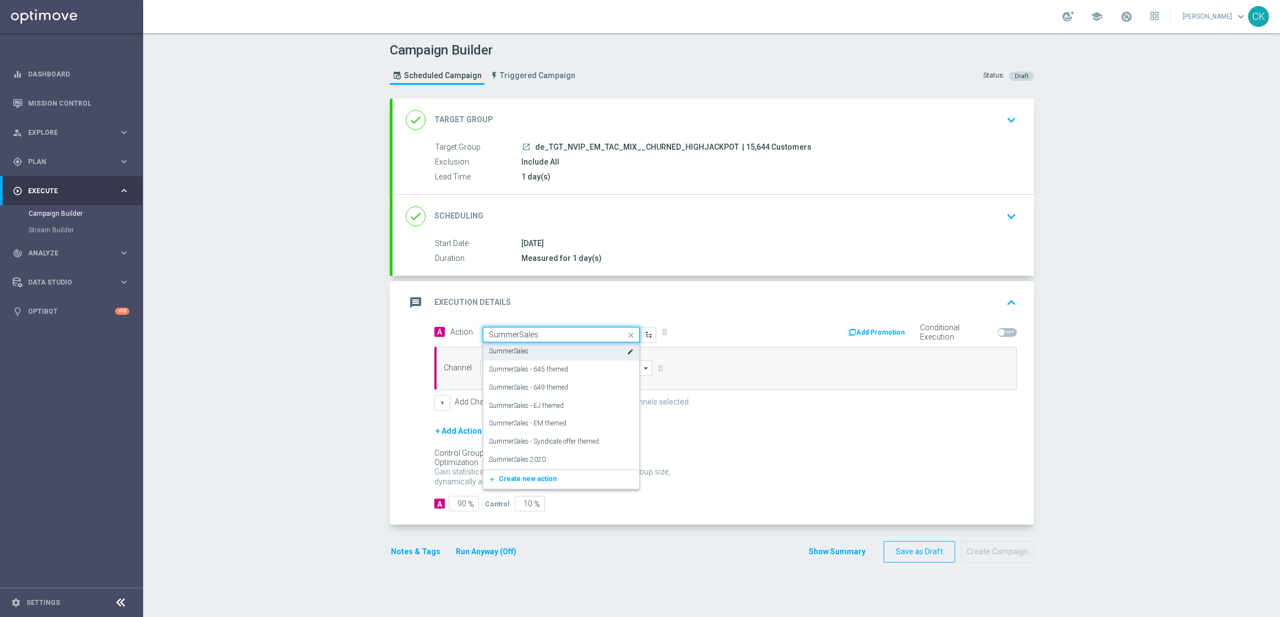
click at [533, 350] on div "SummerSales edit" at bounding box center [561, 351] width 145 height 18
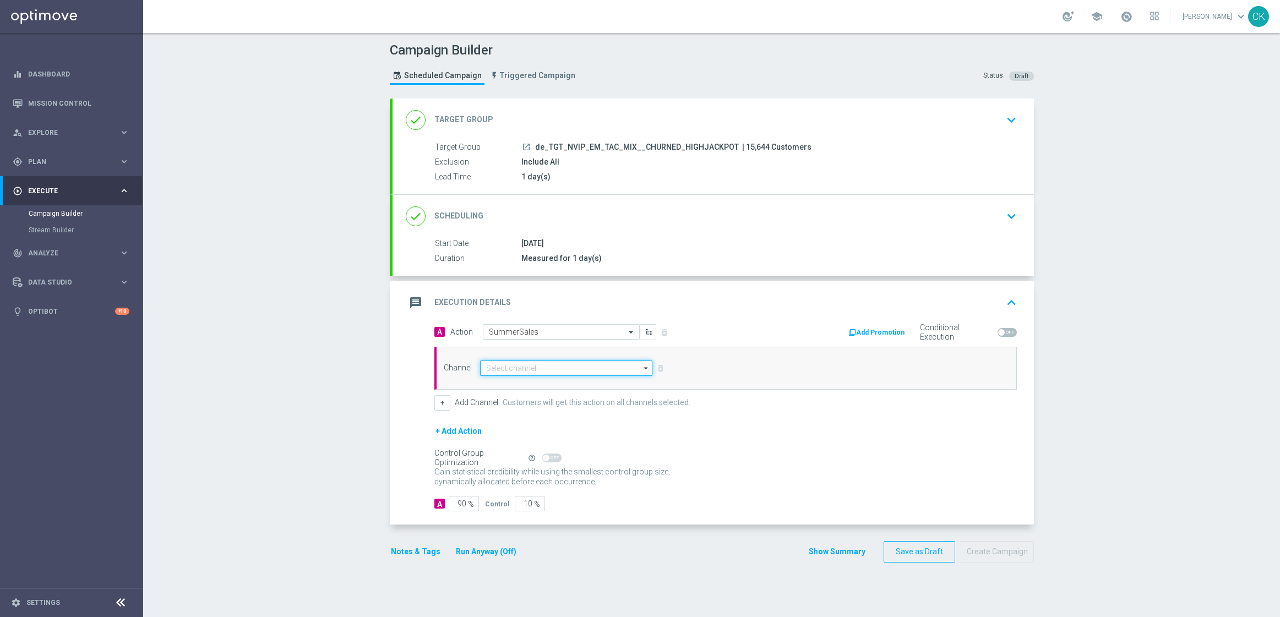
click at [503, 373] on input at bounding box center [566, 368] width 173 height 15
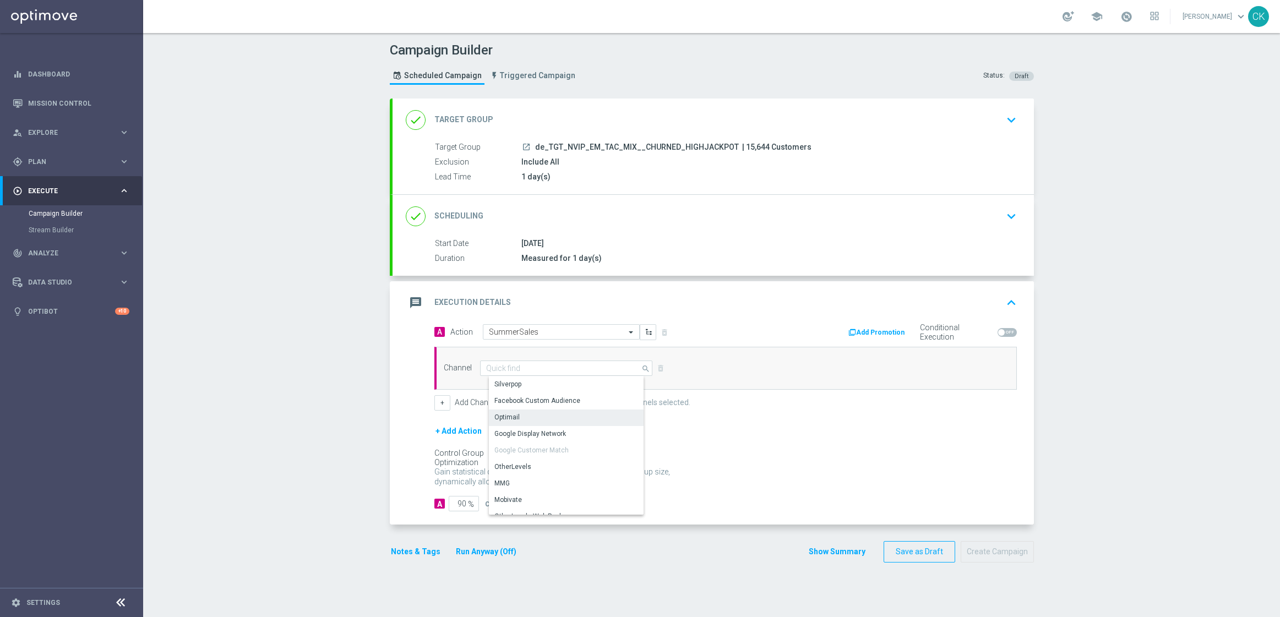
click at [523, 414] on div "Optimail" at bounding box center [570, 417] width 163 height 15
type input "Optimail"
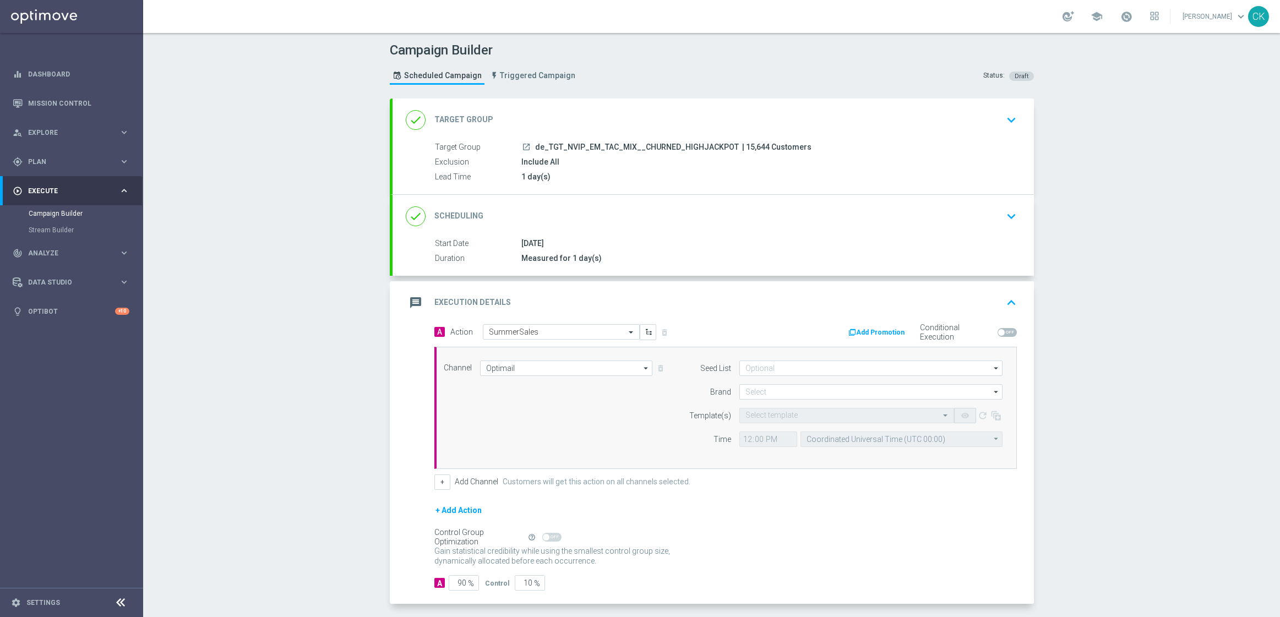
scroll to position [48, 0]
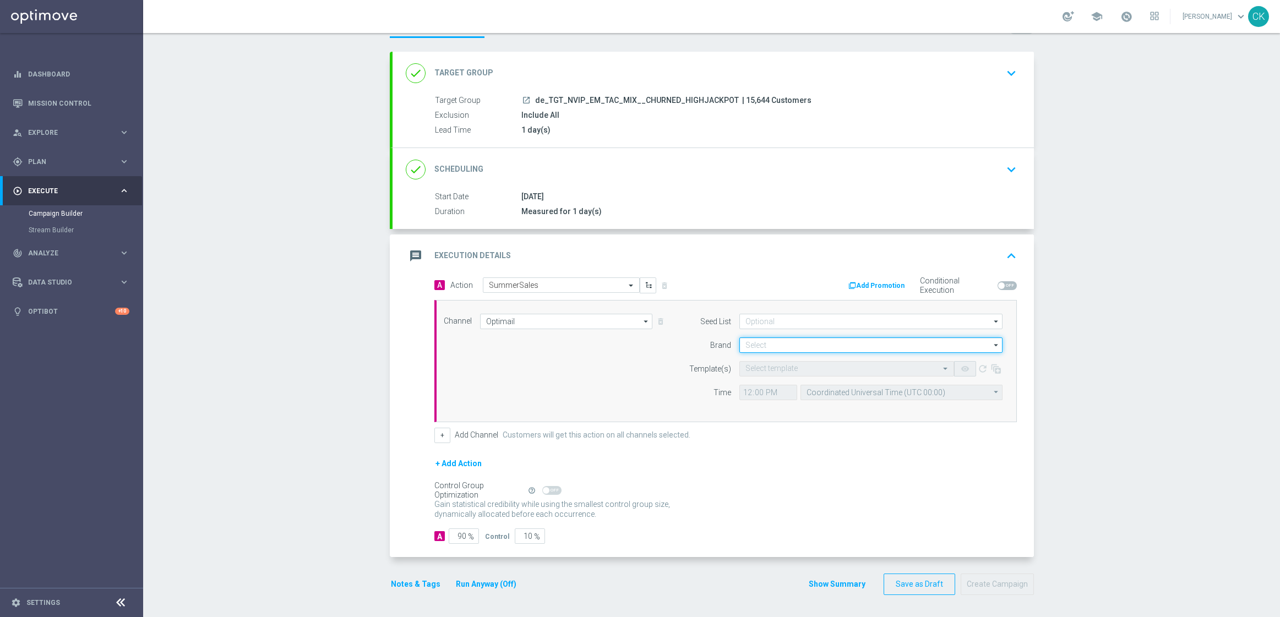
click at [805, 340] on input at bounding box center [870, 344] width 263 height 15
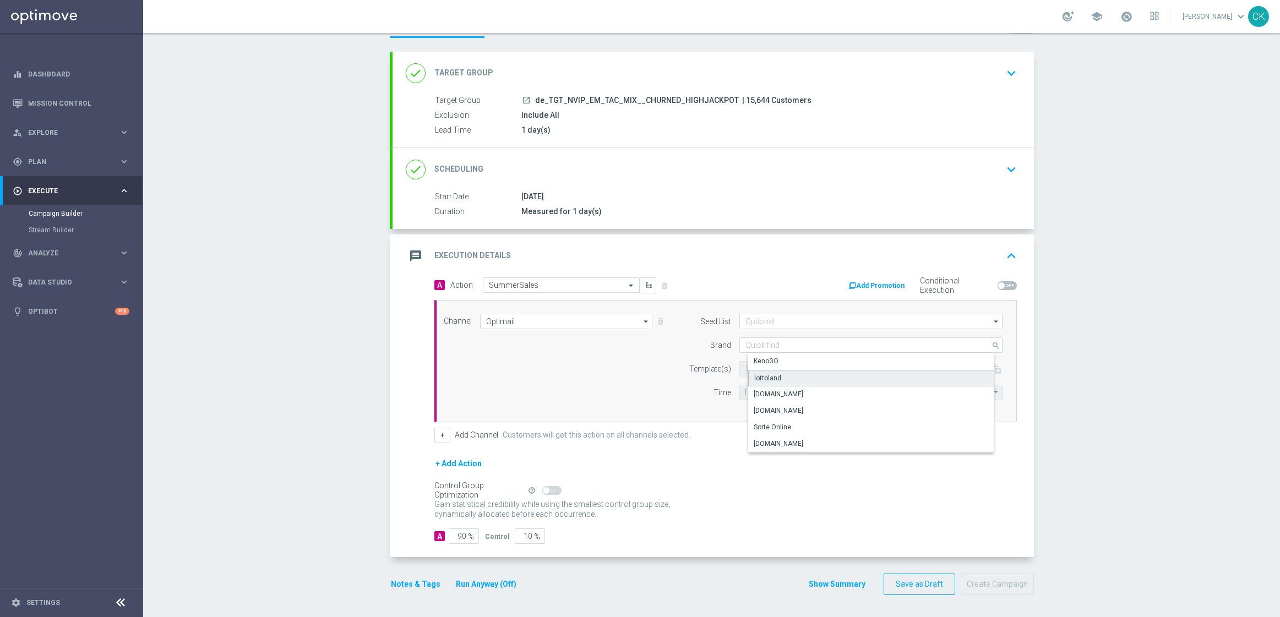
click at [793, 373] on div "lottoland" at bounding box center [879, 378] width 263 height 17
type input "lottoland"
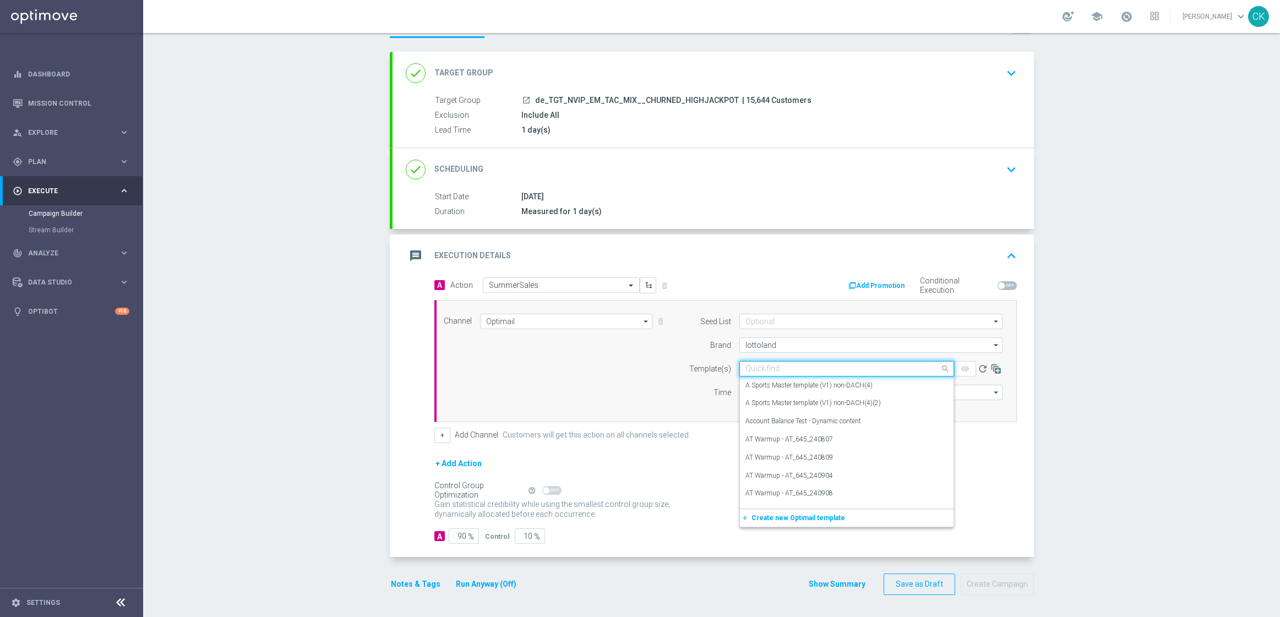
click at [768, 369] on input "text" at bounding box center [835, 368] width 181 height 9
paste input "DE_INT__SUMMERSALE_250825__NVIP_EMA_TAC_MIX"
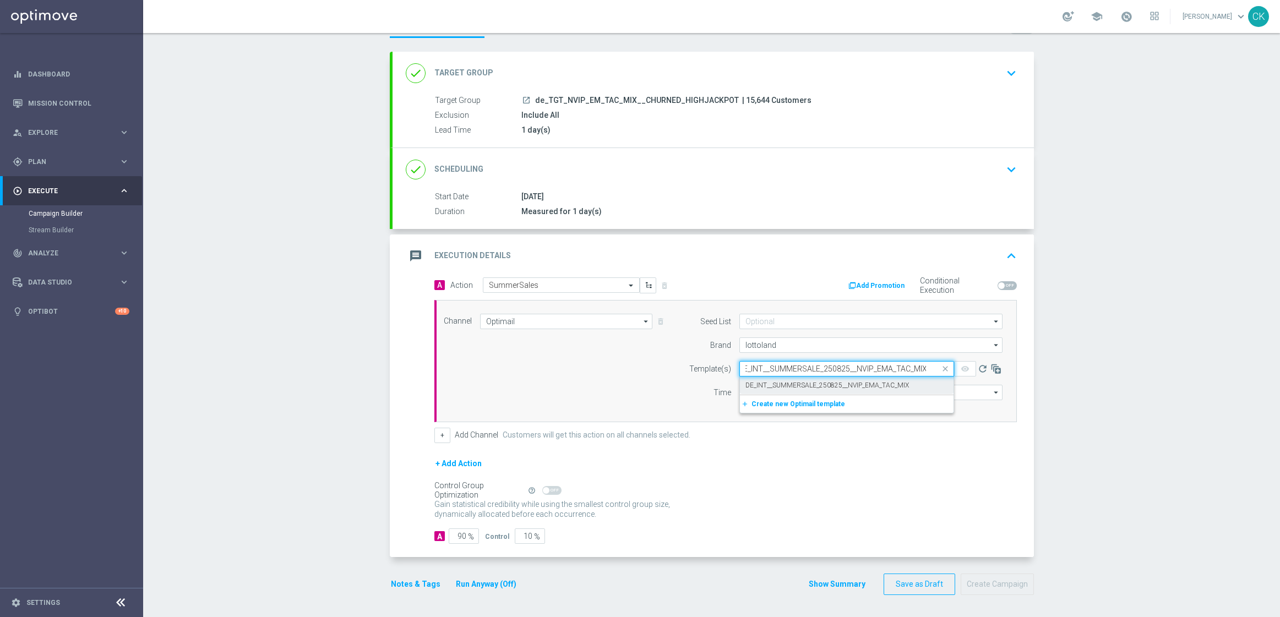
click at [762, 384] on label "DE_INT__SUMMERSALE_250825__NVIP_EMA_TAC_MIX" at bounding box center [826, 385] width 163 height 9
type input "DE_INT__SUMMERSALE_250825__NVIP_EMA_TAC_MIX"
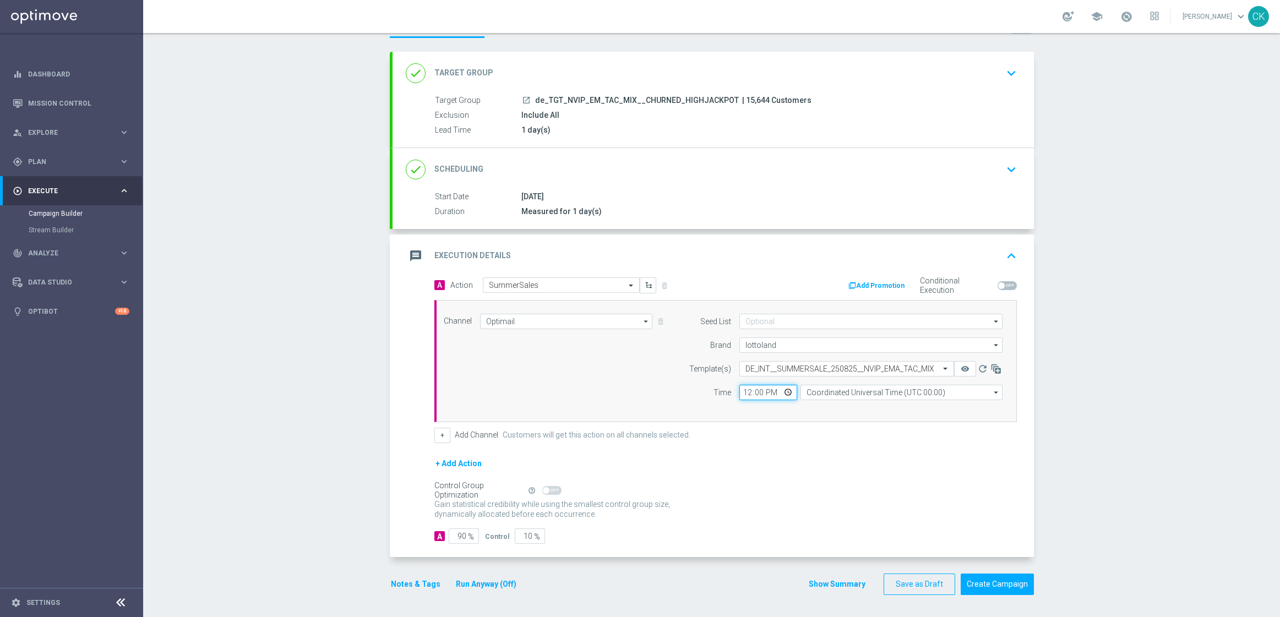
click at [741, 390] on input "12:00" at bounding box center [768, 392] width 58 height 15
type input "06:00"
click at [891, 393] on input "Coordinated Universal Time (UTC 00:00)" at bounding box center [901, 392] width 202 height 15
click at [891, 410] on div "Central European Time ([GEOGRAPHIC_DATA]) (UTC +02:00)" at bounding box center [905, 408] width 180 height 10
type input "Central European Time ([GEOGRAPHIC_DATA]) (UTC +02:00)"
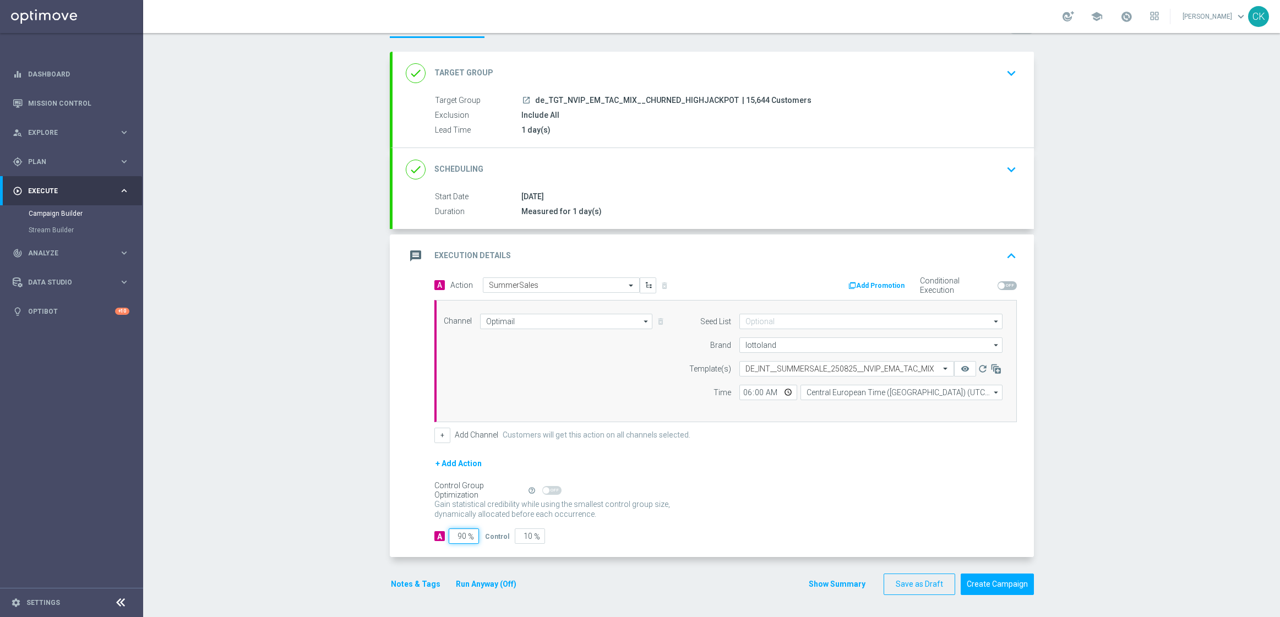
click at [461, 532] on input "90" at bounding box center [464, 535] width 30 height 15
type input "9"
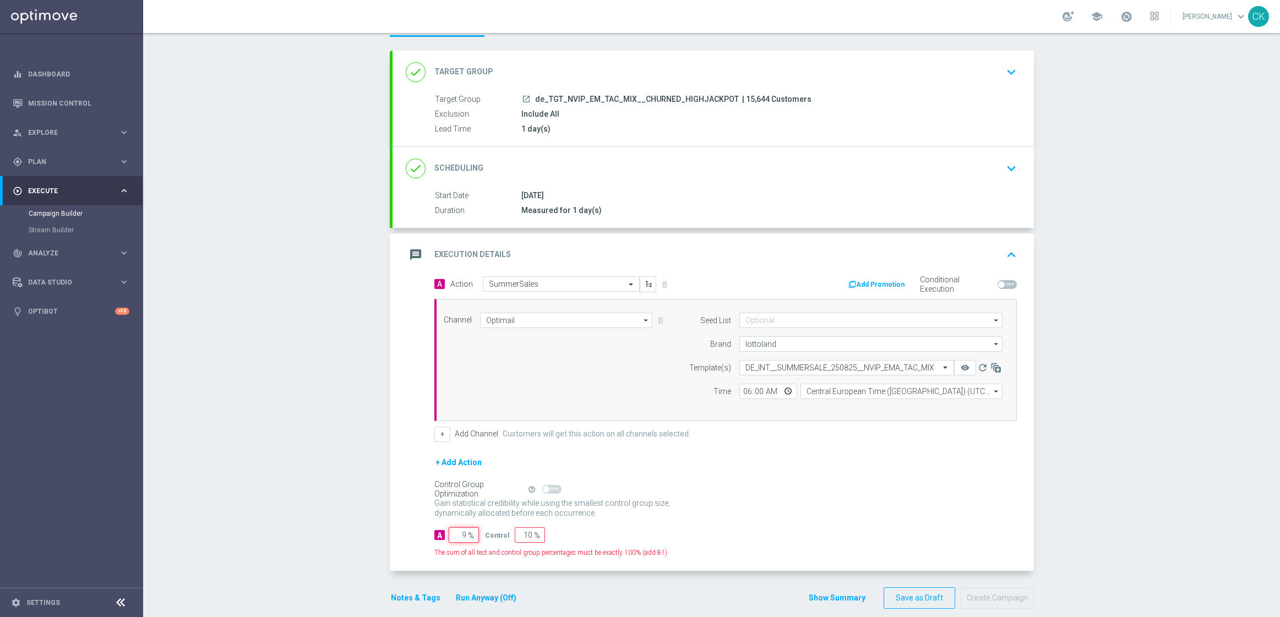
type input "91"
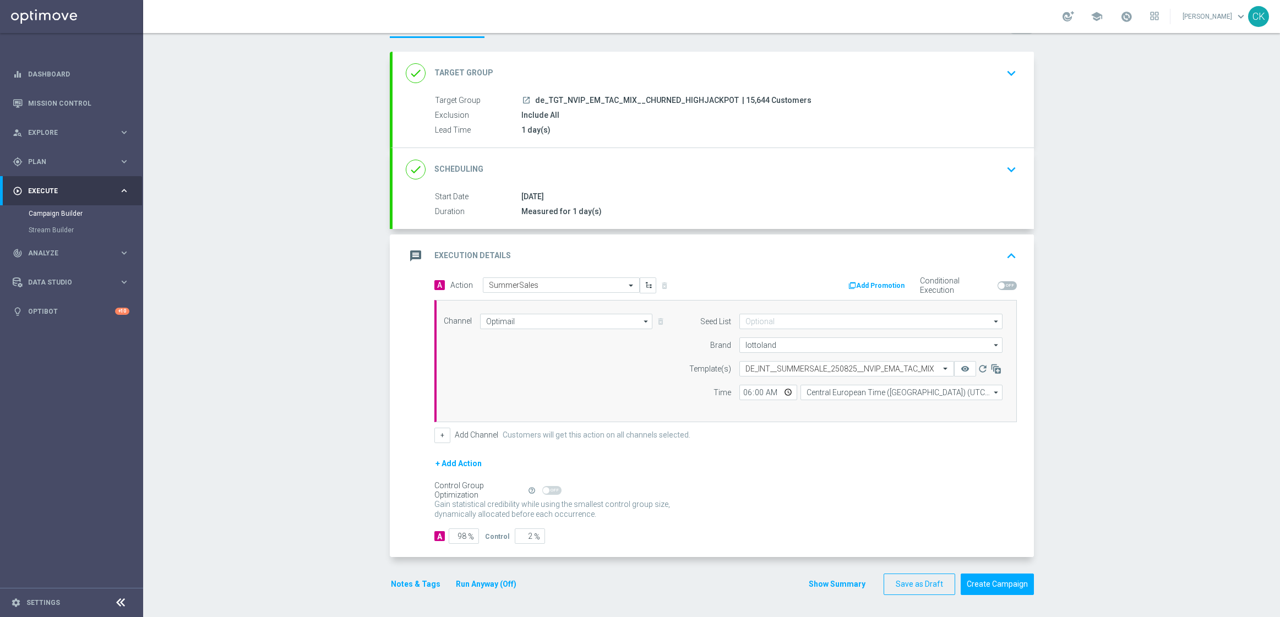
click at [407, 585] on button "Notes & Tags" at bounding box center [416, 584] width 52 height 14
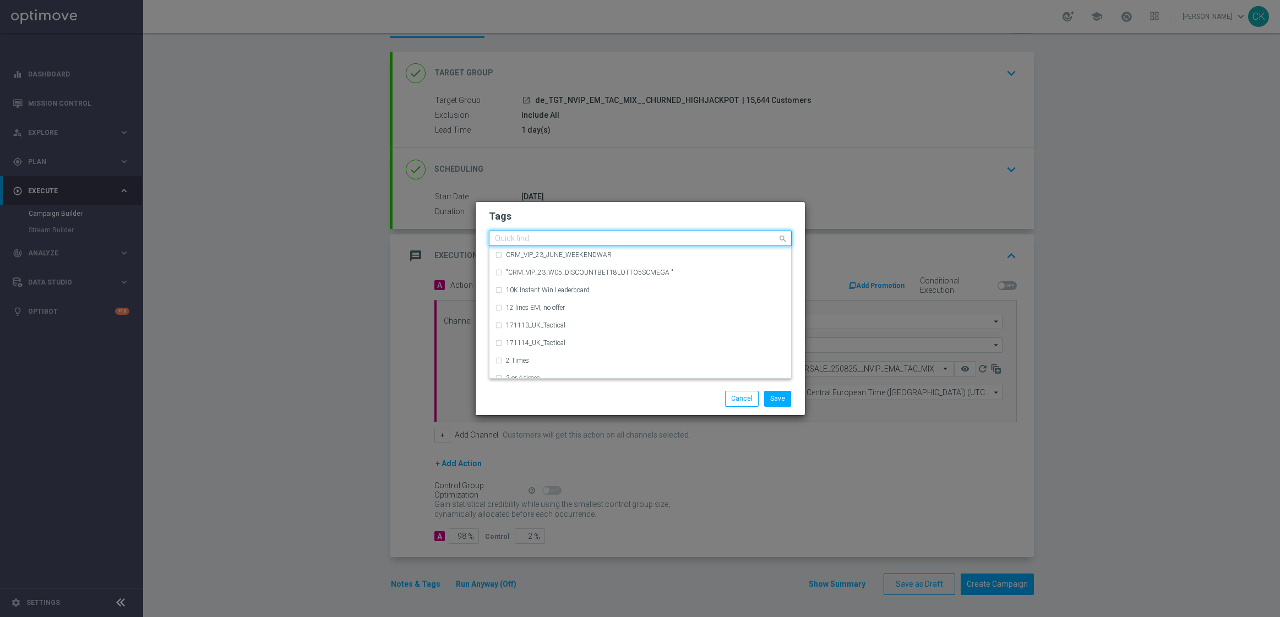
click at [563, 239] on input "text" at bounding box center [636, 238] width 282 height 9
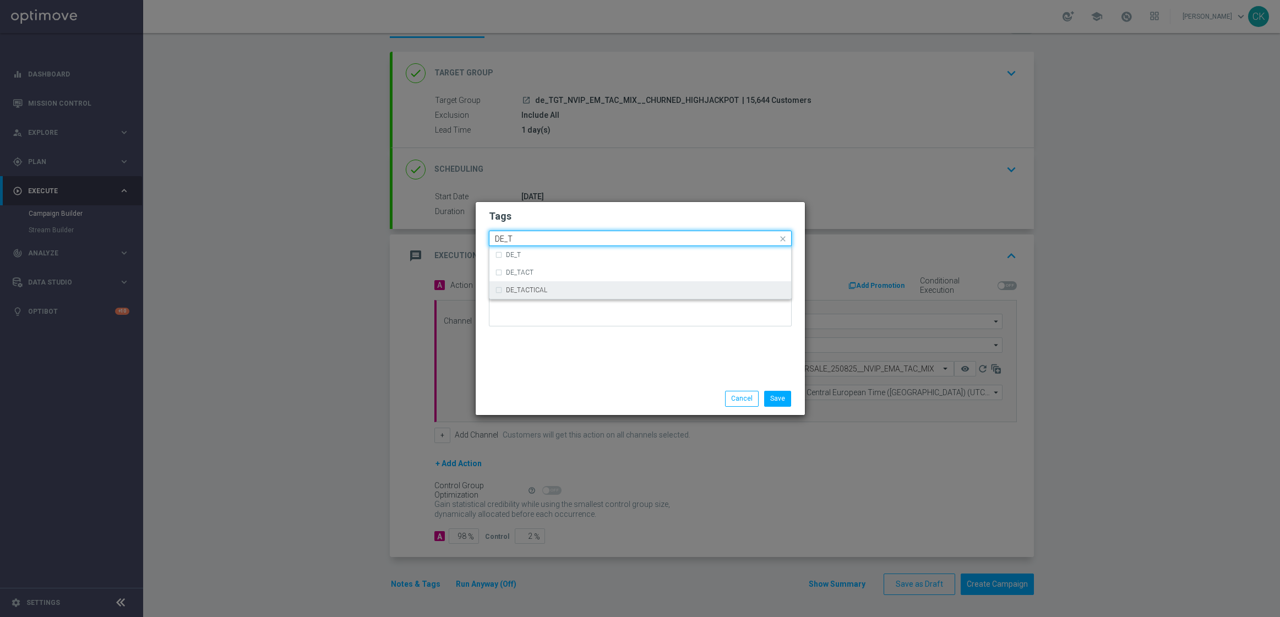
click at [585, 296] on div "DE_TACTICAL" at bounding box center [640, 290] width 291 height 18
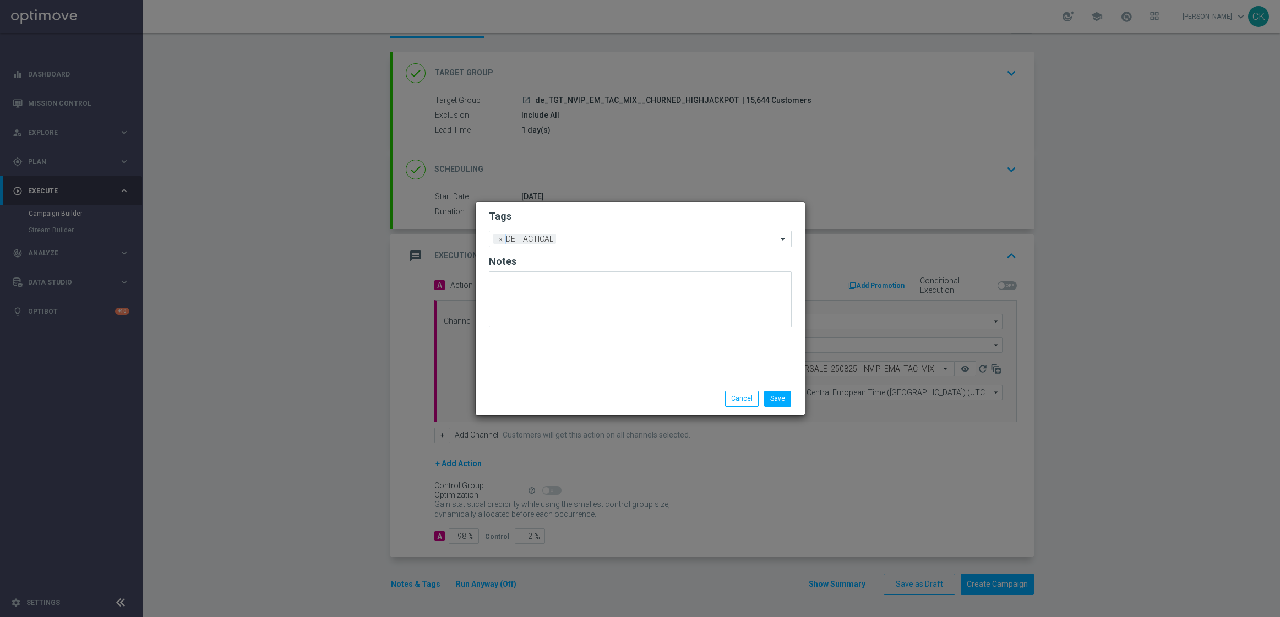
click at [585, 352] on div "Tags Add a new tag × DE_TACTICAL Notes" at bounding box center [640, 292] width 329 height 181
click at [783, 401] on button "Save" at bounding box center [777, 398] width 27 height 15
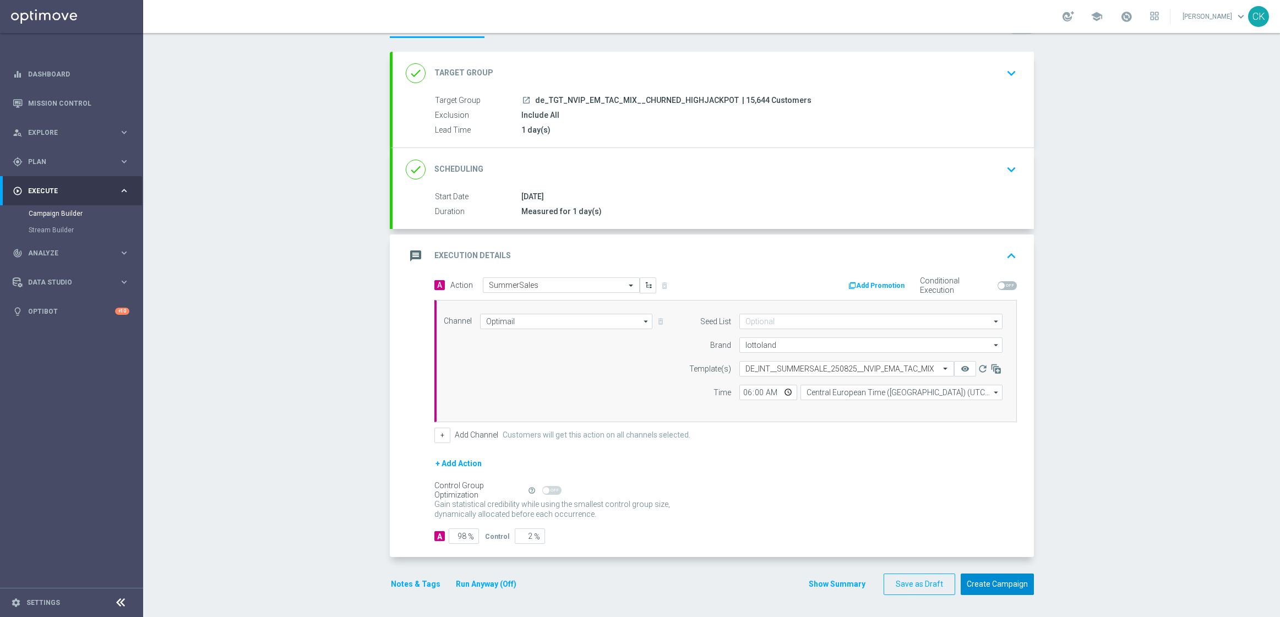
click at [996, 588] on button "Create Campaign" at bounding box center [997, 584] width 73 height 21
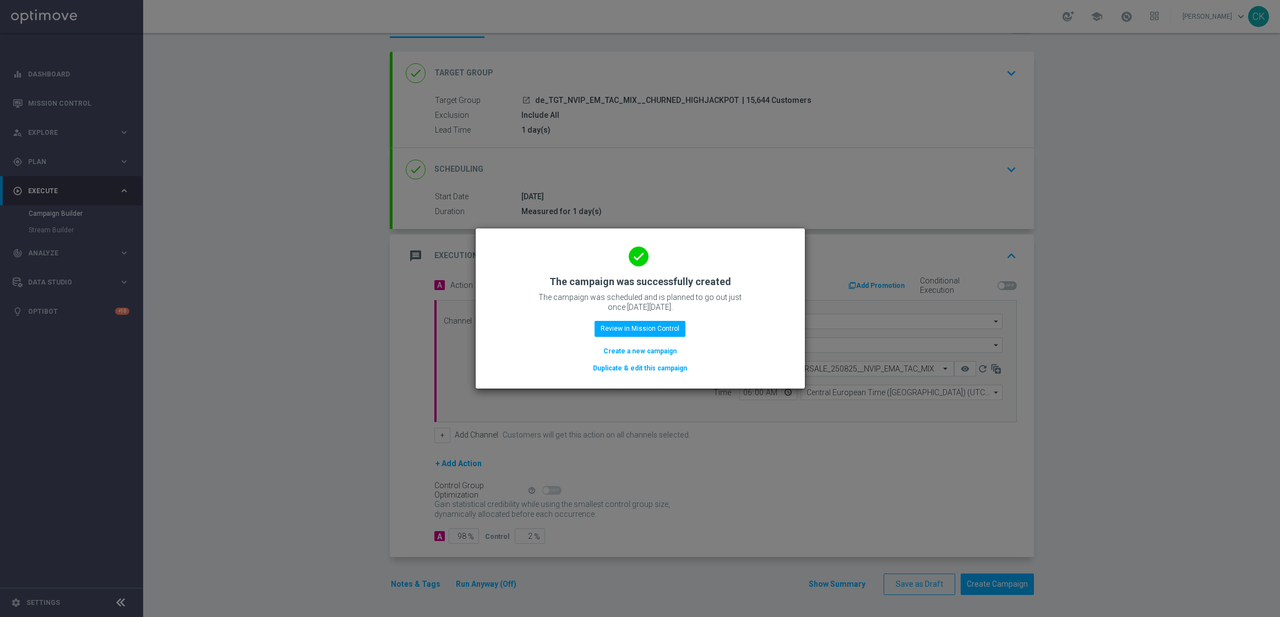
click at [631, 353] on button "Create a new campaign" at bounding box center [639, 351] width 75 height 12
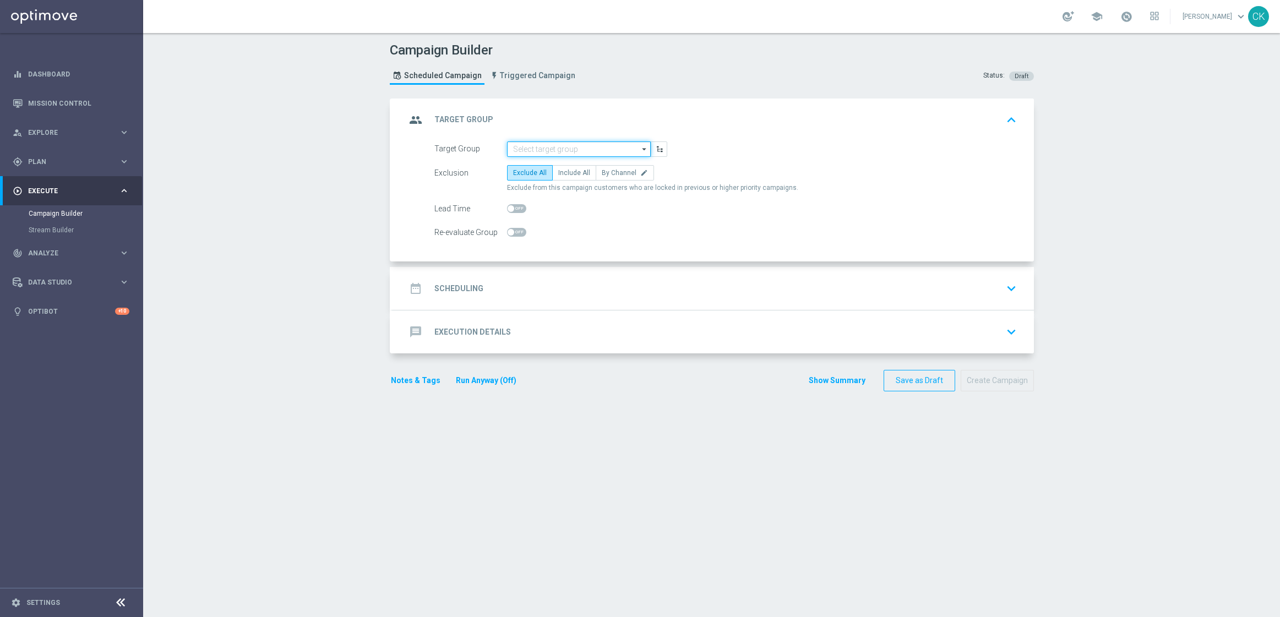
click at [571, 149] on input at bounding box center [579, 148] width 144 height 15
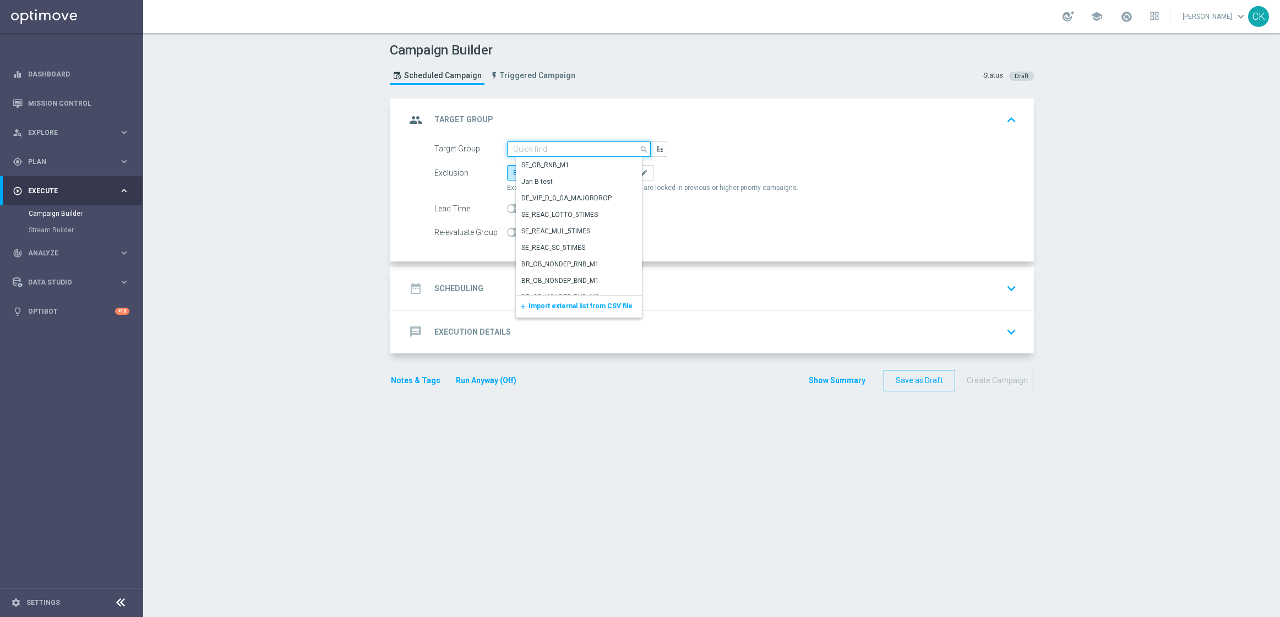
paste input "de_AT_TGT_NVIP_EM_TAC_MIX__ACTIVE_ALL_HIGHJACKPOT"
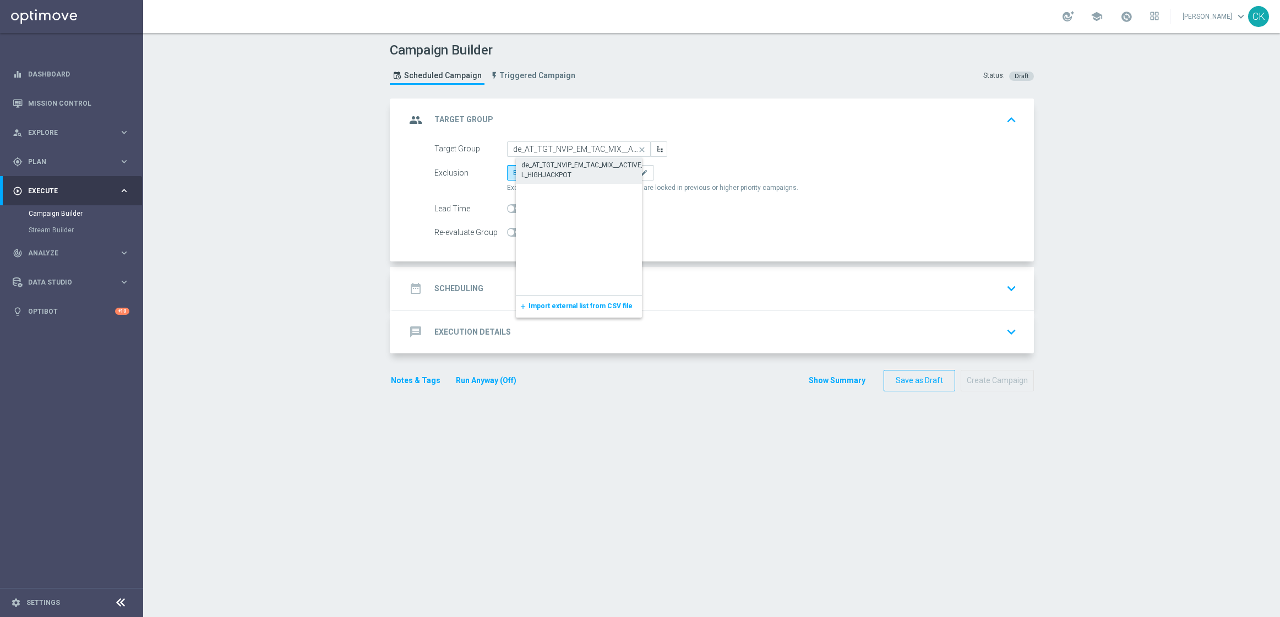
click at [566, 168] on div "de_AT_TGT_NVIP_EM_TAC_MIX__ACTIVE_ALL_HIGHJACKPOT" at bounding box center [587, 170] width 133 height 20
click at [574, 176] on label "Include All" at bounding box center [574, 172] width 44 height 15
click at [565, 176] on input "Include All" at bounding box center [561, 174] width 7 height 7
click at [507, 213] on switch at bounding box center [516, 208] width 19 height 9
click at [511, 204] on span at bounding box center [516, 208] width 19 height 9
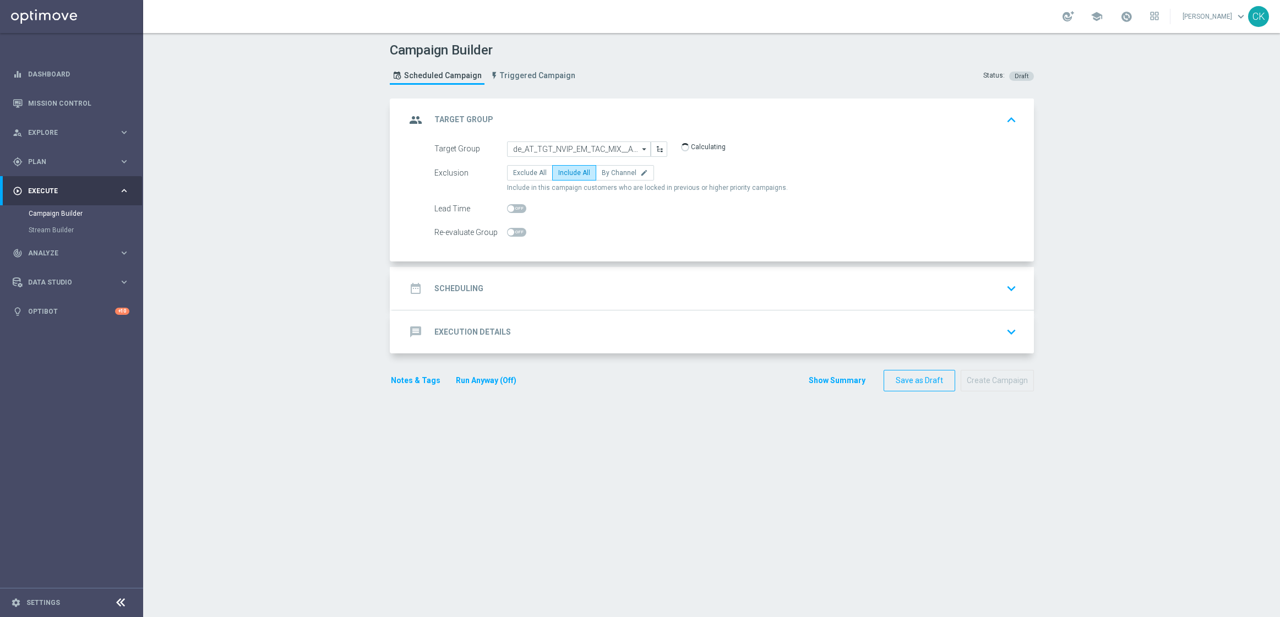
click at [511, 204] on input "checkbox" at bounding box center [516, 208] width 19 height 9
click at [461, 286] on h2 "Scheduling" at bounding box center [458, 288] width 49 height 10
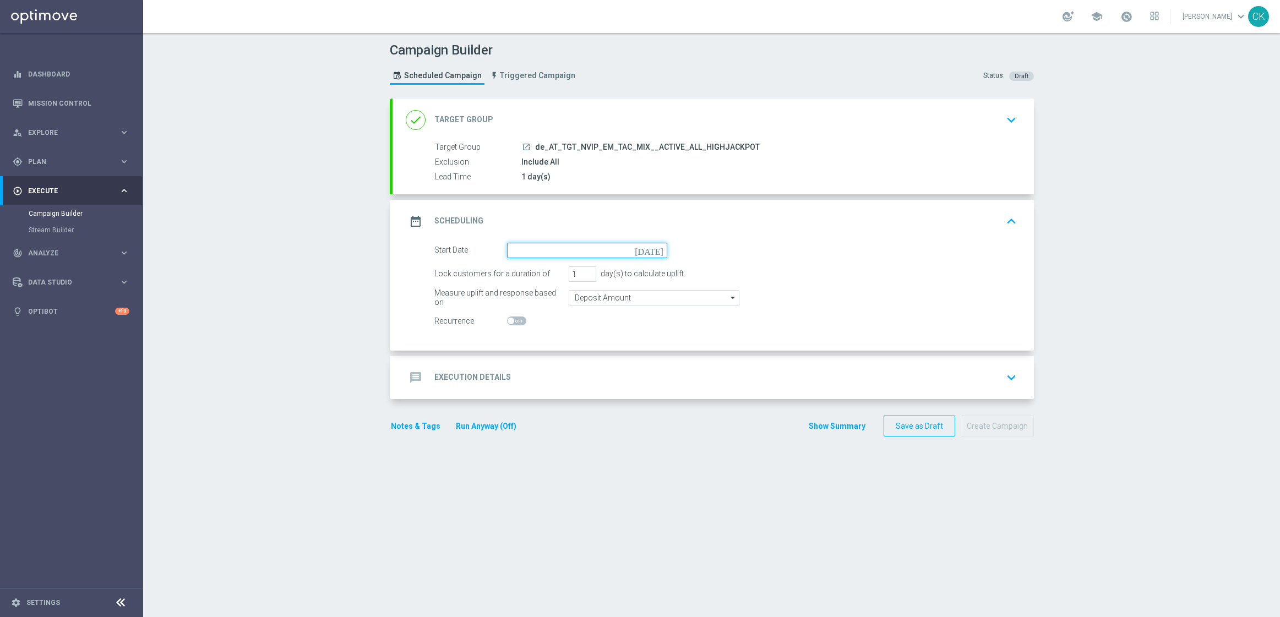
click at [553, 246] on input at bounding box center [587, 250] width 160 height 15
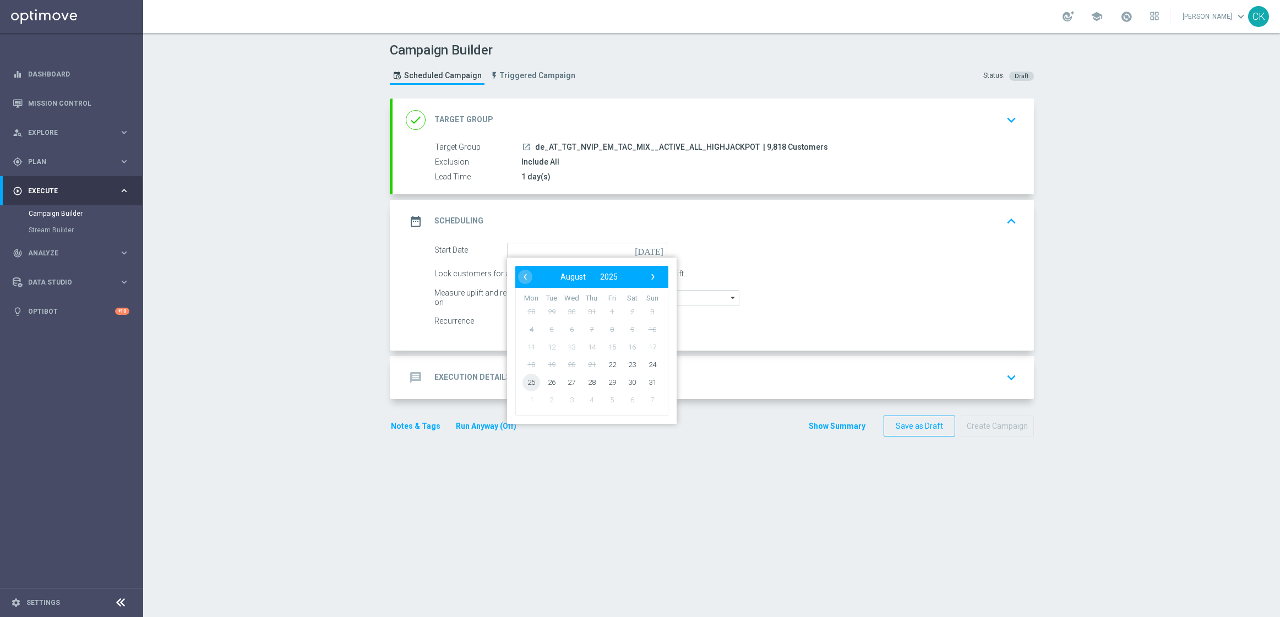
click at [523, 377] on span "25" at bounding box center [531, 382] width 18 height 18
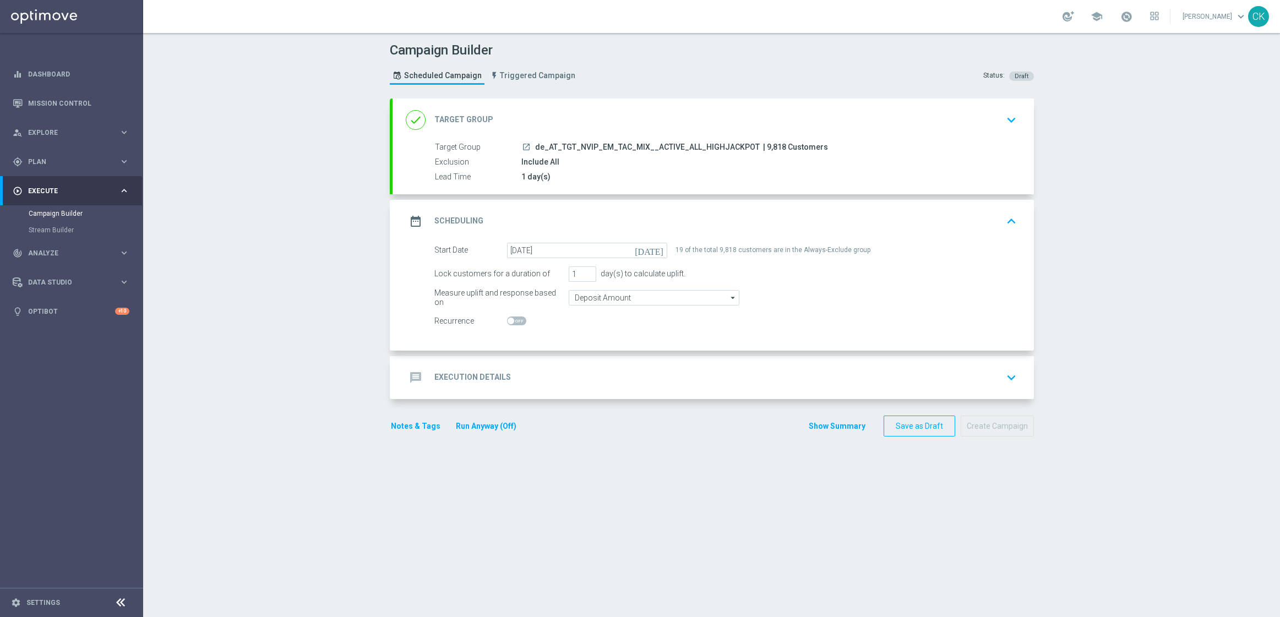
click at [447, 371] on div "message Execution Details" at bounding box center [458, 378] width 105 height 20
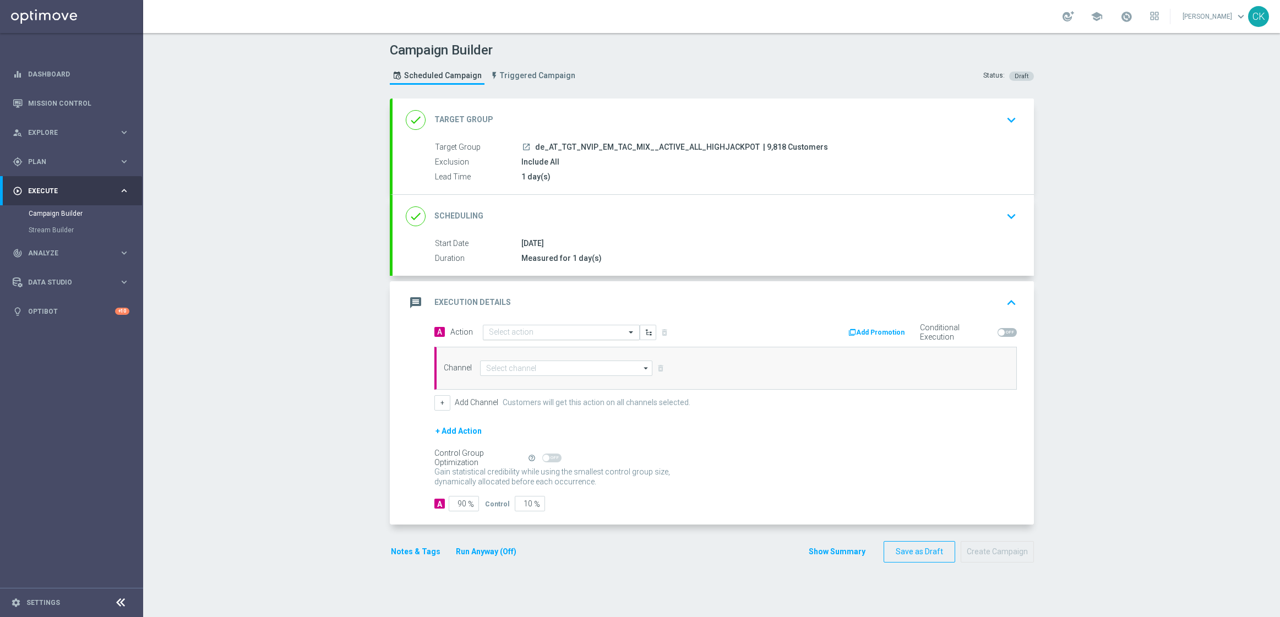
click at [533, 334] on input "text" at bounding box center [550, 332] width 123 height 9
paste input "SummerSales"
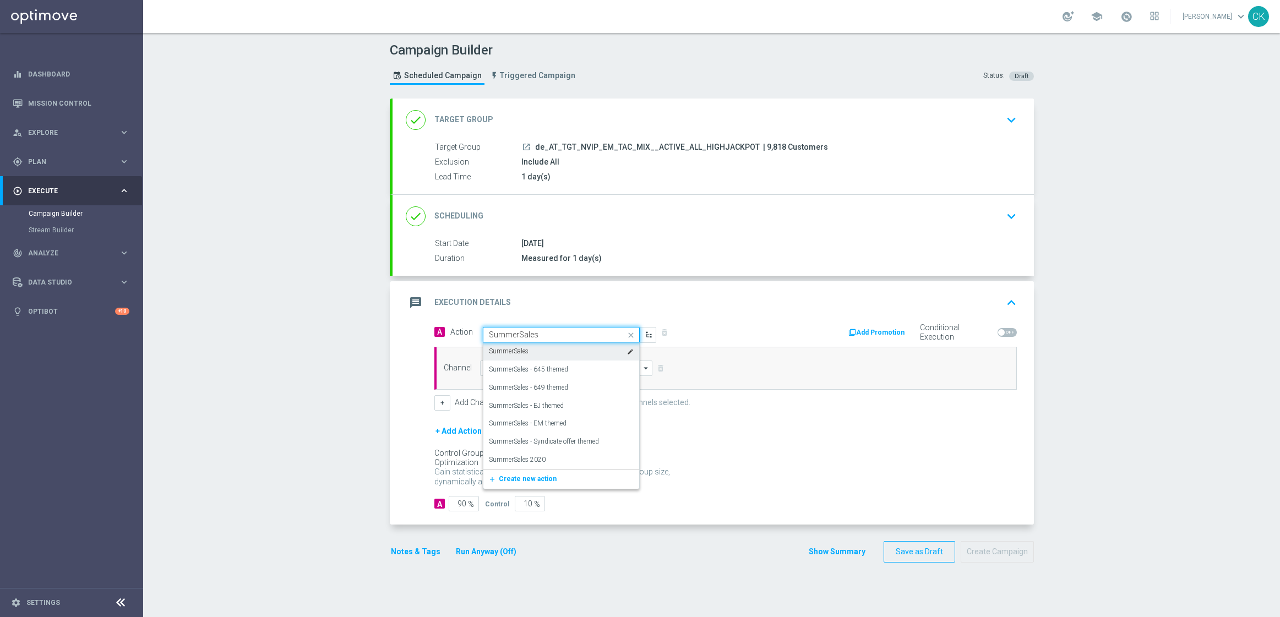
click at [534, 349] on div "SummerSales edit" at bounding box center [561, 351] width 145 height 18
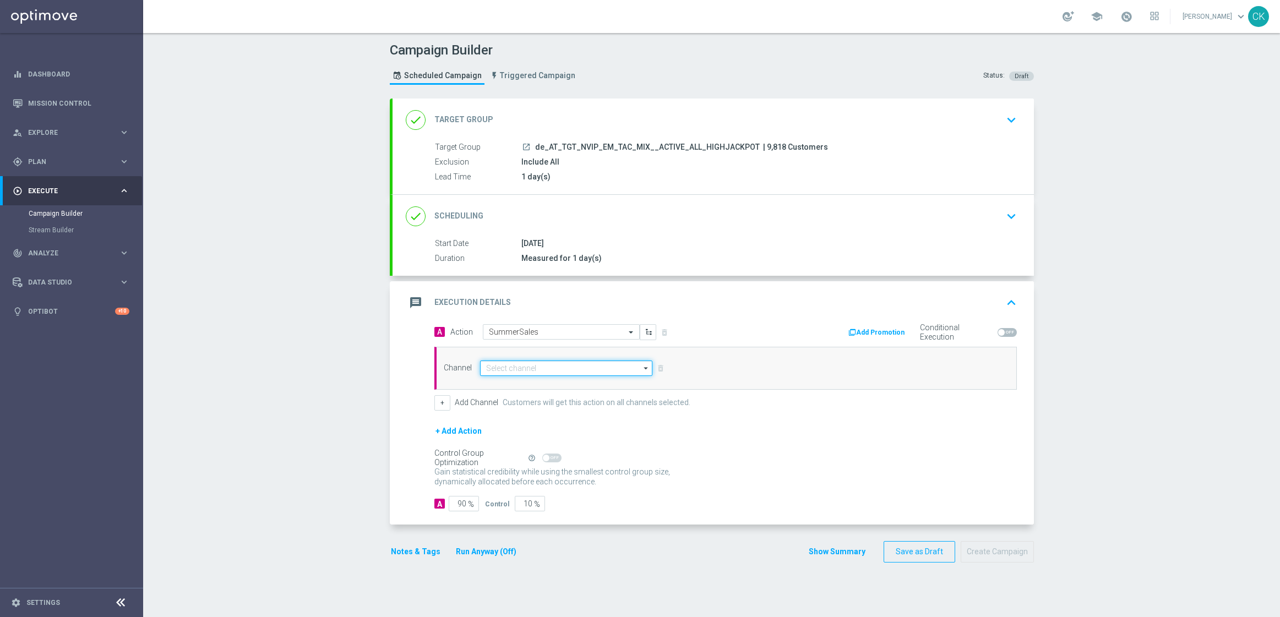
click at [530, 367] on input at bounding box center [566, 368] width 173 height 15
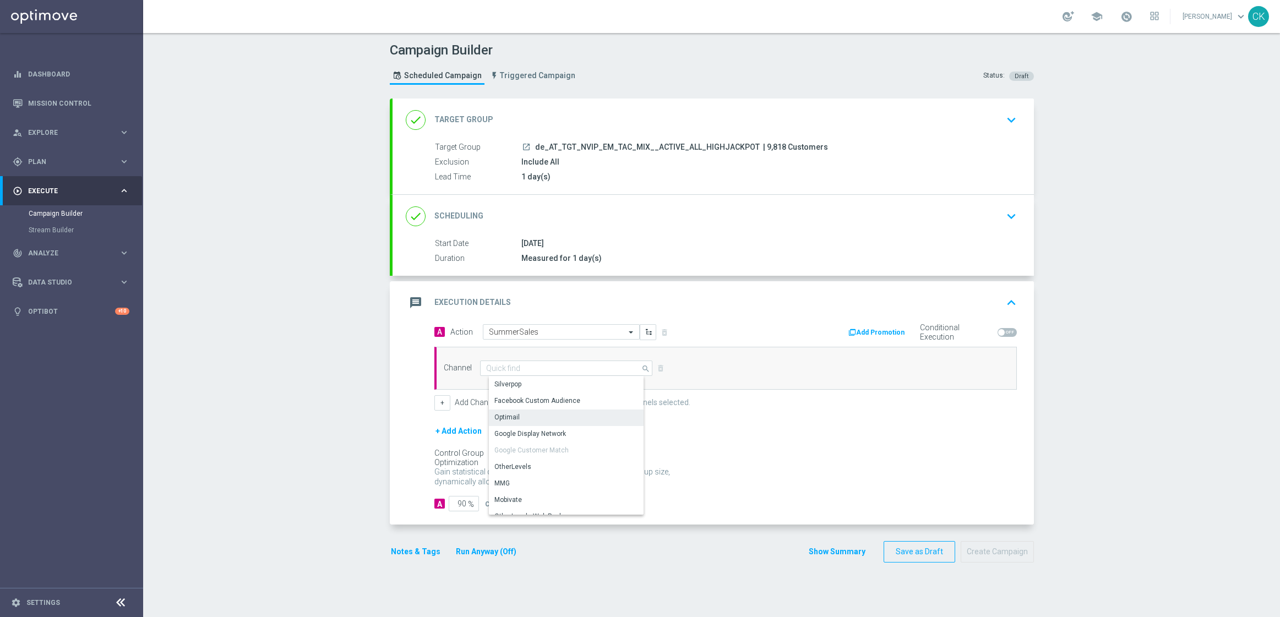
click at [527, 418] on div "Optimail" at bounding box center [570, 417] width 163 height 15
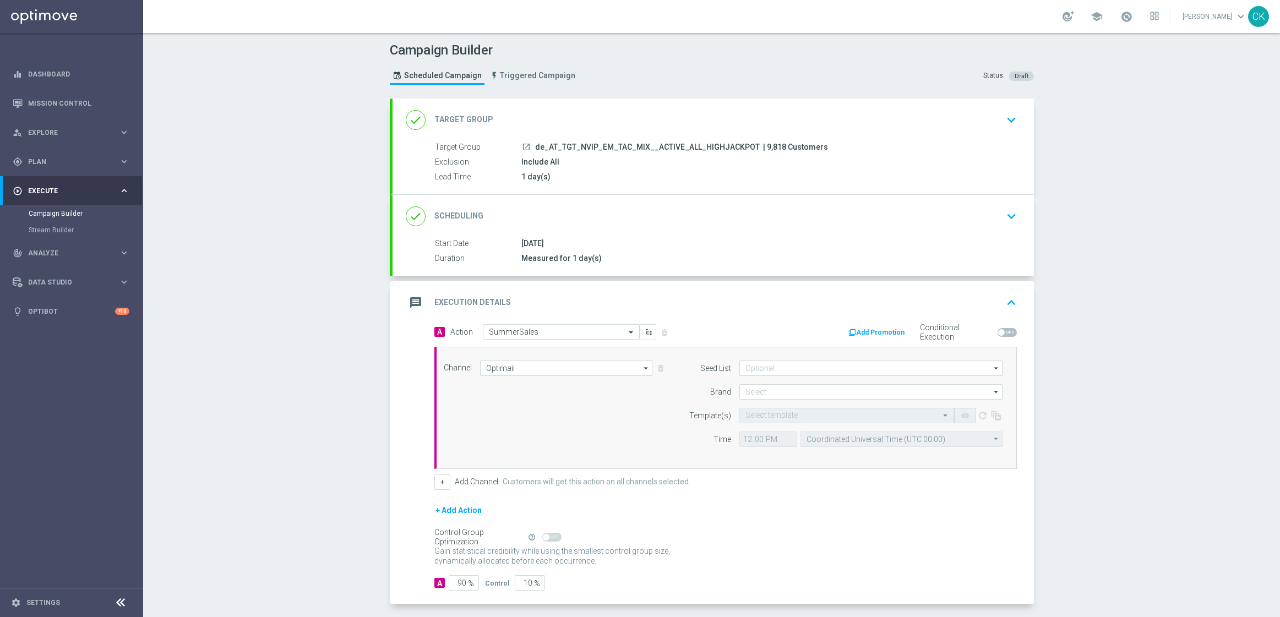
scroll to position [48, 0]
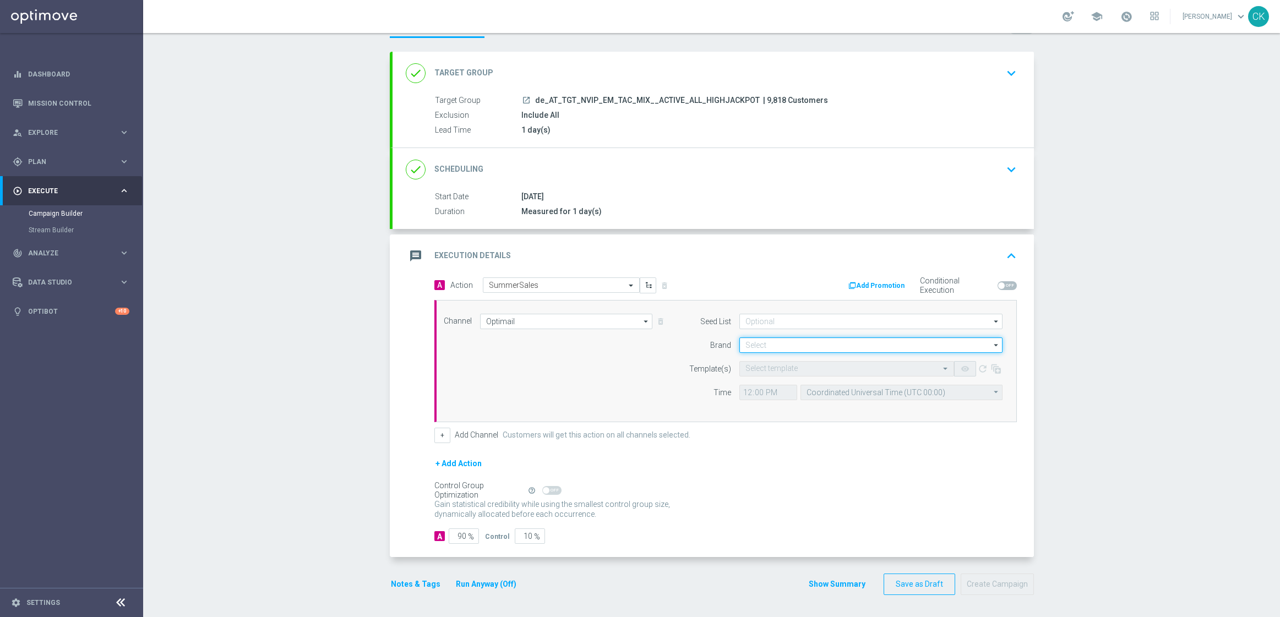
click at [770, 340] on input at bounding box center [870, 344] width 263 height 15
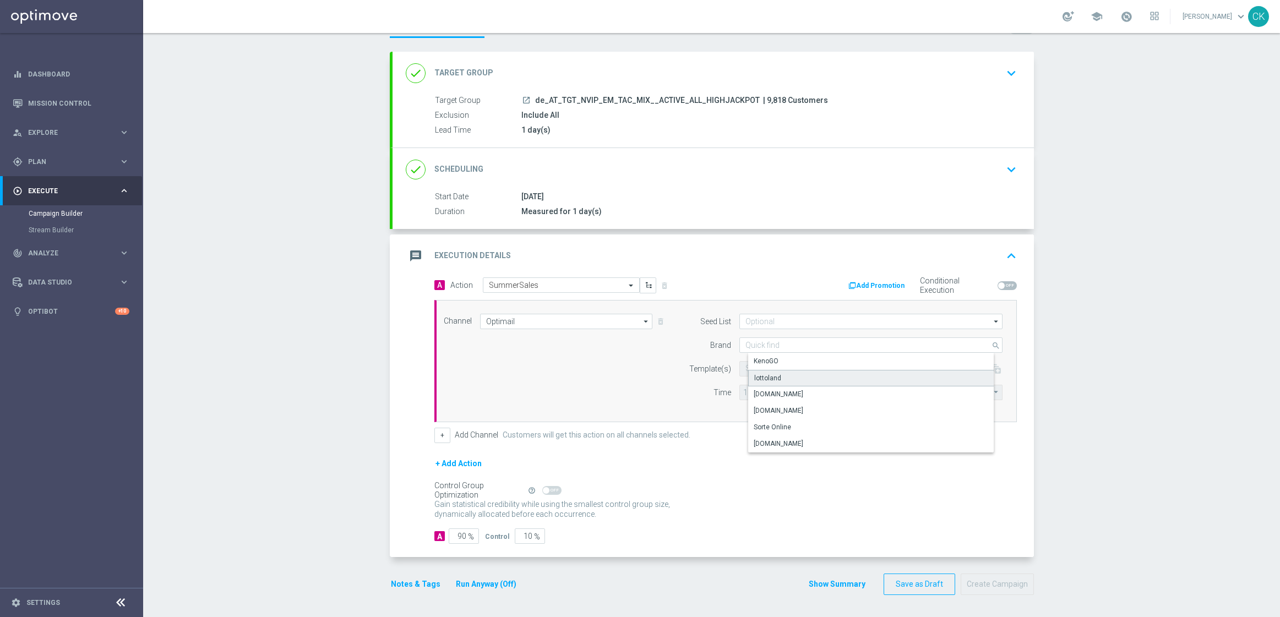
click at [764, 373] on div "lottoland" at bounding box center [767, 378] width 27 height 10
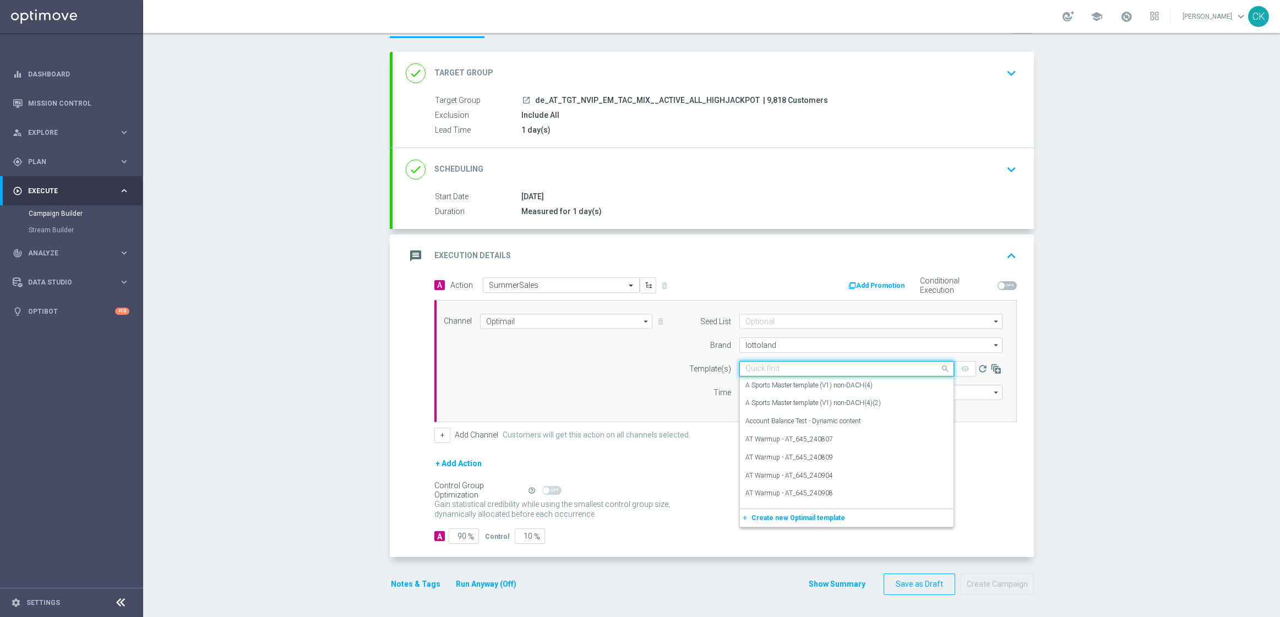
click at [755, 366] on input "text" at bounding box center [835, 368] width 181 height 9
paste input "AT__SUMMERSALE_250825__NVIP_EMA_TAC_MIX"
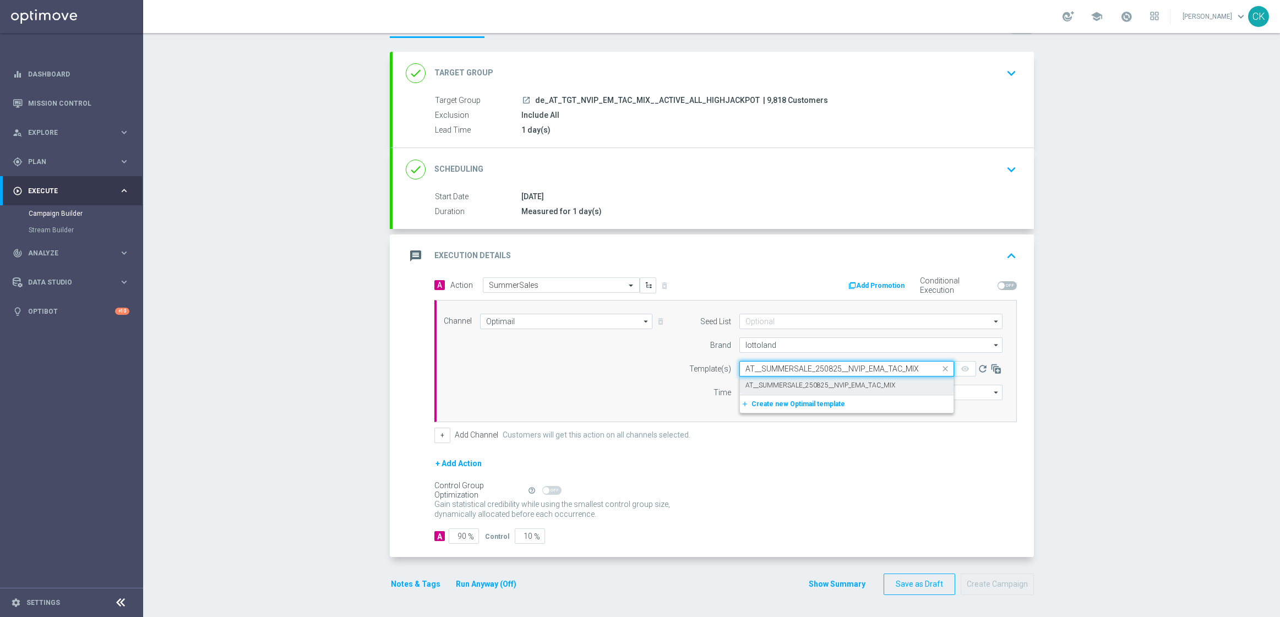
click at [759, 384] on label "AT__SUMMERSALE_250825__NVIP_EMA_TAC_MIX" at bounding box center [820, 385] width 150 height 9
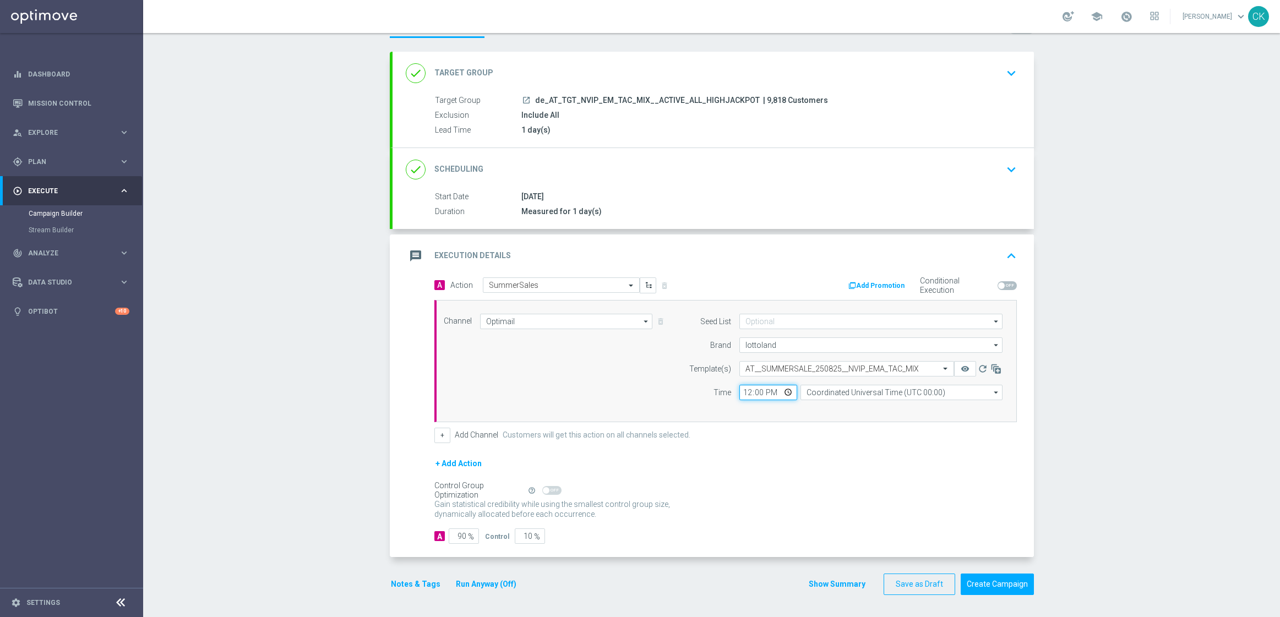
click at [740, 393] on input "12:00" at bounding box center [768, 392] width 58 height 15
click at [875, 393] on input "Coordinated Universal Time (UTC 00:00)" at bounding box center [901, 392] width 202 height 15
click at [879, 408] on div "Central European Time ([GEOGRAPHIC_DATA]) (UTC +02:00)" at bounding box center [905, 408] width 180 height 10
click at [461, 536] on input "90" at bounding box center [464, 535] width 30 height 15
click at [395, 580] on button "Notes & Tags" at bounding box center [416, 584] width 52 height 14
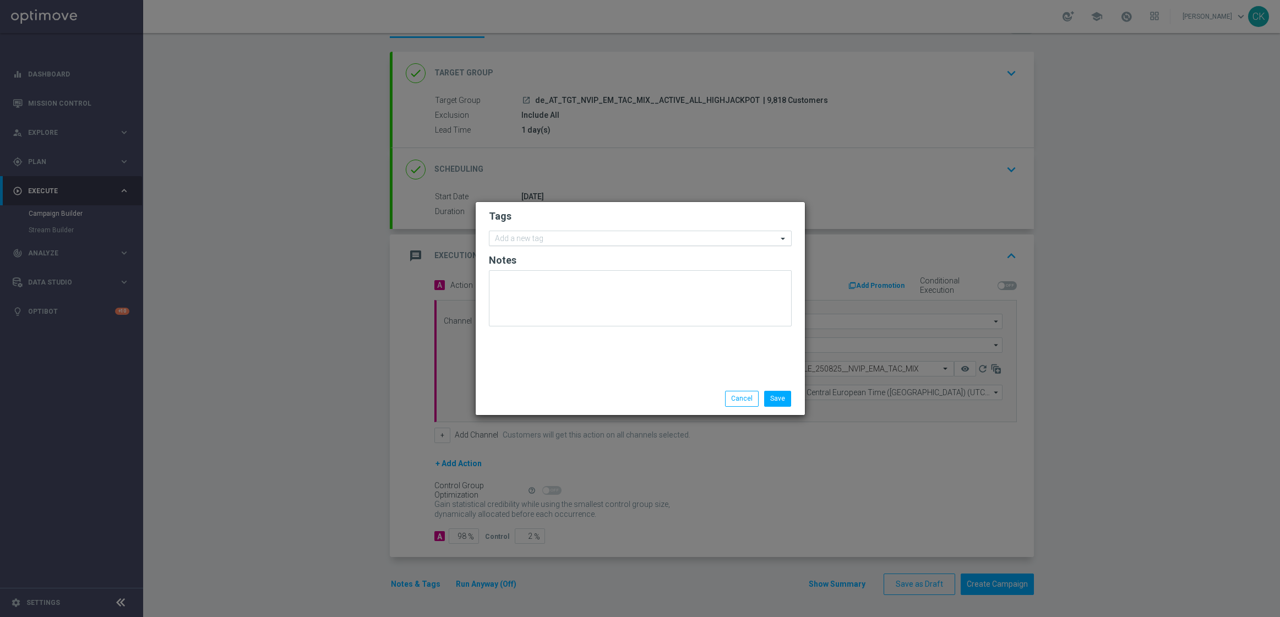
click at [538, 239] on input "text" at bounding box center [636, 238] width 282 height 9
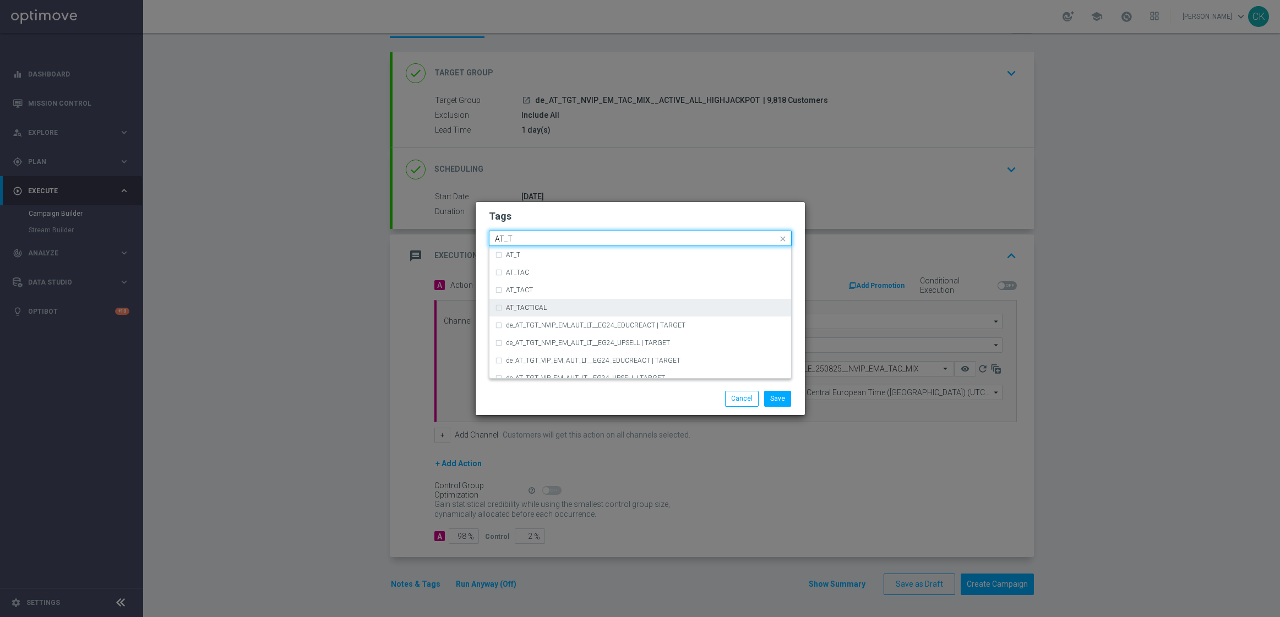
click at [526, 302] on div "AT_TACTICAL" at bounding box center [640, 308] width 291 height 18
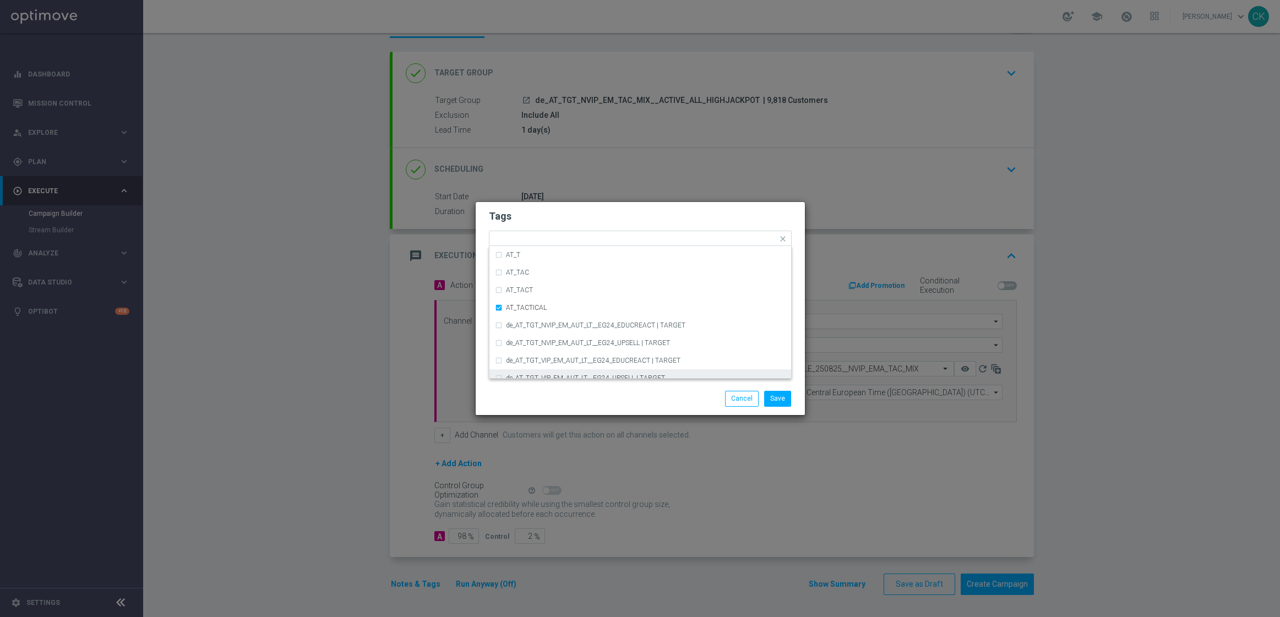
click at [538, 399] on div "Save Cancel" at bounding box center [640, 398] width 319 height 15
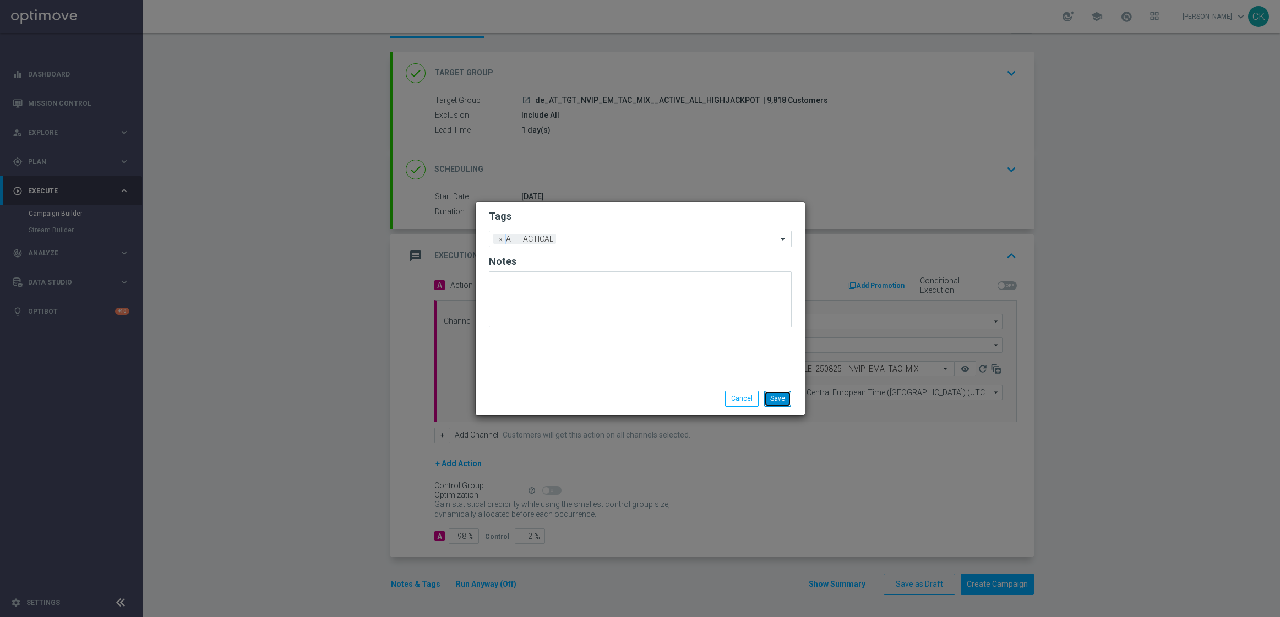
click at [780, 398] on button "Save" at bounding box center [777, 398] width 27 height 15
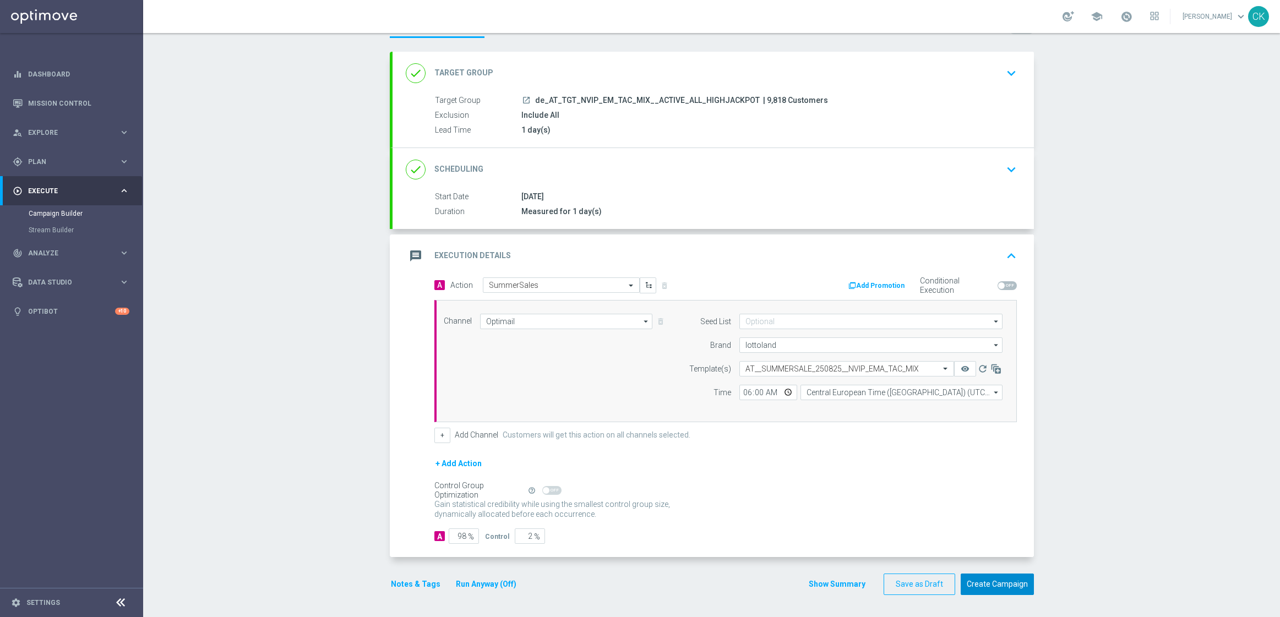
click at [1003, 584] on button "Create Campaign" at bounding box center [997, 584] width 73 height 21
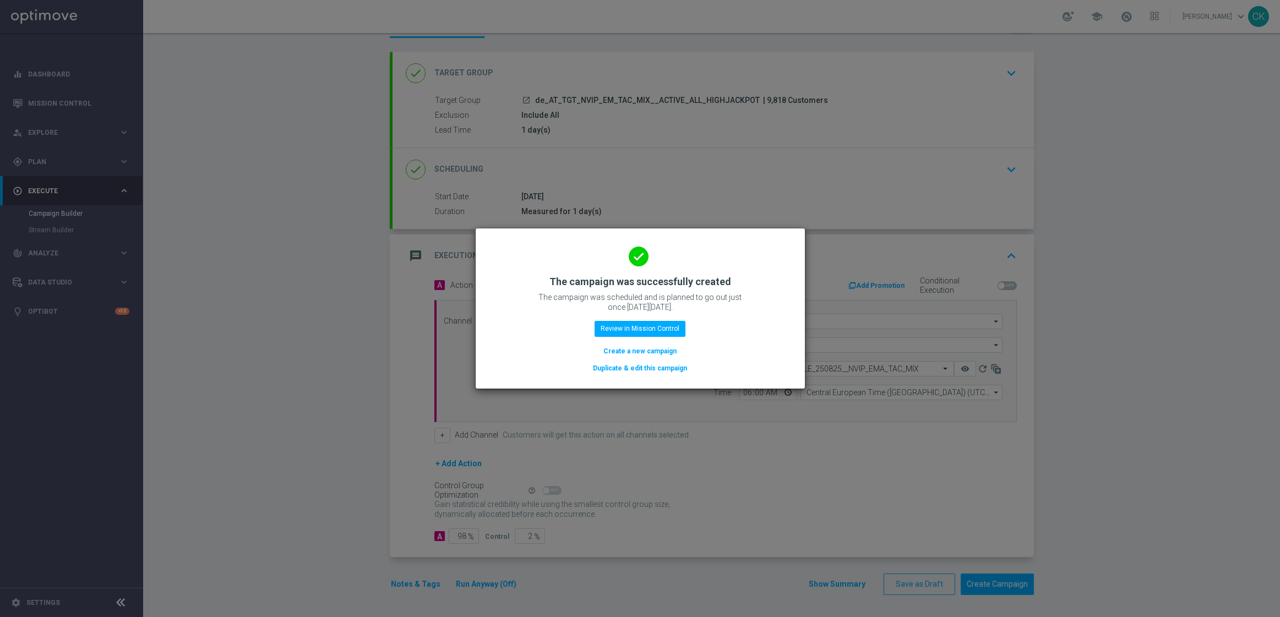
click at [605, 347] on button "Create a new campaign" at bounding box center [639, 351] width 75 height 12
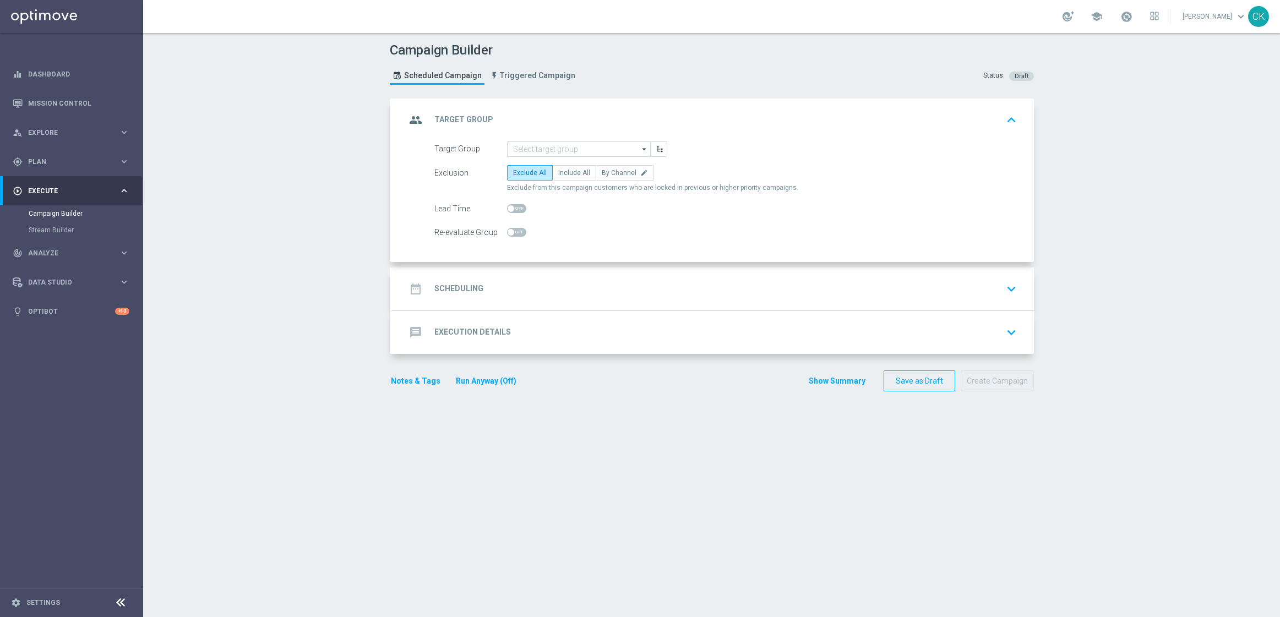
scroll to position [0, 0]
click at [575, 150] on input at bounding box center [579, 148] width 144 height 15
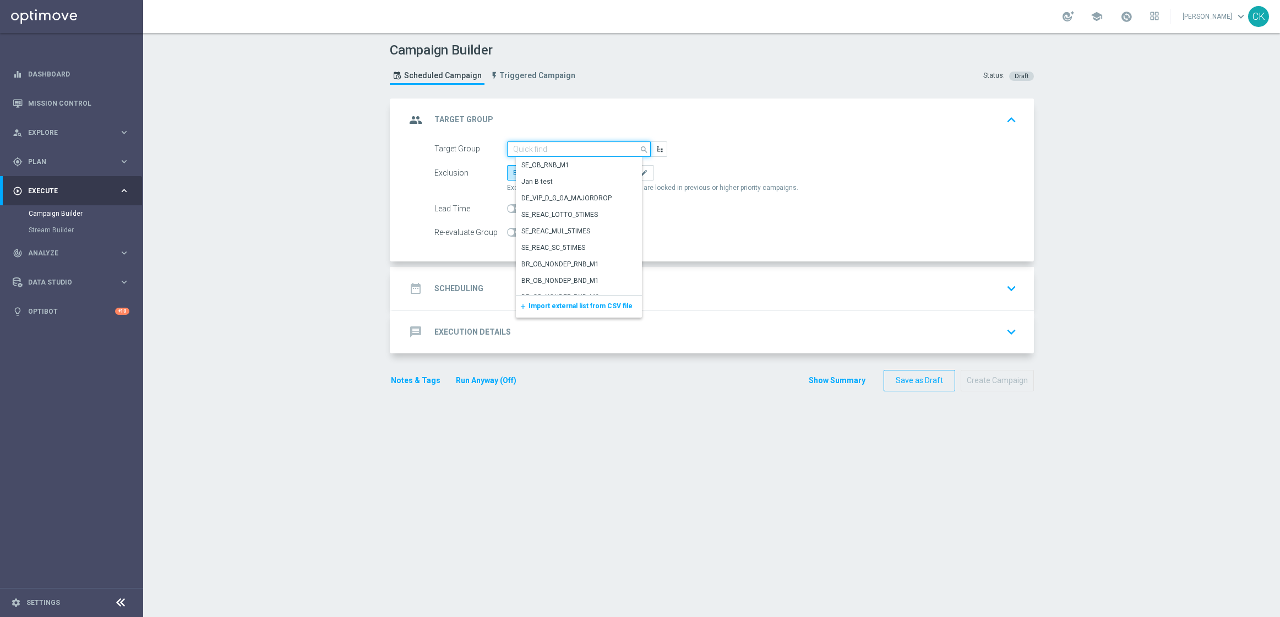
paste input "de_AT_TGT_NVIP_EM_TAC_MIX__REACTIVATED_HIGHJACKPOT"
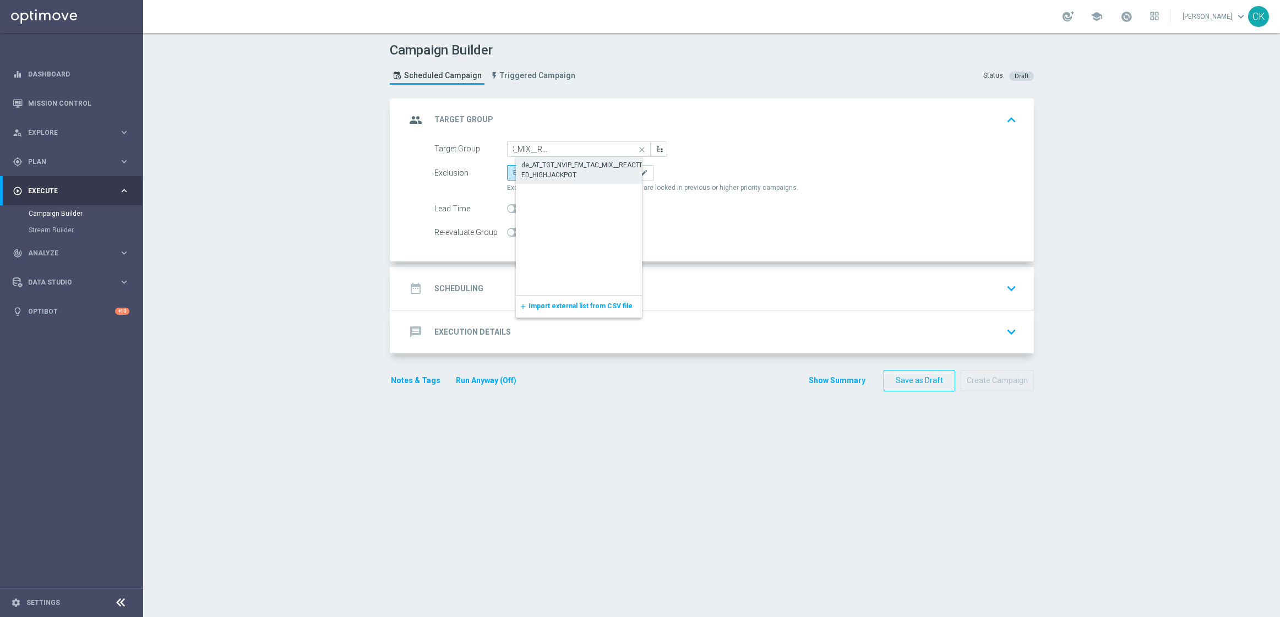
click at [572, 168] on div "de_AT_TGT_NVIP_EM_TAC_MIX__REACTIVATED_HIGHJACKPOT" at bounding box center [587, 170] width 133 height 20
click at [577, 169] on span "Include All" at bounding box center [574, 173] width 32 height 8
click at [565, 171] on input "Include All" at bounding box center [561, 174] width 7 height 7
click at [508, 206] on span at bounding box center [511, 208] width 7 height 7
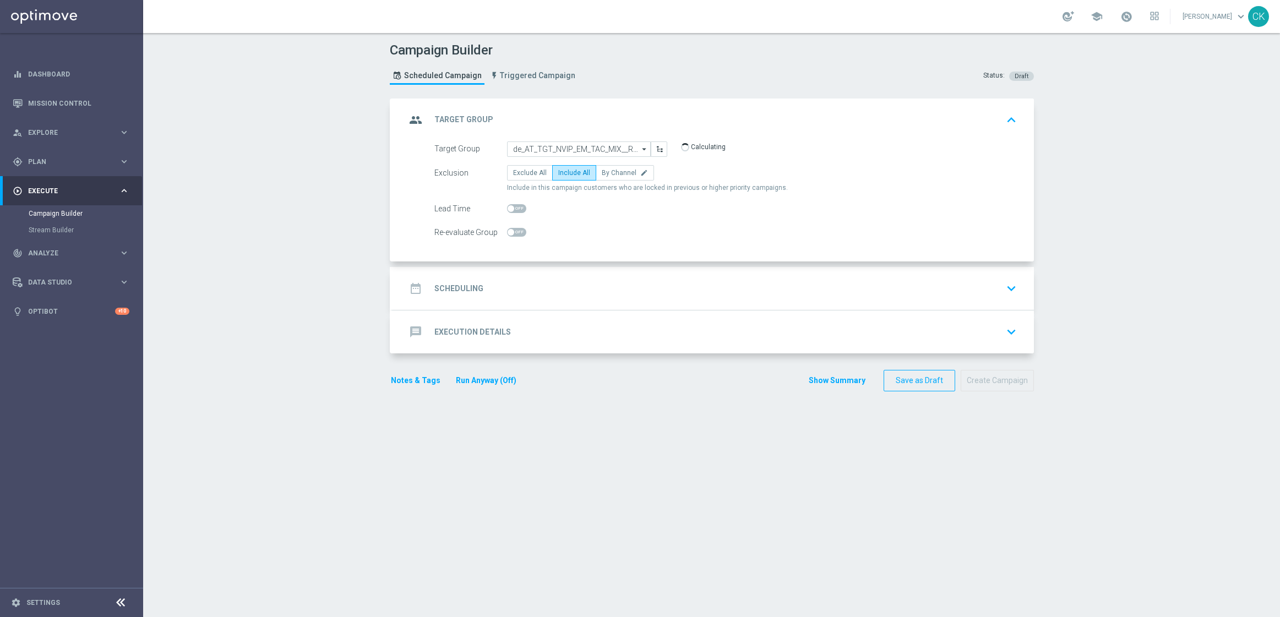
click at [507, 206] on input "checkbox" at bounding box center [516, 208] width 19 height 9
click at [451, 283] on h2 "Scheduling" at bounding box center [458, 288] width 49 height 10
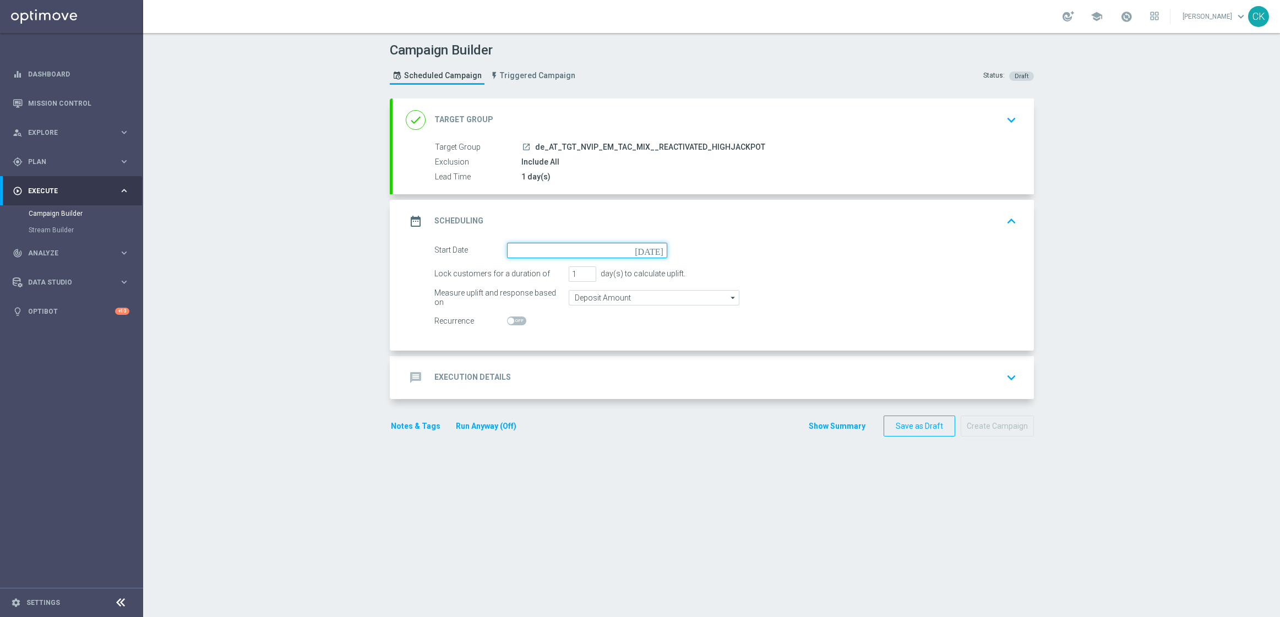
click at [530, 246] on input at bounding box center [587, 250] width 160 height 15
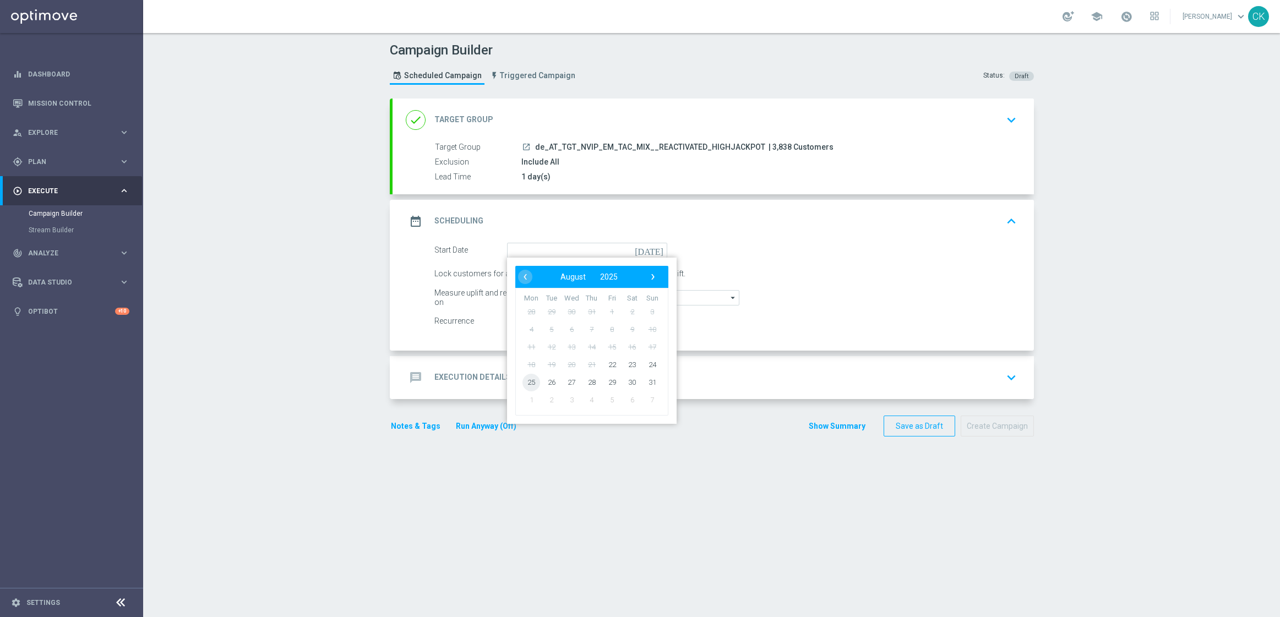
click at [526, 375] on span "25" at bounding box center [531, 382] width 18 height 18
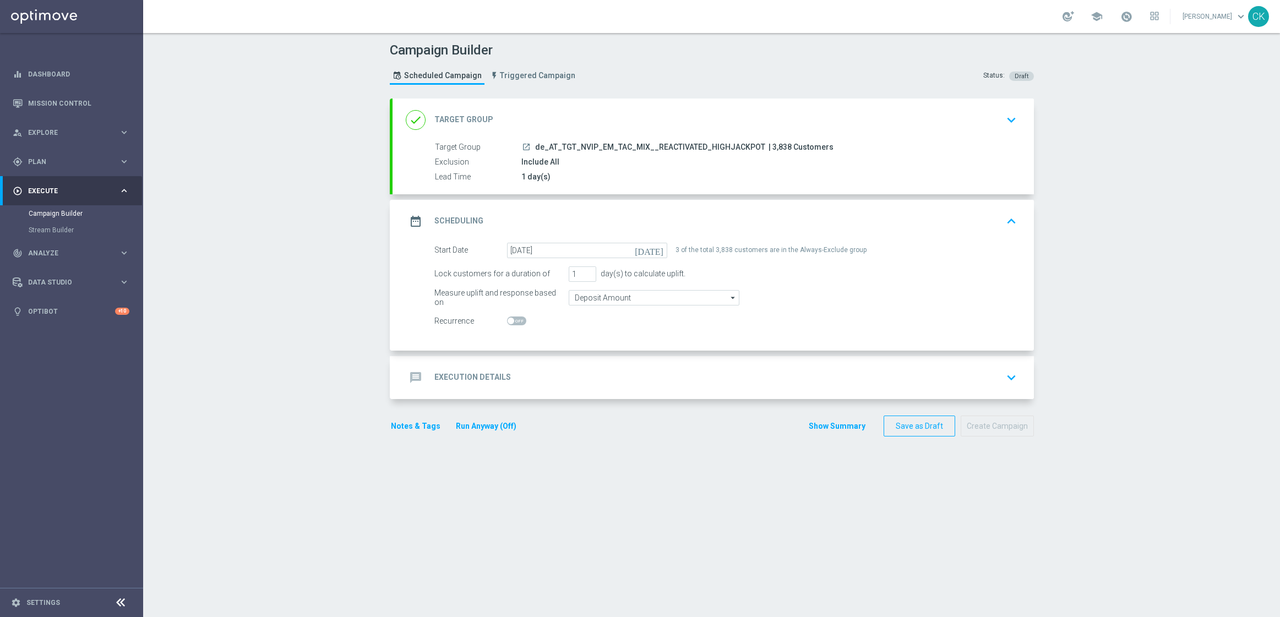
click at [461, 377] on h2 "Execution Details" at bounding box center [472, 377] width 77 height 10
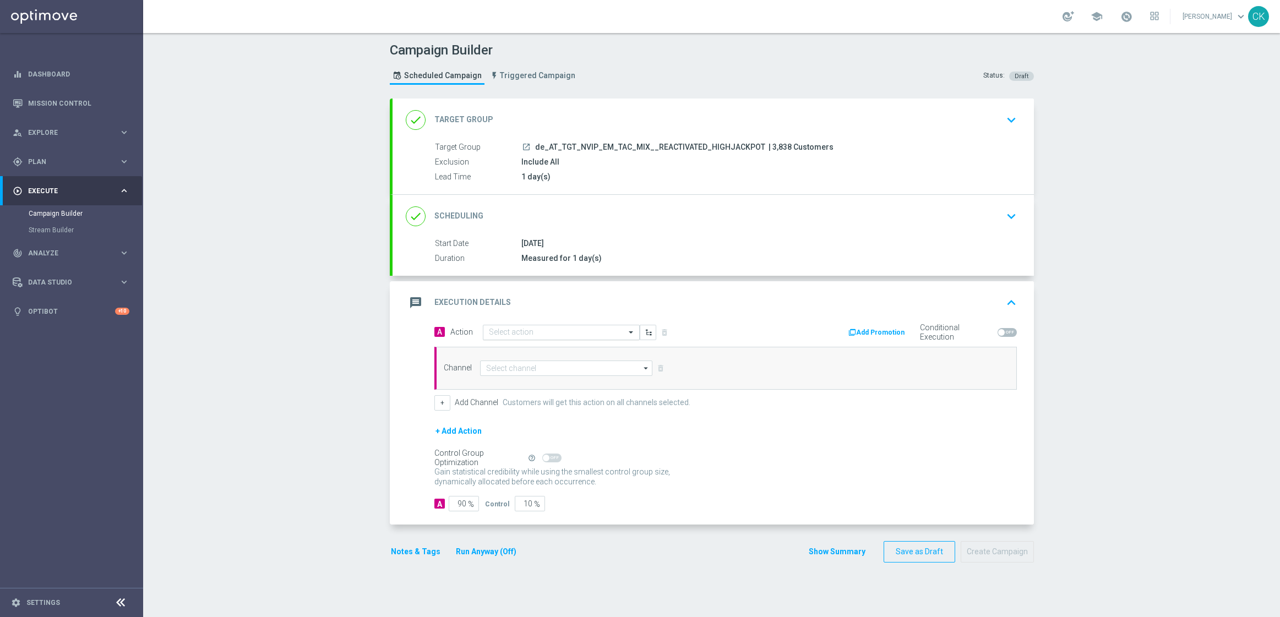
click at [546, 329] on input "text" at bounding box center [550, 332] width 123 height 9
paste input "SummerSales"
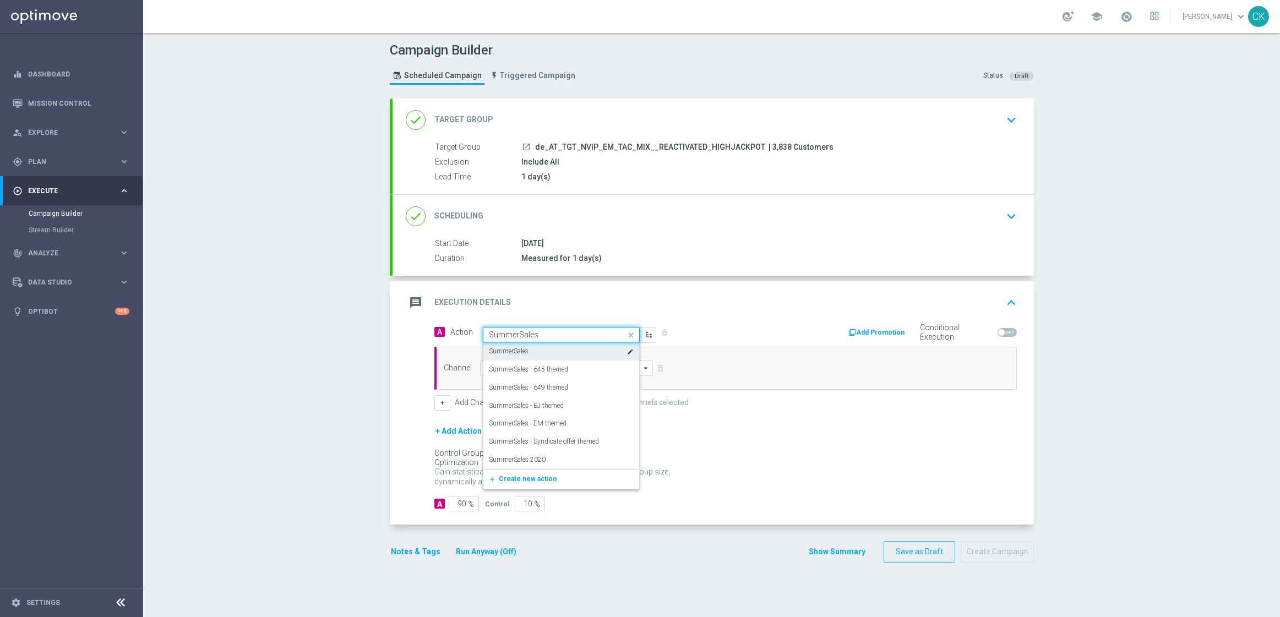
click at [532, 347] on div "SummerSales edit" at bounding box center [561, 351] width 145 height 18
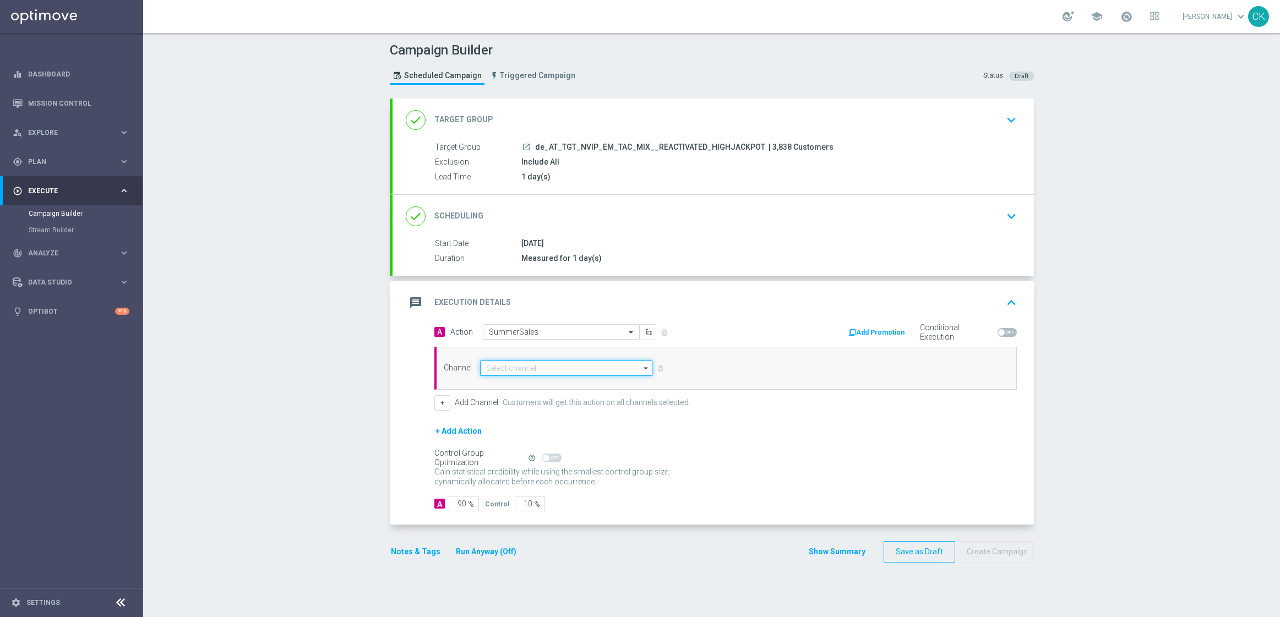
click at [519, 368] on input at bounding box center [566, 368] width 173 height 15
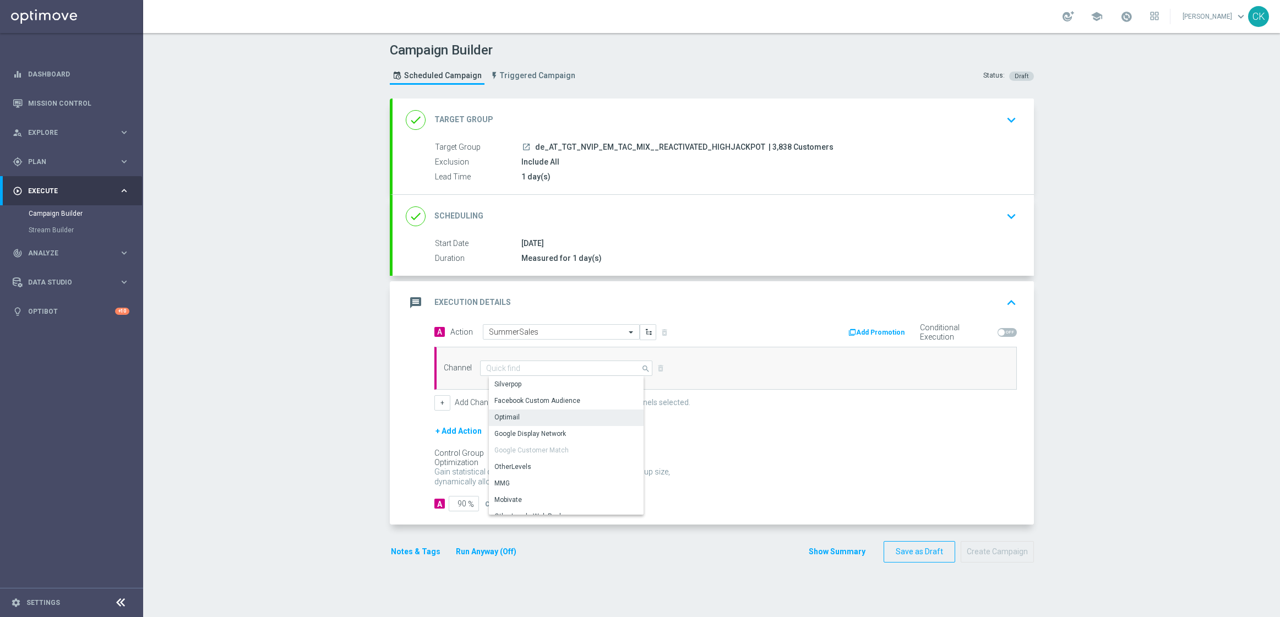
click at [521, 413] on div "Optimail" at bounding box center [570, 417] width 163 height 15
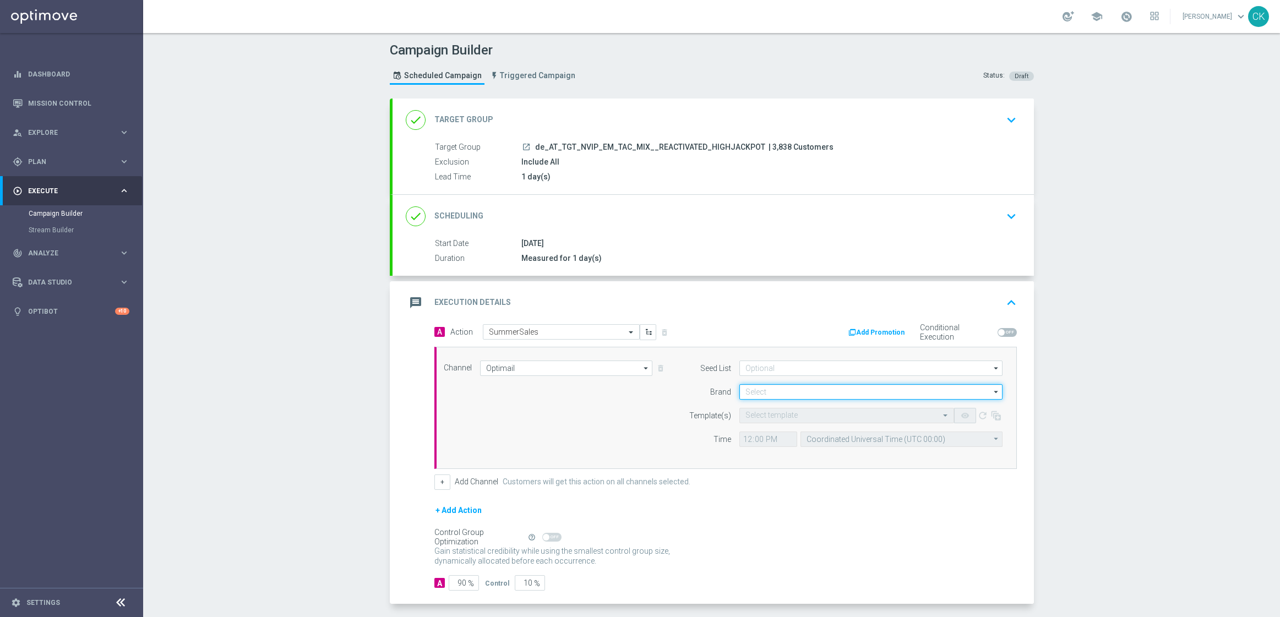
click at [783, 392] on input at bounding box center [870, 391] width 263 height 15
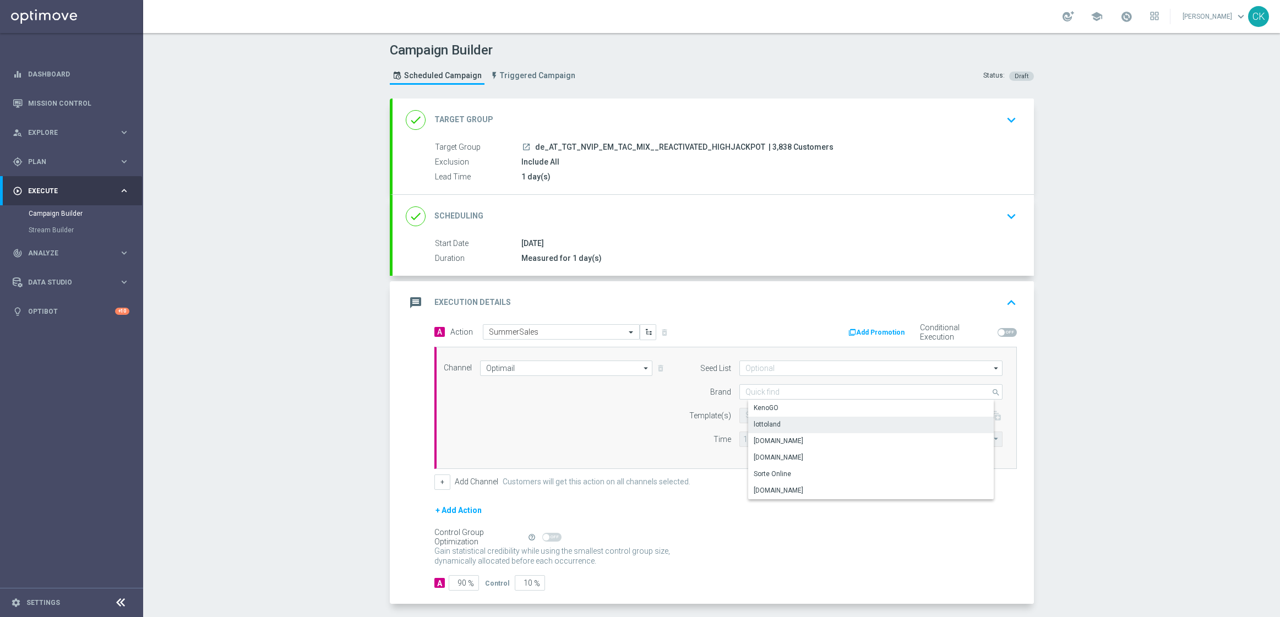
click at [763, 422] on div "lottoland" at bounding box center [767, 424] width 27 height 10
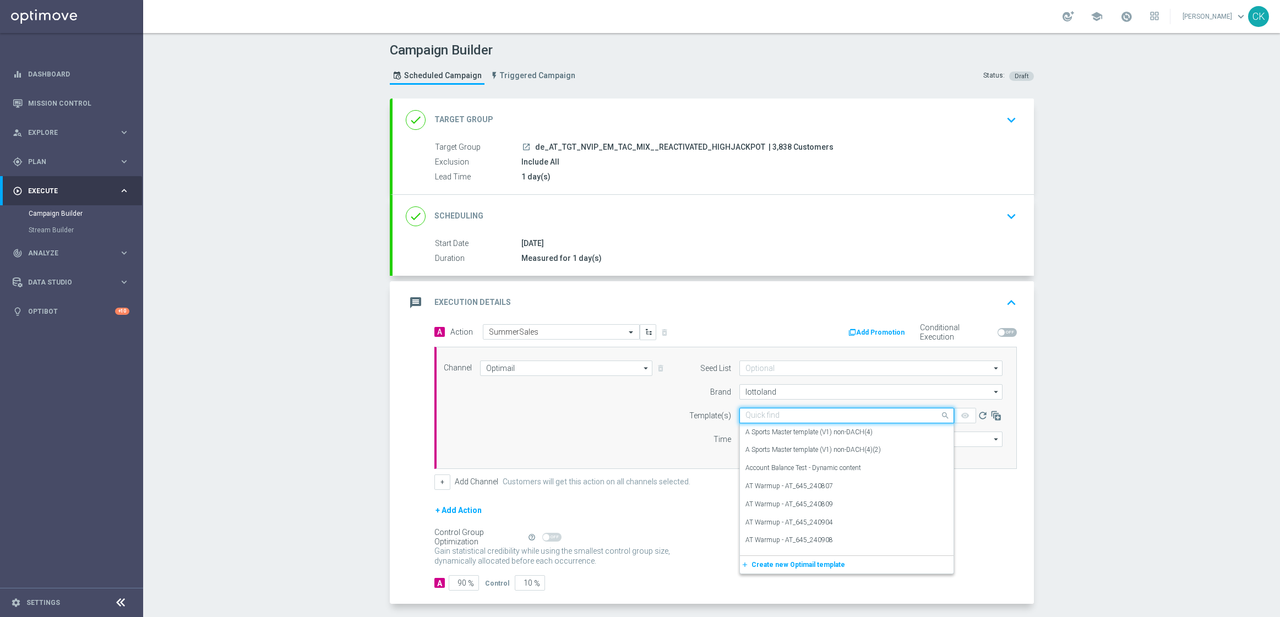
click at [763, 416] on input "text" at bounding box center [835, 415] width 181 height 9
paste input "AT__SUMMERSALE_250825__NVIP_EMA_TAC_MIX"
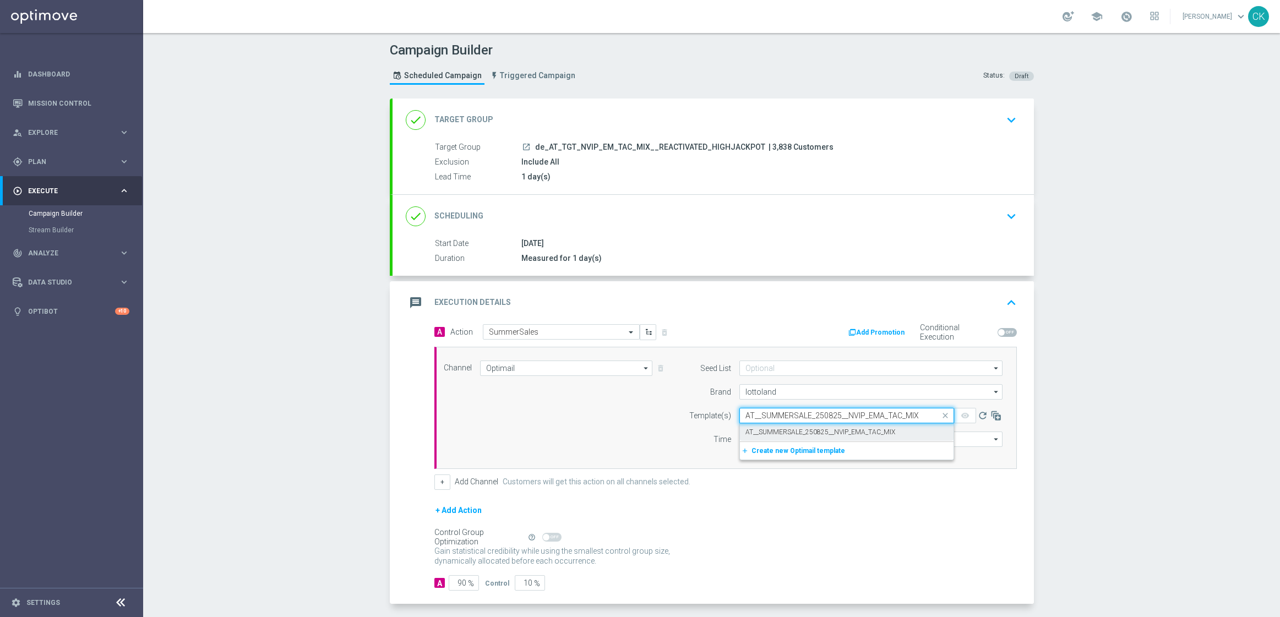
click at [756, 429] on label "AT__SUMMERSALE_250825__NVIP_EMA_TAC_MIX" at bounding box center [820, 432] width 150 height 9
click at [742, 439] on input "12:00" at bounding box center [768, 439] width 58 height 15
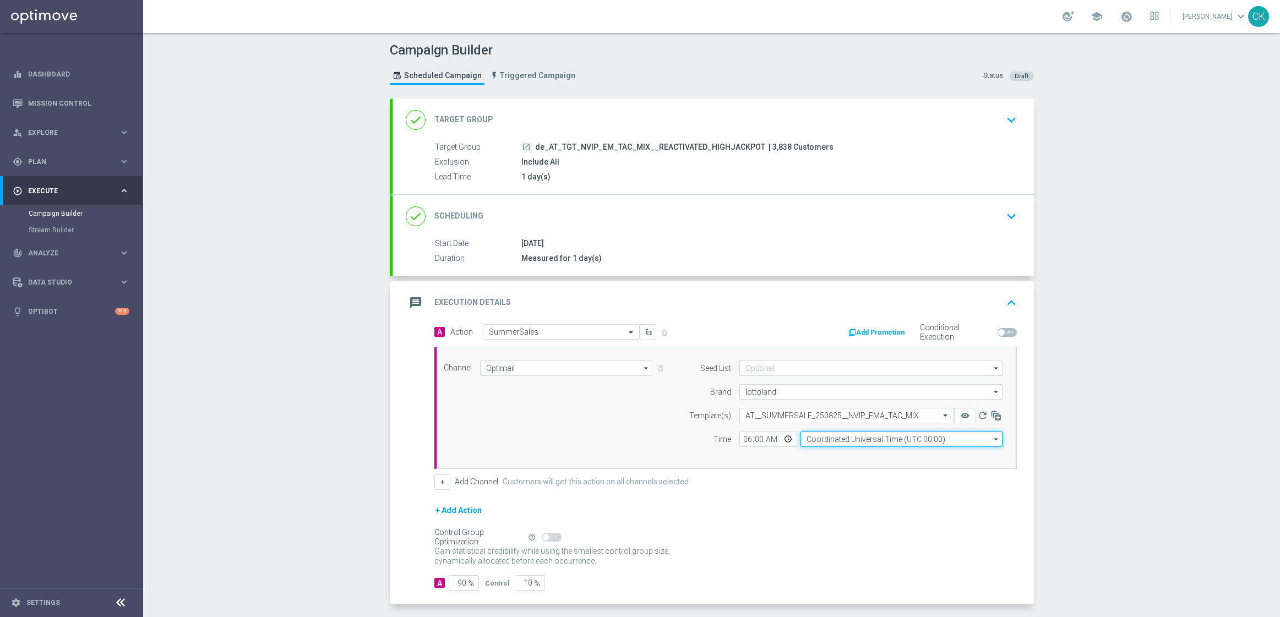
click at [832, 440] on input "Coordinated Universal Time (UTC 00:00)" at bounding box center [901, 439] width 202 height 15
click at [840, 455] on div "Central European Time ([GEOGRAPHIC_DATA]) (UTC +02:00)" at bounding box center [905, 456] width 180 height 10
click at [461, 585] on input "90" at bounding box center [464, 582] width 30 height 15
click at [396, 521] on div "A Action Select action SummerSales delete_forever Add Promotion Conditional Exe…" at bounding box center [712, 464] width 641 height 280
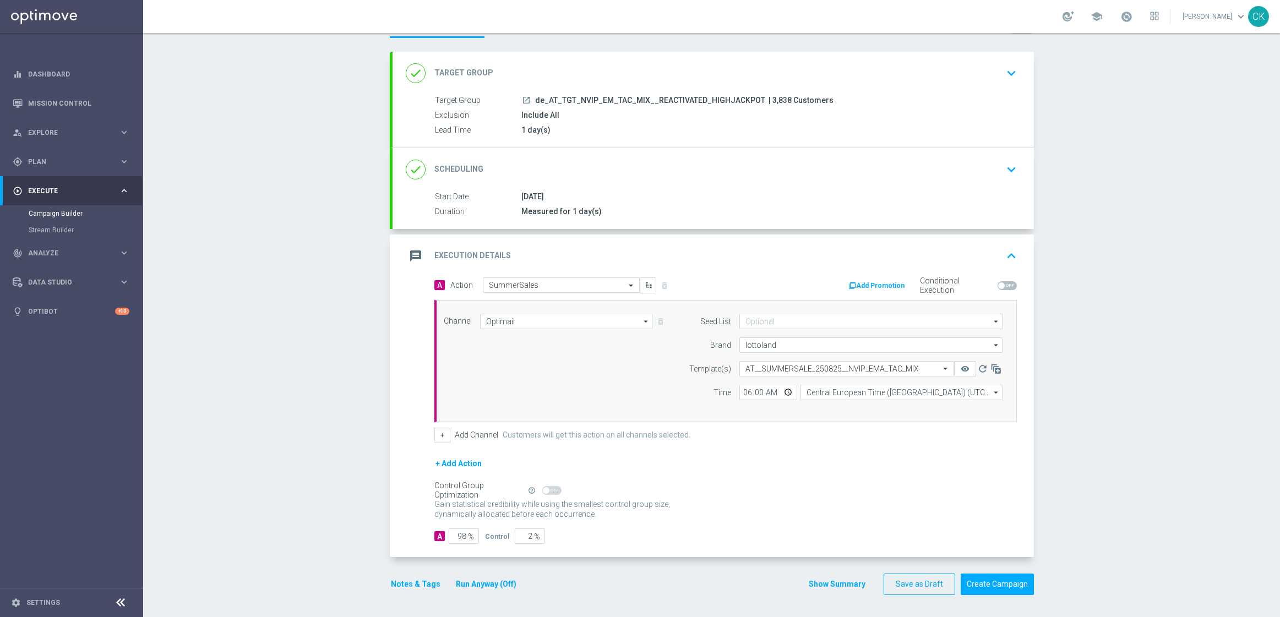
click at [411, 584] on button "Notes & Tags" at bounding box center [416, 584] width 52 height 14
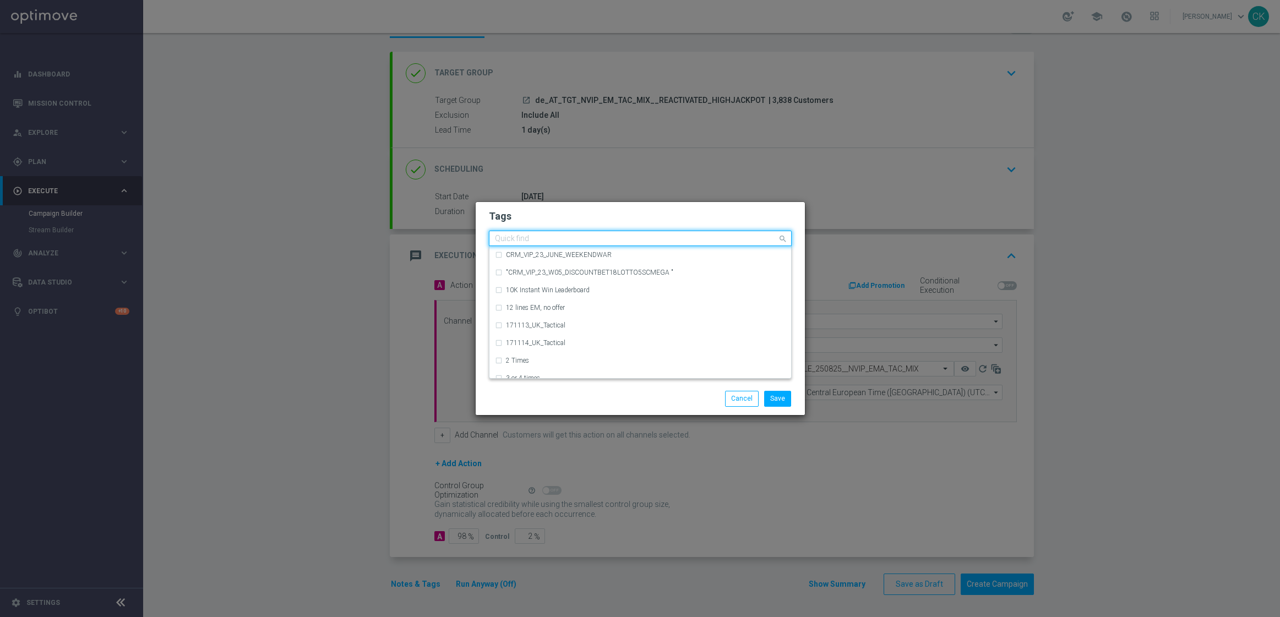
click at [593, 237] on input "text" at bounding box center [636, 238] width 282 height 9
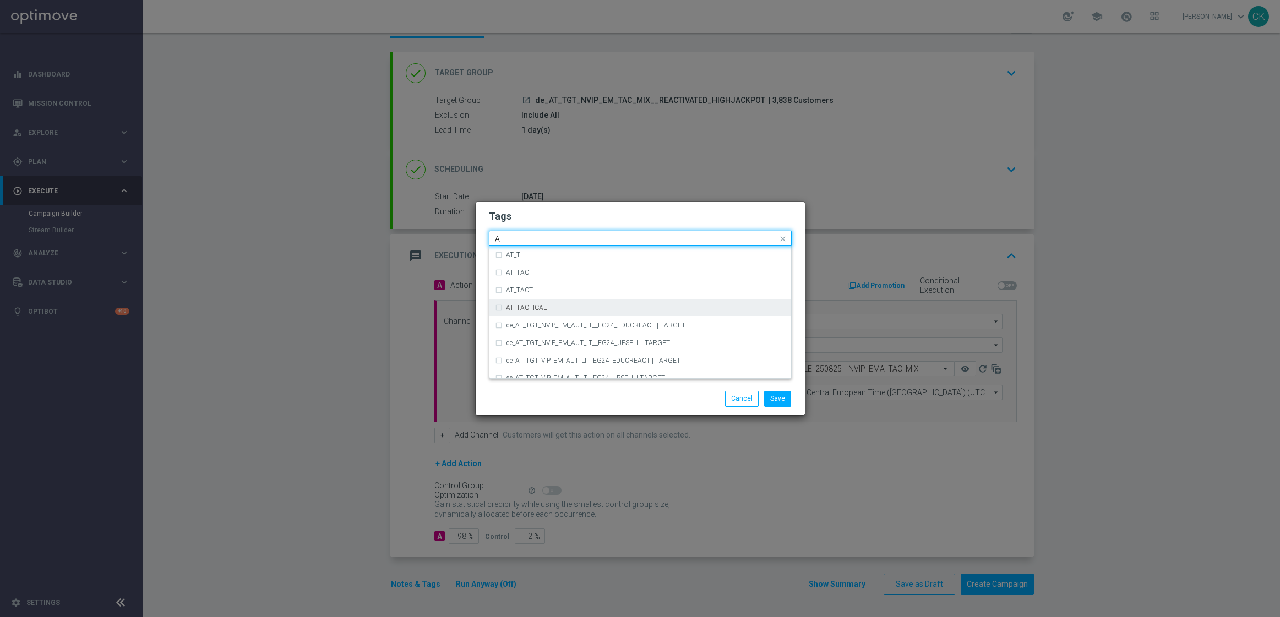
click at [599, 308] on div "AT_TACTICAL" at bounding box center [646, 307] width 280 height 7
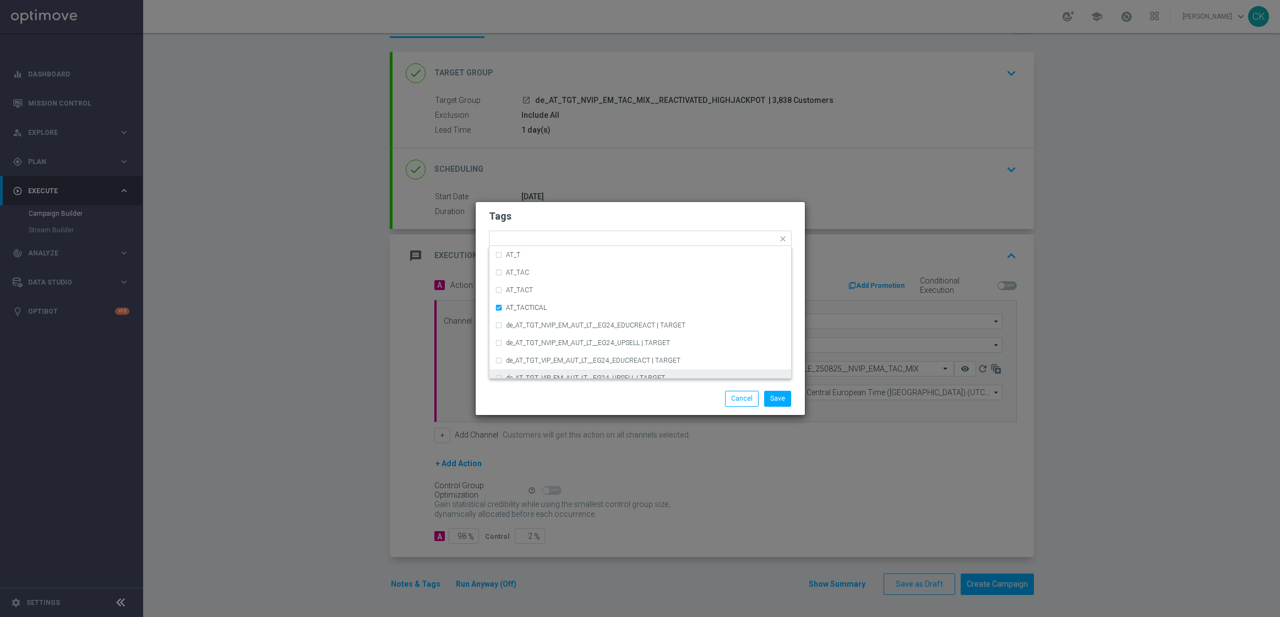
click at [594, 392] on div "Save Cancel" at bounding box center [693, 398] width 213 height 15
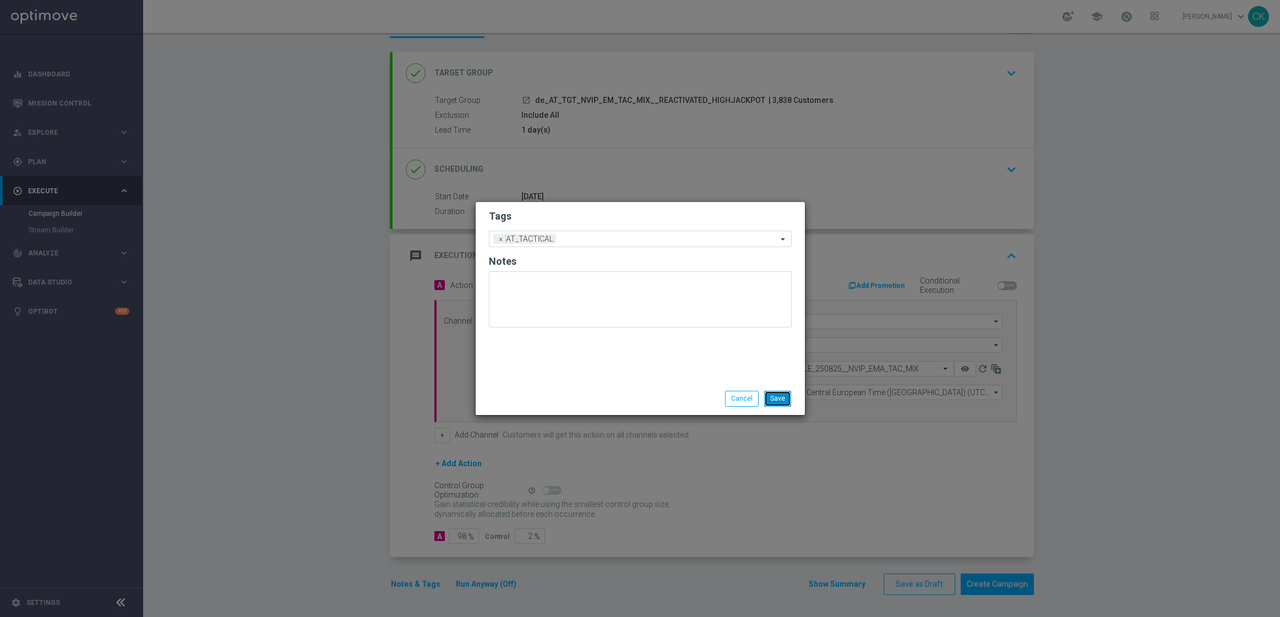
click at [776, 395] on button "Save" at bounding box center [777, 398] width 27 height 15
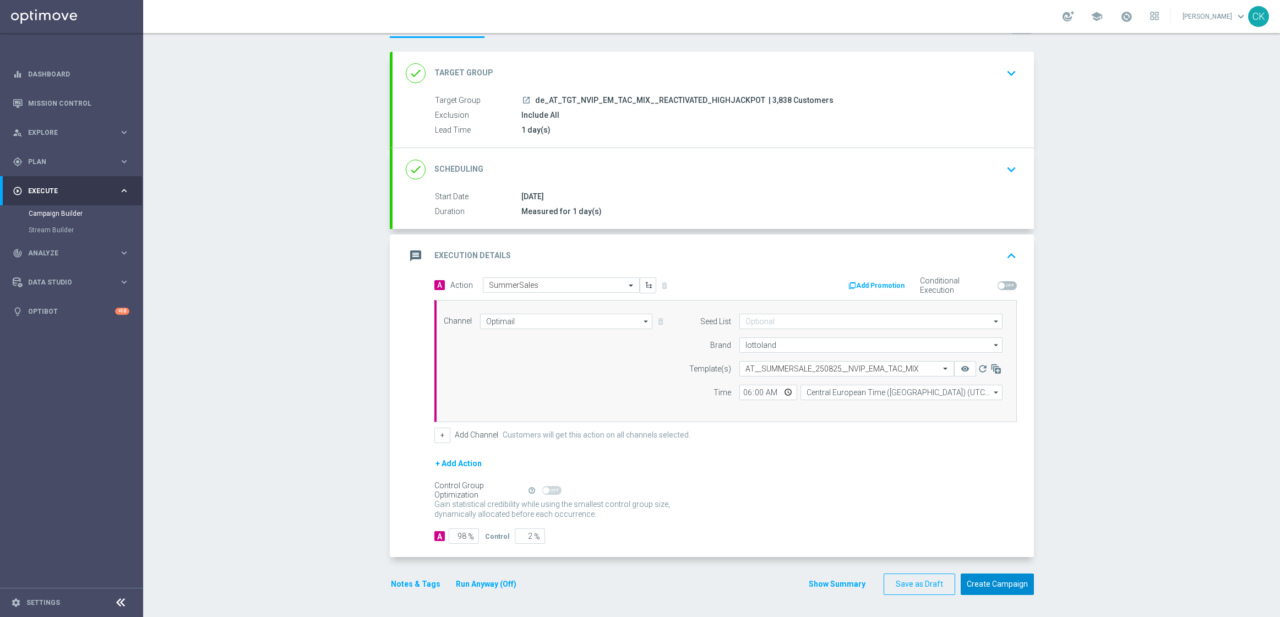
click at [998, 585] on button "Create Campaign" at bounding box center [997, 584] width 73 height 21
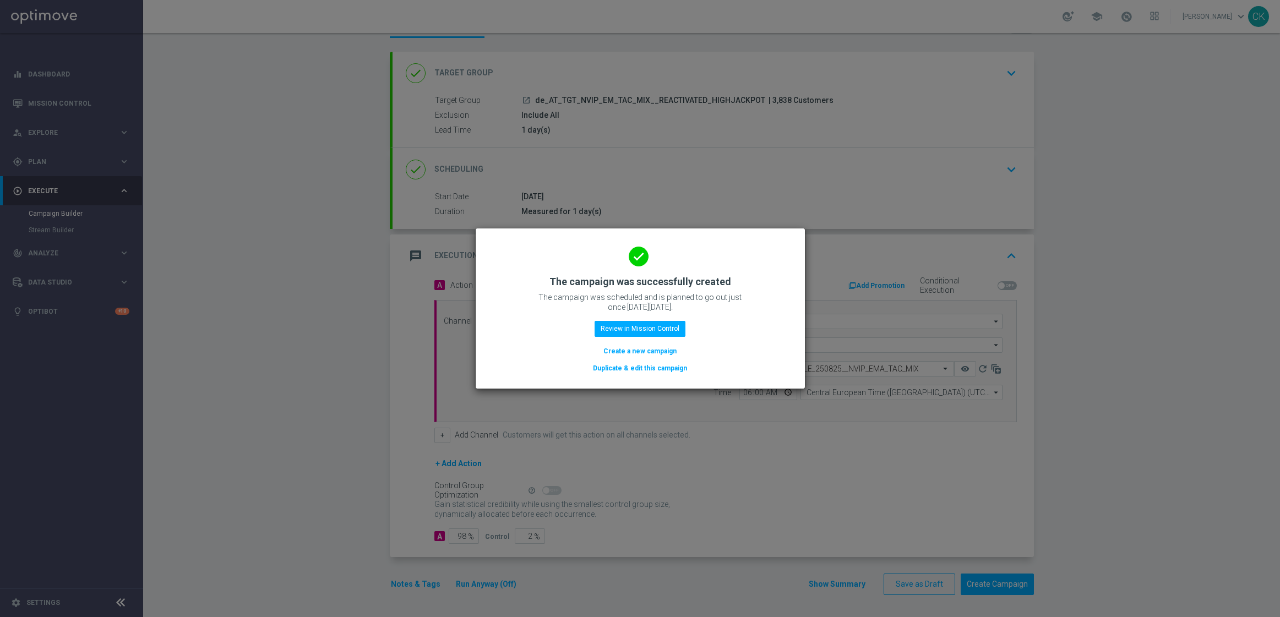
click at [635, 350] on button "Create a new campaign" at bounding box center [639, 351] width 75 height 12
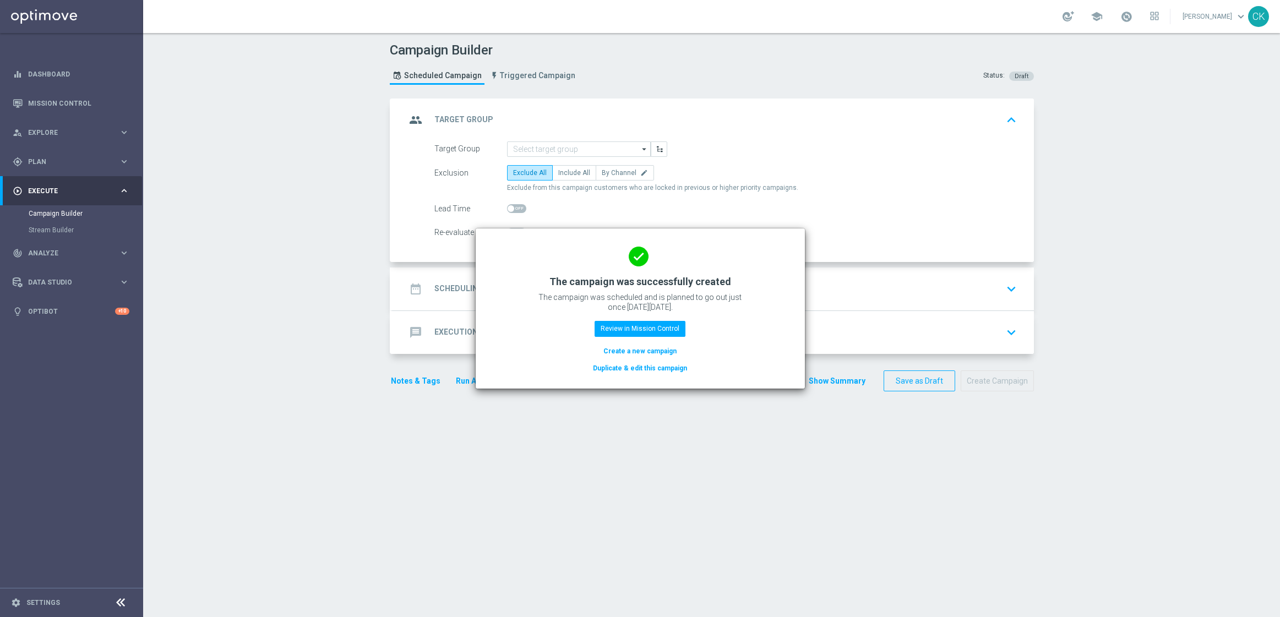
scroll to position [0, 0]
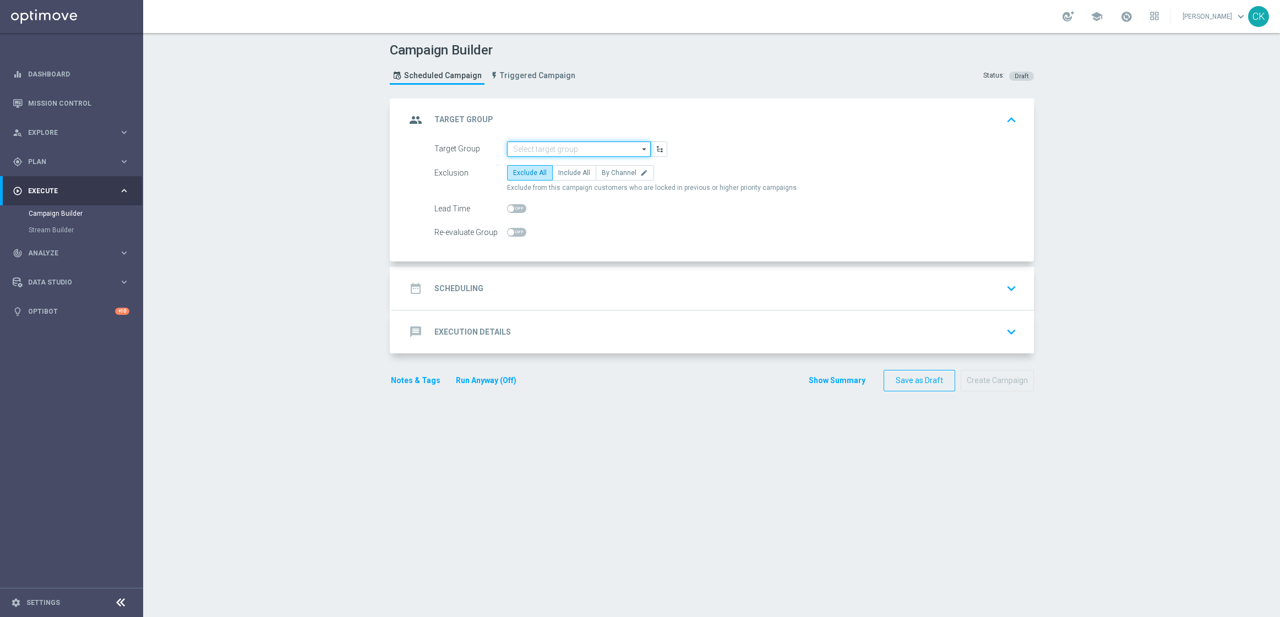
click at [548, 141] on input at bounding box center [579, 148] width 144 height 15
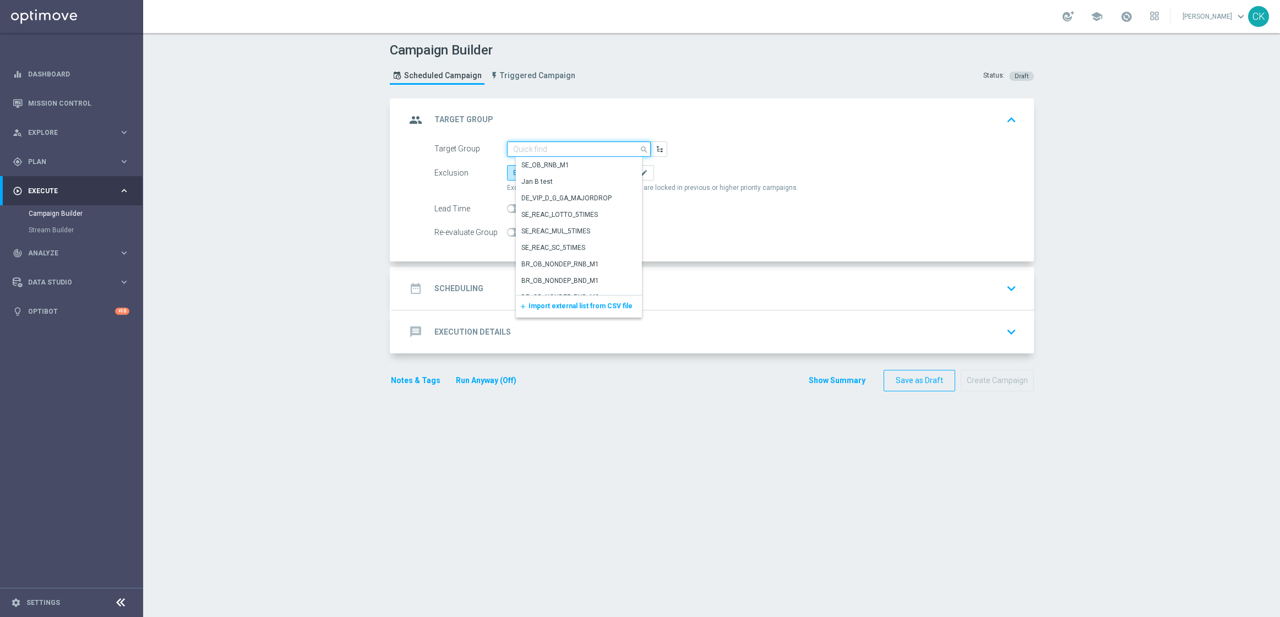
paste input "de_AT_TGT_NVIP_EM_TAC_MIX__CHURNED_HIGHJACKPOT"
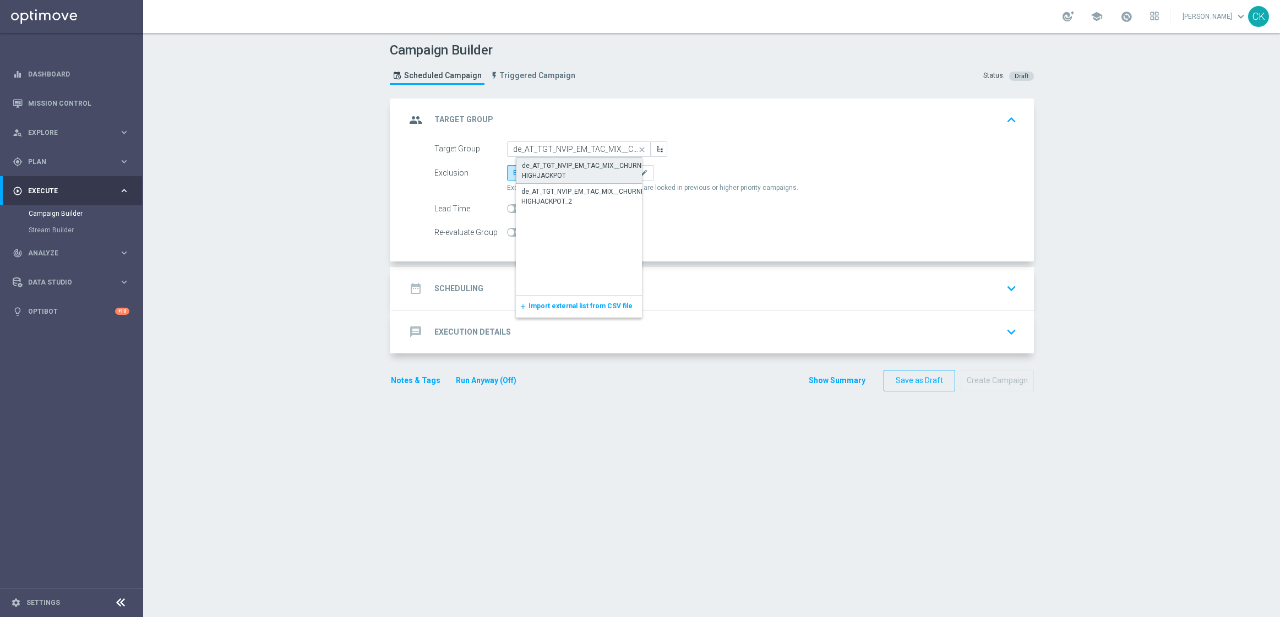
click at [563, 171] on div "de_AT_TGT_NVIP_EM_TAC_MIX__CHURNED_HIGHJACKPOT" at bounding box center [588, 171] width 132 height 20
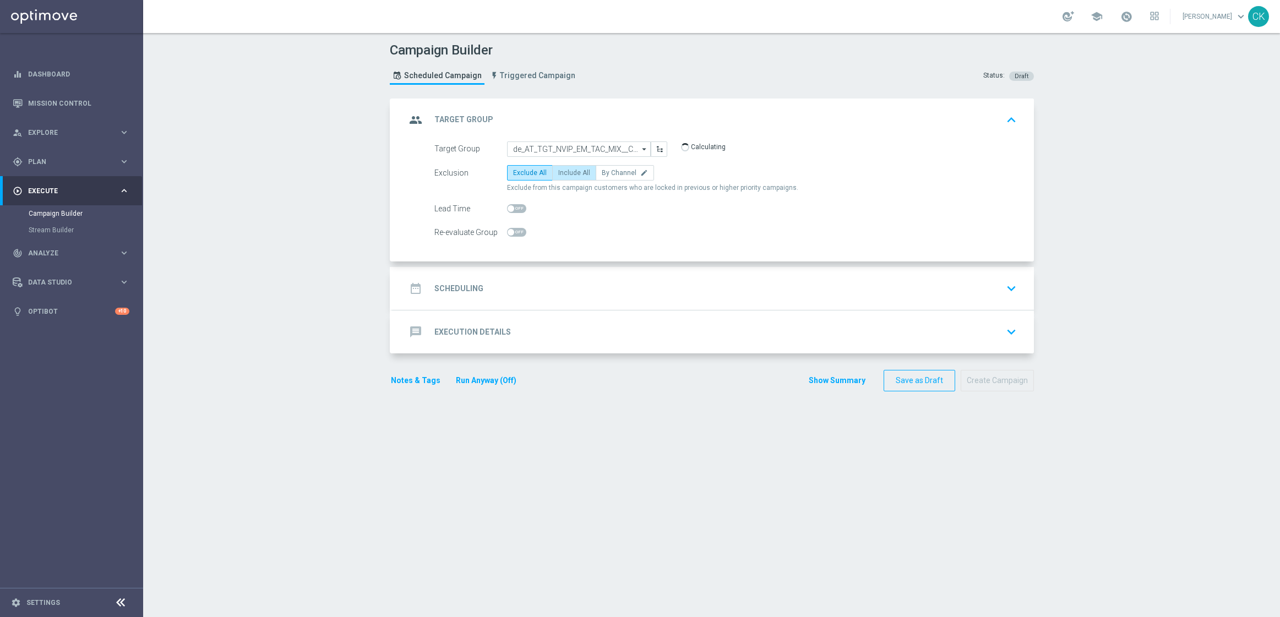
click at [565, 176] on label "Include All" at bounding box center [574, 172] width 44 height 15
click at [565, 176] on input "Include All" at bounding box center [561, 174] width 7 height 7
click at [511, 208] on span at bounding box center [516, 208] width 19 height 9
click at [511, 208] on input "checkbox" at bounding box center [516, 208] width 19 height 9
click at [459, 282] on div "date_range Scheduling" at bounding box center [445, 289] width 78 height 20
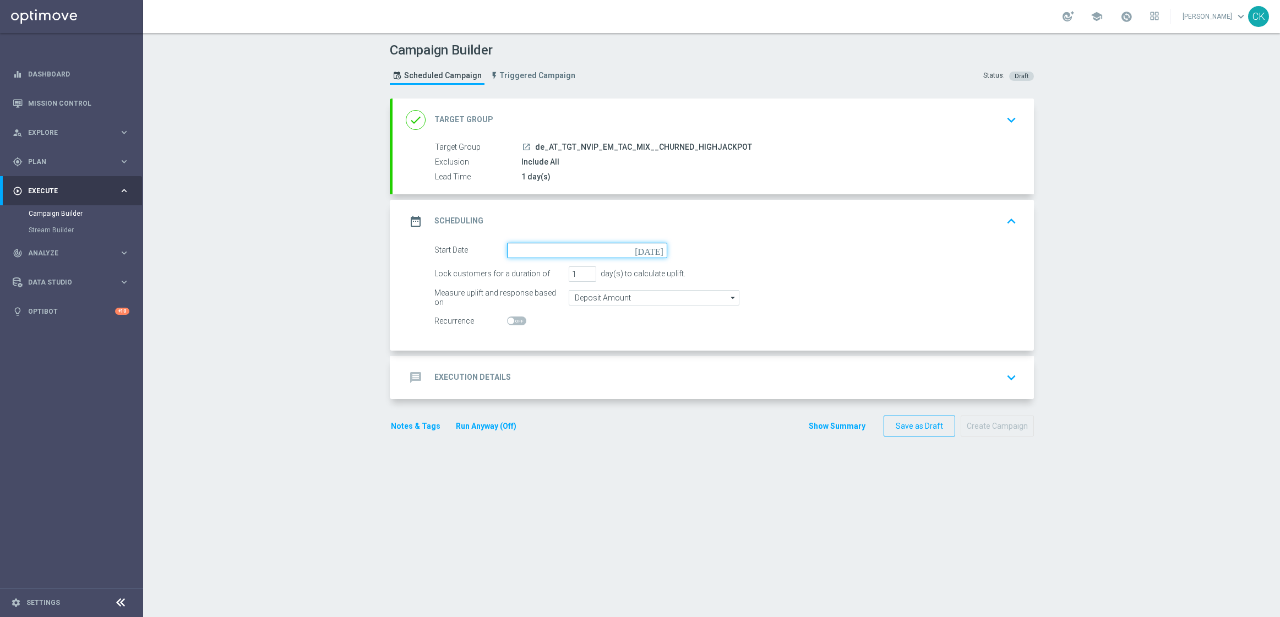
click at [582, 249] on input at bounding box center [587, 250] width 160 height 15
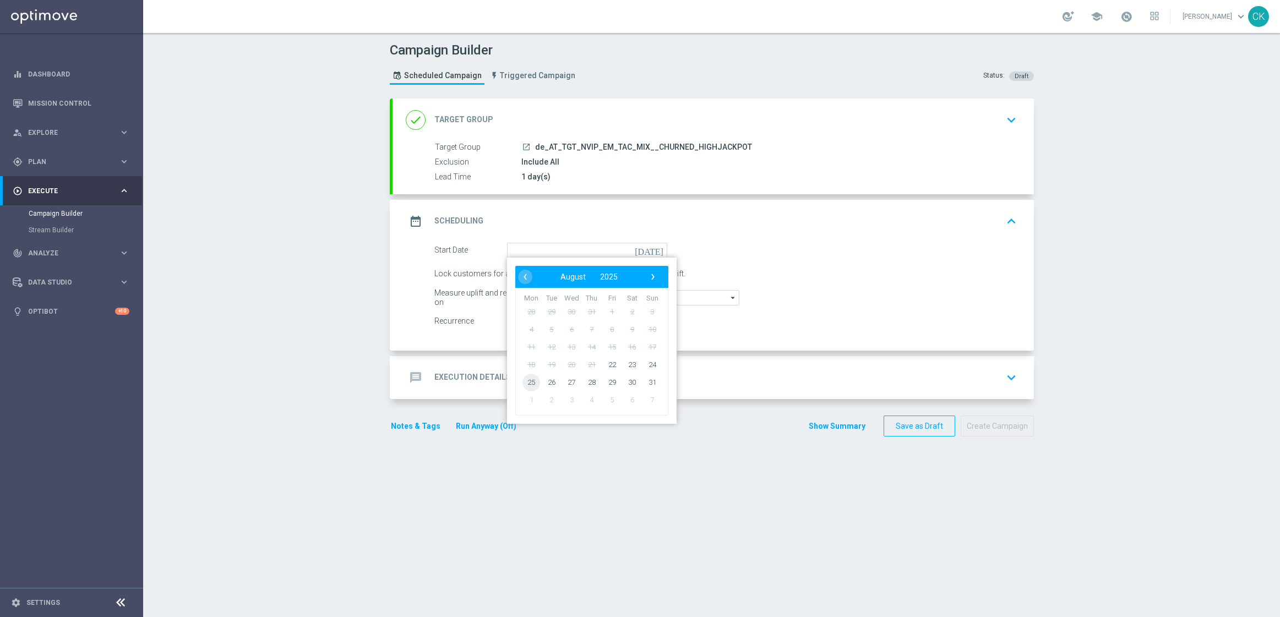
click at [527, 381] on span "25" at bounding box center [531, 382] width 18 height 18
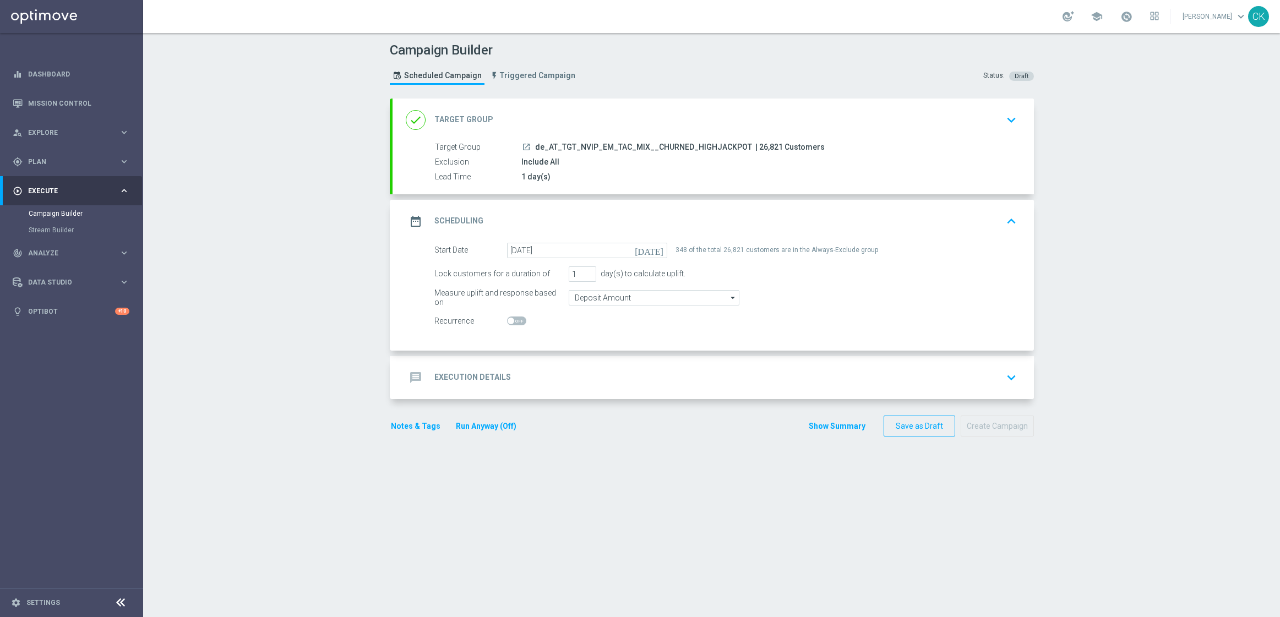
click at [441, 370] on div "message Execution Details" at bounding box center [458, 378] width 105 height 20
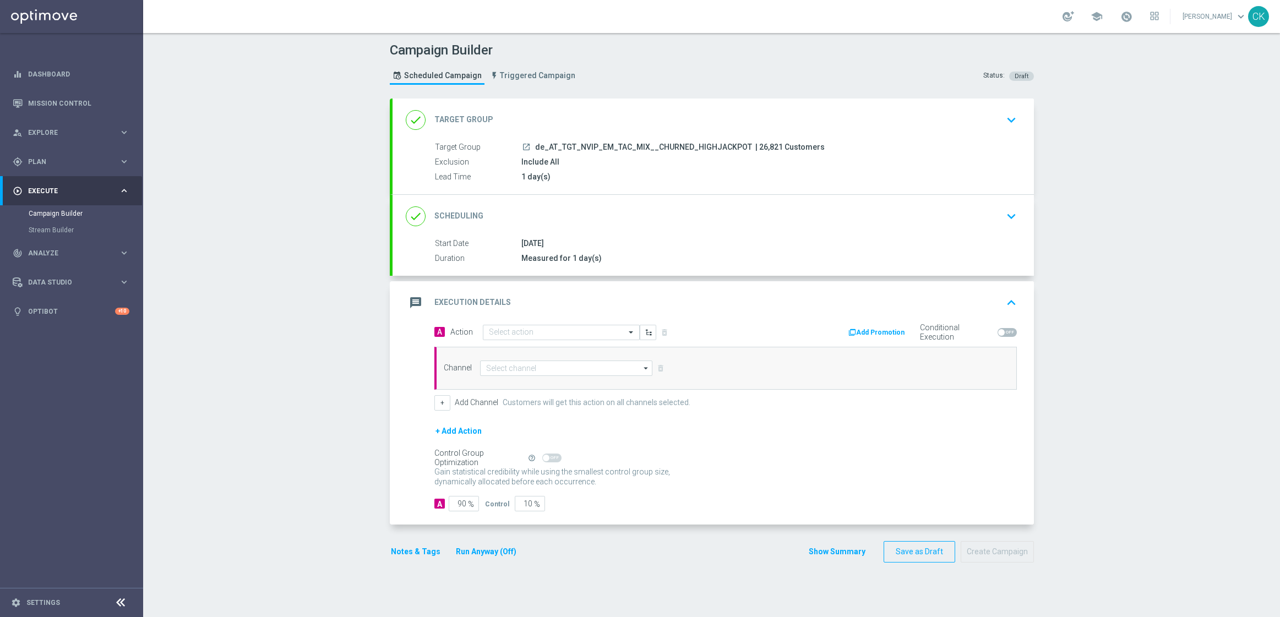
click at [510, 323] on div "message Execution Details keyboard_arrow_up" at bounding box center [712, 302] width 641 height 43
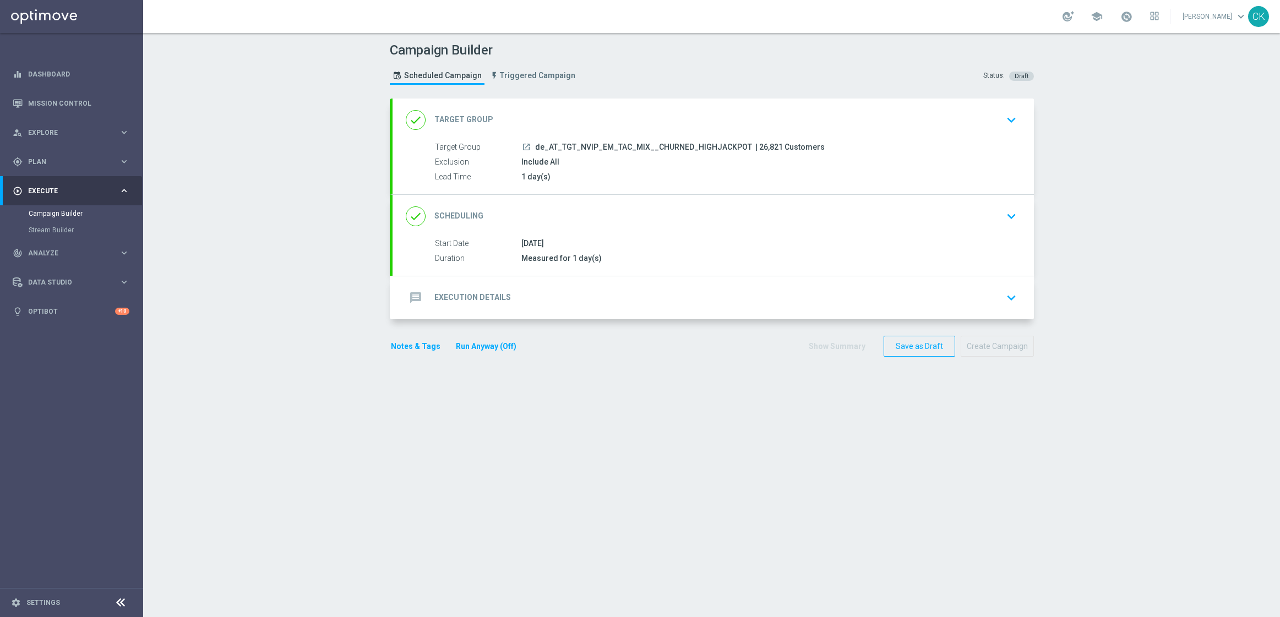
click at [478, 286] on div "message Execution Details keyboard_arrow_down" at bounding box center [712, 297] width 641 height 43
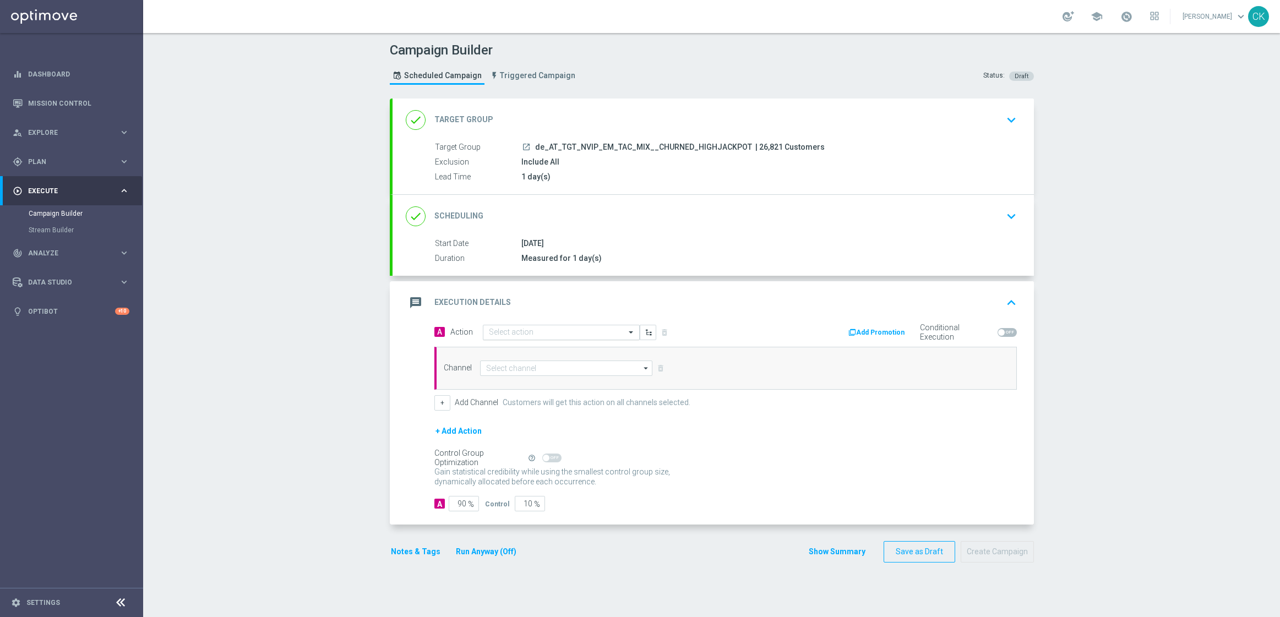
click at [525, 329] on input "text" at bounding box center [550, 332] width 123 height 9
paste input "SummerSales"
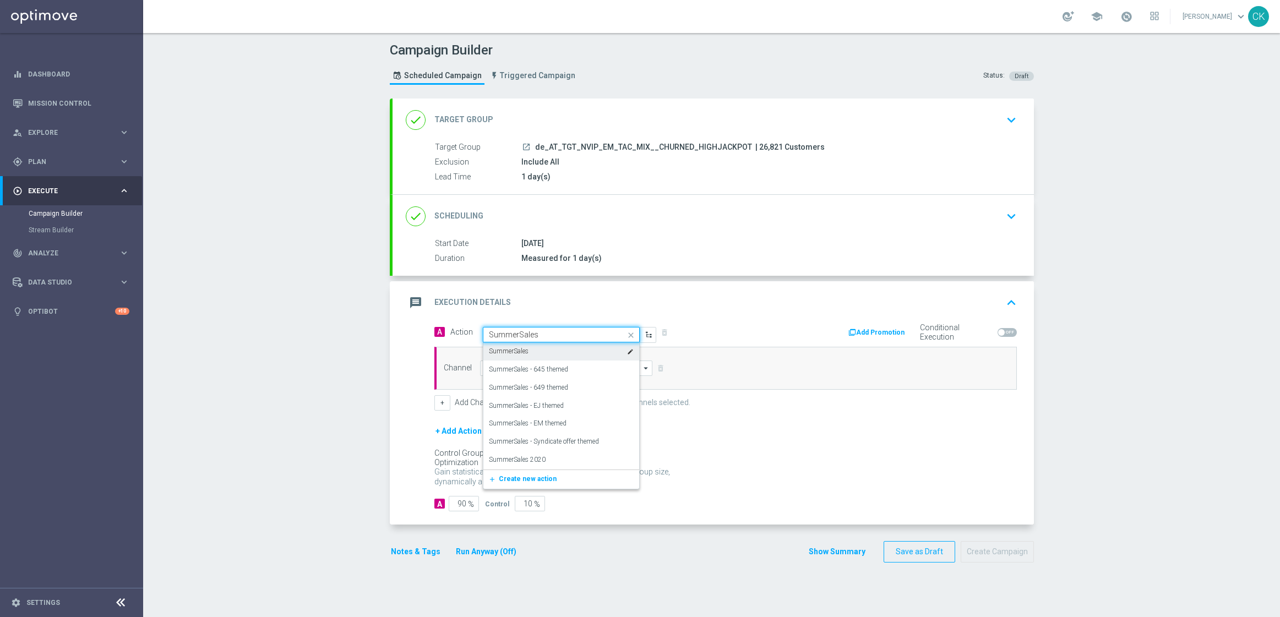
click at [533, 350] on div "SummerSales edit" at bounding box center [561, 351] width 145 height 18
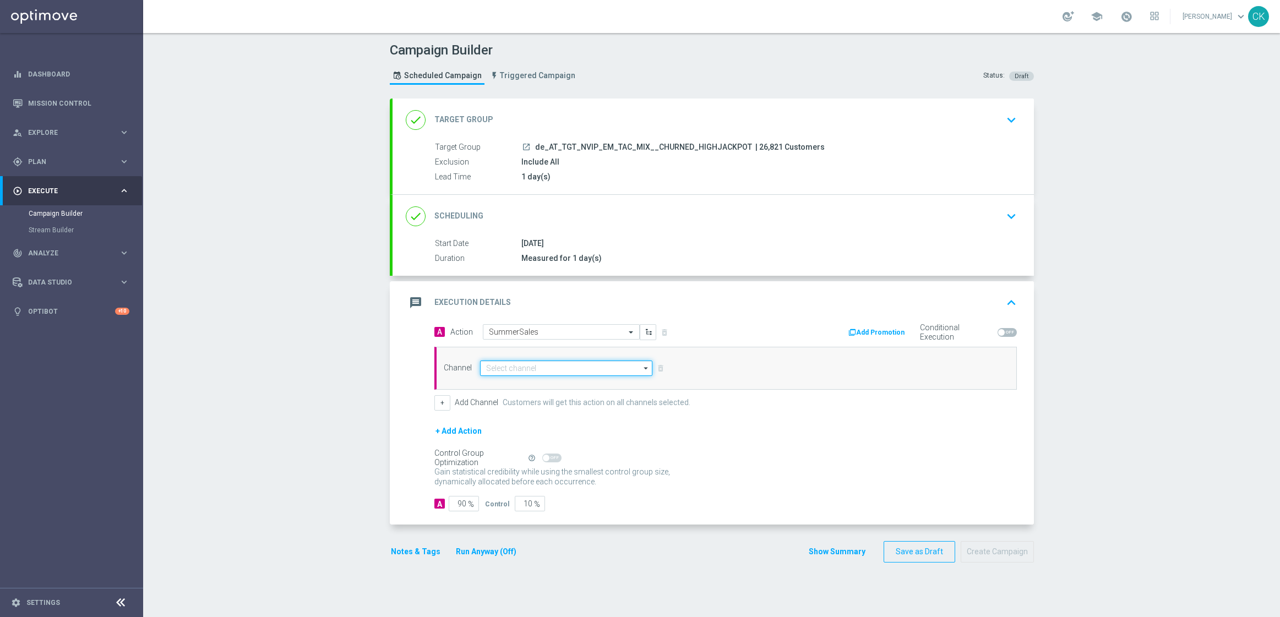
click at [523, 368] on input at bounding box center [566, 368] width 173 height 15
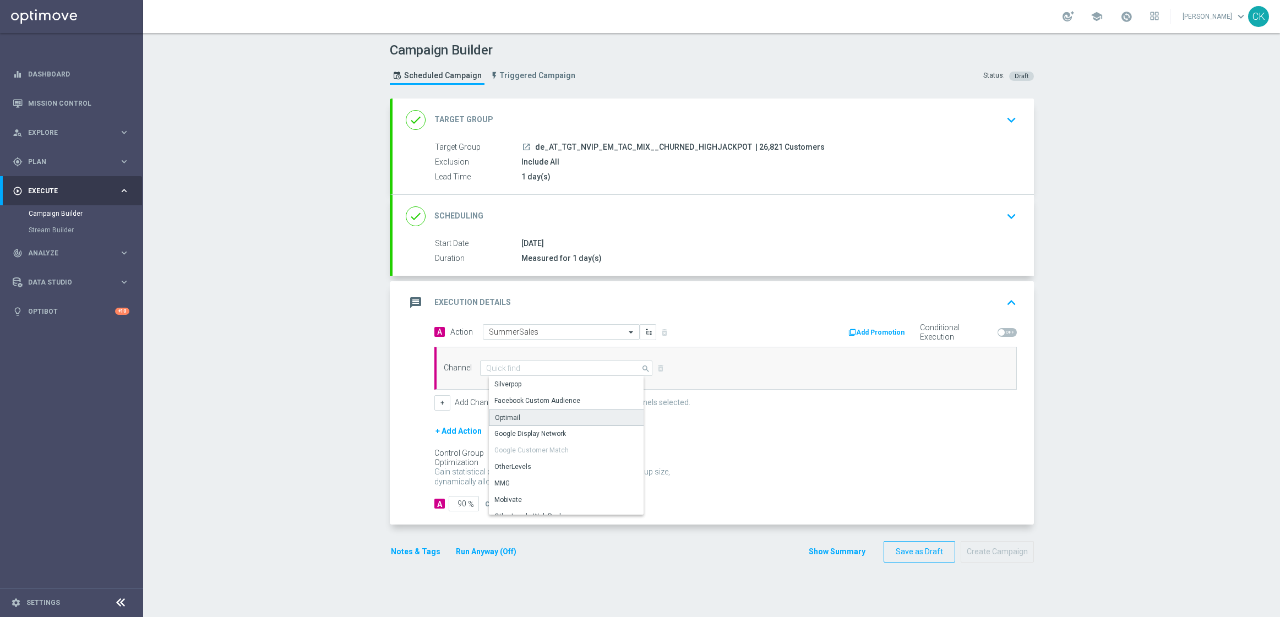
click at [521, 414] on div "Optimail" at bounding box center [570, 418] width 163 height 17
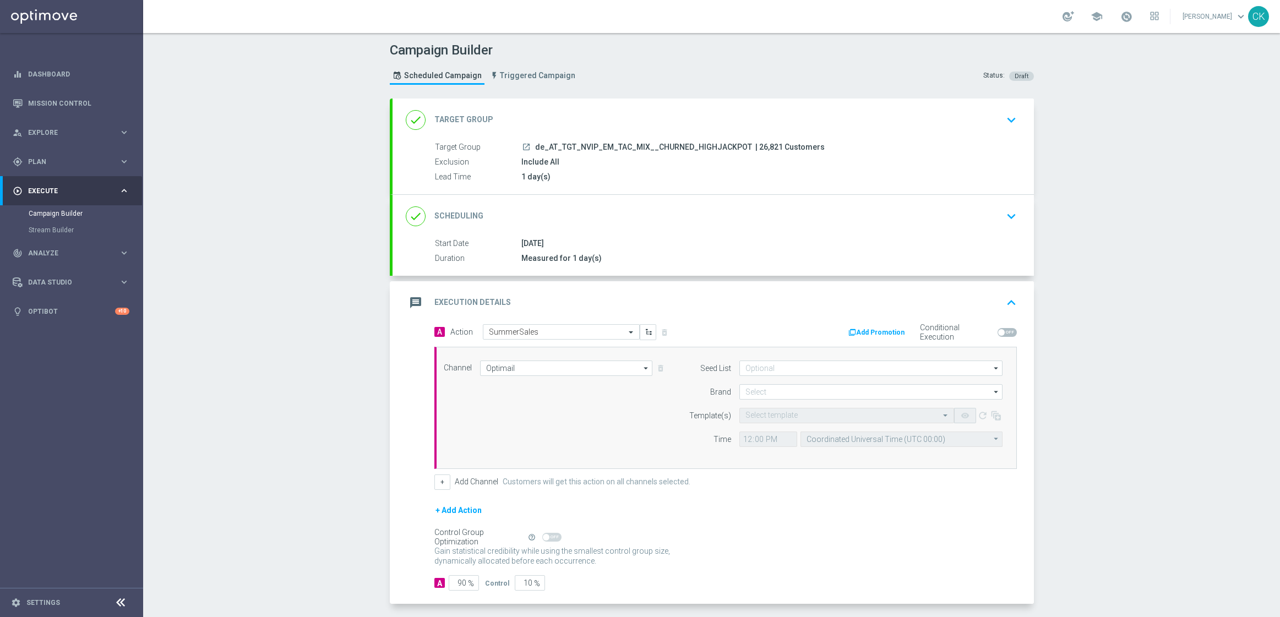
scroll to position [48, 0]
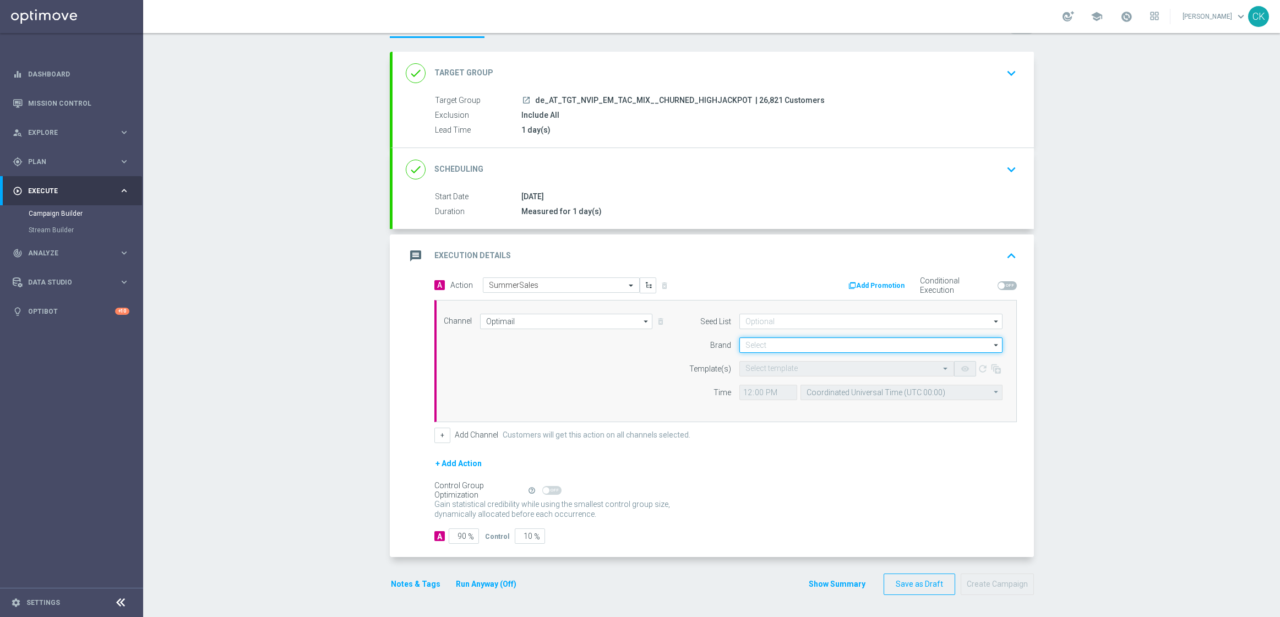
click at [783, 340] on input at bounding box center [870, 344] width 263 height 15
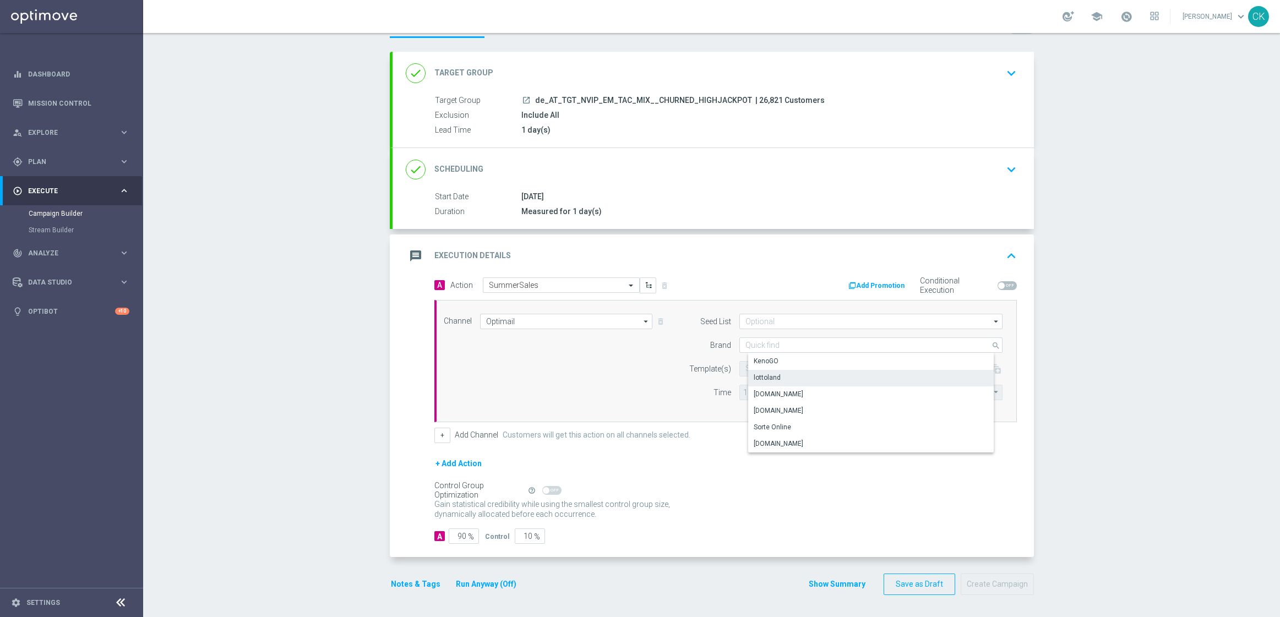
click at [781, 373] on div "lottoland" at bounding box center [879, 377] width 263 height 15
click at [760, 367] on input "text" at bounding box center [835, 368] width 181 height 9
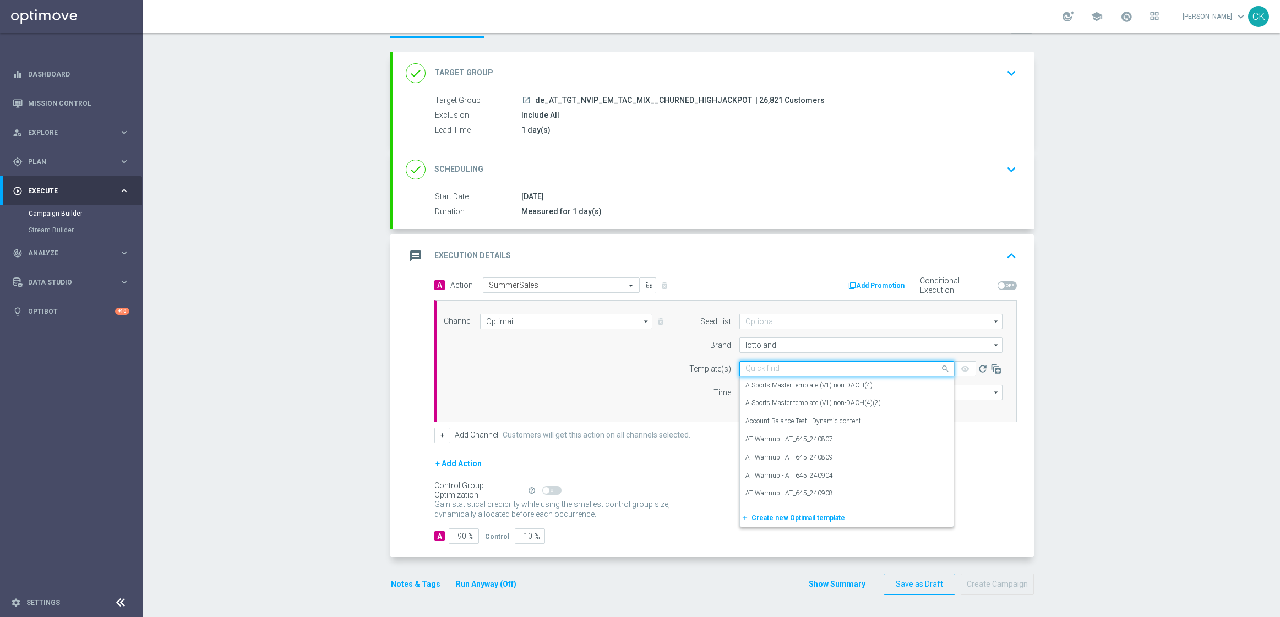
paste input "AT__SUMMERSALE_250825__NVIP_EMA_TAC_MIX"
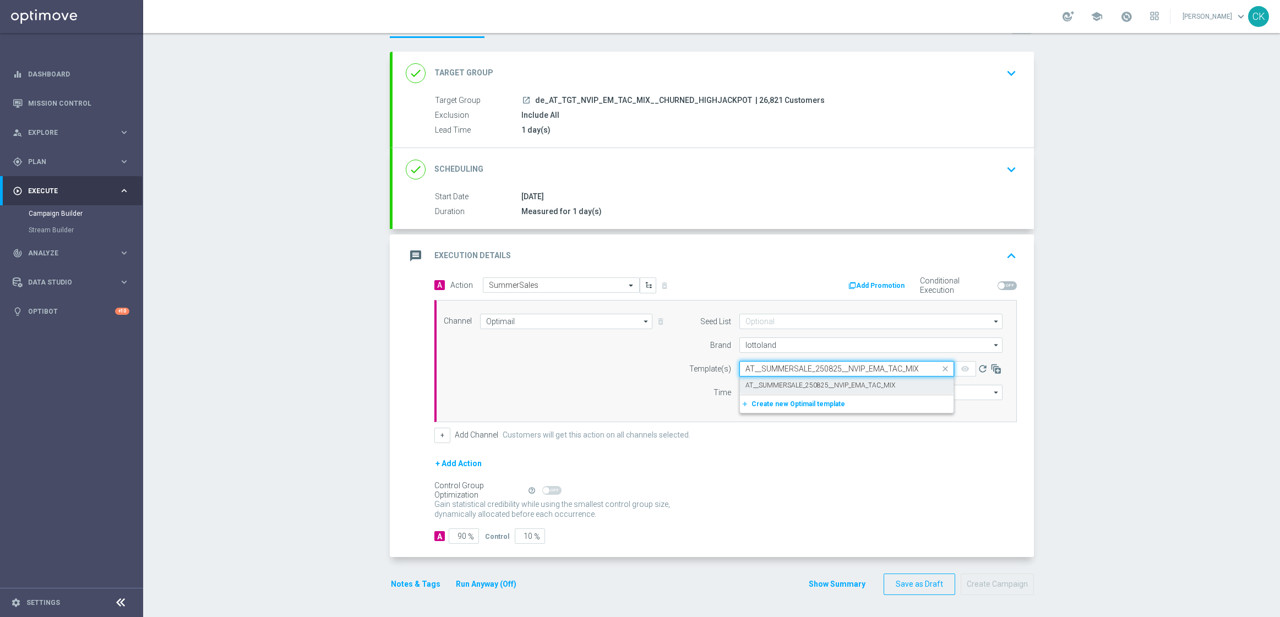
click at [757, 383] on label "AT__SUMMERSALE_250825__NVIP_EMA_TAC_MIX" at bounding box center [820, 385] width 150 height 9
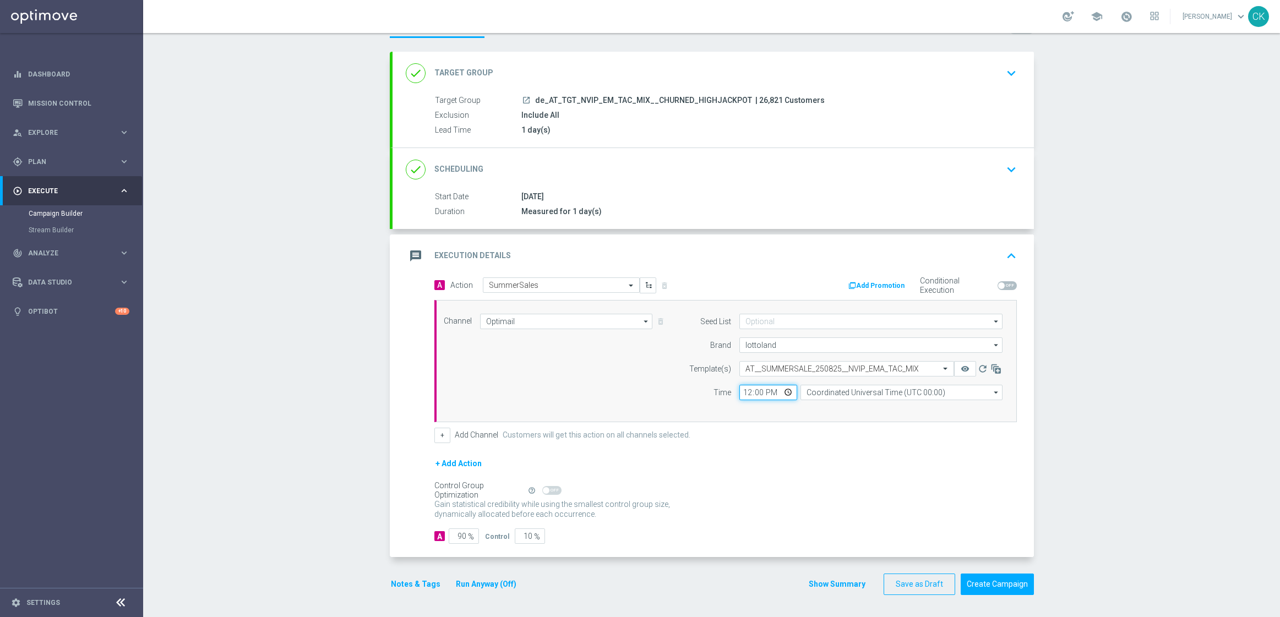
click at [740, 392] on input "12:00" at bounding box center [768, 392] width 58 height 15
click at [823, 389] on input "Coordinated Universal Time (UTC 00:00)" at bounding box center [901, 392] width 202 height 15
click at [833, 404] on div "Central European Time ([GEOGRAPHIC_DATA]) (UTC +02:00)" at bounding box center [905, 408] width 180 height 10
click at [468, 535] on span "%" at bounding box center [471, 536] width 6 height 9
click at [461, 538] on input "90" at bounding box center [464, 535] width 30 height 15
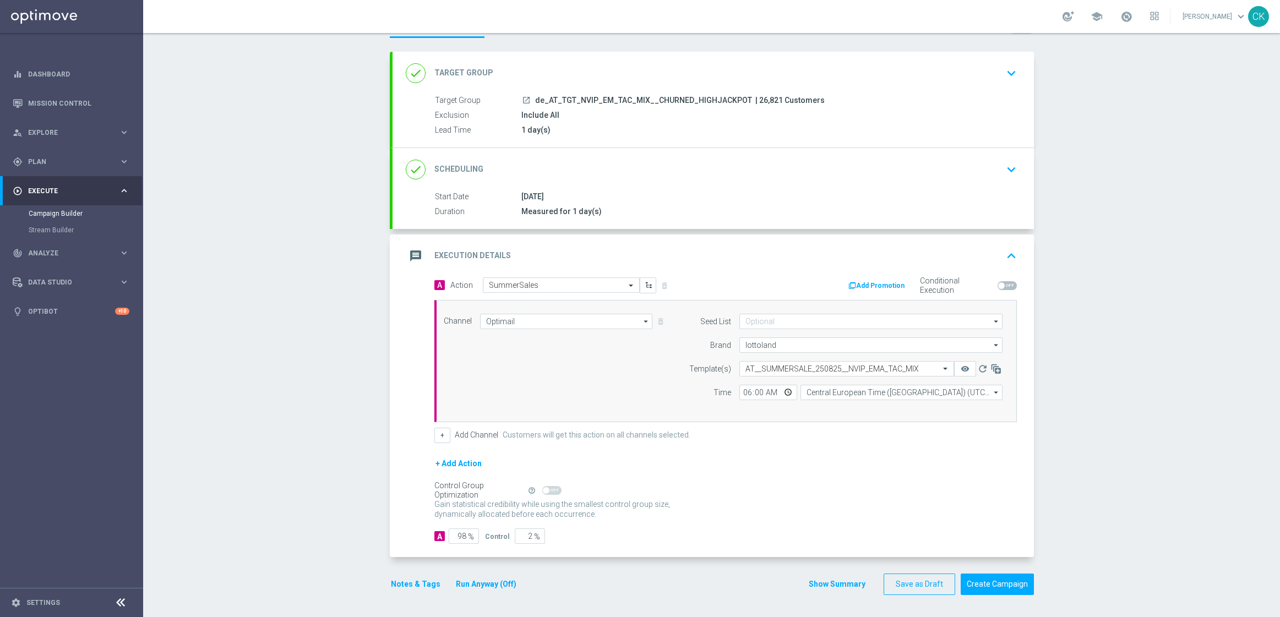
click at [399, 588] on button "Notes & Tags" at bounding box center [416, 584] width 52 height 14
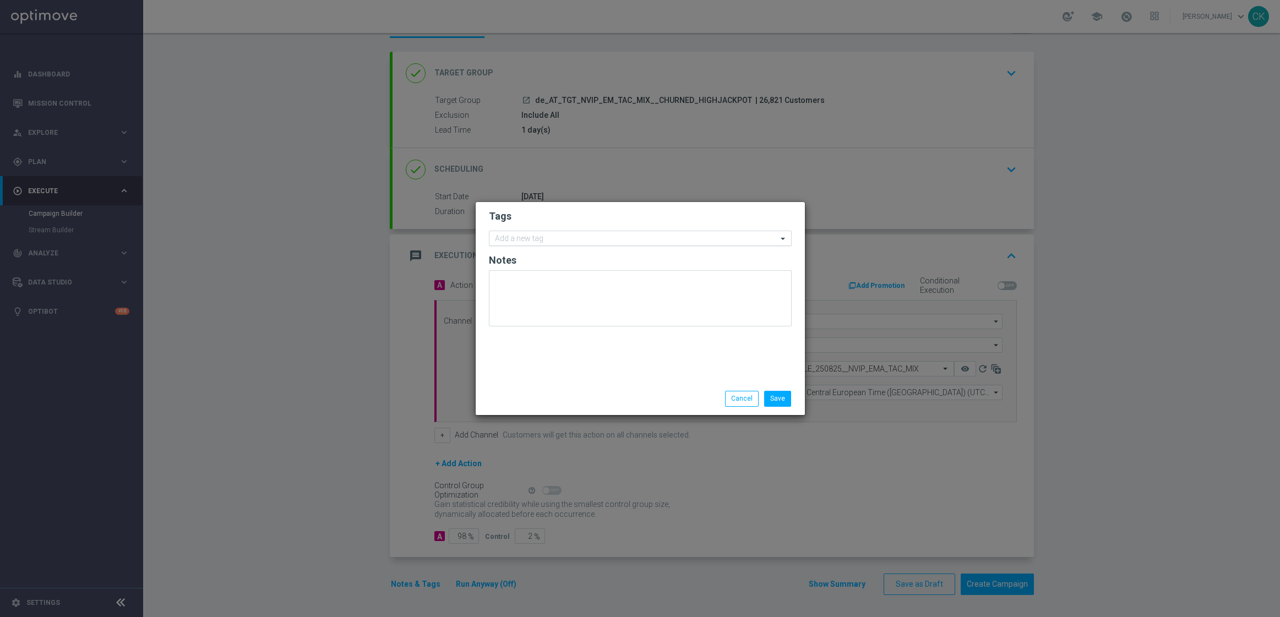
click at [524, 243] on input "text" at bounding box center [636, 238] width 282 height 9
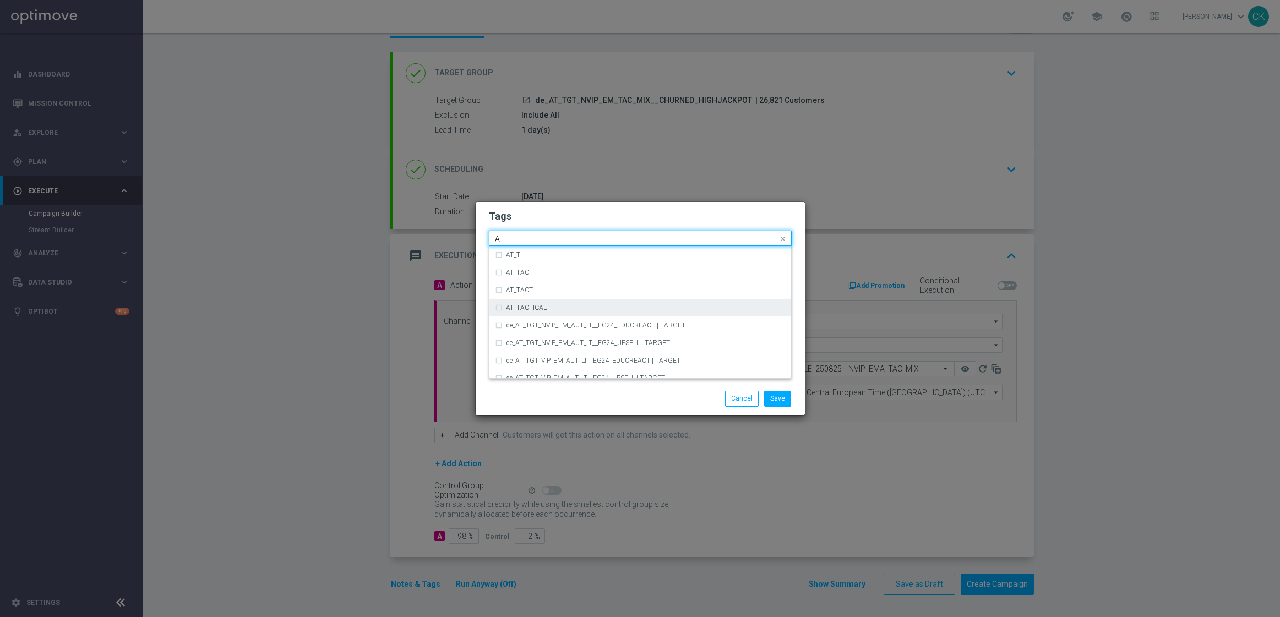
click at [531, 306] on label "AT_TACTICAL" at bounding box center [526, 307] width 41 height 7
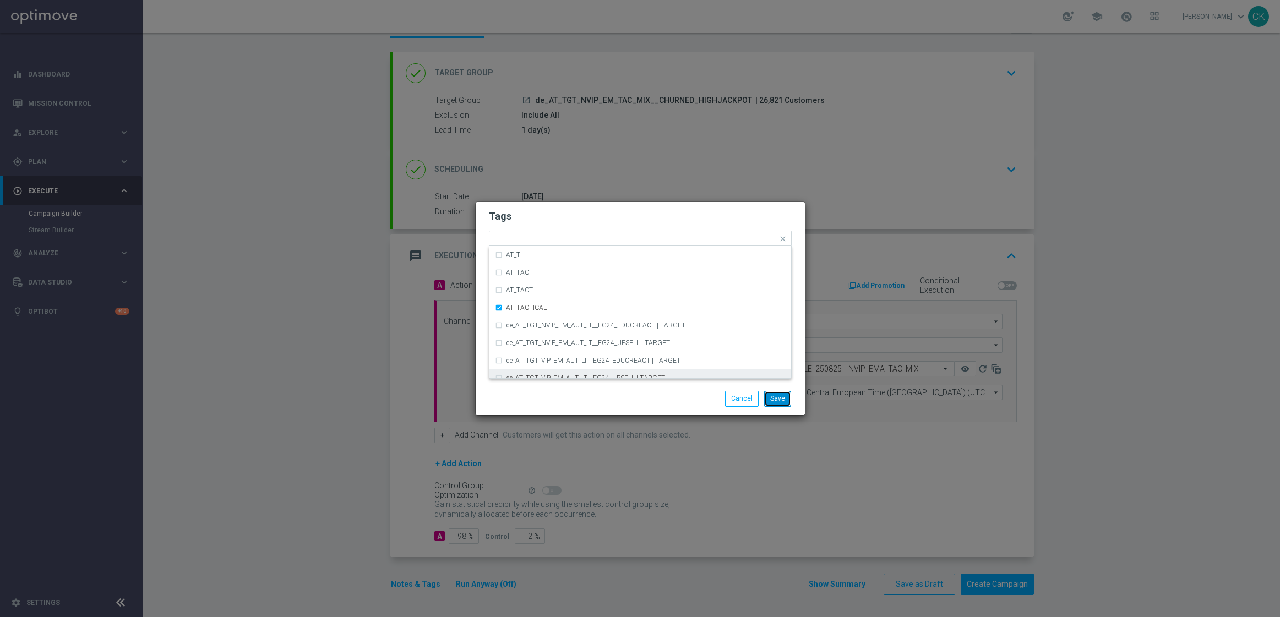
click at [783, 396] on button "Save" at bounding box center [777, 398] width 27 height 15
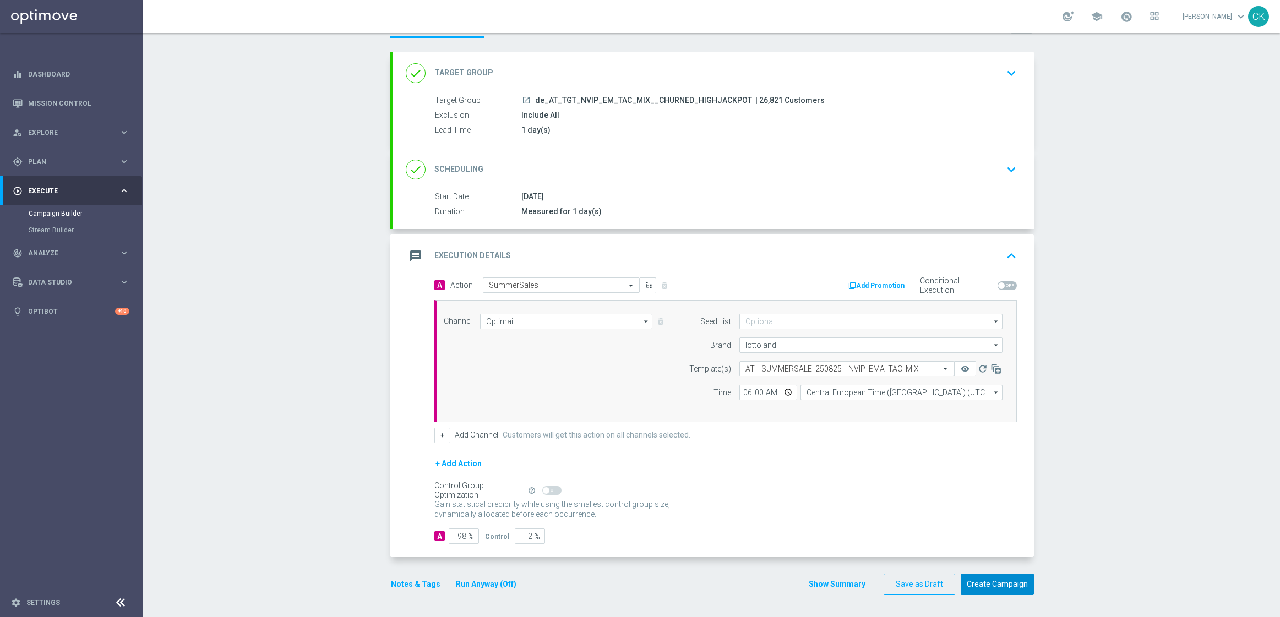
click at [990, 585] on button "Create Campaign" at bounding box center [997, 584] width 73 height 21
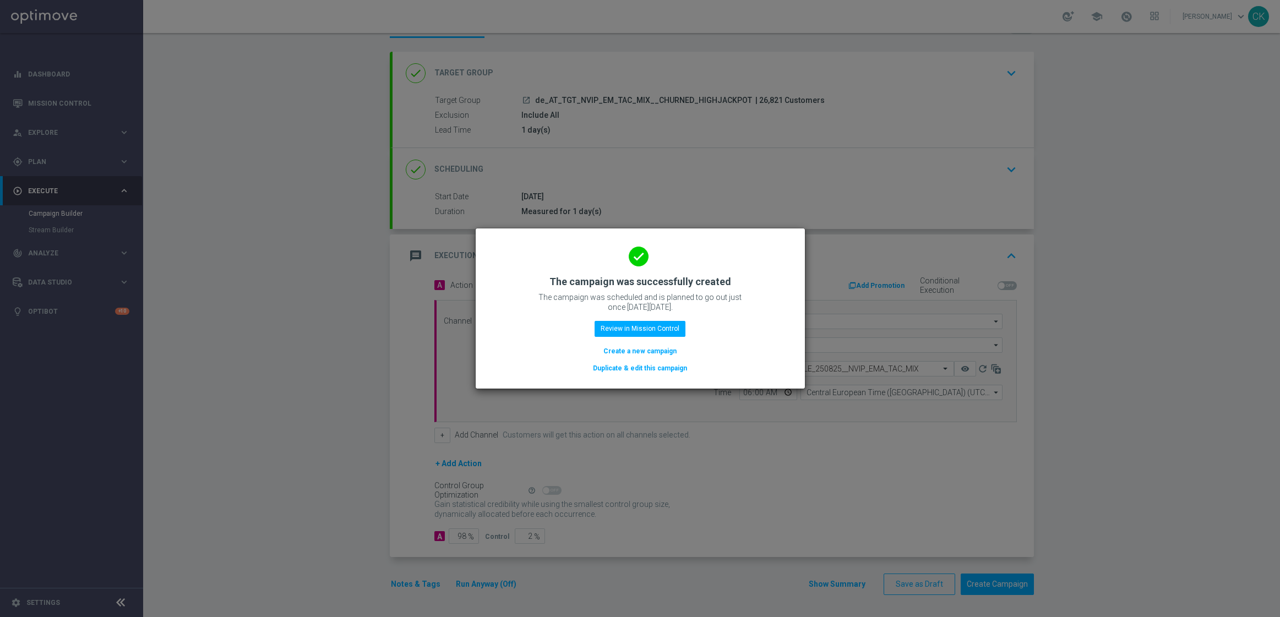
click at [637, 353] on button "Create a new campaign" at bounding box center [639, 351] width 75 height 12
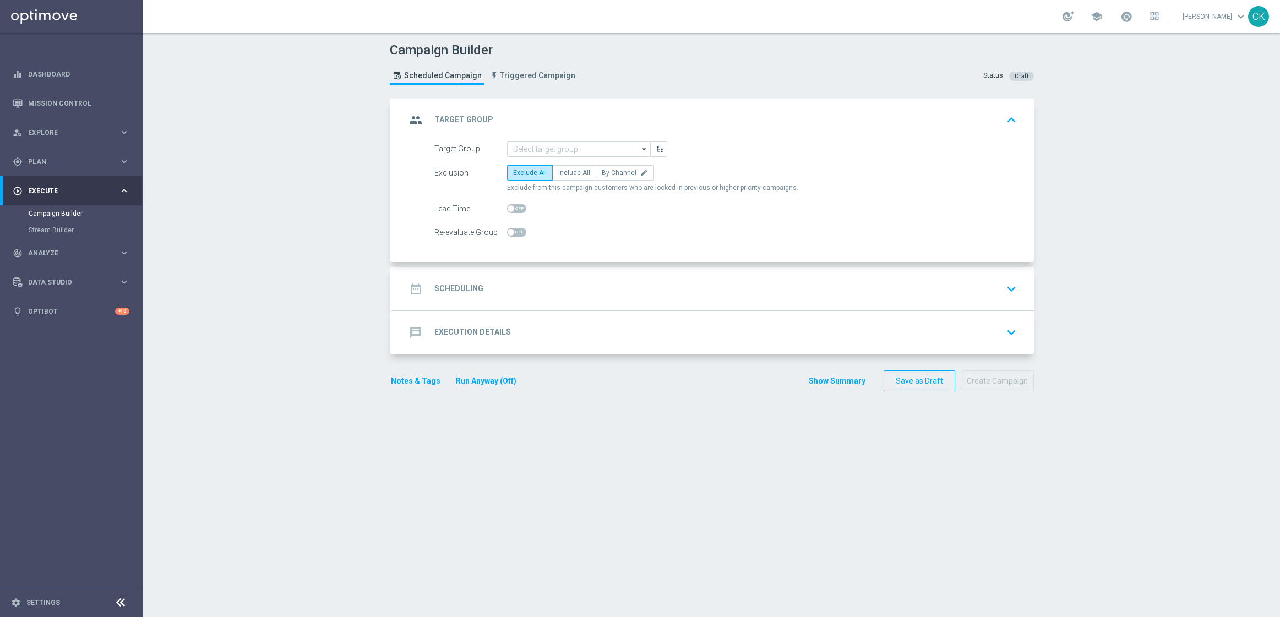
scroll to position [0, 0]
click at [551, 145] on input at bounding box center [579, 148] width 144 height 15
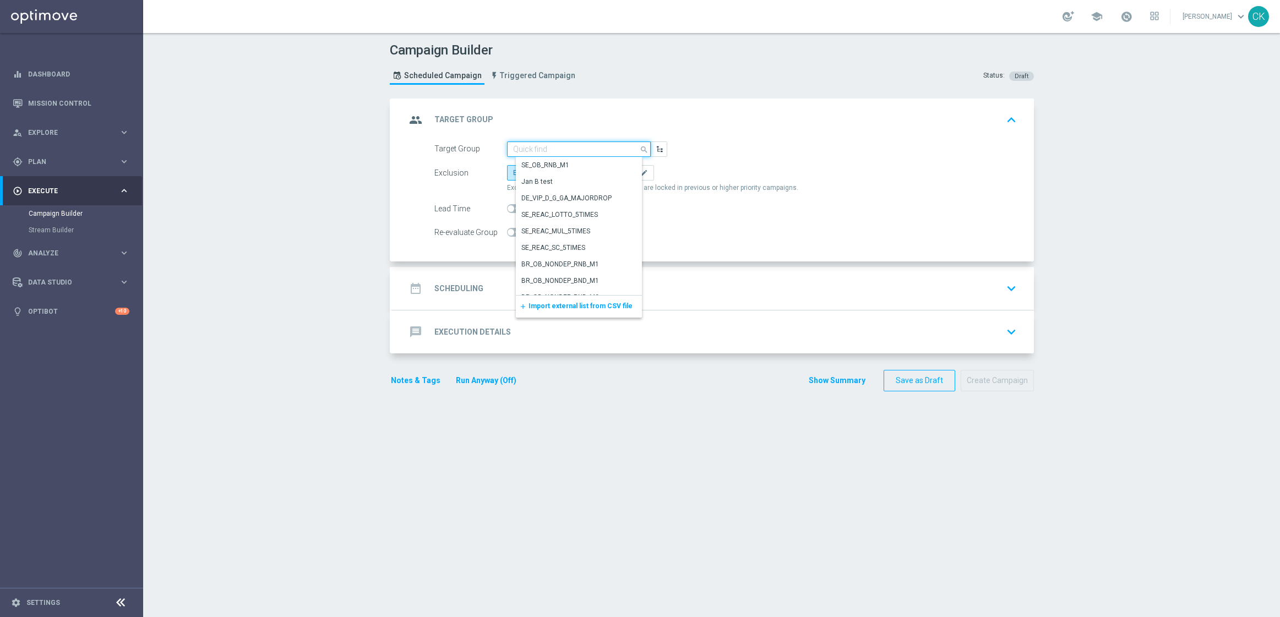
paste input "de_all_TGT_NVIP_EM_TAC_MIX__ACTIVE_ALL_HIGHJACKPOT"
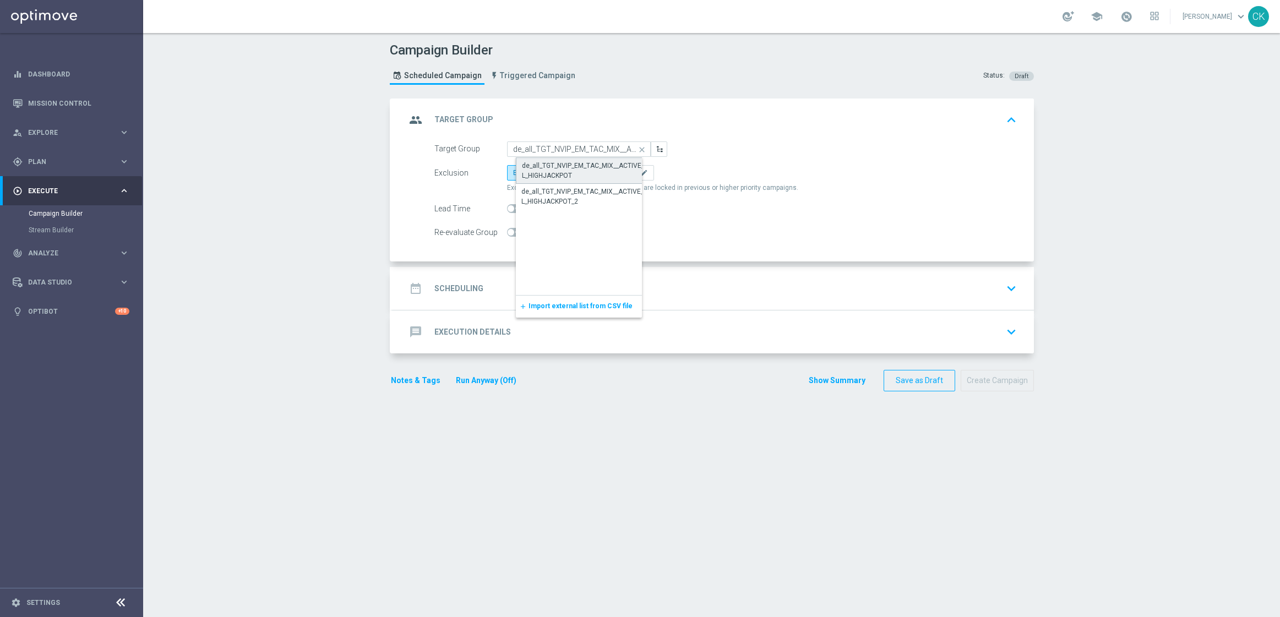
click at [554, 166] on div "de_all_TGT_NVIP_EM_TAC_MIX__ACTIVE_ALL_HIGHJACKPOT" at bounding box center [588, 171] width 132 height 20
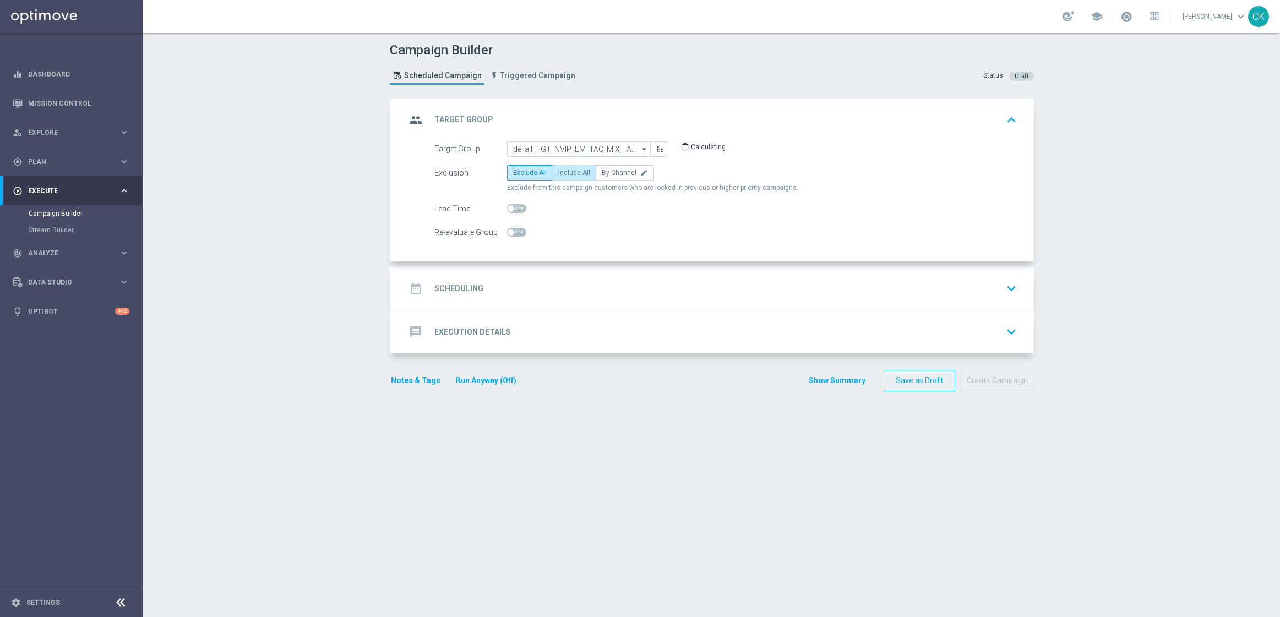
click at [576, 167] on label "Include All" at bounding box center [574, 172] width 44 height 15
click at [565, 171] on input "Include All" at bounding box center [561, 174] width 7 height 7
click at [508, 205] on span at bounding box center [511, 208] width 7 height 7
click at [507, 205] on input "checkbox" at bounding box center [516, 208] width 19 height 9
click at [450, 291] on h2 "Scheduling" at bounding box center [458, 288] width 49 height 10
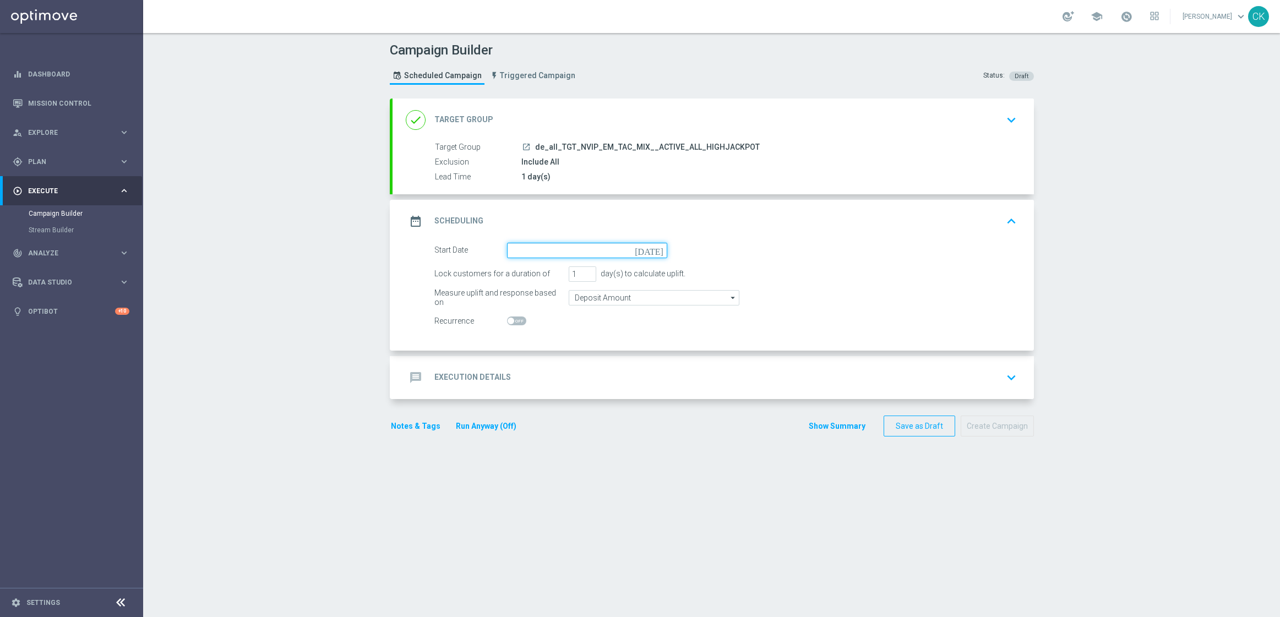
click at [562, 244] on input at bounding box center [587, 250] width 160 height 15
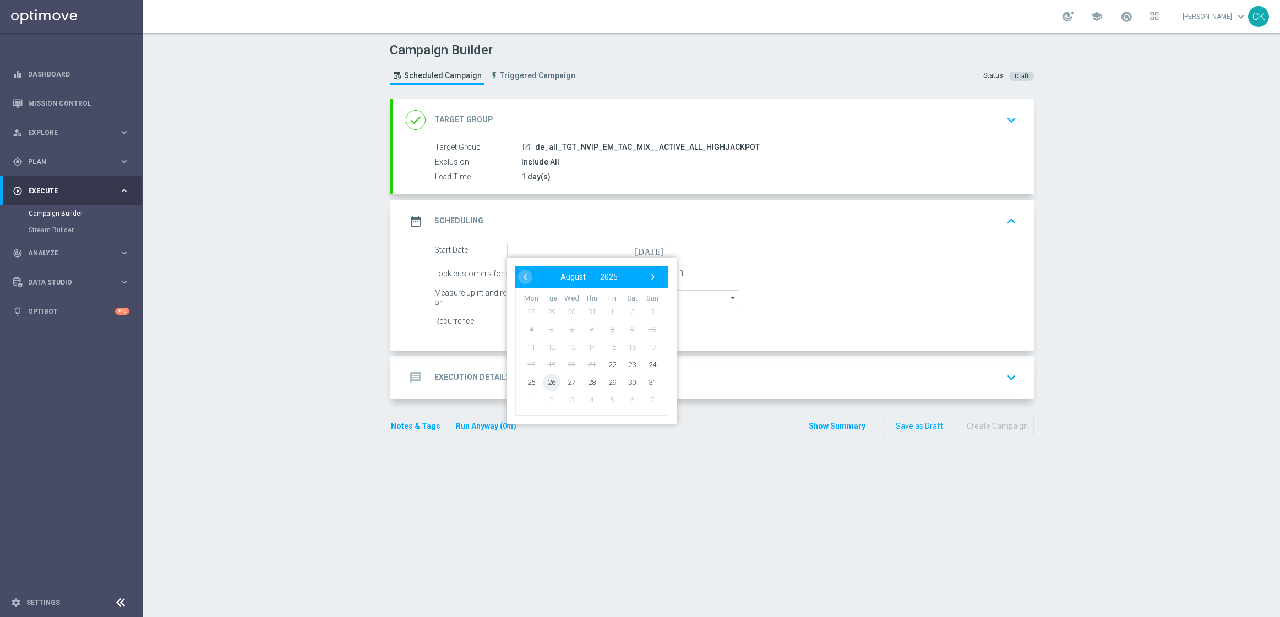
click at [544, 383] on span "26" at bounding box center [551, 382] width 18 height 18
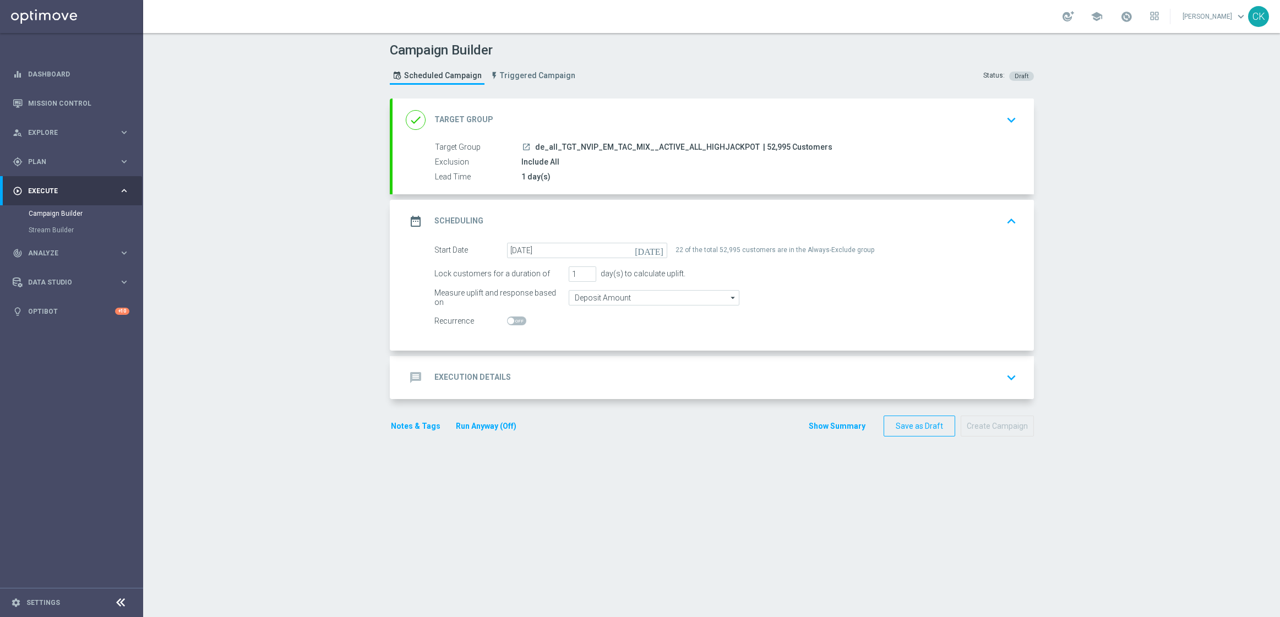
click at [448, 368] on div "message Execution Details" at bounding box center [458, 378] width 105 height 20
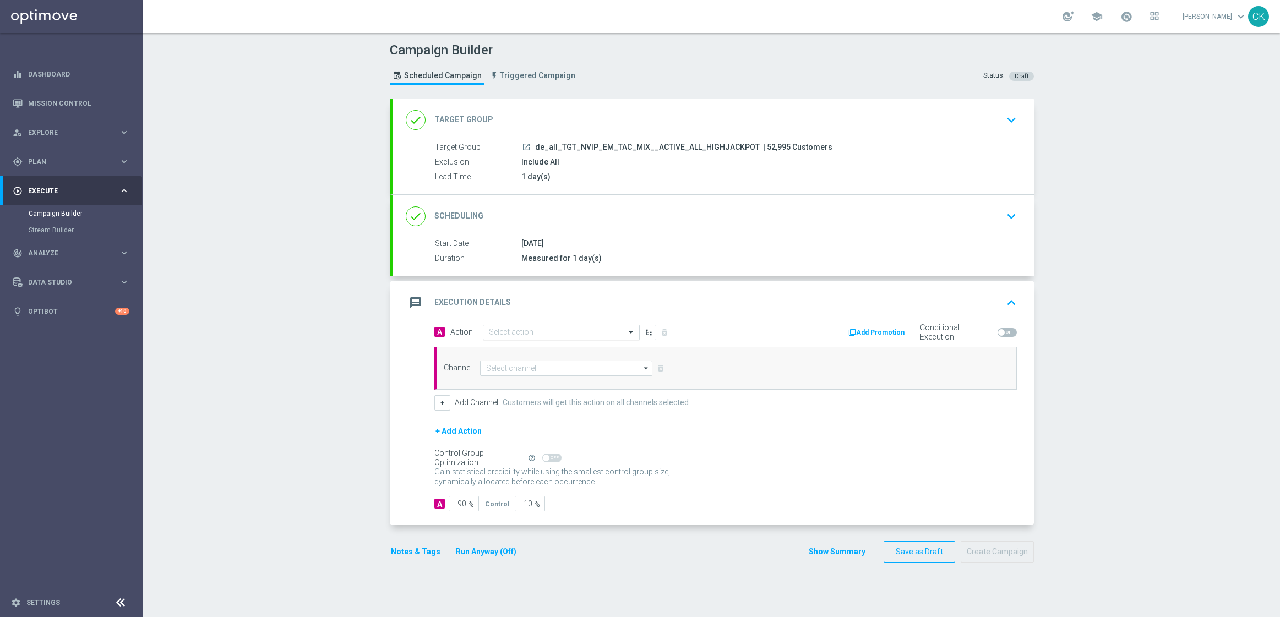
click at [519, 327] on div "Select action" at bounding box center [561, 332] width 157 height 15
paste input "SummerSales - EJ themed"
click at [532, 351] on label "SummerSales - EJ themed" at bounding box center [526, 351] width 75 height 9
click at [522, 364] on input at bounding box center [566, 368] width 173 height 15
click at [519, 414] on div "Optimail" at bounding box center [570, 417] width 163 height 15
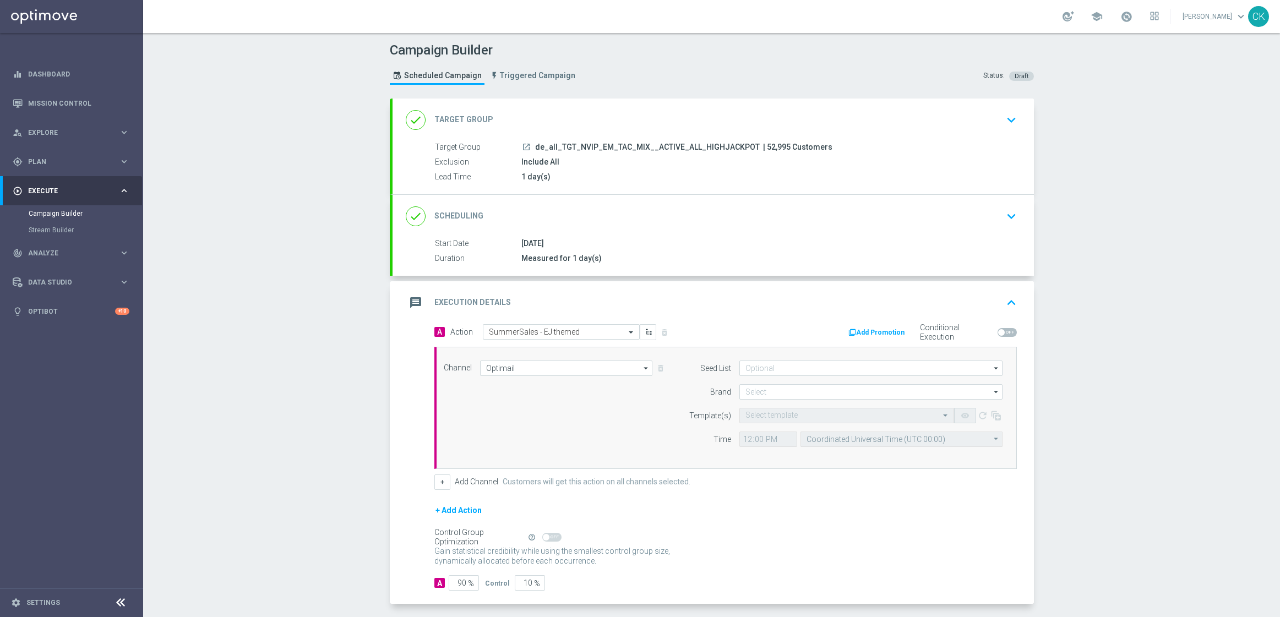
scroll to position [48, 0]
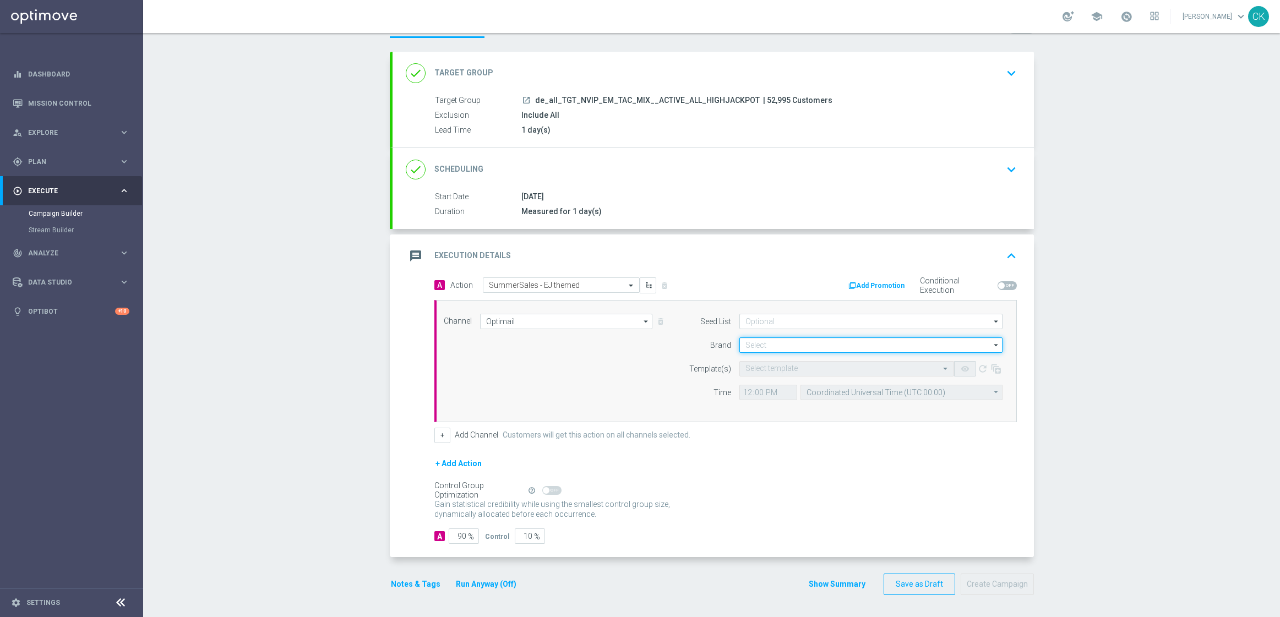
click at [801, 339] on input at bounding box center [870, 344] width 263 height 15
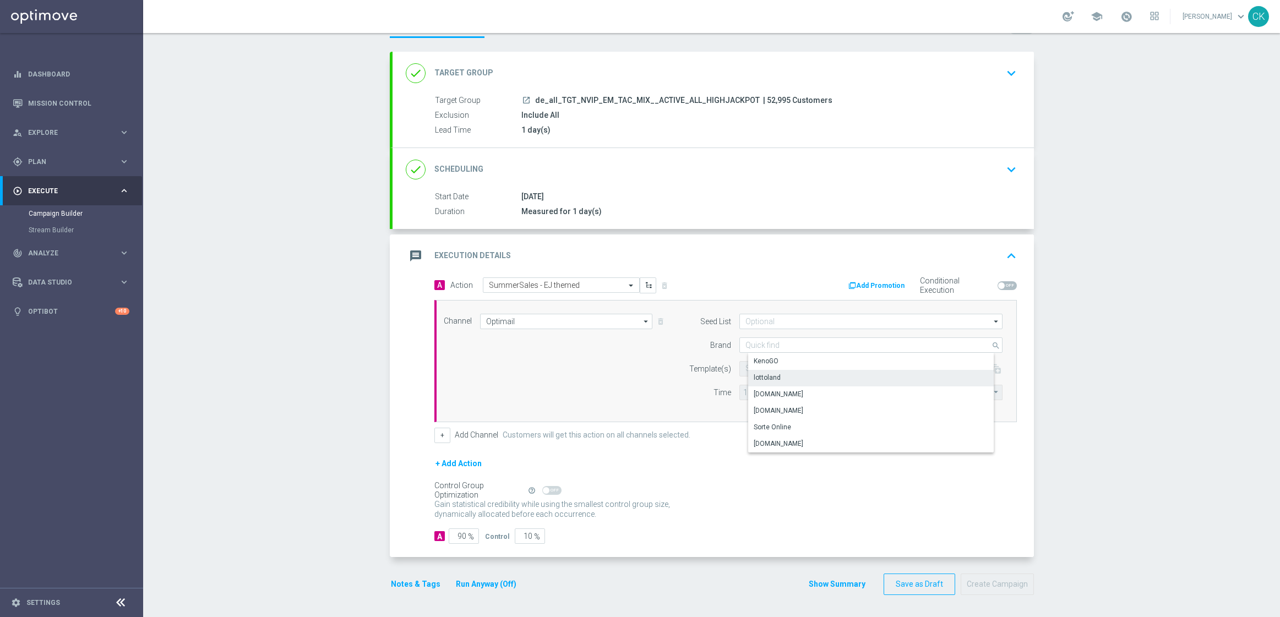
click at [788, 373] on div "lottoland" at bounding box center [879, 377] width 263 height 15
click at [771, 364] on input "text" at bounding box center [835, 368] width 181 height 9
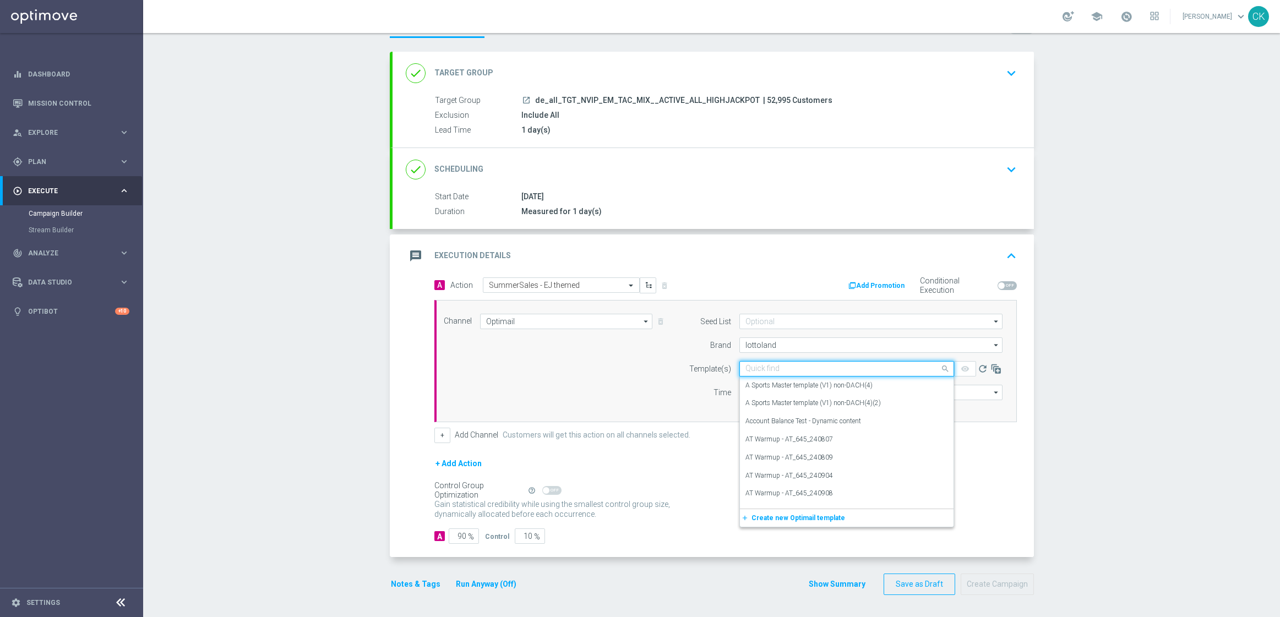
paste input "DE_REG__SUMMERSALE_EJ_250826__NVIP_EMA_TAC_MIX"
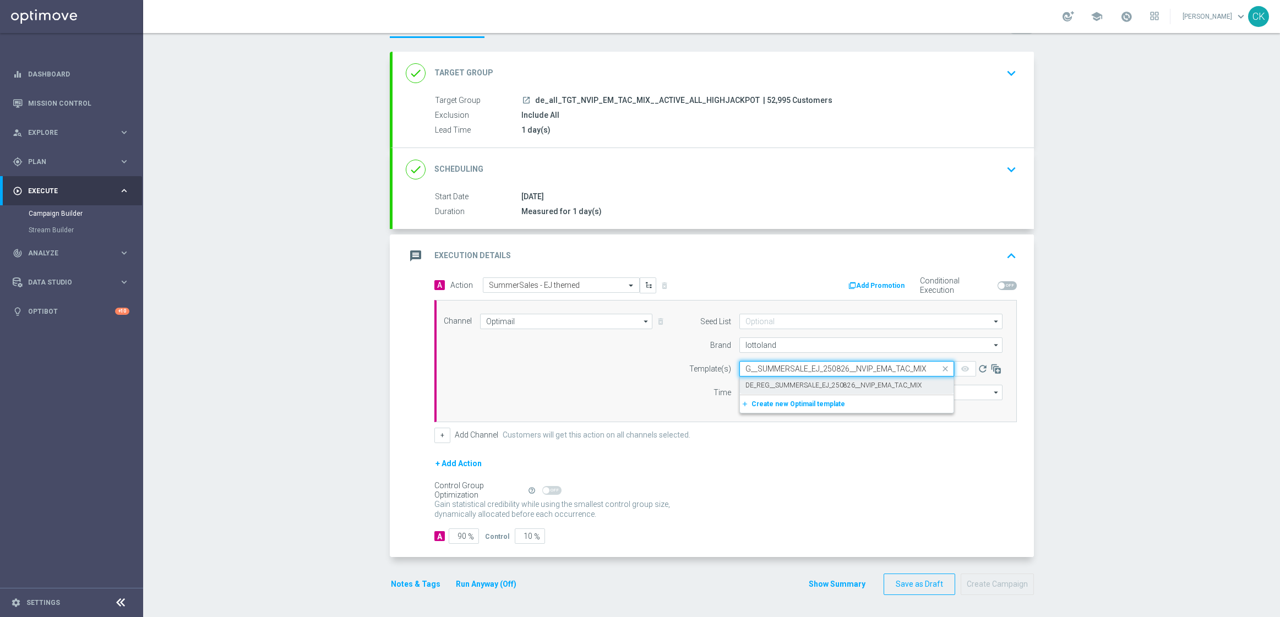
click at [751, 381] on label "DE_REG__SUMMERSALE_EJ_250826__NVIP_EMA_TAC_MIX" at bounding box center [833, 385] width 176 height 9
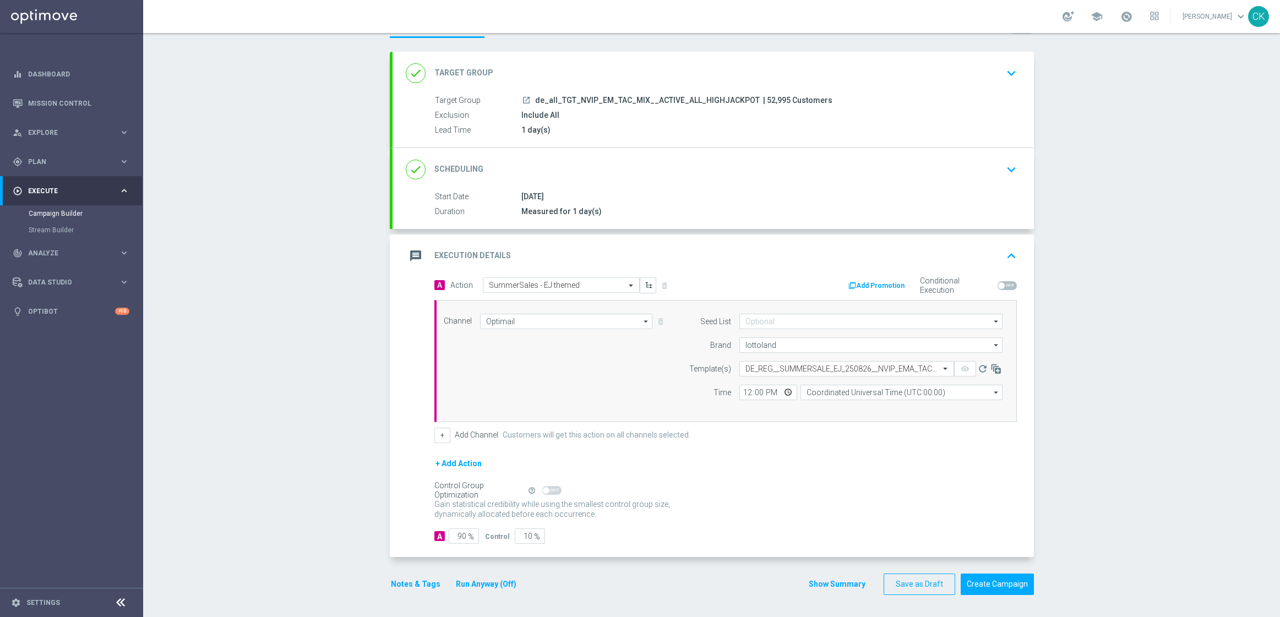
scroll to position [0, 0]
click at [741, 390] on input "12:00" at bounding box center [768, 392] width 58 height 15
click at [848, 390] on input "Coordinated Universal Time (UTC 00:00)" at bounding box center [901, 392] width 202 height 15
click at [848, 407] on div "Central European Time ([GEOGRAPHIC_DATA]) (UTC +02:00)" at bounding box center [905, 408] width 180 height 10
click at [461, 534] on input "90" at bounding box center [464, 535] width 30 height 15
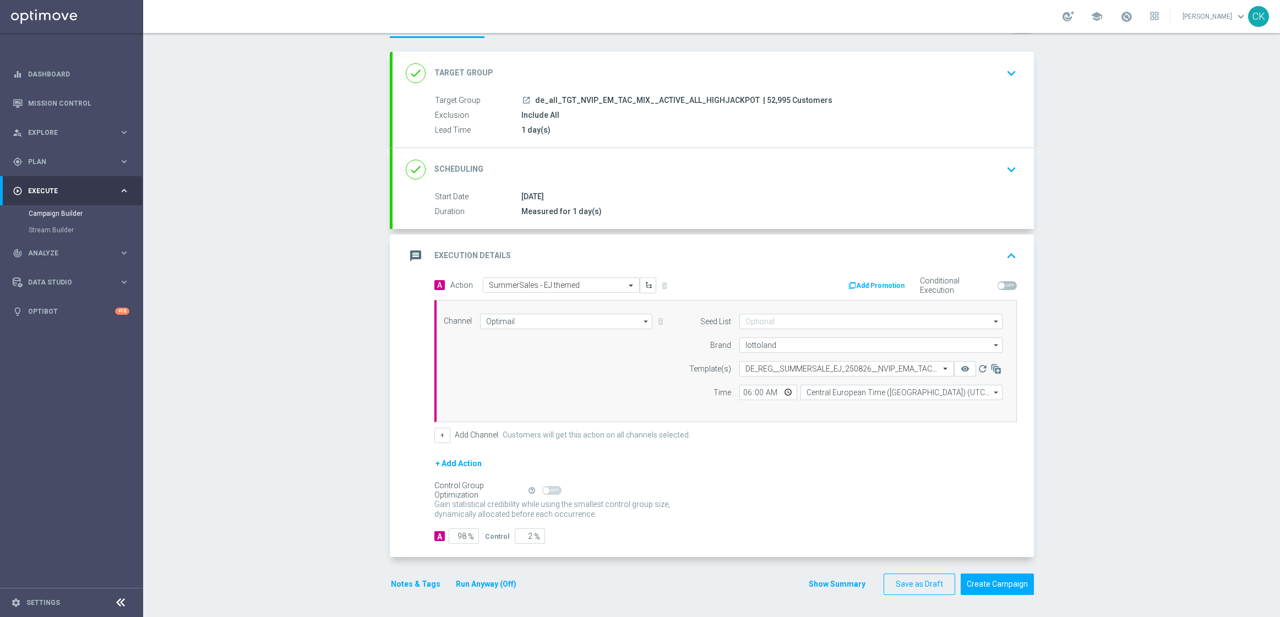
click at [415, 583] on button "Notes & Tags" at bounding box center [416, 584] width 52 height 14
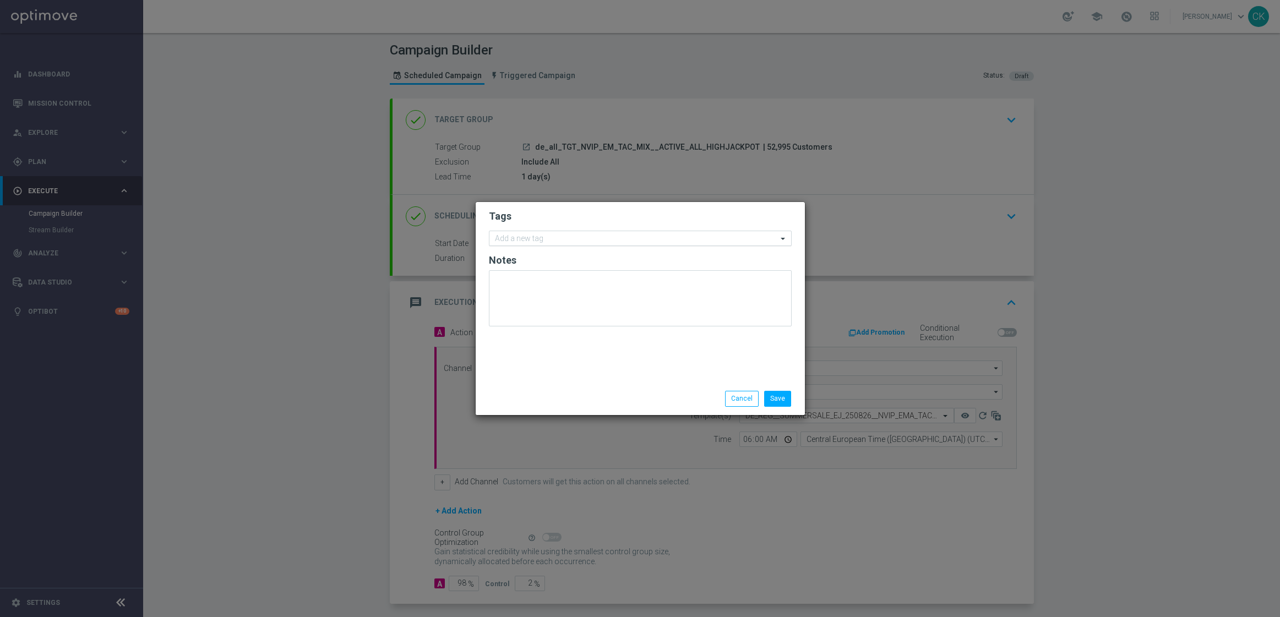
scroll to position [48, 0]
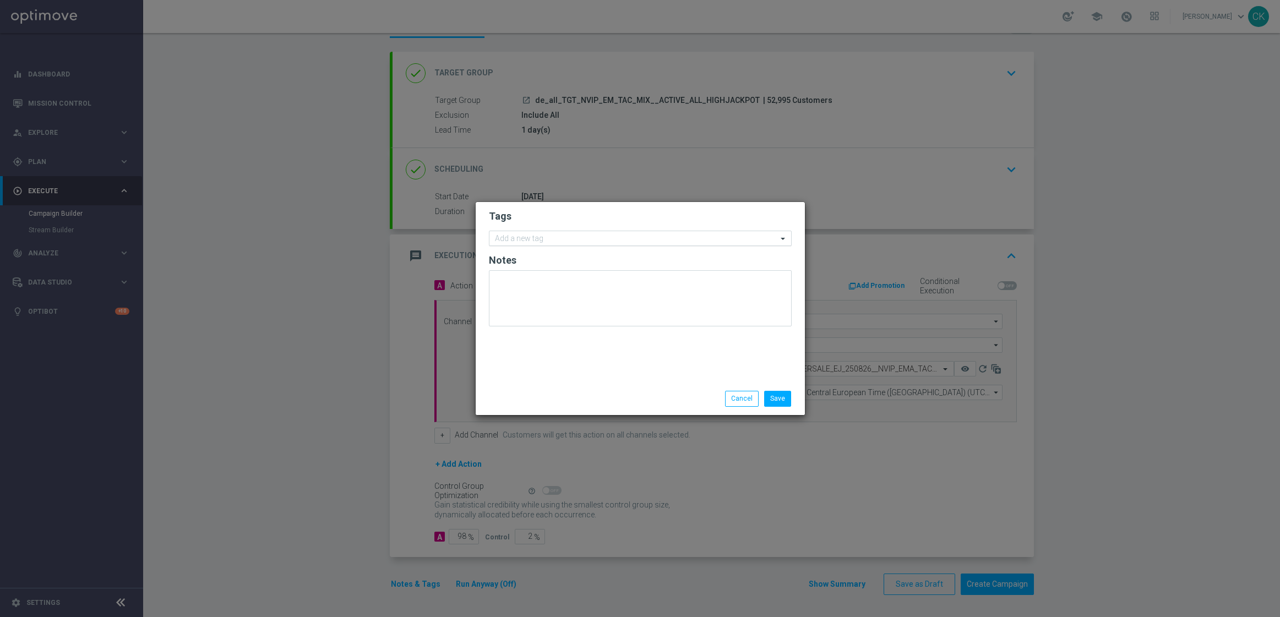
click at [530, 236] on input "text" at bounding box center [636, 238] width 282 height 9
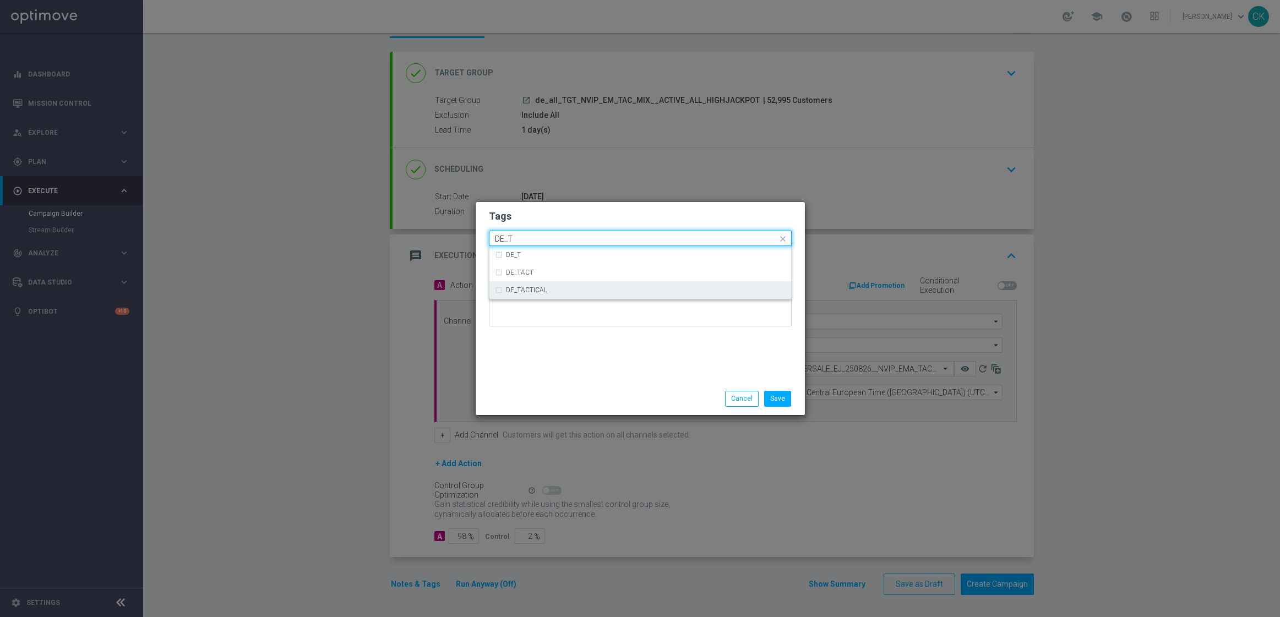
click at [564, 287] on div "DE_TACTICAL" at bounding box center [646, 290] width 280 height 7
type input "DE_T"
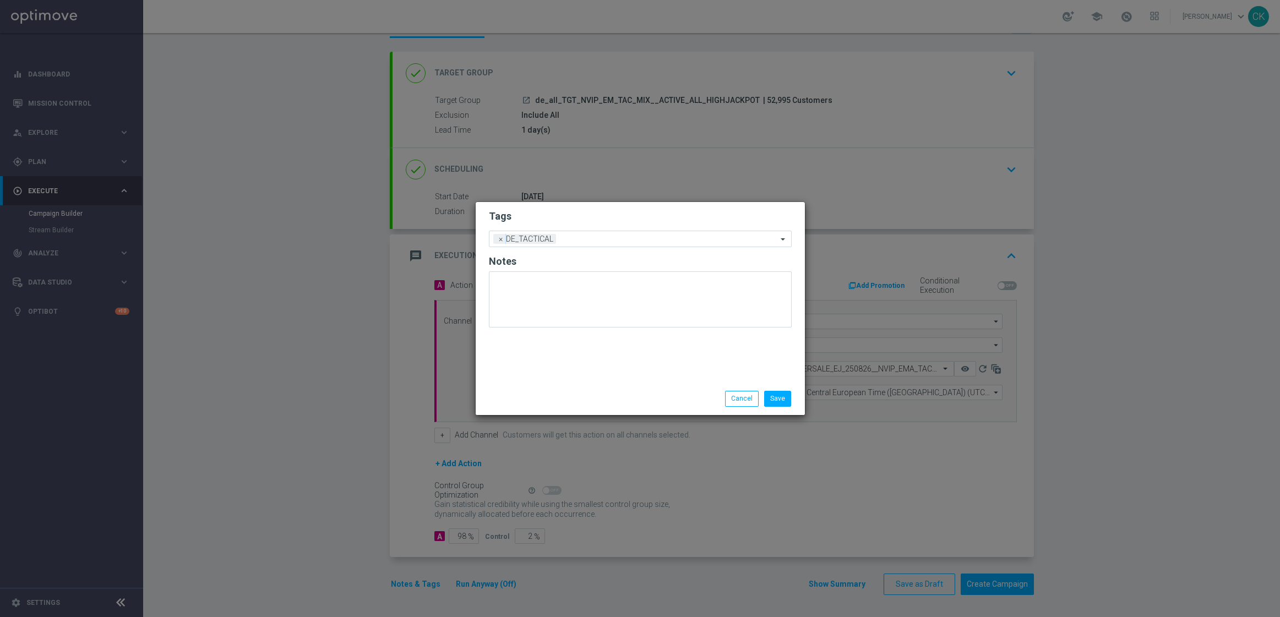
click at [640, 407] on div "Save Cancel" at bounding box center [640, 399] width 329 height 32
click at [784, 398] on button "Save" at bounding box center [777, 398] width 27 height 15
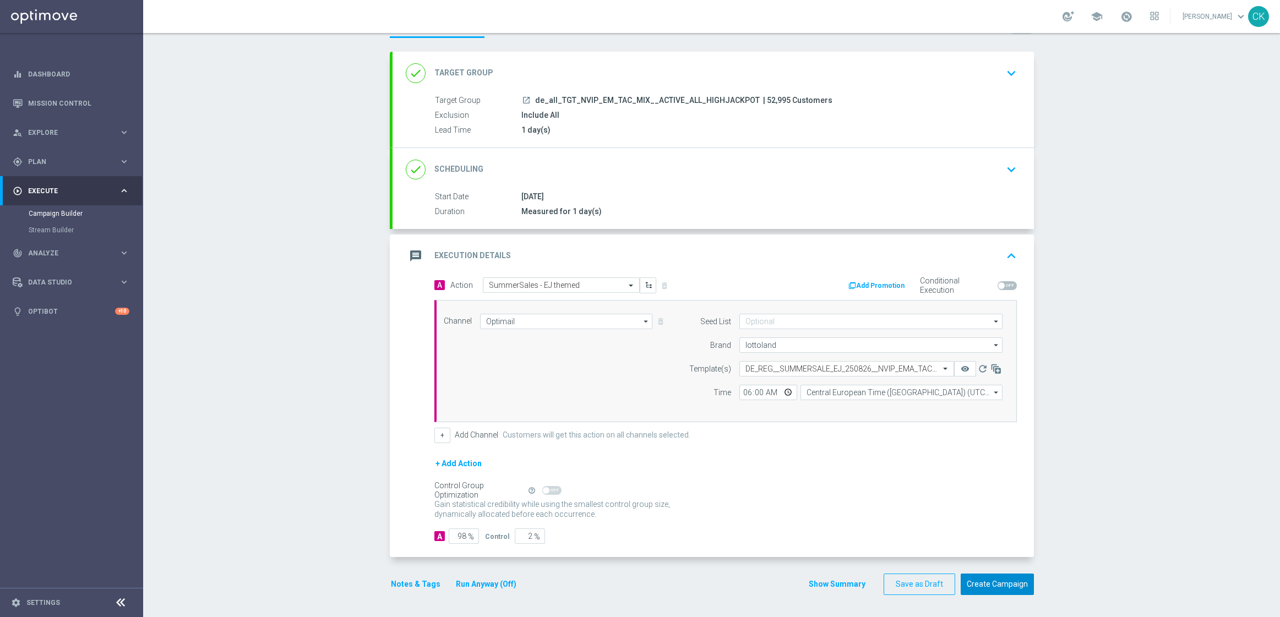
click at [1009, 588] on button "Create Campaign" at bounding box center [997, 584] width 73 height 21
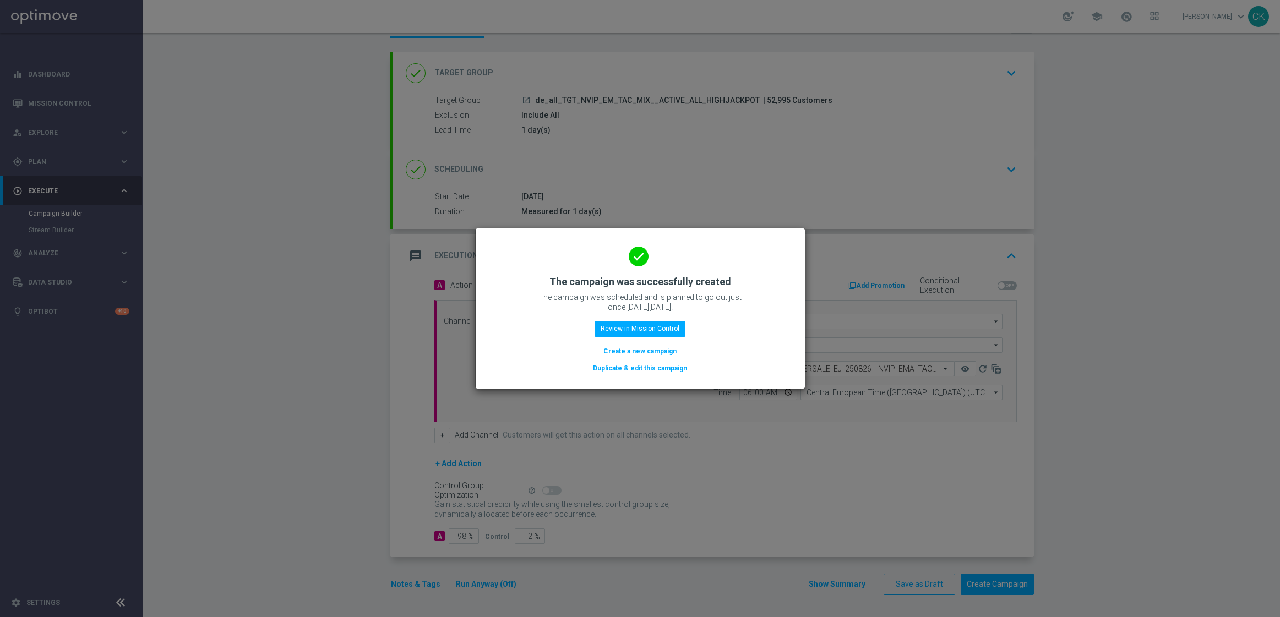
click at [630, 349] on button "Create a new campaign" at bounding box center [639, 351] width 75 height 12
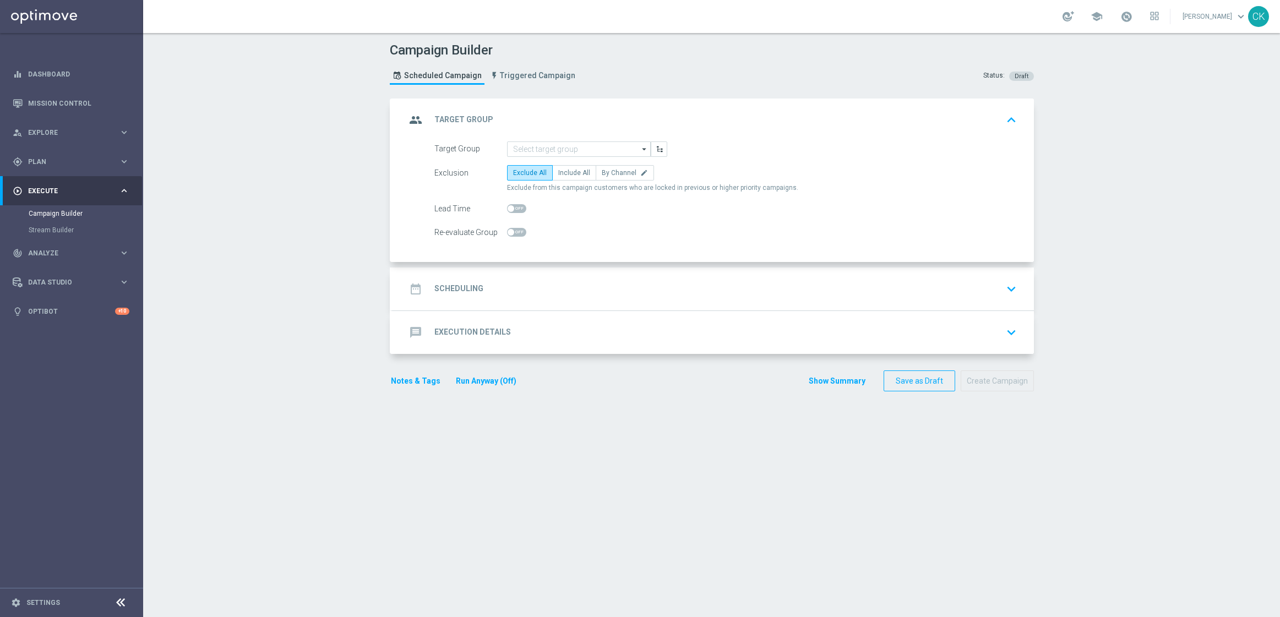
scroll to position [0, 0]
click at [578, 145] on input at bounding box center [579, 148] width 144 height 15
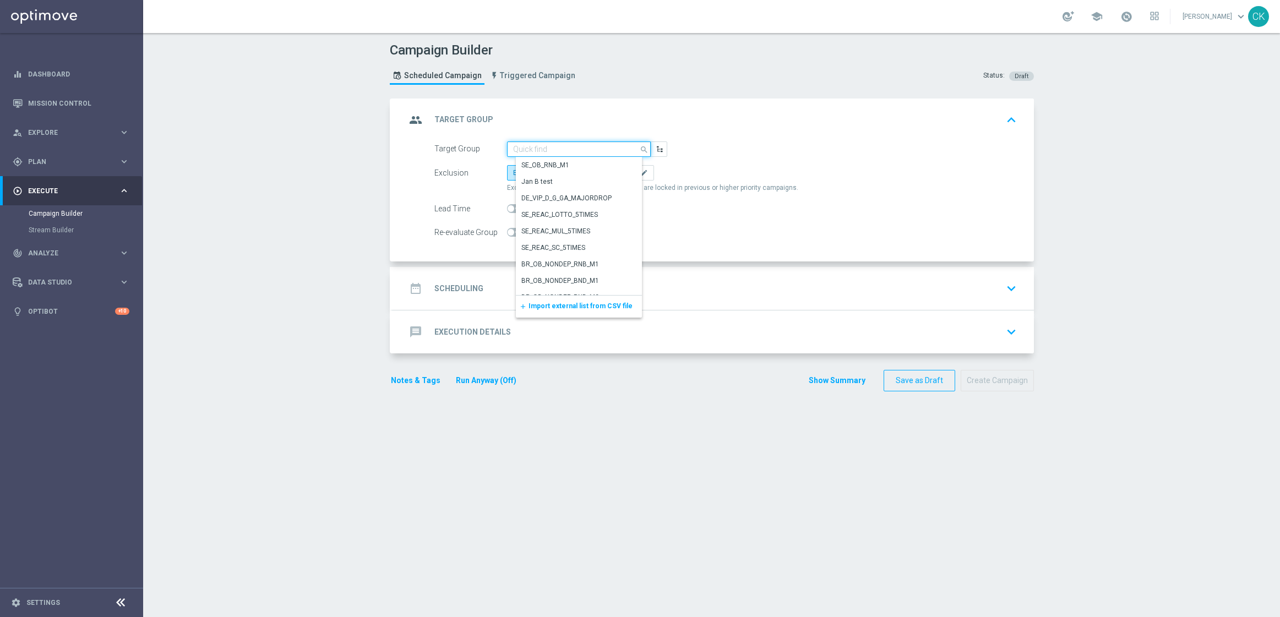
paste input "de_all_TGT_NVIP_EM_TAC_MIX__REACTIVATED_HIGHJACKPOT"
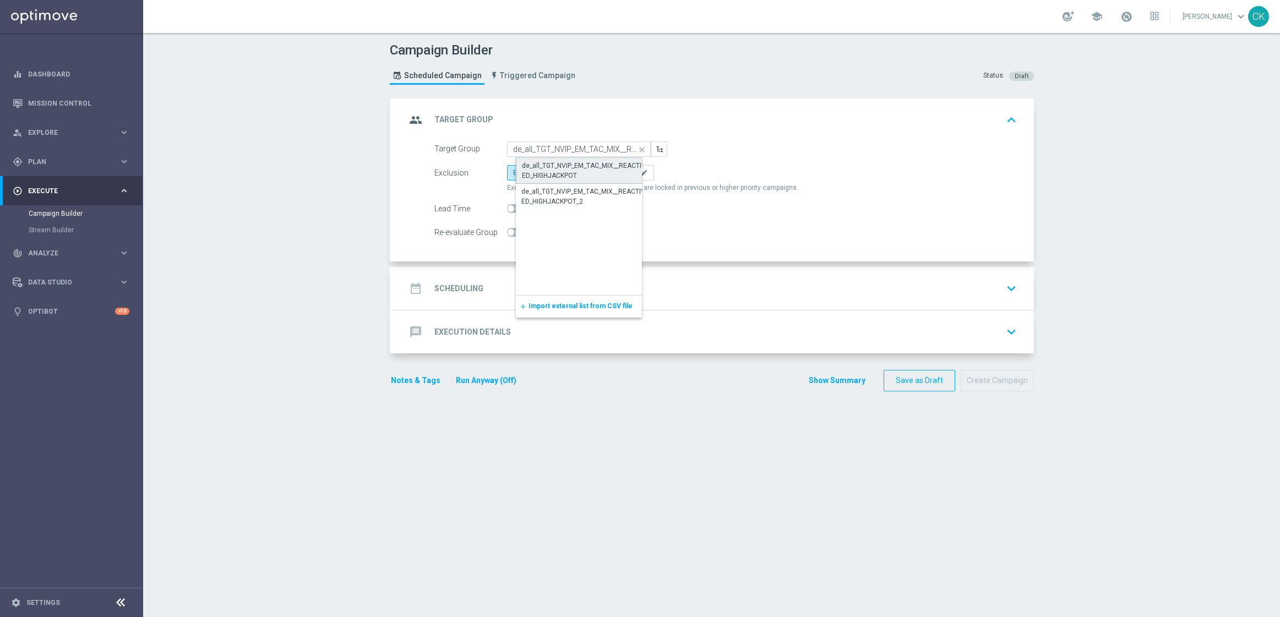
click at [574, 161] on div "de_all_TGT_NVIP_EM_TAC_MIX__REACTIVATED_HIGHJACKPOT" at bounding box center [588, 171] width 132 height 20
type input "de_all_TGT_NVIP_EM_TAC_MIX__REACTIVATED_HIGHJACKPOT"
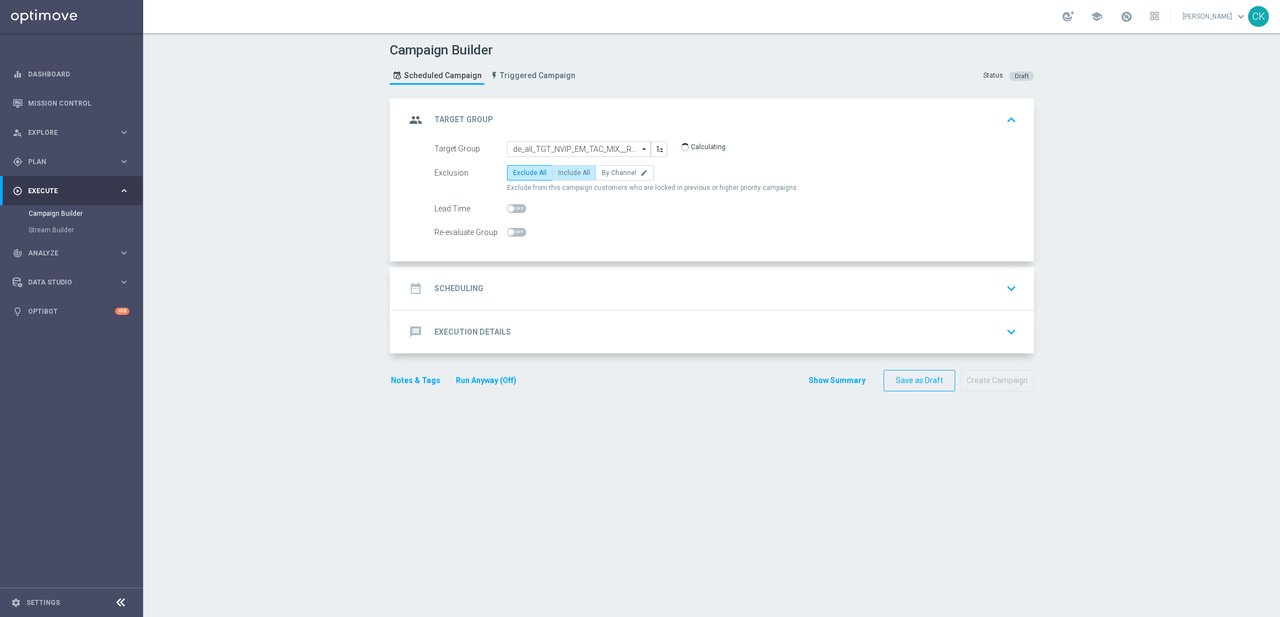
click at [570, 169] on span "Include All" at bounding box center [574, 173] width 32 height 8
click at [565, 171] on input "Include All" at bounding box center [561, 174] width 7 height 7
radio input "true"
click at [508, 206] on span at bounding box center [511, 208] width 7 height 7
click at [507, 206] on input "checkbox" at bounding box center [516, 208] width 19 height 9
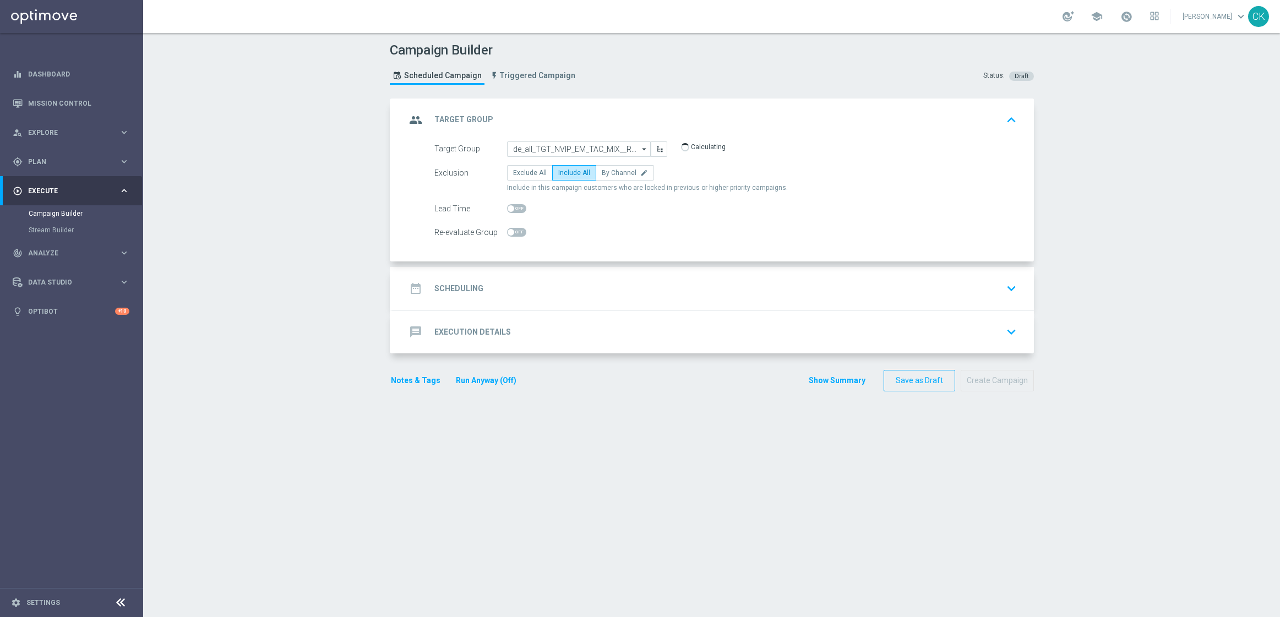
checkbox input "true"
click at [456, 286] on h2 "Scheduling" at bounding box center [458, 288] width 49 height 10
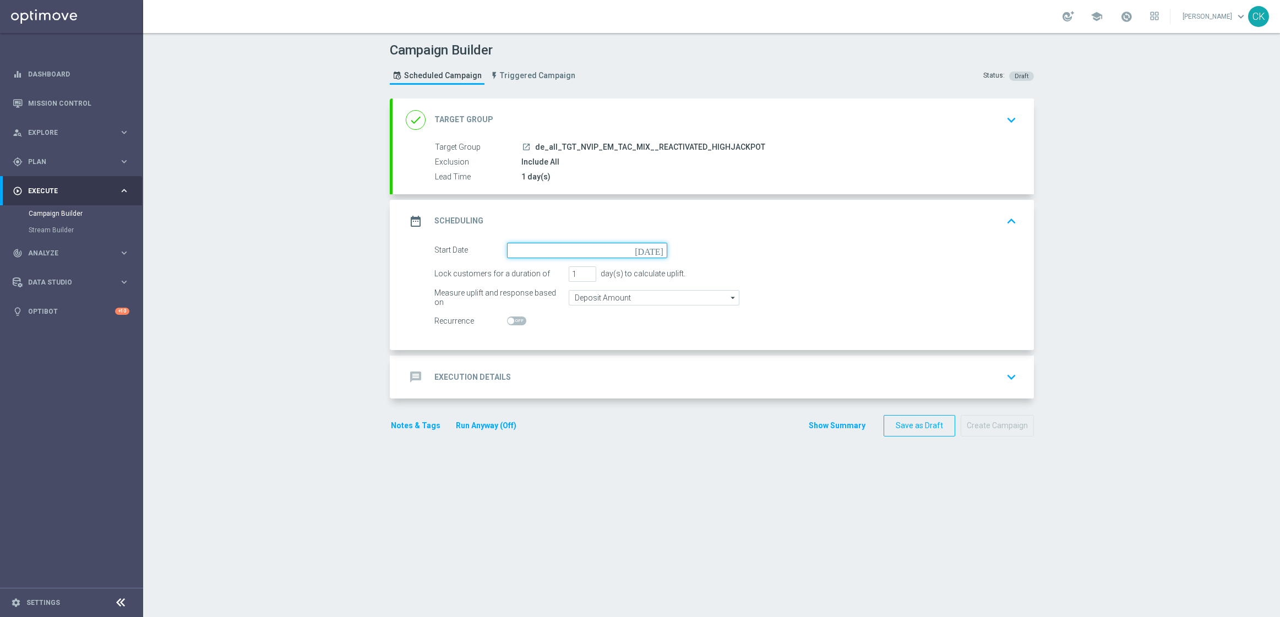
click at [568, 252] on input at bounding box center [587, 250] width 160 height 15
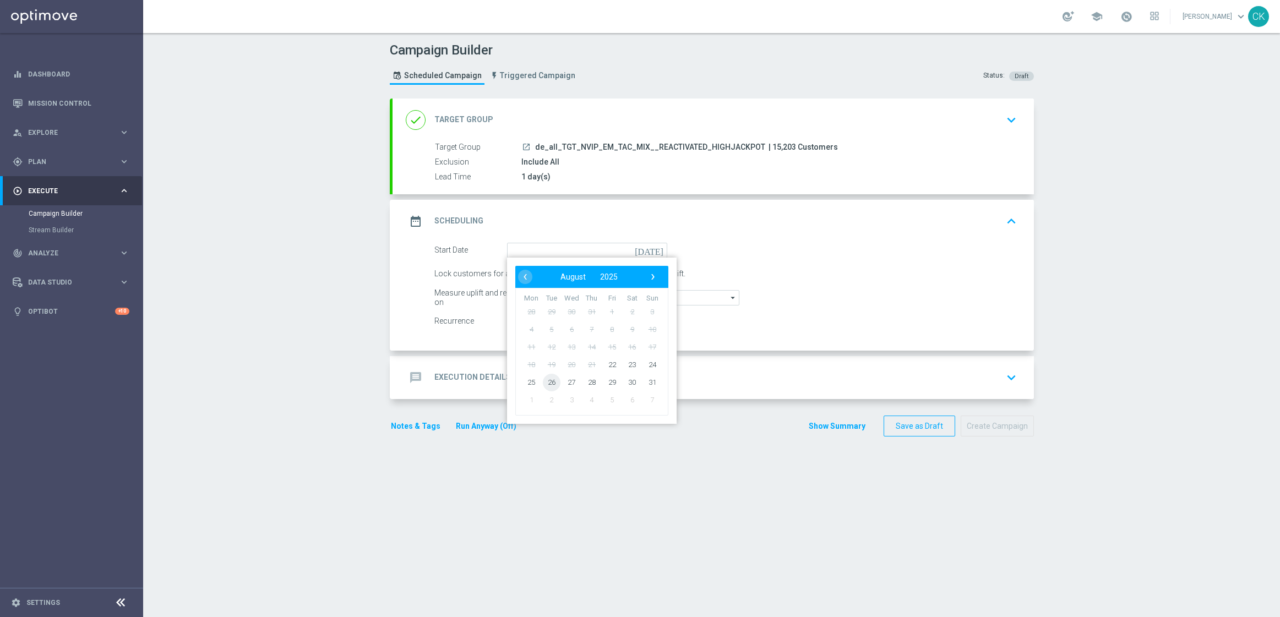
click at [547, 379] on span "26" at bounding box center [551, 382] width 18 height 18
type input "[DATE]"
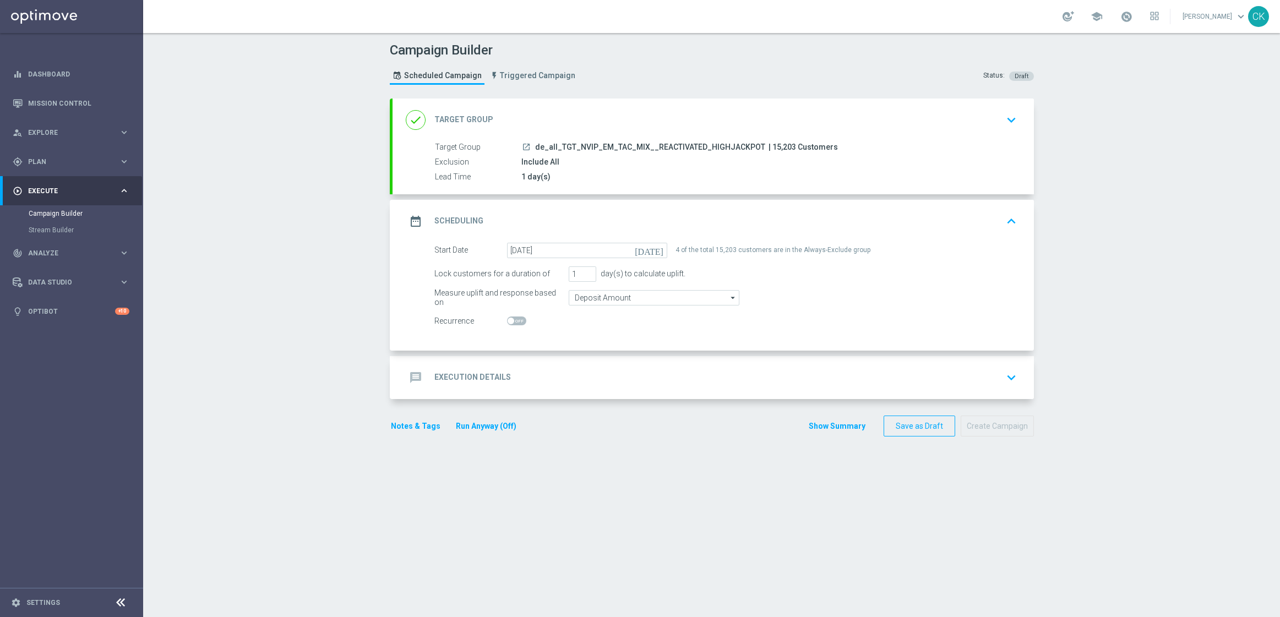
click at [472, 373] on h2 "Execution Details" at bounding box center [472, 377] width 77 height 10
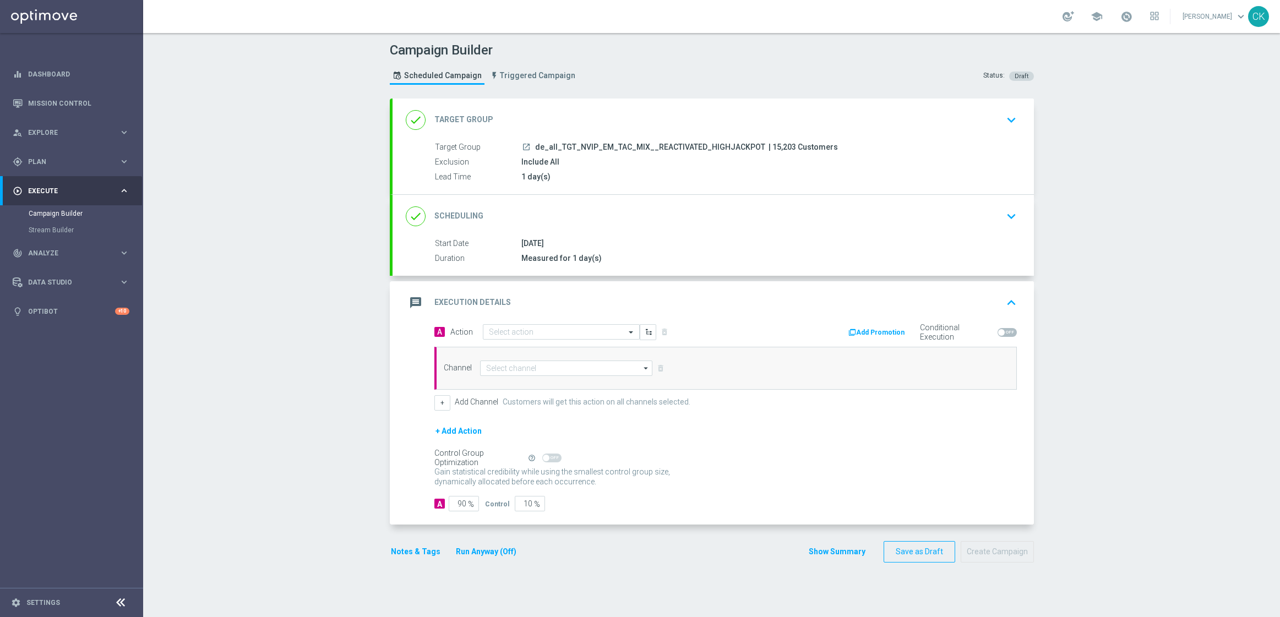
click at [569, 323] on div "message Execution Details keyboard_arrow_up" at bounding box center [712, 302] width 641 height 43
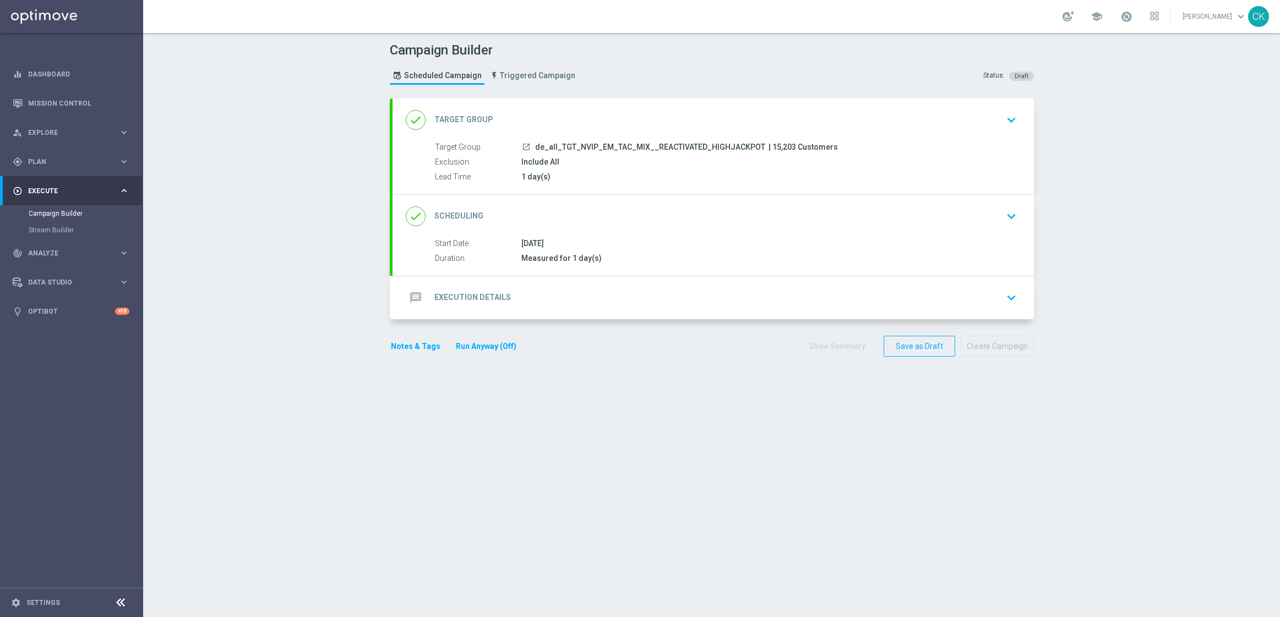
click at [523, 285] on div "message Execution Details keyboard_arrow_down" at bounding box center [712, 297] width 641 height 43
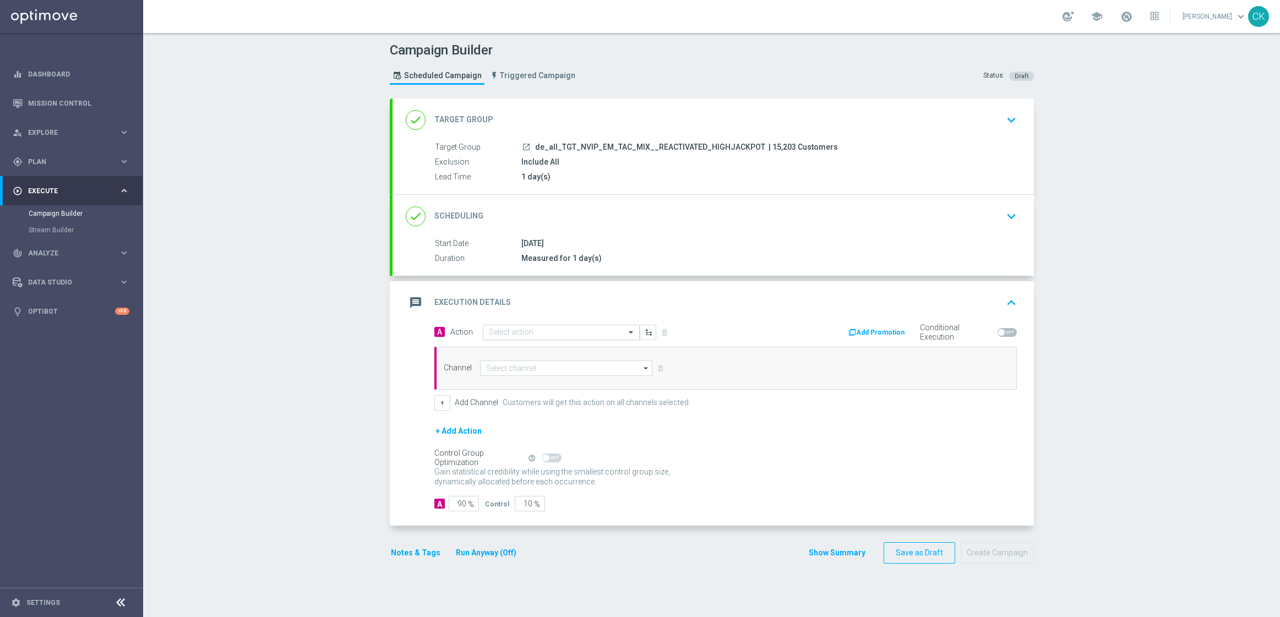
click at [539, 330] on input "text" at bounding box center [550, 332] width 123 height 9
paste input "SummerSales - EJ themed"
type input "SummerSales - EJ themed"
click at [546, 348] on label "SummerSales - EJ themed" at bounding box center [526, 351] width 75 height 9
click at [544, 373] on input at bounding box center [566, 368] width 173 height 15
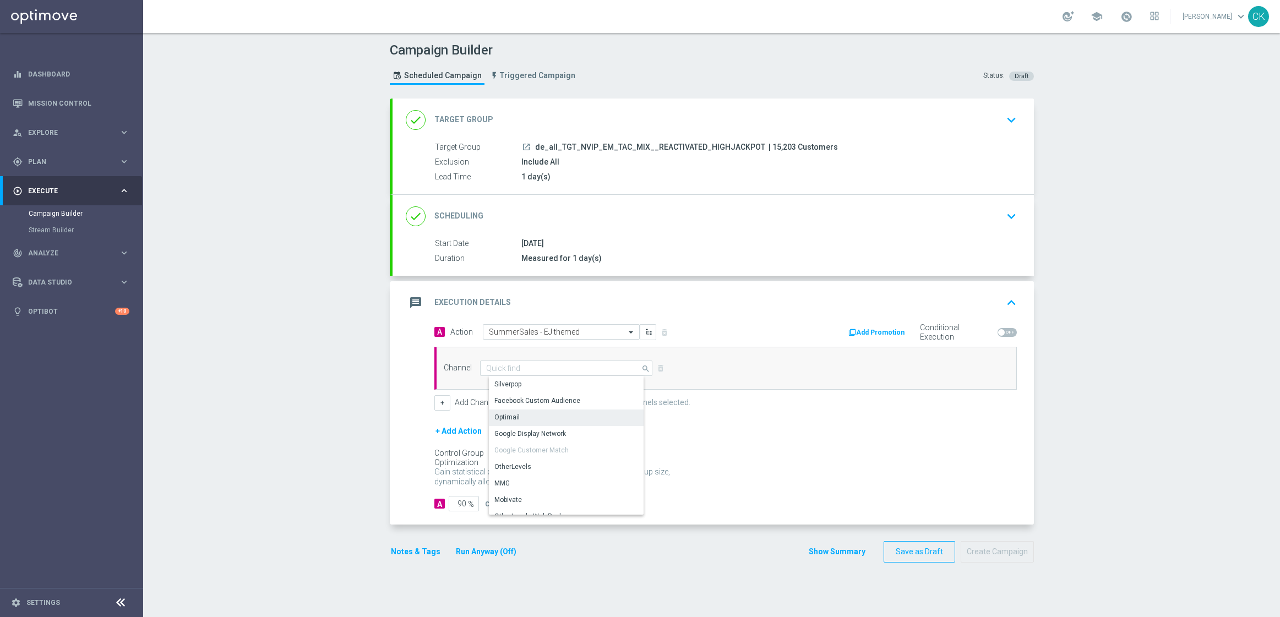
click at [544, 416] on div "Optimail" at bounding box center [570, 417] width 163 height 15
type input "Optimail"
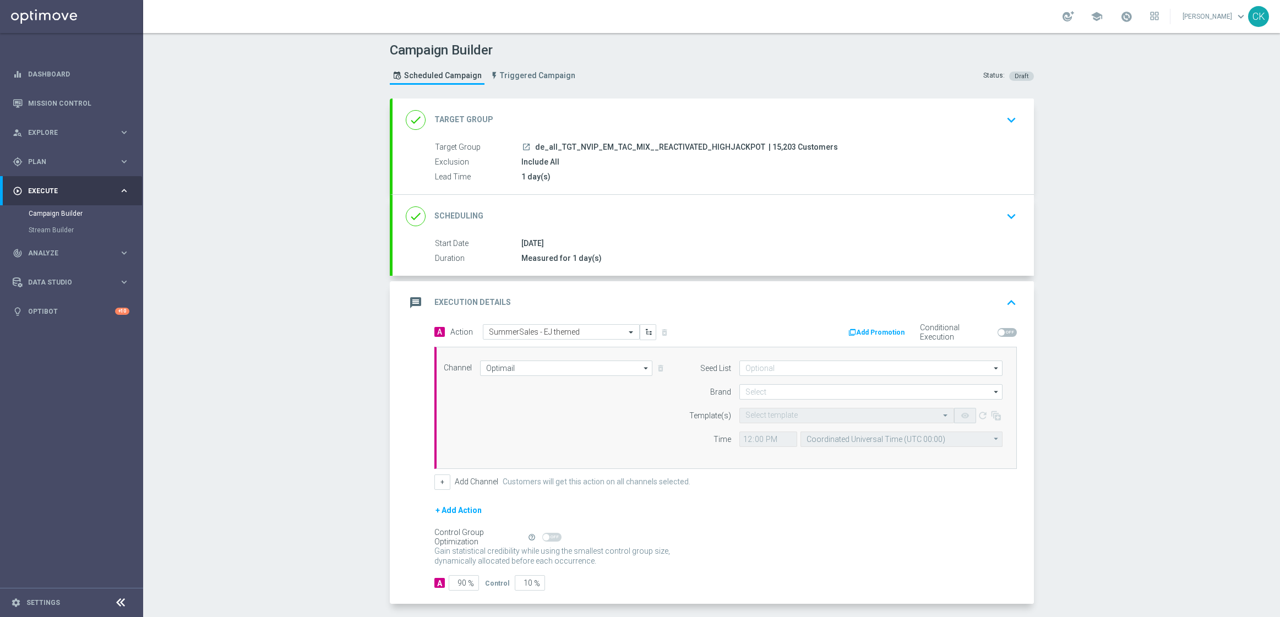
scroll to position [48, 0]
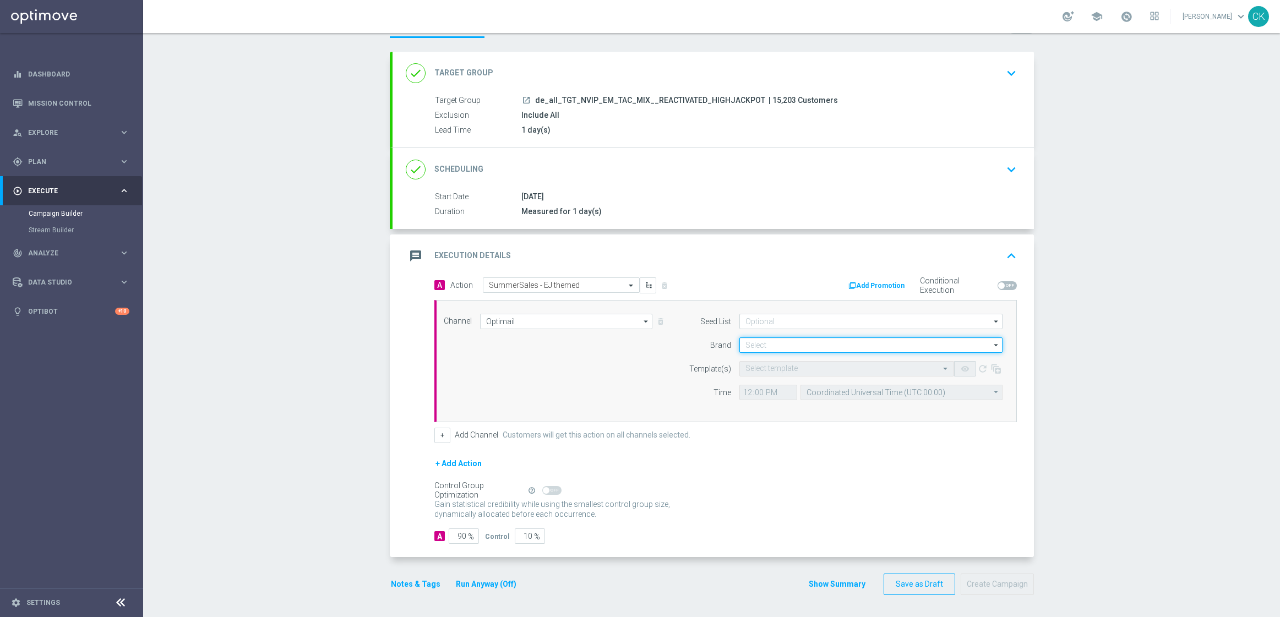
click at [789, 345] on input at bounding box center [870, 344] width 263 height 15
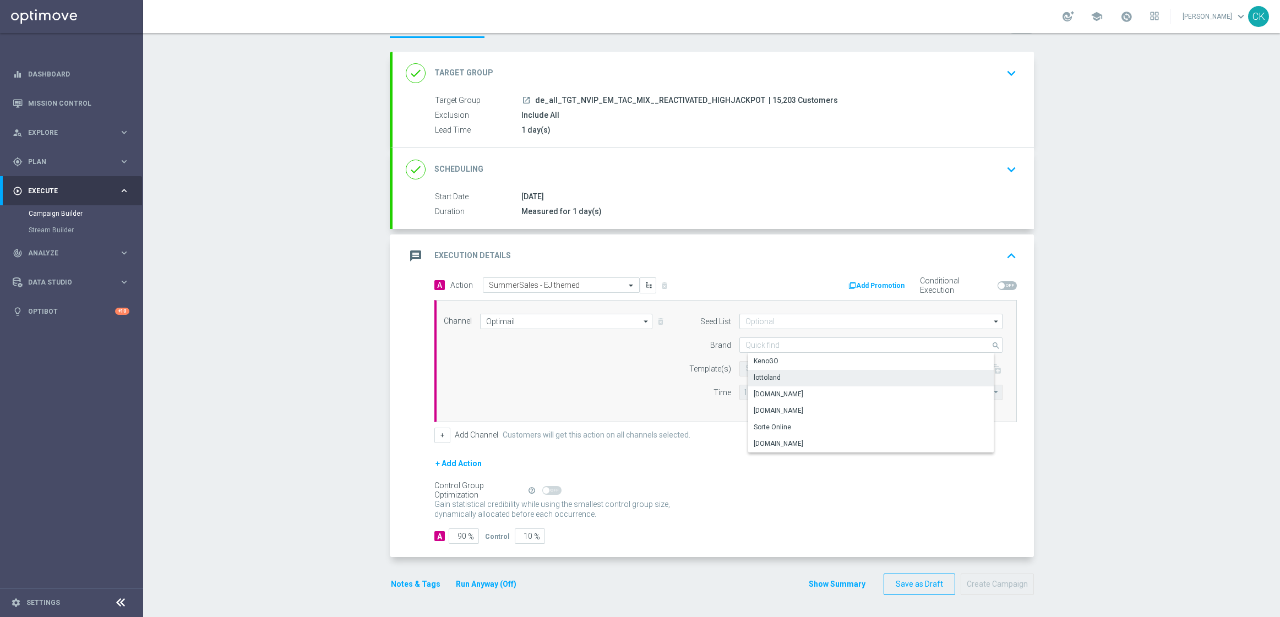
click at [767, 377] on div "lottoland" at bounding box center [767, 378] width 27 height 10
type input "lottoland"
click at [762, 368] on input "text" at bounding box center [835, 368] width 181 height 9
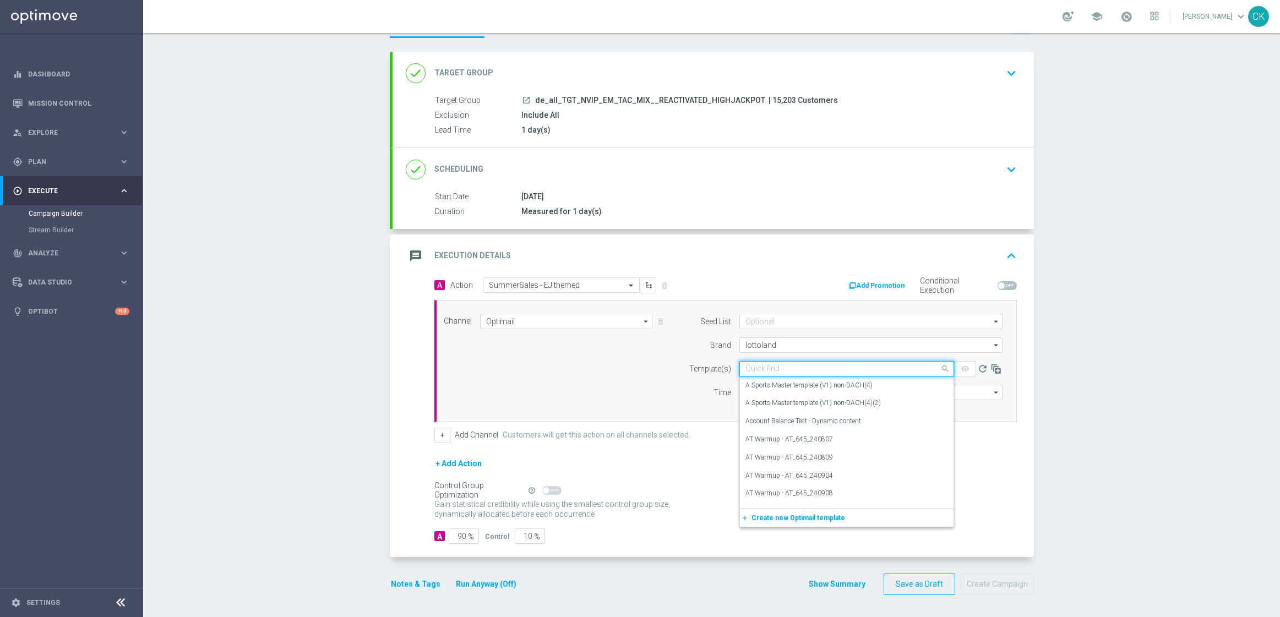
paste input "DE_REG__SUMMERSALE_EJ_250826__NVIP_EMA_TAC_MIX"
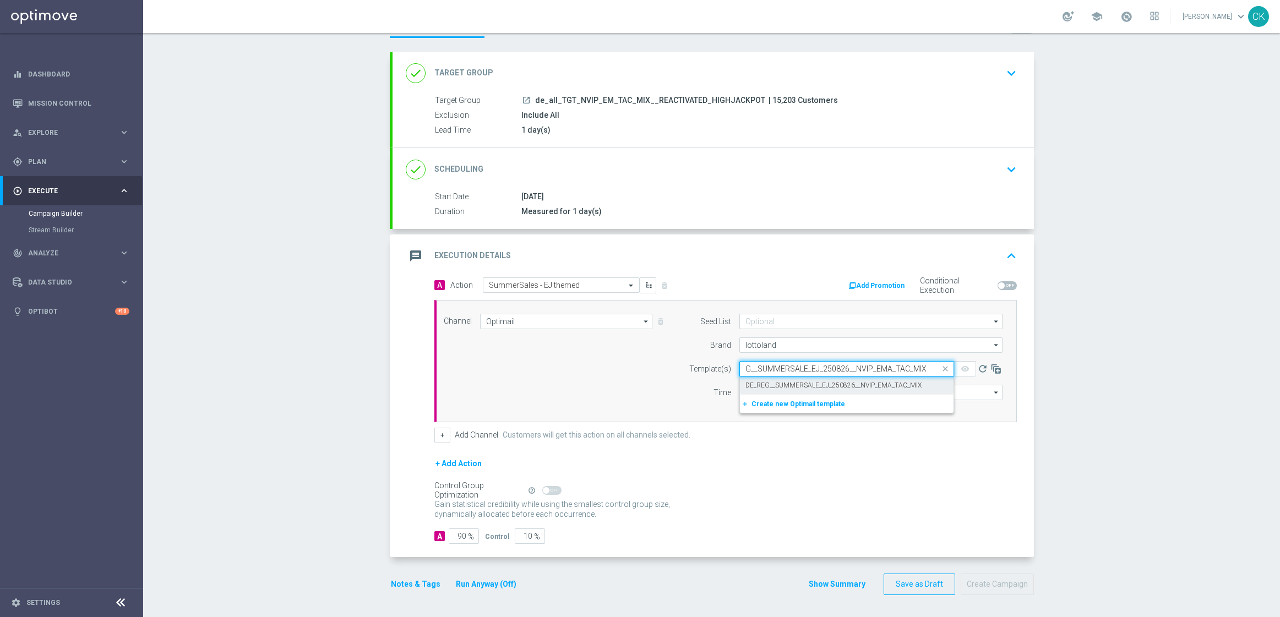
click at [752, 378] on div "DE_REG__SUMMERSALE_EJ_250826__NVIP_EMA_TAC_MIX" at bounding box center [846, 386] width 203 height 18
type input "DE_REG__SUMMERSALE_EJ_250826__NVIP_EMA_TAC_MIX"
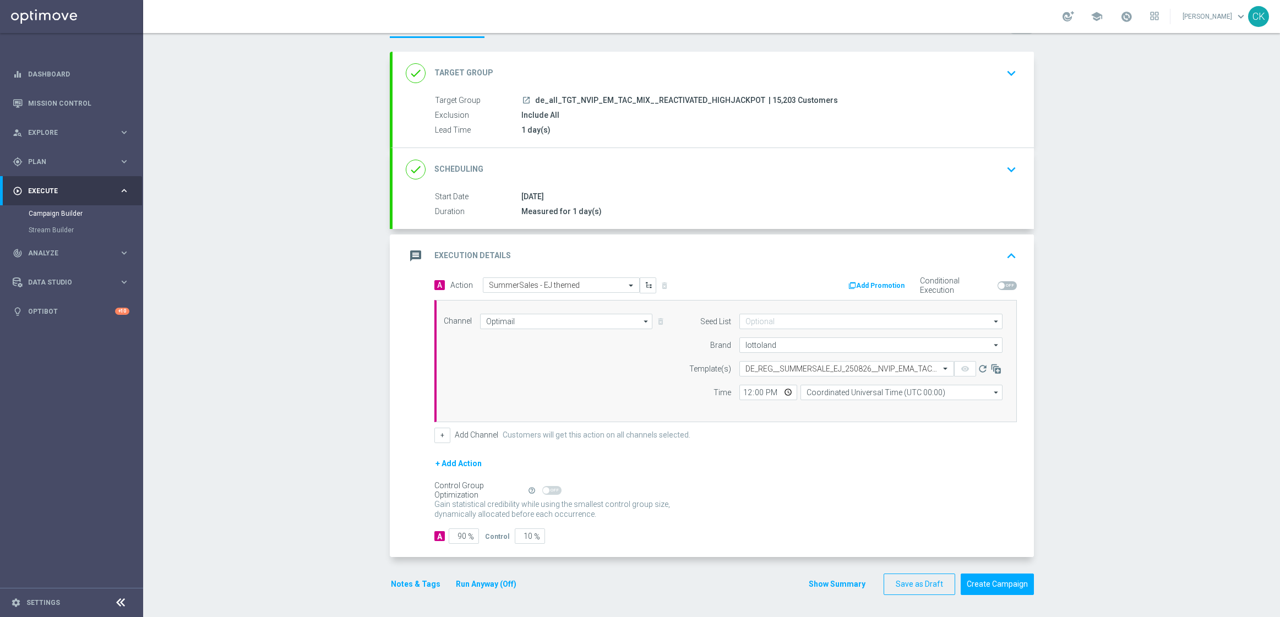
scroll to position [0, 0]
click at [743, 393] on input "12:00" at bounding box center [768, 392] width 58 height 15
type input "06:00"
click at [808, 392] on input "Coordinated Universal Time (UTC 00:00)" at bounding box center [901, 392] width 202 height 15
click at [817, 408] on div "Central European Time ([GEOGRAPHIC_DATA]) (UTC +02:00)" at bounding box center [905, 408] width 180 height 10
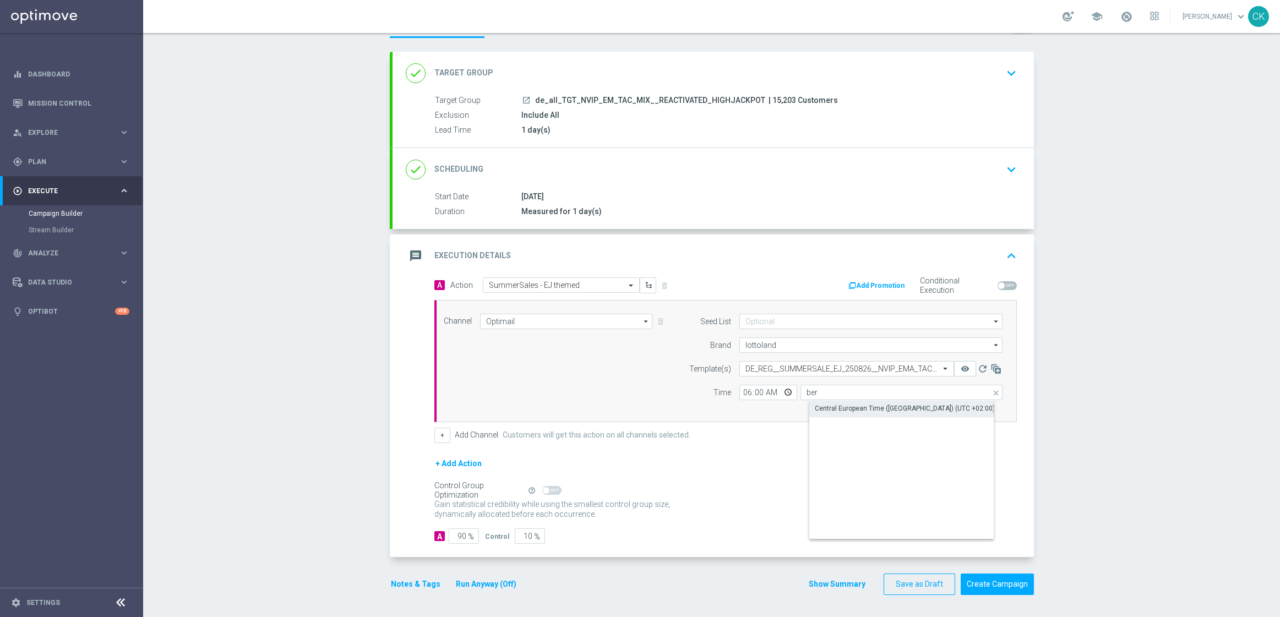
type input "Central European Time ([GEOGRAPHIC_DATA]) (UTC +02:00)"
click at [461, 536] on input "90" at bounding box center [464, 535] width 30 height 15
type input "9"
type input "91"
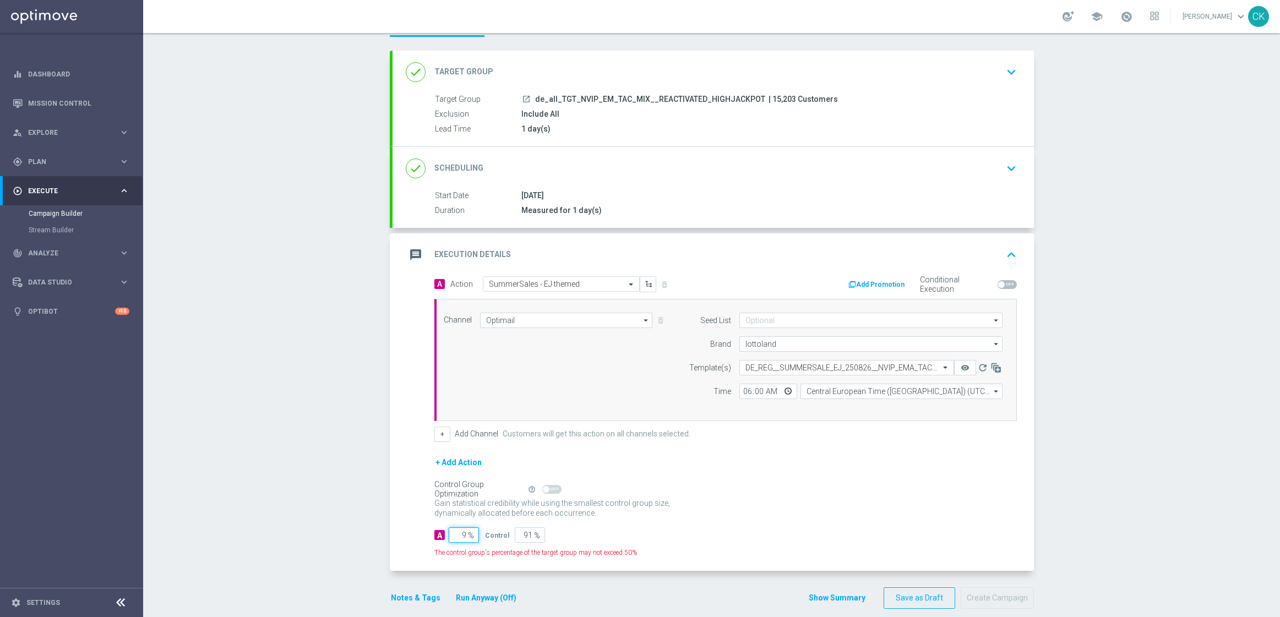
type input "98"
type input "2"
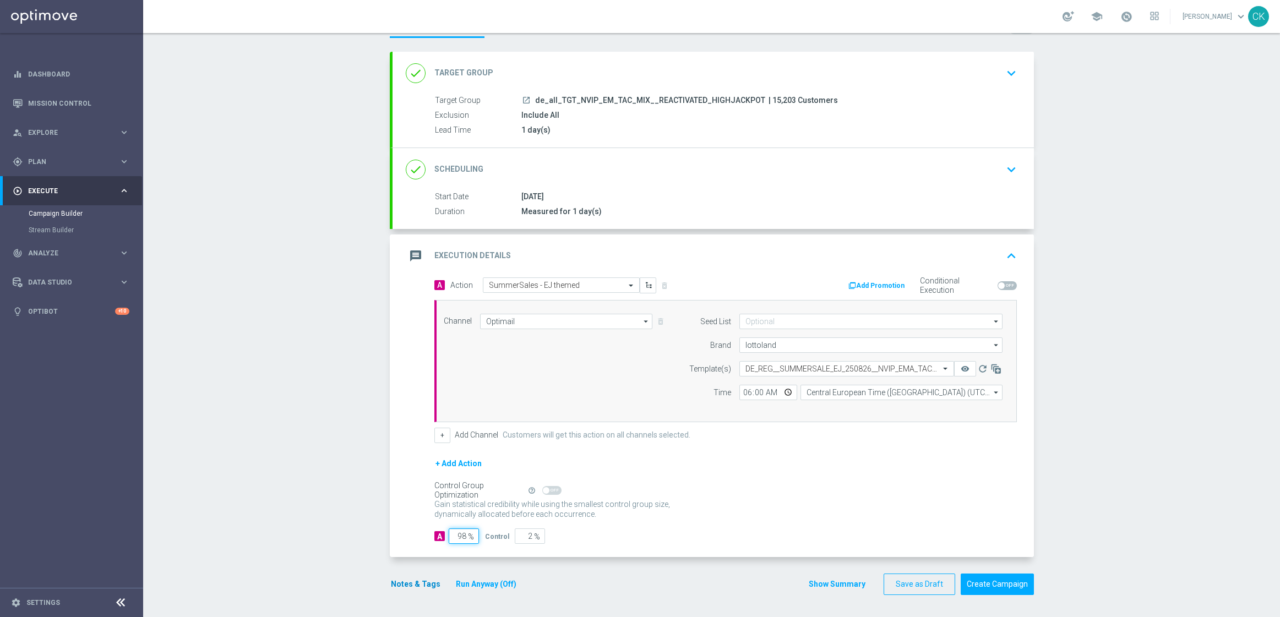
type input "98"
click at [405, 585] on button "Notes & Tags" at bounding box center [416, 584] width 52 height 14
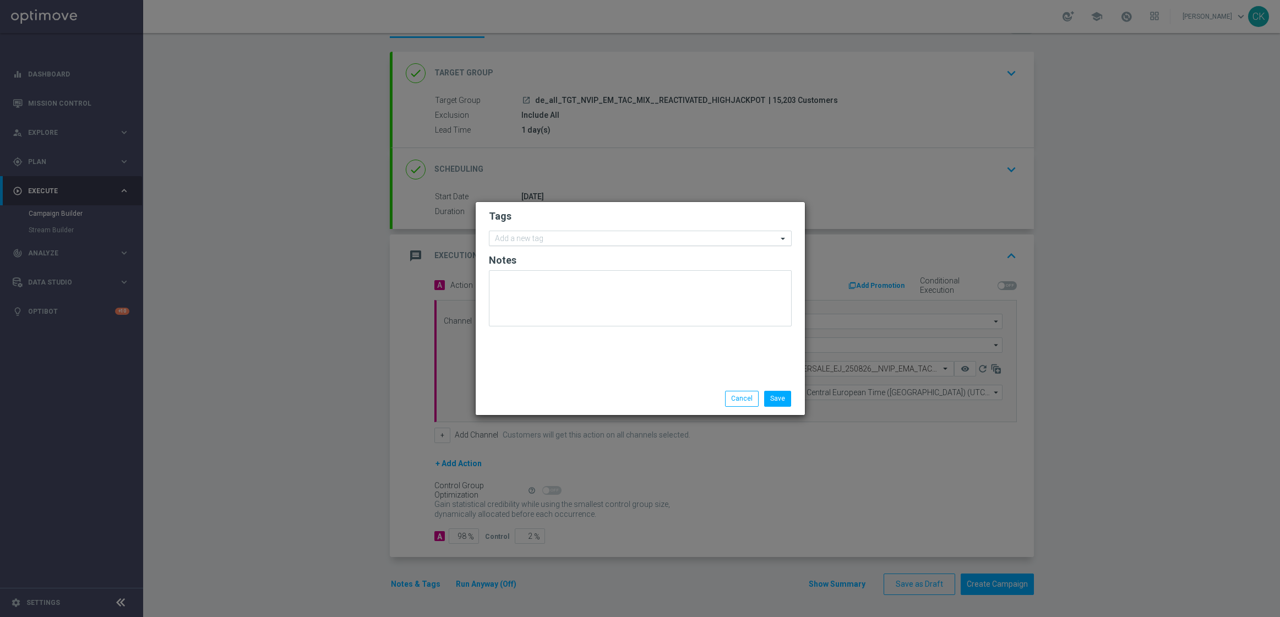
click at [552, 242] on input "text" at bounding box center [636, 238] width 282 height 9
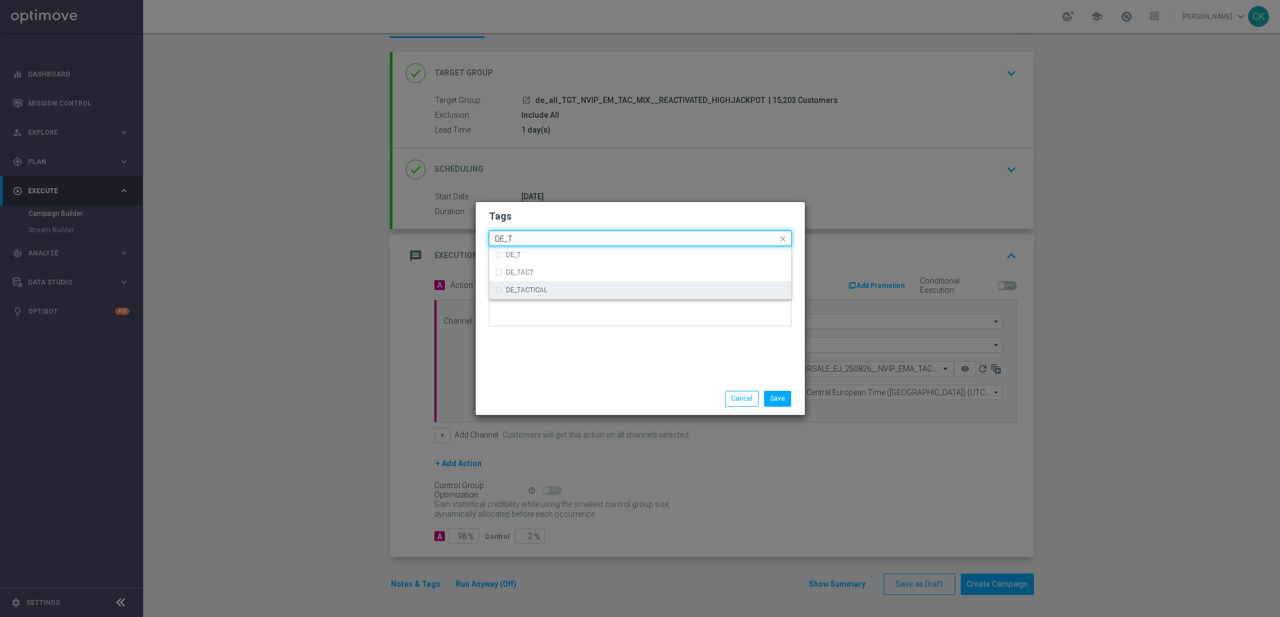
click at [533, 292] on label "DE_TACTICAL" at bounding box center [526, 290] width 41 height 7
type input "DE_T"
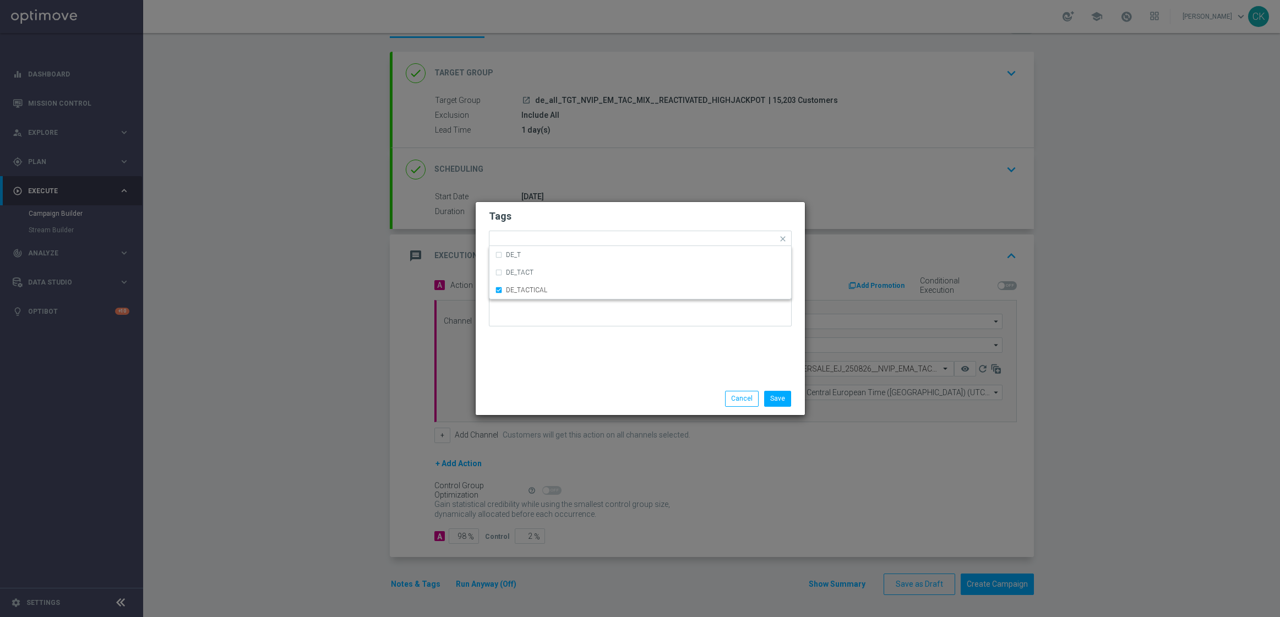
click at [548, 378] on div "Tags Quick find × DE_TACTICAL DE_T DE_TACT DE_TACTICAL Notes" at bounding box center [640, 292] width 329 height 181
click at [777, 399] on button "Save" at bounding box center [777, 398] width 27 height 15
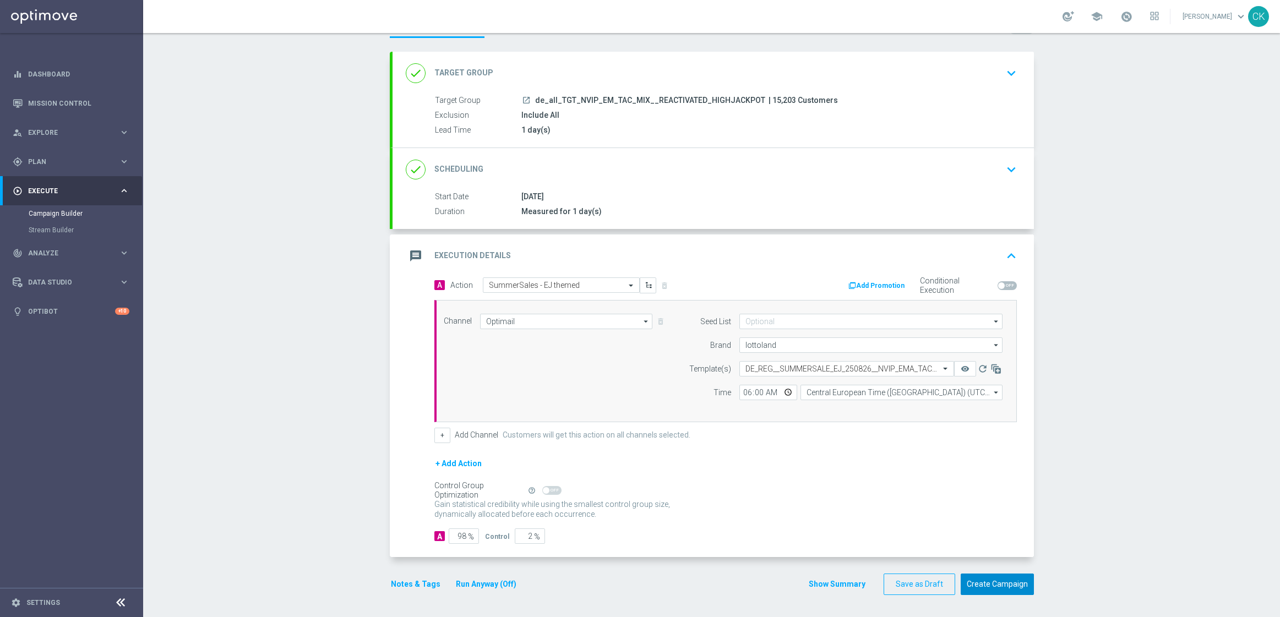
click at [1005, 588] on button "Create Campaign" at bounding box center [997, 584] width 73 height 21
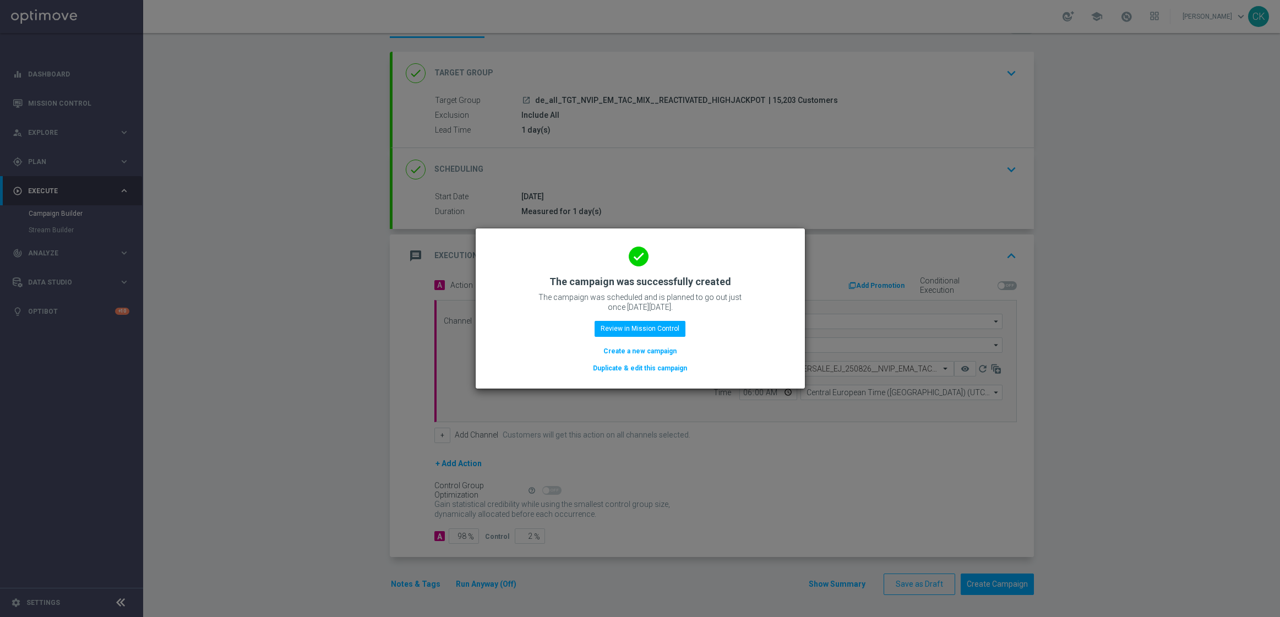
click at [652, 348] on button "Create a new campaign" at bounding box center [639, 351] width 75 height 12
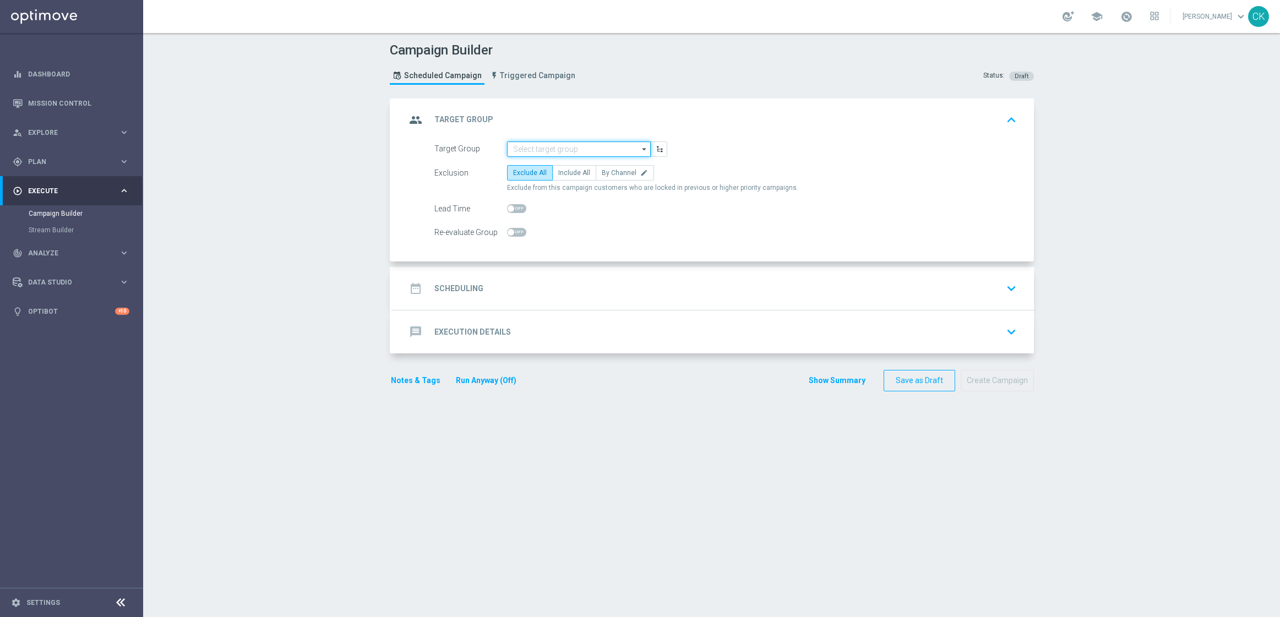
click at [564, 148] on input at bounding box center [579, 148] width 144 height 15
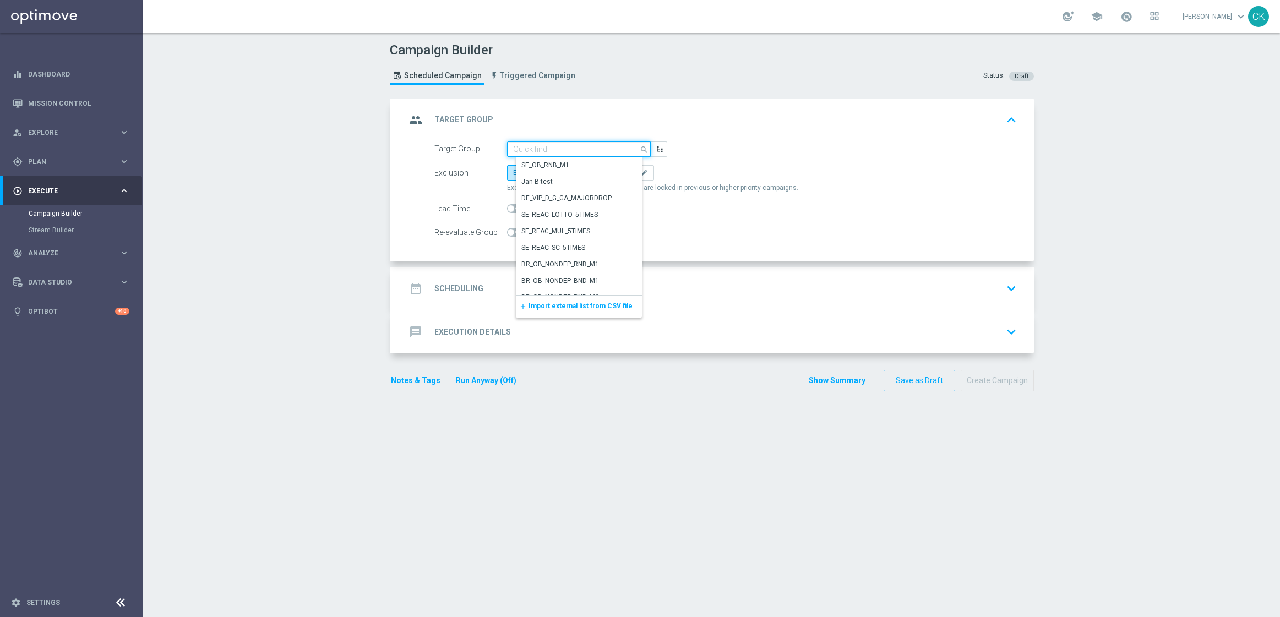
paste input "de_all_TGT_NVIP_EM_TAC_MIX__CHURNED_HIGHJACKPOT"
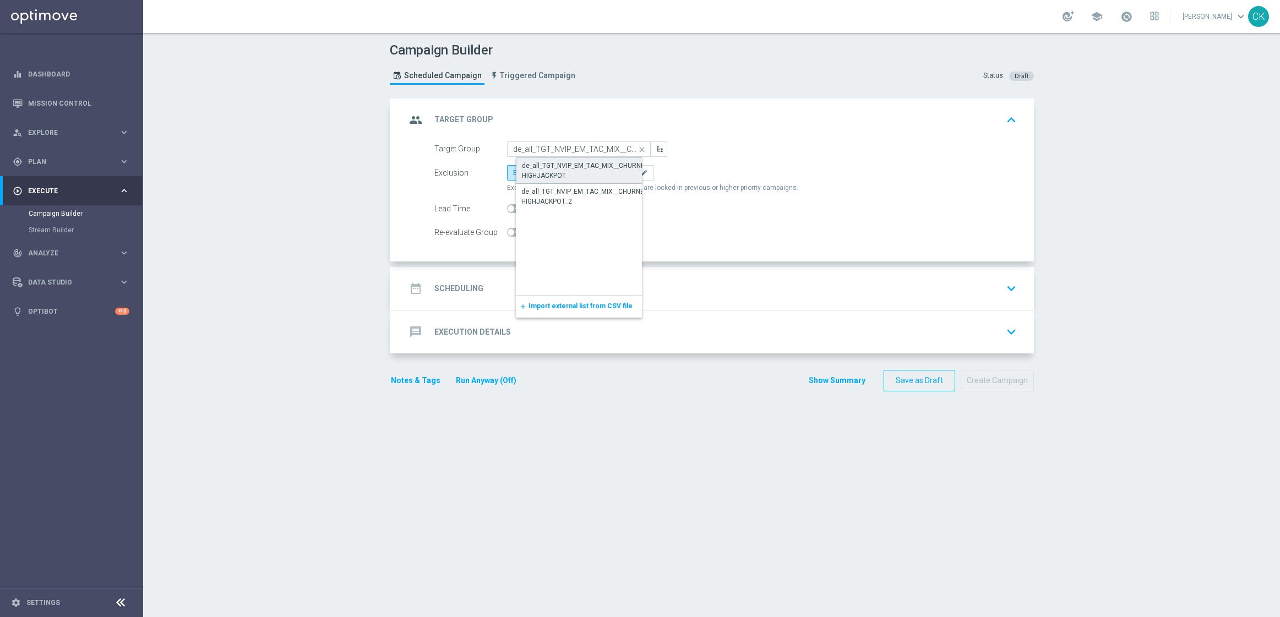
click at [565, 168] on div "de_all_TGT_NVIP_EM_TAC_MIX__CHURNED_HIGHJACKPOT" at bounding box center [588, 171] width 132 height 20
type input "de_all_TGT_NVIP_EM_TAC_MIX__CHURNED_HIGHJACKPOT"
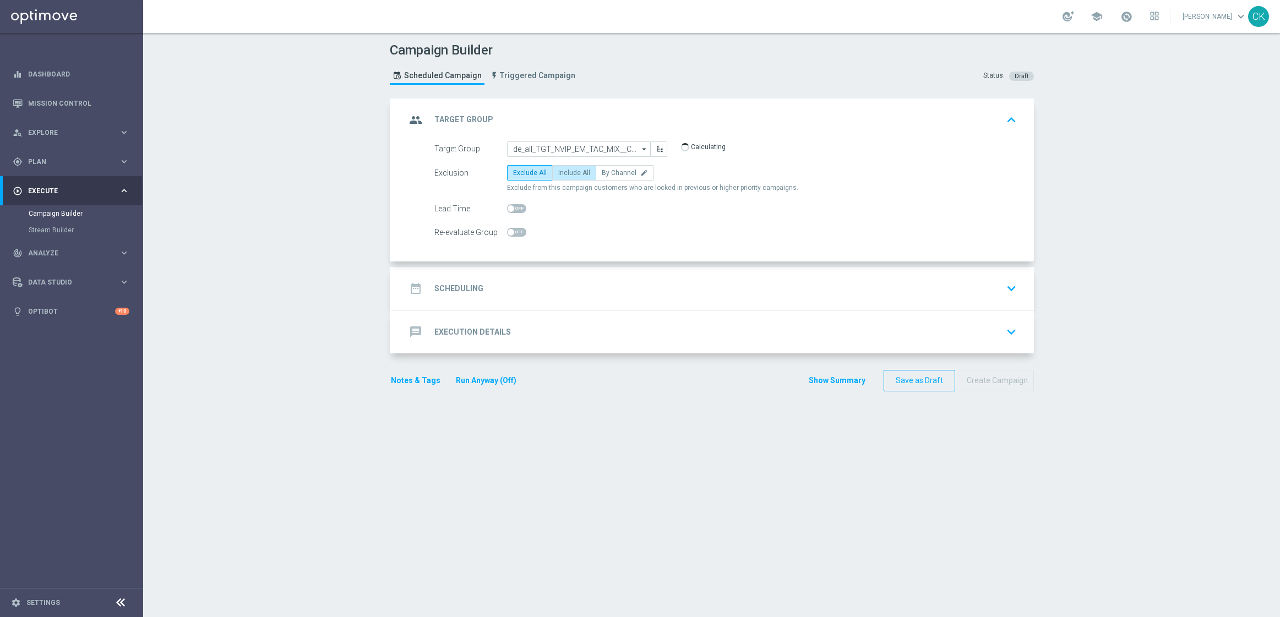
click at [566, 173] on span "Include All" at bounding box center [574, 173] width 32 height 8
click at [565, 173] on input "Include All" at bounding box center [561, 174] width 7 height 7
radio input "true"
click at [508, 208] on span at bounding box center [511, 208] width 7 height 7
click at [508, 208] on input "checkbox" at bounding box center [516, 208] width 19 height 9
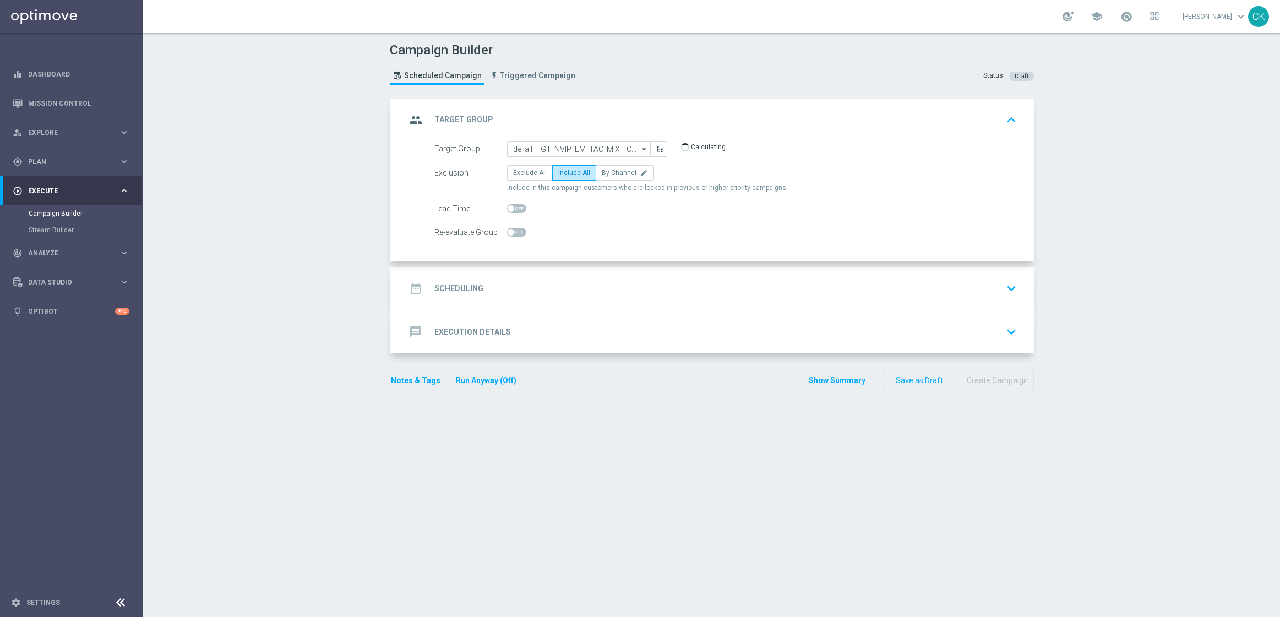
checkbox input "true"
click at [463, 290] on h2 "Scheduling" at bounding box center [458, 288] width 49 height 10
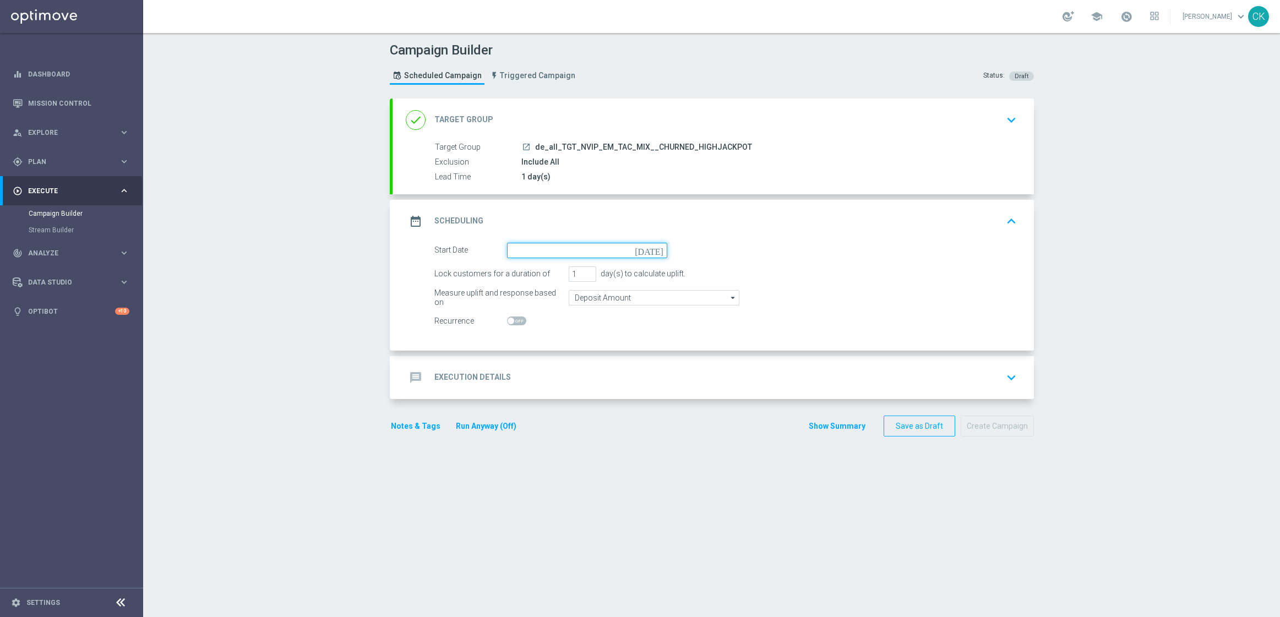
click at [553, 254] on input at bounding box center [587, 250] width 160 height 15
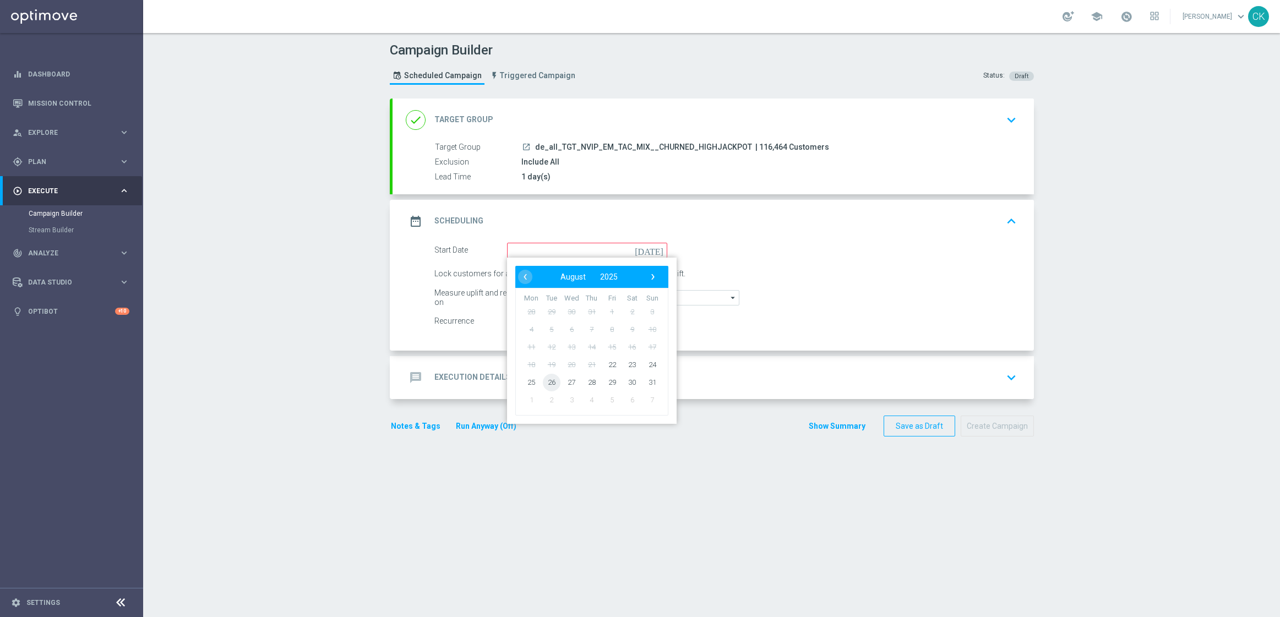
click at [548, 381] on span "26" at bounding box center [551, 382] width 18 height 18
type input "[DATE]"
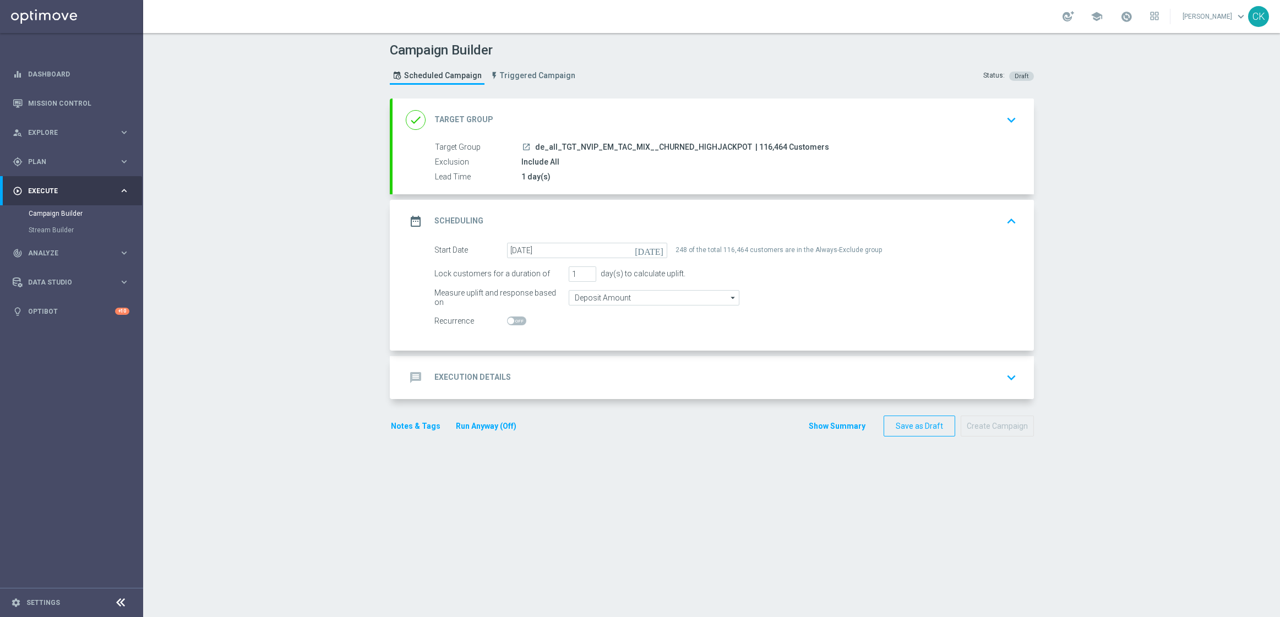
click at [459, 380] on h2 "Execution Details" at bounding box center [472, 377] width 77 height 10
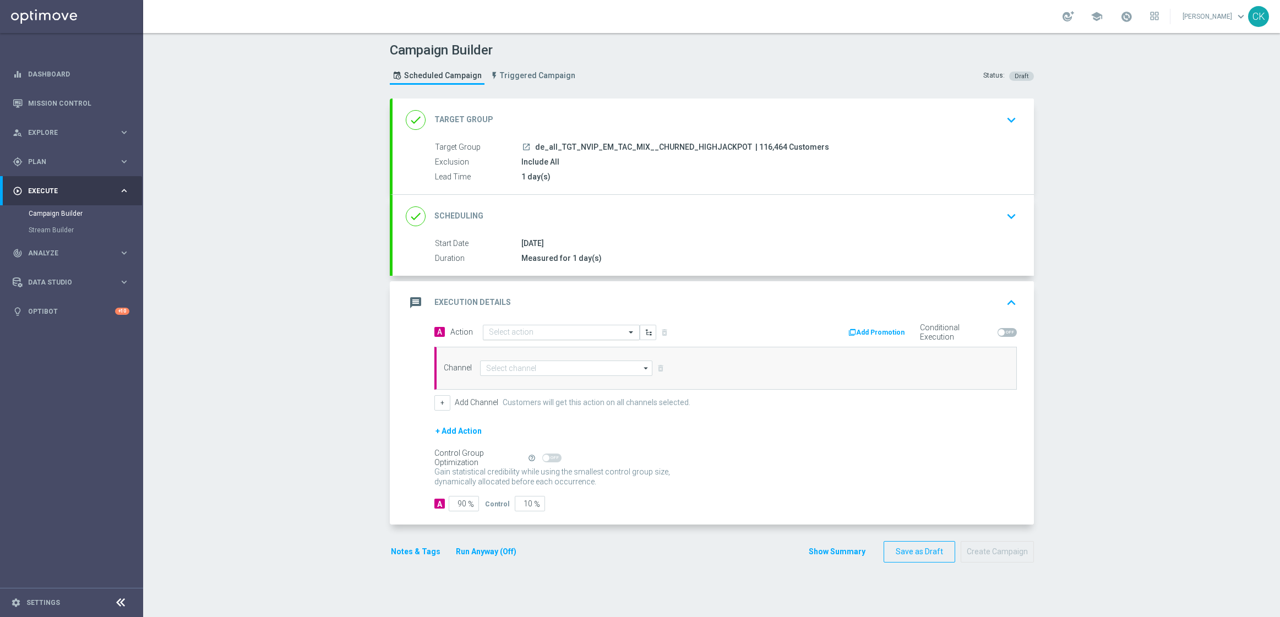
click at [553, 332] on input "text" at bounding box center [550, 332] width 123 height 9
paste input "SummerSales - EJ themed"
type input "SummerSales - EJ themed"
click at [550, 345] on div "SummerSales - EJ themed edit" at bounding box center [561, 351] width 145 height 18
click at [533, 365] on input at bounding box center [566, 368] width 173 height 15
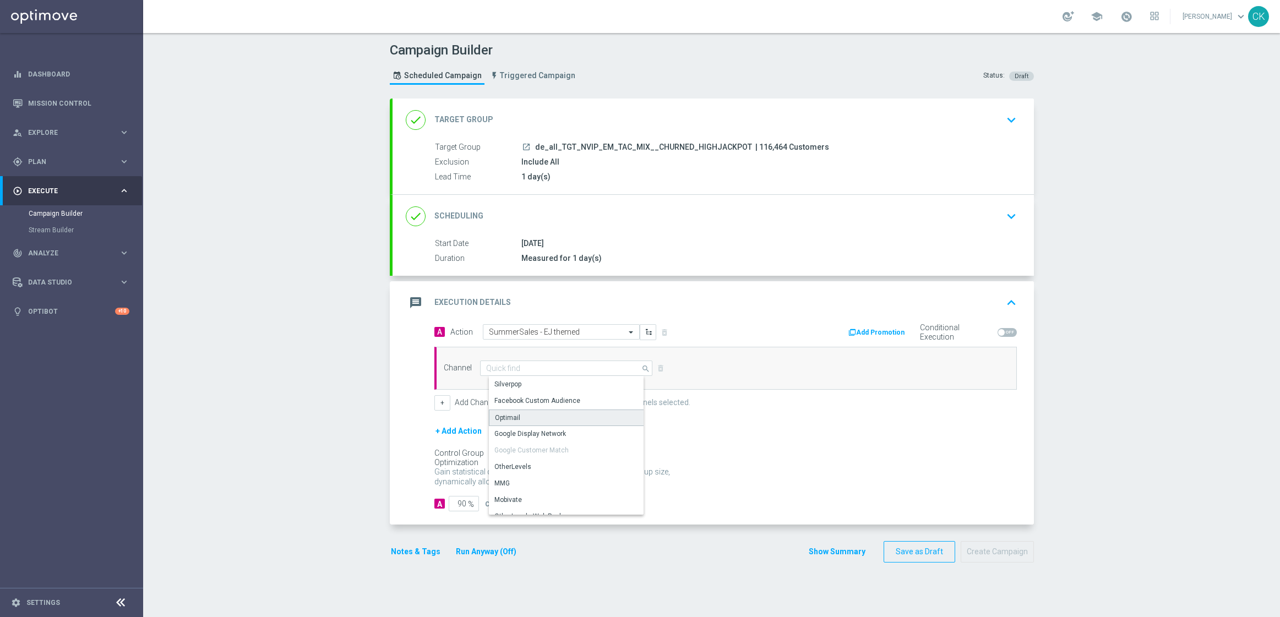
click at [517, 411] on div "Optimail" at bounding box center [570, 418] width 163 height 17
type input "Optimail"
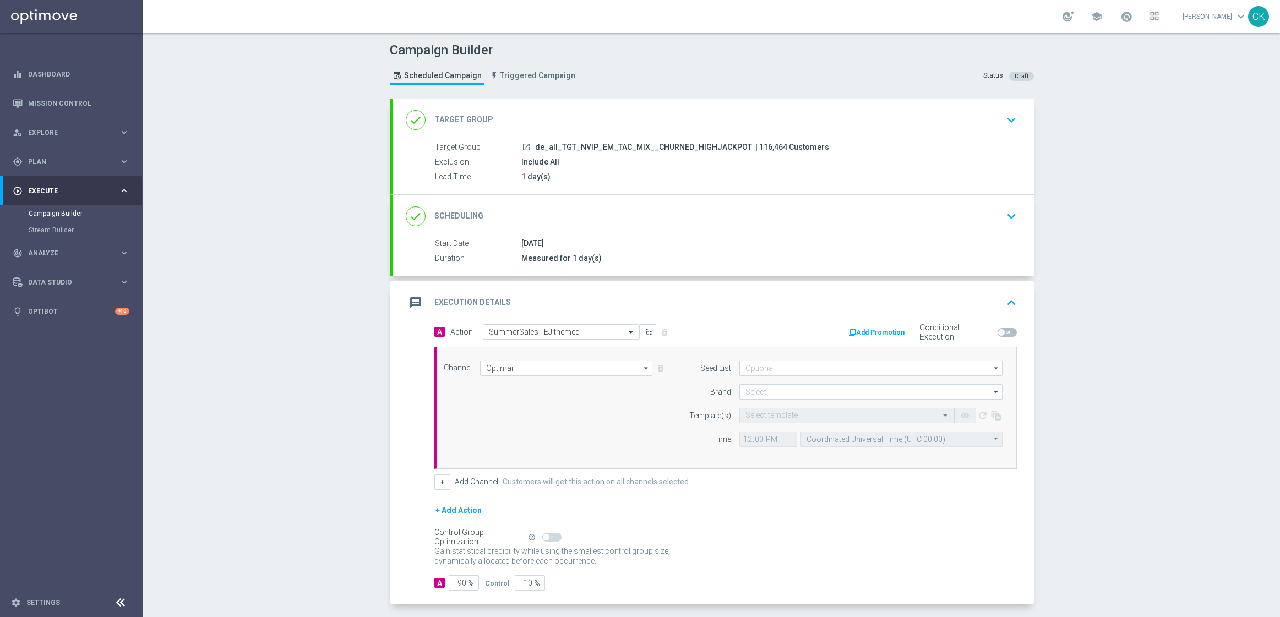
scroll to position [48, 0]
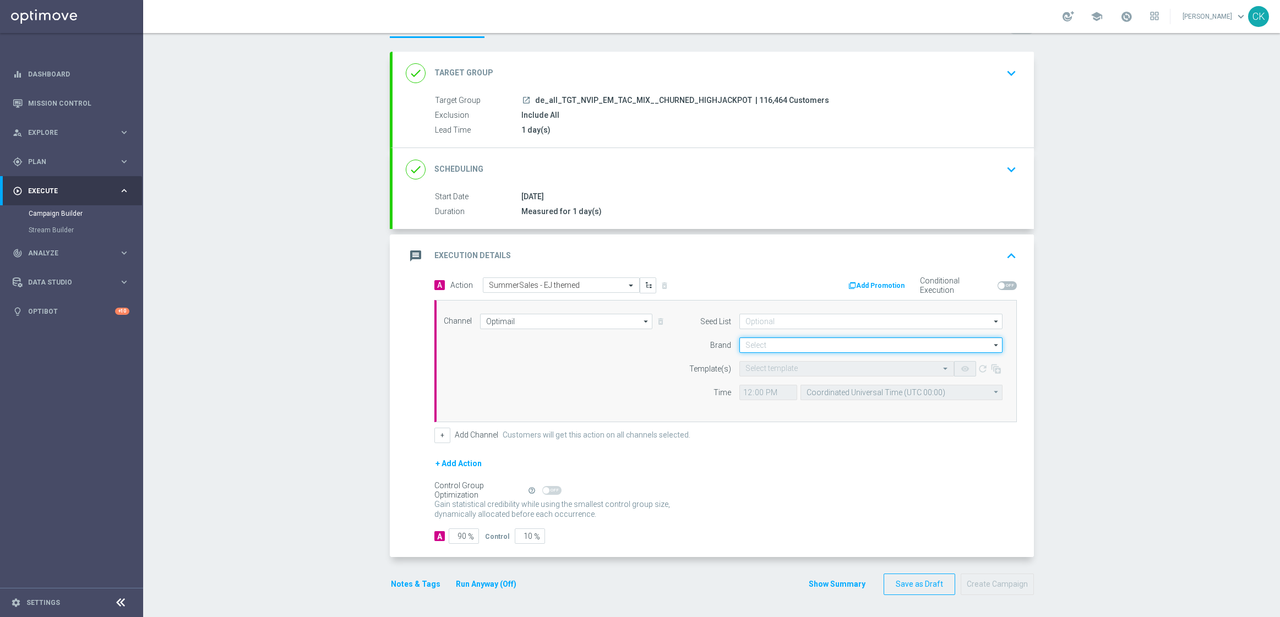
click at [803, 345] on input at bounding box center [870, 344] width 263 height 15
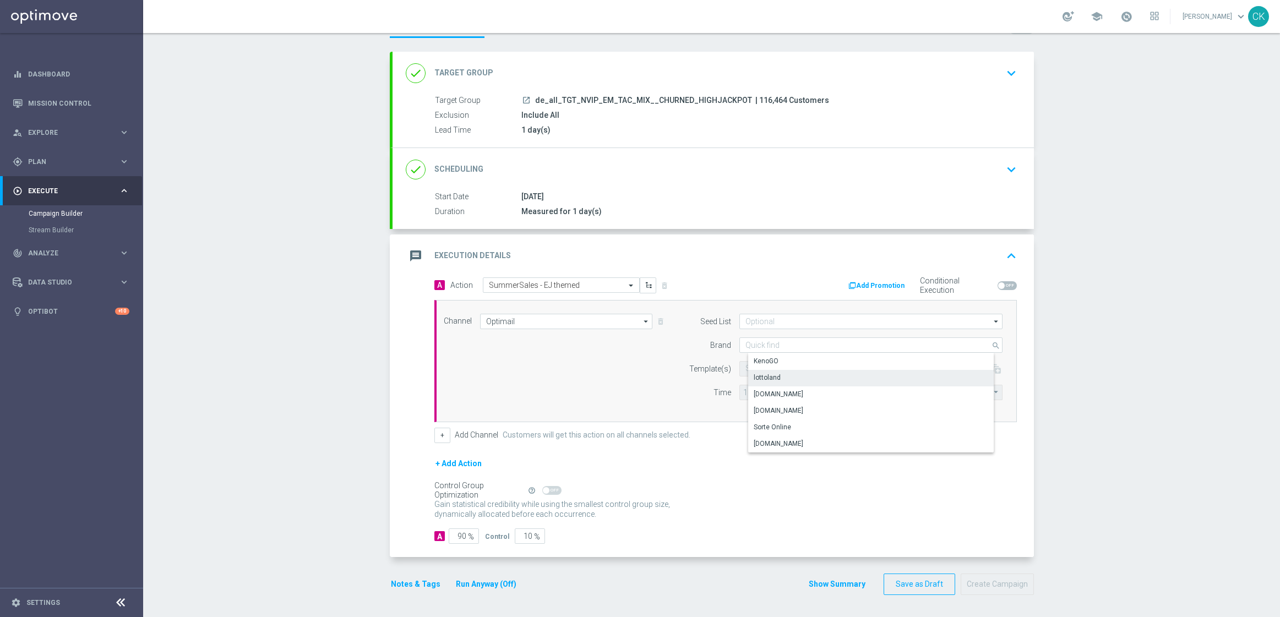
click at [789, 376] on div "lottoland" at bounding box center [879, 377] width 263 height 15
type input "lottoland"
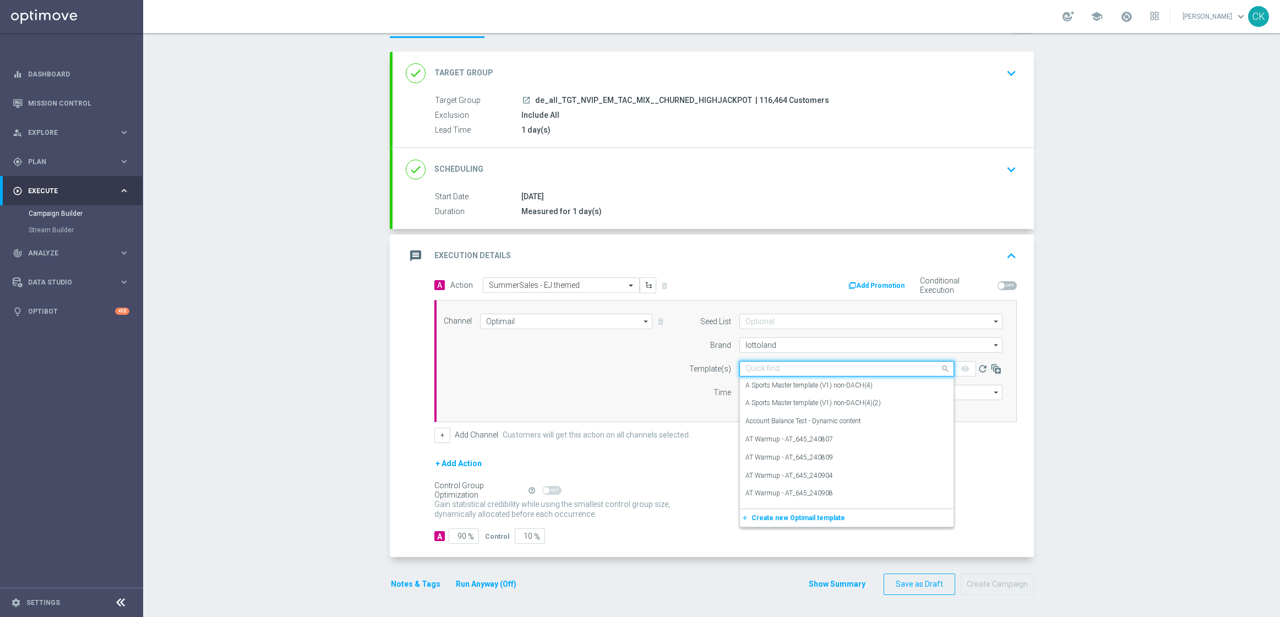
click at [781, 368] on input "text" at bounding box center [835, 368] width 181 height 9
paste input "DE_REG__SUMMERSALE_EJ_250826__NVIP_EMA_TAC_MIX"
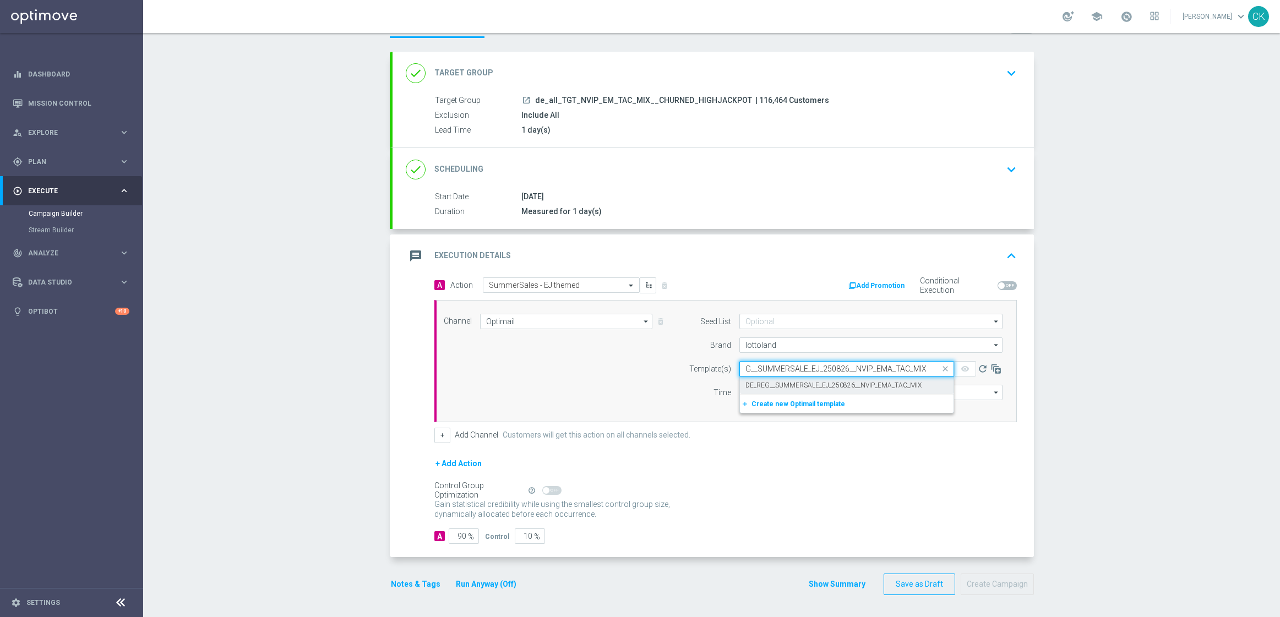
click at [772, 381] on label "DE_REG__SUMMERSALE_EJ_250826__NVIP_EMA_TAC_MIX" at bounding box center [833, 385] width 176 height 9
type input "DE_REG__SUMMERSALE_EJ_250826__NVIP_EMA_TAC_MIX"
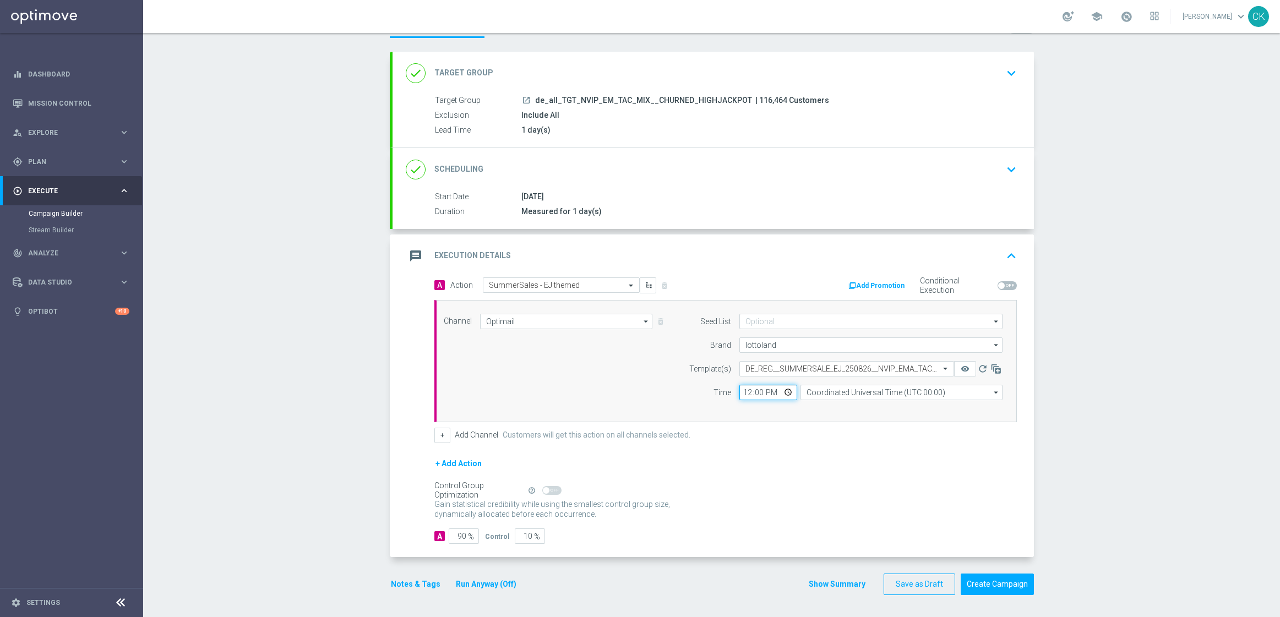
click at [742, 391] on input "12:00" at bounding box center [768, 392] width 58 height 15
type input "06:00"
click at [896, 389] on input "Coordinated Universal Time (UTC 00:00)" at bounding box center [901, 392] width 202 height 15
click at [900, 407] on div "Central European Time ([GEOGRAPHIC_DATA]) (UTC +02:00)" at bounding box center [905, 408] width 180 height 10
type input "Central European Time ([GEOGRAPHIC_DATA]) (UTC +02:00)"
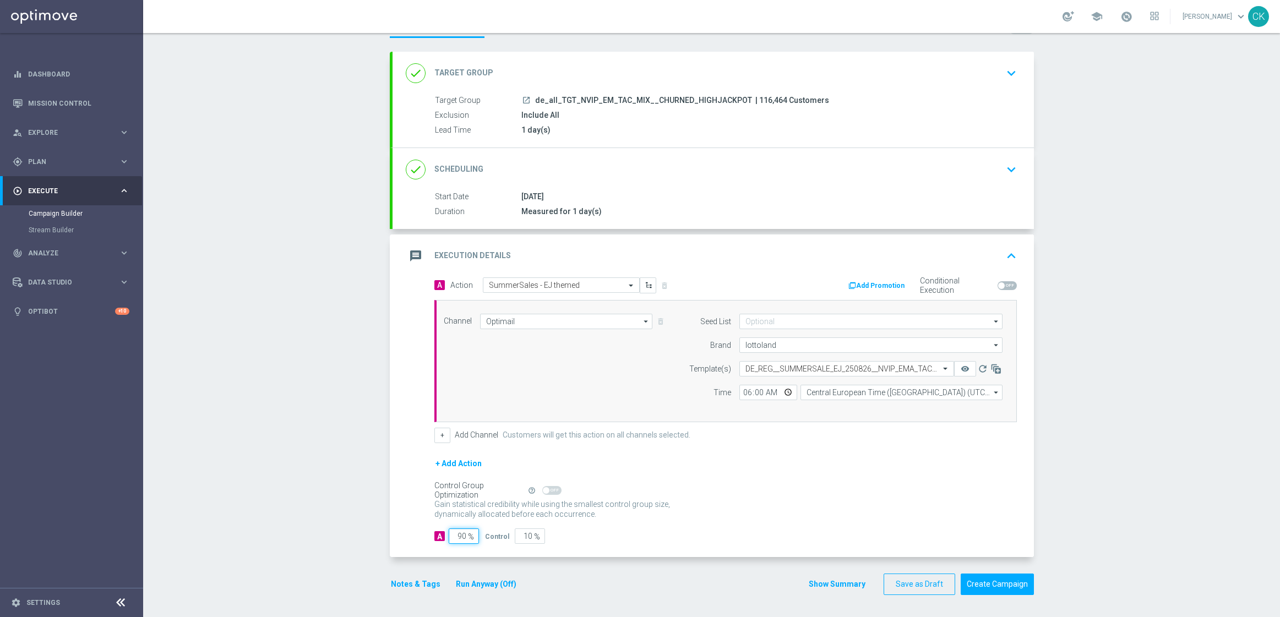
click at [461, 537] on input "90" at bounding box center [464, 535] width 30 height 15
type input "9"
type input "91"
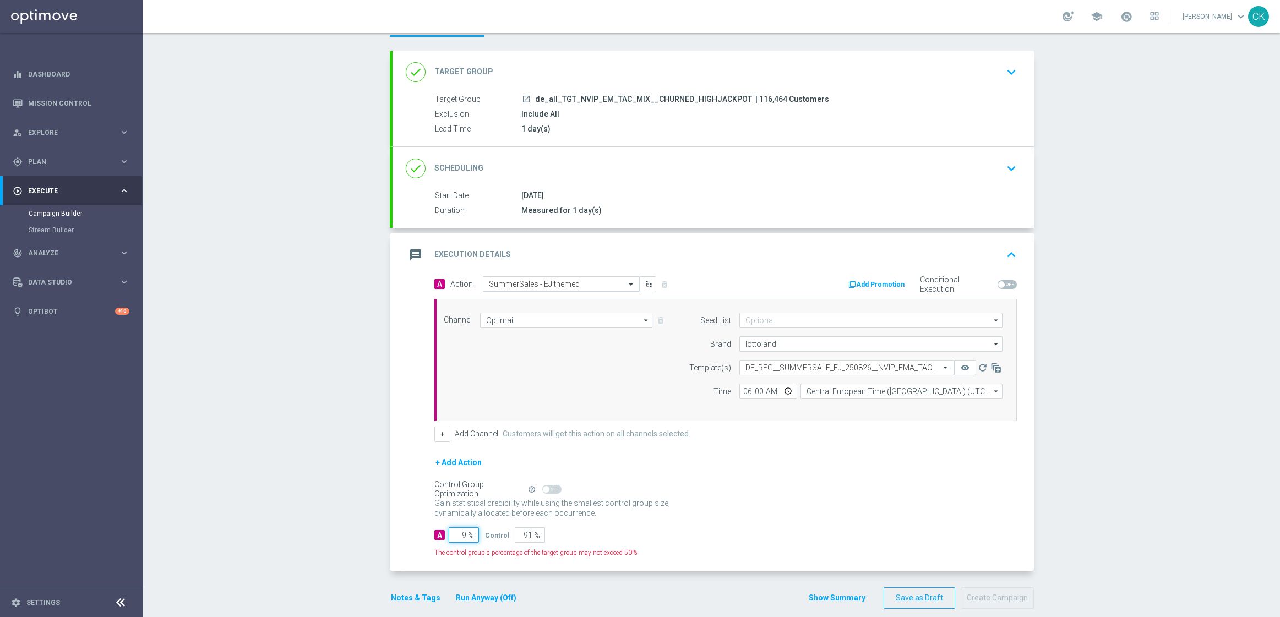
type input "98"
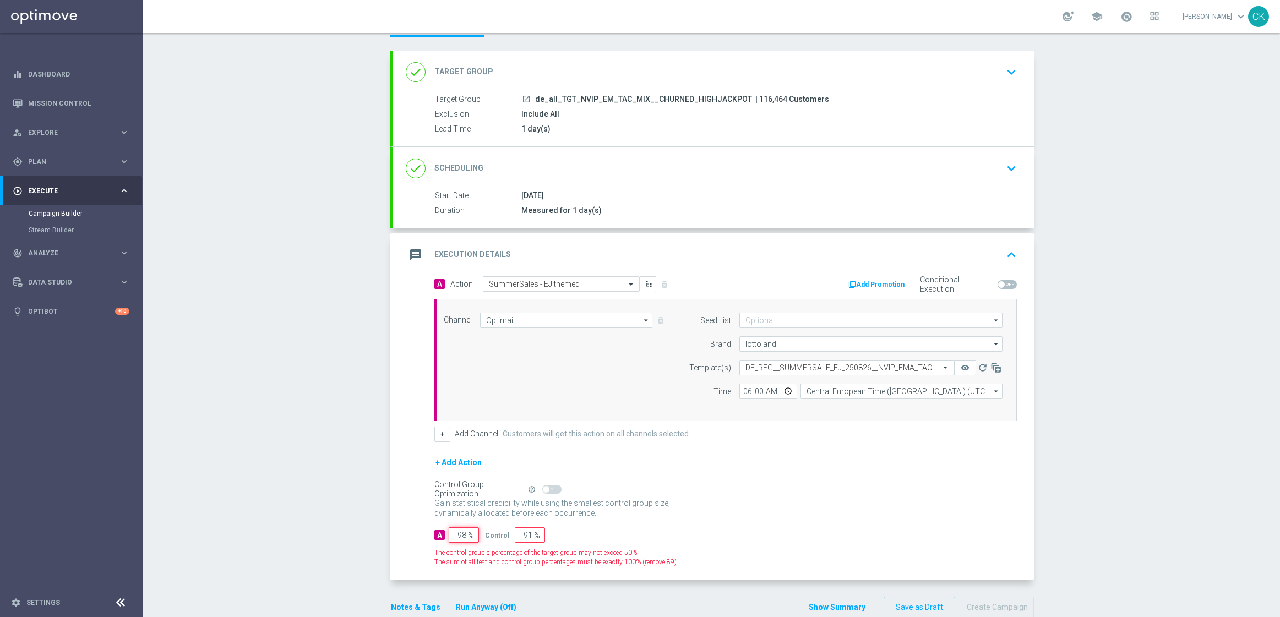
type input "2"
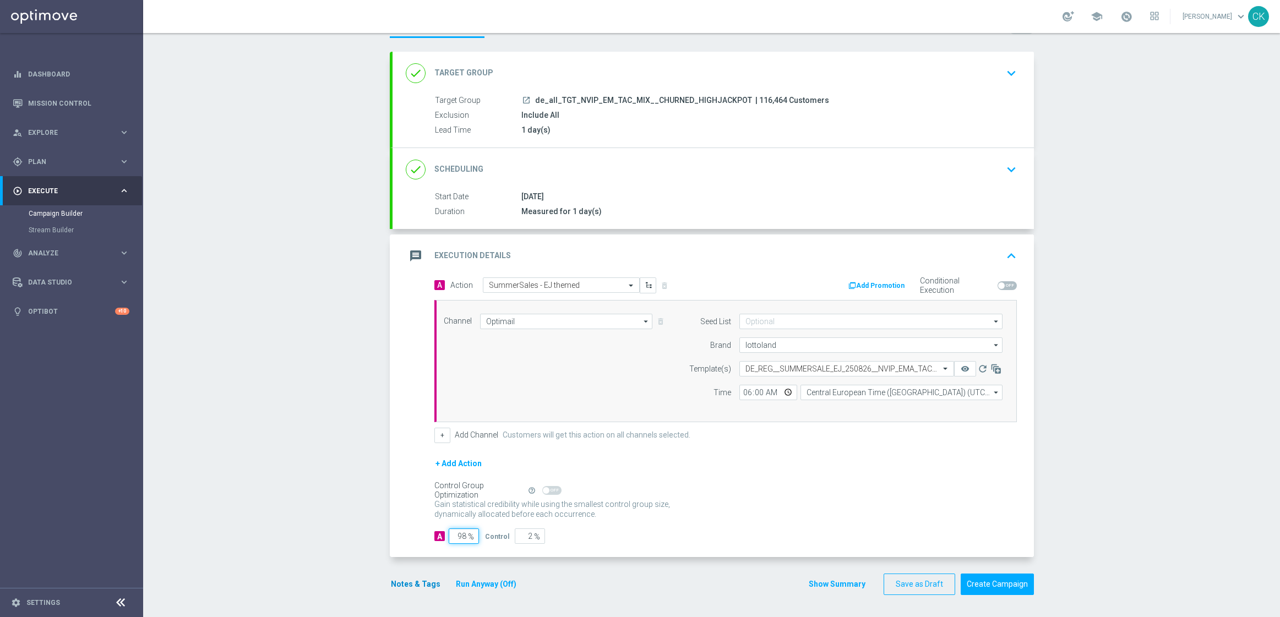
type input "98"
click at [411, 578] on button "Notes & Tags" at bounding box center [416, 584] width 52 height 14
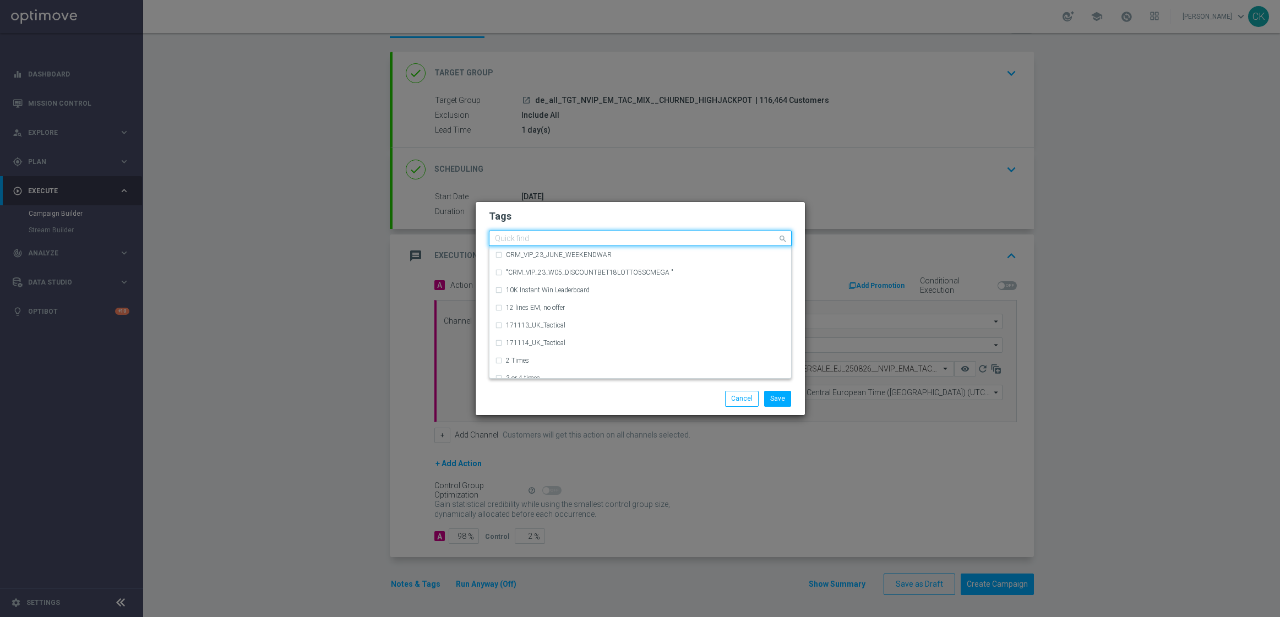
click at [561, 234] on input "text" at bounding box center [636, 238] width 282 height 9
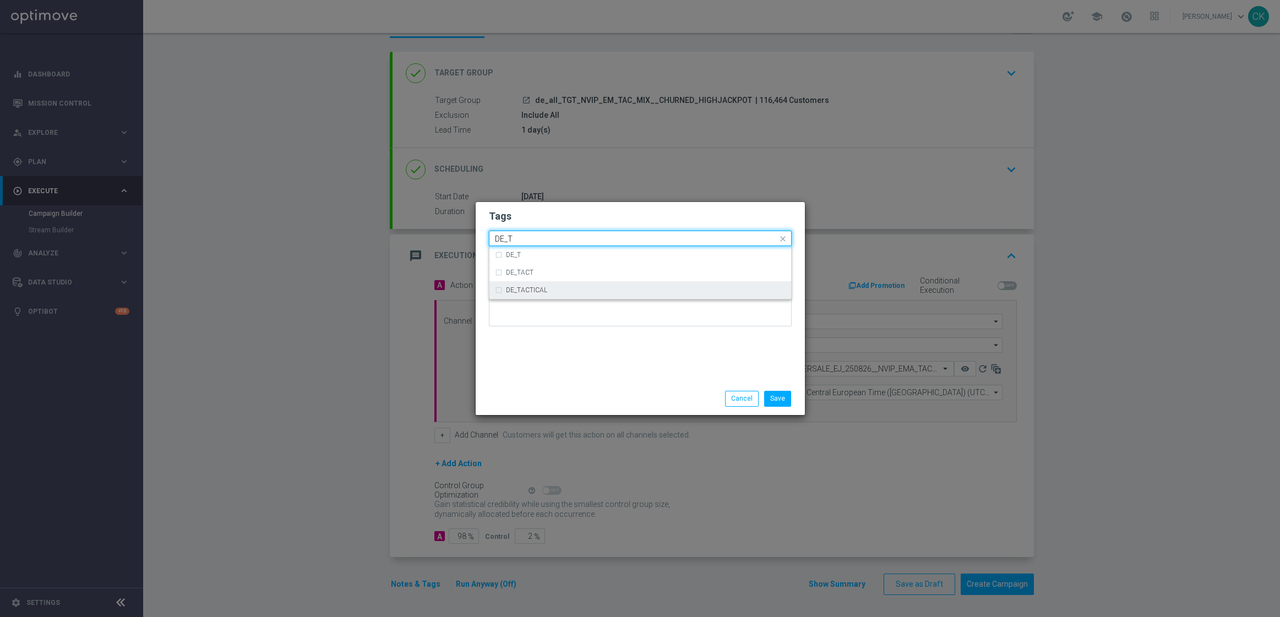
click at [590, 290] on div "DE_TACTICAL" at bounding box center [646, 290] width 280 height 7
type input "DE_T"
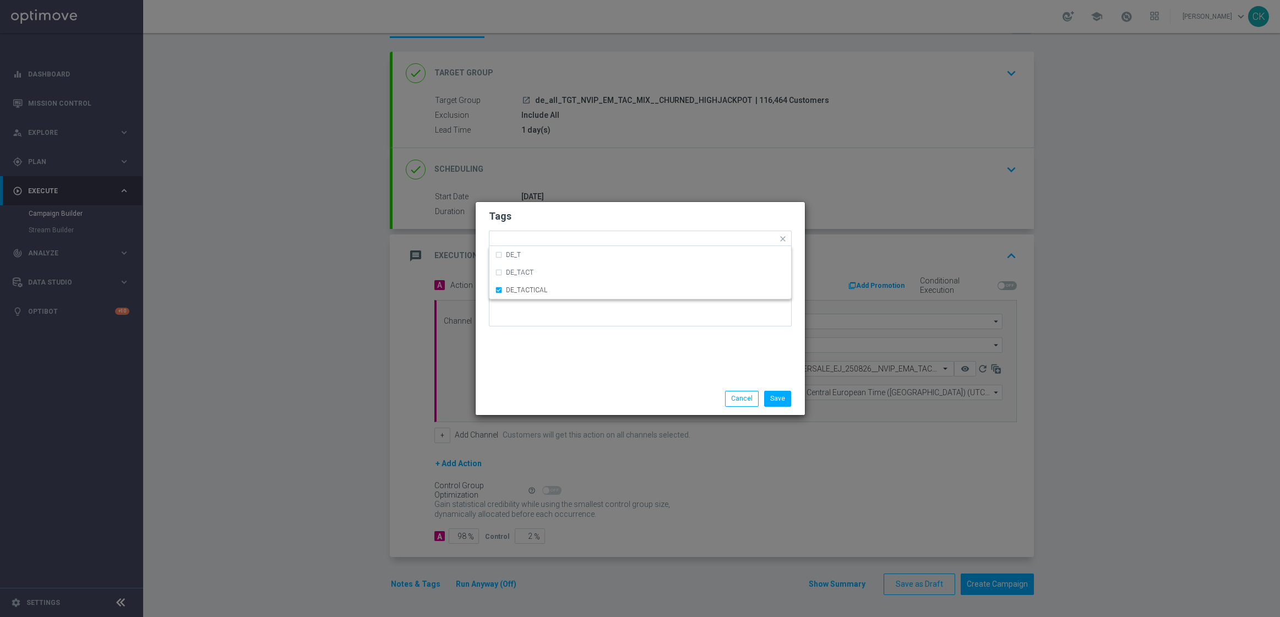
click at [588, 357] on div "Tags Quick find × DE_TACTICAL DE_T DE_TACT DE_TACTICAL Notes" at bounding box center [640, 292] width 329 height 181
click at [778, 397] on button "Save" at bounding box center [777, 398] width 27 height 15
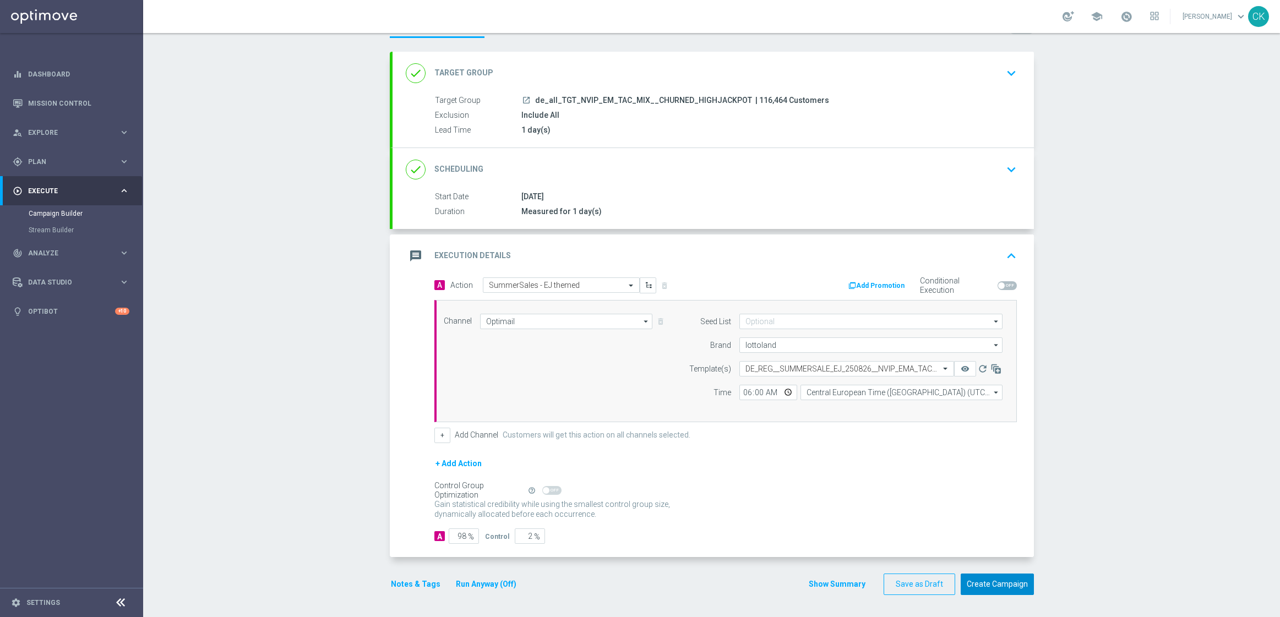
click at [980, 583] on button "Create Campaign" at bounding box center [997, 584] width 73 height 21
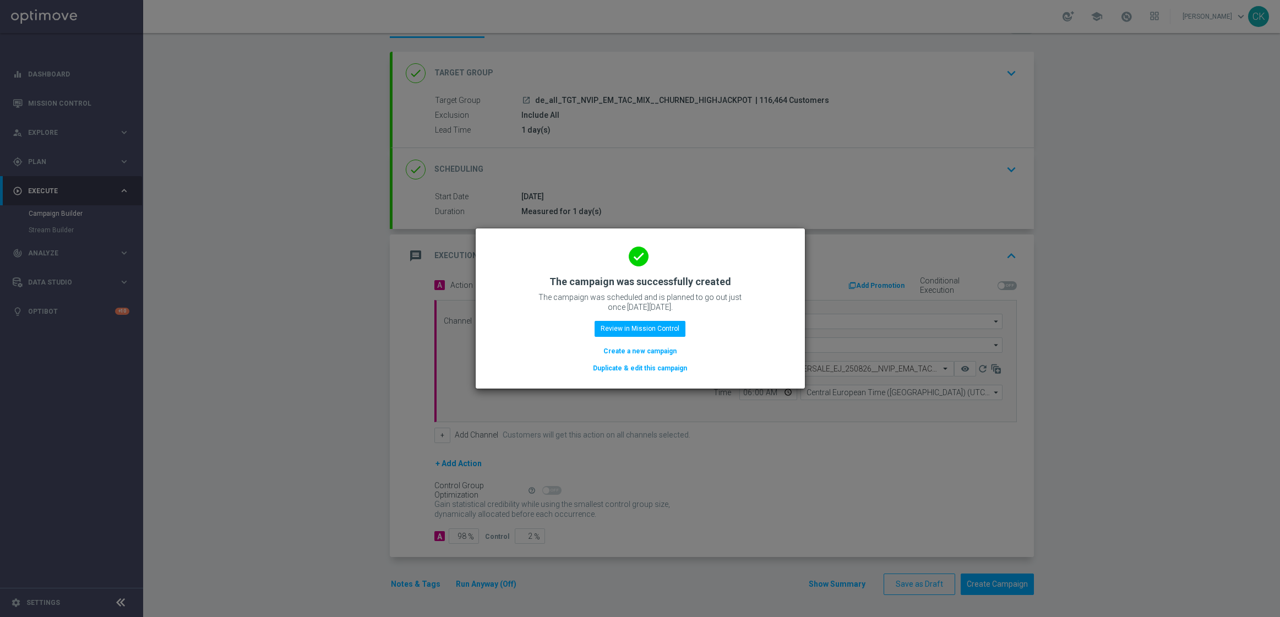
click at [640, 352] on button "Create a new campaign" at bounding box center [639, 351] width 75 height 12
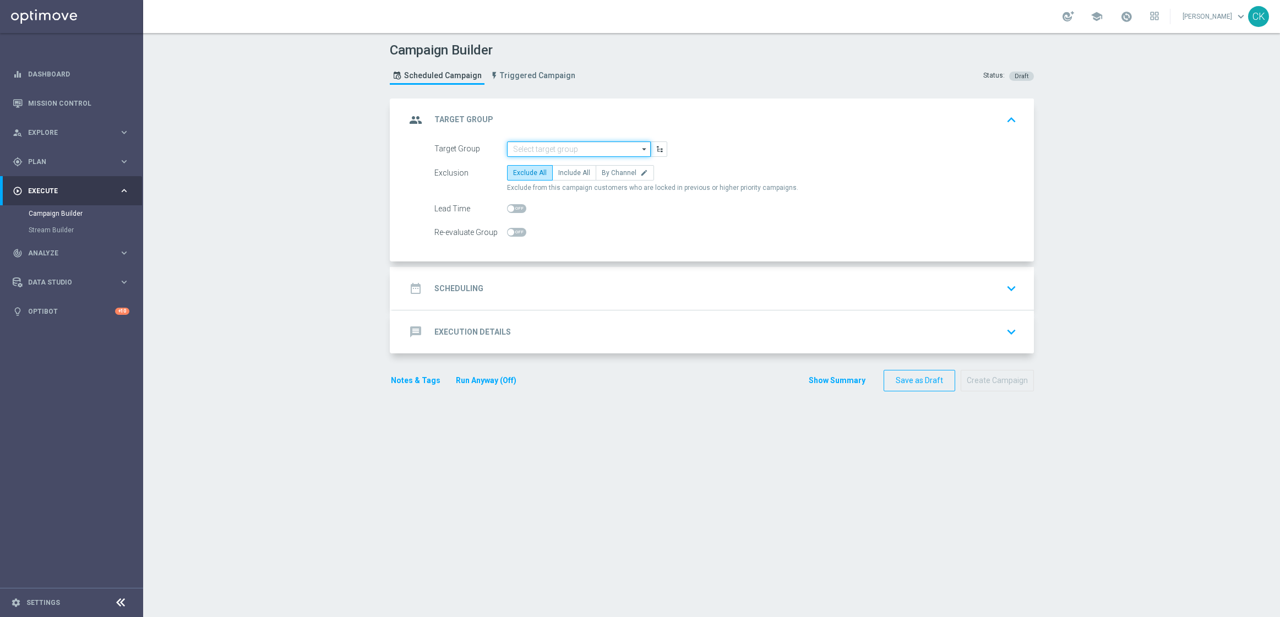
click at [594, 145] on input at bounding box center [579, 148] width 144 height 15
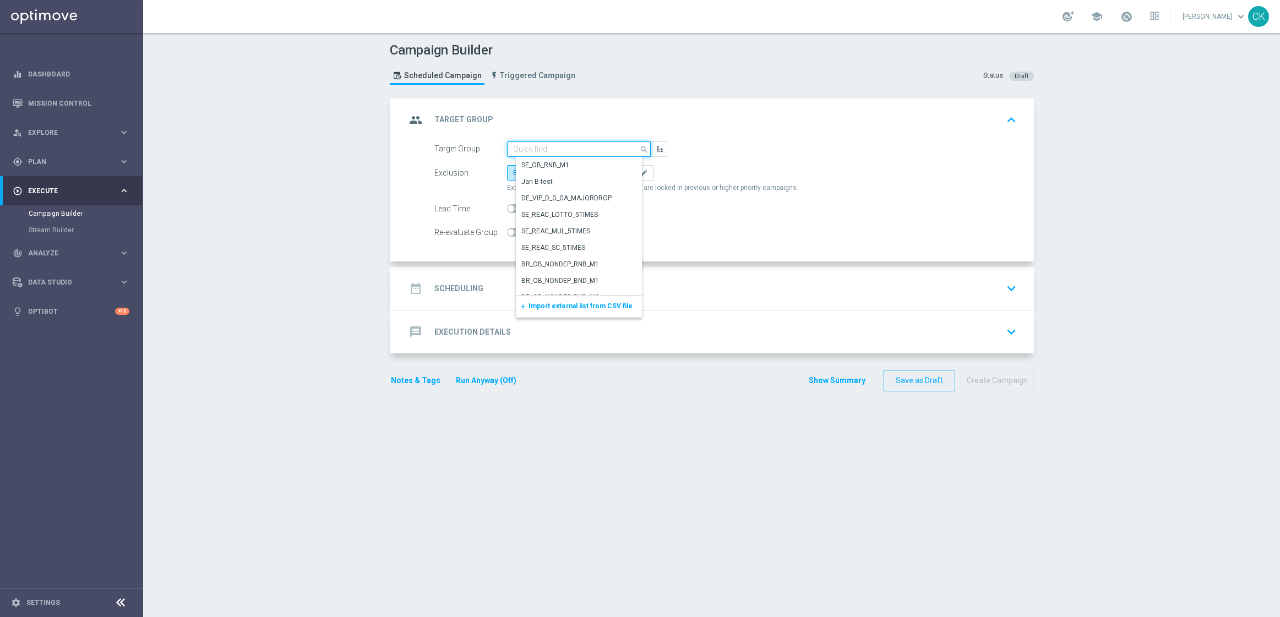
paste input "de_TGT_NVIP_EM_TAC_MIX__ACTIVE_ALL_HIGHJACKPOT"
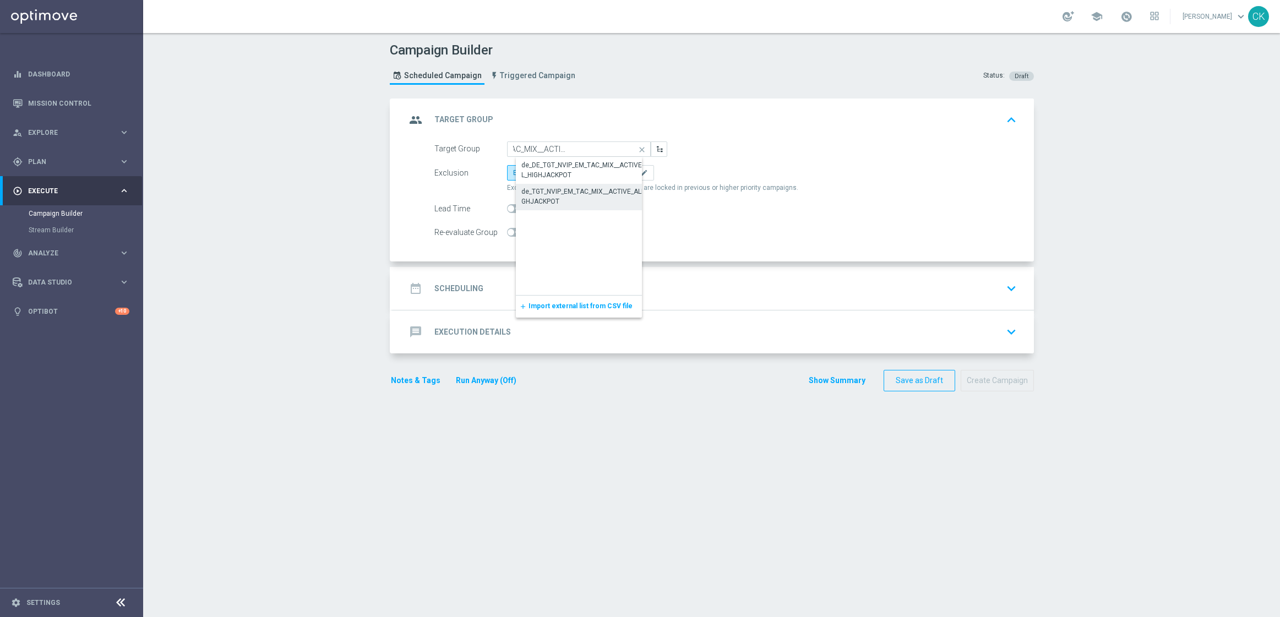
click at [566, 199] on div "de_TGT_NVIP_EM_TAC_MIX__ACTIVE_ALL_HIGHJACKPOT" at bounding box center [587, 197] width 133 height 20
type input "de_TGT_NVIP_EM_TAC_MIX__ACTIVE_ALL_HIGHJACKPOT"
click at [568, 168] on label "Include All" at bounding box center [574, 172] width 44 height 15
click at [565, 171] on input "Include All" at bounding box center [561, 174] width 7 height 7
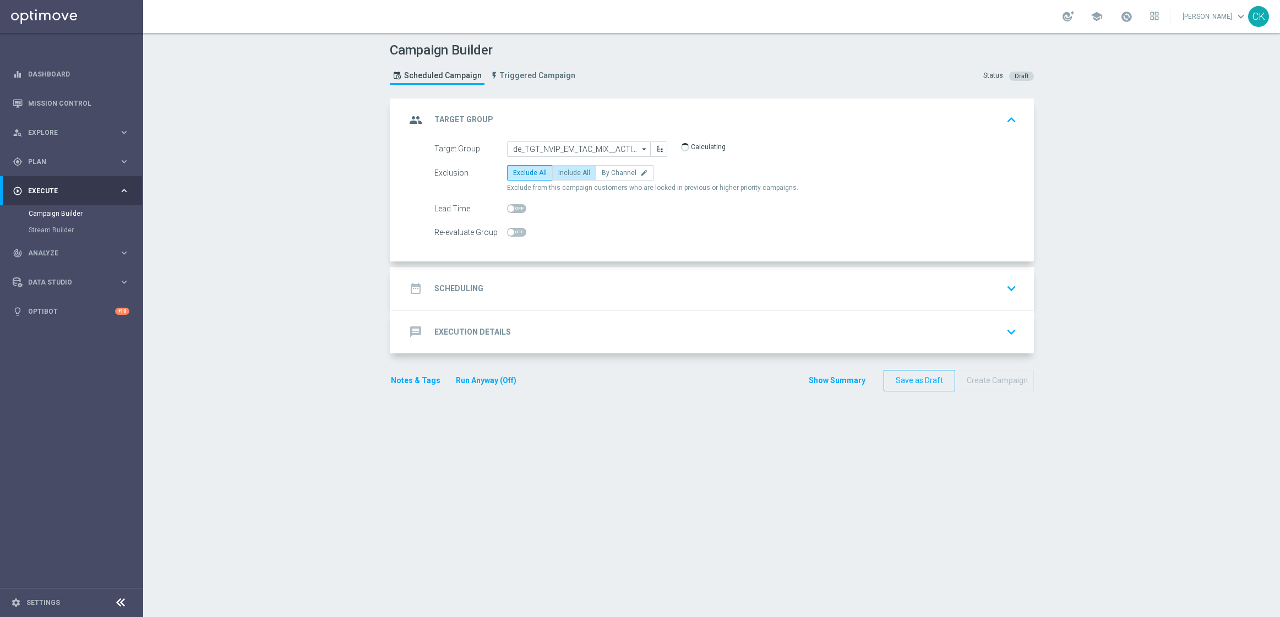
radio input "true"
click at [511, 208] on span at bounding box center [516, 208] width 19 height 9
click at [511, 208] on input "checkbox" at bounding box center [516, 208] width 19 height 9
checkbox input "true"
click at [462, 282] on div "date_range Scheduling" at bounding box center [445, 289] width 78 height 20
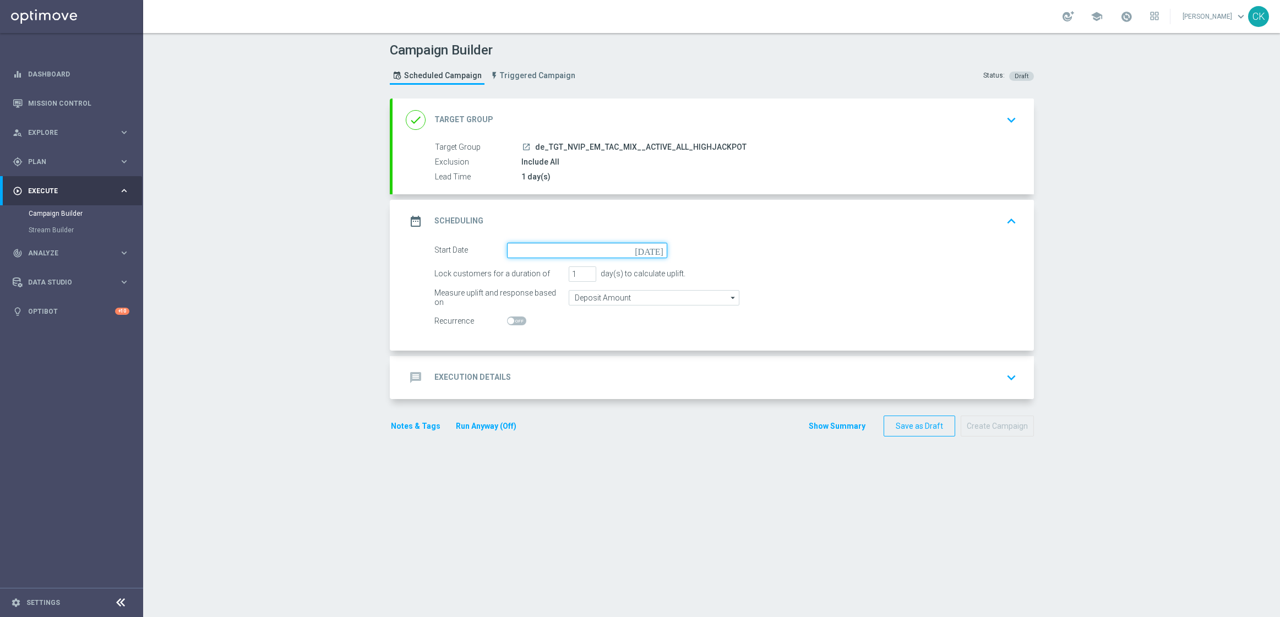
click at [560, 252] on input at bounding box center [587, 250] width 160 height 15
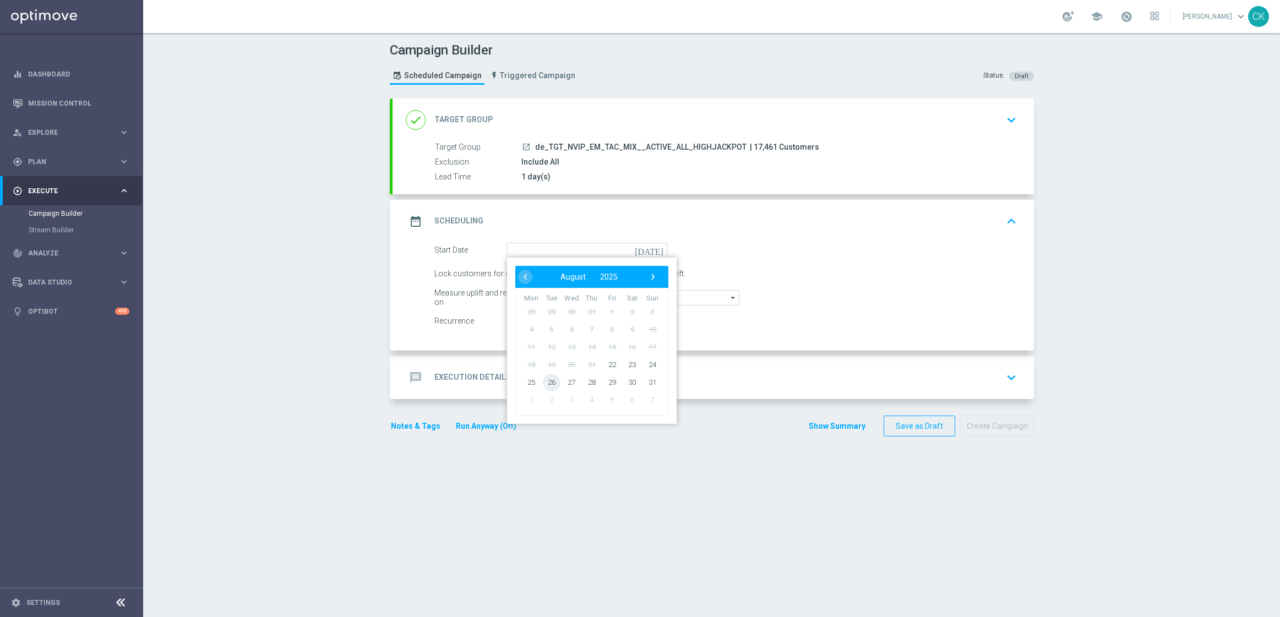
click at [544, 377] on span "26" at bounding box center [551, 382] width 18 height 18
type input "[DATE]"
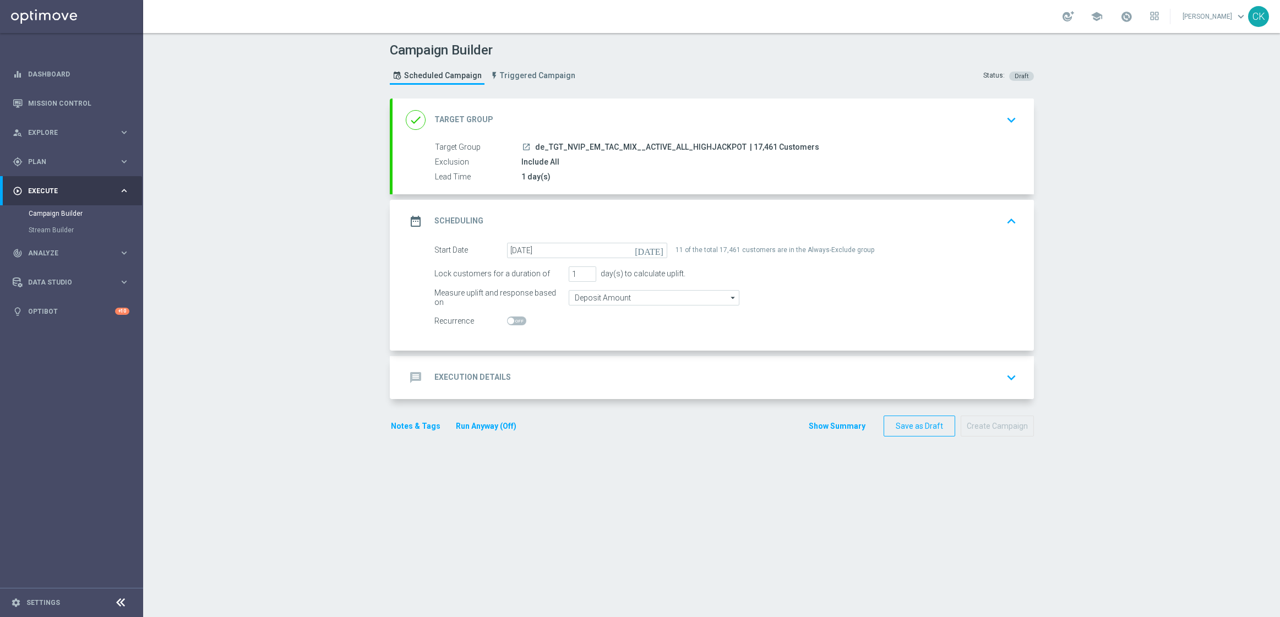
click at [461, 377] on h2 "Execution Details" at bounding box center [472, 377] width 77 height 10
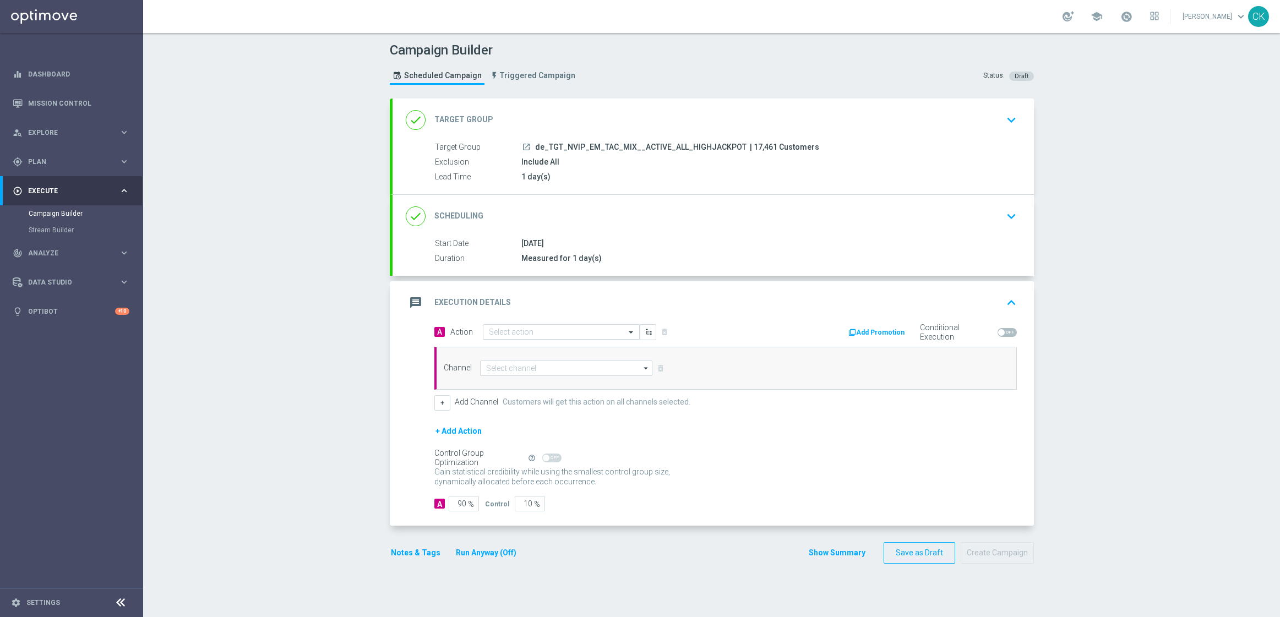
click at [532, 332] on input "text" at bounding box center [550, 332] width 123 height 9
paste input "SummerSales - EJ themed"
type input "SummerSales - EJ themed"
click at [532, 347] on label "SummerSales - EJ themed" at bounding box center [526, 351] width 75 height 9
click at [533, 370] on input at bounding box center [566, 368] width 173 height 15
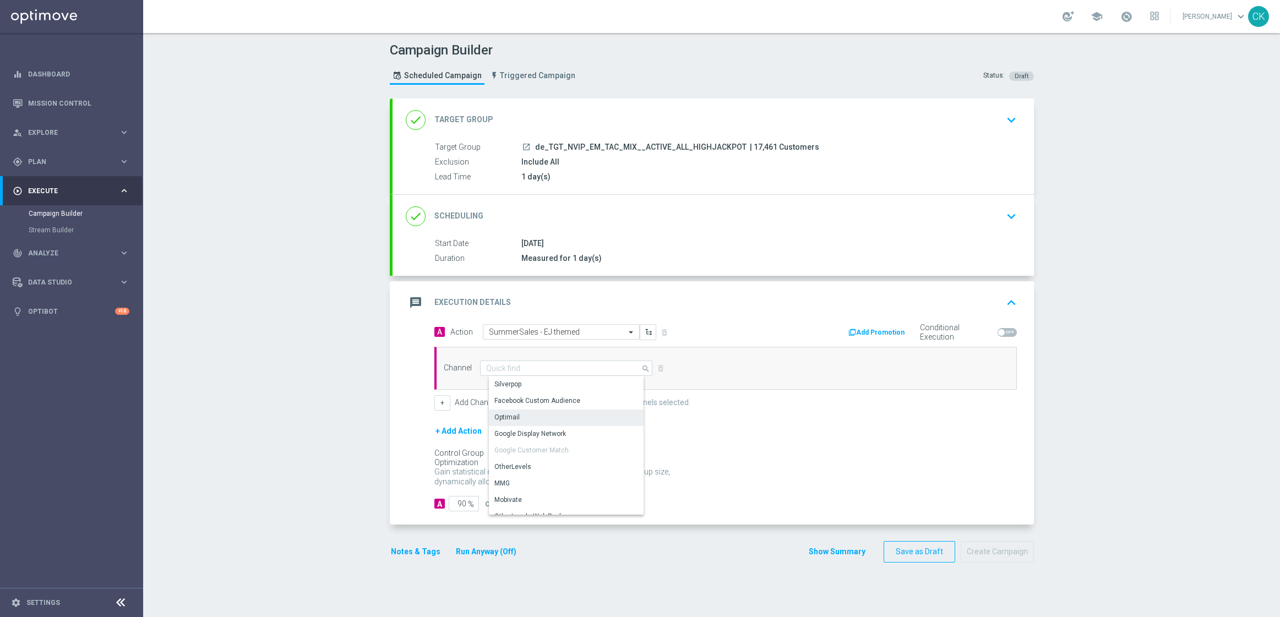
click at [530, 418] on div "Optimail" at bounding box center [570, 417] width 163 height 15
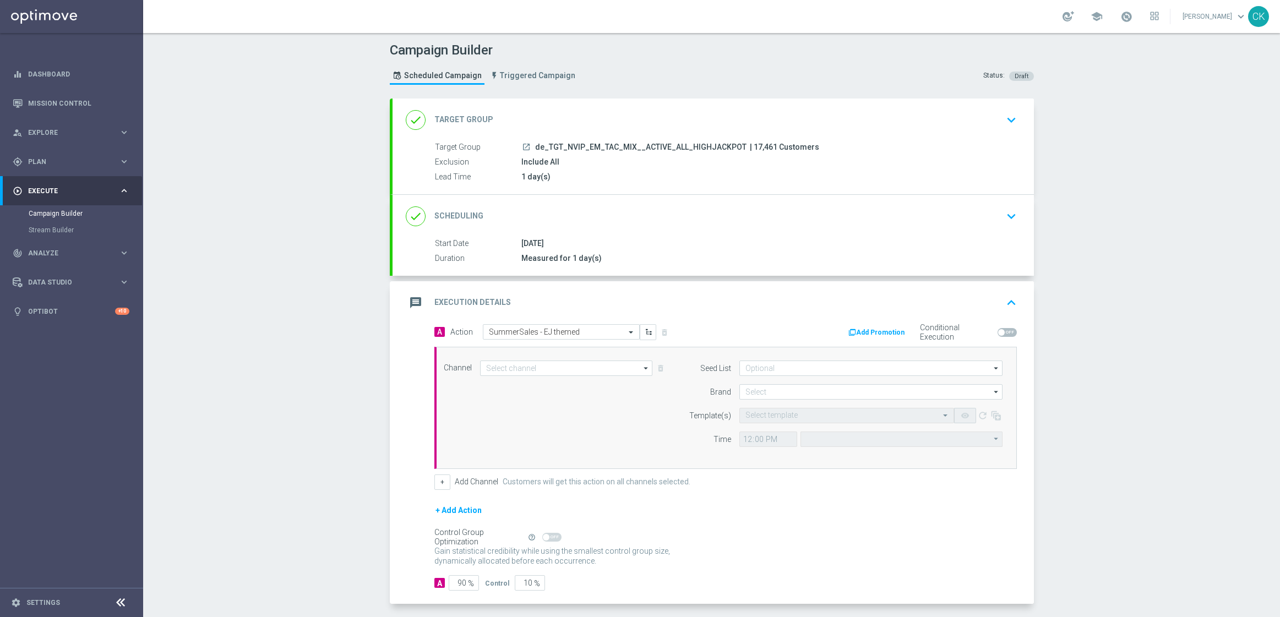
type input "Optimail"
type input "Coordinated Universal Time (UTC 00:00)"
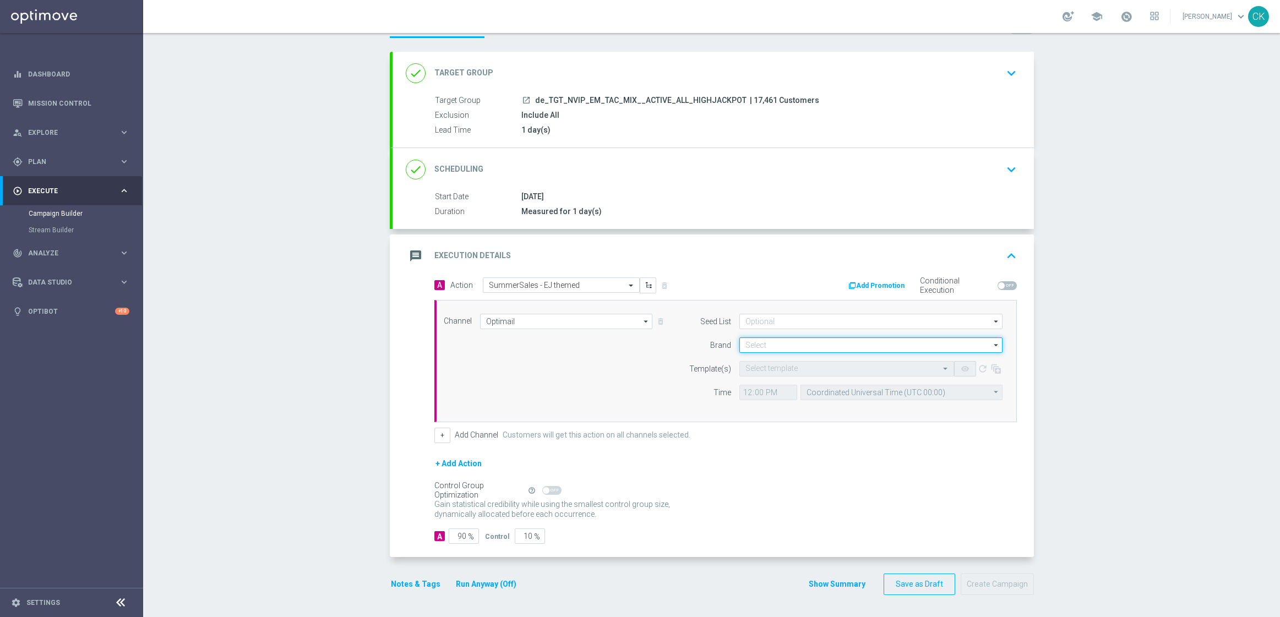
click at [781, 345] on input at bounding box center [870, 344] width 263 height 15
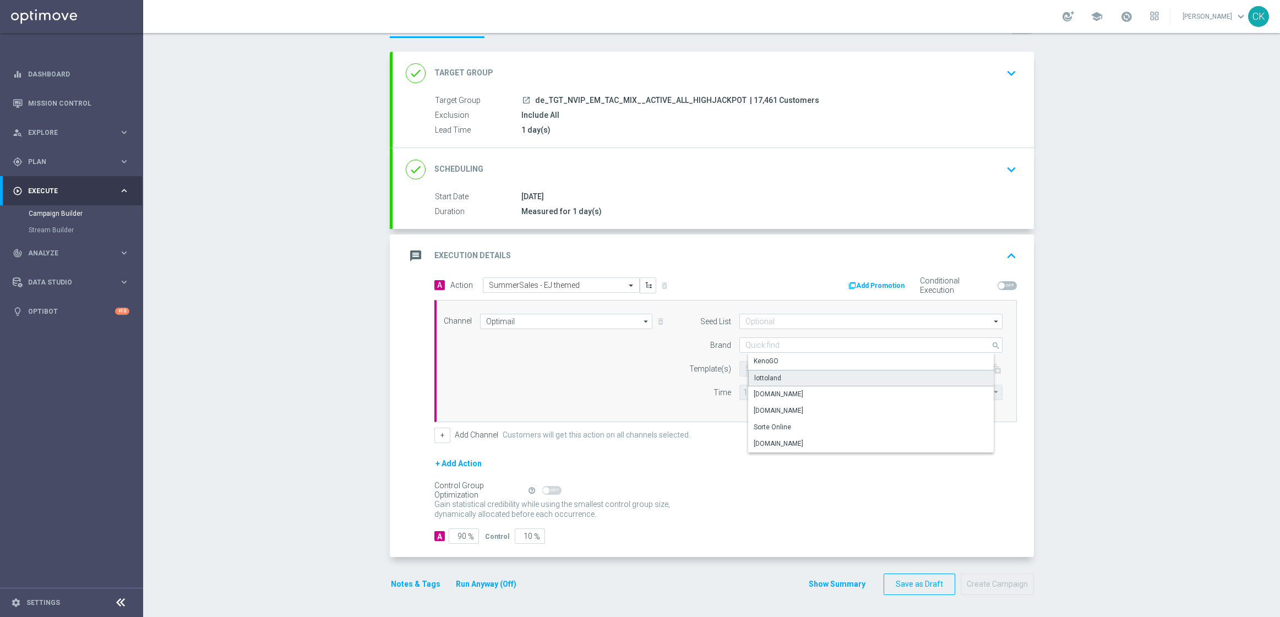
click at [780, 380] on div "lottoland" at bounding box center [879, 378] width 263 height 17
type input "lottoland"
click at [771, 370] on input "text" at bounding box center [835, 368] width 181 height 9
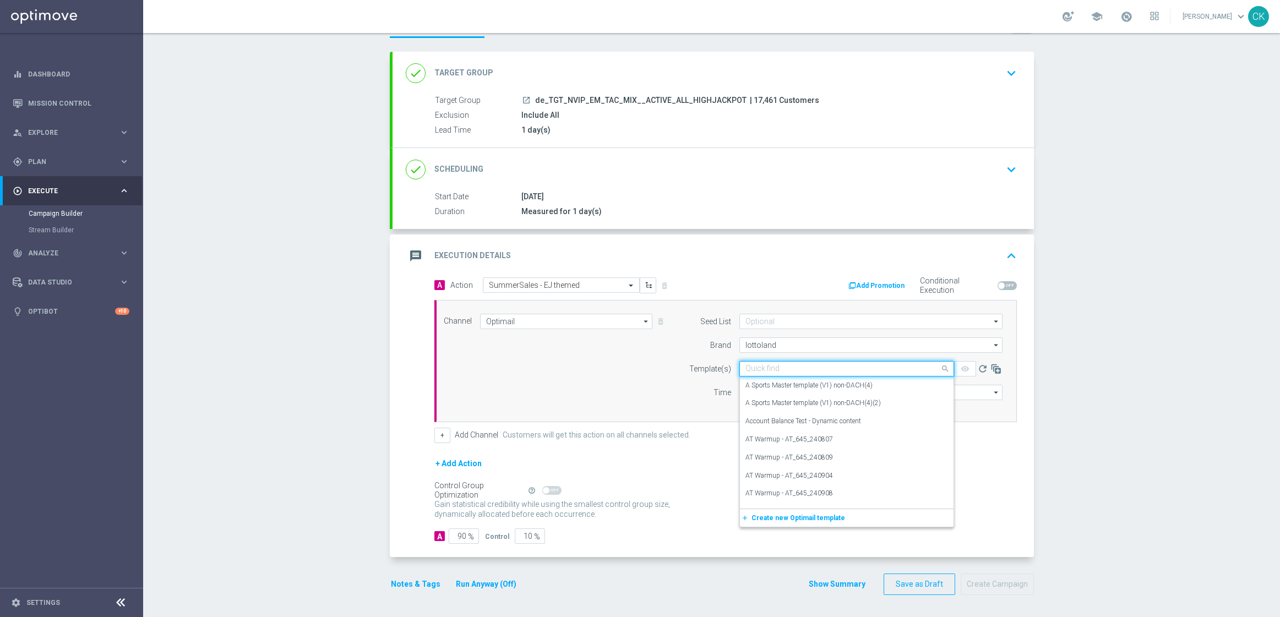
paste input "DE_INT__SUMMERSALE_EJ_250826__NVIP_EMA_TAC_MIX"
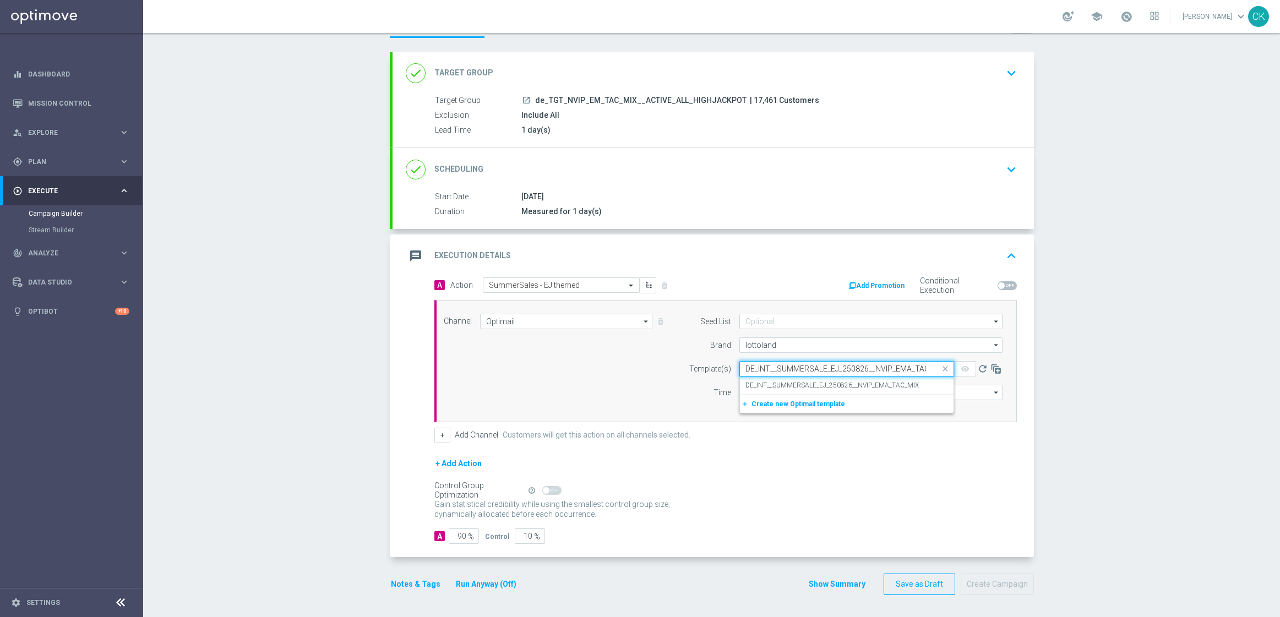
scroll to position [0, 19]
click at [767, 382] on label "DE_INT__SUMMERSALE_EJ_250826__NVIP_EMA_TAC_MIX" at bounding box center [831, 385] width 173 height 9
type input "DE_INT__SUMMERSALE_EJ_250826__NVIP_EMA_TAC_MIX"
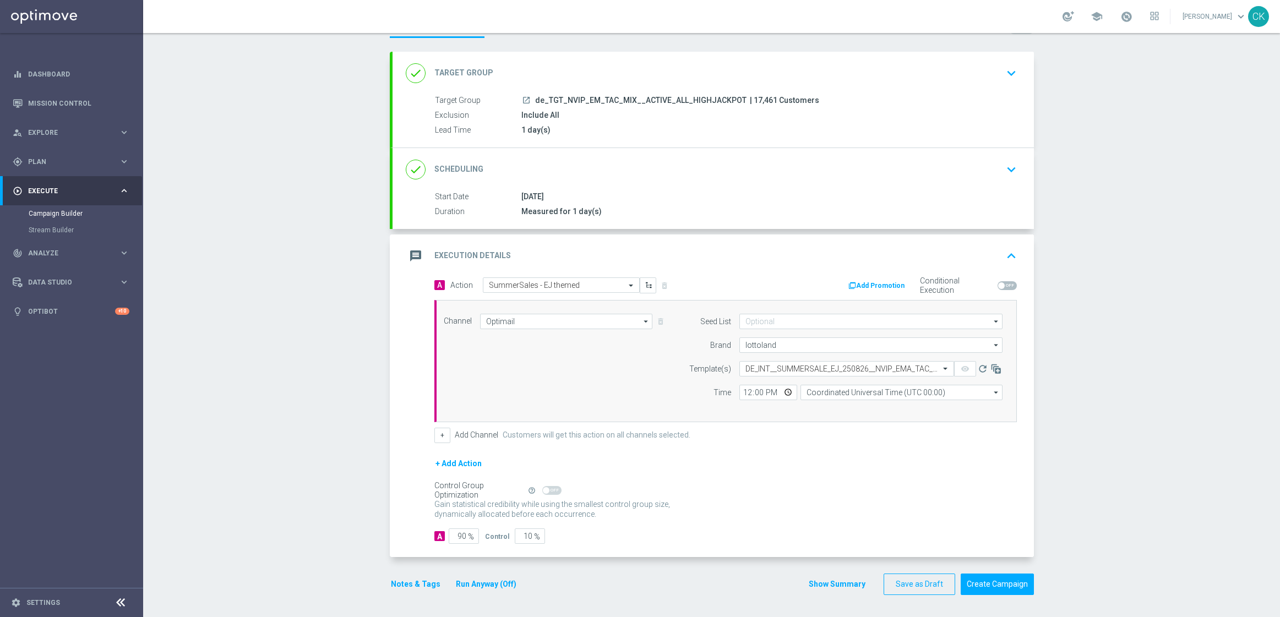
scroll to position [0, 0]
click at [739, 391] on input "12:00" at bounding box center [768, 392] width 58 height 15
type input "06:00"
click at [885, 390] on input "Coordinated Universal Time (UTC 00:00)" at bounding box center [901, 392] width 202 height 15
click at [885, 409] on div "Central European Time ([GEOGRAPHIC_DATA]) (UTC +02:00)" at bounding box center [905, 408] width 180 height 10
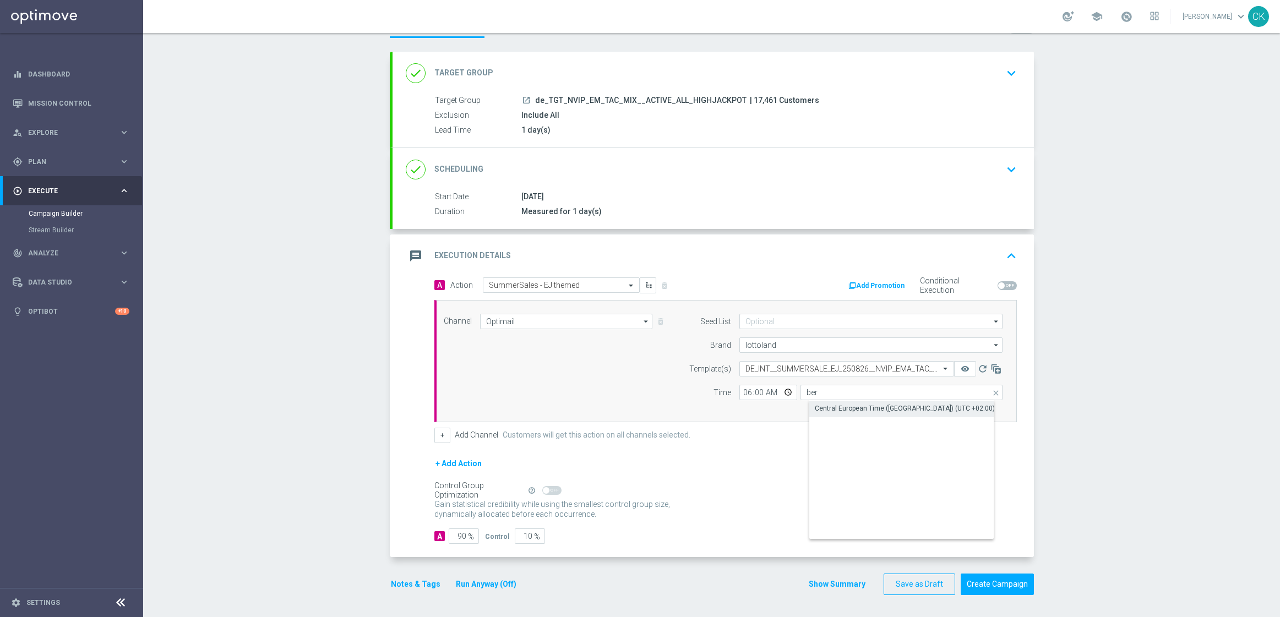
type input "Central European Time ([GEOGRAPHIC_DATA]) (UTC +02:00)"
click at [461, 534] on input "90" at bounding box center [464, 535] width 30 height 15
type input "9"
type input "91"
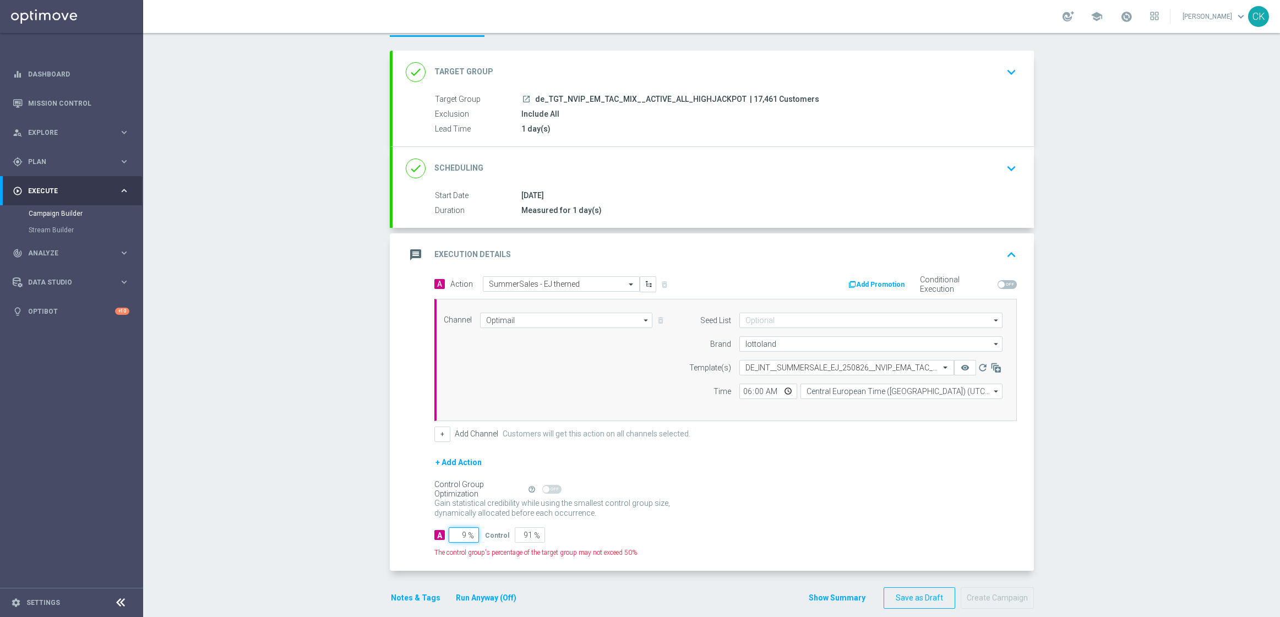
type input "98"
type input "2"
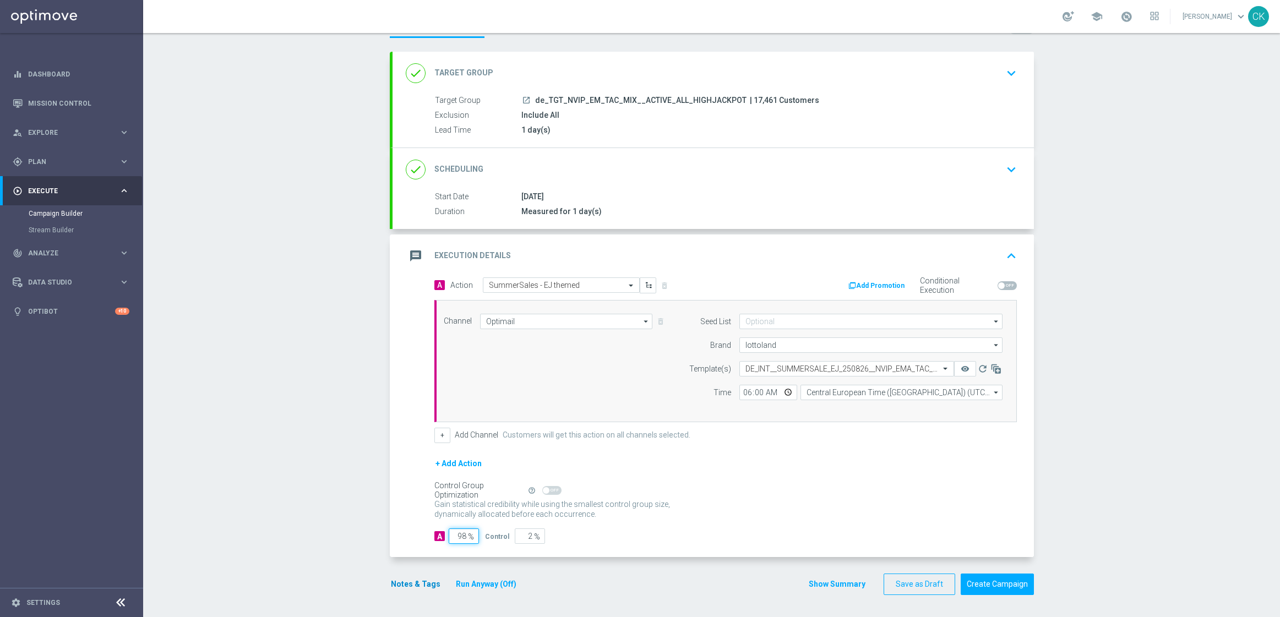
type input "98"
click at [403, 582] on button "Notes & Tags" at bounding box center [416, 584] width 52 height 14
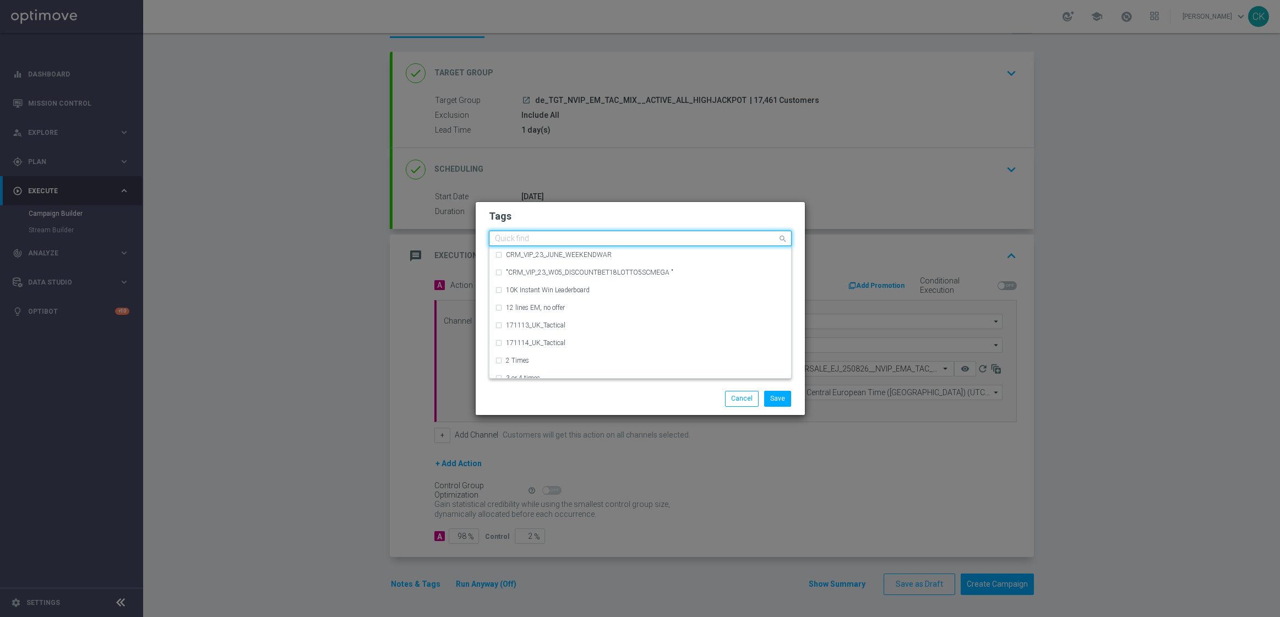
click at [560, 236] on input "text" at bounding box center [636, 238] width 282 height 9
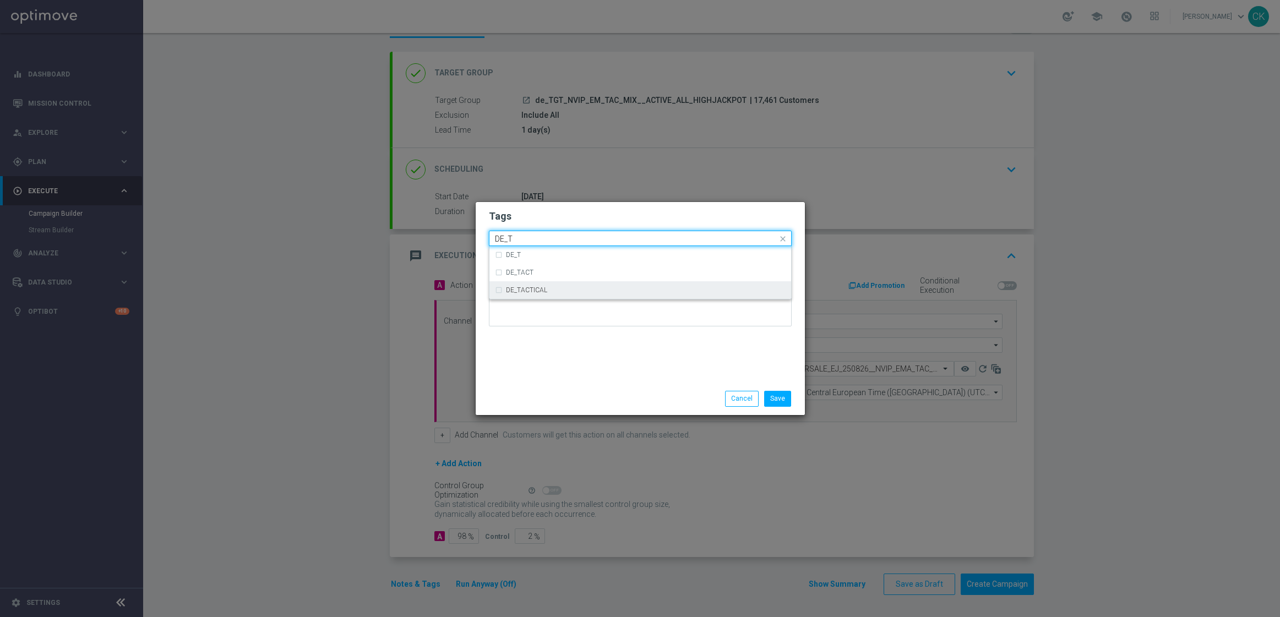
click at [565, 290] on div "DE_TACTICAL" at bounding box center [646, 290] width 280 height 7
type input "DE_T"
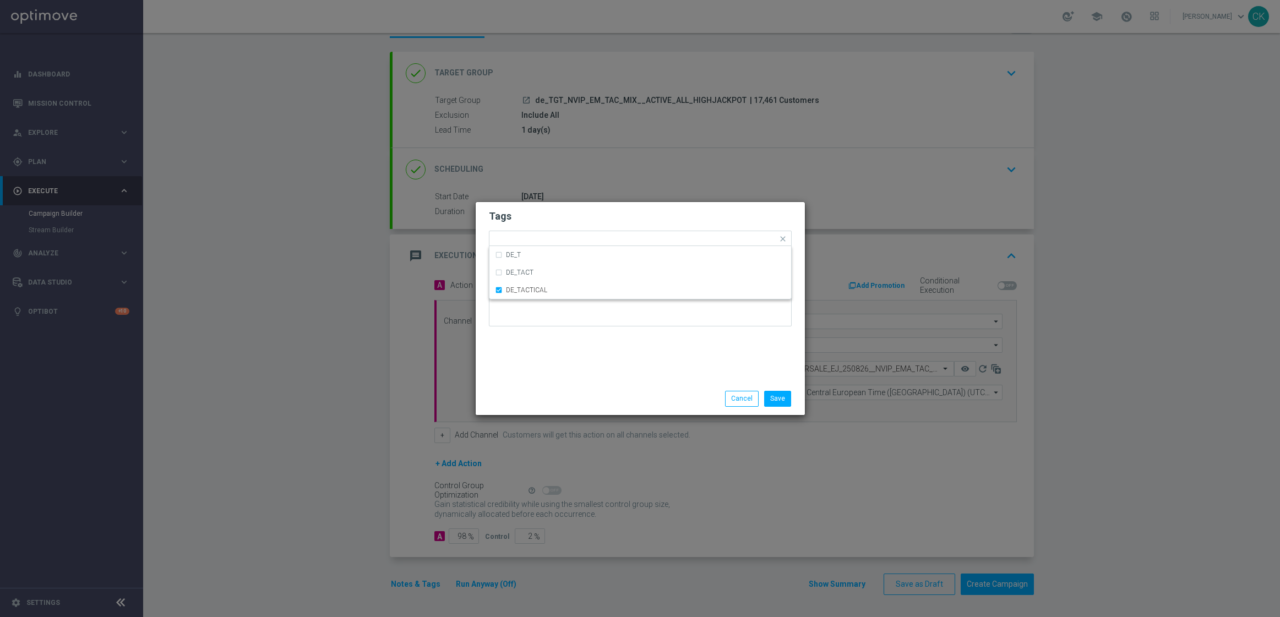
click at [565, 363] on div "Tags Quick find × DE_TACTICAL DE_T DE_TACT DE_TACTICAL Notes" at bounding box center [640, 292] width 329 height 181
click at [781, 399] on button "Save" at bounding box center [777, 398] width 27 height 15
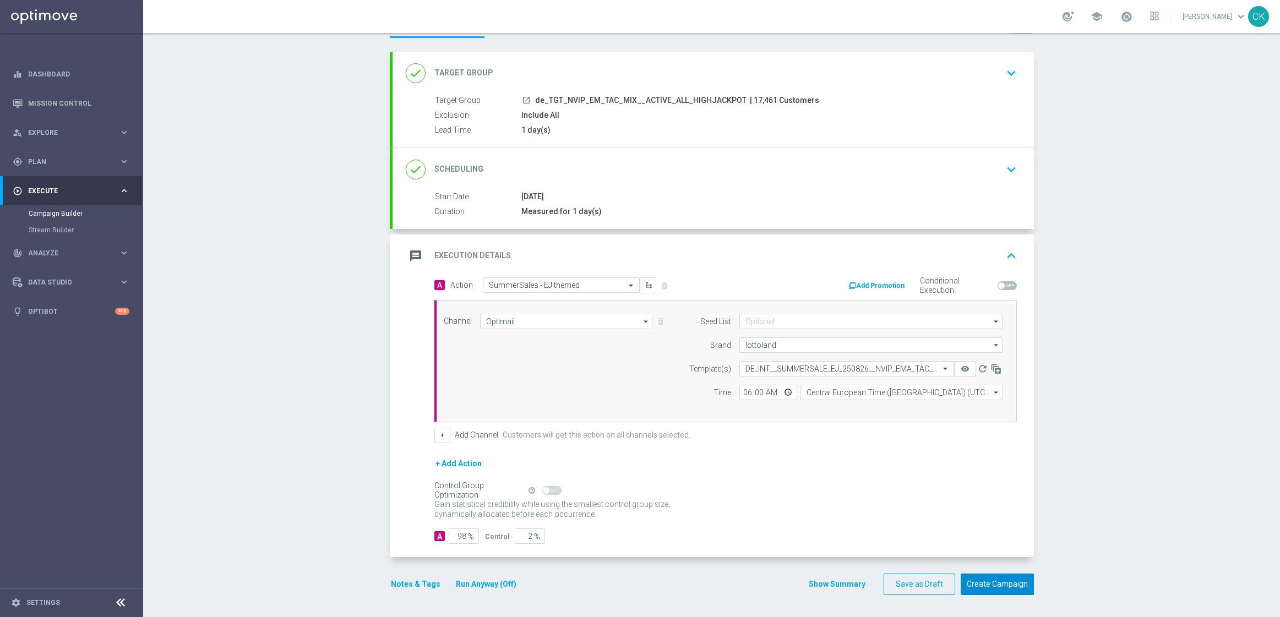
click at [994, 587] on button "Create Campaign" at bounding box center [997, 584] width 73 height 21
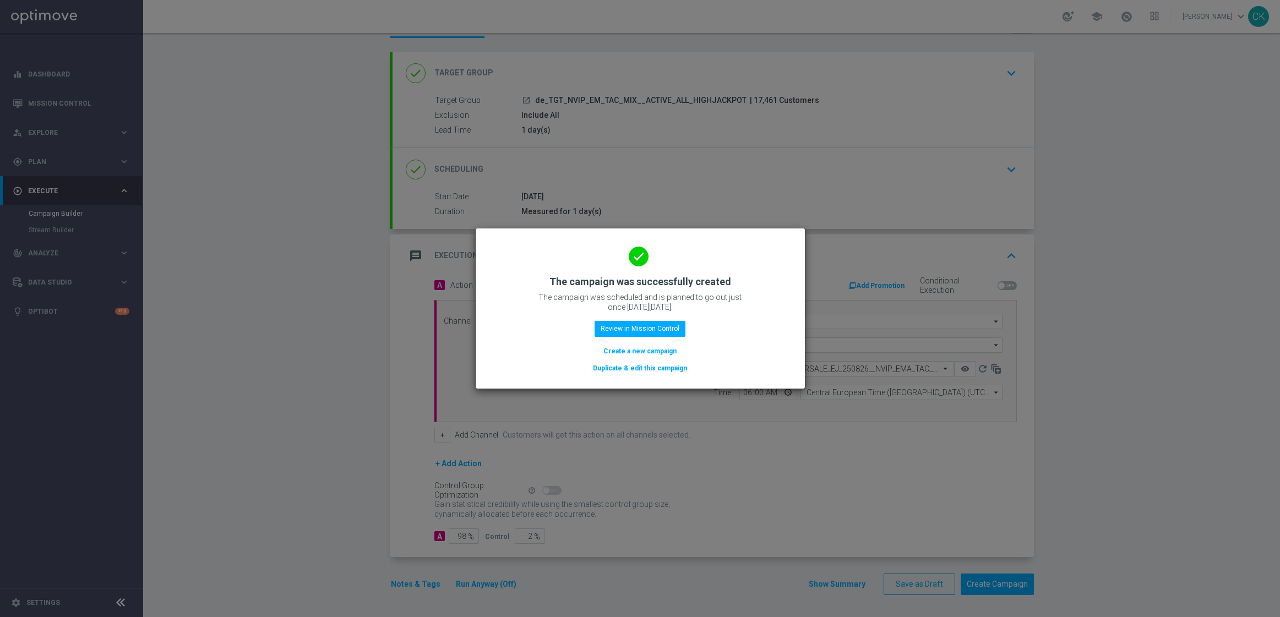
click at [653, 351] on button "Create a new campaign" at bounding box center [639, 351] width 75 height 12
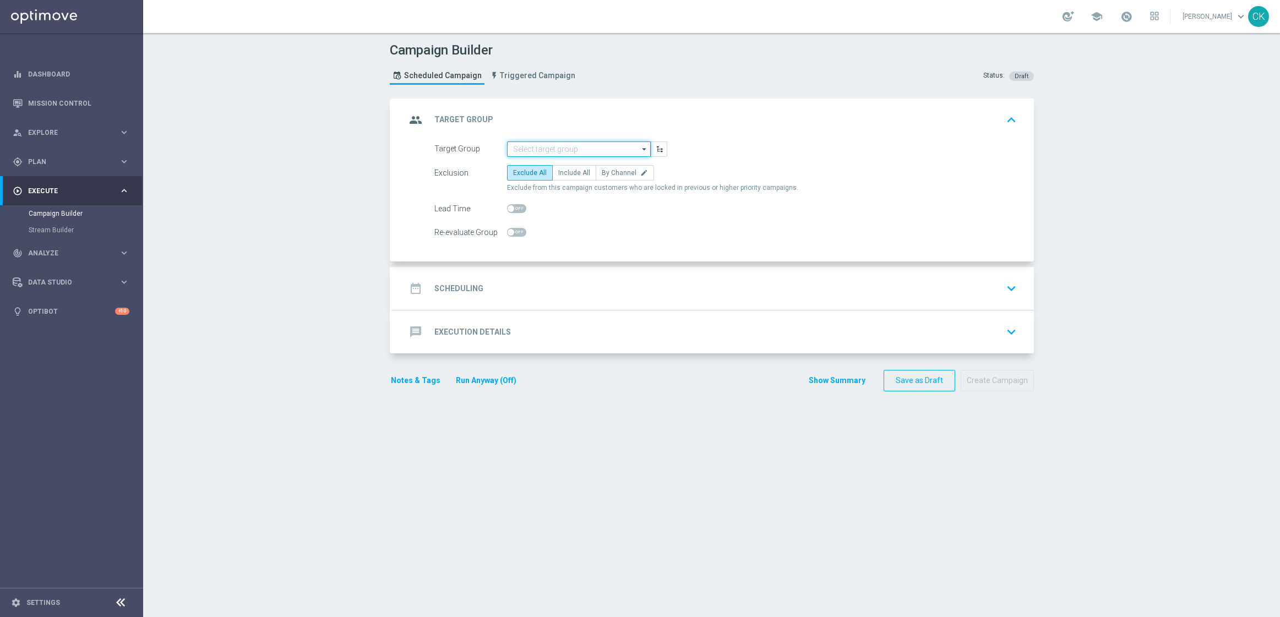
click at [560, 144] on input at bounding box center [579, 148] width 144 height 15
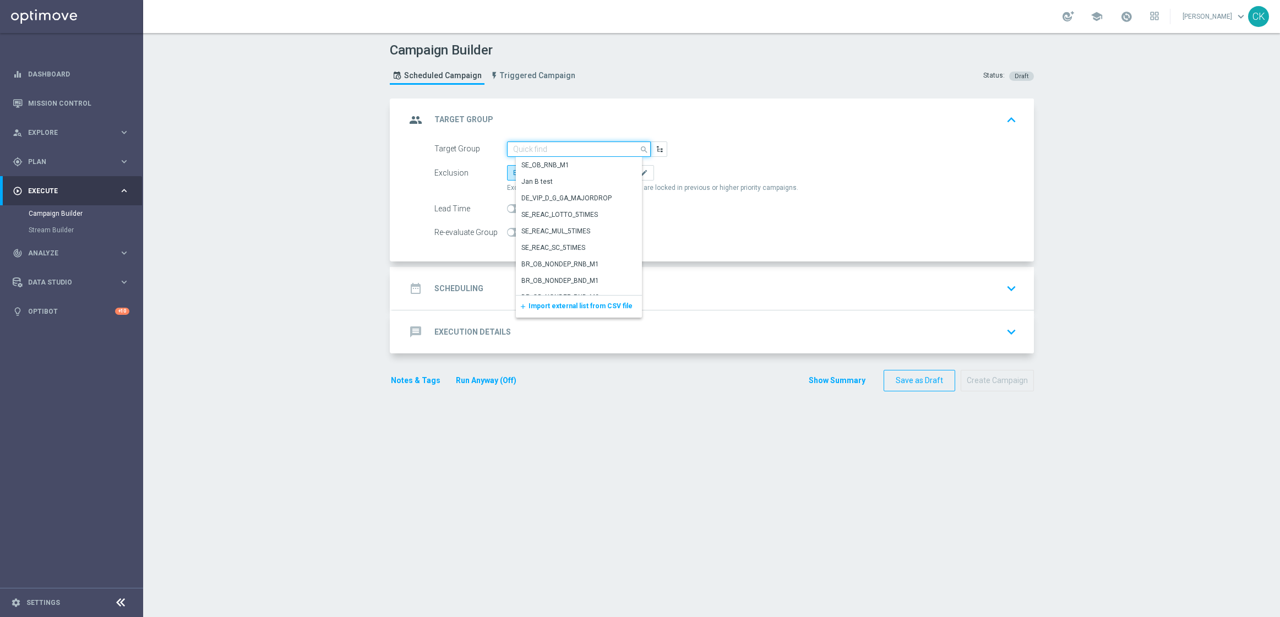
paste input "de_TGT_NVIP_EM_TAC_MIX__REACTIVATED_HIGHJACKPOT"
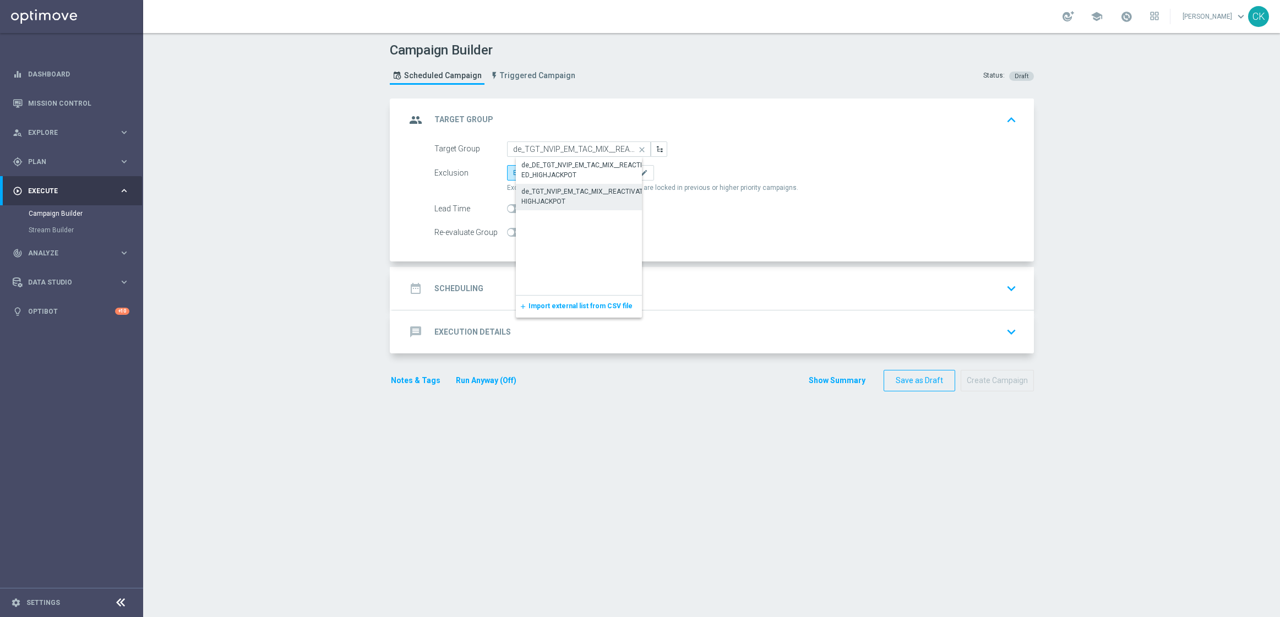
click at [568, 200] on div "de_TGT_NVIP_EM_TAC_MIX__REACTIVATED_HIGHJACKPOT" at bounding box center [587, 197] width 133 height 20
type input "de_TGT_NVIP_EM_TAC_MIX__REACTIVATED_HIGHJACKPOT"
click at [567, 175] on span "Include All" at bounding box center [574, 173] width 32 height 8
click at [565, 175] on input "Include All" at bounding box center [561, 174] width 7 height 7
radio input "true"
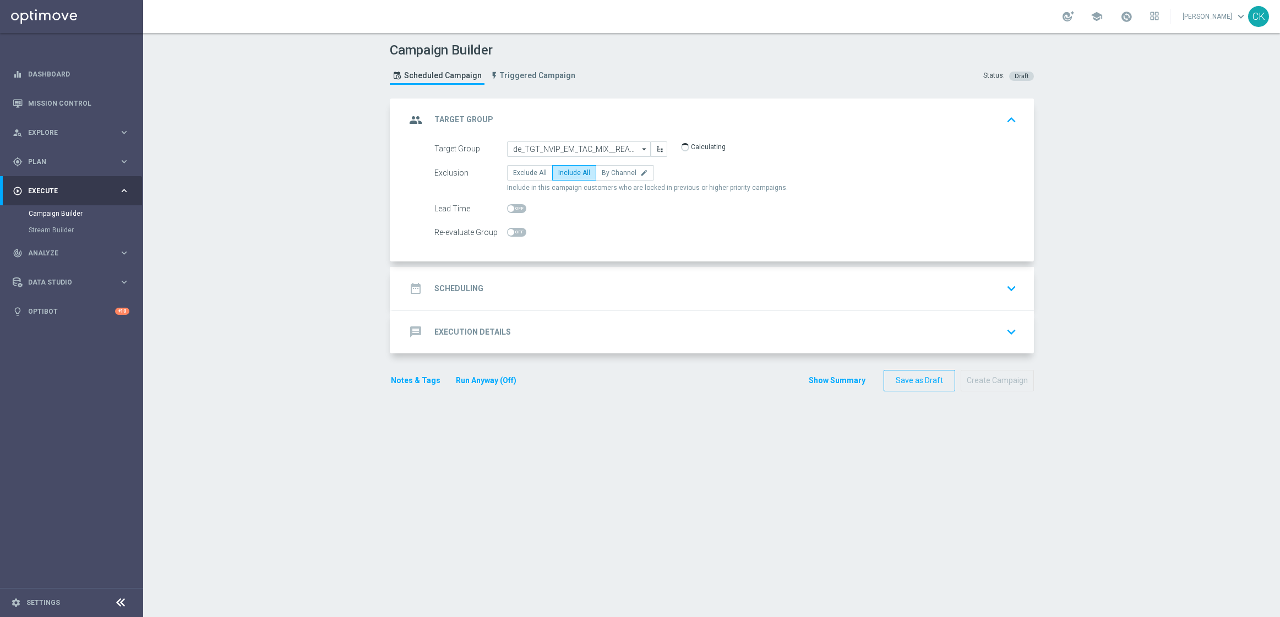
click at [512, 206] on span at bounding box center [516, 208] width 19 height 9
click at [512, 206] on input "checkbox" at bounding box center [516, 208] width 19 height 9
checkbox input "true"
click at [461, 287] on h2 "Scheduling" at bounding box center [458, 288] width 49 height 10
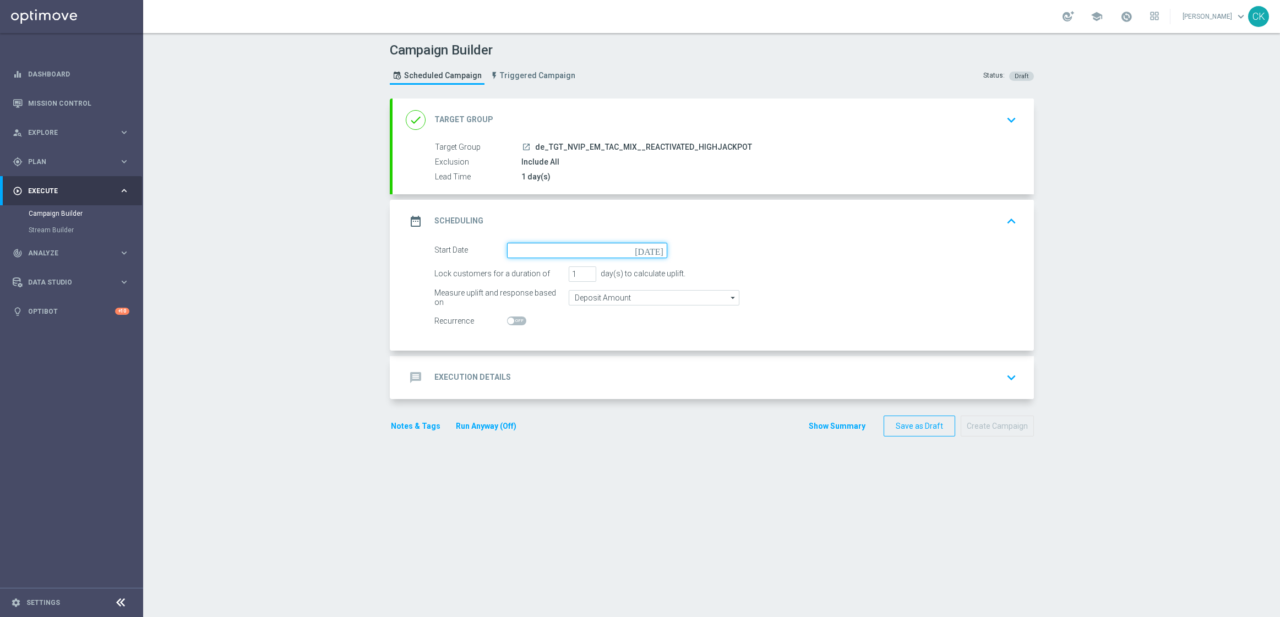
click at [573, 251] on input at bounding box center [587, 250] width 160 height 15
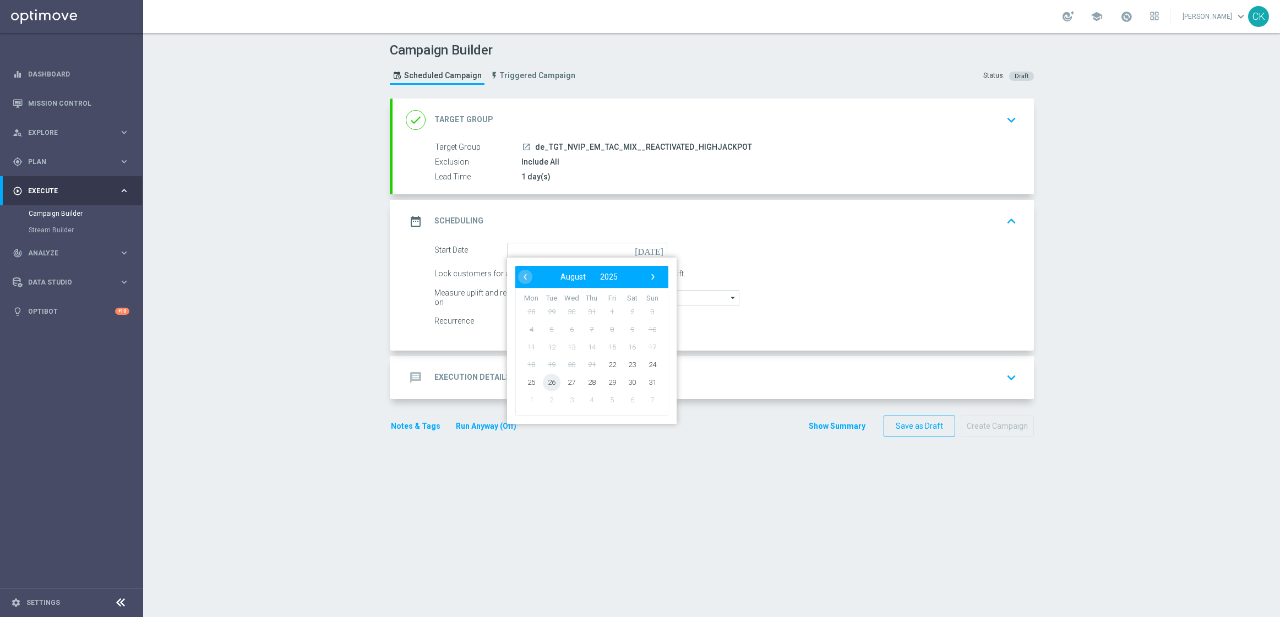
click at [548, 379] on span "26" at bounding box center [551, 382] width 18 height 18
type input "[DATE]"
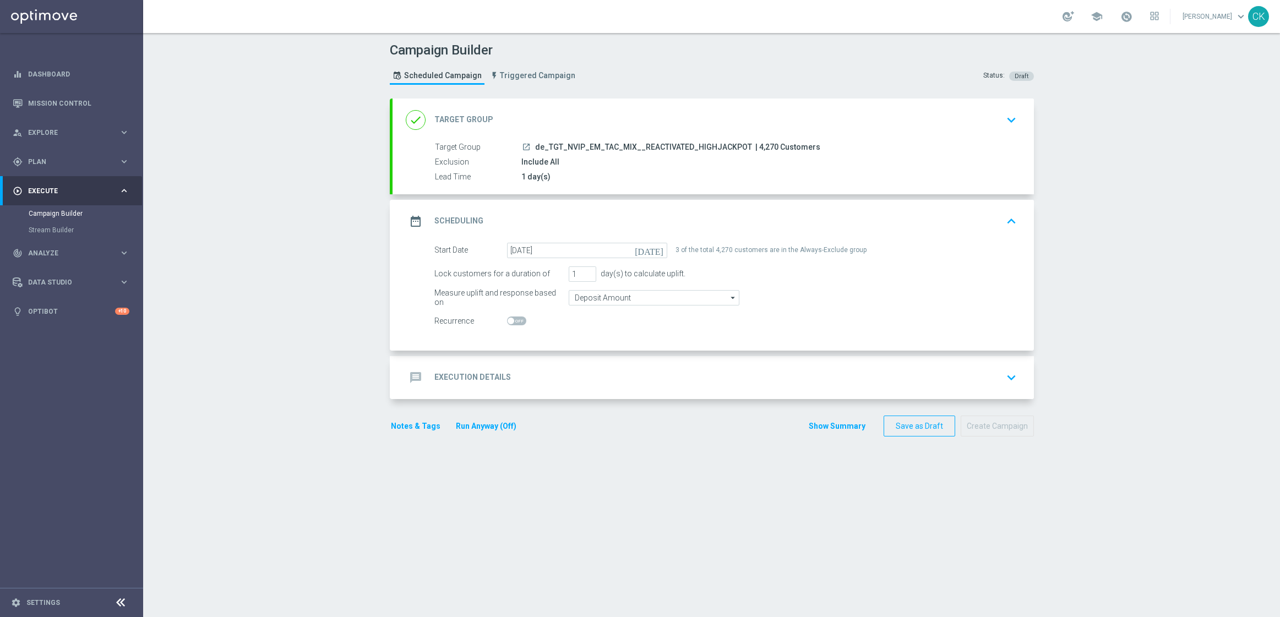
click at [456, 372] on h2 "Execution Details" at bounding box center [472, 377] width 77 height 10
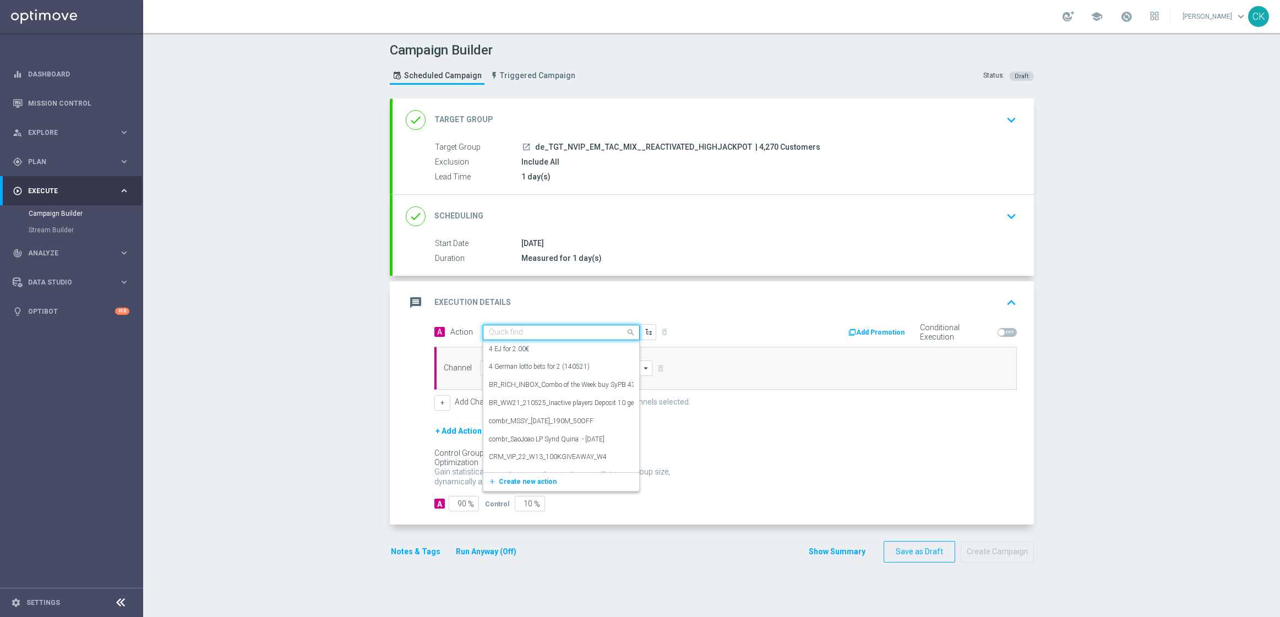
click at [541, 331] on input "text" at bounding box center [550, 332] width 123 height 9
paste input "SummerSales - EJ themed"
type input "SummerSales - EJ themed"
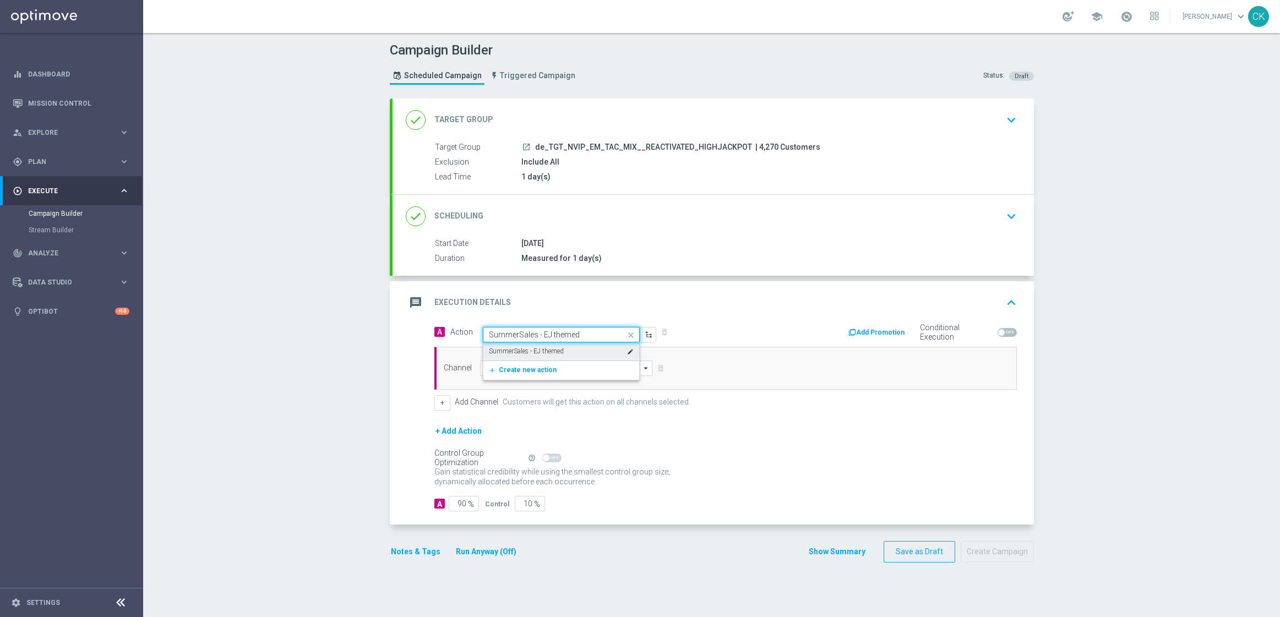
click at [549, 350] on label "SummerSales - EJ themed" at bounding box center [526, 351] width 75 height 9
click at [538, 369] on input at bounding box center [566, 368] width 173 height 15
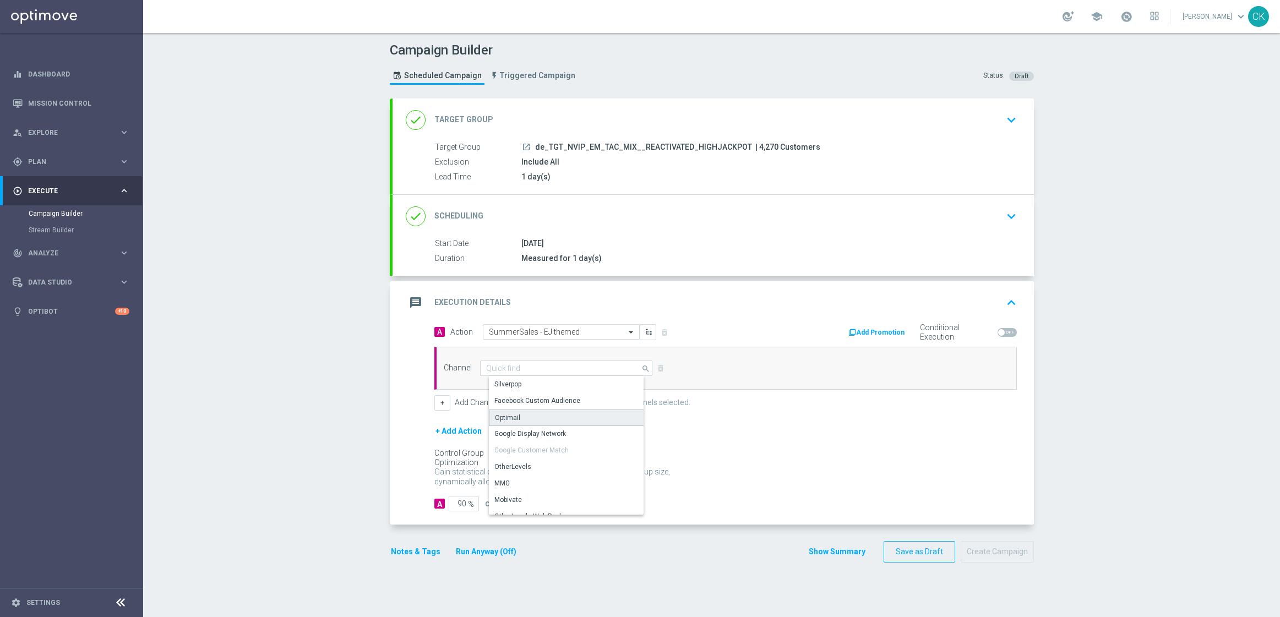
click at [535, 419] on div "Optimail" at bounding box center [570, 418] width 163 height 17
type input "Optimail"
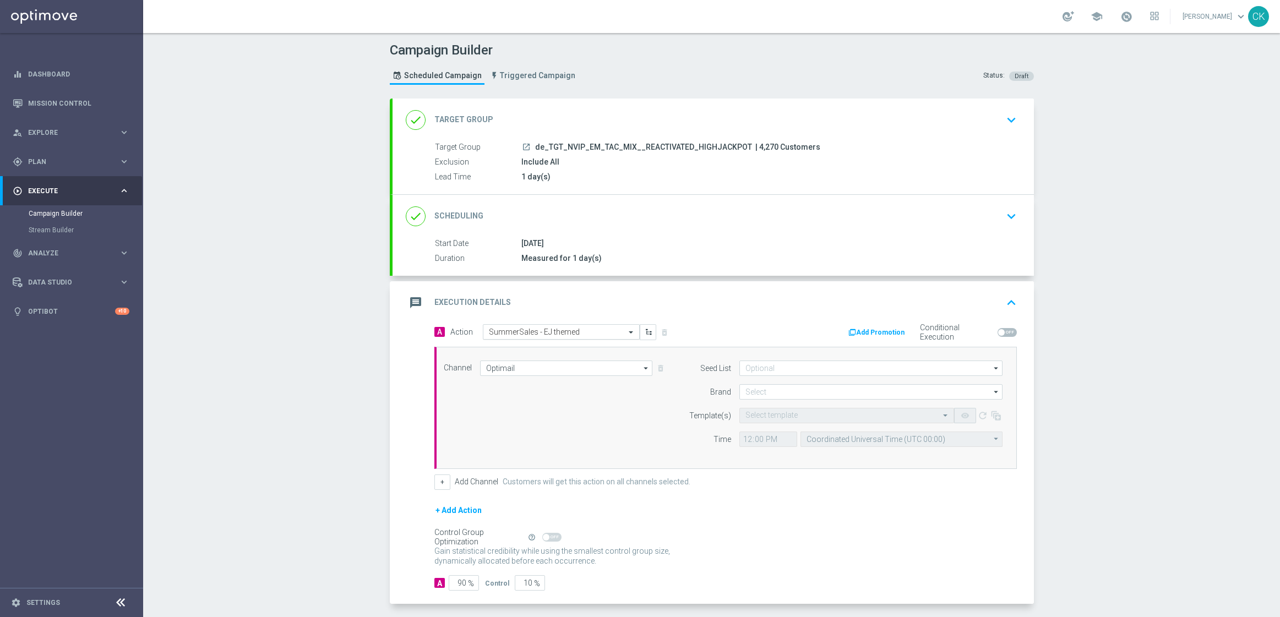
scroll to position [48, 0]
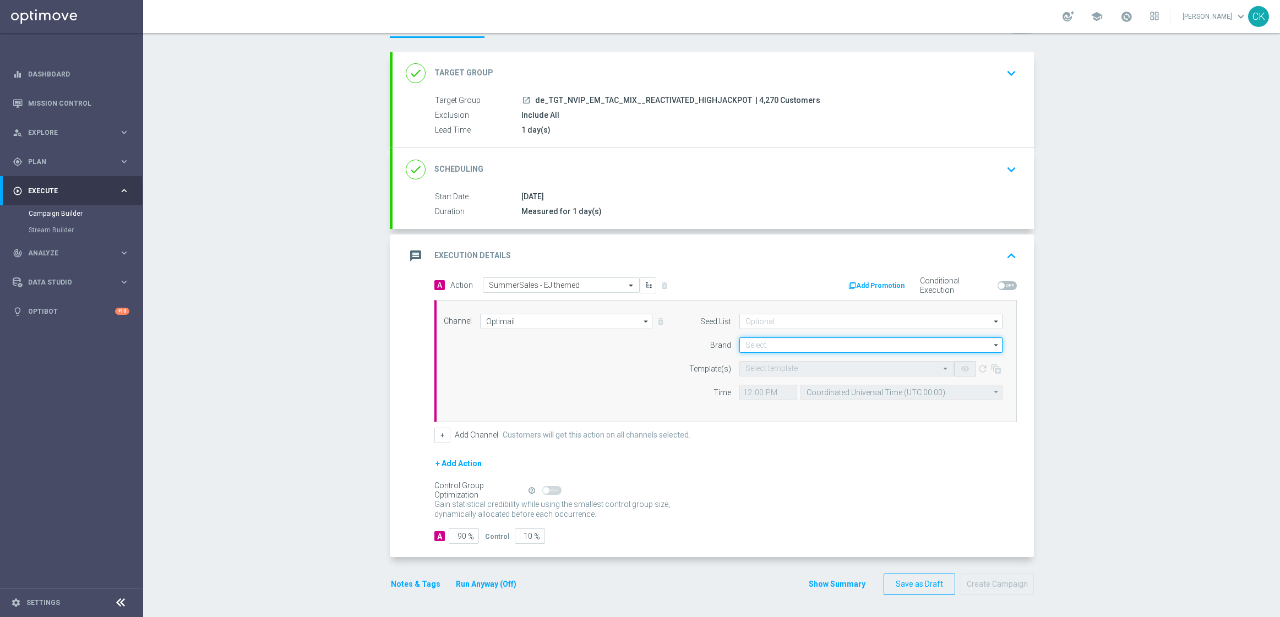
click at [832, 342] on input at bounding box center [870, 344] width 263 height 15
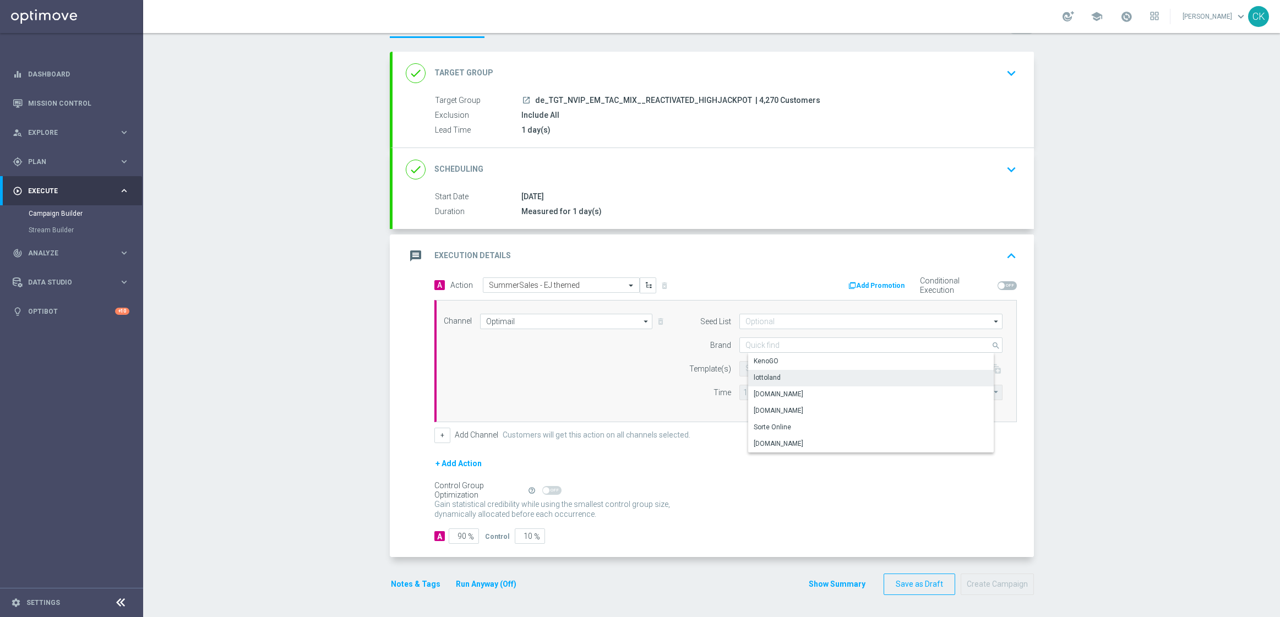
click at [805, 379] on div "lottoland" at bounding box center [879, 377] width 263 height 15
type input "lottoland"
click at [778, 373] on div "Select template" at bounding box center [846, 368] width 215 height 15
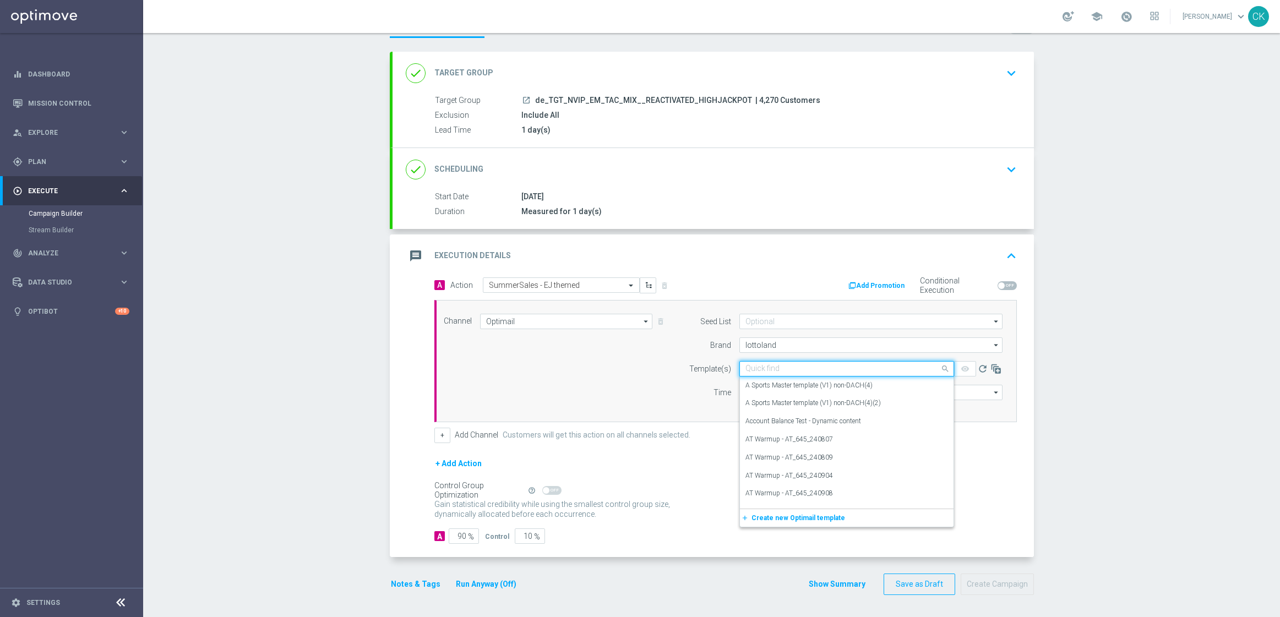
paste input "DE_INT__SUMMERSALE_EJ_250826__NVIP_EMA_TAC_MIX"
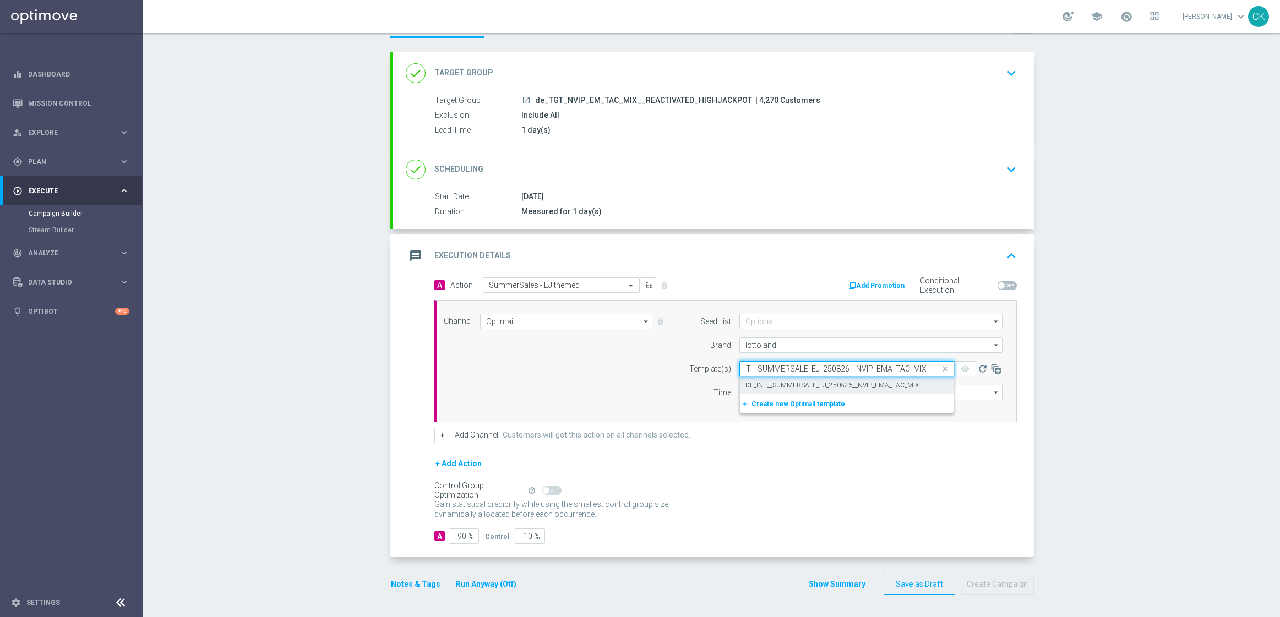
click at [772, 383] on label "DE_INT__SUMMERSALE_EJ_250826__NVIP_EMA_TAC_MIX" at bounding box center [831, 385] width 173 height 9
type input "DE_INT__SUMMERSALE_EJ_250826__NVIP_EMA_TAC_MIX"
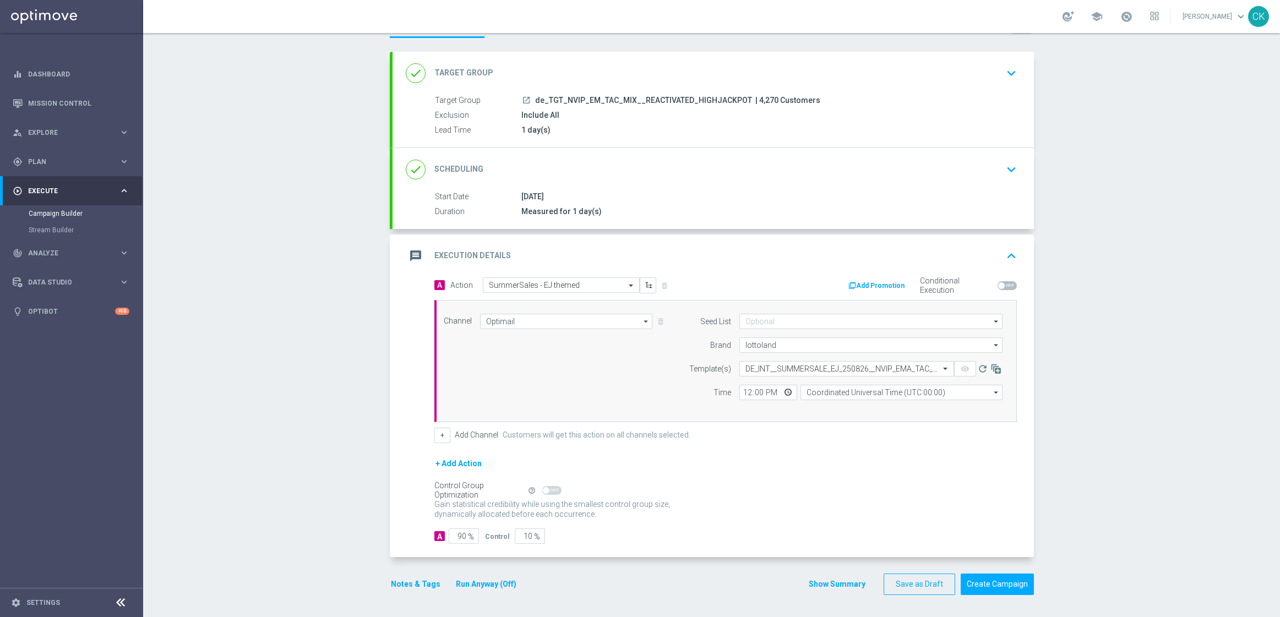
scroll to position [0, 0]
click at [740, 391] on input "12:00" at bounding box center [768, 392] width 58 height 15
type input "06:00"
click at [882, 388] on input "Coordinated Universal Time (UTC 00:00)" at bounding box center [901, 392] width 202 height 15
click at [875, 405] on div "Central European Time ([GEOGRAPHIC_DATA]) (UTC +02:00)" at bounding box center [905, 409] width 180 height 10
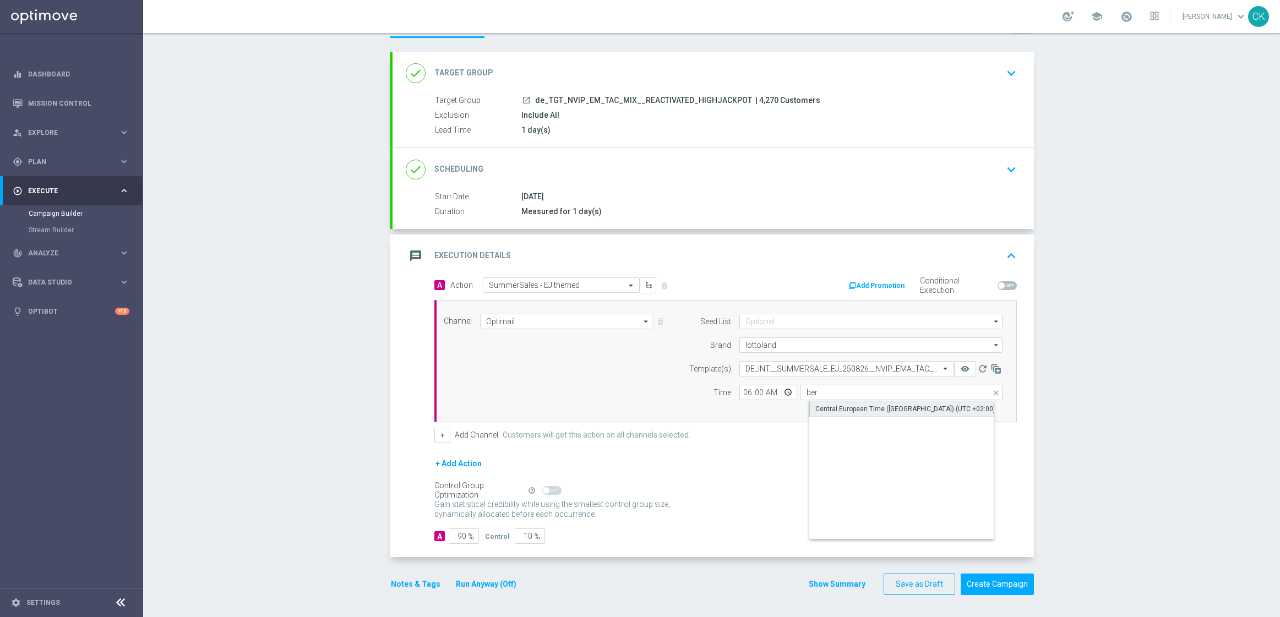
type input "Central European Time ([GEOGRAPHIC_DATA]) (UTC +02:00)"
click at [461, 536] on input "90" at bounding box center [464, 535] width 30 height 15
type input "9"
type input "91"
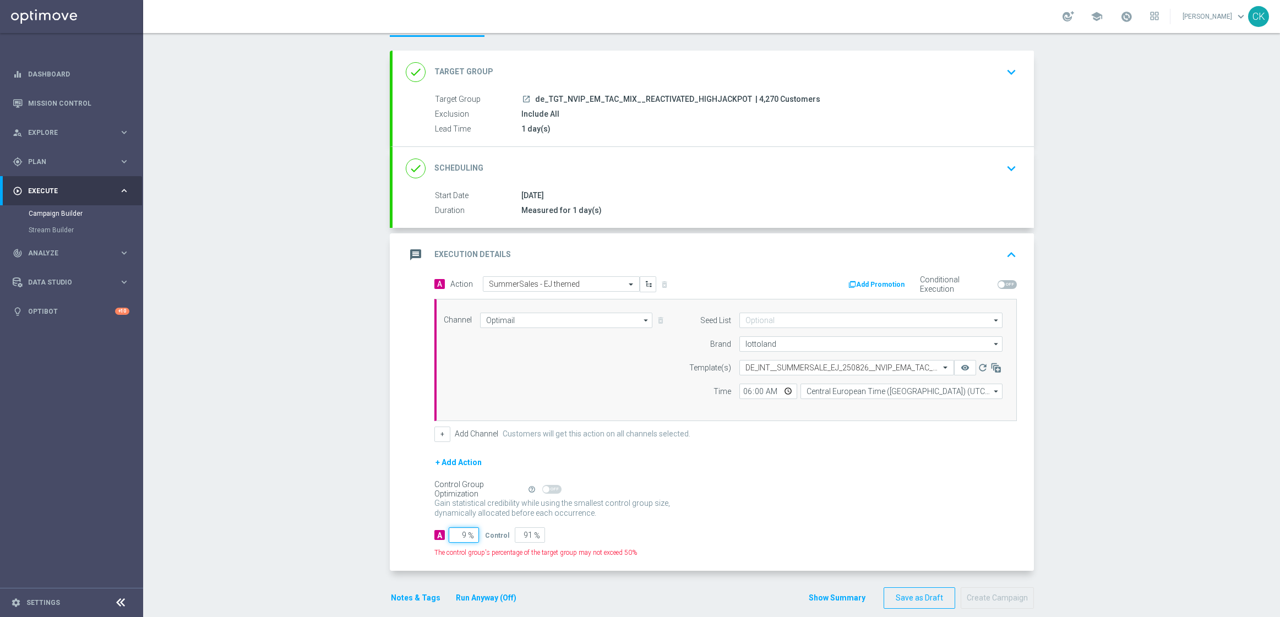
type input "98"
type input "2"
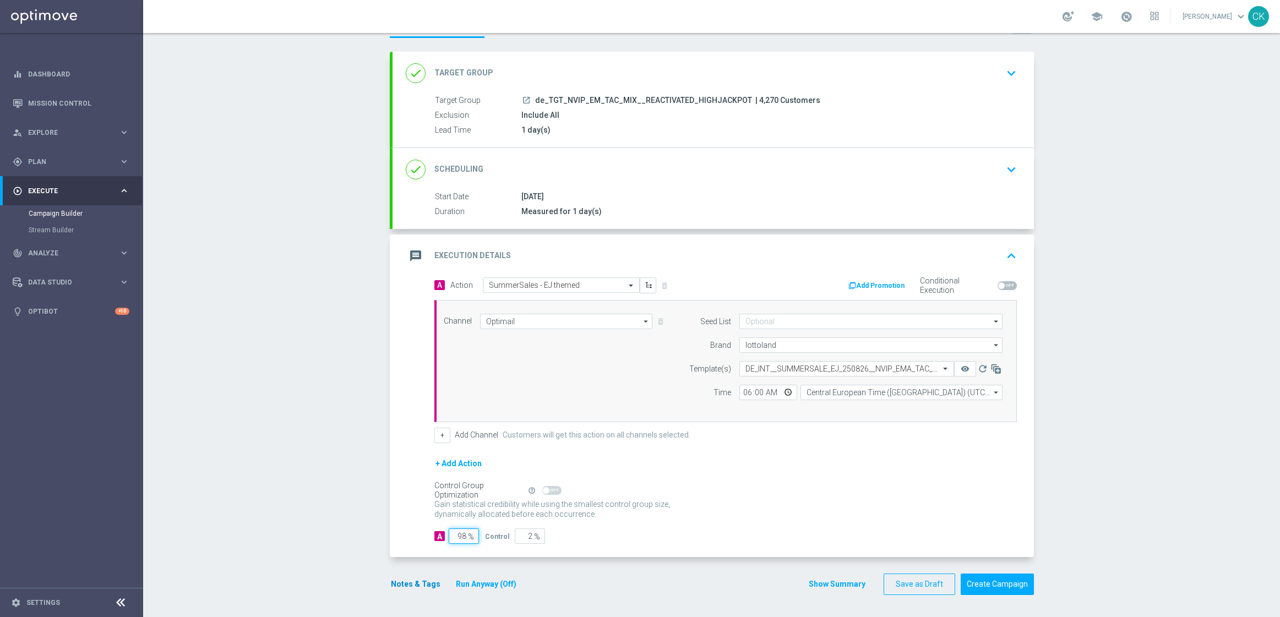
type input "98"
click at [403, 587] on button "Notes & Tags" at bounding box center [416, 584] width 52 height 14
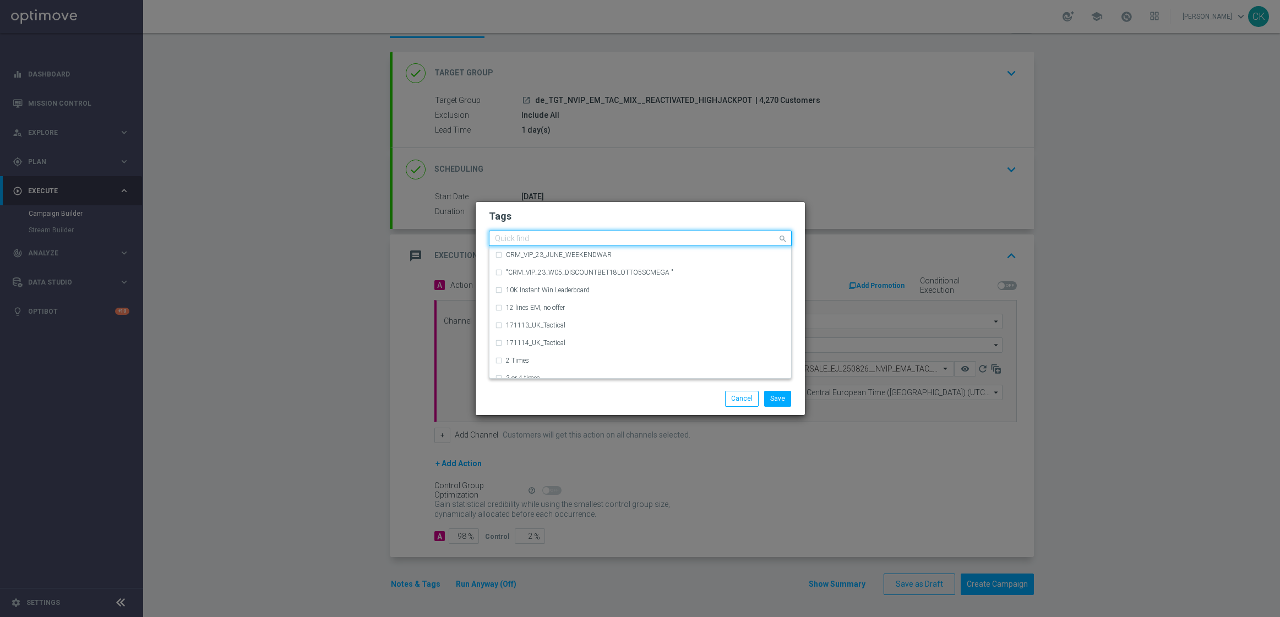
click at [536, 236] on input "text" at bounding box center [636, 238] width 282 height 9
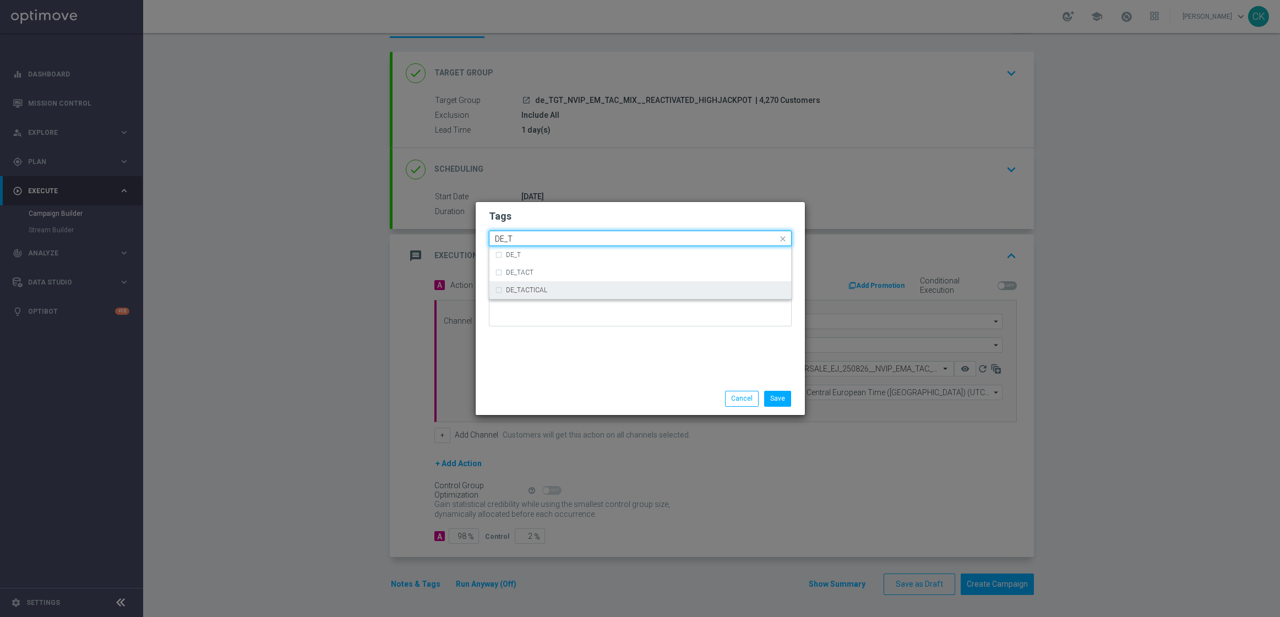
click at [552, 292] on div "DE_TACTICAL" at bounding box center [646, 290] width 280 height 7
type input "DE_T"
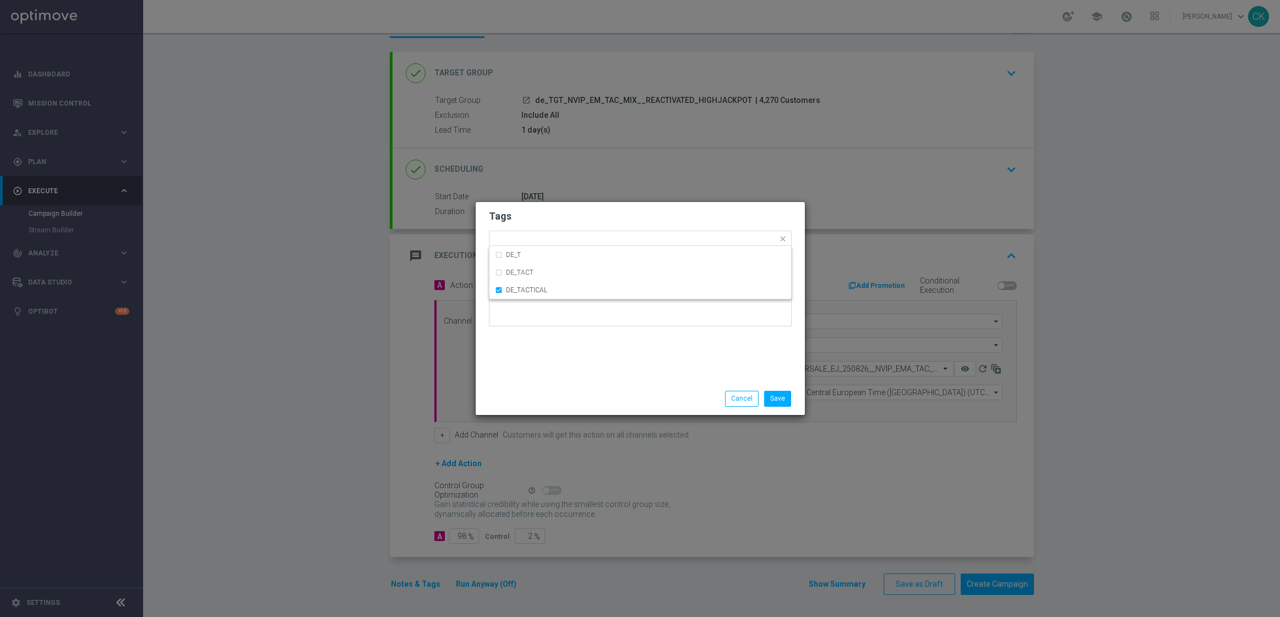
click at [593, 411] on div "Save Cancel" at bounding box center [640, 399] width 329 height 32
click at [778, 399] on button "Save" at bounding box center [777, 398] width 27 height 15
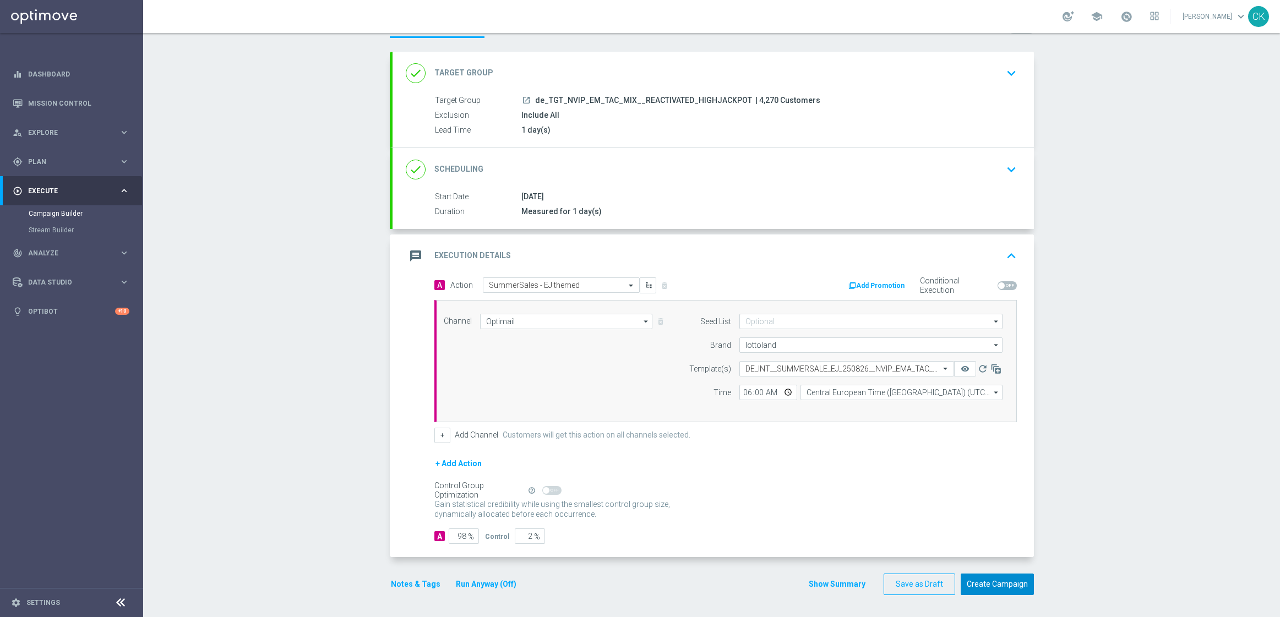
click at [991, 581] on button "Create Campaign" at bounding box center [997, 584] width 73 height 21
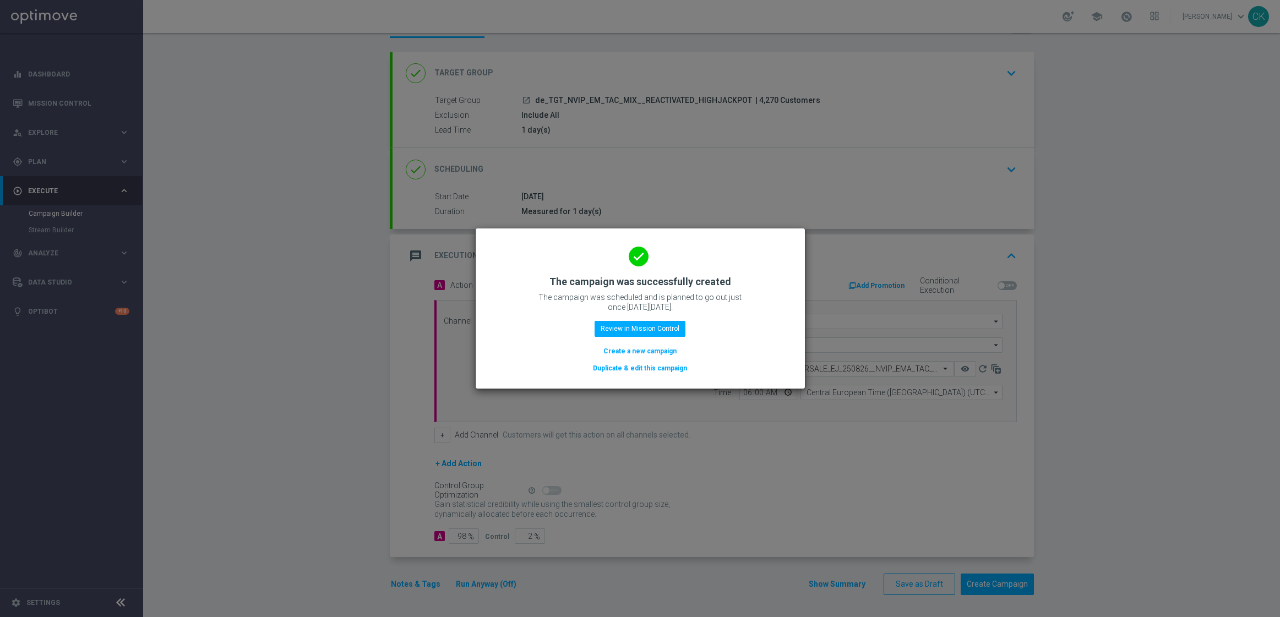
click at [635, 349] on button "Create a new campaign" at bounding box center [639, 351] width 75 height 12
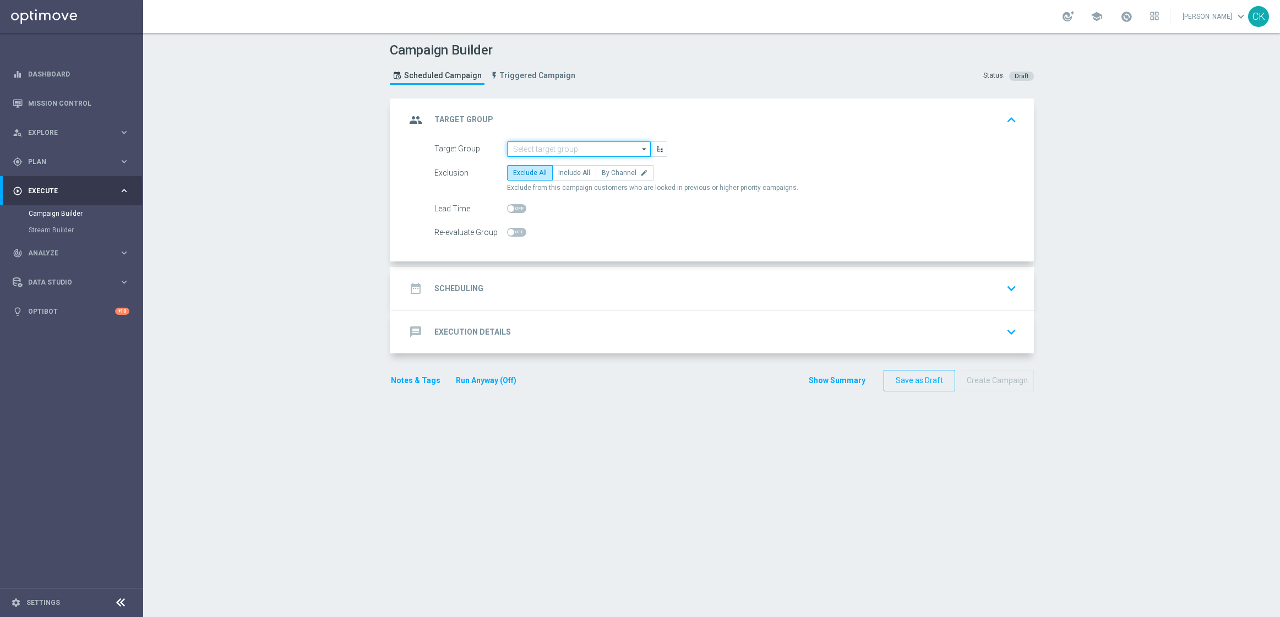
click at [542, 145] on input at bounding box center [579, 148] width 144 height 15
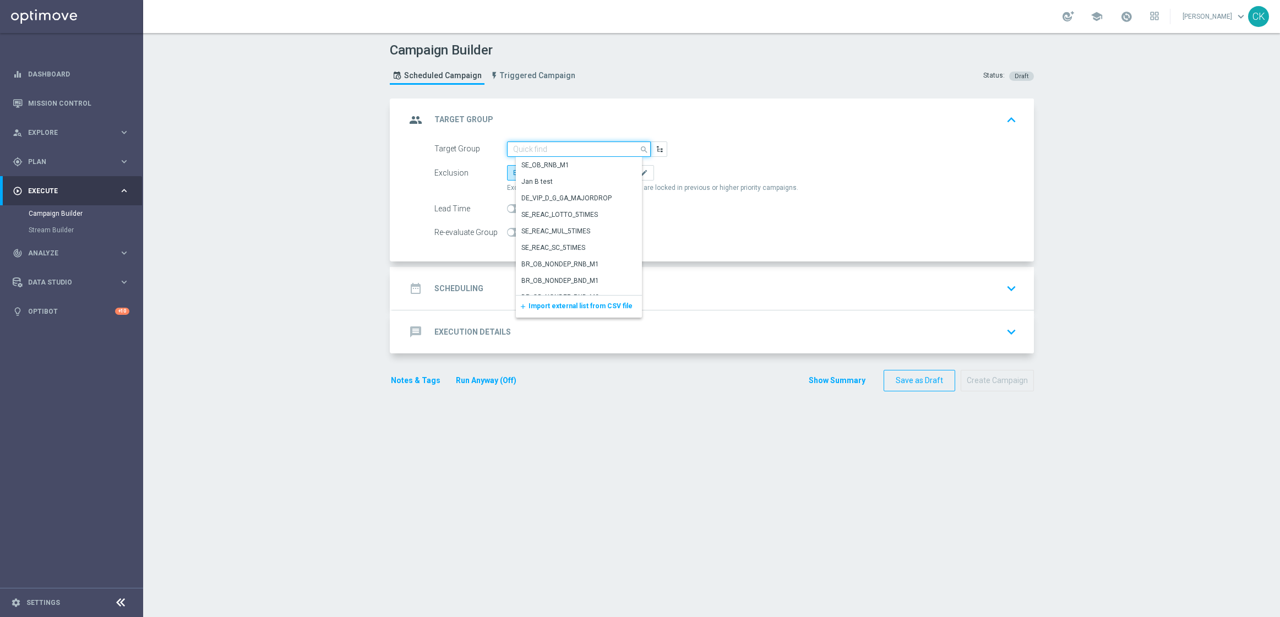
paste input "de_TGT_NVIP_EM_TAC_MIX__CHURNED_HIGHJACKPOT"
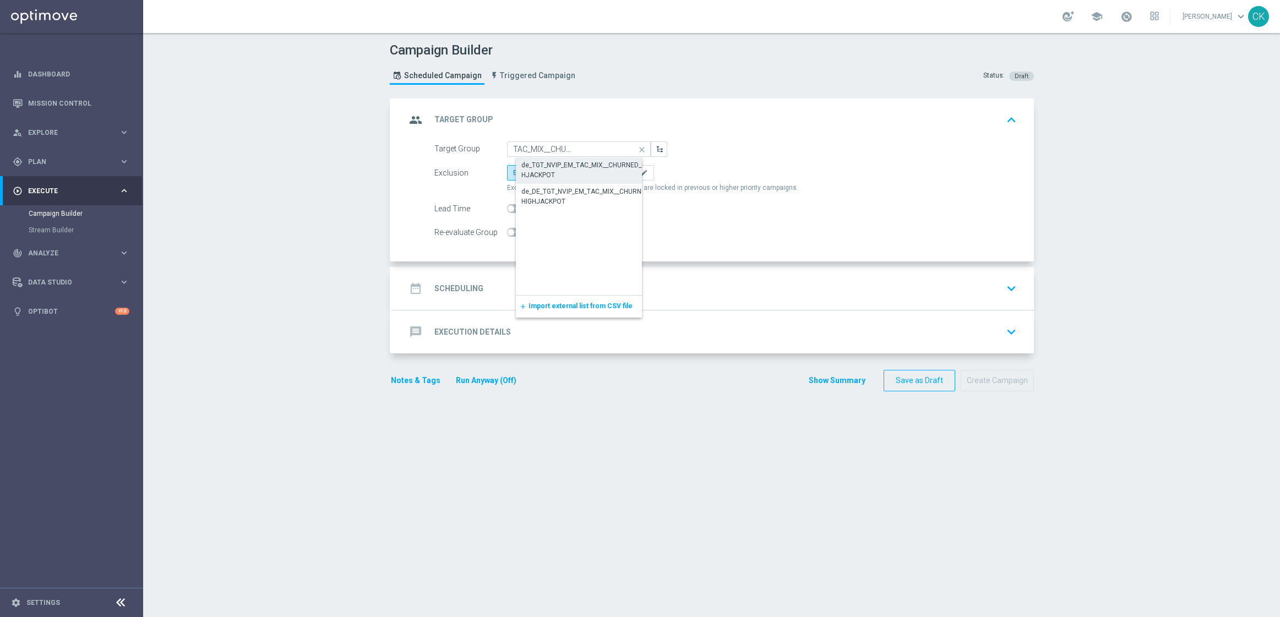
click at [559, 163] on div "de_TGT_NVIP_EM_TAC_MIX__CHURNED_HIGHJACKPOT" at bounding box center [587, 170] width 133 height 20
type input "de_TGT_NVIP_EM_TAC_MIX__CHURNED_HIGHJACKPOT"
click at [565, 167] on label "Include All" at bounding box center [574, 172] width 44 height 15
click at [565, 171] on input "Include All" at bounding box center [561, 174] width 7 height 7
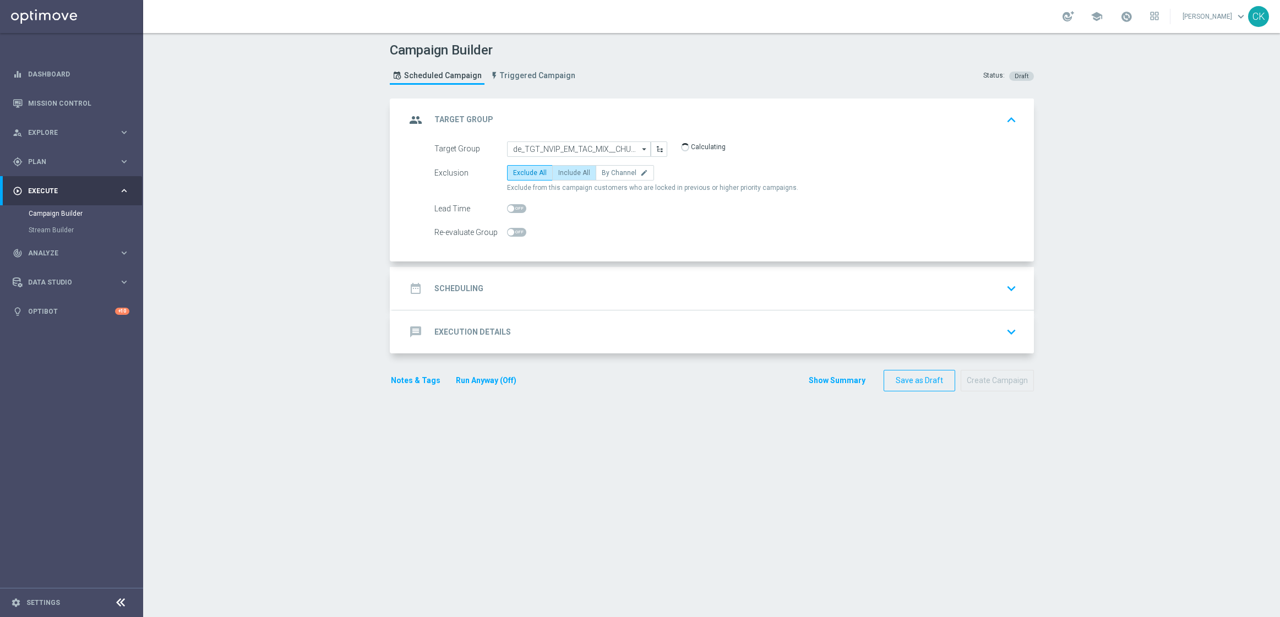
radio input "true"
click at [511, 208] on span at bounding box center [516, 208] width 19 height 9
click at [511, 208] on input "checkbox" at bounding box center [516, 208] width 19 height 9
checkbox input "true"
click at [462, 288] on h2 "Scheduling" at bounding box center [458, 288] width 49 height 10
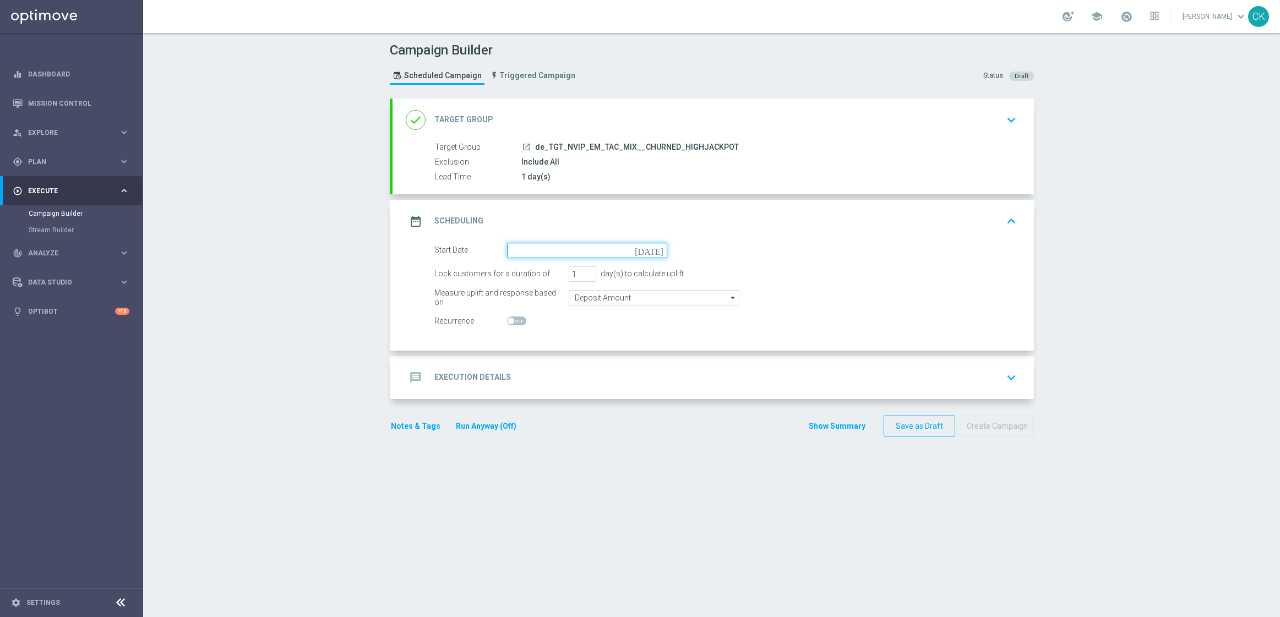
click at [536, 252] on input at bounding box center [587, 250] width 160 height 15
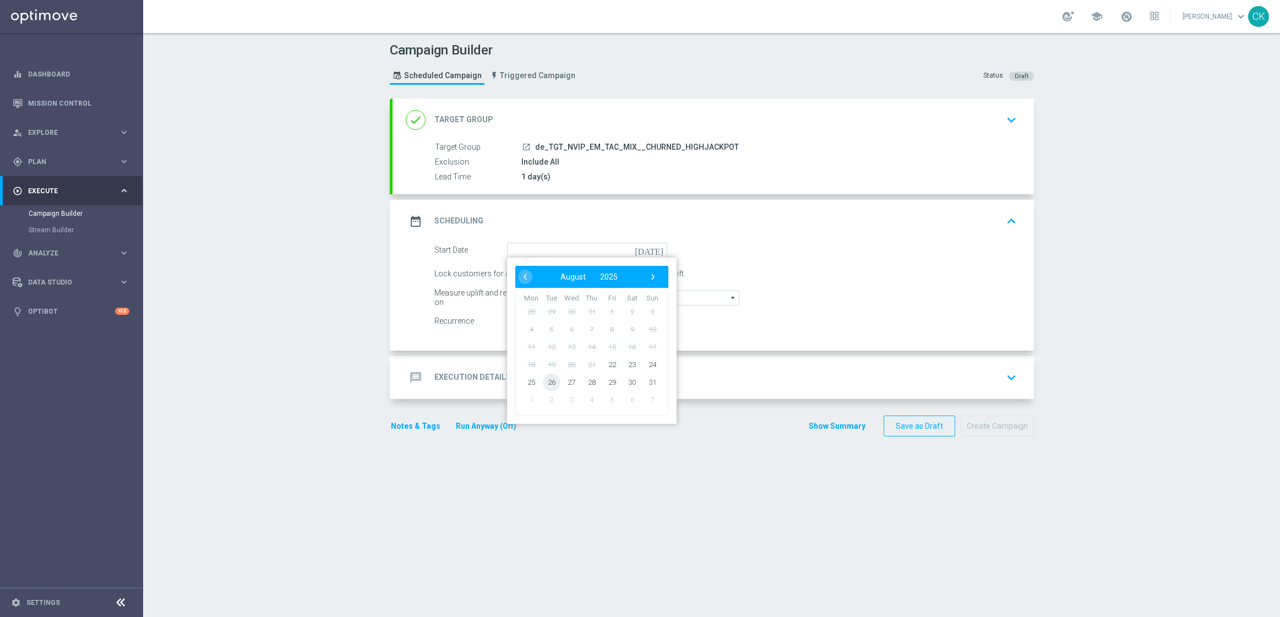
click at [551, 379] on span "26" at bounding box center [551, 382] width 18 height 18
type input "[DATE]"
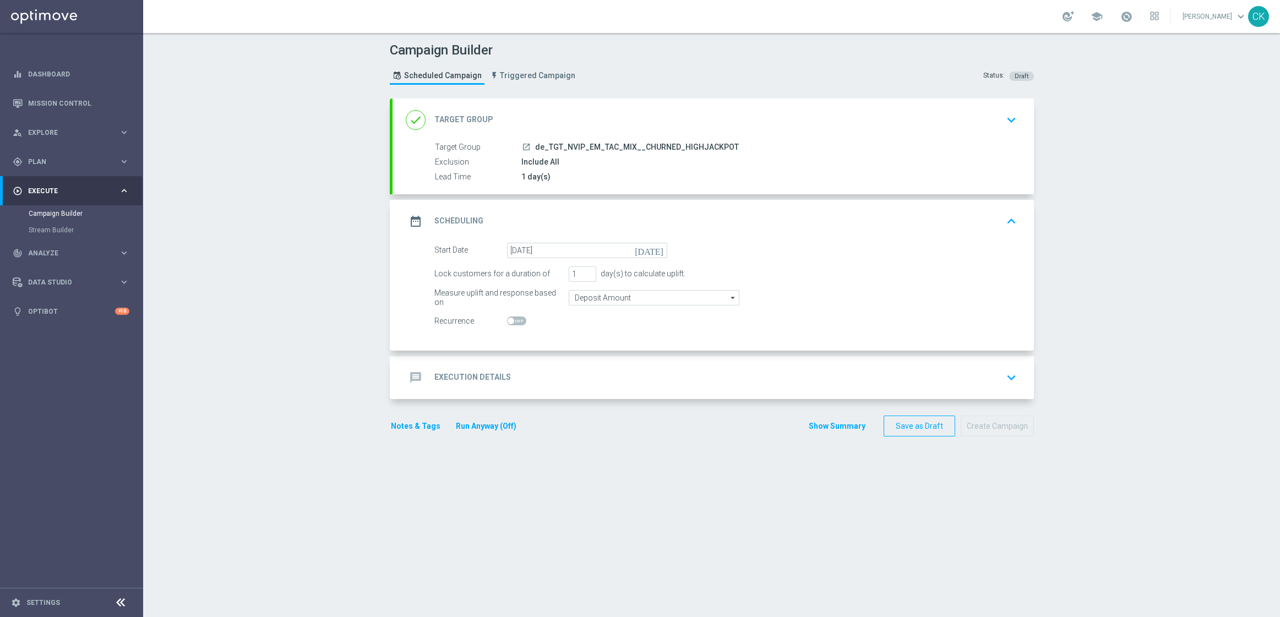
click at [465, 372] on h2 "Execution Details" at bounding box center [472, 377] width 77 height 10
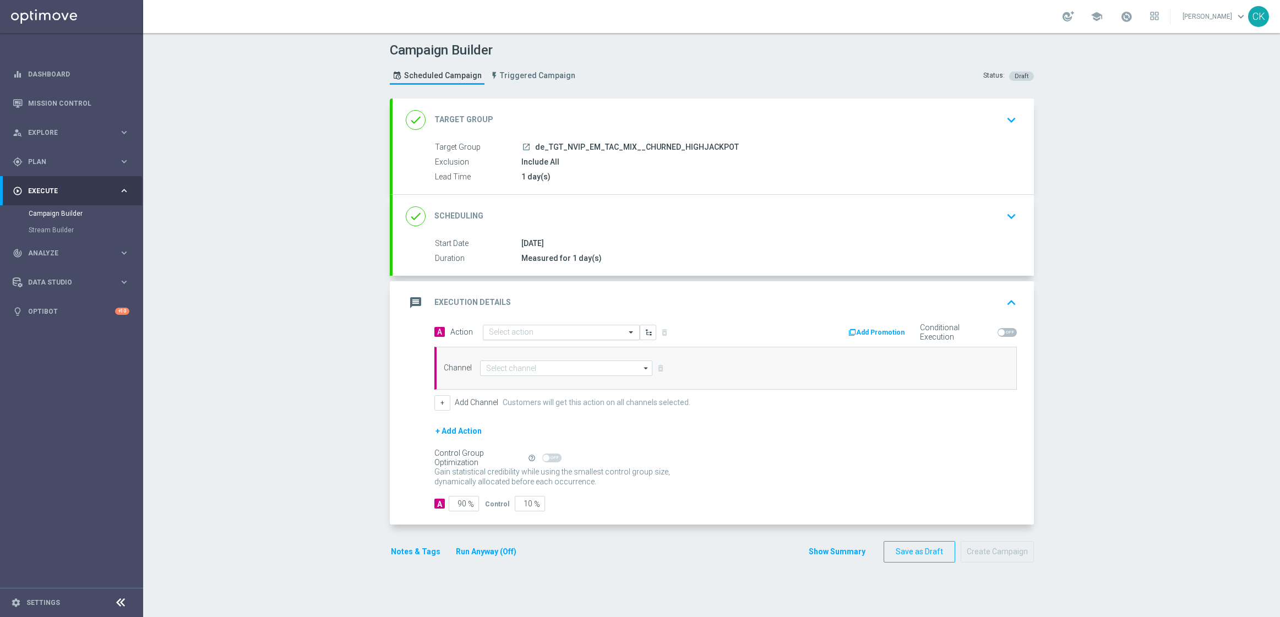
click at [523, 330] on input "text" at bounding box center [550, 332] width 123 height 9
paste input "SummerSales - EJ themed"
type input "SummerSales - EJ themed"
click at [531, 351] on label "SummerSales - EJ themed" at bounding box center [526, 351] width 75 height 9
click at [526, 361] on input at bounding box center [566, 368] width 173 height 15
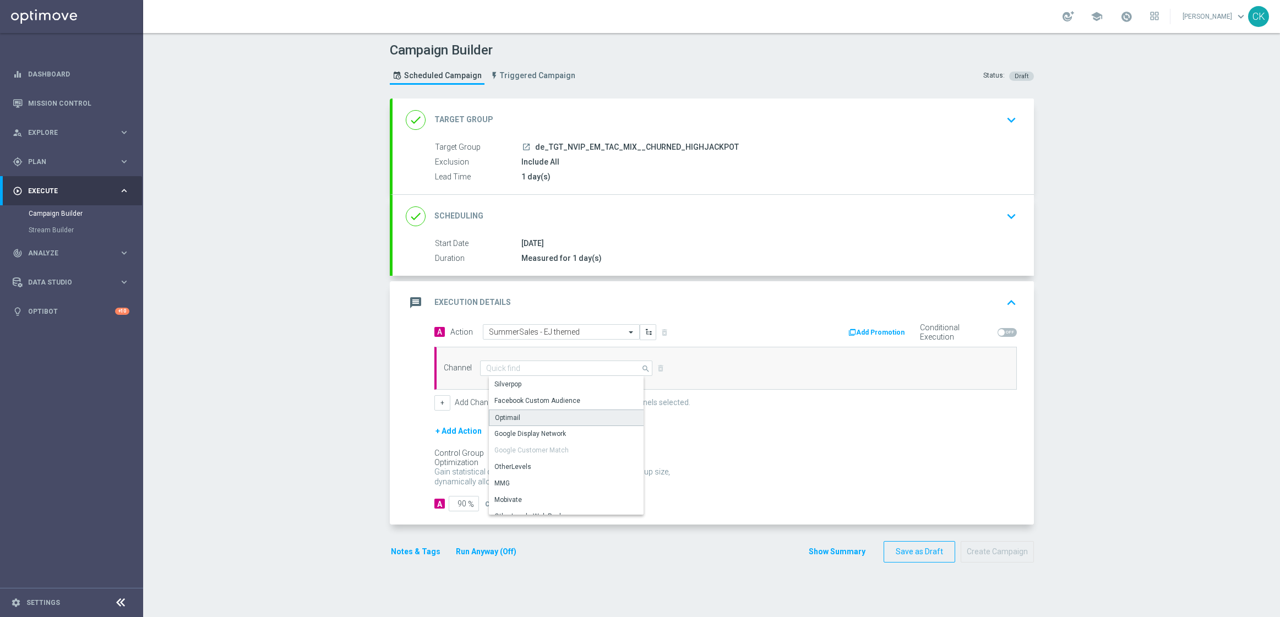
click at [523, 417] on div "Optimail" at bounding box center [570, 418] width 163 height 17
type input "Optimail"
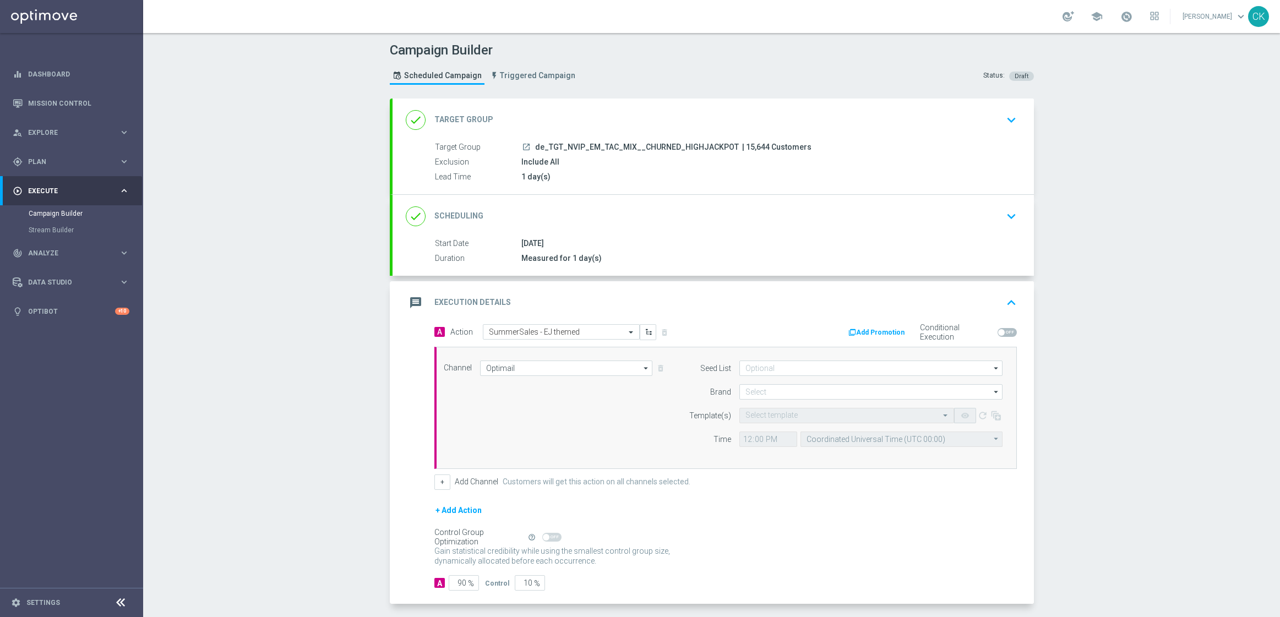
scroll to position [48, 0]
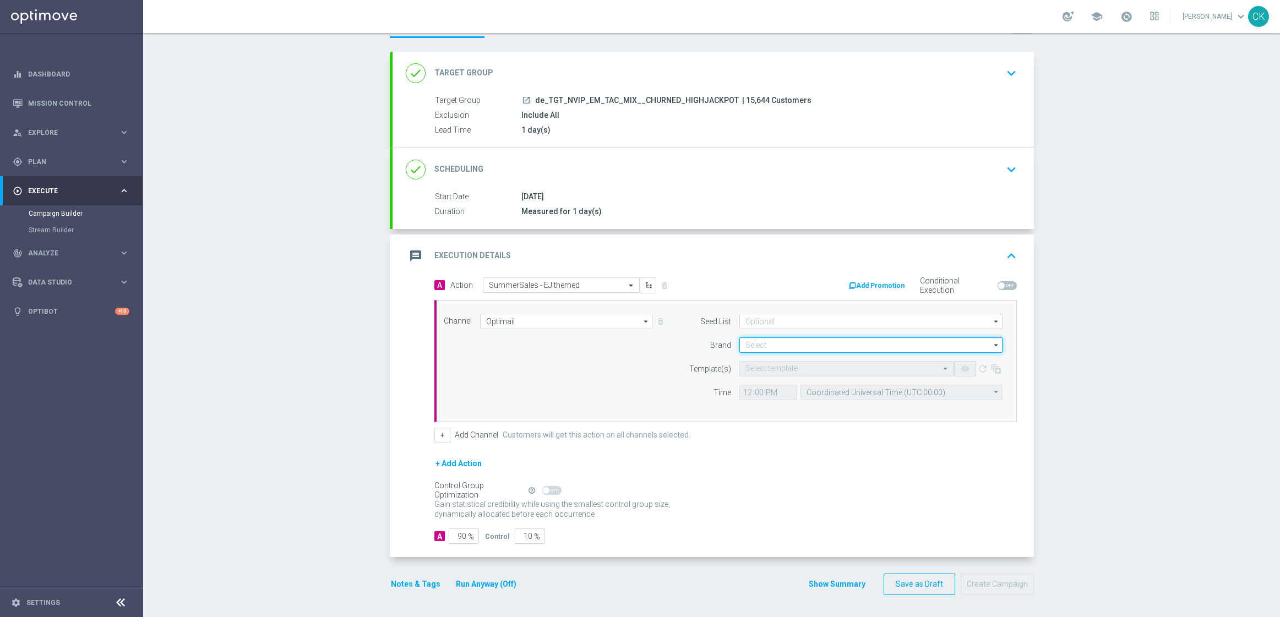
click at [814, 338] on input at bounding box center [870, 344] width 263 height 15
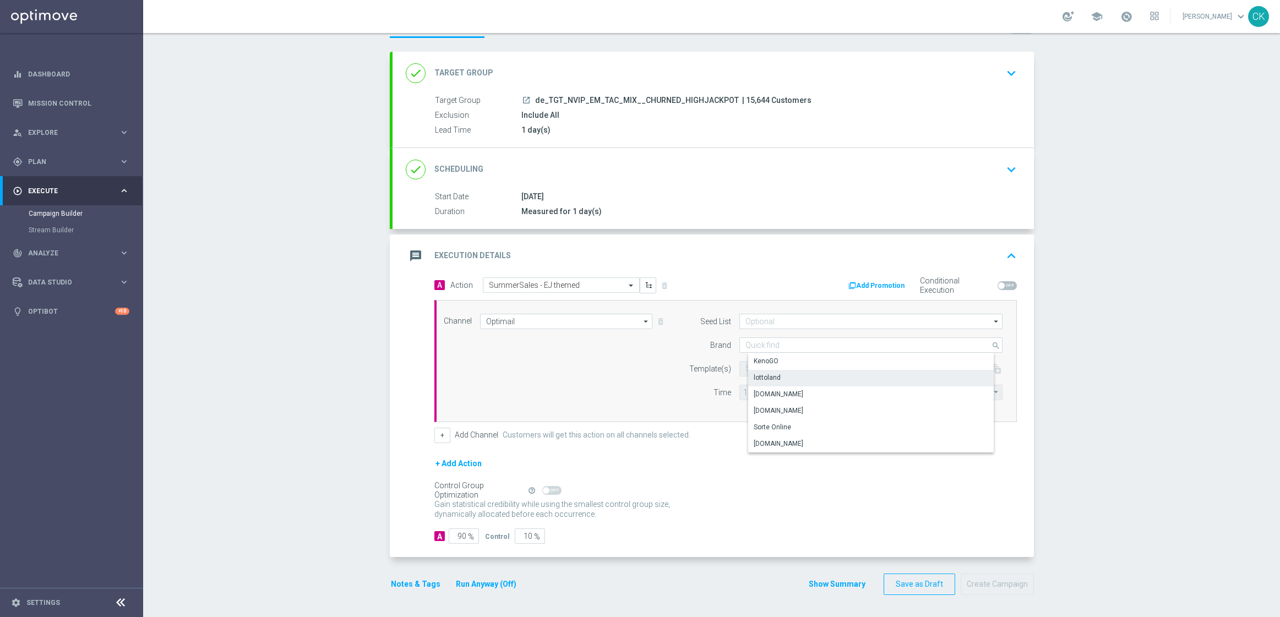
click at [814, 376] on div "lottoland" at bounding box center [879, 377] width 263 height 15
type input "lottoland"
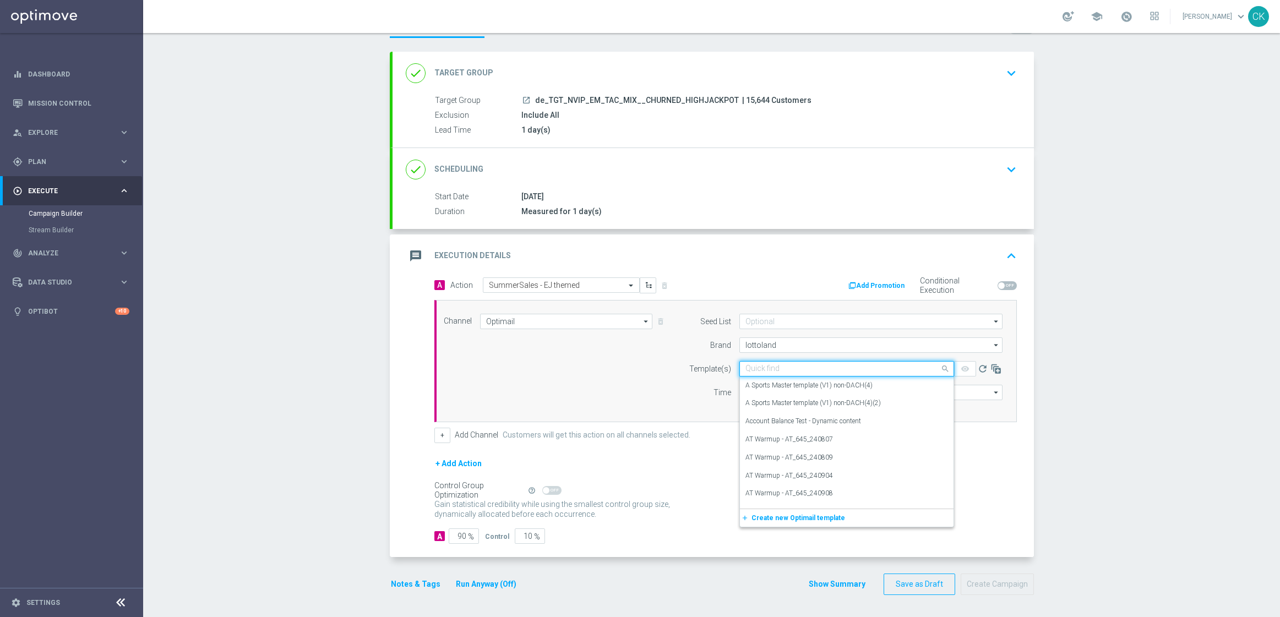
click at [788, 369] on input "text" at bounding box center [835, 368] width 181 height 9
paste input "DE_INT__SUMMERSALE_EJ_250826__NVIP_EMA_TAC_MIX"
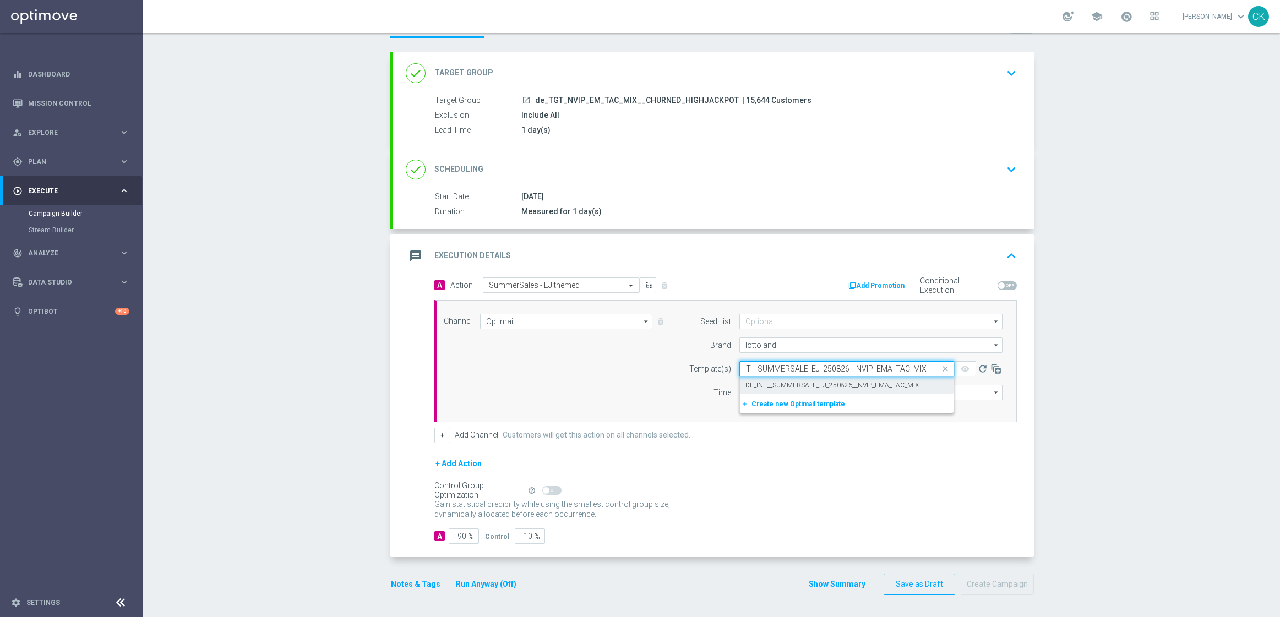
click at [779, 384] on label "DE_INT__SUMMERSALE_EJ_250826__NVIP_EMA_TAC_MIX" at bounding box center [831, 385] width 173 height 9
type input "DE_INT__SUMMERSALE_EJ_250826__NVIP_EMA_TAC_MIX"
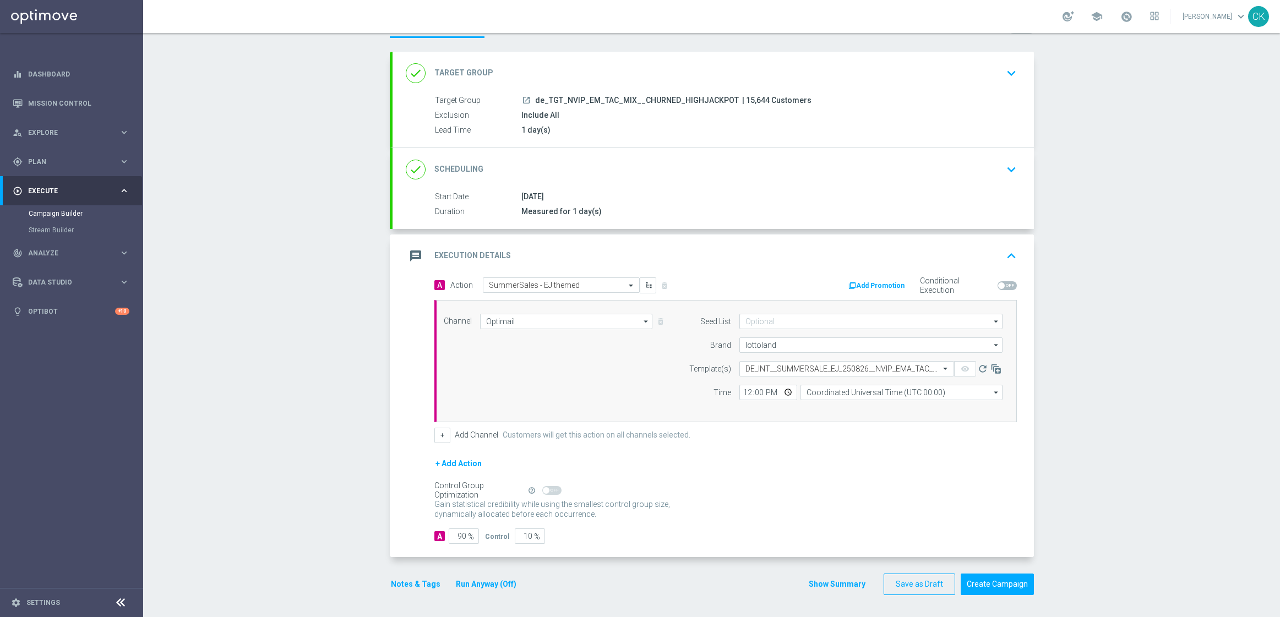
scroll to position [0, 0]
click at [740, 395] on input "12:00" at bounding box center [768, 392] width 58 height 15
type input "06:00"
click at [876, 395] on input "Coordinated Universal Time (UTC 00:00)" at bounding box center [901, 392] width 202 height 15
click at [865, 405] on div "Central European Time ([GEOGRAPHIC_DATA]) (UTC +02:00)" at bounding box center [905, 408] width 180 height 10
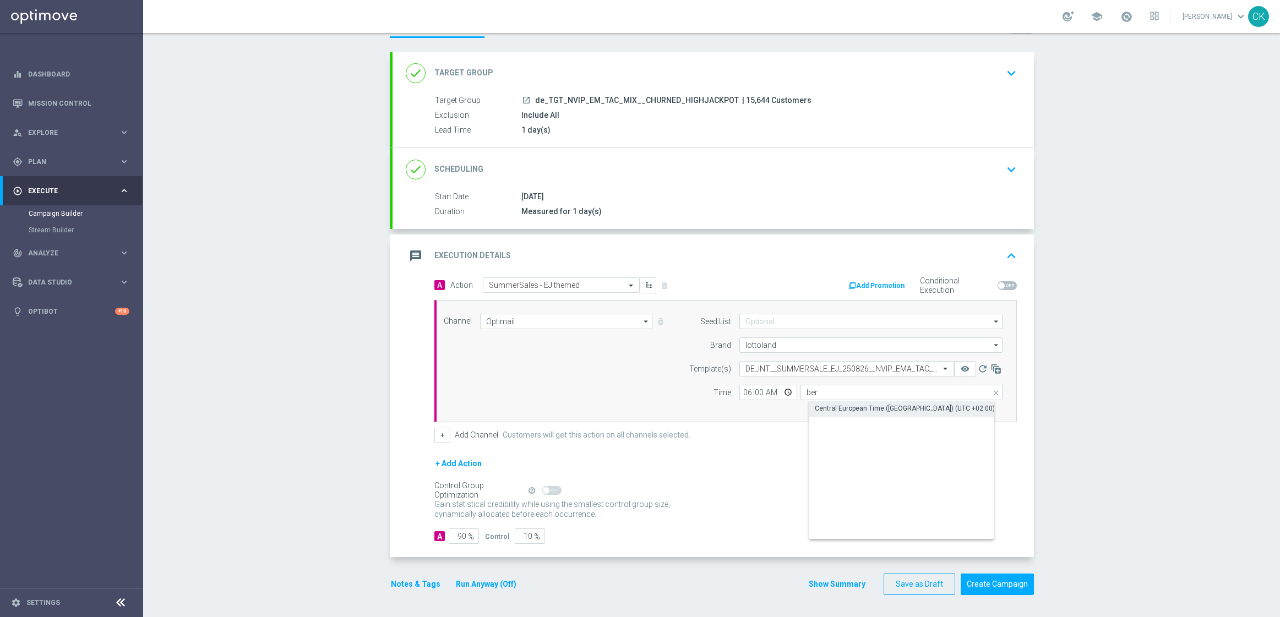
type input "Central European Time ([GEOGRAPHIC_DATA]) (UTC +02:00)"
click at [461, 535] on input "90" at bounding box center [464, 535] width 30 height 15
type input "9"
type input "91"
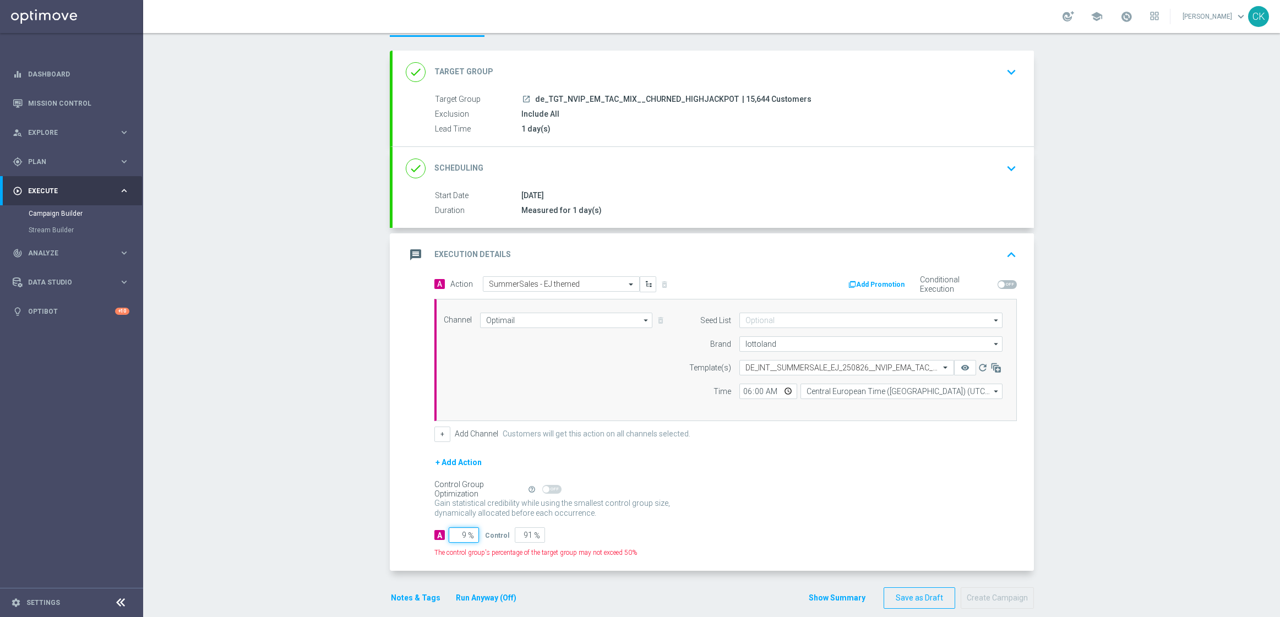
type input "98"
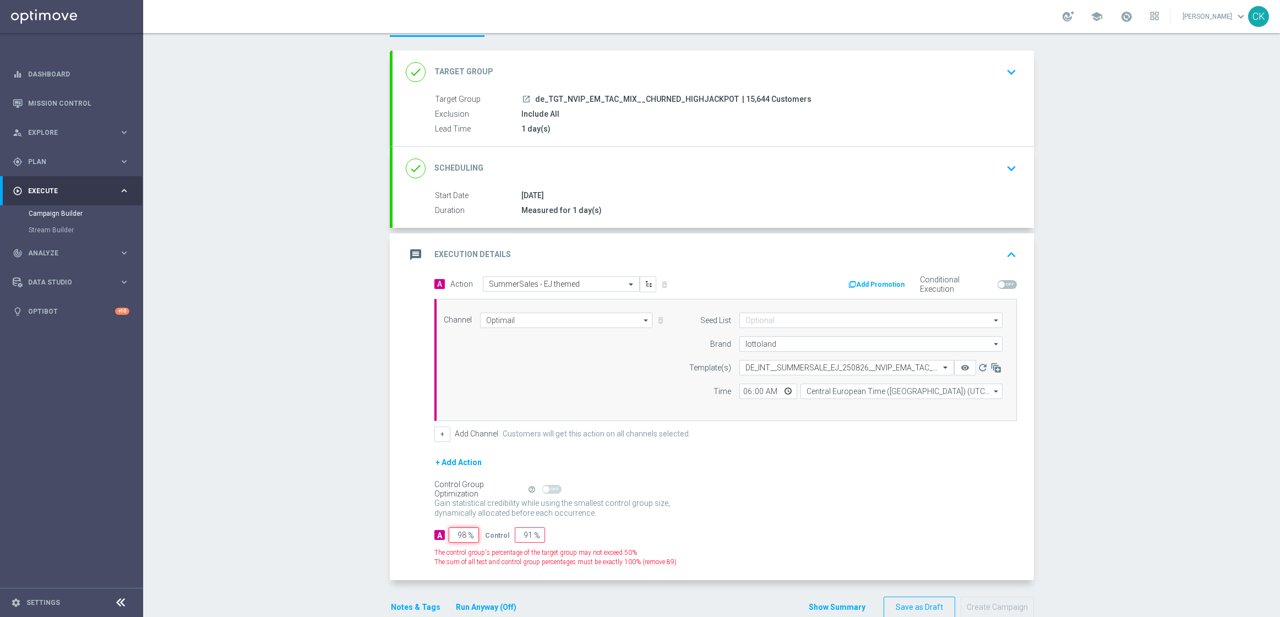
type input "2"
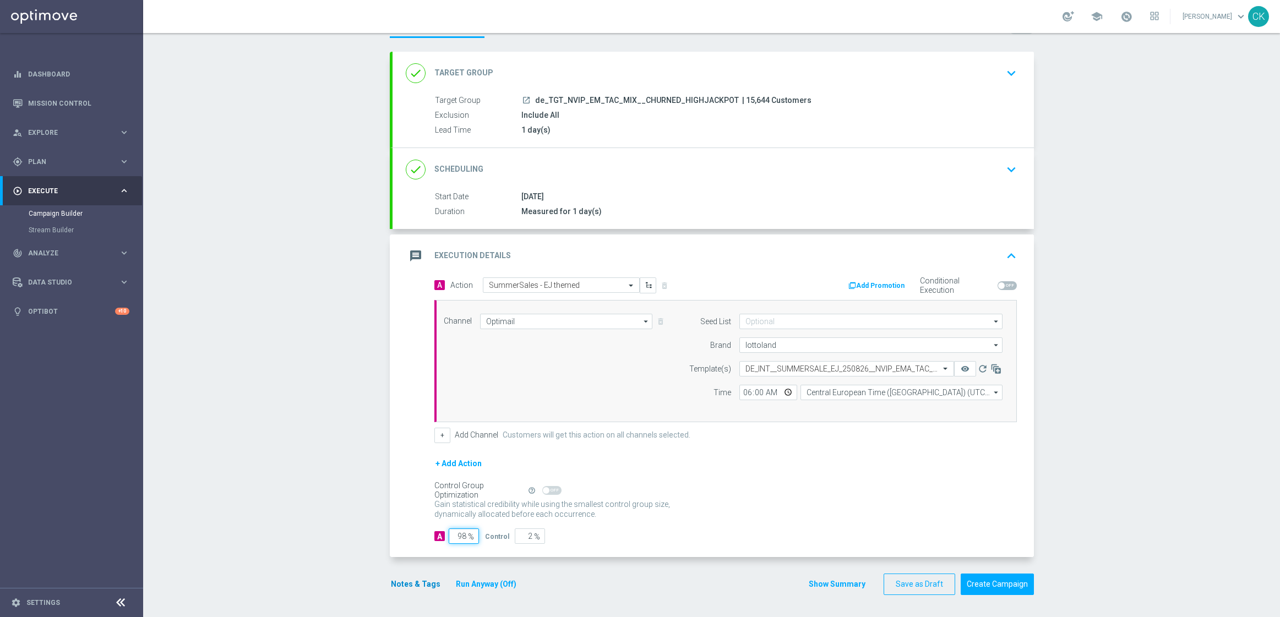
type input "98"
click at [419, 582] on button "Notes & Tags" at bounding box center [416, 584] width 52 height 14
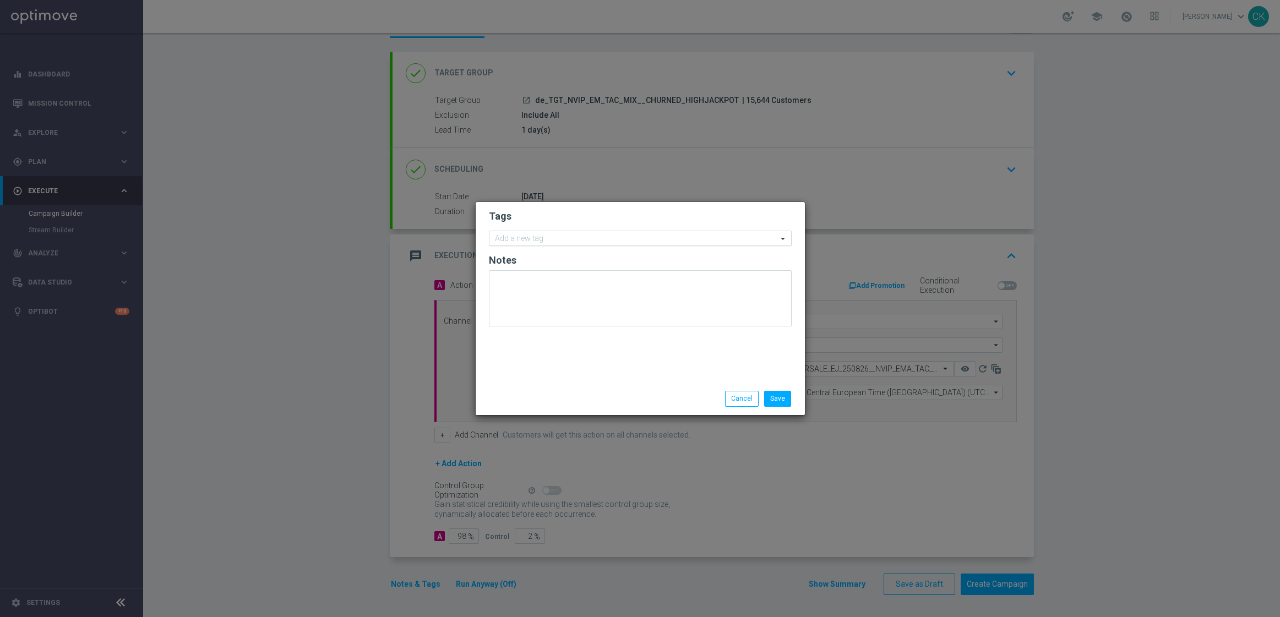
click at [559, 234] on input "text" at bounding box center [636, 238] width 282 height 9
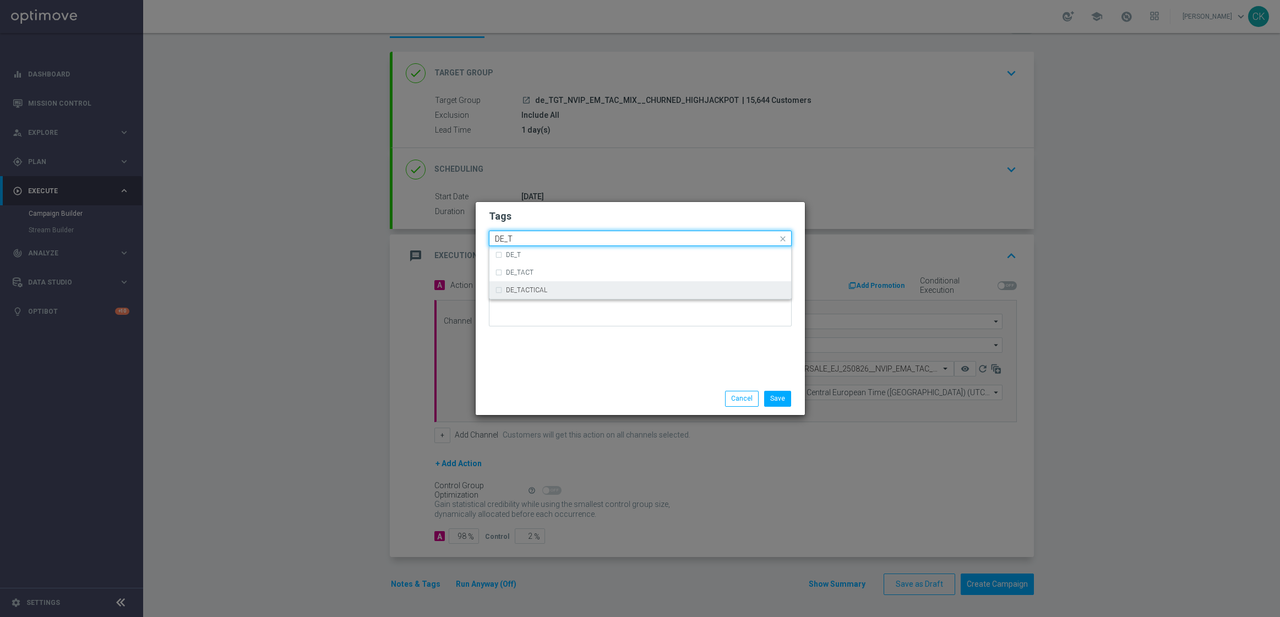
click at [590, 288] on div "DE_TACTICAL" at bounding box center [646, 290] width 280 height 7
type input "DE_T"
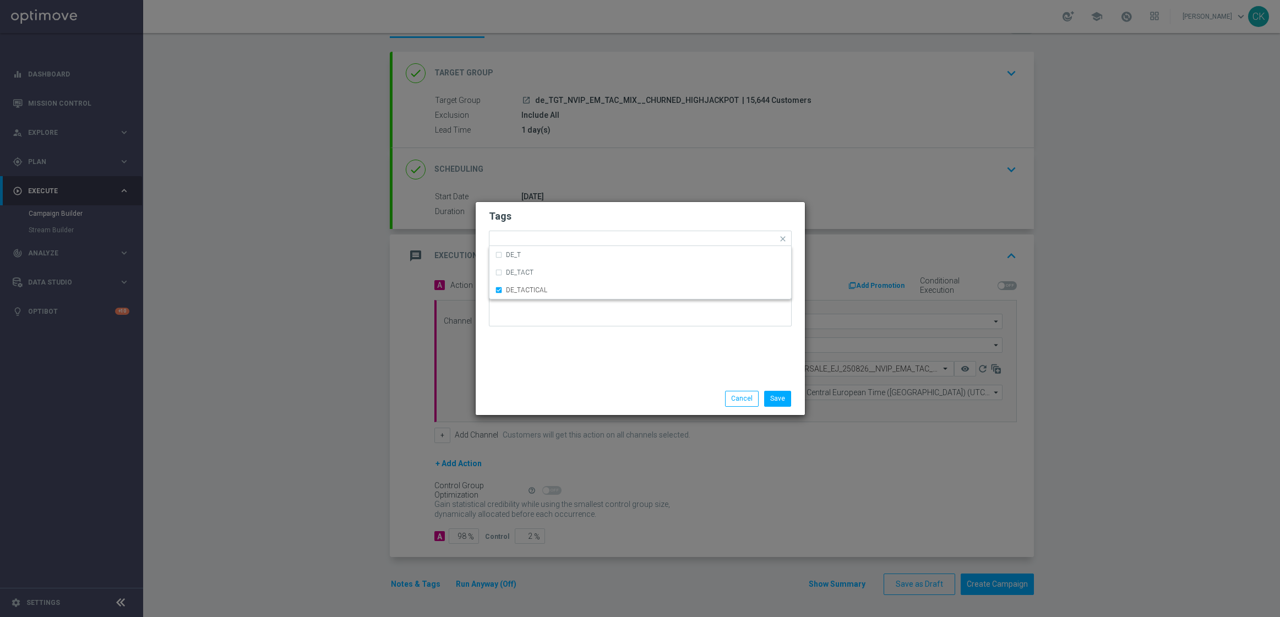
click at [587, 355] on div "Tags Quick find × DE_TACTICAL DE_T DE_TACT DE_TACTICAL Notes" at bounding box center [640, 292] width 329 height 181
click at [787, 398] on button "Save" at bounding box center [777, 398] width 27 height 15
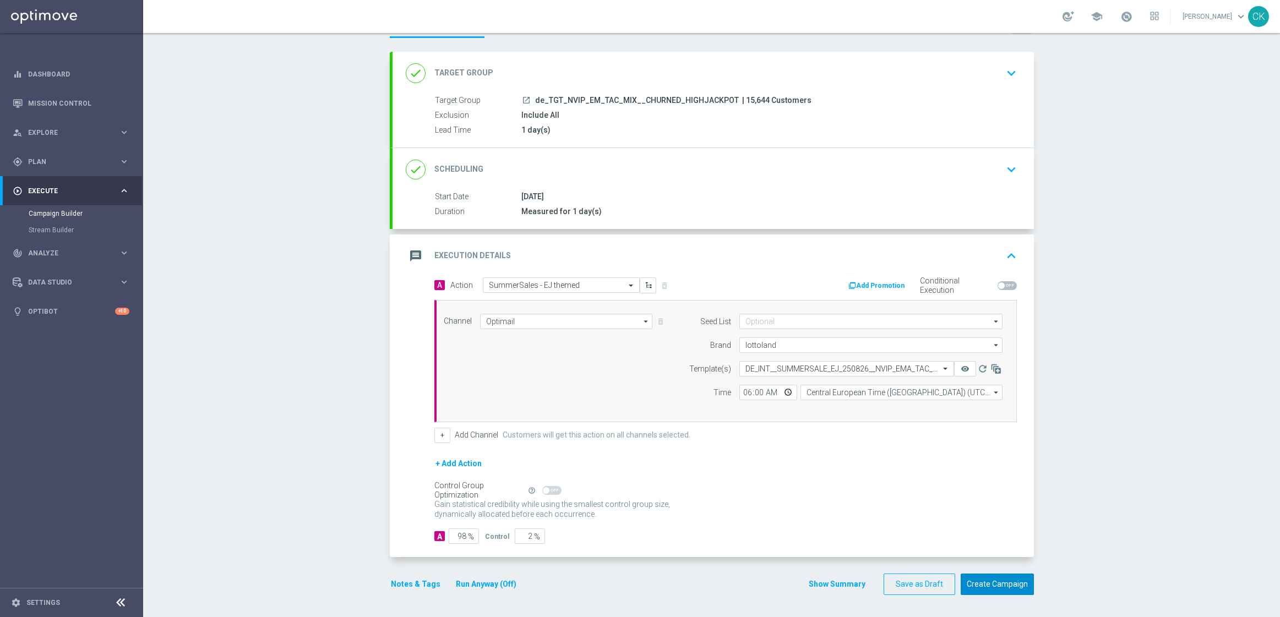
click at [998, 585] on button "Create Campaign" at bounding box center [997, 584] width 73 height 21
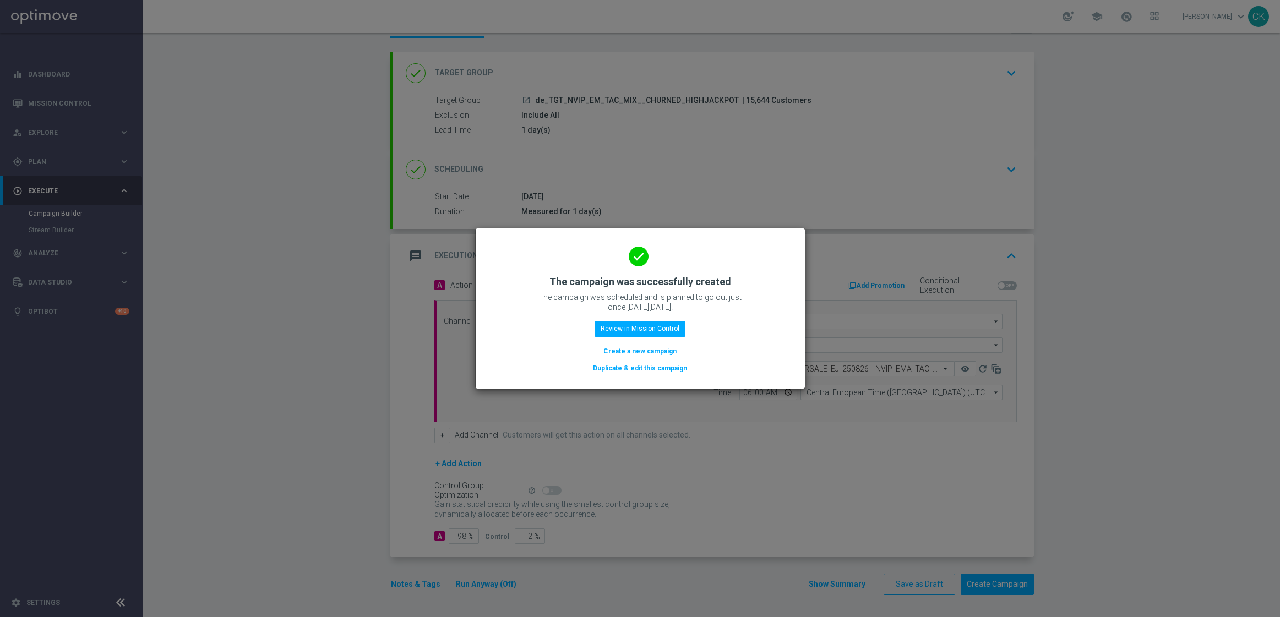
click at [653, 356] on button "Create a new campaign" at bounding box center [639, 351] width 75 height 12
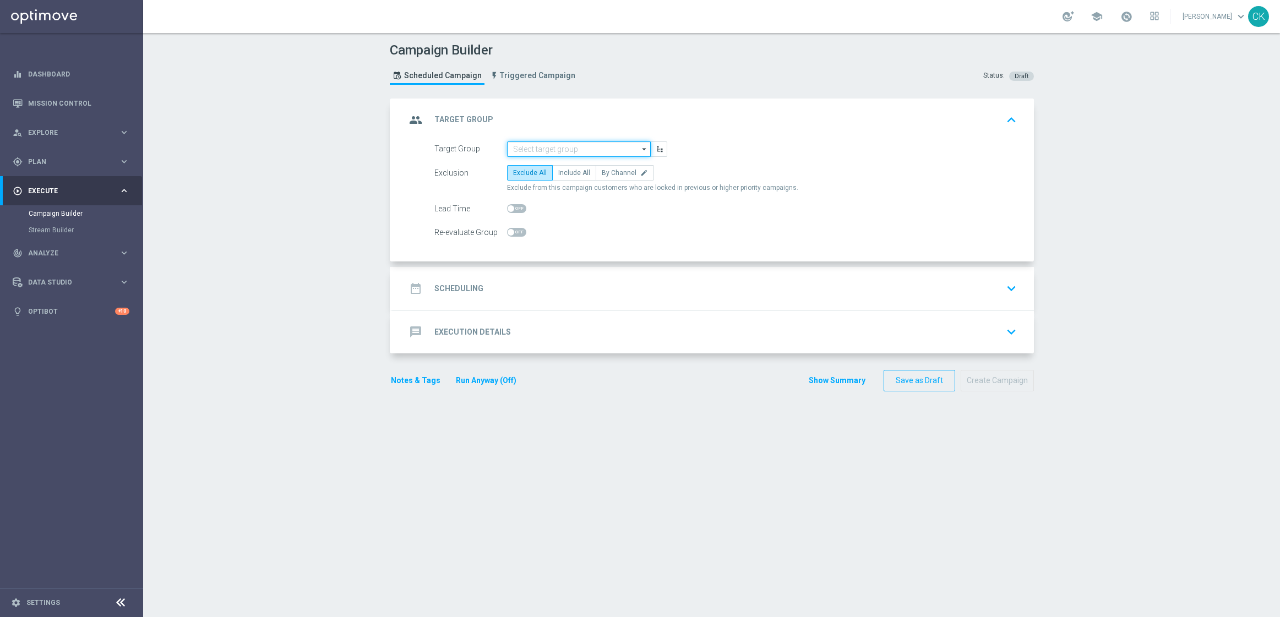
click at [552, 145] on input at bounding box center [579, 148] width 144 height 15
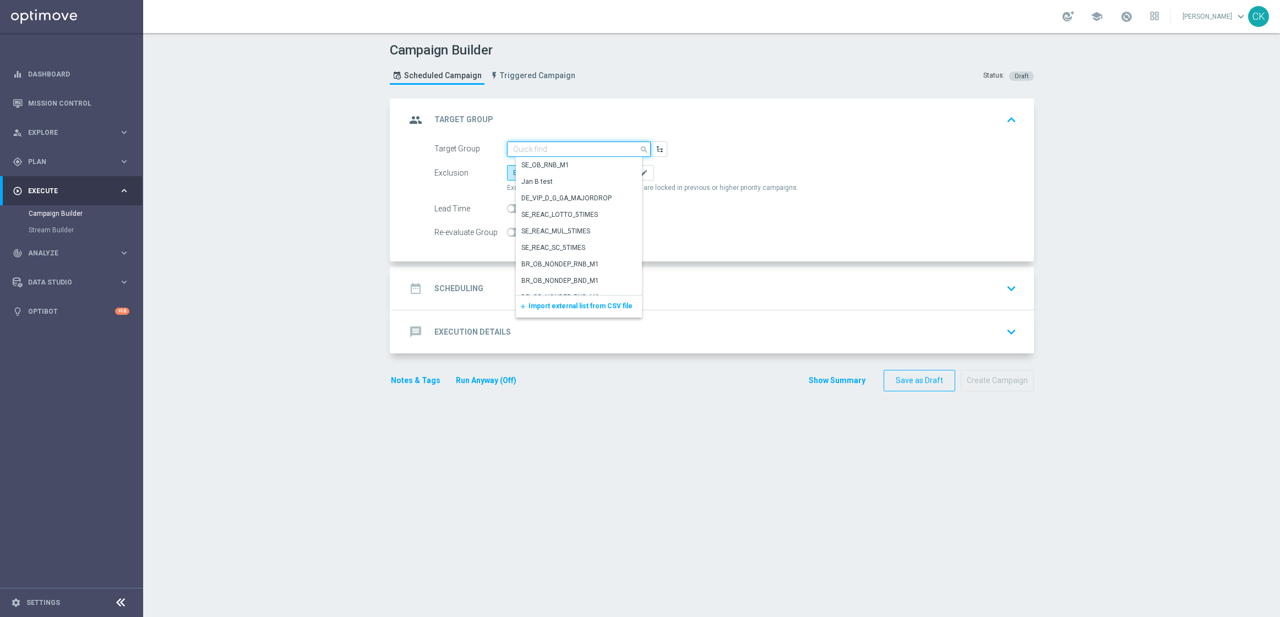
paste input "de_AT_TGT_NVIP_EM_TAC_MIX__ACTIVE_ALL_HIGHJACKPOT"
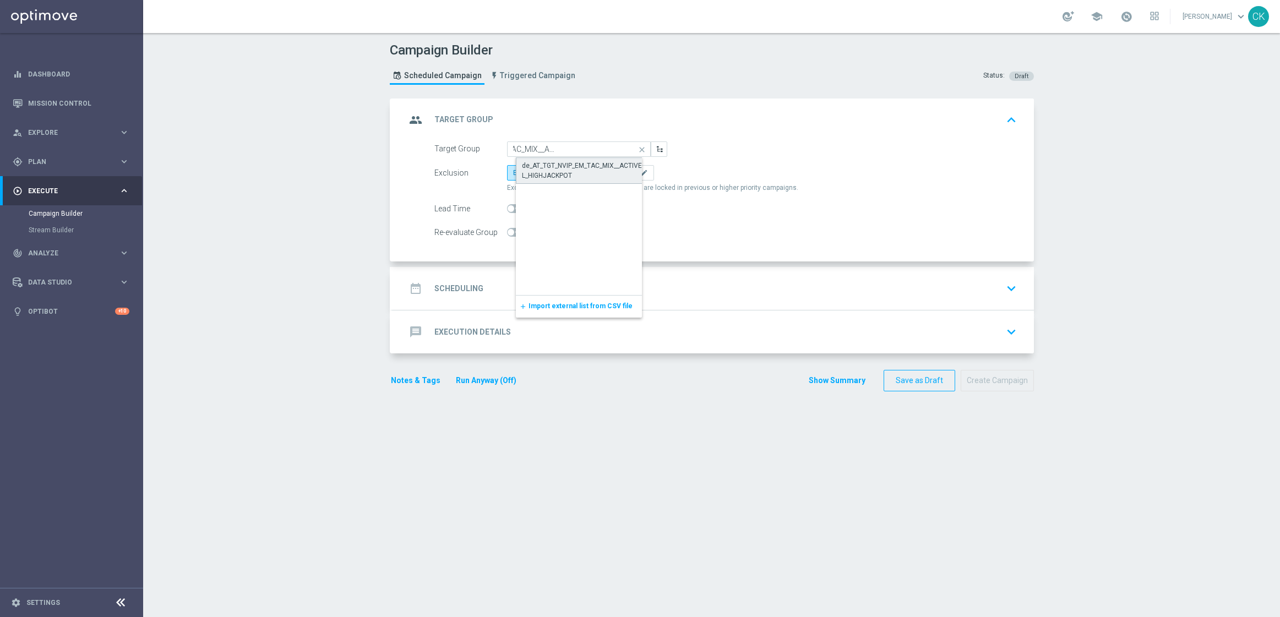
click at [554, 163] on div "de_AT_TGT_NVIP_EM_TAC_MIX__ACTIVE_ALL_HIGHJACKPOT" at bounding box center [588, 171] width 132 height 20
type input "de_AT_TGT_NVIP_EM_TAC_MIX__ACTIVE_ALL_HIGHJACKPOT"
click at [574, 166] on label "Include All" at bounding box center [574, 172] width 44 height 15
click at [565, 171] on input "Include All" at bounding box center [561, 174] width 7 height 7
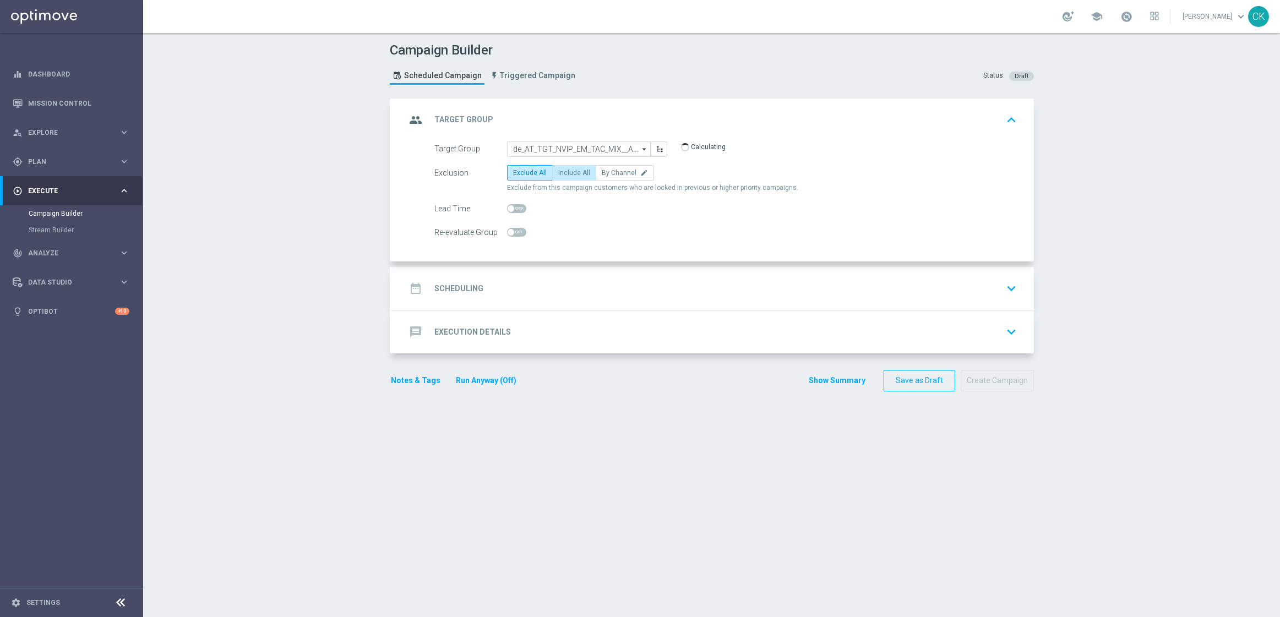
radio input "true"
click at [511, 205] on span at bounding box center [516, 208] width 19 height 9
click at [511, 205] on input "checkbox" at bounding box center [516, 208] width 19 height 9
checkbox input "true"
click at [466, 284] on h2 "Scheduling" at bounding box center [458, 288] width 49 height 10
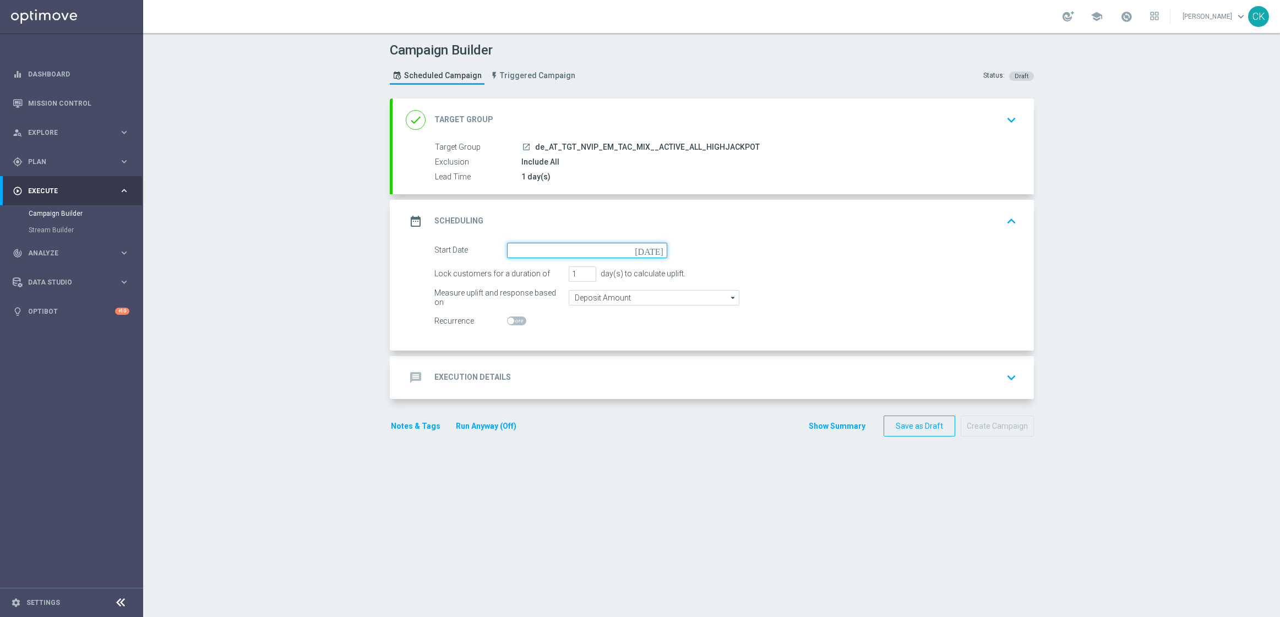
click at [547, 249] on input at bounding box center [587, 250] width 160 height 15
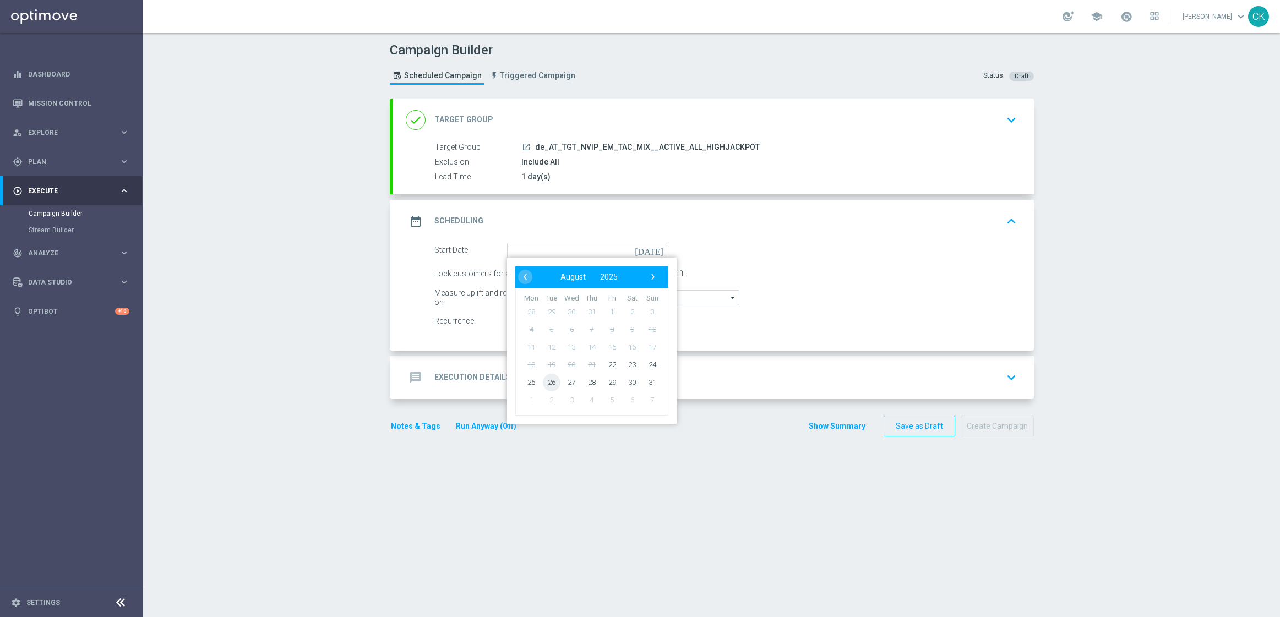
click at [547, 377] on span "26" at bounding box center [551, 382] width 18 height 18
type input "[DATE]"
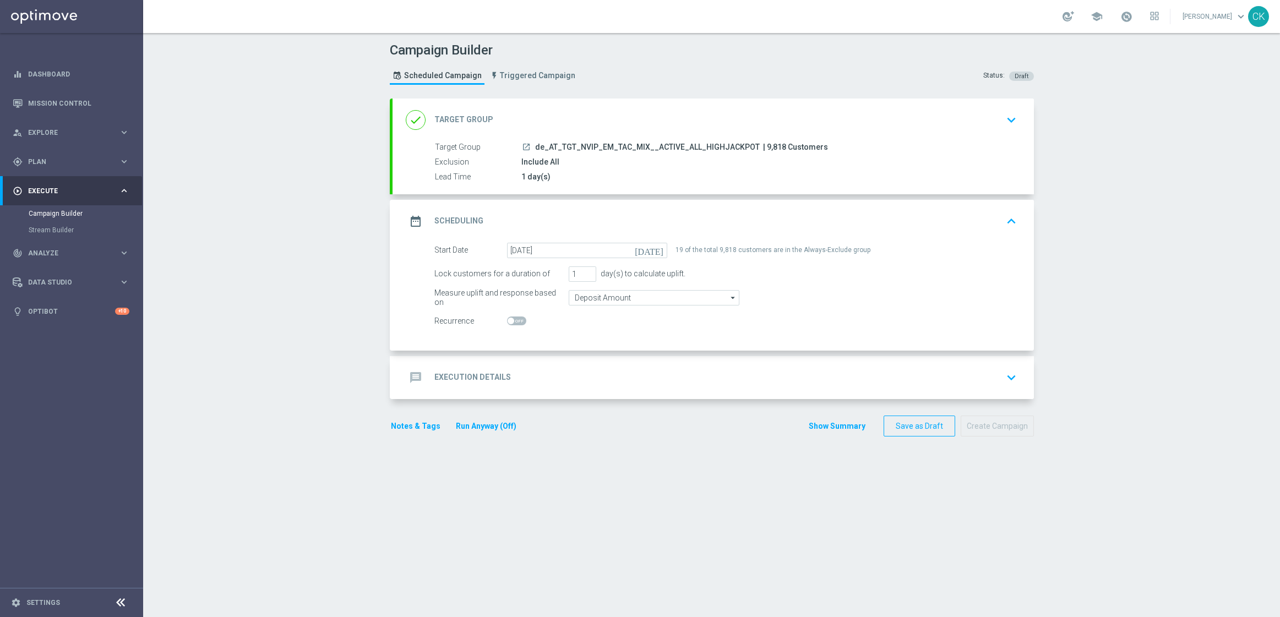
click at [456, 378] on h2 "Execution Details" at bounding box center [472, 377] width 77 height 10
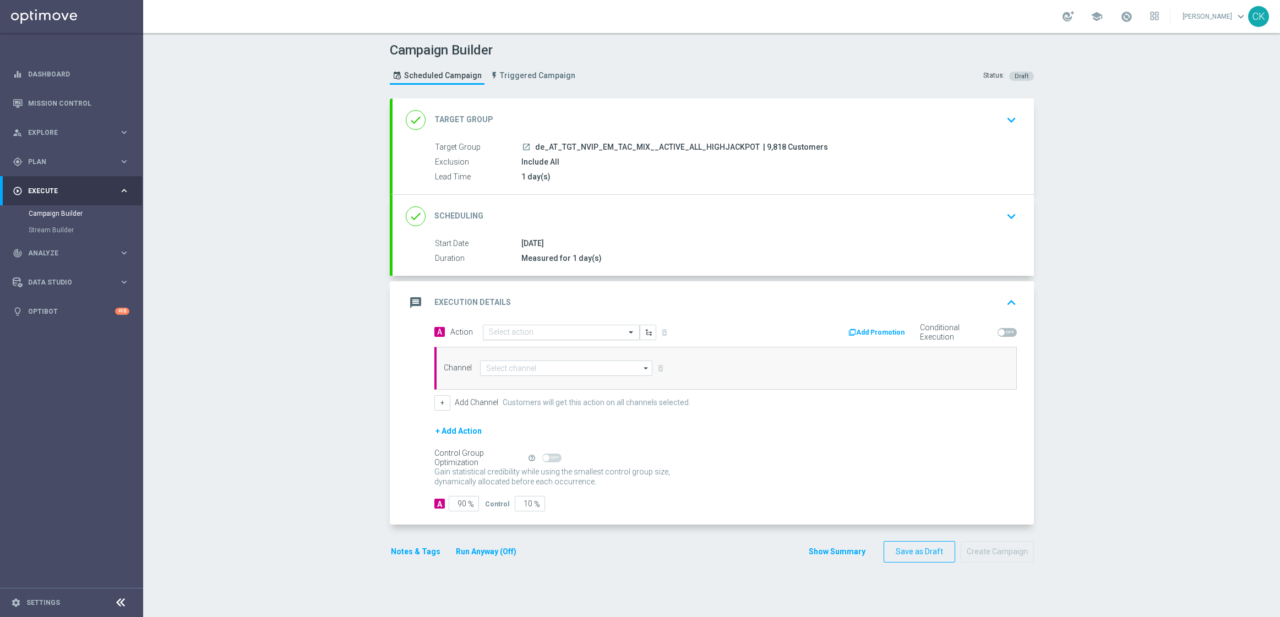
click at [561, 334] on input "text" at bounding box center [550, 332] width 123 height 9
paste input "SummerSales - EM themed"
type input "SummerSales - EM themed"
click at [549, 354] on label "SummerSales - EM themed" at bounding box center [528, 351] width 78 height 9
click at [540, 370] on input at bounding box center [566, 368] width 173 height 15
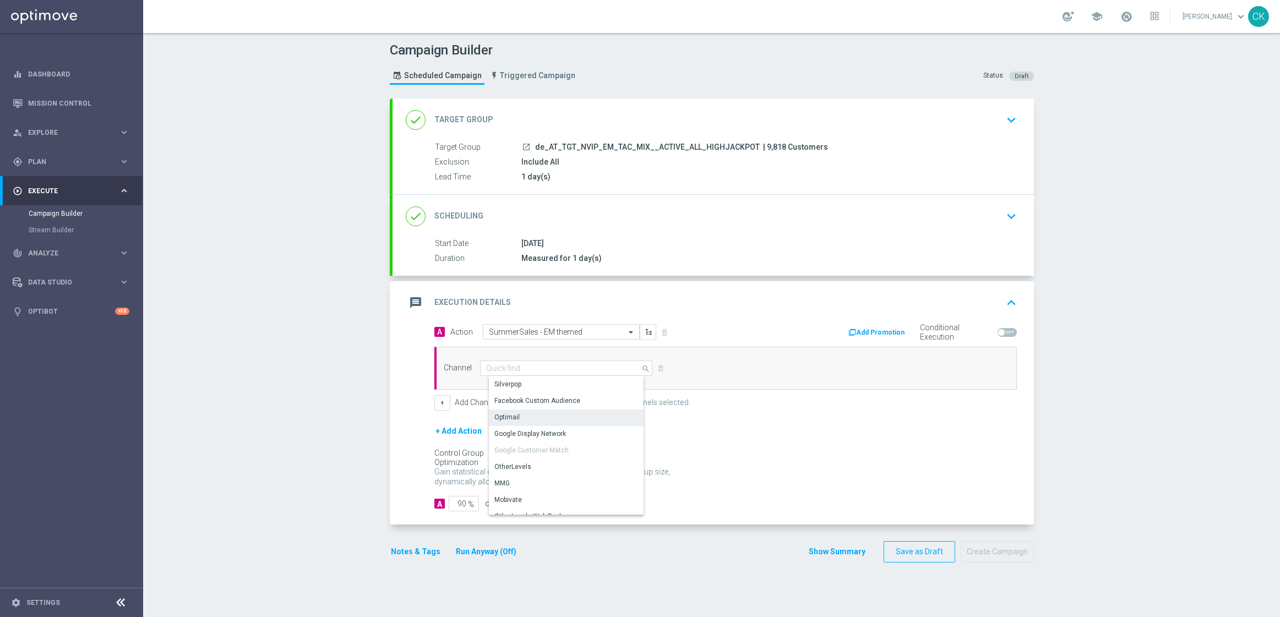
click at [518, 410] on div "Optimail" at bounding box center [570, 417] width 163 height 15
type input "Optimail"
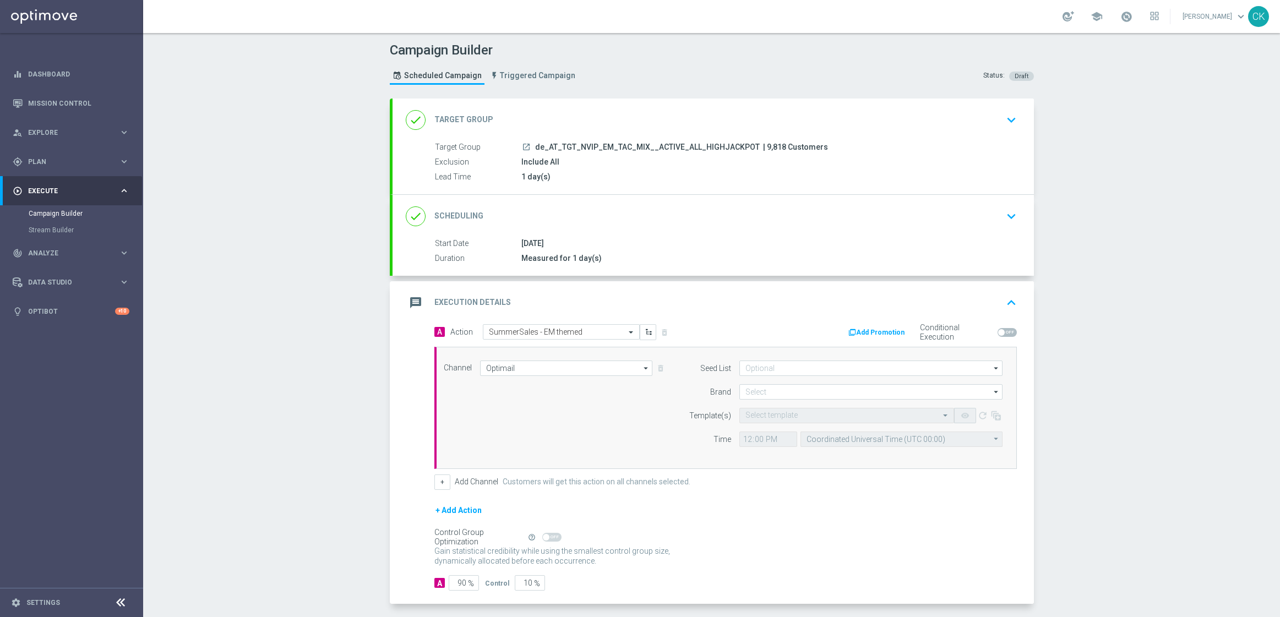
scroll to position [48, 0]
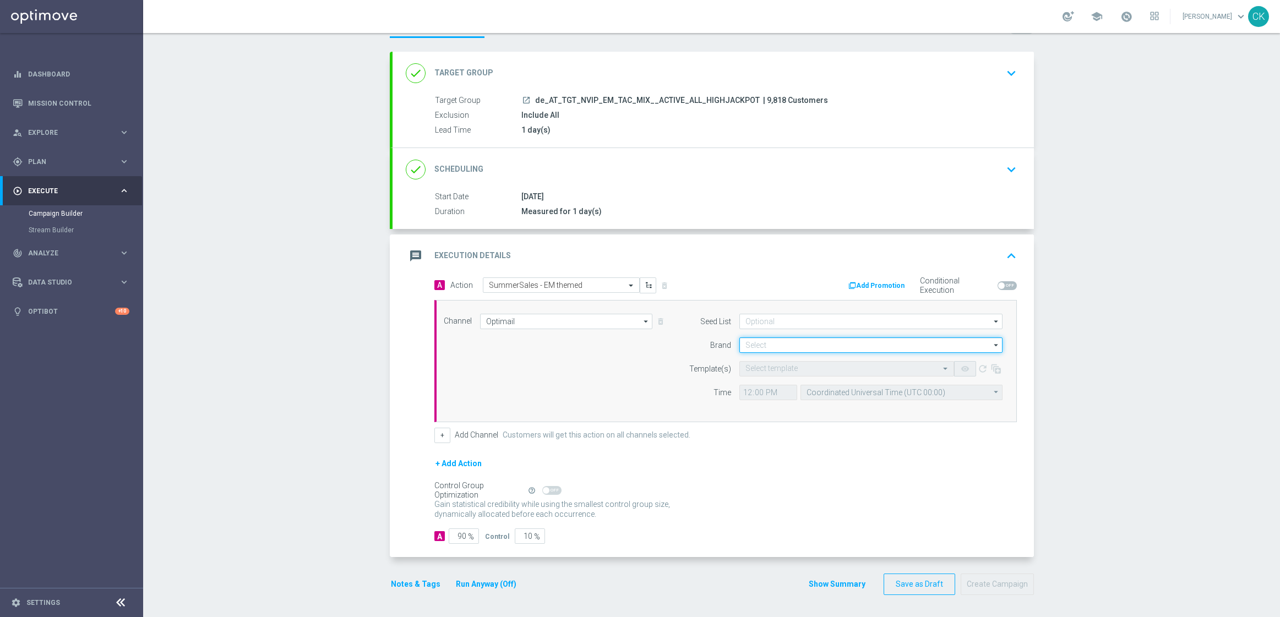
click at [778, 340] on input at bounding box center [870, 344] width 263 height 15
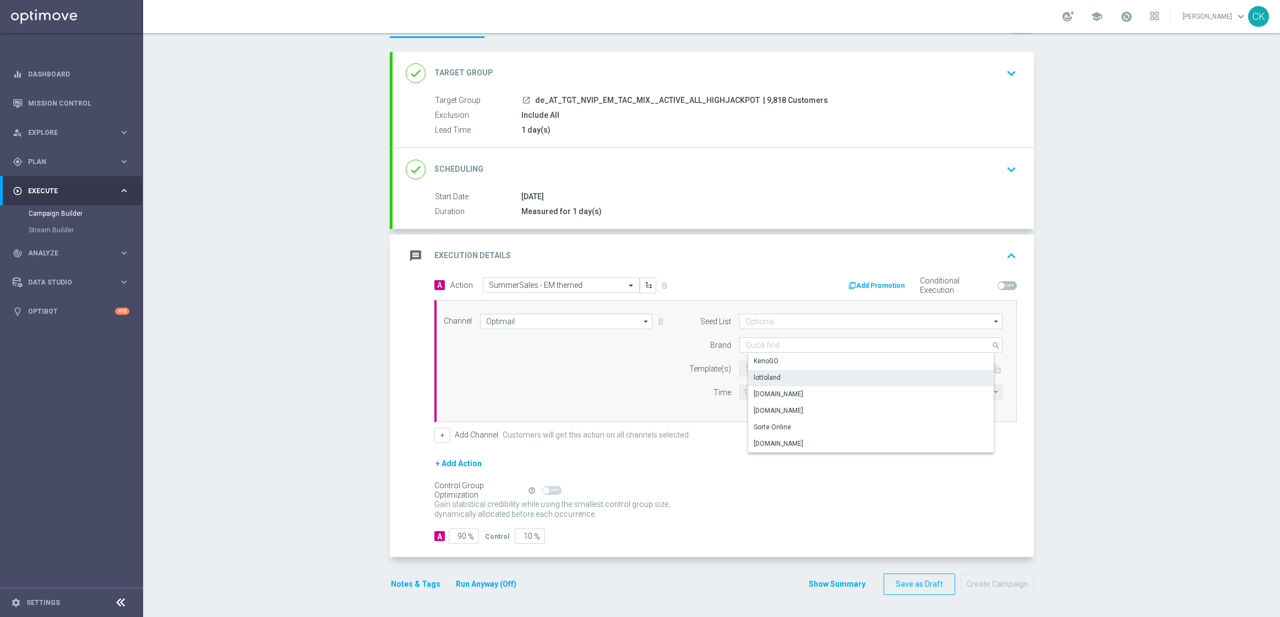
click at [793, 380] on div "lottoland" at bounding box center [879, 377] width 263 height 15
type input "lottoland"
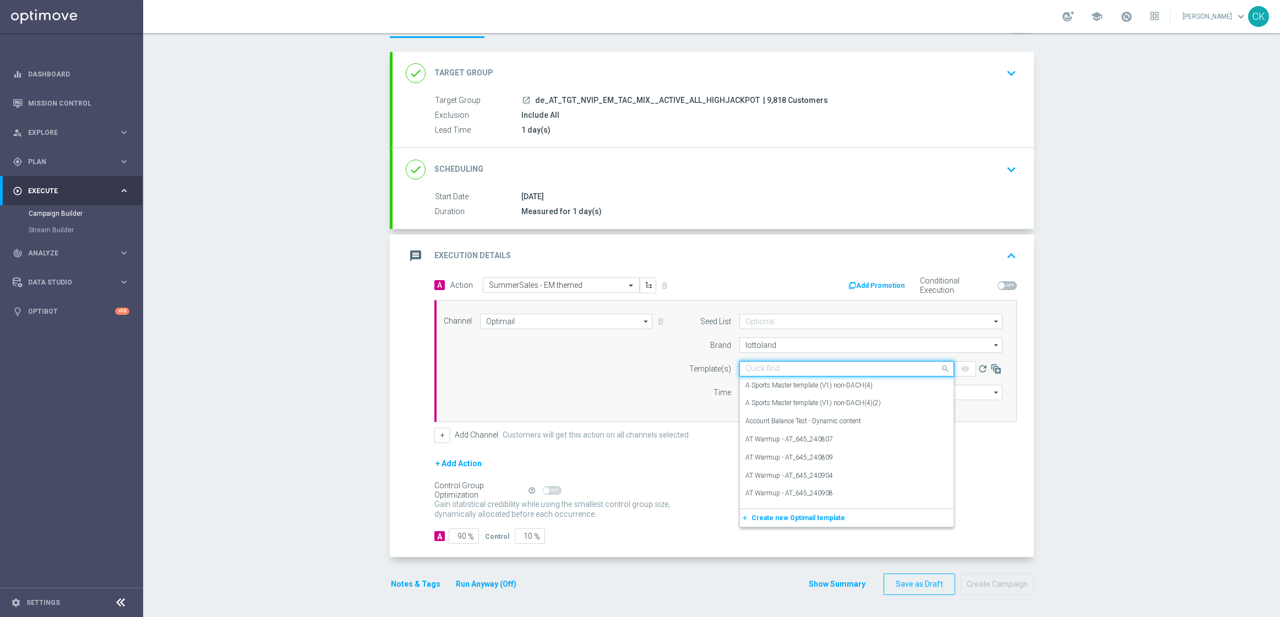
click at [777, 369] on input "text" at bounding box center [835, 368] width 181 height 9
paste input "AT__SUMMERSALE_EM_250826__NVIP_EMA_TAC_MIX"
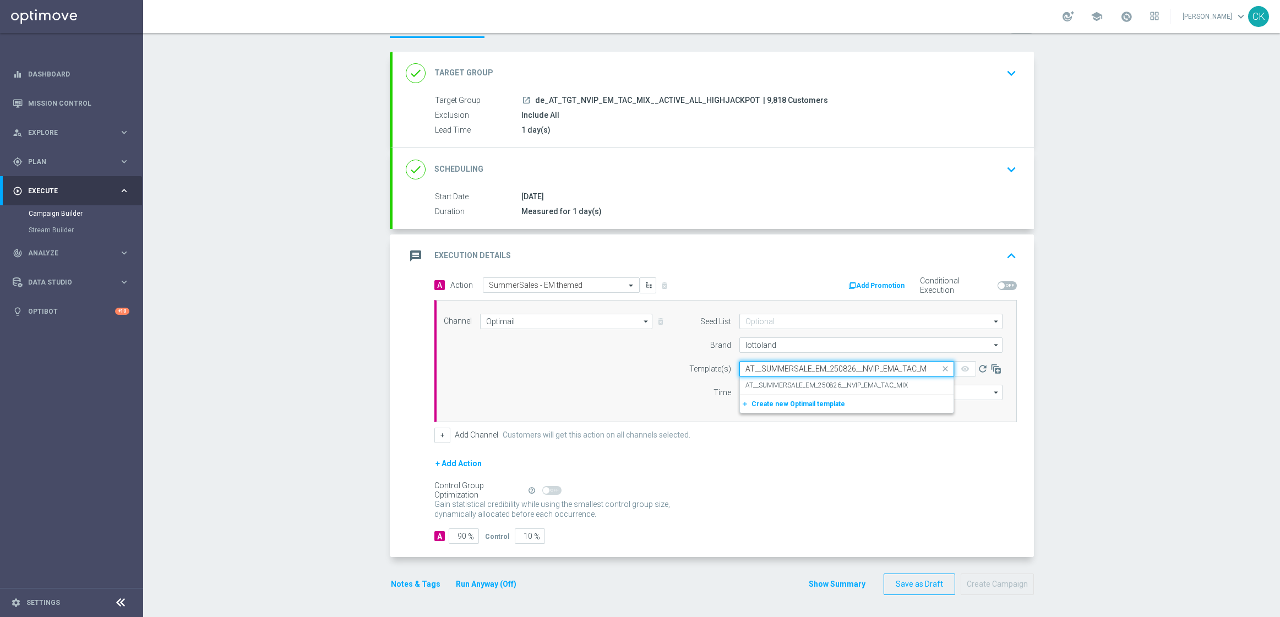
scroll to position [0, 6]
click at [761, 384] on label "AT__SUMMERSALE_EM_250826__NVIP_EMA_TAC_MIX" at bounding box center [826, 385] width 162 height 9
type input "AT__SUMMERSALE_EM_250826__NVIP_EMA_TAC_MIX"
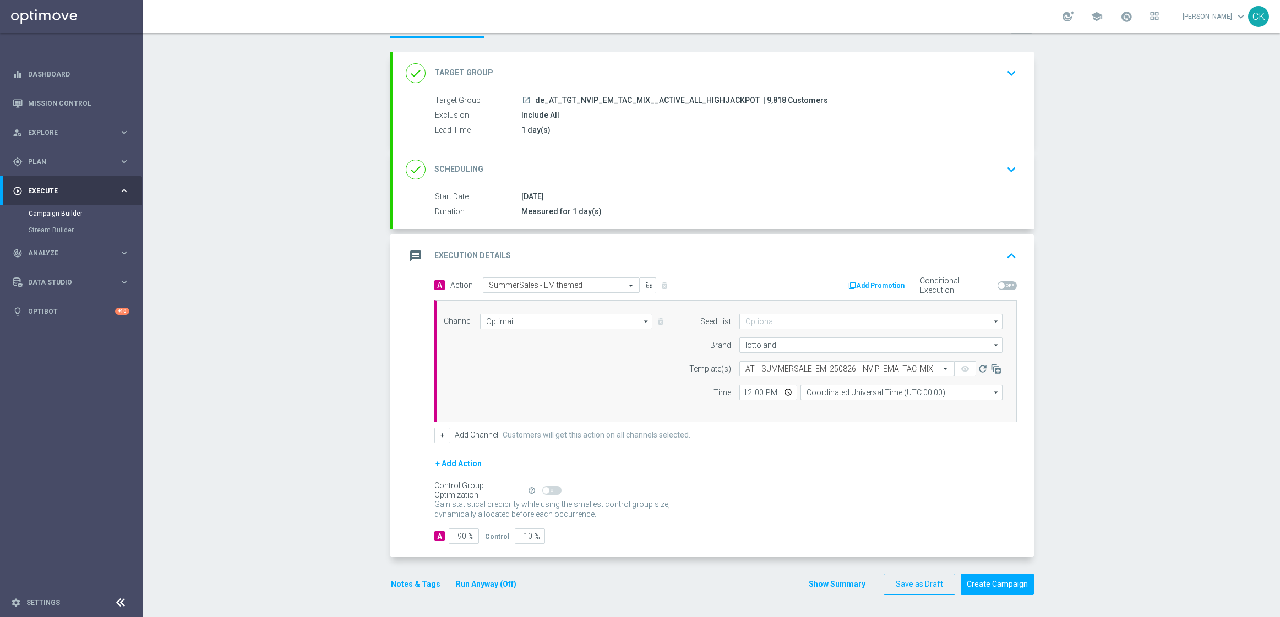
scroll to position [0, 0]
click at [741, 394] on input "12:00" at bounding box center [768, 392] width 58 height 15
type input "06:00"
click at [902, 391] on input "Coordinated Universal Time (UTC 00:00)" at bounding box center [901, 392] width 202 height 15
click at [904, 408] on div "Central European Time ([GEOGRAPHIC_DATA]) (UTC +02:00)" at bounding box center [905, 408] width 180 height 10
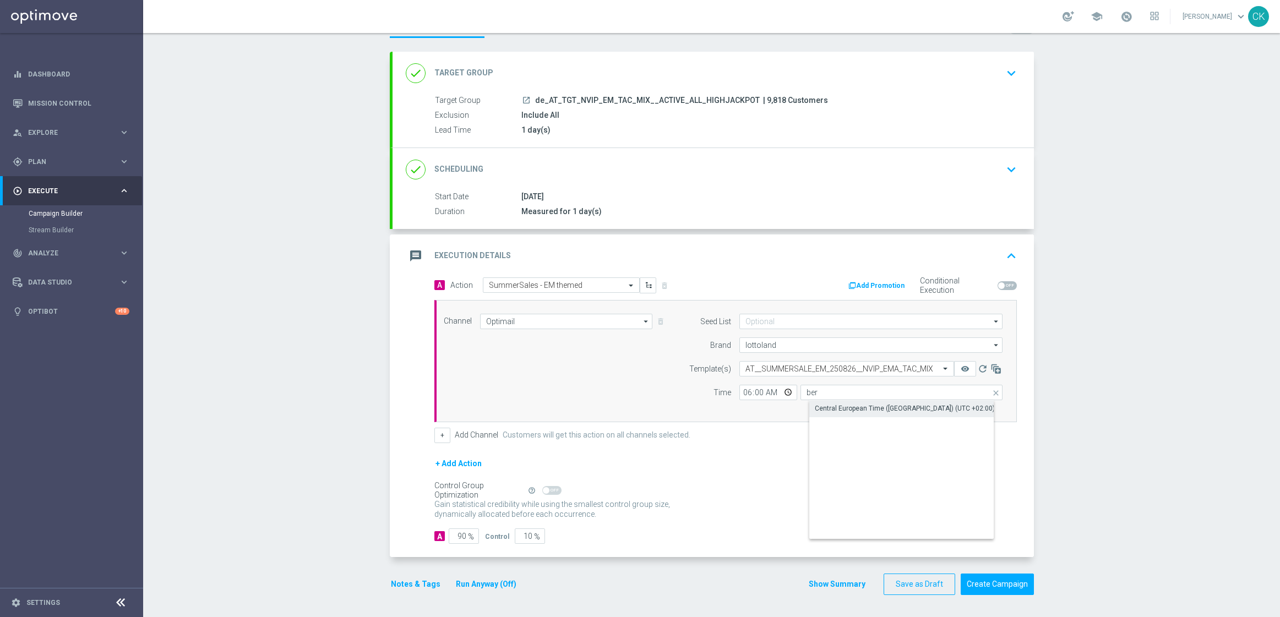
type input "Central European Time ([GEOGRAPHIC_DATA]) (UTC +02:00)"
click at [461, 535] on input "90" at bounding box center [464, 535] width 30 height 15
type input "9"
type input "91"
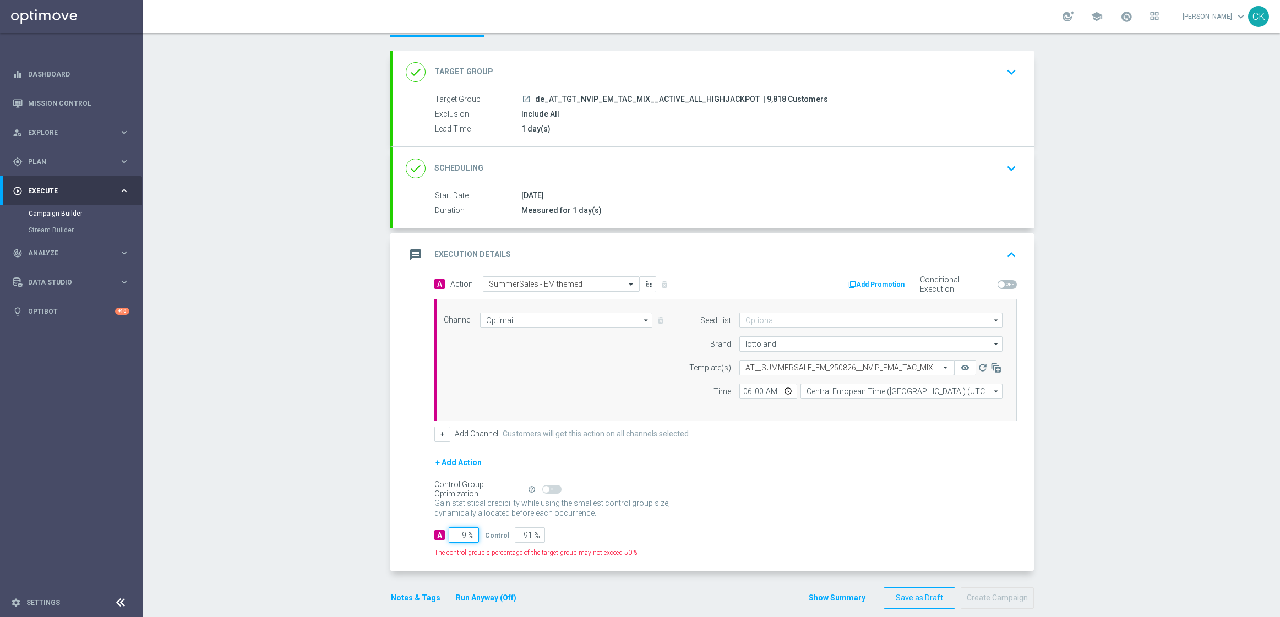
type input "98"
type input "2"
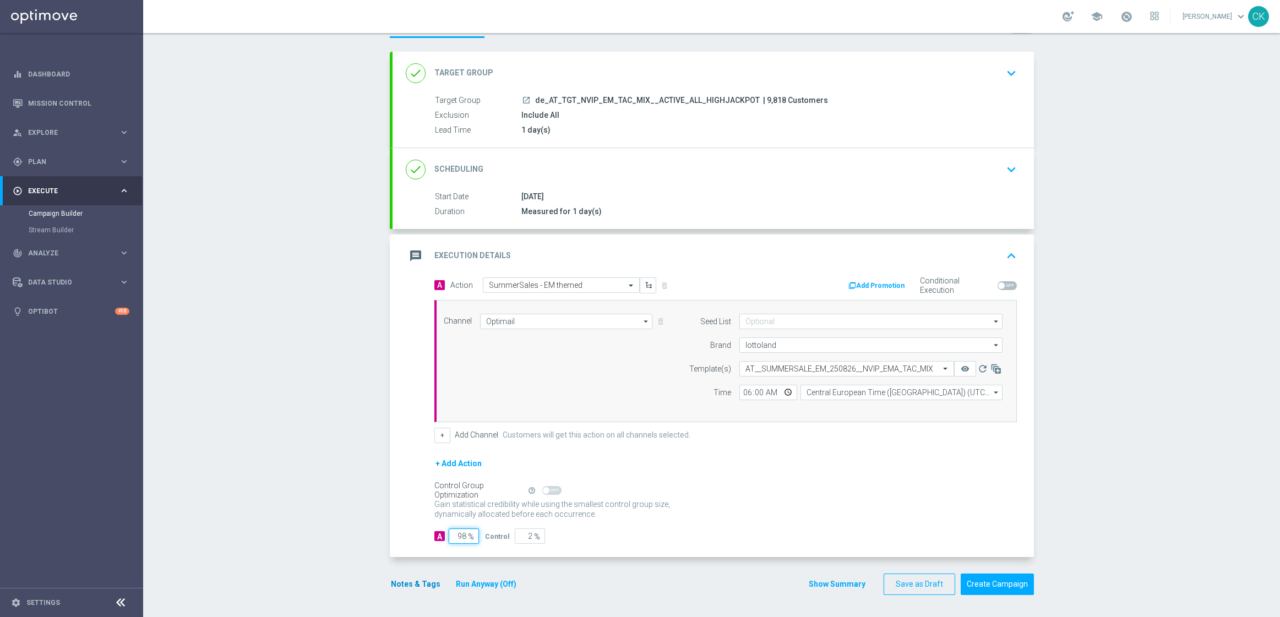
type input "98"
click at [403, 584] on button "Notes & Tags" at bounding box center [416, 584] width 52 height 14
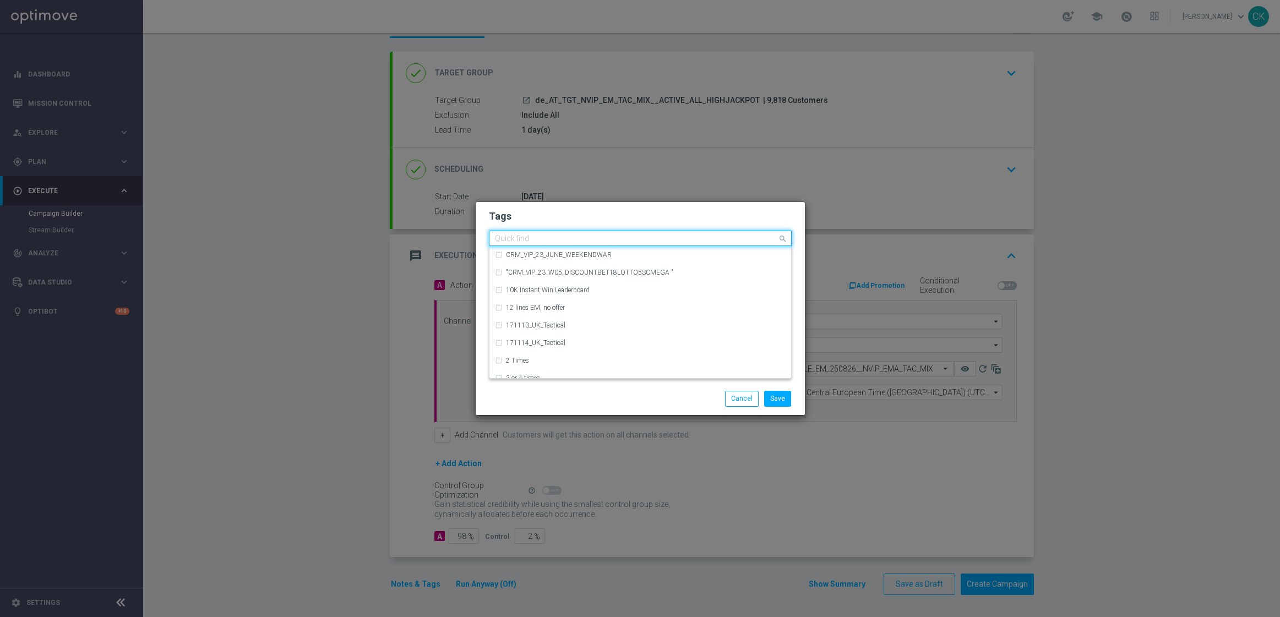
click at [523, 237] on input "text" at bounding box center [636, 238] width 282 height 9
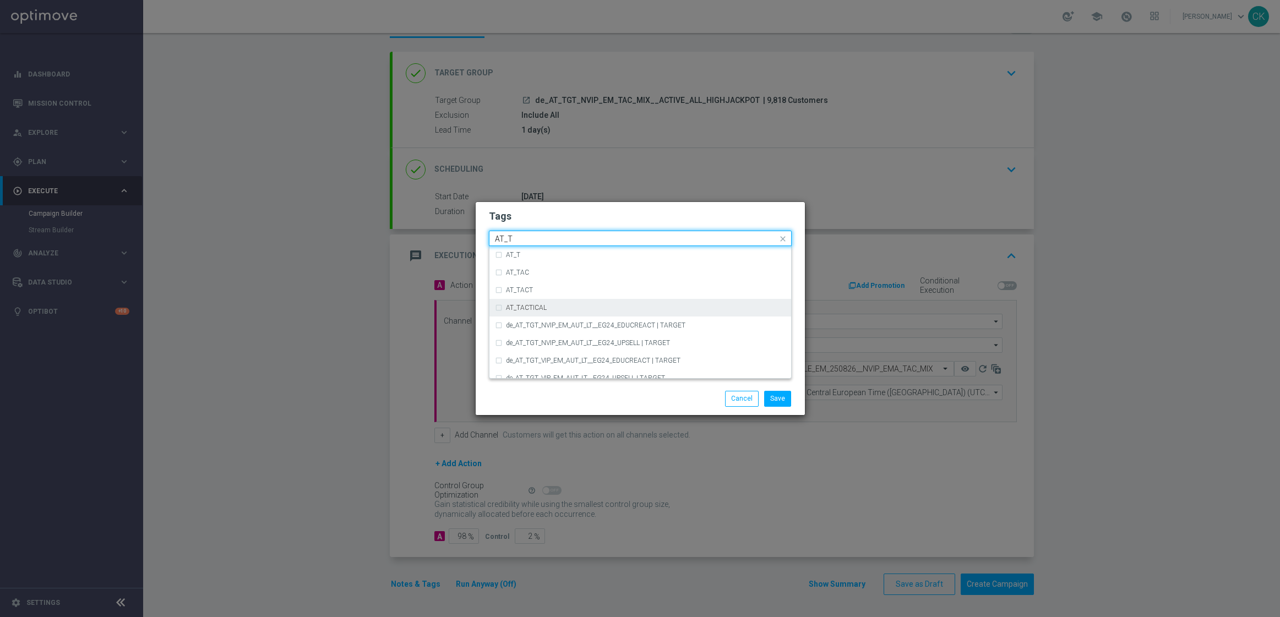
click at [547, 304] on div "AT_TACTICAL" at bounding box center [646, 307] width 280 height 7
type input "AT_T"
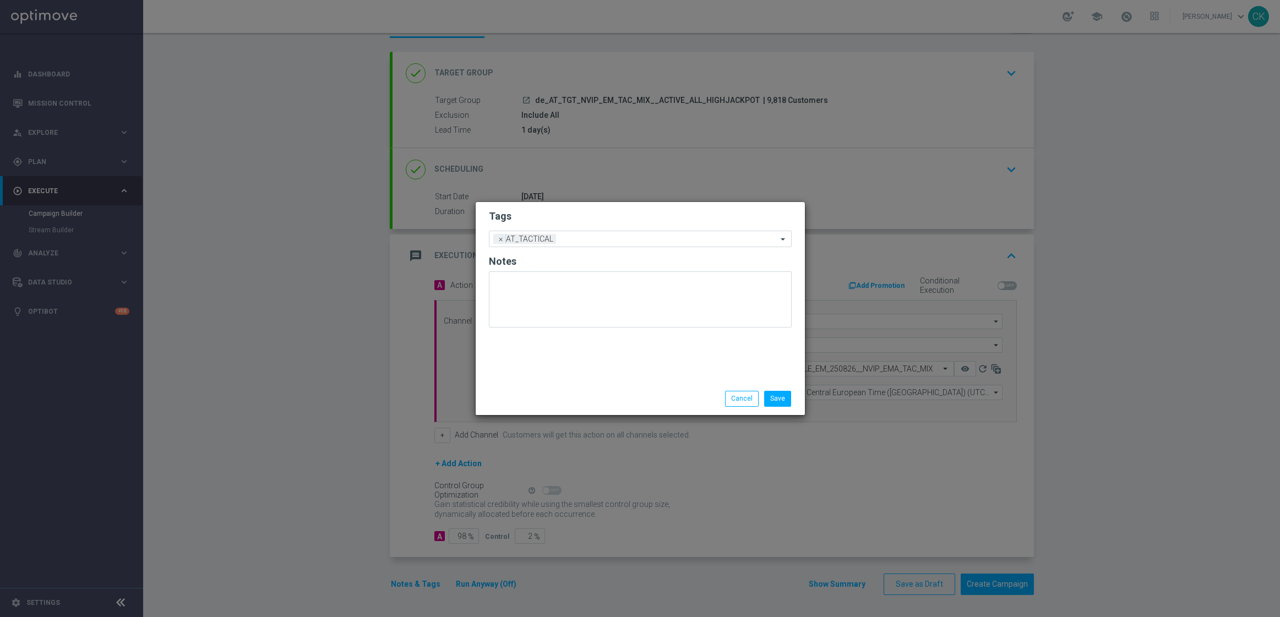
click at [658, 397] on div "Save Cancel" at bounding box center [693, 398] width 213 height 15
click at [778, 398] on button "Save" at bounding box center [777, 398] width 27 height 15
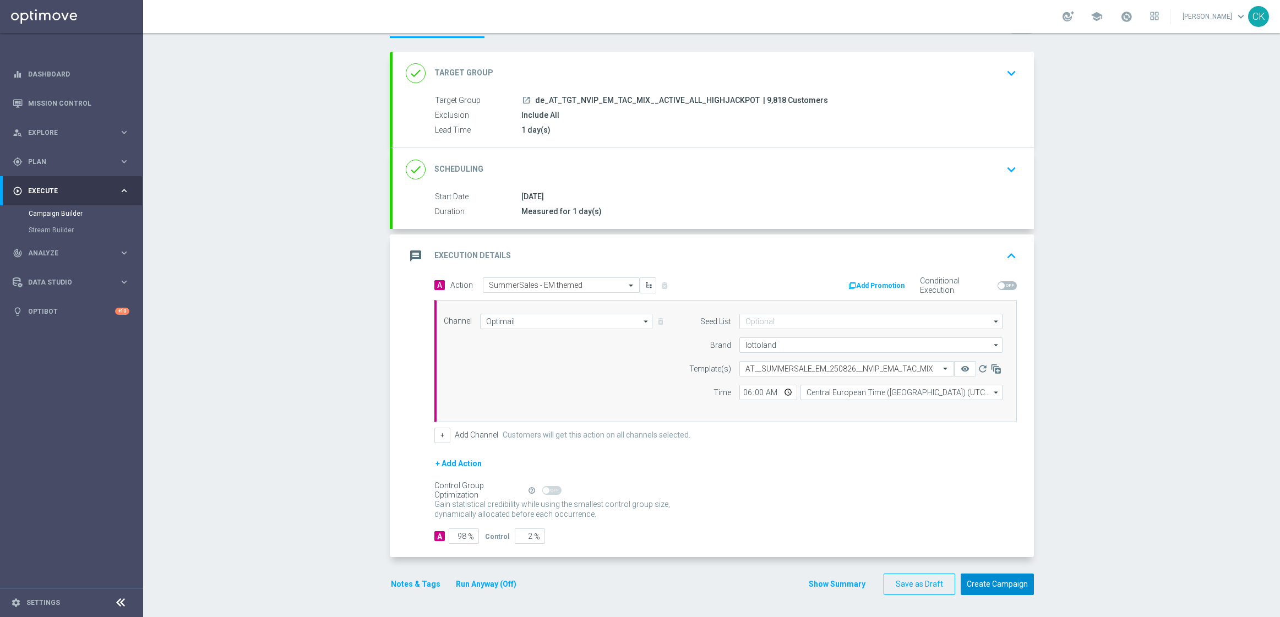
click at [986, 587] on button "Create Campaign" at bounding box center [997, 584] width 73 height 21
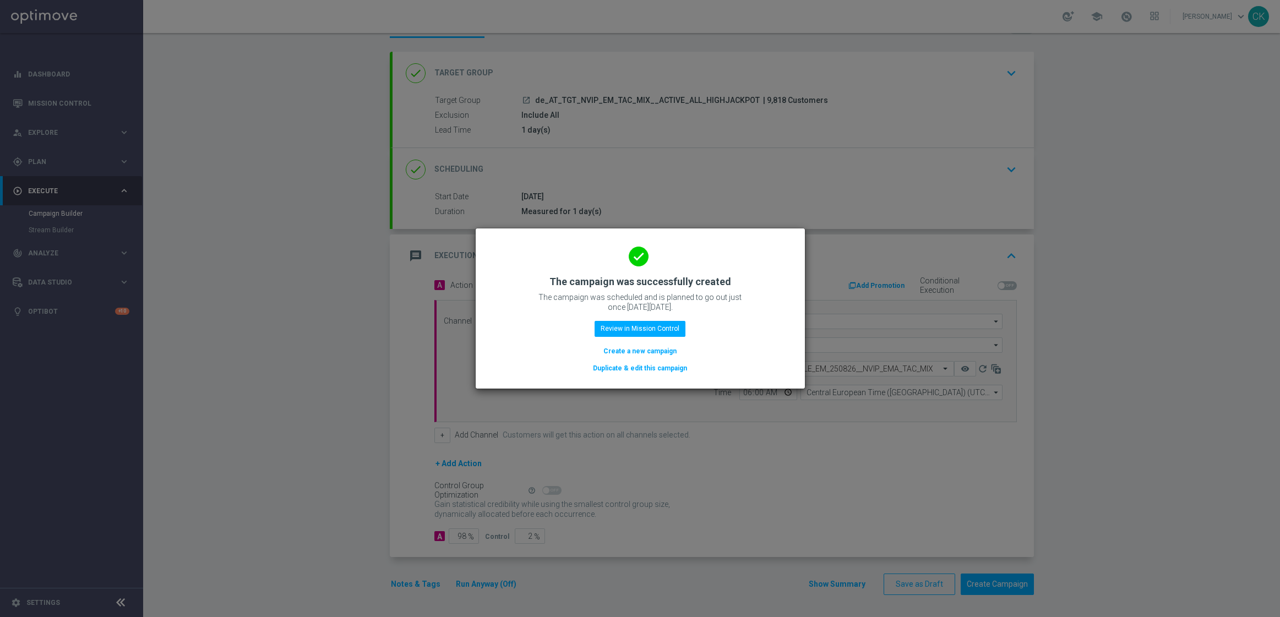
click at [662, 352] on button "Create a new campaign" at bounding box center [639, 351] width 75 height 12
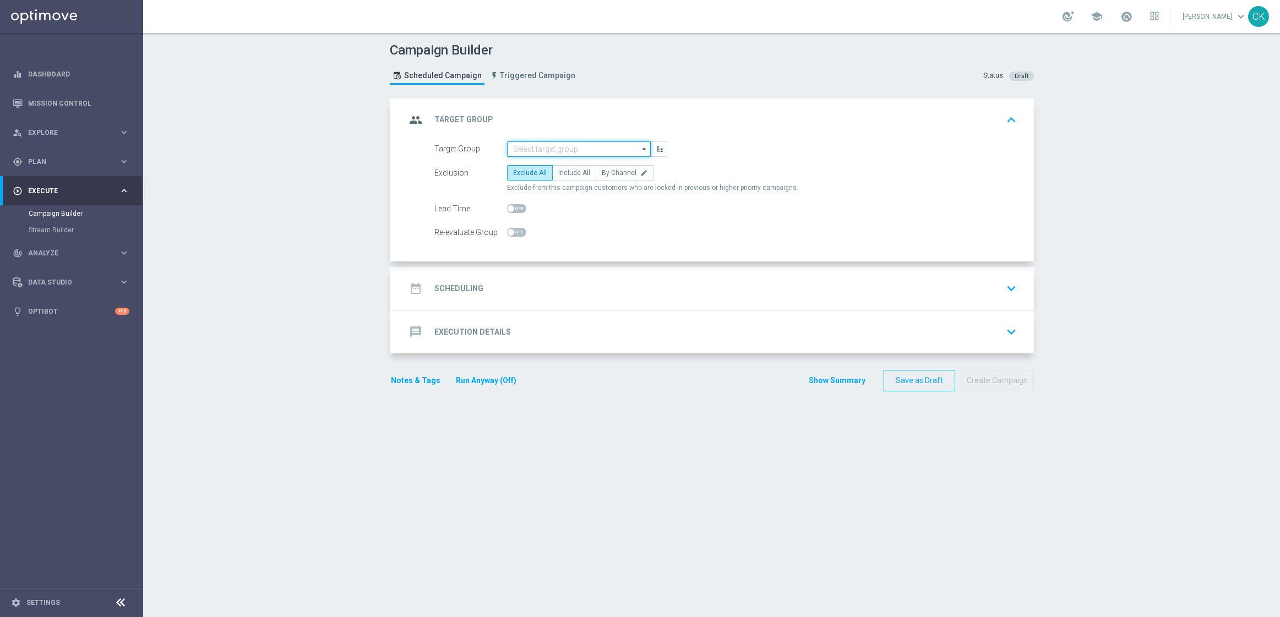
click at [549, 144] on input at bounding box center [579, 148] width 144 height 15
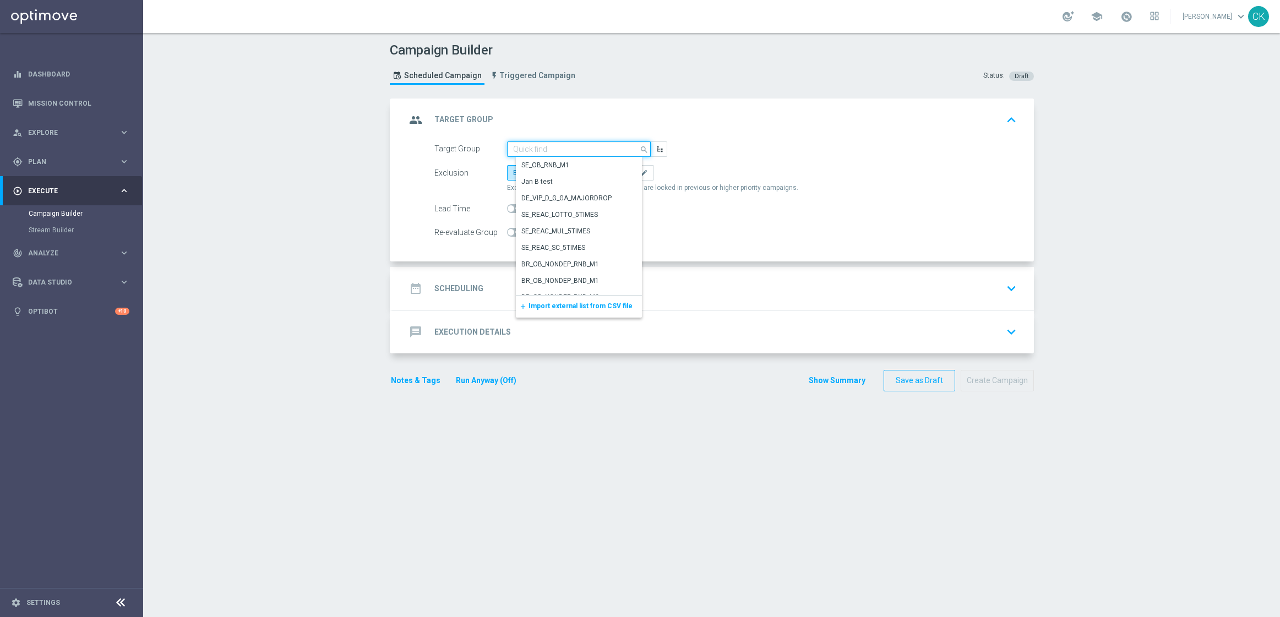
paste input "de_AT_TGT_NVIP_EM_TAC_MIX__REACTIVATED_HIGHJACKPOT"
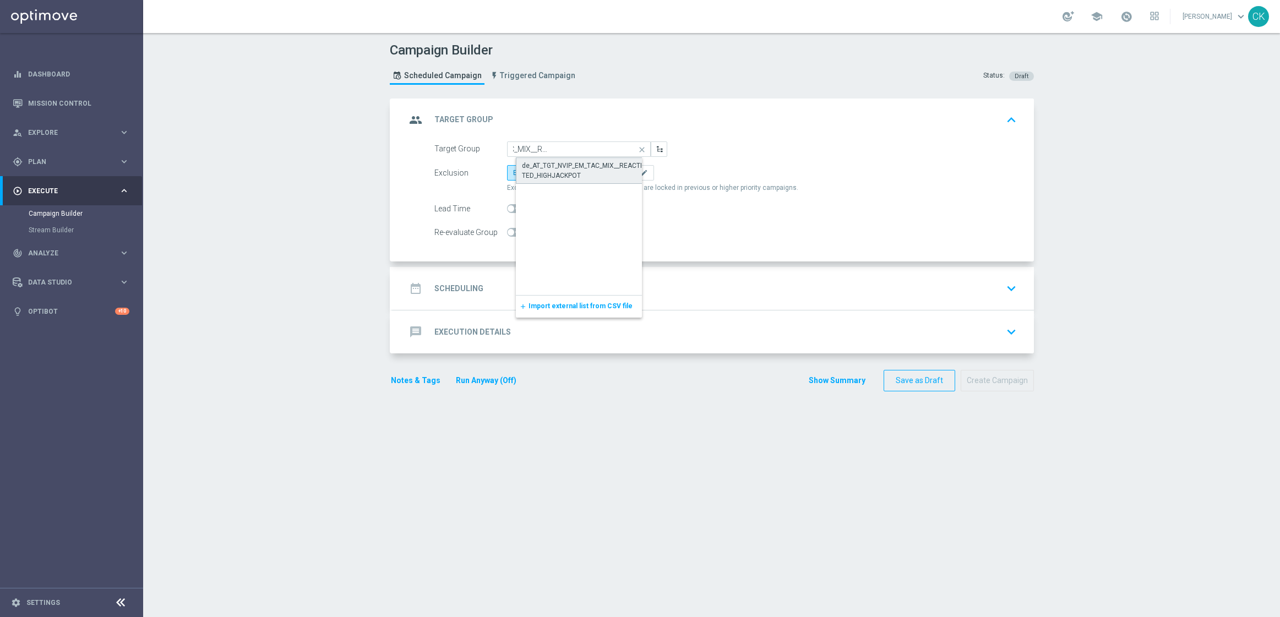
click at [563, 170] on div "de_AT_TGT_NVIP_EM_TAC_MIX__REACTIVATED_HIGHJACKPOT" at bounding box center [588, 171] width 132 height 20
type input "de_AT_TGT_NVIP_EM_TAC_MIX__REACTIVATED_HIGHJACKPOT"
click at [570, 171] on span "Include All" at bounding box center [574, 173] width 32 height 8
click at [565, 171] on input "Include All" at bounding box center [561, 174] width 7 height 7
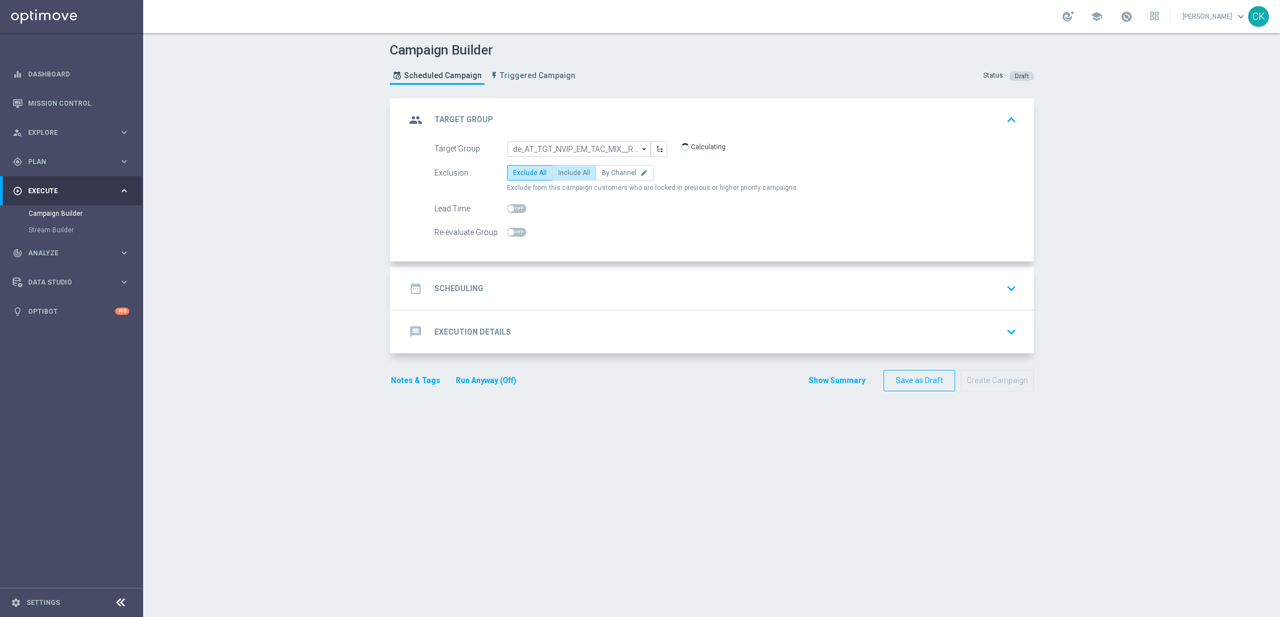
radio input "true"
click at [512, 210] on span at bounding box center [516, 208] width 19 height 9
click at [512, 210] on input "checkbox" at bounding box center [516, 208] width 19 height 9
checkbox input "true"
click at [465, 287] on h2 "Scheduling" at bounding box center [458, 288] width 49 height 10
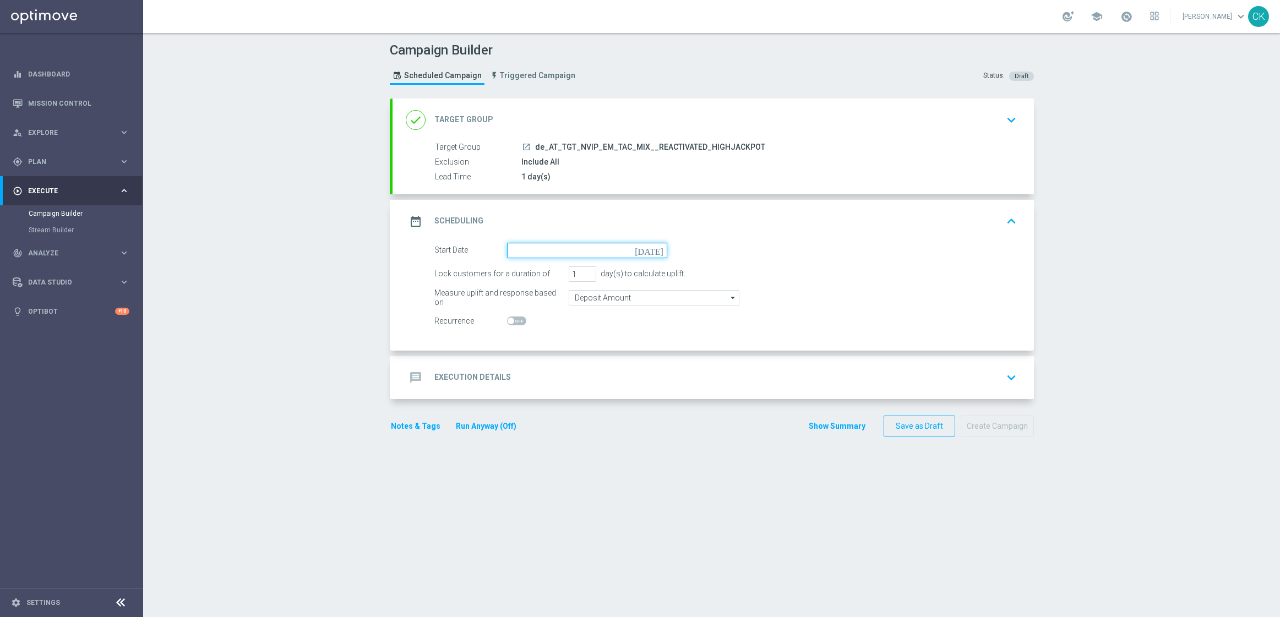
click at [538, 245] on input at bounding box center [587, 250] width 160 height 15
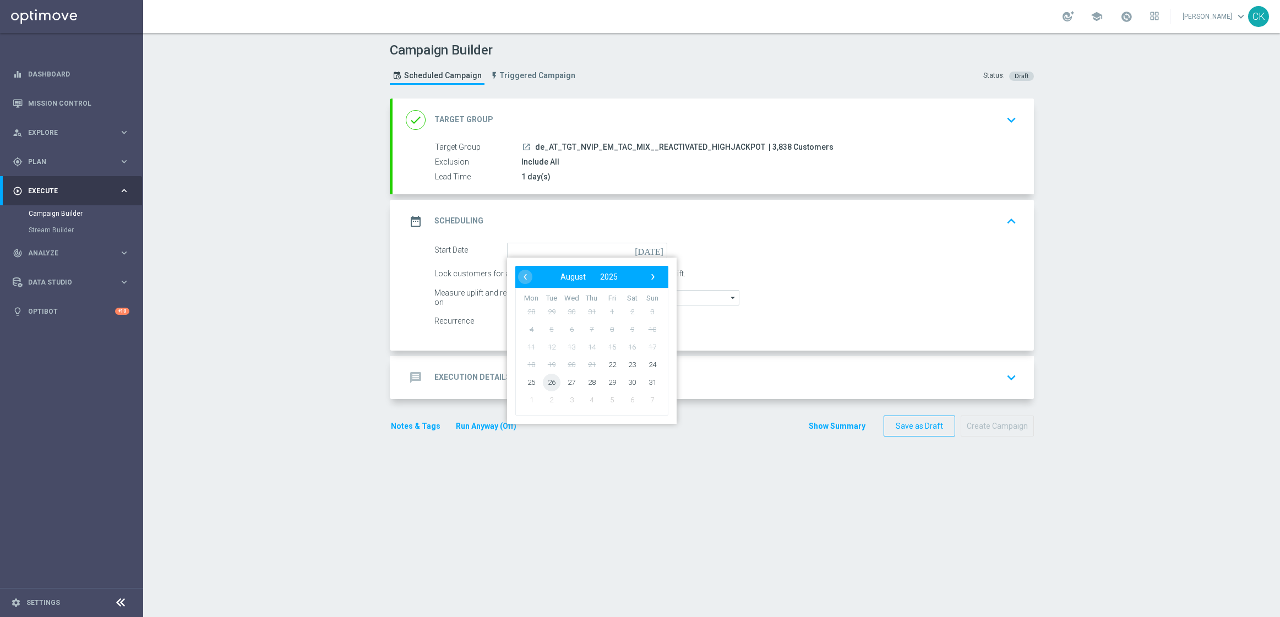
click at [549, 379] on span "26" at bounding box center [551, 382] width 18 height 18
type input "[DATE]"
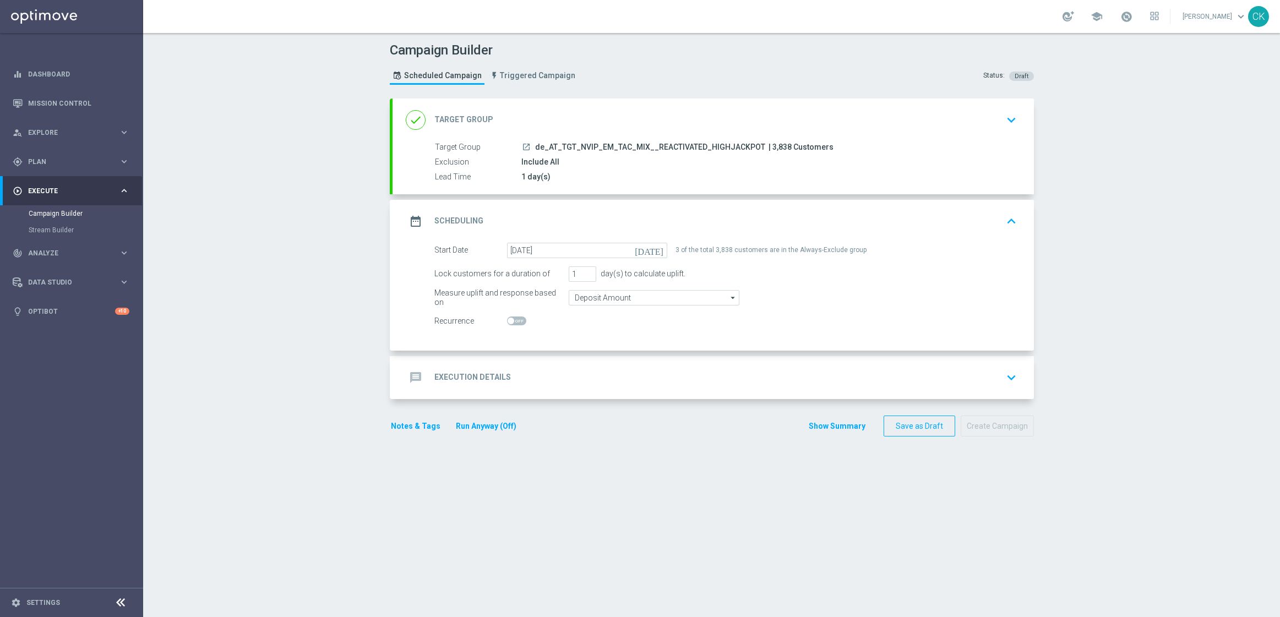
click at [467, 372] on h2 "Execution Details" at bounding box center [472, 377] width 77 height 10
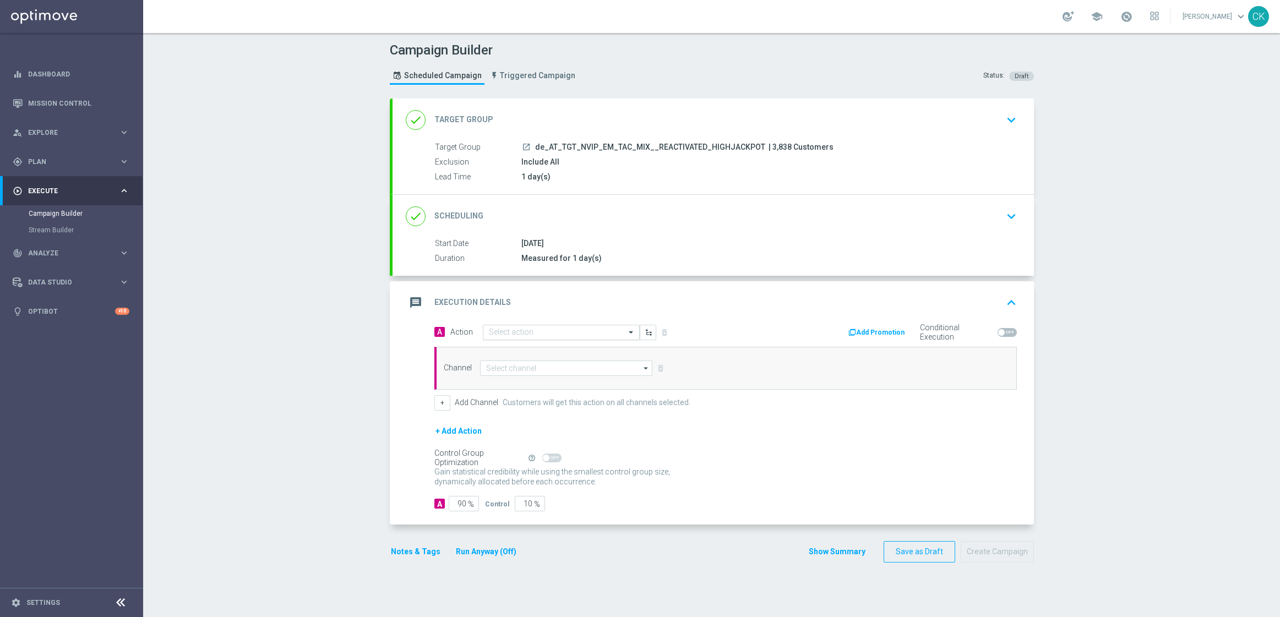
click at [538, 332] on input "text" at bounding box center [550, 332] width 123 height 9
paste input "SummerSales - EM themed"
type input "SummerSales - EM themed"
click at [533, 347] on label "SummerSales - EM themed" at bounding box center [528, 351] width 78 height 9
click at [524, 371] on input at bounding box center [566, 368] width 173 height 15
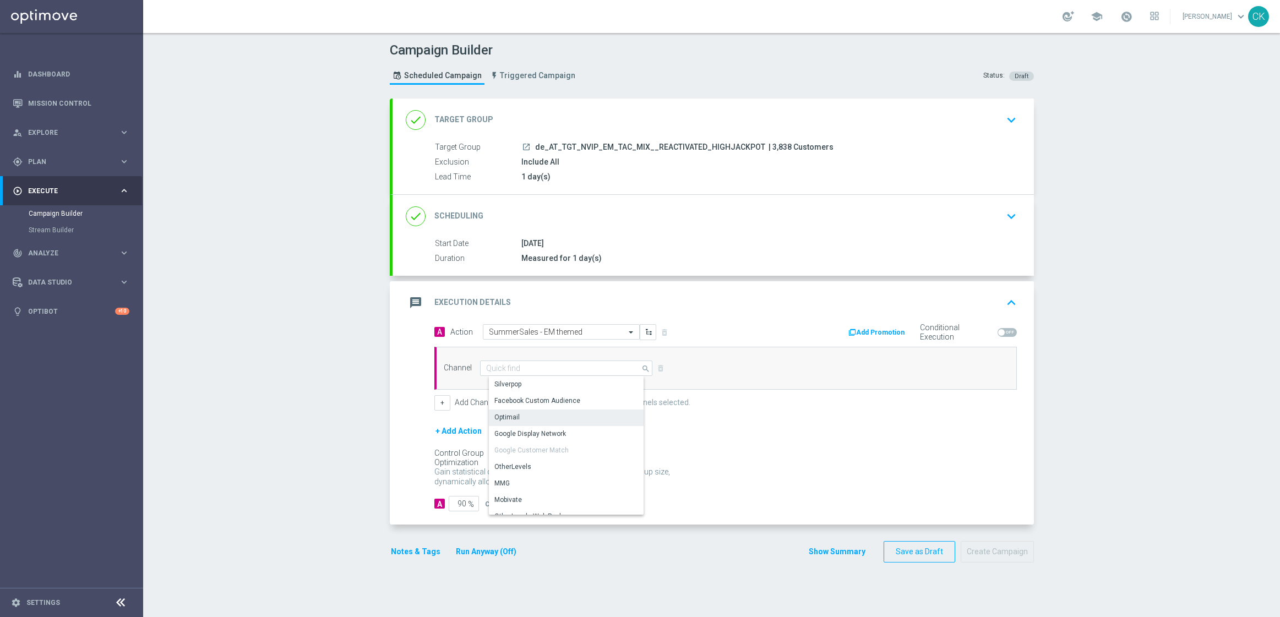
click at [518, 412] on div "Optimail" at bounding box center [570, 417] width 163 height 15
type input "Optimail"
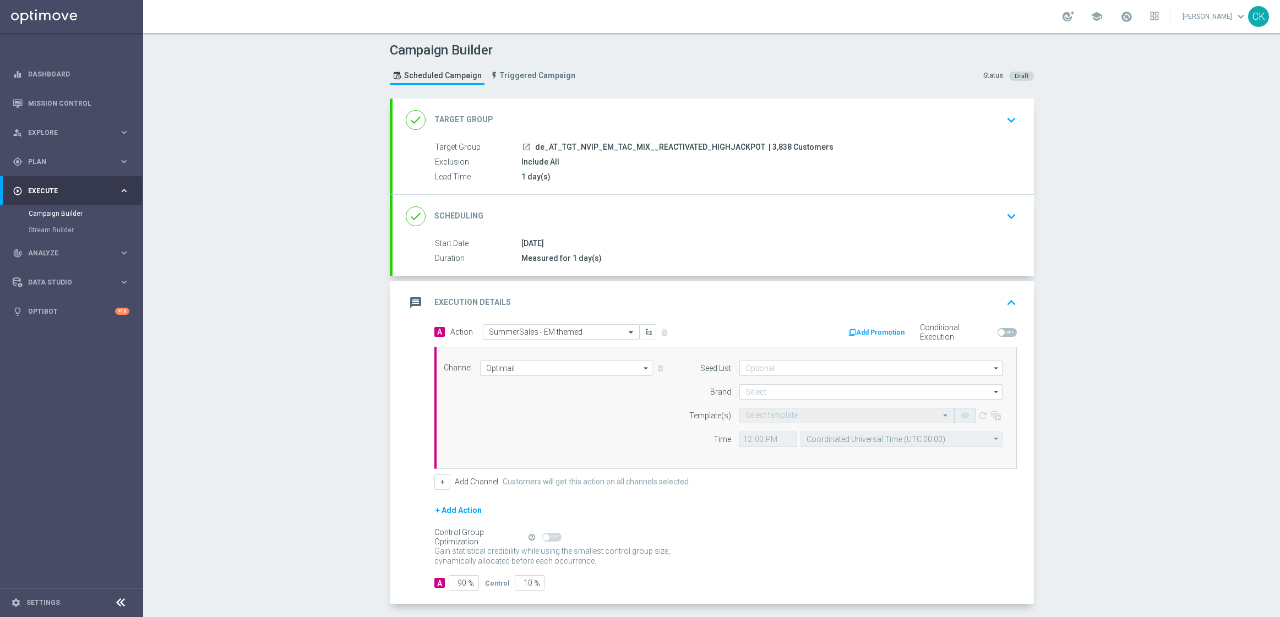
scroll to position [48, 0]
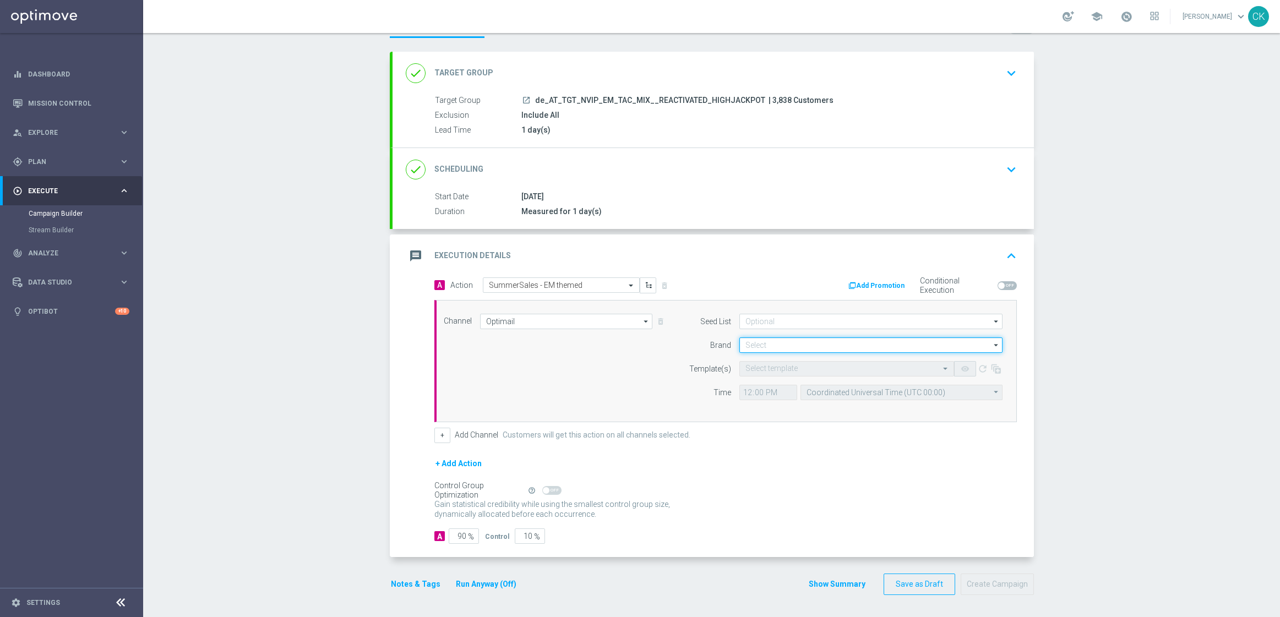
click at [767, 343] on input at bounding box center [870, 344] width 263 height 15
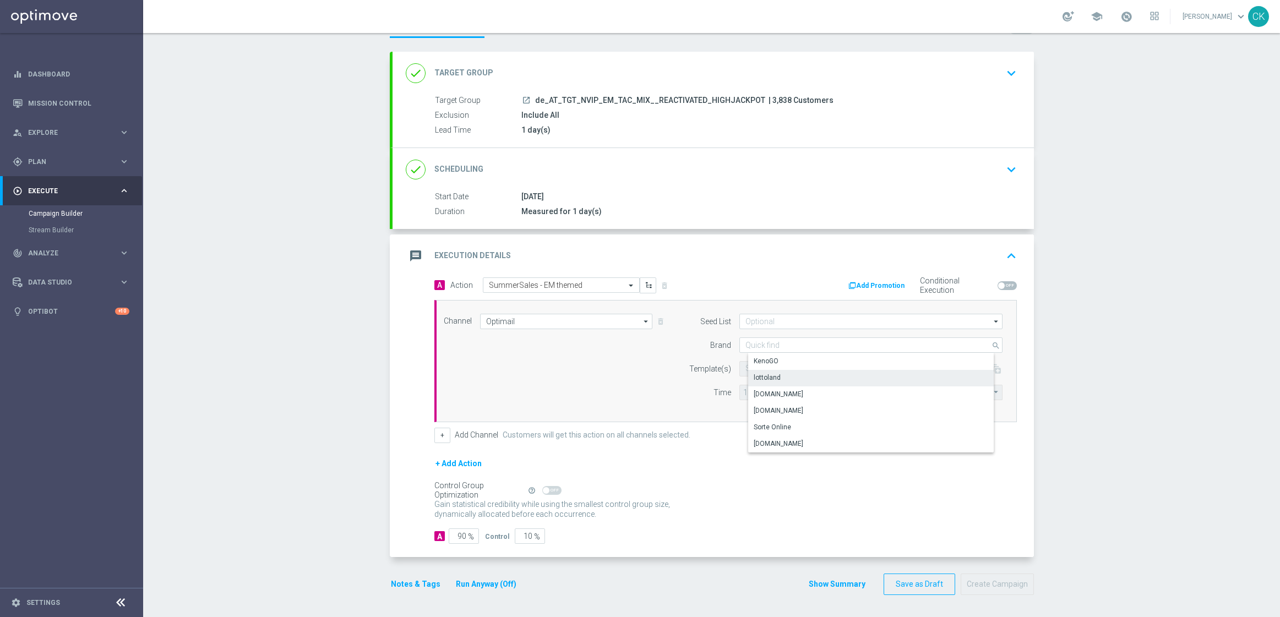
click at [768, 375] on div "lottoland" at bounding box center [767, 378] width 27 height 10
type input "lottoland"
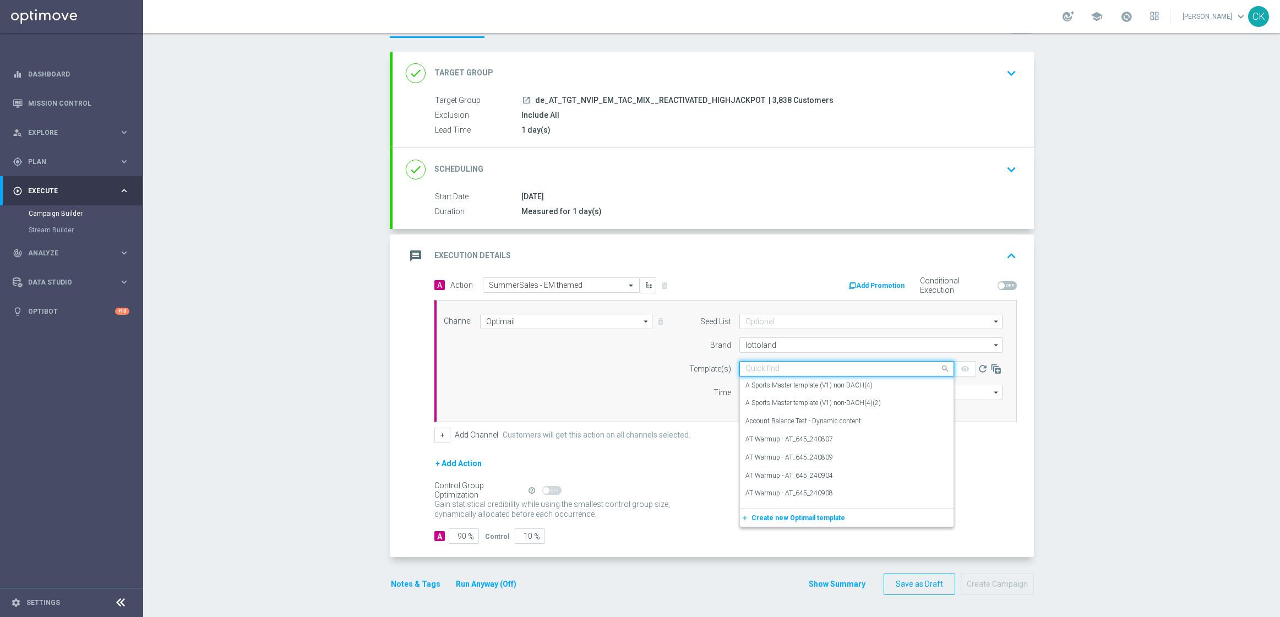
click at [761, 368] on input "text" at bounding box center [835, 368] width 181 height 9
paste input "AT__SUMMERSALE_EM_250826__NVIP_EMA_TAC_MIX"
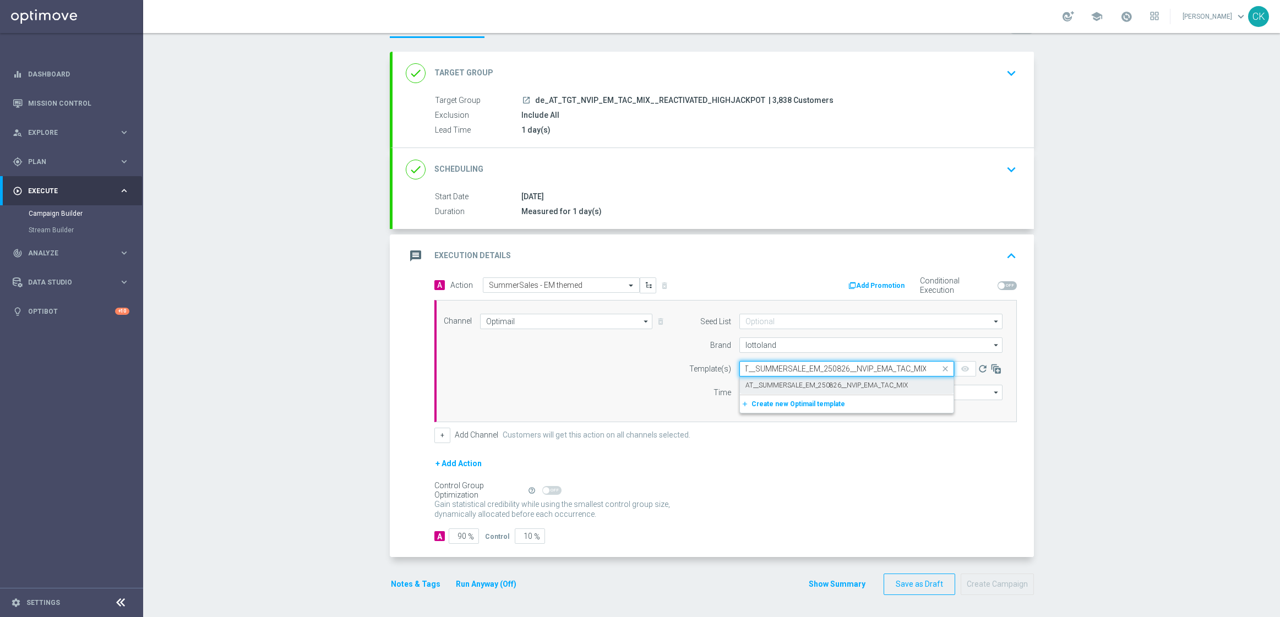
click at [761, 381] on label "AT__SUMMERSALE_EM_250826__NVIP_EMA_TAC_MIX" at bounding box center [826, 385] width 162 height 9
type input "AT__SUMMERSALE_EM_250826__NVIP_EMA_TAC_MIX"
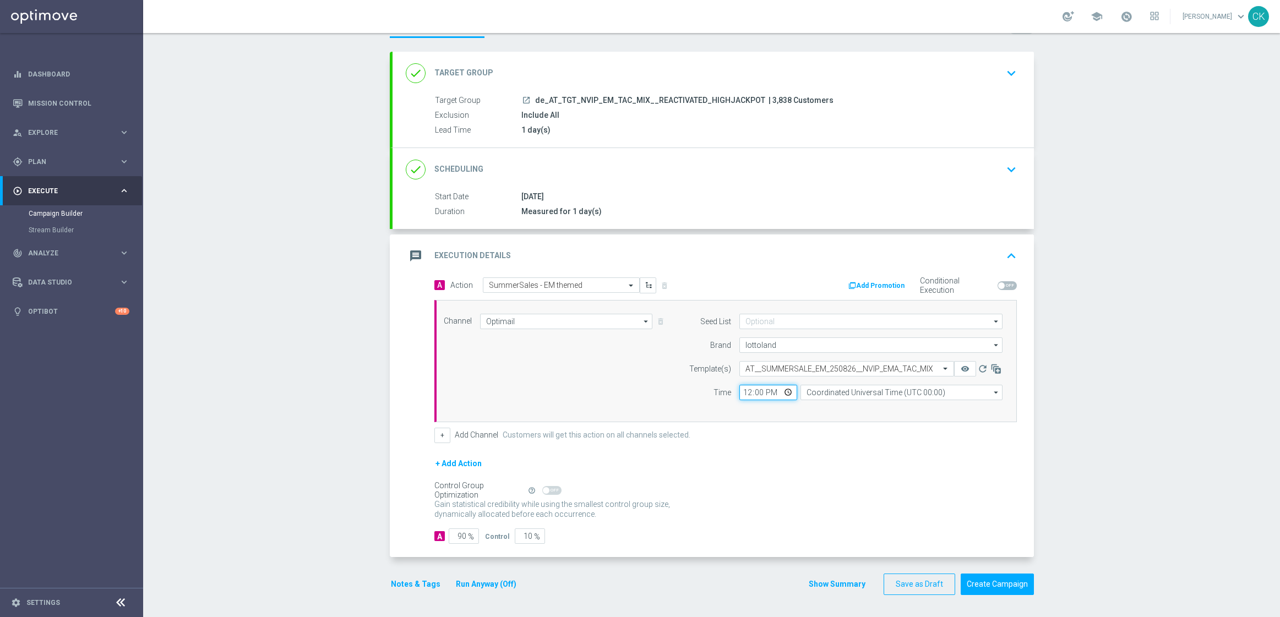
click at [739, 395] on input "12:00" at bounding box center [768, 392] width 58 height 15
type input "06:00"
click at [915, 388] on input "Coordinated Universal Time (UTC 00:00)" at bounding box center [901, 392] width 202 height 15
click at [910, 411] on div "Central European Time ([GEOGRAPHIC_DATA]) (UTC +02:00)" at bounding box center [905, 408] width 180 height 10
type input "Central European Time ([GEOGRAPHIC_DATA]) (UTC +02:00)"
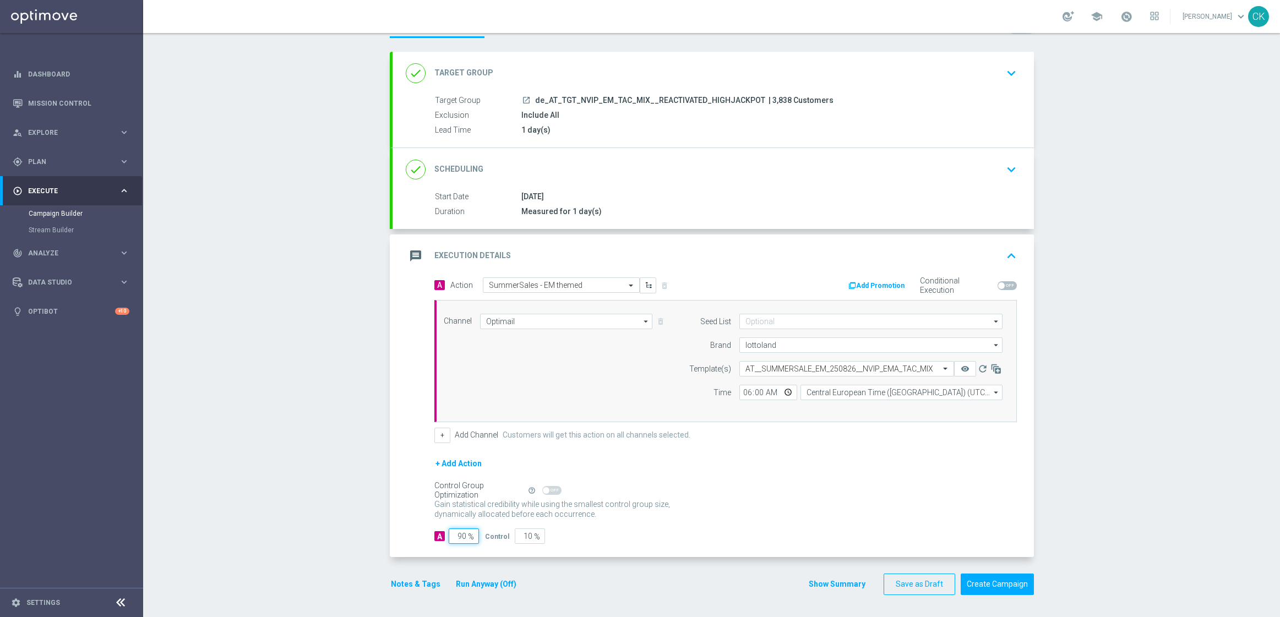
click at [461, 536] on input "90" at bounding box center [464, 535] width 30 height 15
type input "9"
type input "91"
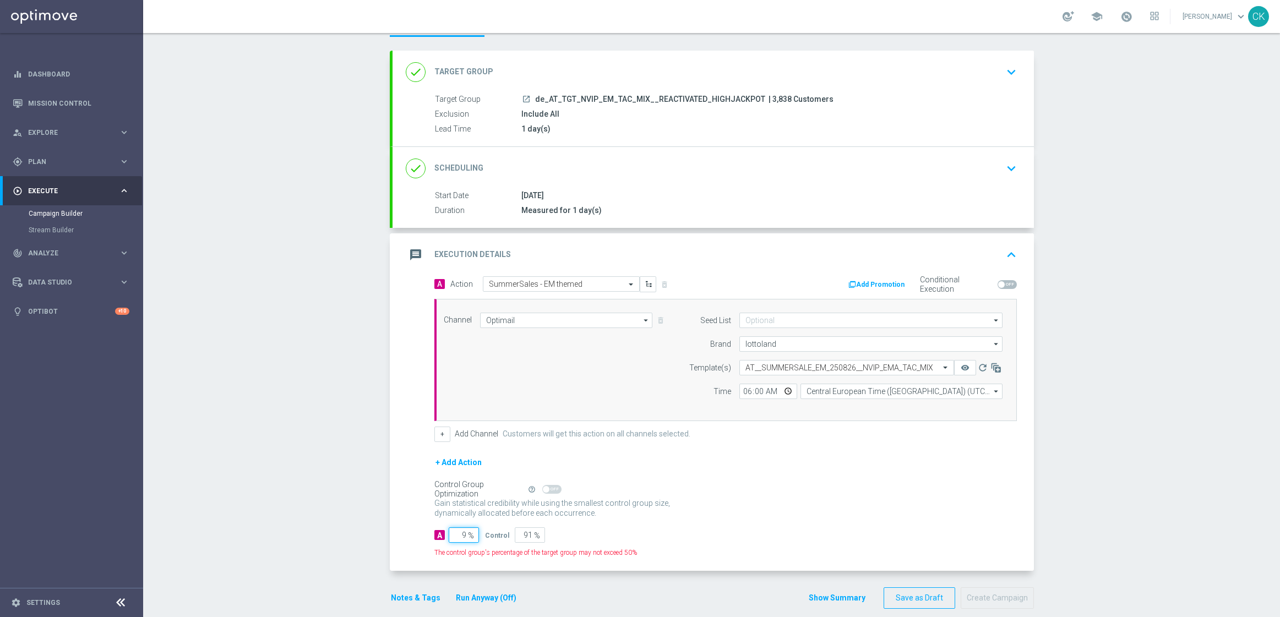
type input "98"
type input "2"
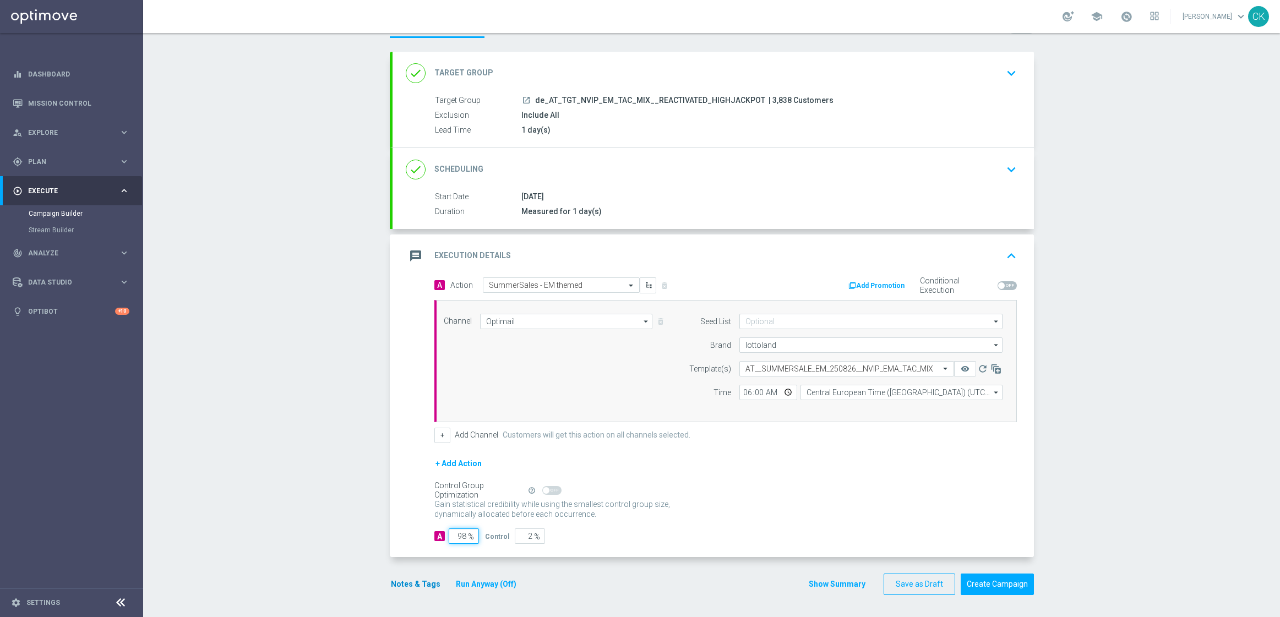
type input "98"
click at [409, 585] on button "Notes & Tags" at bounding box center [416, 584] width 52 height 14
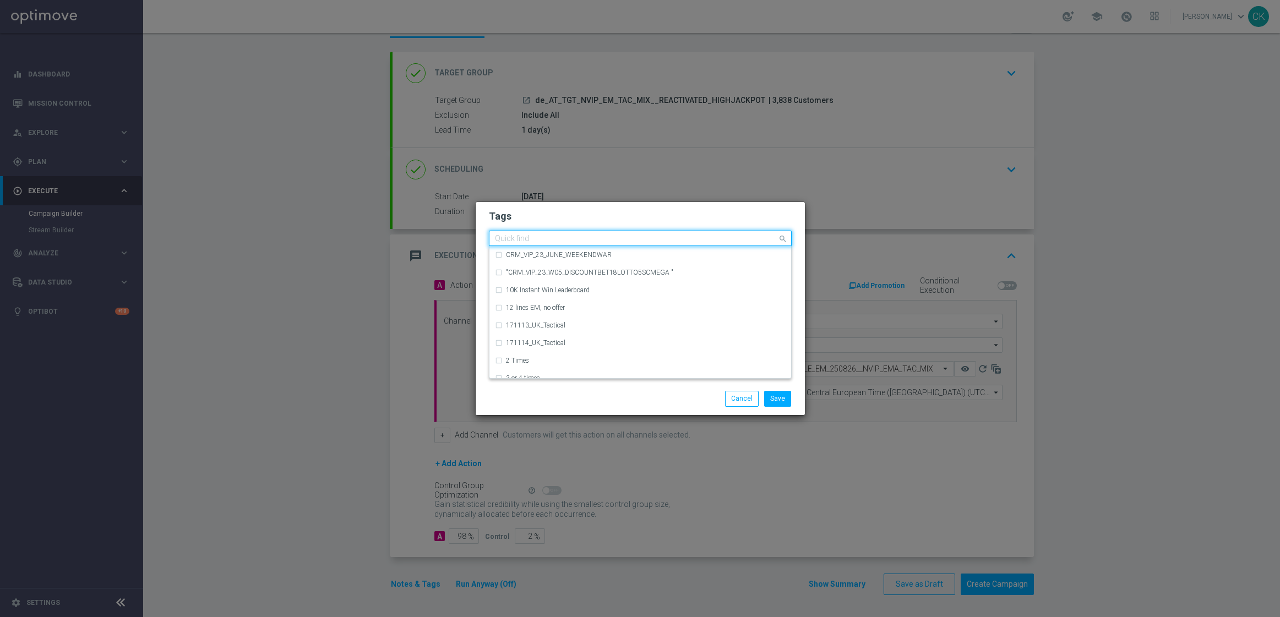
click at [550, 239] on input "text" at bounding box center [636, 238] width 282 height 9
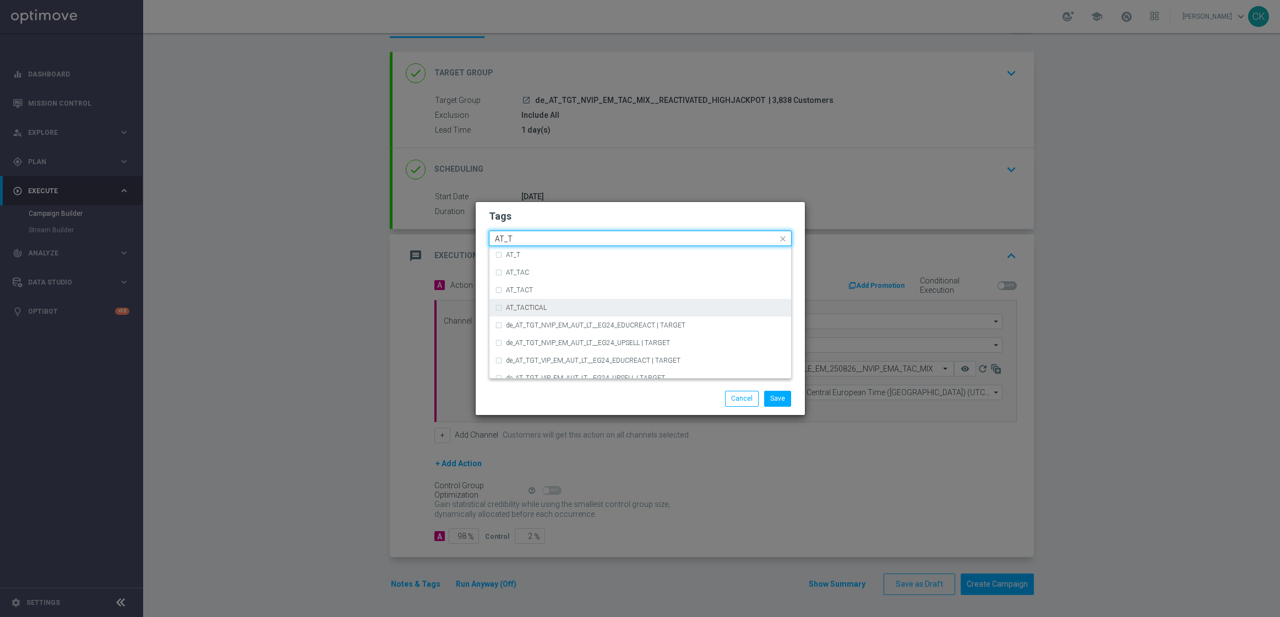
click at [538, 308] on label "AT_TACTICAL" at bounding box center [526, 307] width 41 height 7
type input "AT_T"
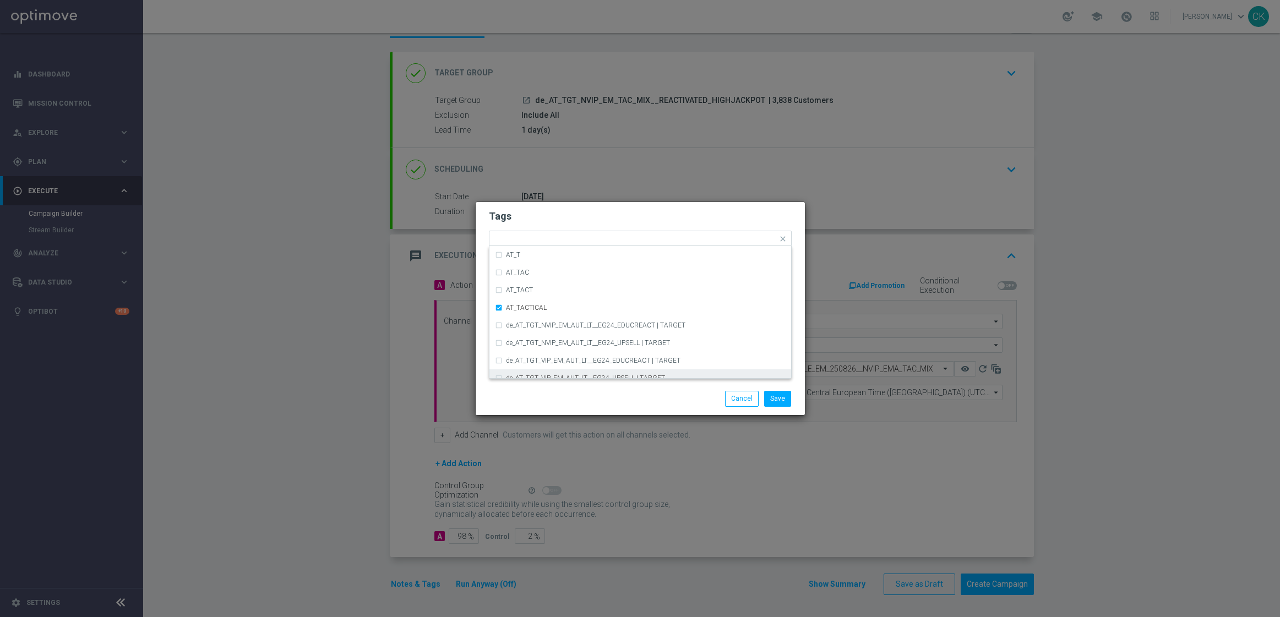
click at [647, 399] on div "Save Cancel" at bounding box center [693, 398] width 213 height 15
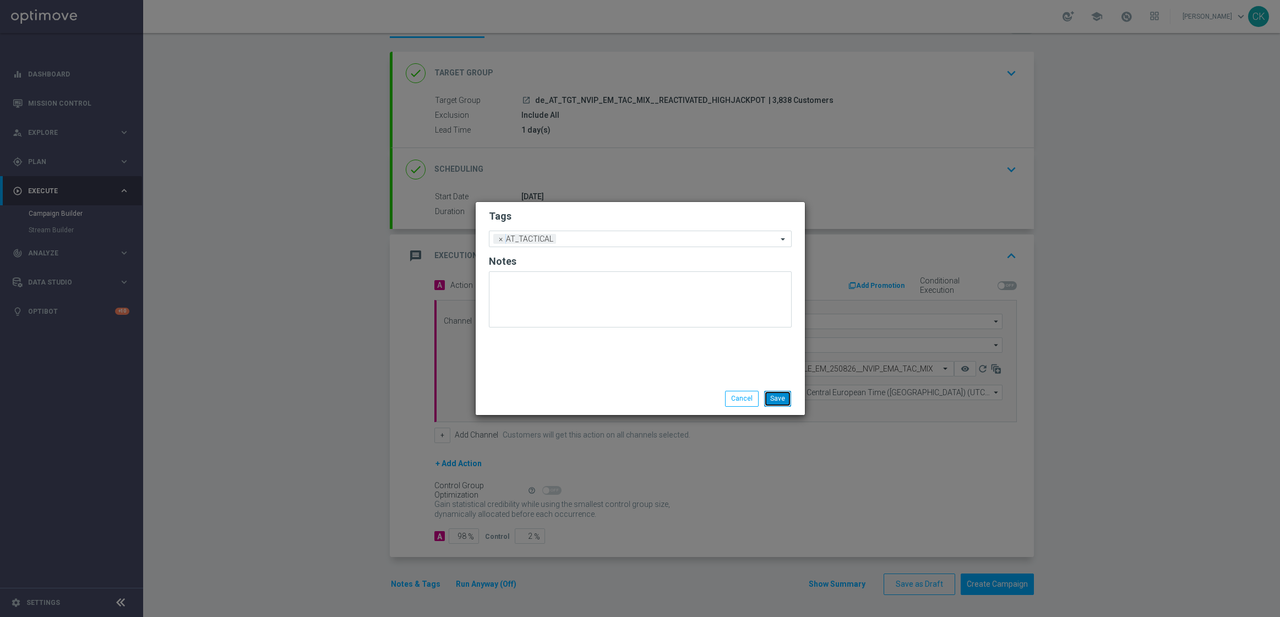
click at [781, 399] on button "Save" at bounding box center [777, 398] width 27 height 15
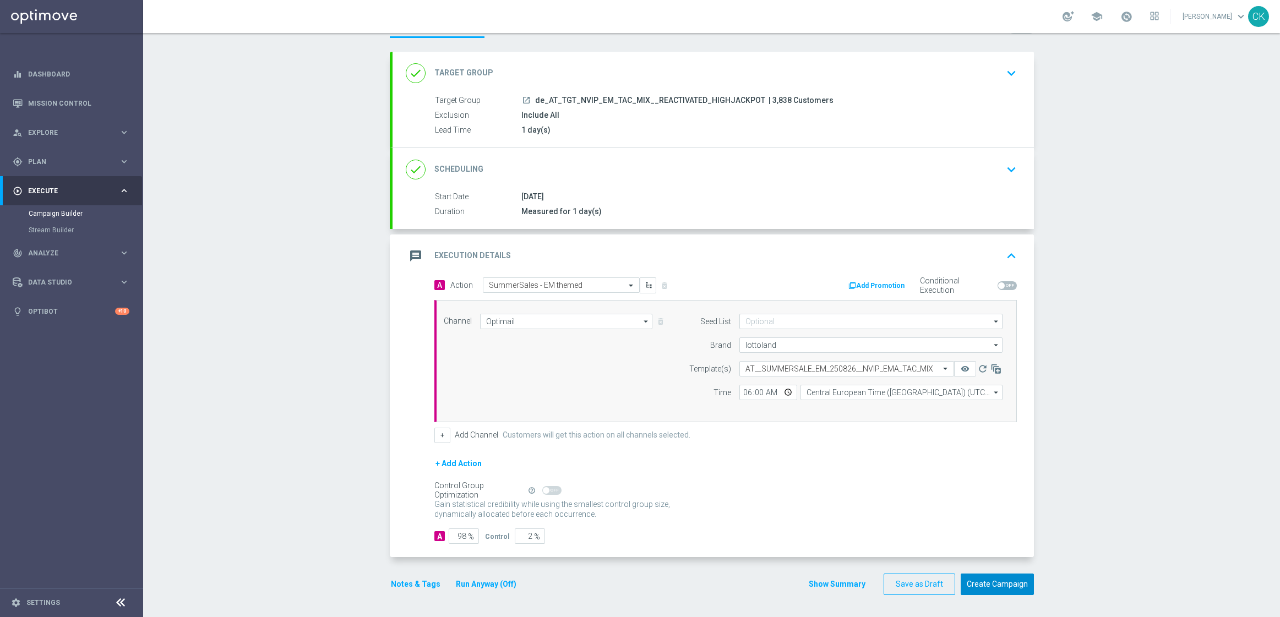
click at [997, 580] on button "Create Campaign" at bounding box center [997, 584] width 73 height 21
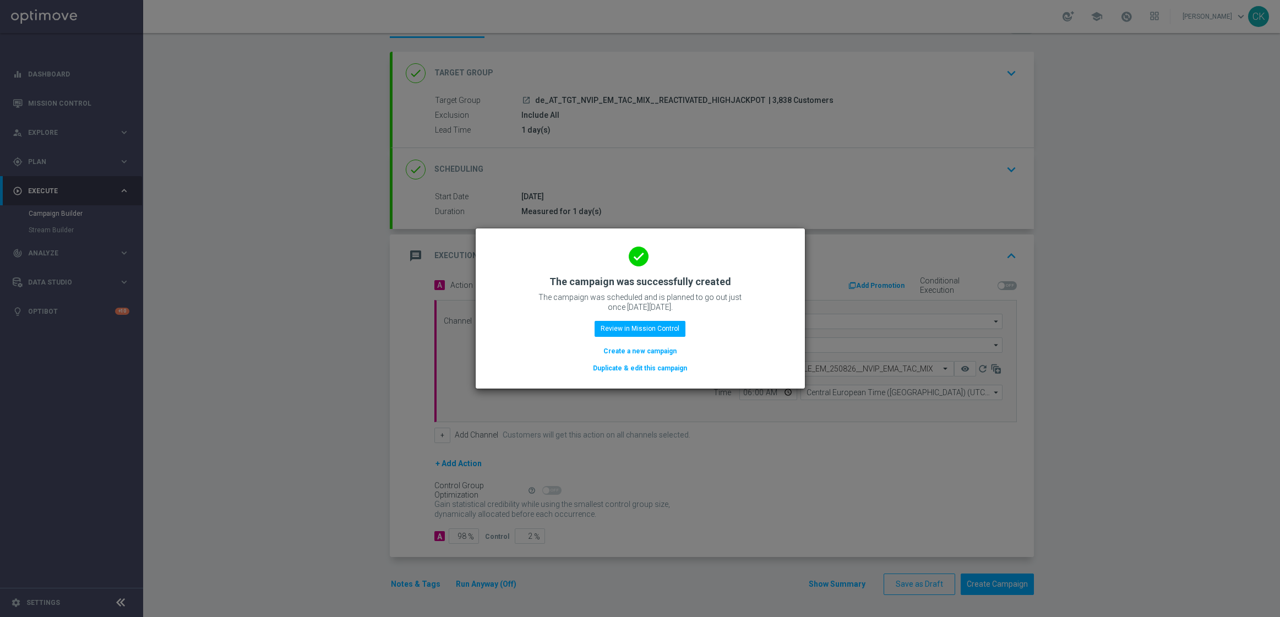
click at [644, 351] on button "Create a new campaign" at bounding box center [639, 351] width 75 height 12
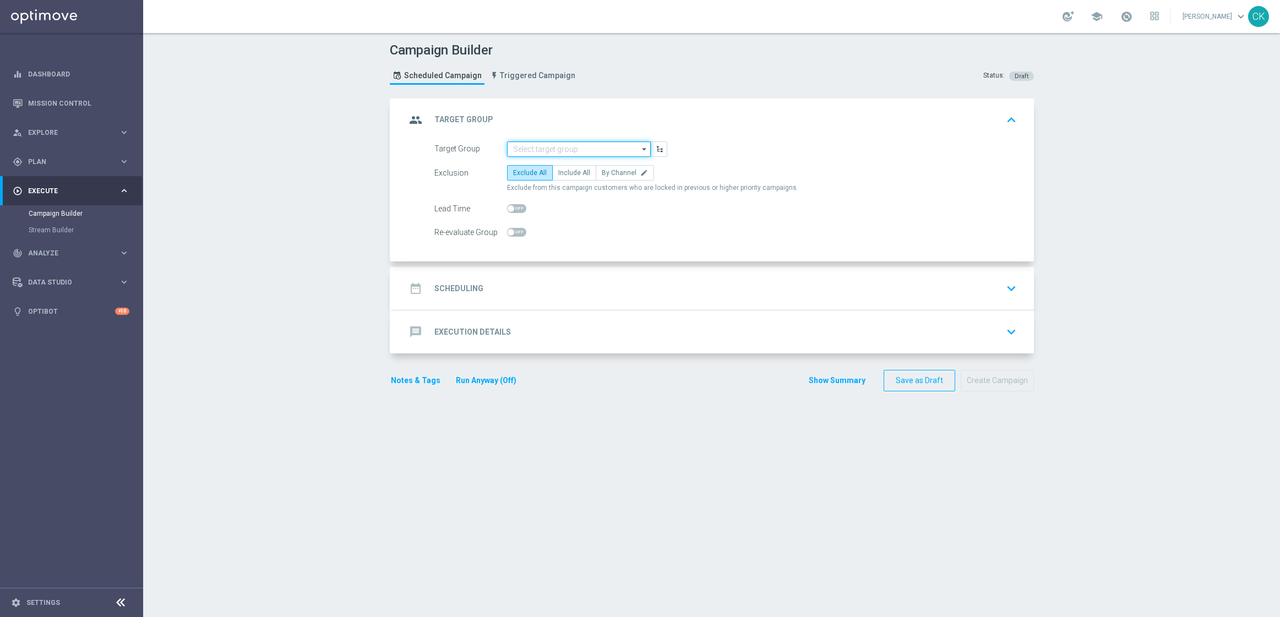
click at [549, 150] on input at bounding box center [579, 148] width 144 height 15
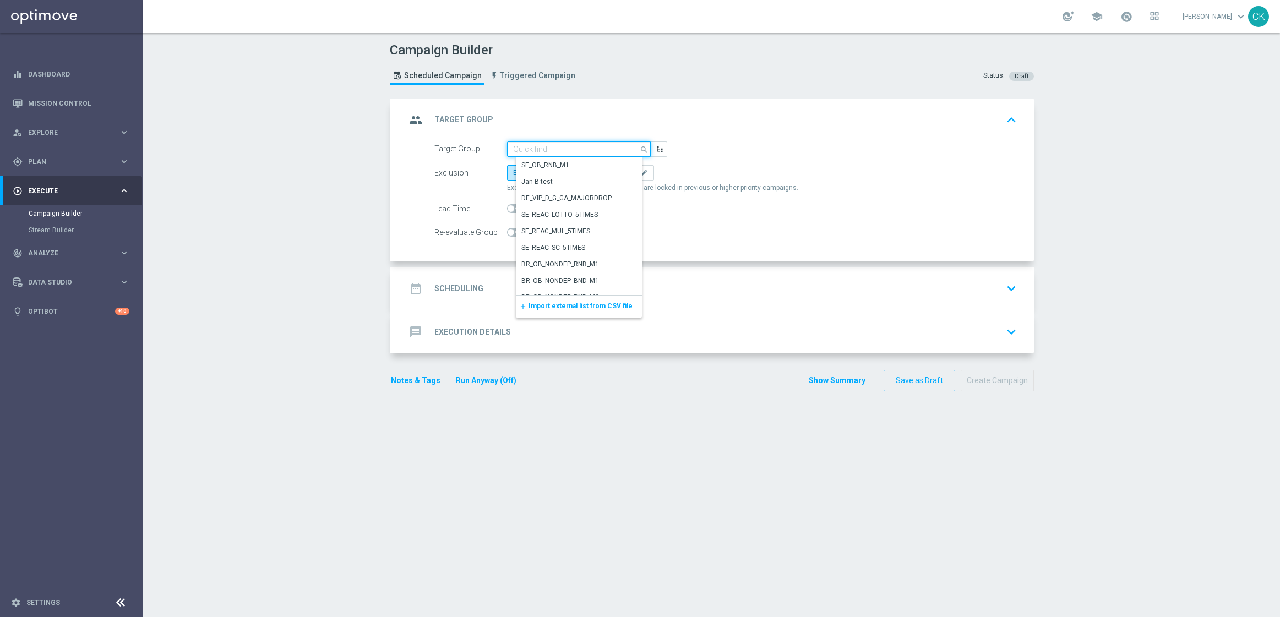
paste input "de_AT_TGT_NVIP_EM_TAC_MIX__CHURNED_HIGHJACKPOT"
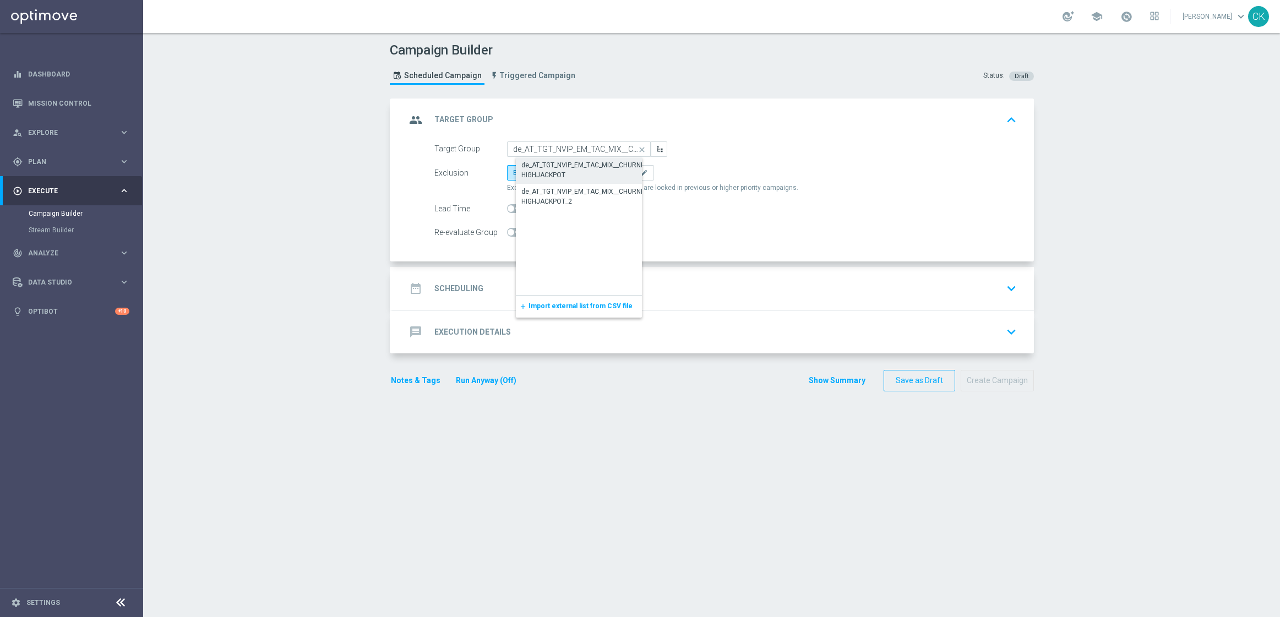
click at [558, 163] on div "de_AT_TGT_NVIP_EM_TAC_MIX__CHURNED_HIGHJACKPOT" at bounding box center [587, 170] width 133 height 20
type input "de_AT_TGT_NVIP_EM_TAC_MIX__CHURNED_HIGHJACKPOT"
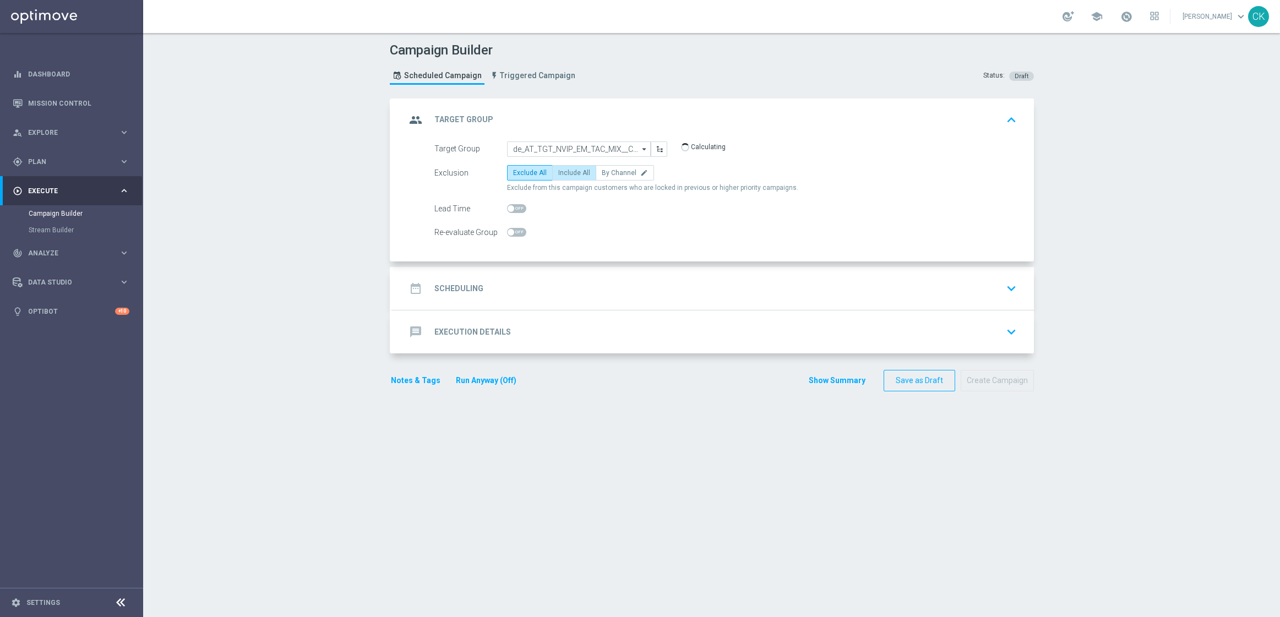
click at [558, 170] on span "Include All" at bounding box center [574, 173] width 32 height 8
click at [558, 171] on input "Include All" at bounding box center [561, 174] width 7 height 7
radio input "true"
click at [511, 205] on span at bounding box center [516, 208] width 19 height 9
click at [511, 205] on input "checkbox" at bounding box center [516, 208] width 19 height 9
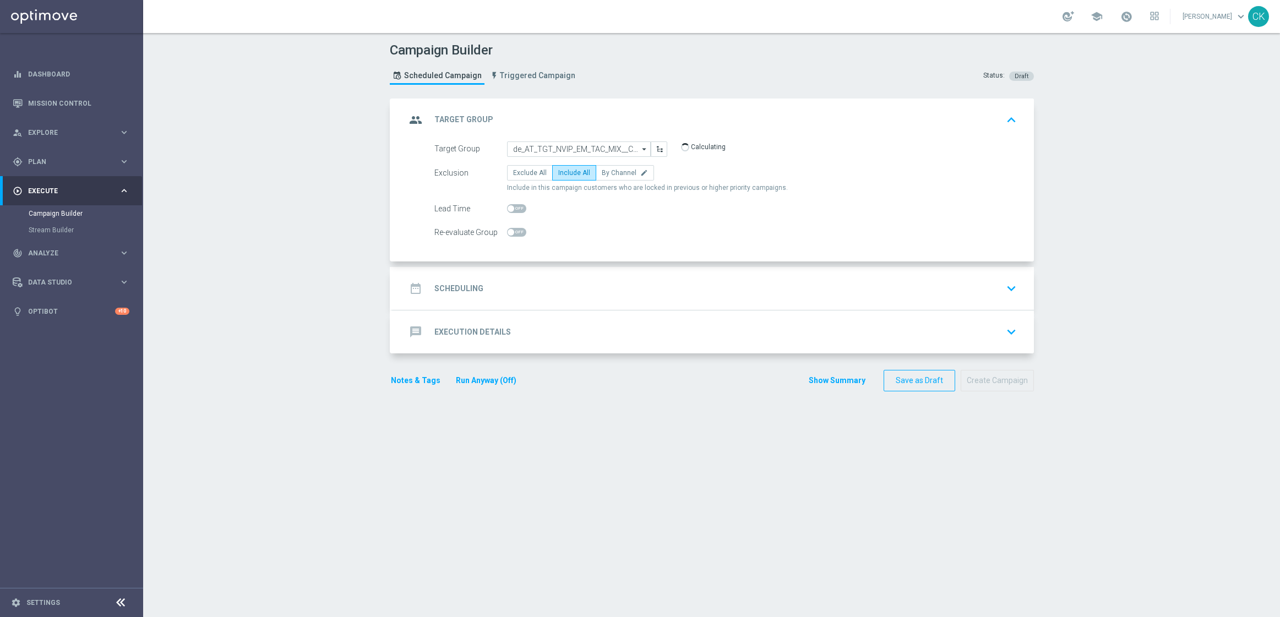
checkbox input "true"
click at [468, 289] on h2 "Scheduling" at bounding box center [458, 288] width 49 height 10
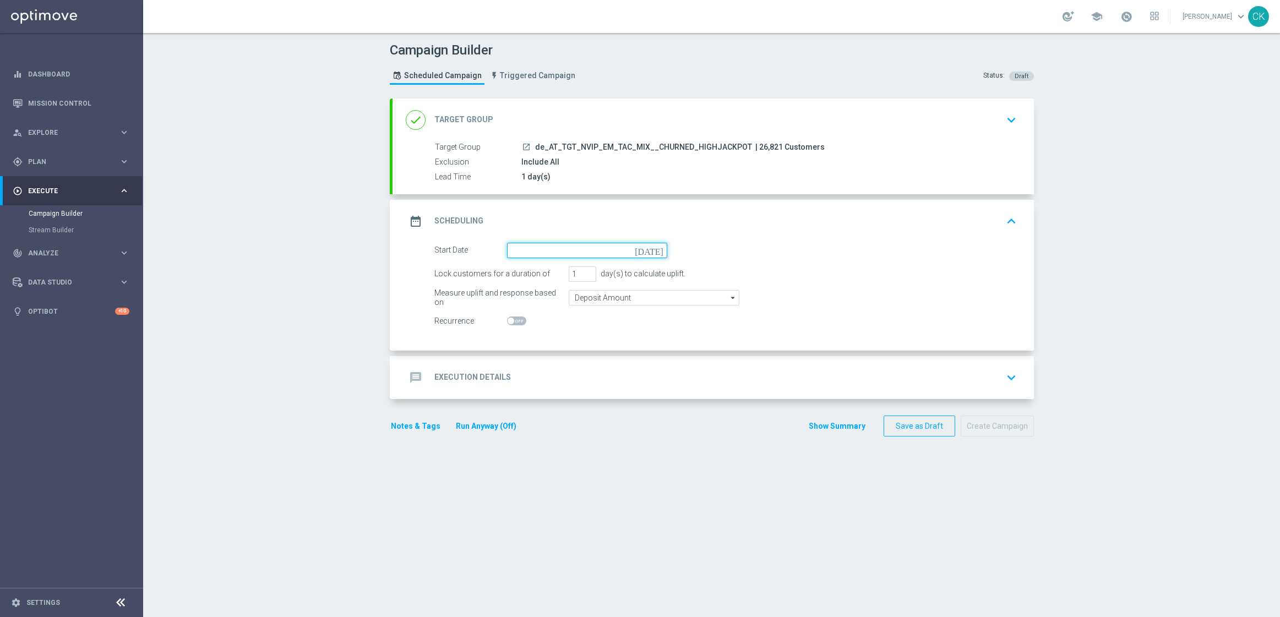
click at [569, 246] on input at bounding box center [587, 250] width 160 height 15
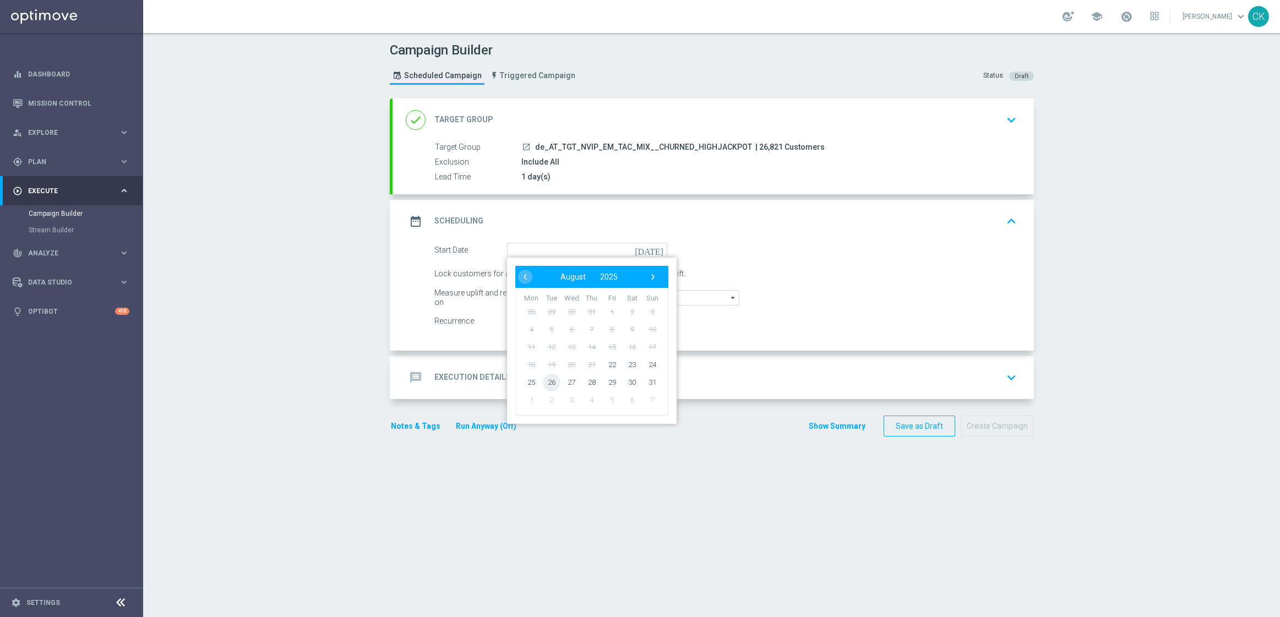
click at [548, 386] on span "26" at bounding box center [551, 382] width 18 height 18
type input "[DATE]"
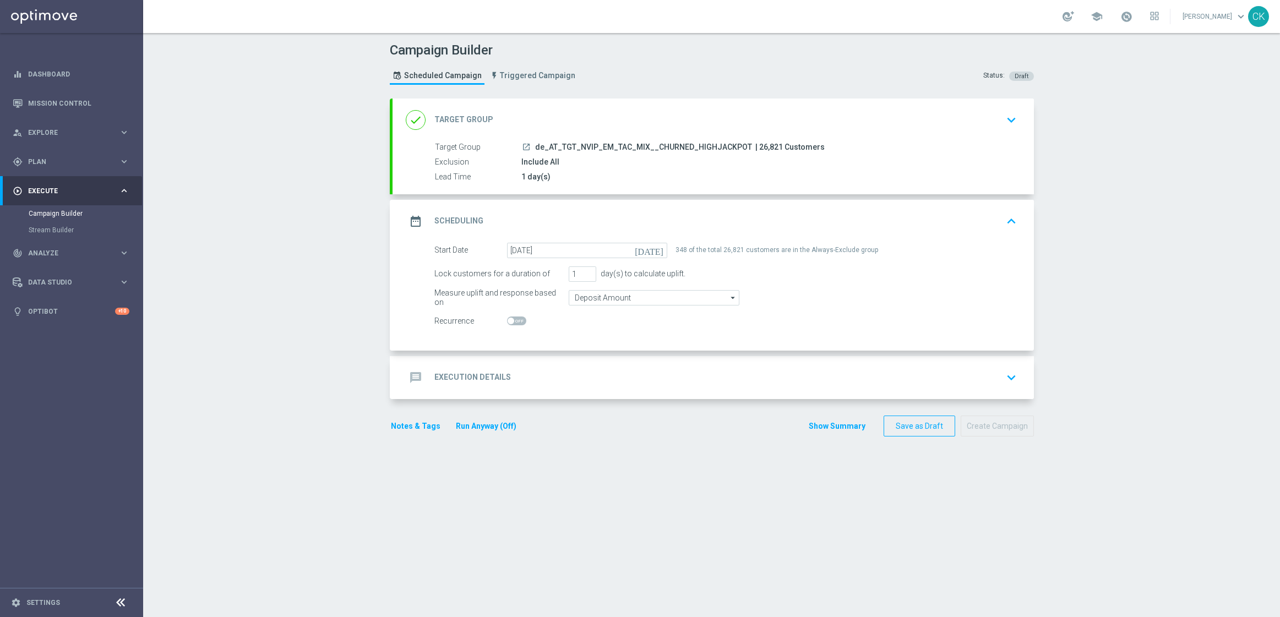
click at [451, 377] on h2 "Execution Details" at bounding box center [472, 377] width 77 height 10
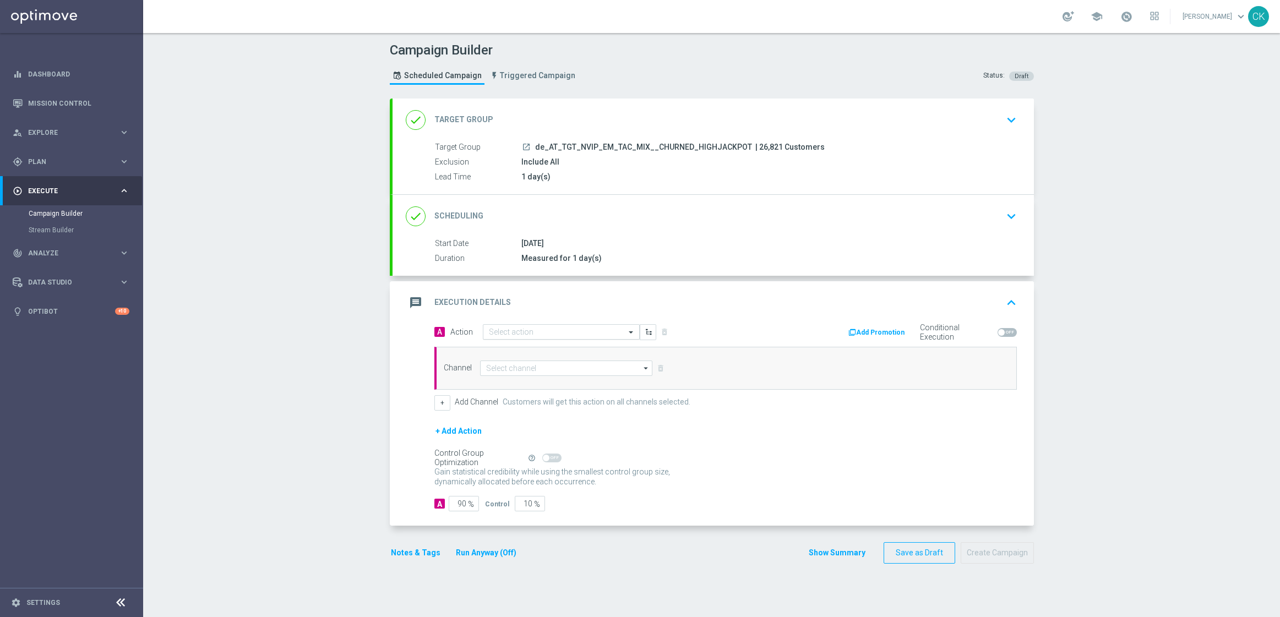
click at [540, 329] on input "text" at bounding box center [550, 332] width 123 height 9
paste input "SummerSales - EM themed"
type input "SummerSales - EM themed"
click at [558, 348] on label "SummerSales - EM themed" at bounding box center [528, 351] width 78 height 9
click at [560, 365] on input at bounding box center [566, 368] width 173 height 15
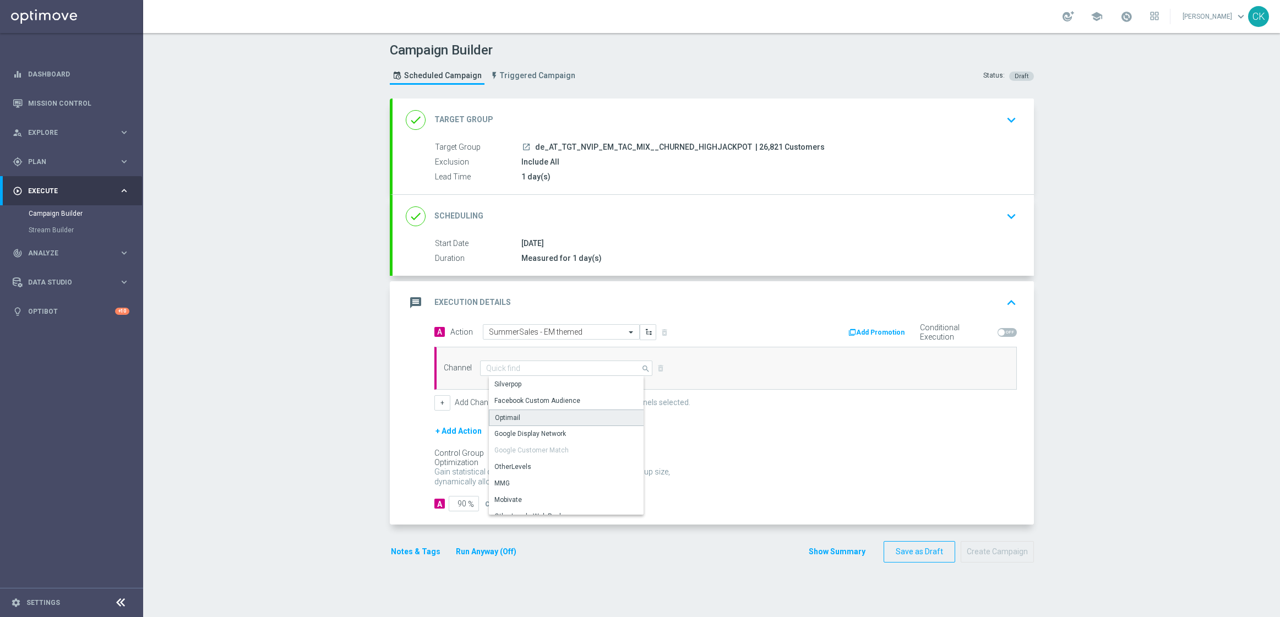
click at [527, 422] on div "Optimail" at bounding box center [570, 418] width 163 height 17
type input "Optimail"
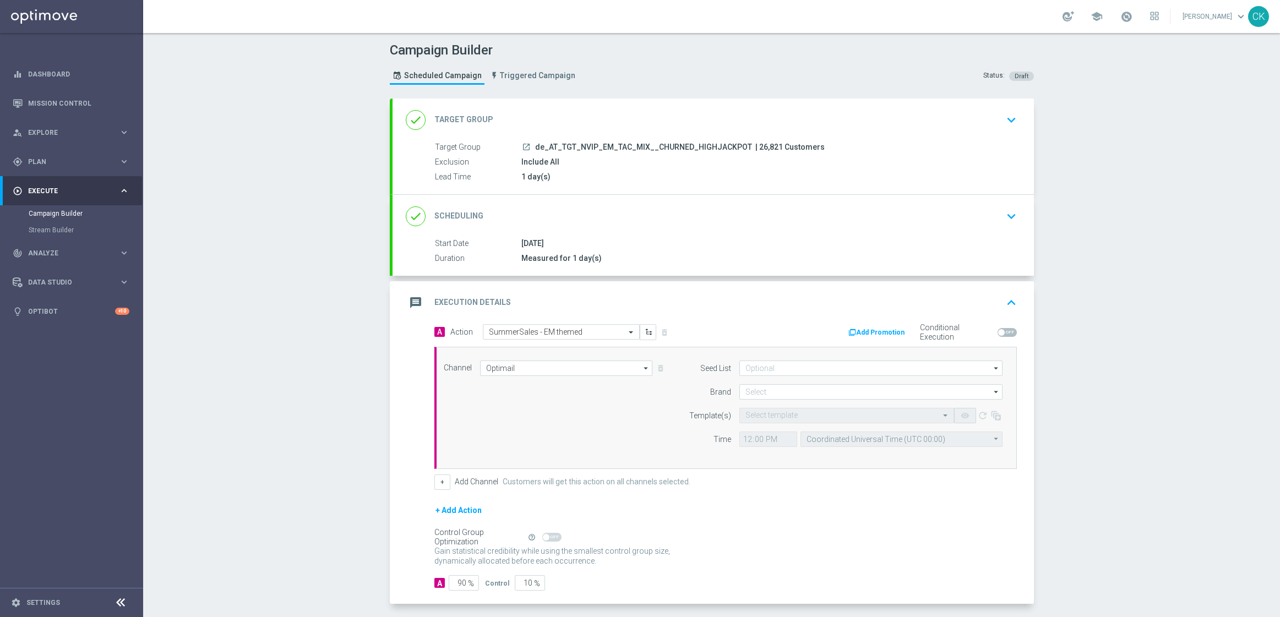
scroll to position [48, 0]
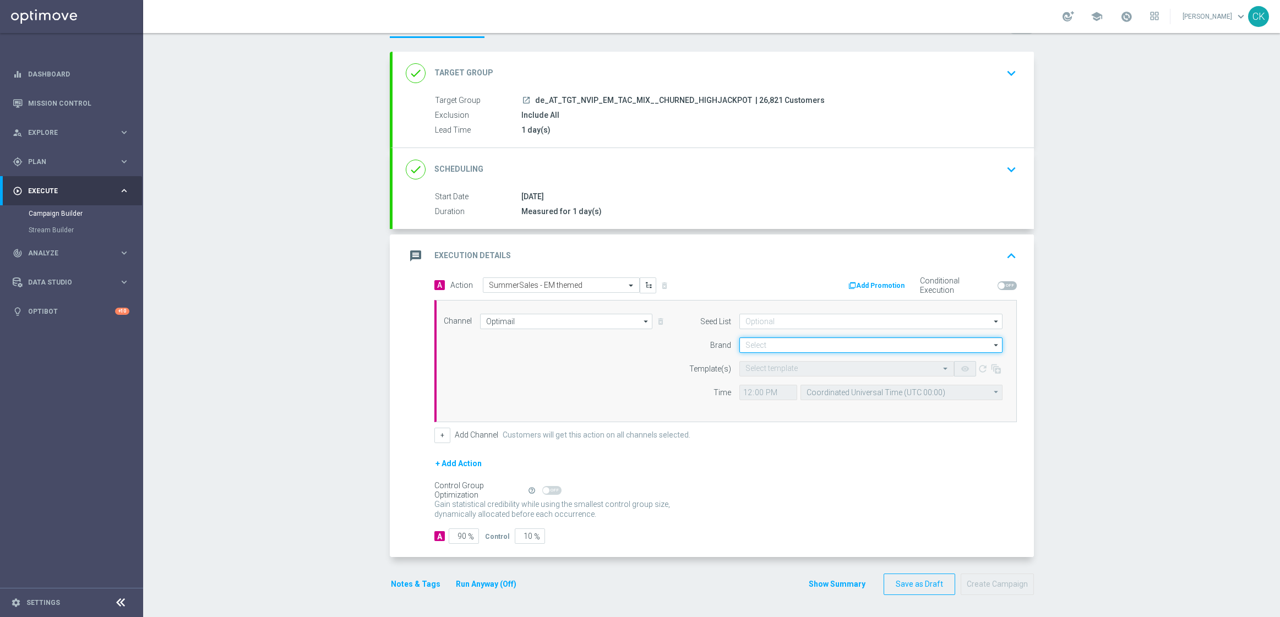
click at [789, 337] on input at bounding box center [870, 344] width 263 height 15
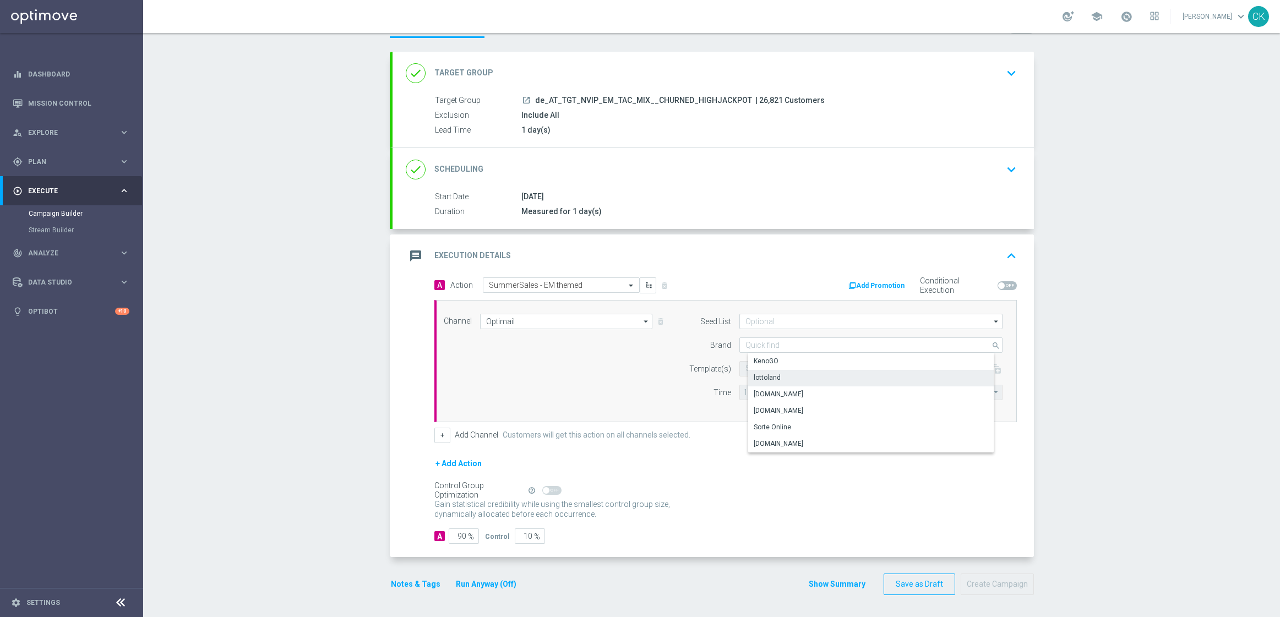
click at [790, 370] on div "lottoland" at bounding box center [879, 377] width 263 height 15
type input "lottoland"
click at [779, 365] on input "text" at bounding box center [835, 368] width 181 height 9
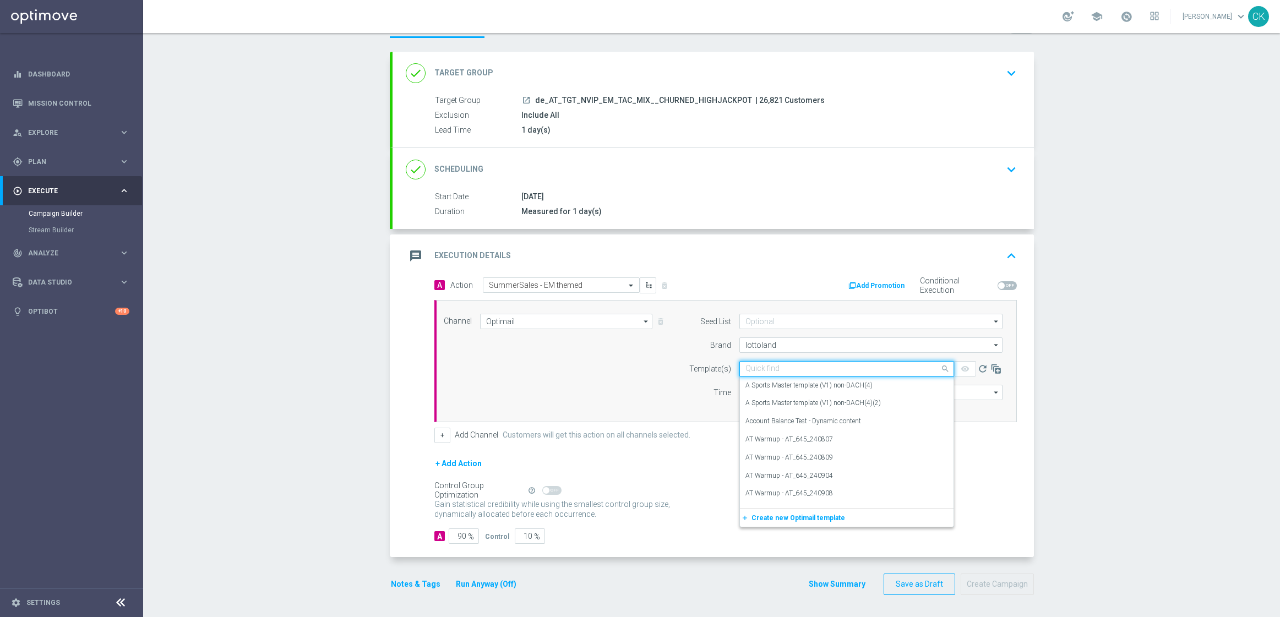
paste input "AT__SUMMERSALE_EM_250826__NVIP_EMA_TAC_MIX"
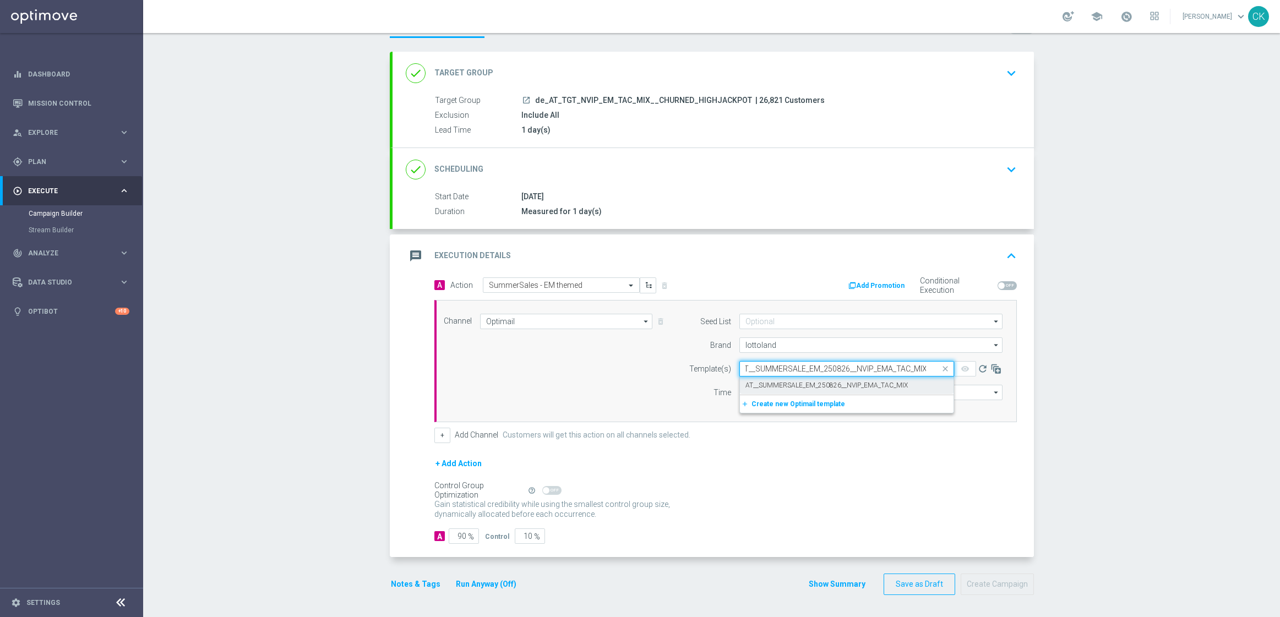
click at [778, 381] on label "AT__SUMMERSALE_EM_250826__NVIP_EMA_TAC_MIX" at bounding box center [826, 385] width 162 height 9
type input "AT__SUMMERSALE_EM_250826__NVIP_EMA_TAC_MIX"
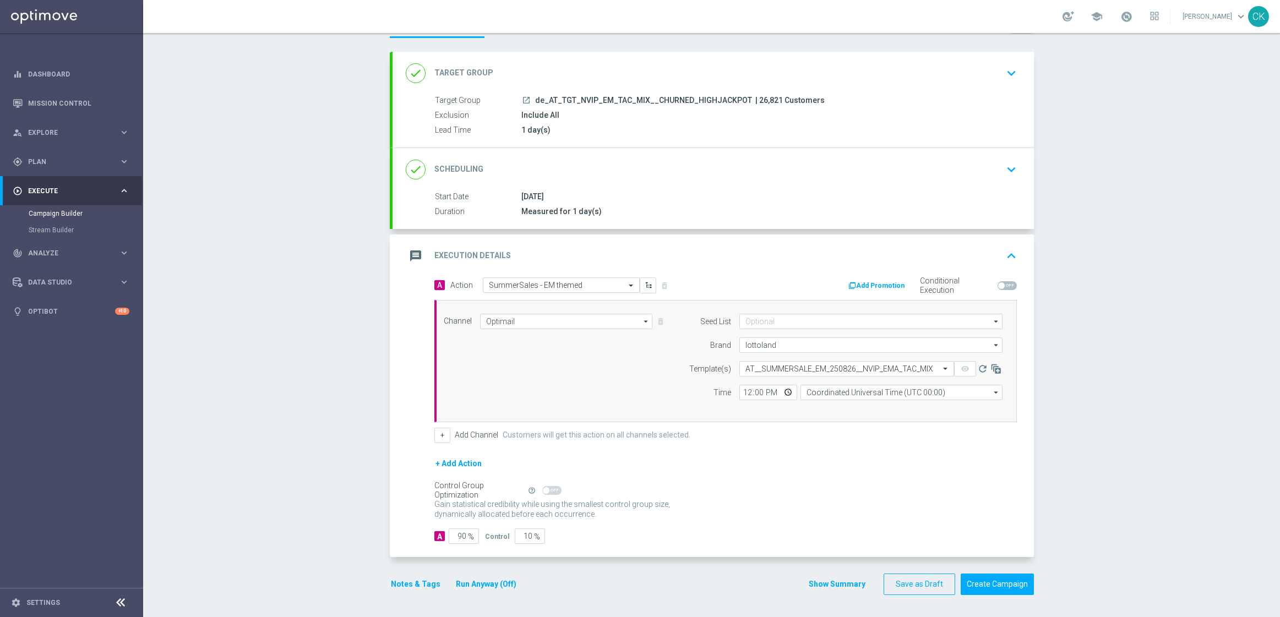
scroll to position [0, 0]
click at [743, 387] on input "12:00" at bounding box center [768, 392] width 58 height 15
type input "06:00"
click at [847, 391] on input "Coordinated Universal Time (UTC 00:00)" at bounding box center [901, 392] width 202 height 15
click at [881, 408] on div "Central European Time ([GEOGRAPHIC_DATA]) (UTC +02:00)" at bounding box center [905, 408] width 180 height 10
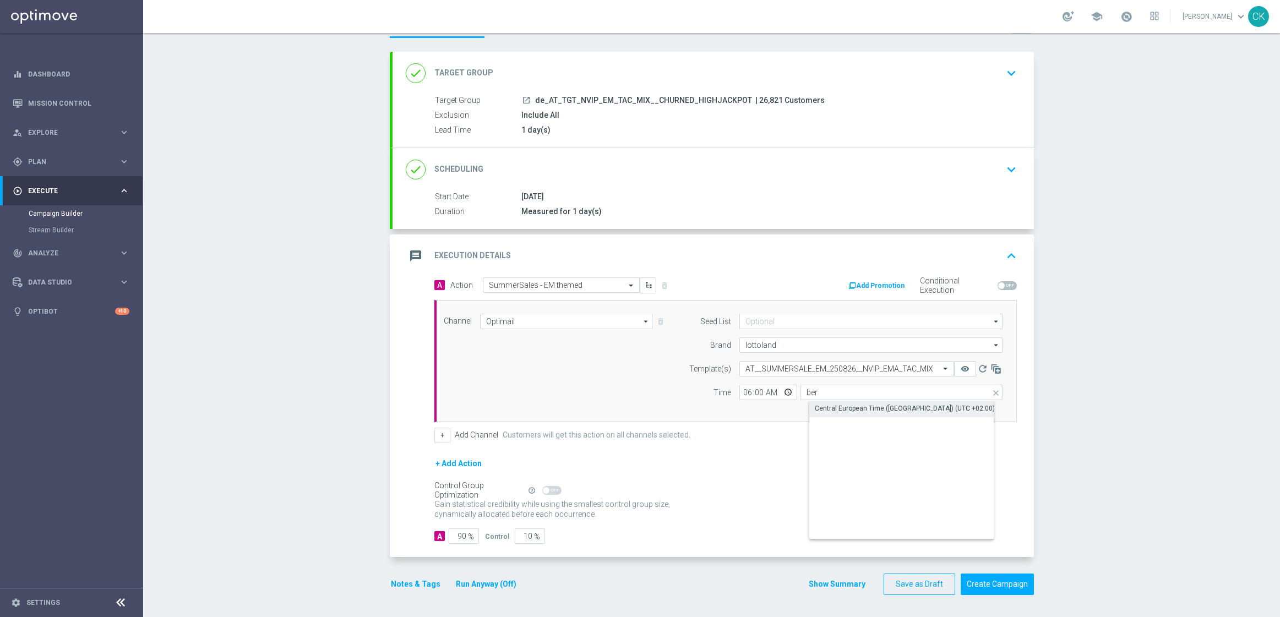
type input "Central European Time ([GEOGRAPHIC_DATA]) (UTC +02:00)"
click at [461, 535] on input "90" at bounding box center [464, 535] width 30 height 15
type input "9"
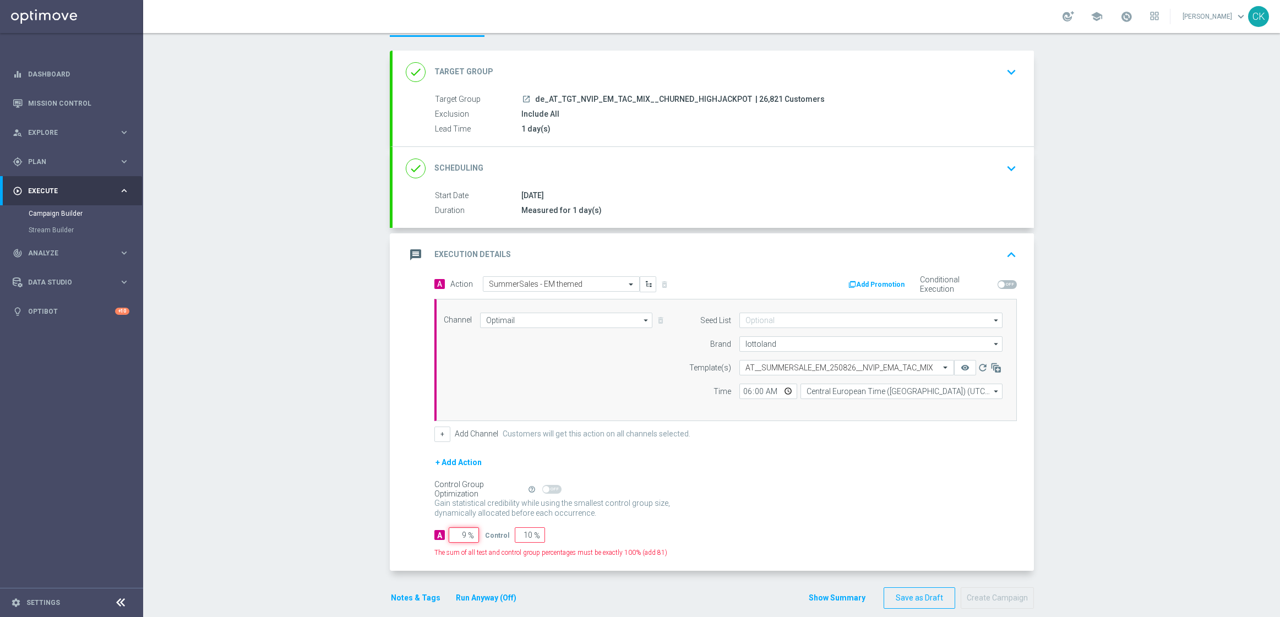
type input "91"
type input "98"
type input "2"
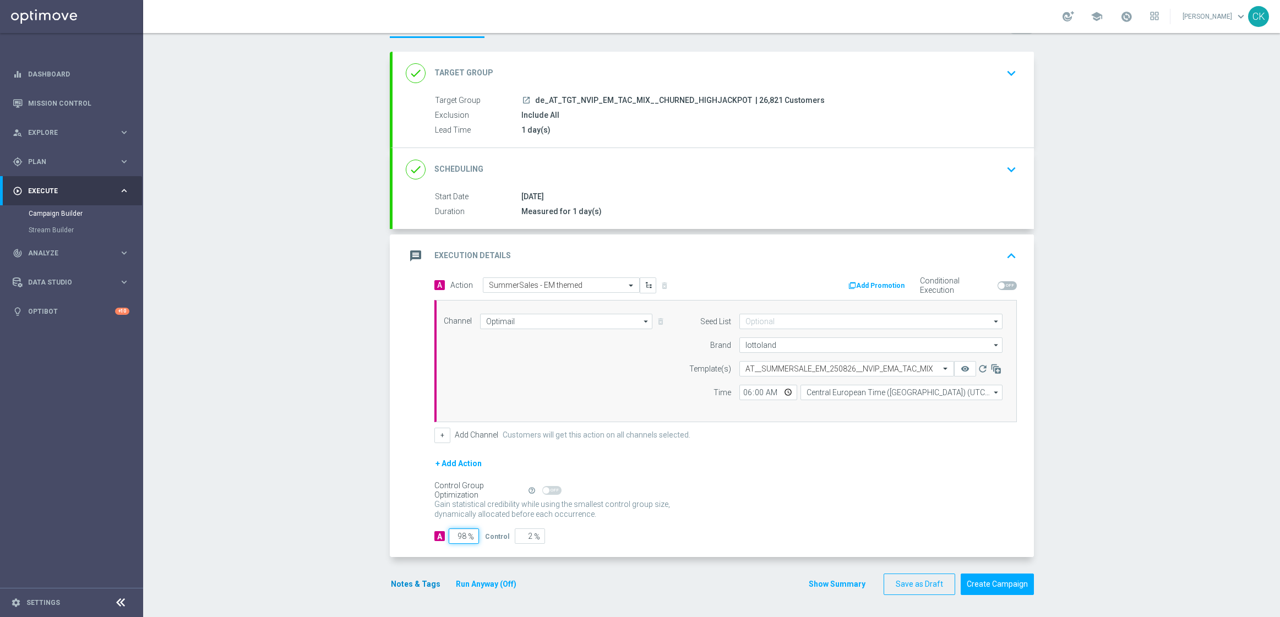
type input "98"
click at [405, 580] on button "Notes & Tags" at bounding box center [416, 584] width 52 height 14
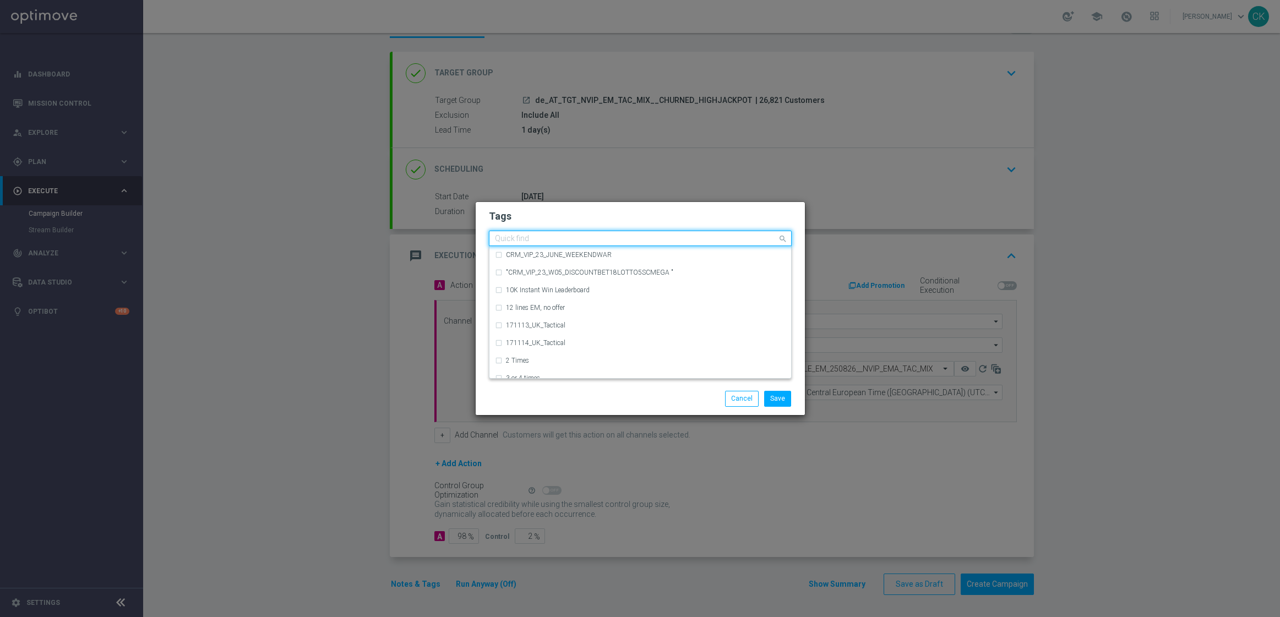
click at [556, 235] on input "text" at bounding box center [636, 238] width 282 height 9
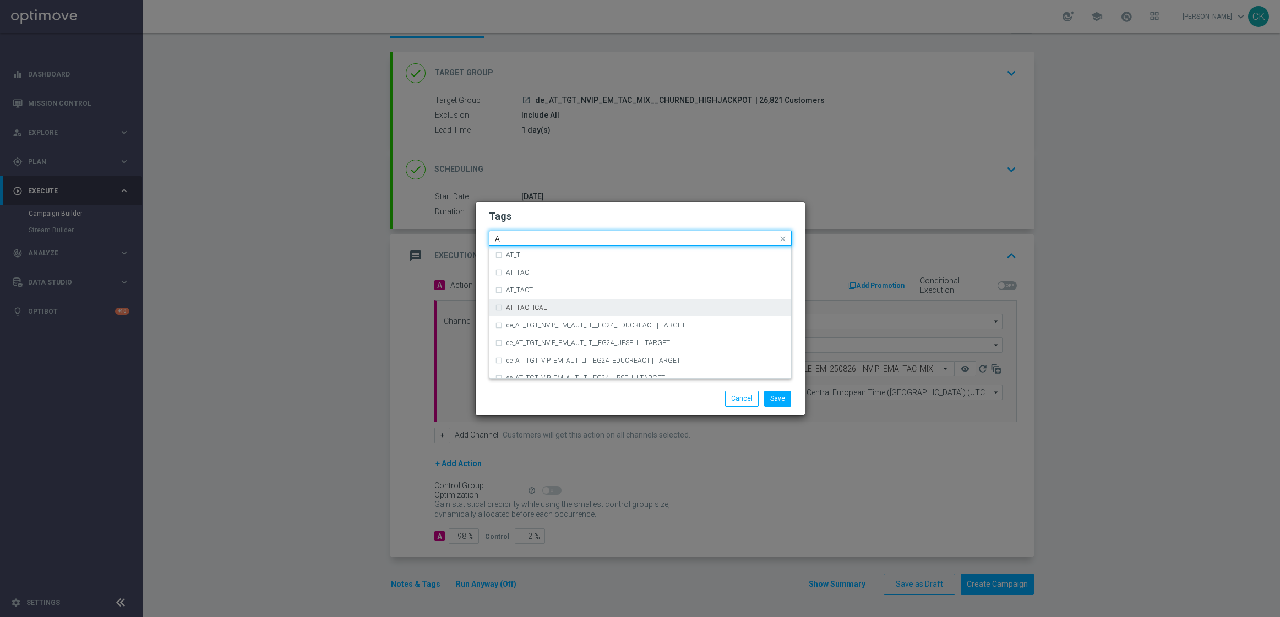
click at [599, 308] on div "AT_TACTICAL" at bounding box center [646, 307] width 280 height 7
type input "AT_T"
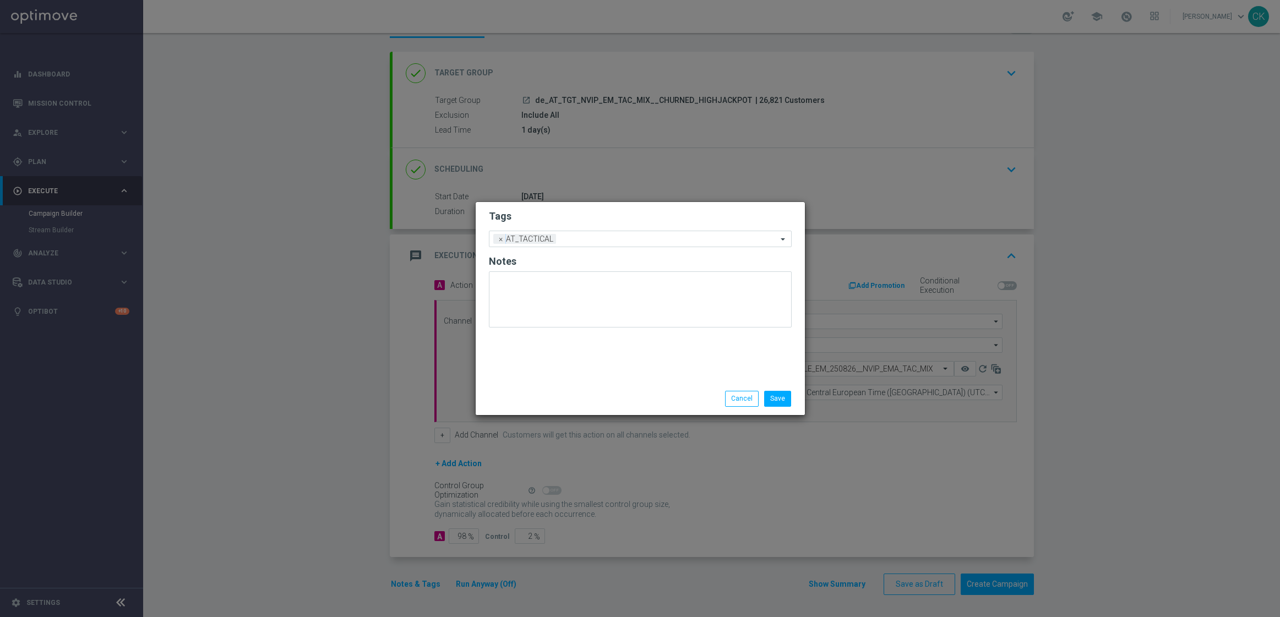
click at [596, 394] on div "Save Cancel" at bounding box center [693, 398] width 213 height 15
click at [784, 395] on button "Save" at bounding box center [777, 398] width 27 height 15
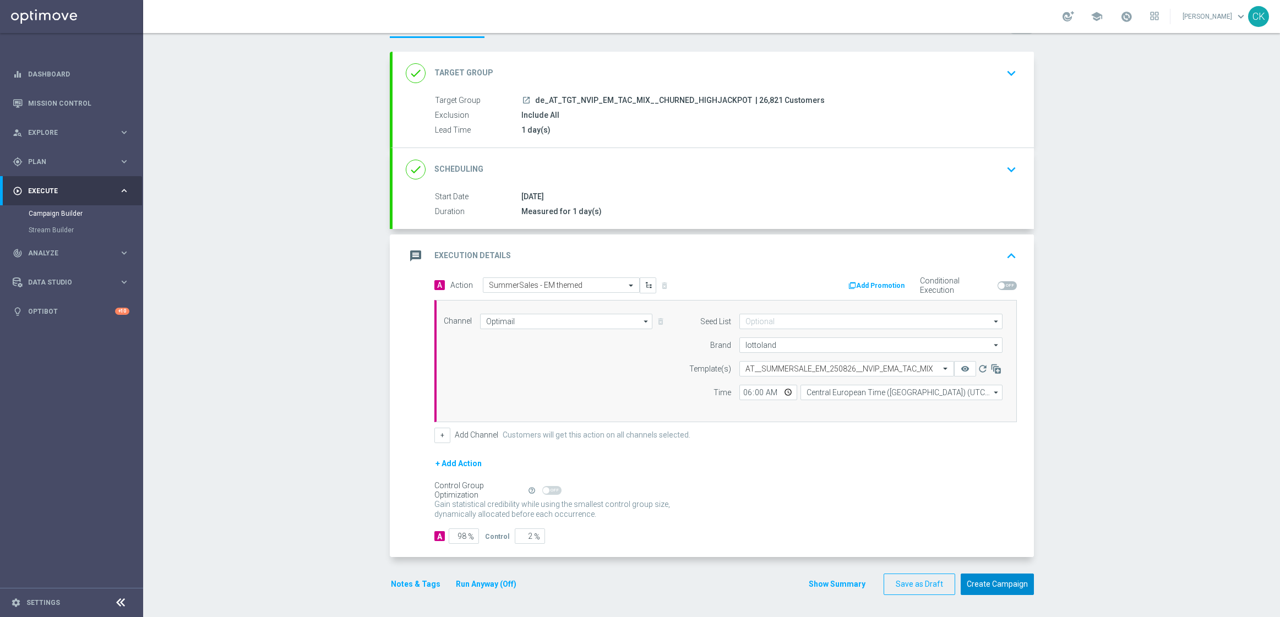
click at [989, 580] on button "Create Campaign" at bounding box center [997, 584] width 73 height 21
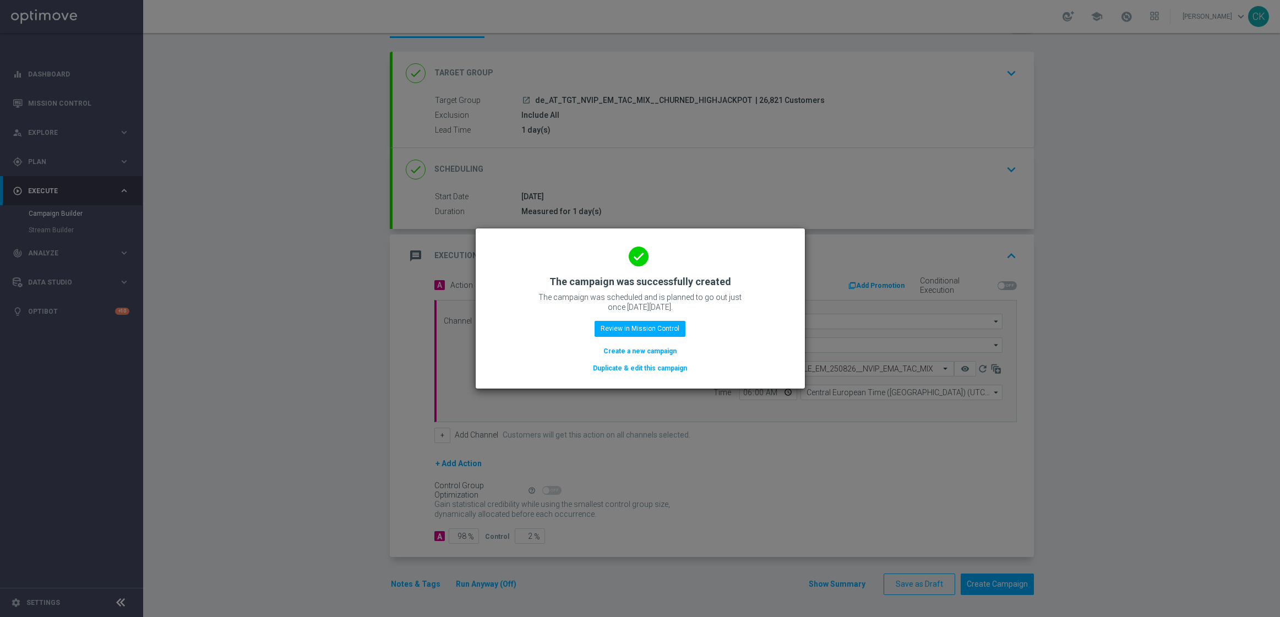
click at [656, 349] on button "Create a new campaign" at bounding box center [639, 351] width 75 height 12
